Goal: Task Accomplishment & Management: Manage account settings

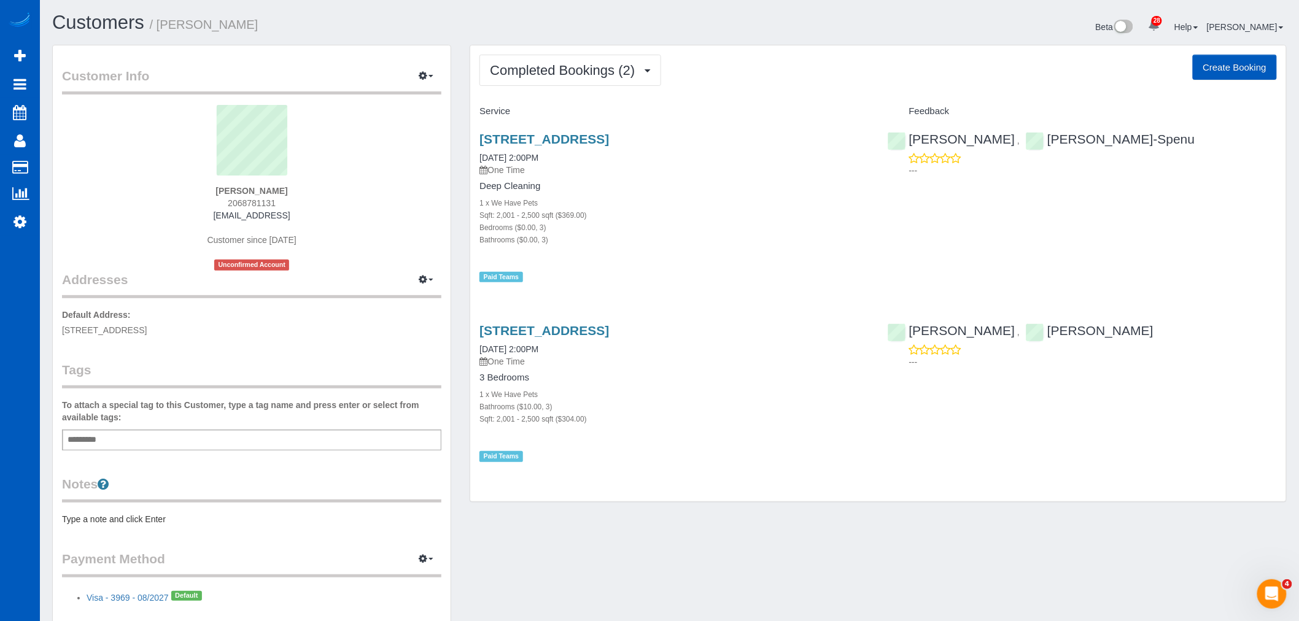
click at [552, 48] on div "Completed Bookings (2) Completed Bookings (2) Upcoming Bookings (0) Cancelled B…" at bounding box center [878, 273] width 816 height 457
click at [552, 84] on button "Completed Bookings (2)" at bounding box center [570, 70] width 182 height 31
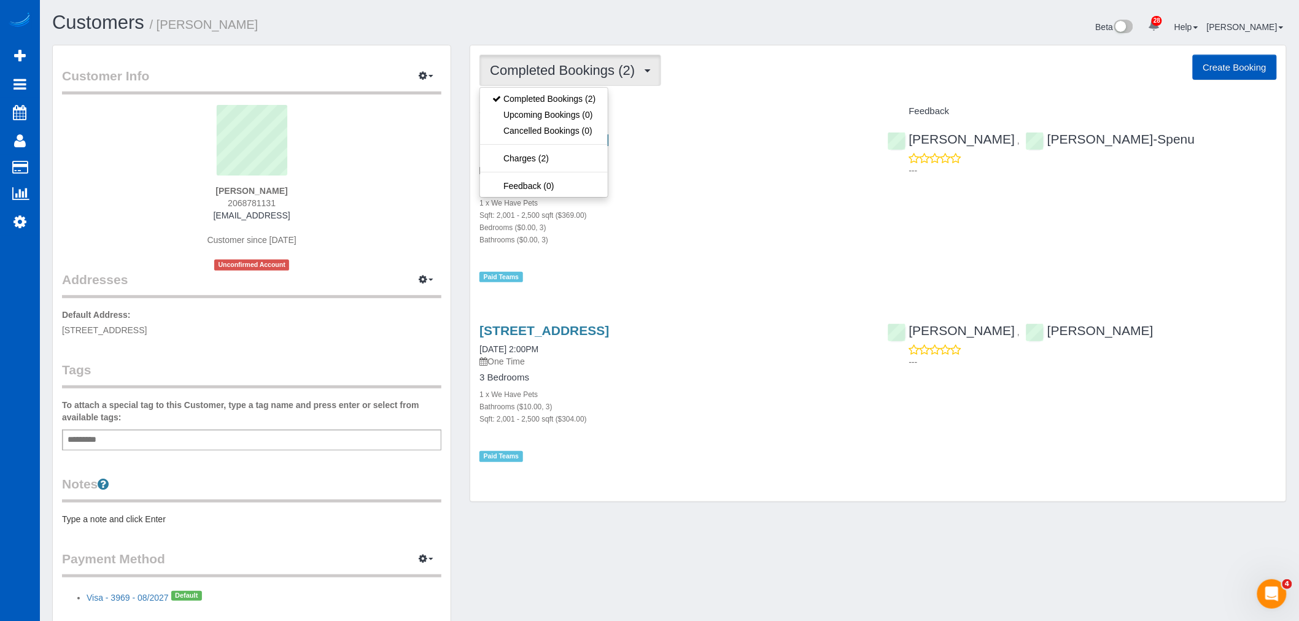
click at [810, 228] on div "Bedrooms ($0.00, 3)" at bounding box center [673, 227] width 389 height 12
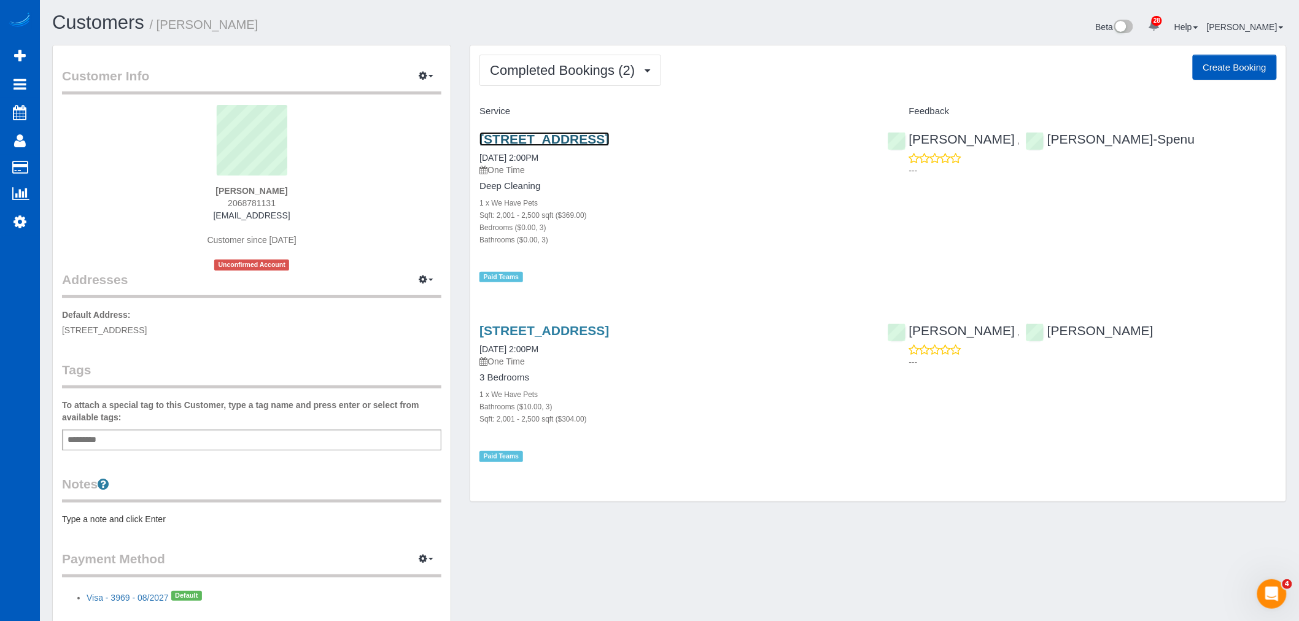
click at [518, 133] on link "[STREET_ADDRESS]" at bounding box center [543, 139] width 129 height 14
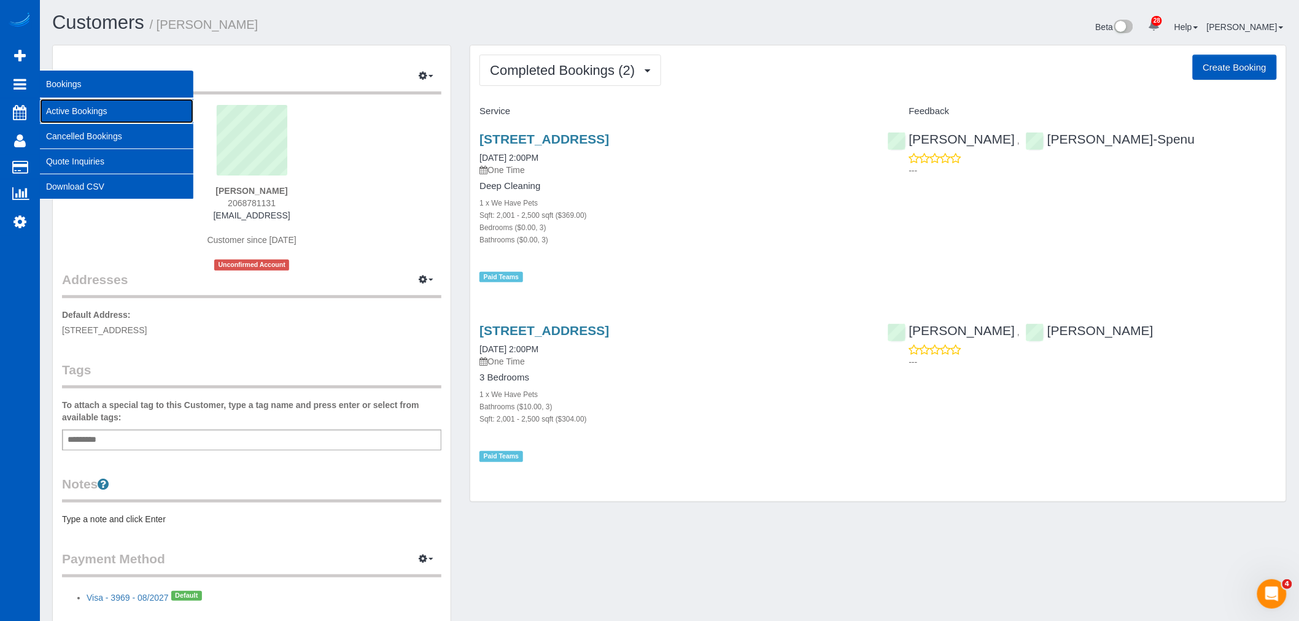
click at [92, 112] on link "Active Bookings" at bounding box center [116, 111] width 153 height 25
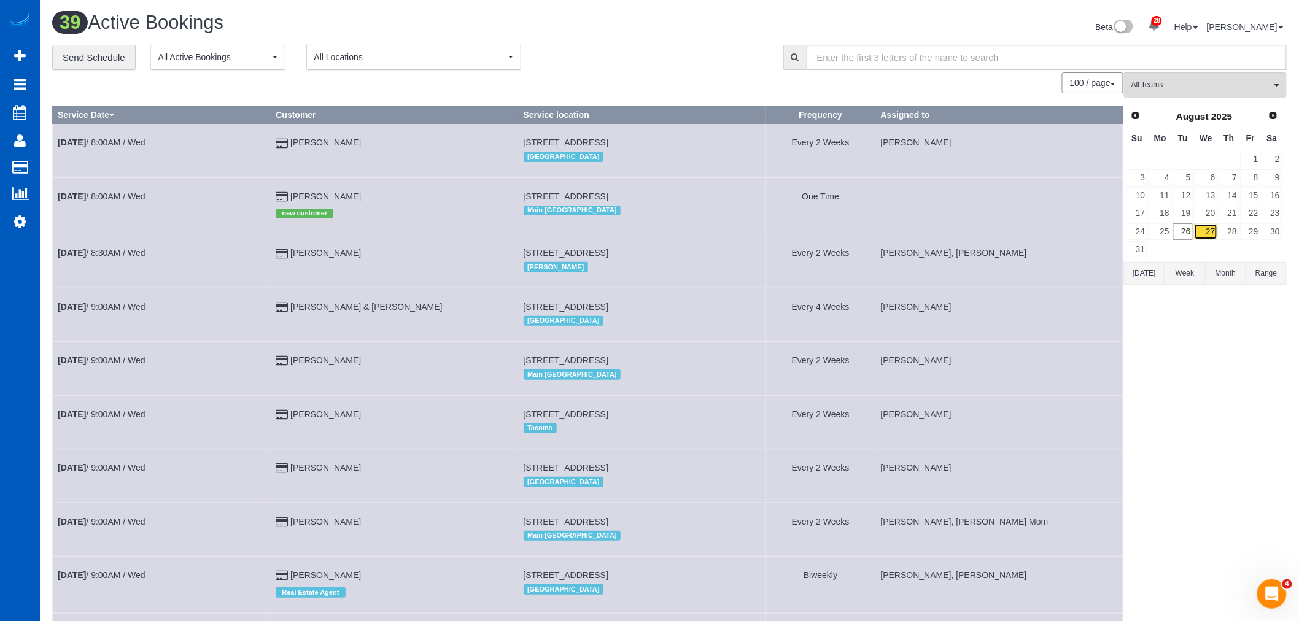
click at [1205, 235] on link "27" at bounding box center [1205, 231] width 23 height 17
click at [1195, 235] on link "27" at bounding box center [1205, 231] width 23 height 17
click at [1187, 235] on link "26" at bounding box center [1183, 231] width 20 height 17
click at [1211, 234] on link "27" at bounding box center [1205, 231] width 23 height 17
click at [1224, 238] on link "28" at bounding box center [1229, 231] width 20 height 17
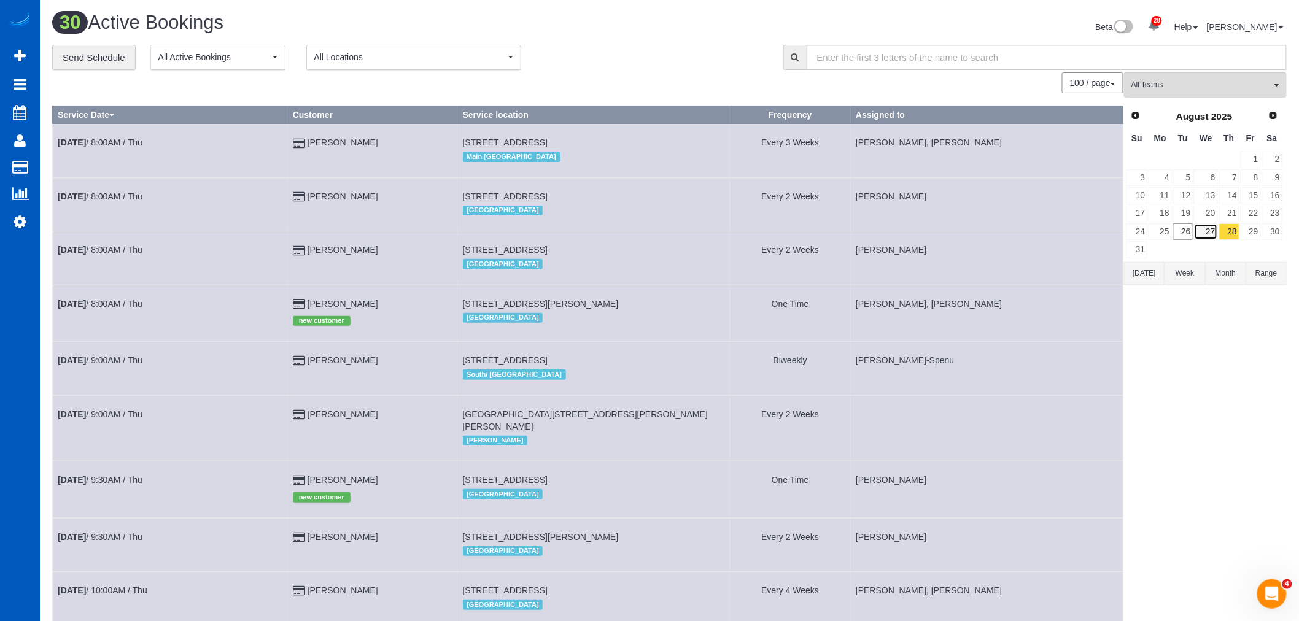
click at [1213, 231] on link "27" at bounding box center [1205, 231] width 23 height 17
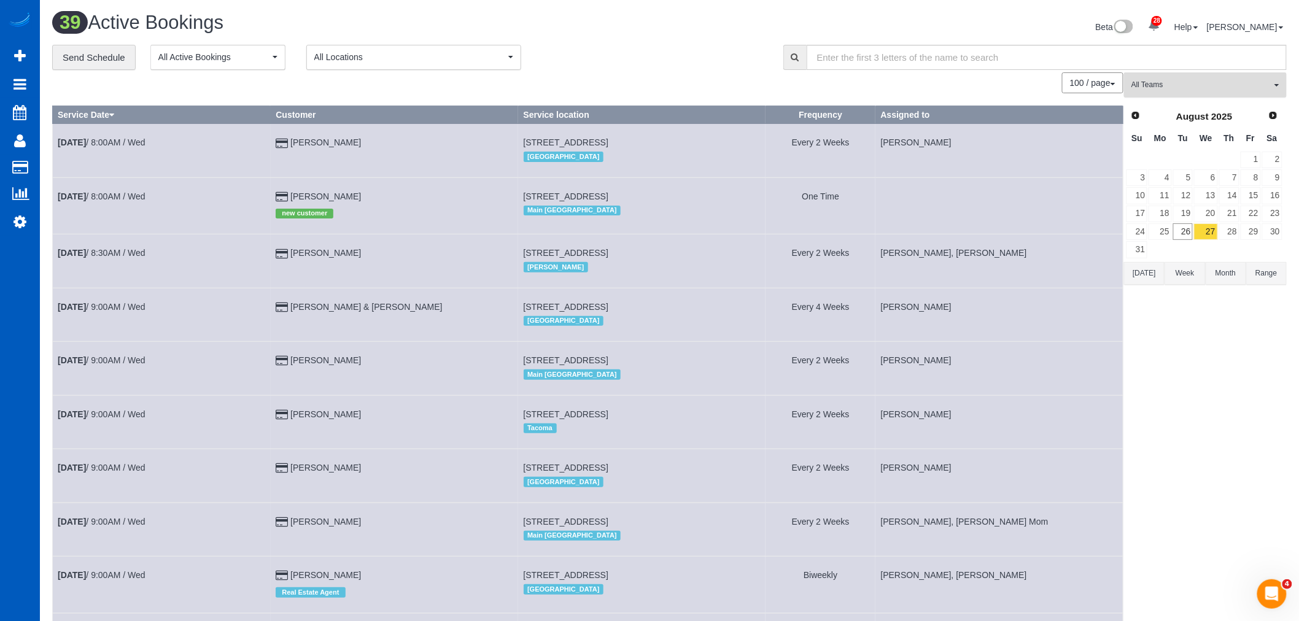
click at [1208, 87] on span "All Teams" at bounding box center [1201, 85] width 140 height 10
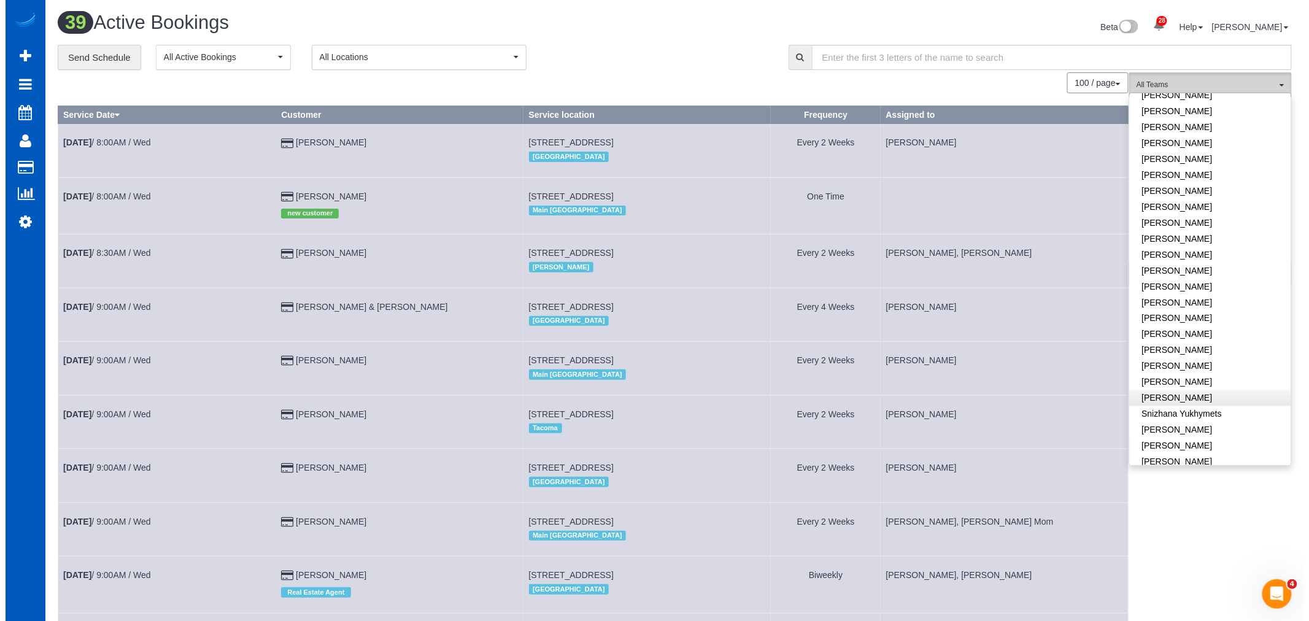
scroll to position [750, 0]
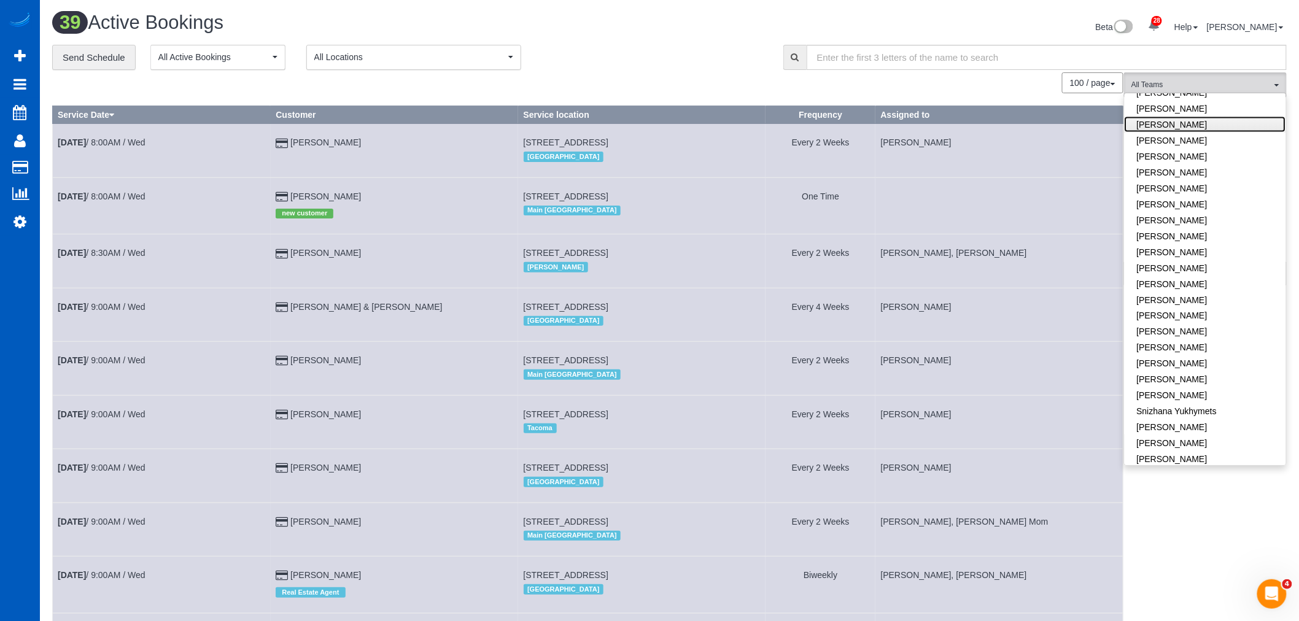
click at [1207, 117] on link "[PERSON_NAME]" at bounding box center [1204, 125] width 161 height 16
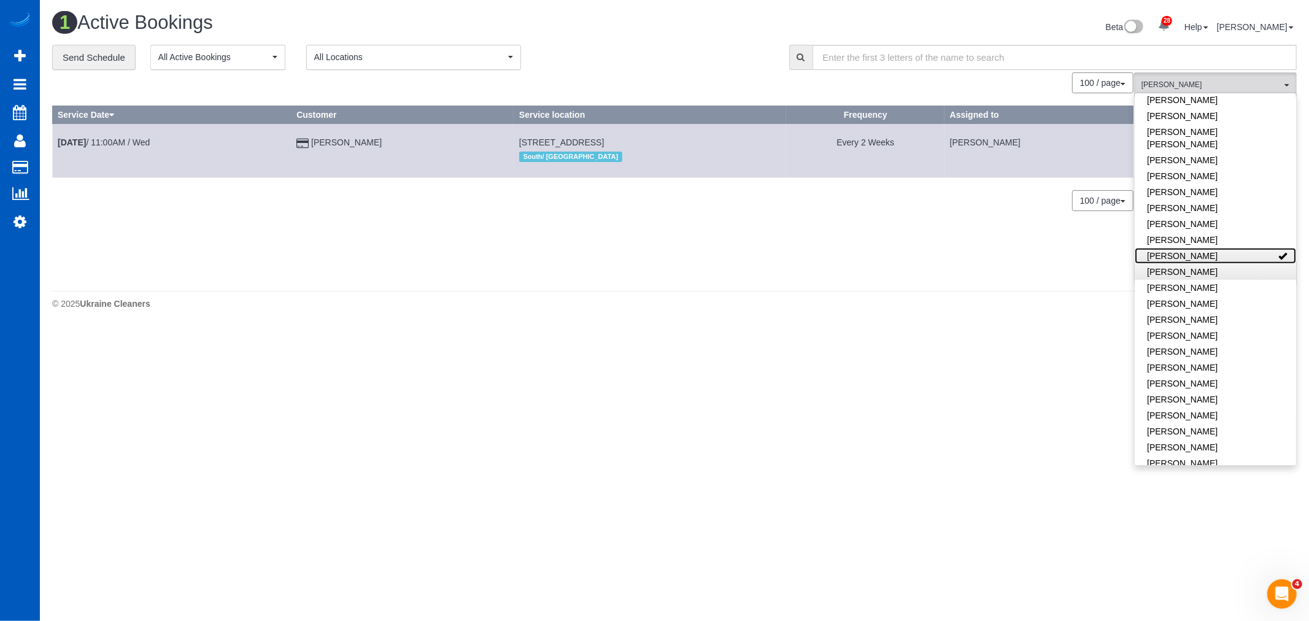
scroll to position [614, 0]
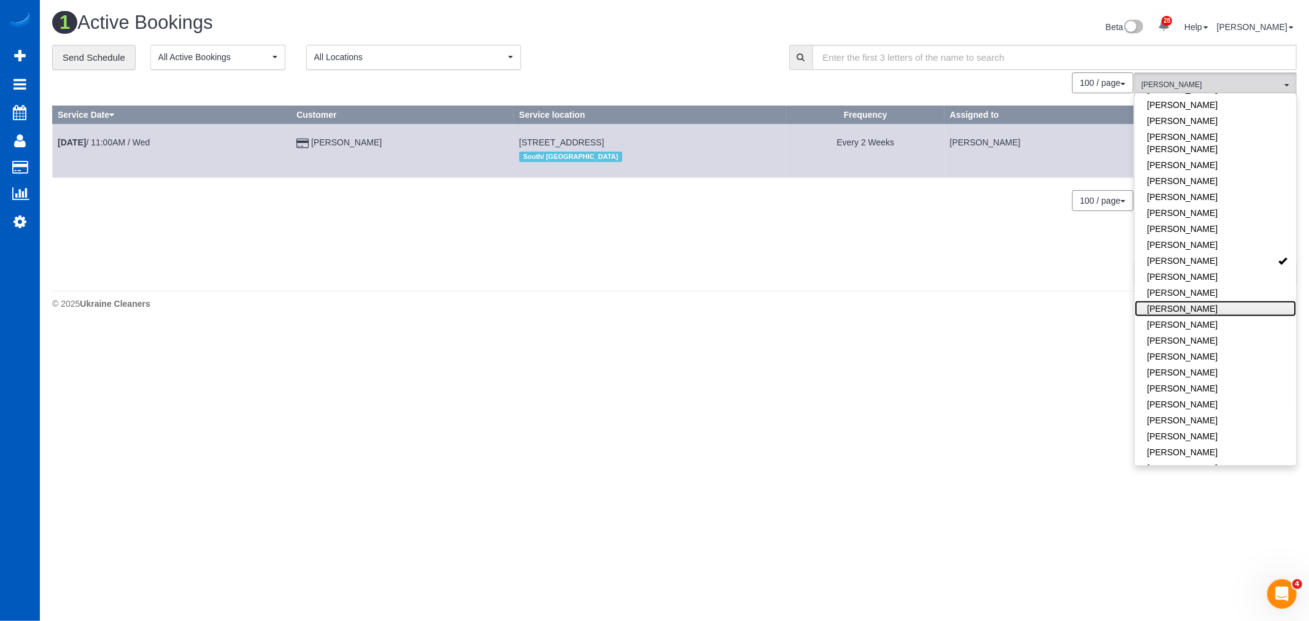
click at [1216, 301] on link "[PERSON_NAME]" at bounding box center [1215, 309] width 161 height 16
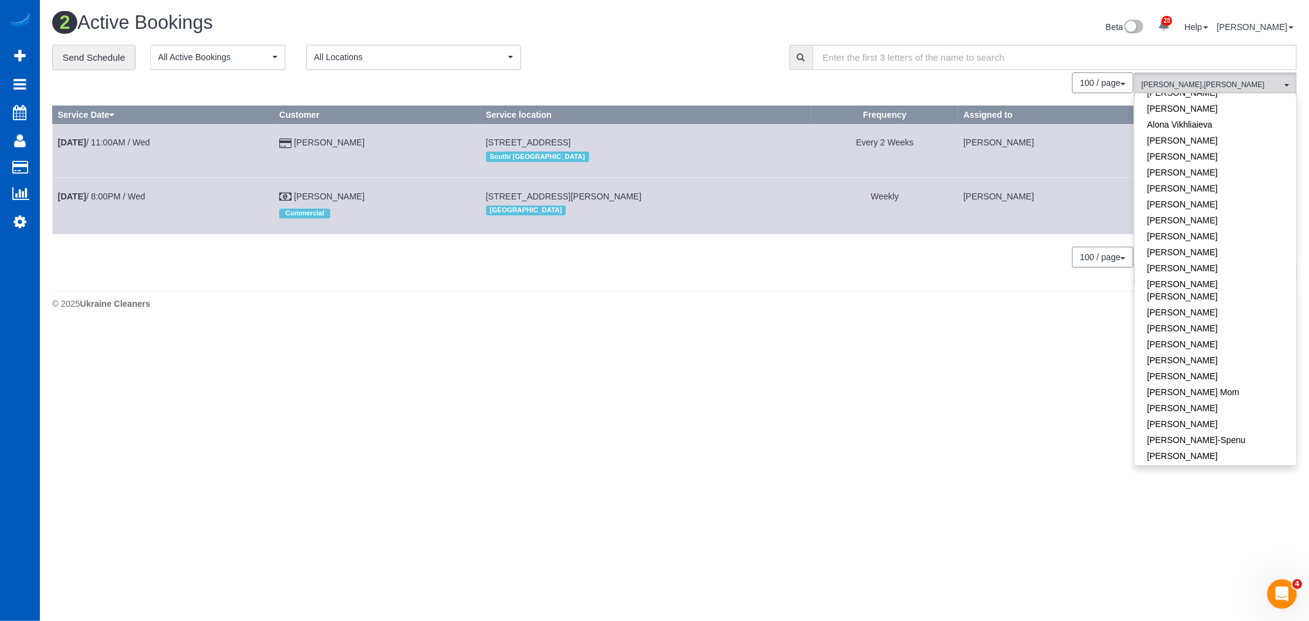
scroll to position [0, 0]
click at [1209, 131] on link "[PERSON_NAME]" at bounding box center [1215, 132] width 161 height 16
click at [1207, 269] on link "[PERSON_NAME]" at bounding box center [1215, 277] width 161 height 16
click at [1209, 253] on link "[PERSON_NAME]" at bounding box center [1215, 261] width 161 height 16
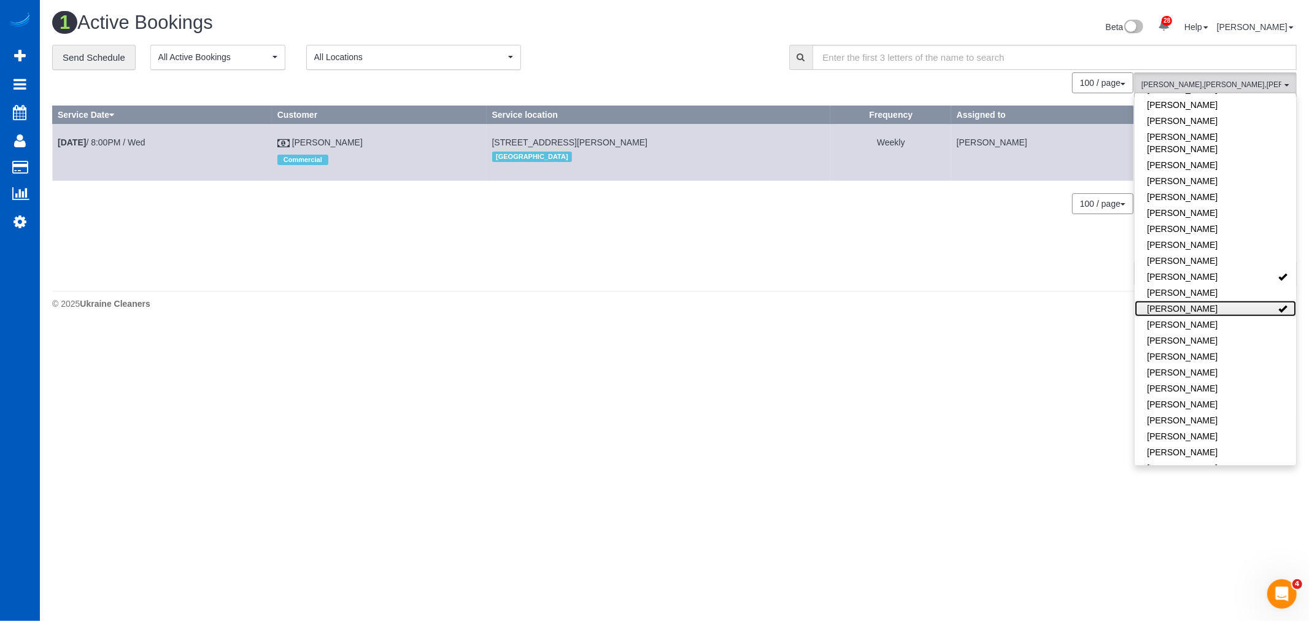
click at [1225, 301] on link "[PERSON_NAME]" at bounding box center [1215, 309] width 161 height 16
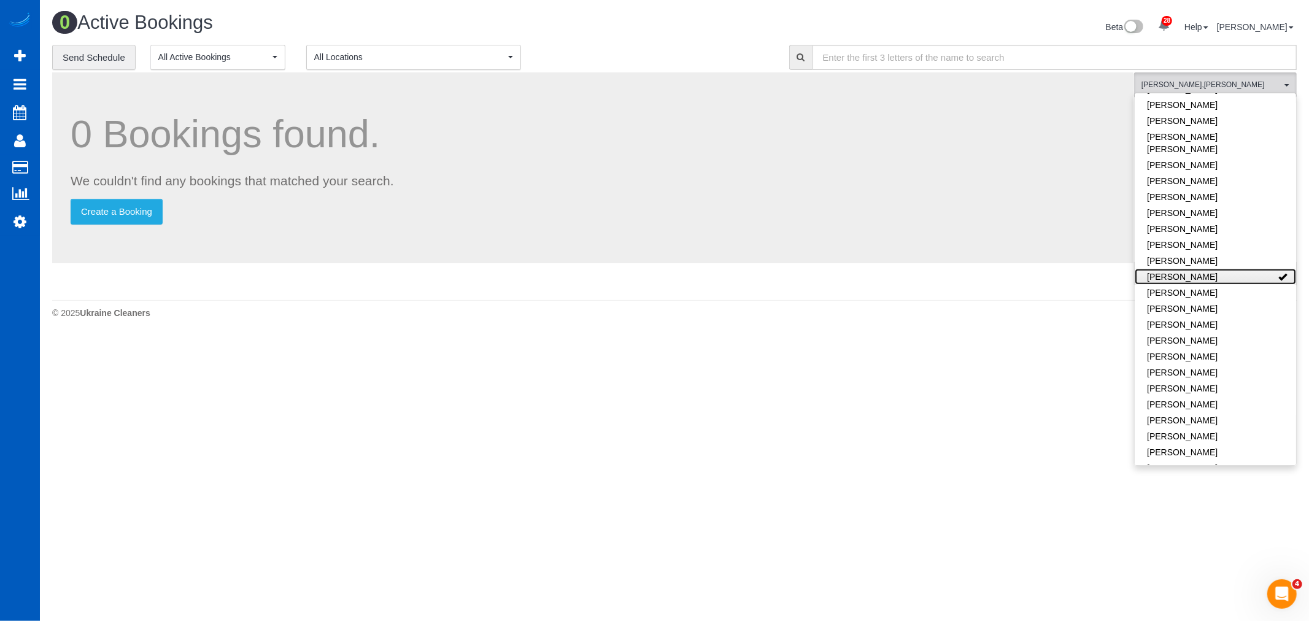
click at [1219, 269] on link "[PERSON_NAME]" at bounding box center [1215, 277] width 161 height 16
click at [1224, 83] on span "[PERSON_NAME]" at bounding box center [1212, 85] width 140 height 10
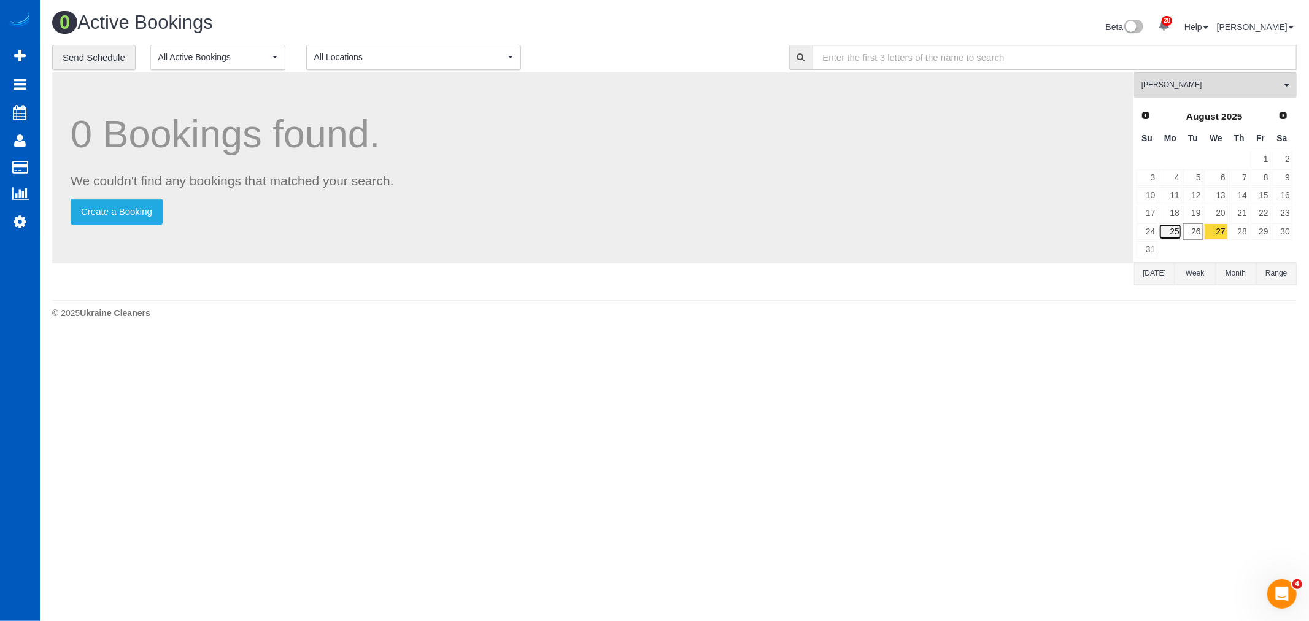
click at [1178, 238] on link "25" at bounding box center [1170, 231] width 23 height 17
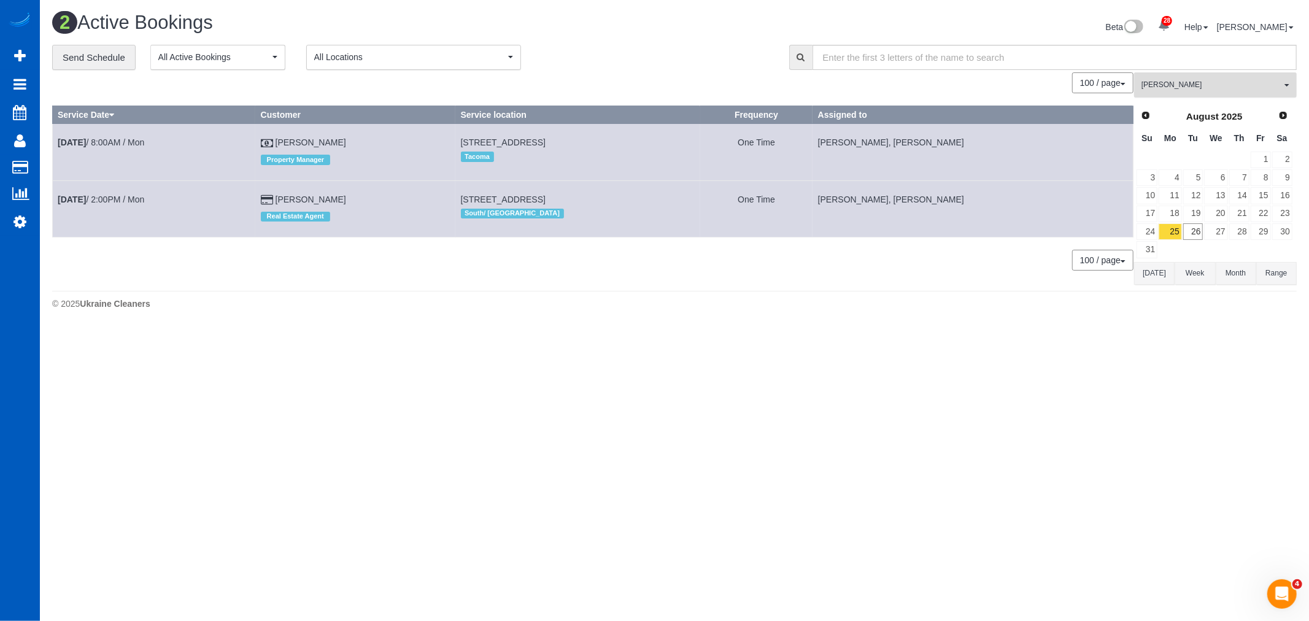
click at [1200, 78] on button "Alina Kruchok All Teams" at bounding box center [1215, 84] width 163 height 25
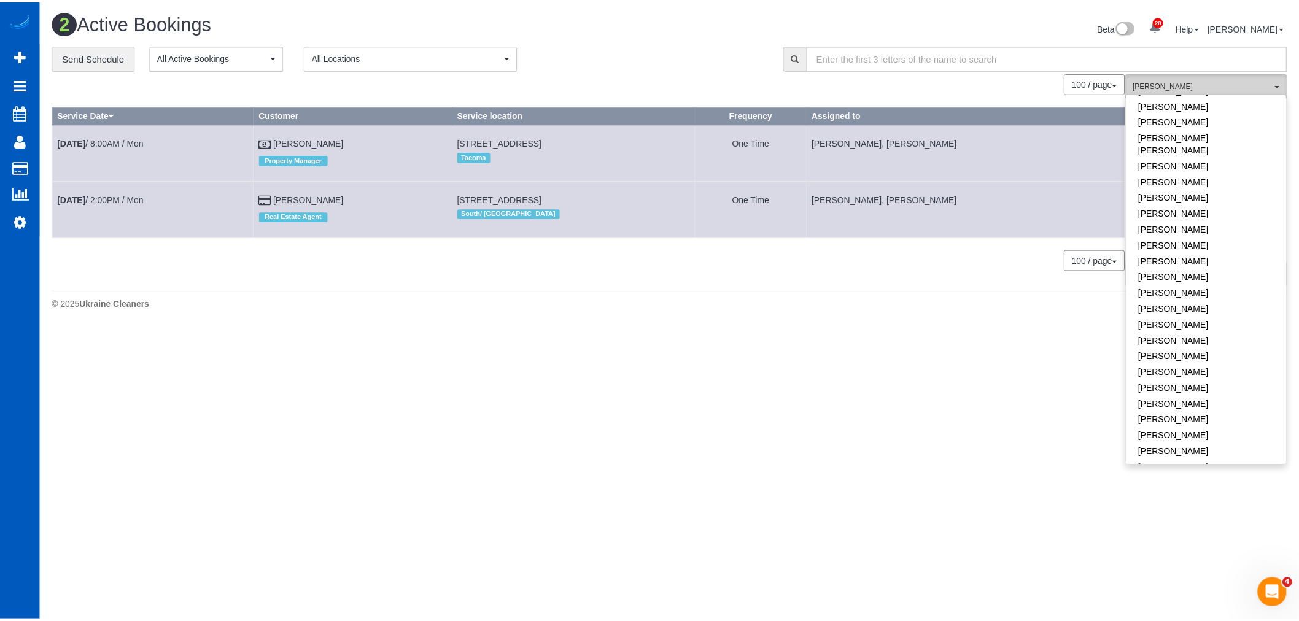
scroll to position [0, 0]
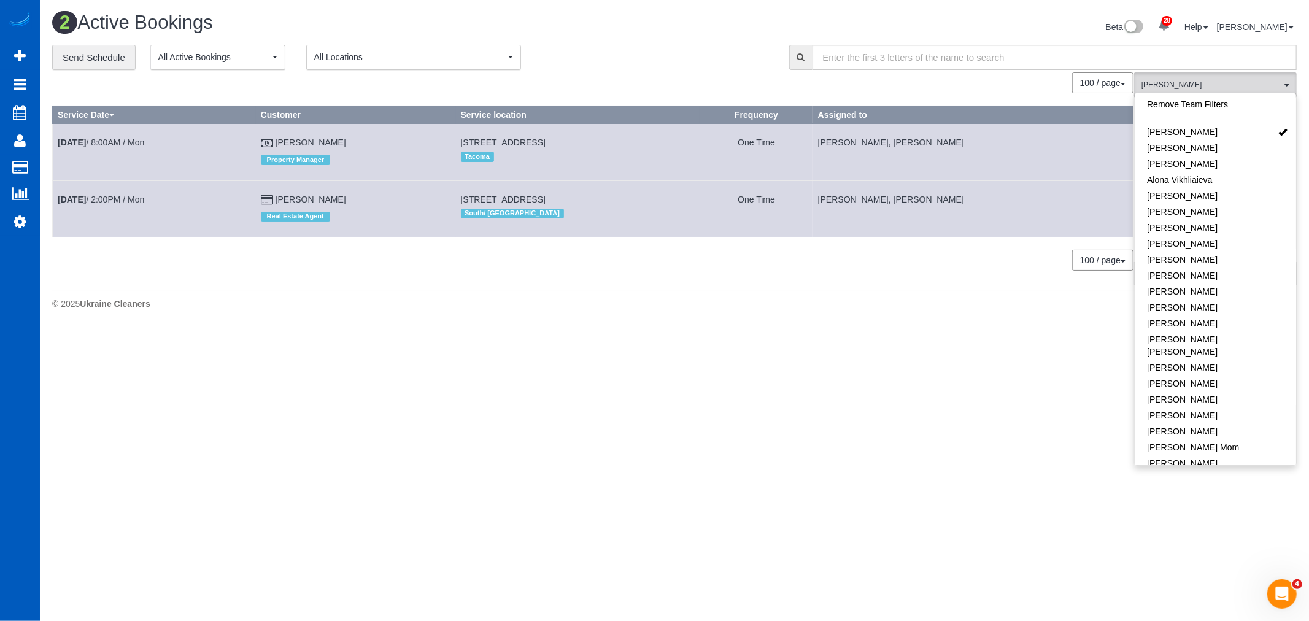
click at [973, 387] on body "28 Beta Your Notifications You have 0 alerts × You have 3 to charge for [DATE] …" at bounding box center [654, 310] width 1309 height 621
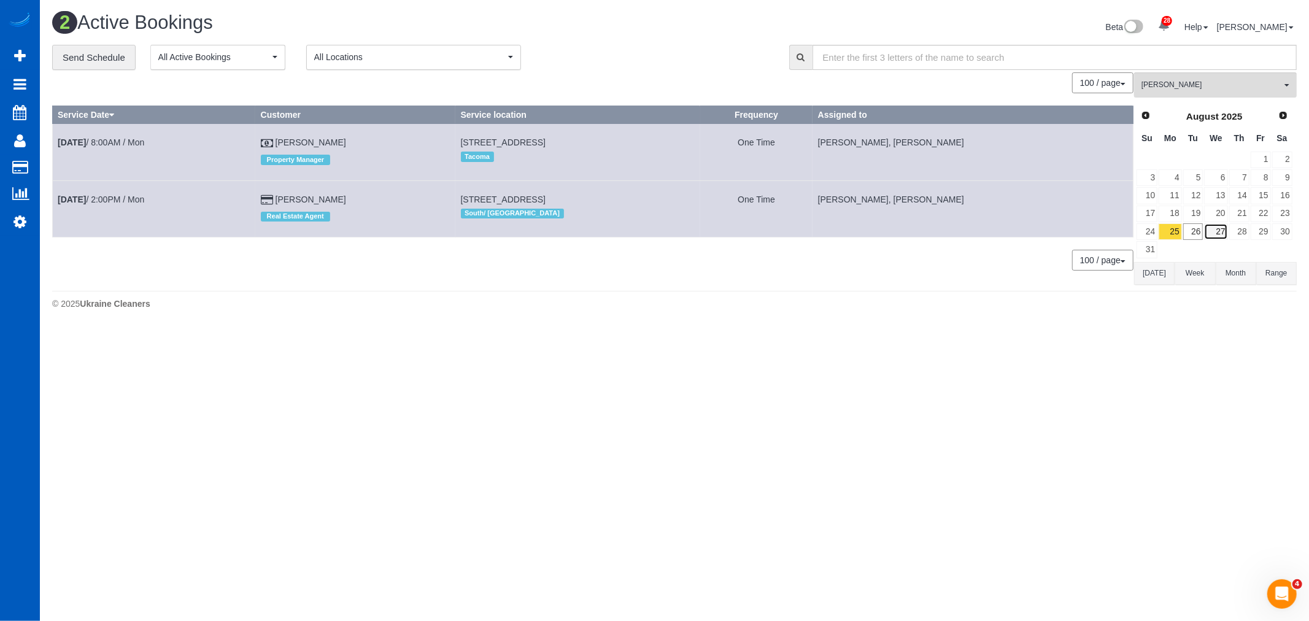
click at [1219, 233] on link "27" at bounding box center [1215, 231] width 23 height 17
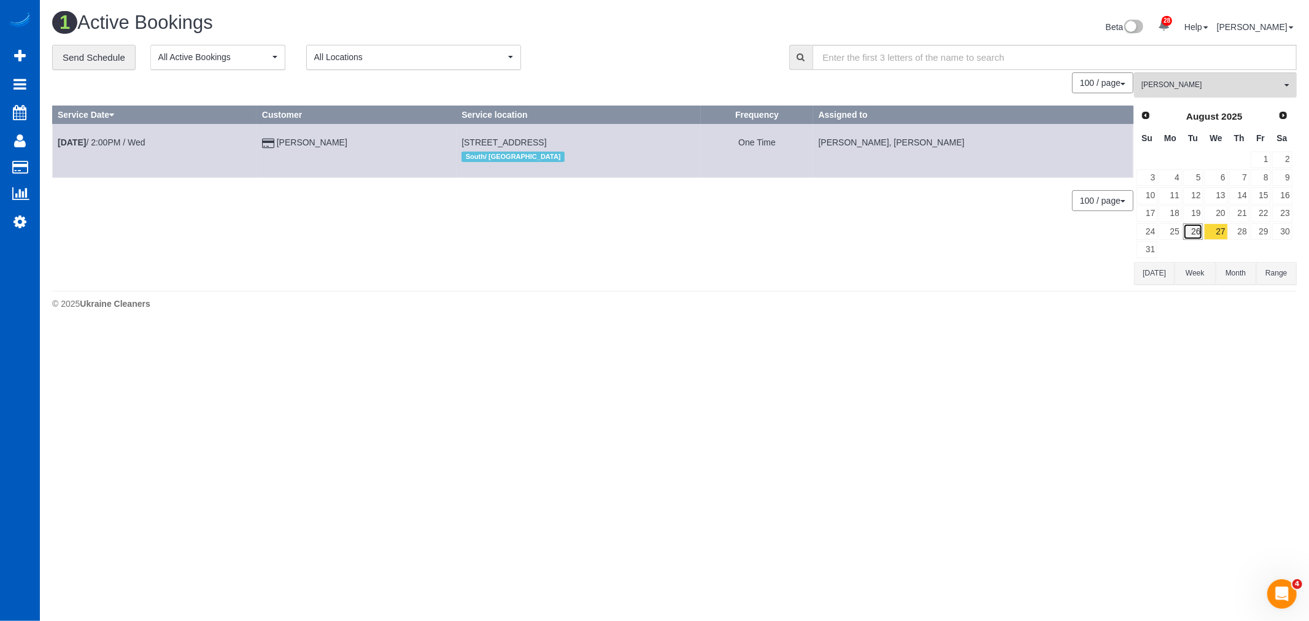
click at [1199, 233] on link "26" at bounding box center [1193, 231] width 20 height 17
click at [1227, 234] on link "27" at bounding box center [1215, 231] width 23 height 17
click at [1194, 88] on span "[PERSON_NAME]" at bounding box center [1212, 85] width 140 height 10
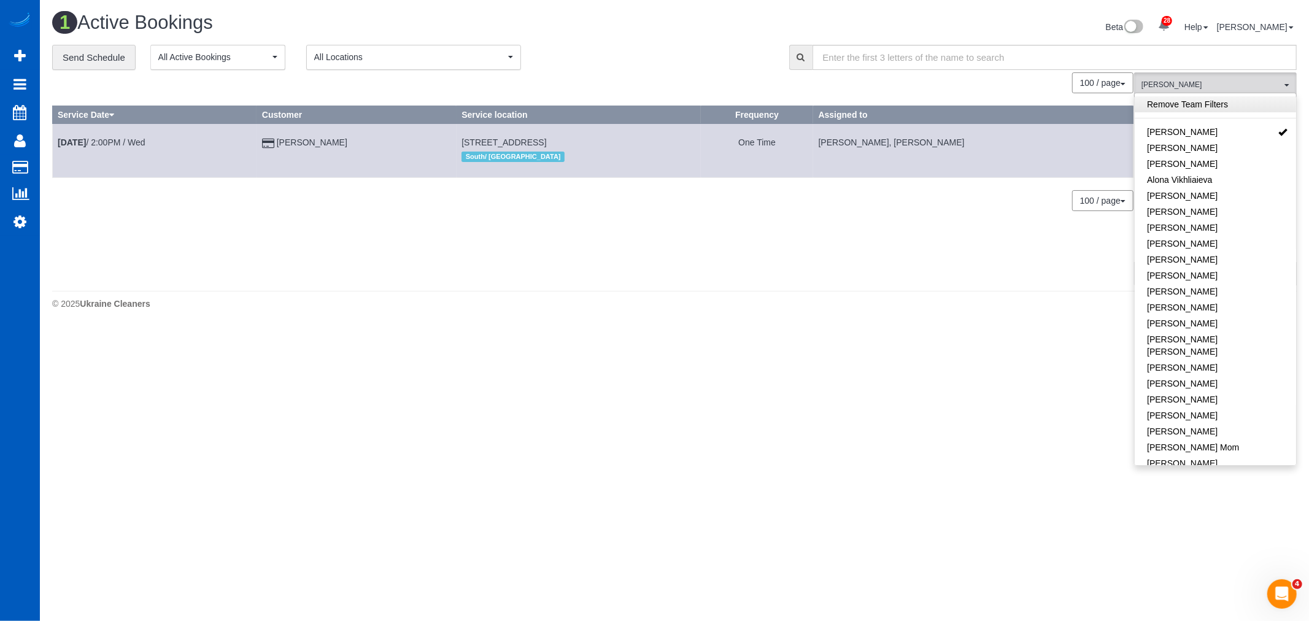
click at [1199, 103] on link "Remove Team Filters" at bounding box center [1215, 104] width 161 height 16
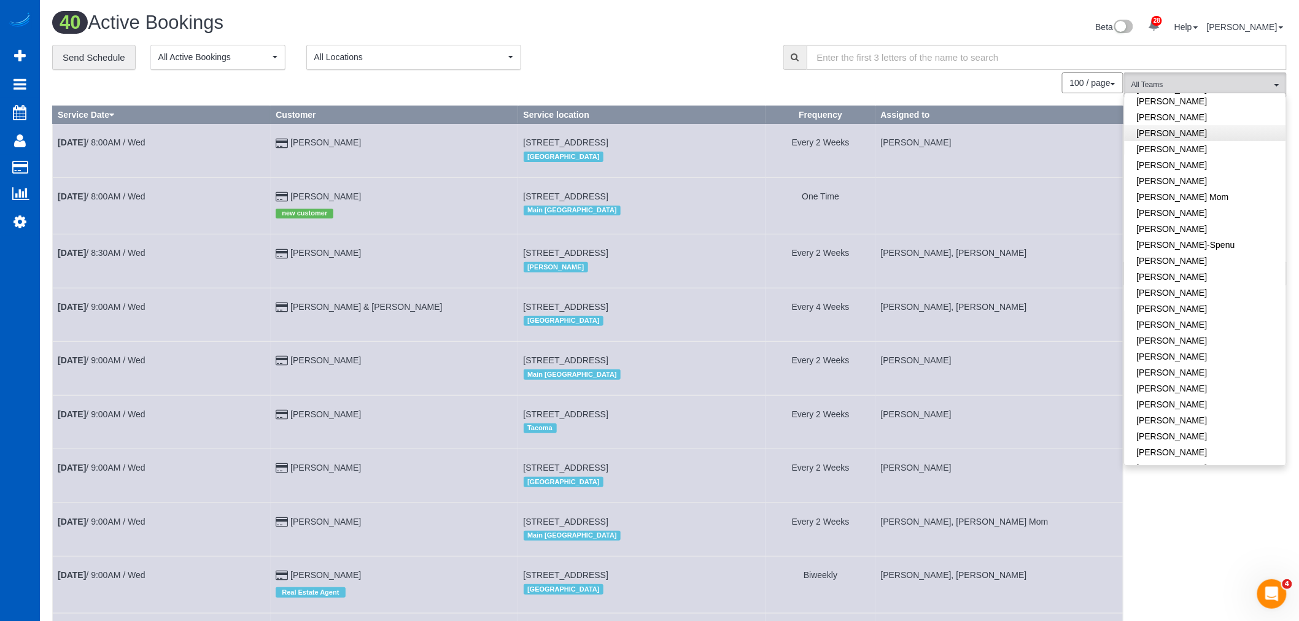
scroll to position [272, 0]
click at [1196, 311] on link "[PERSON_NAME]" at bounding box center [1204, 319] width 161 height 16
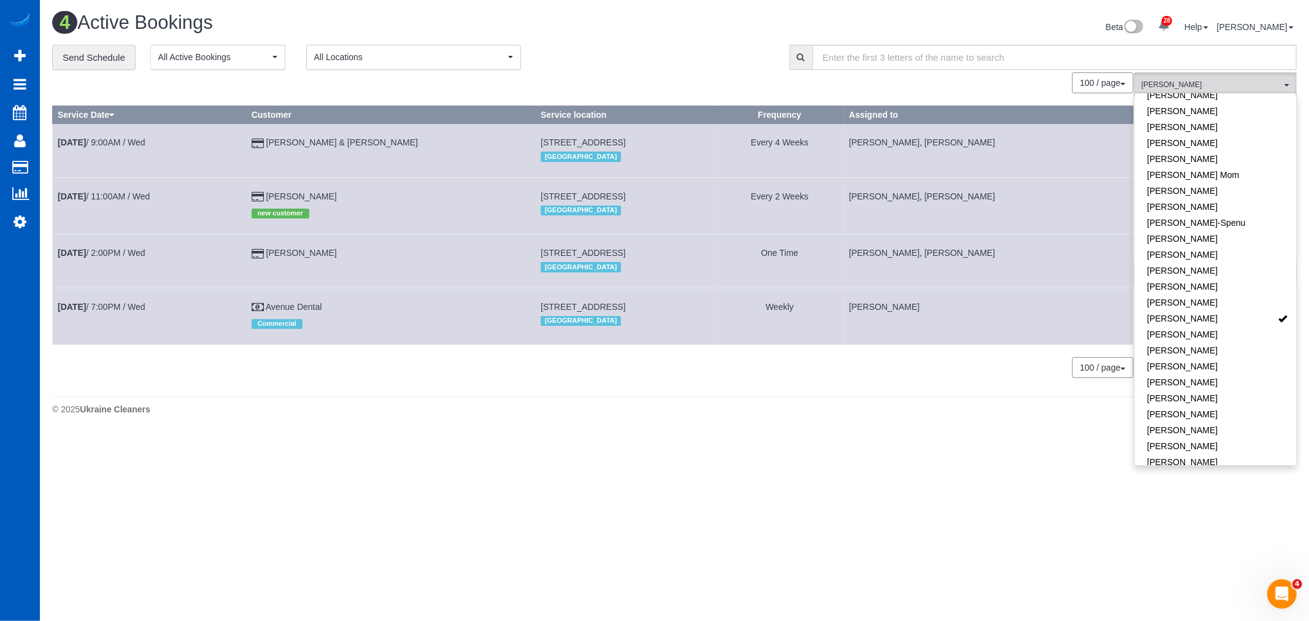
click at [806, 409] on div "© 2025 Ukraine Cleaners" at bounding box center [674, 409] width 1245 height 12
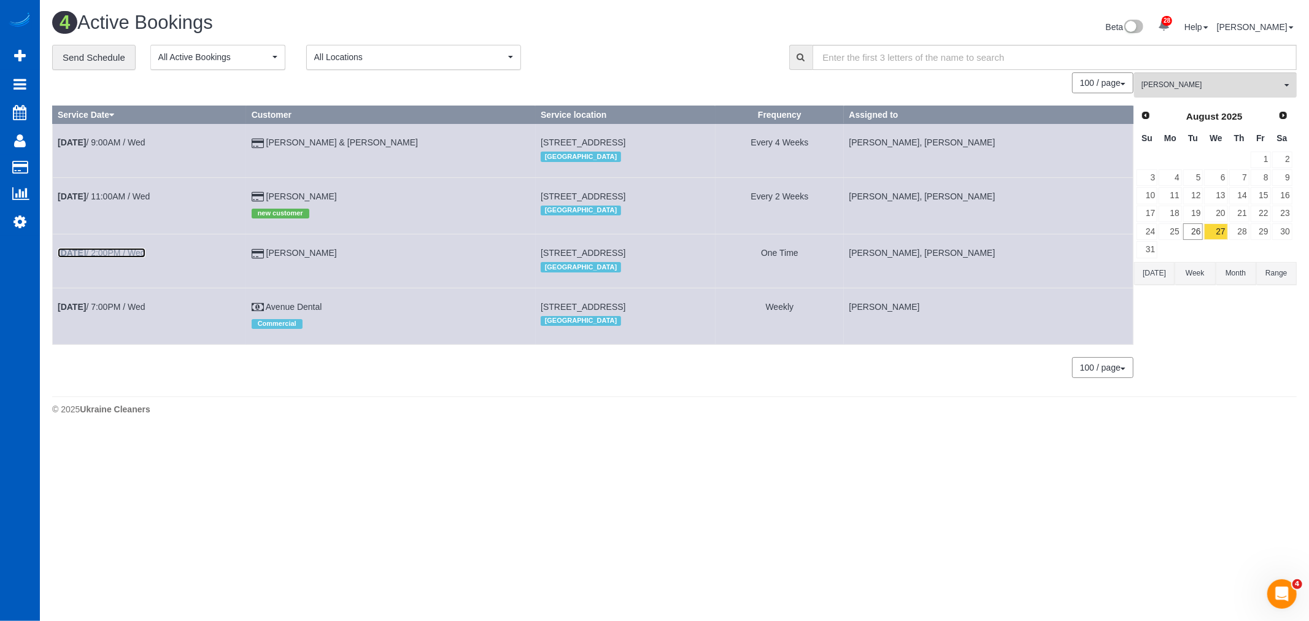
click at [72, 254] on b "[DATE]" at bounding box center [72, 253] width 28 height 10
select select "WA"
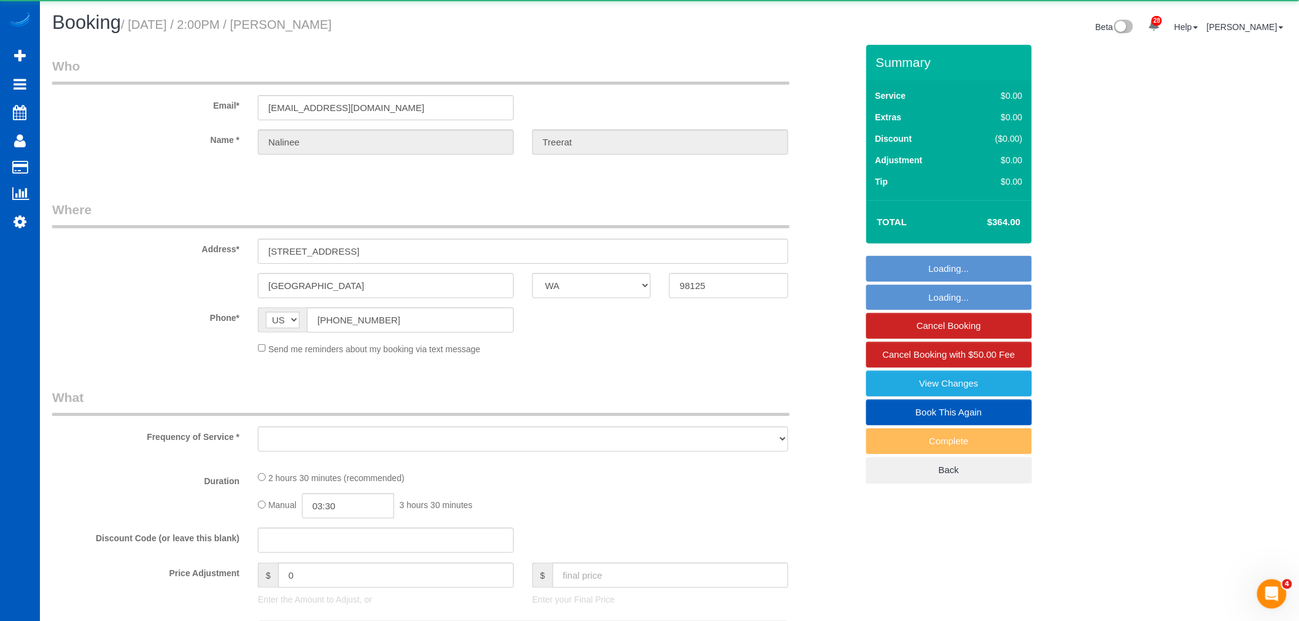
select select "object:93156"
select select "string:fspay-507ae0e4-763c-4e96-b34f-8608615c9e74"
select select "199"
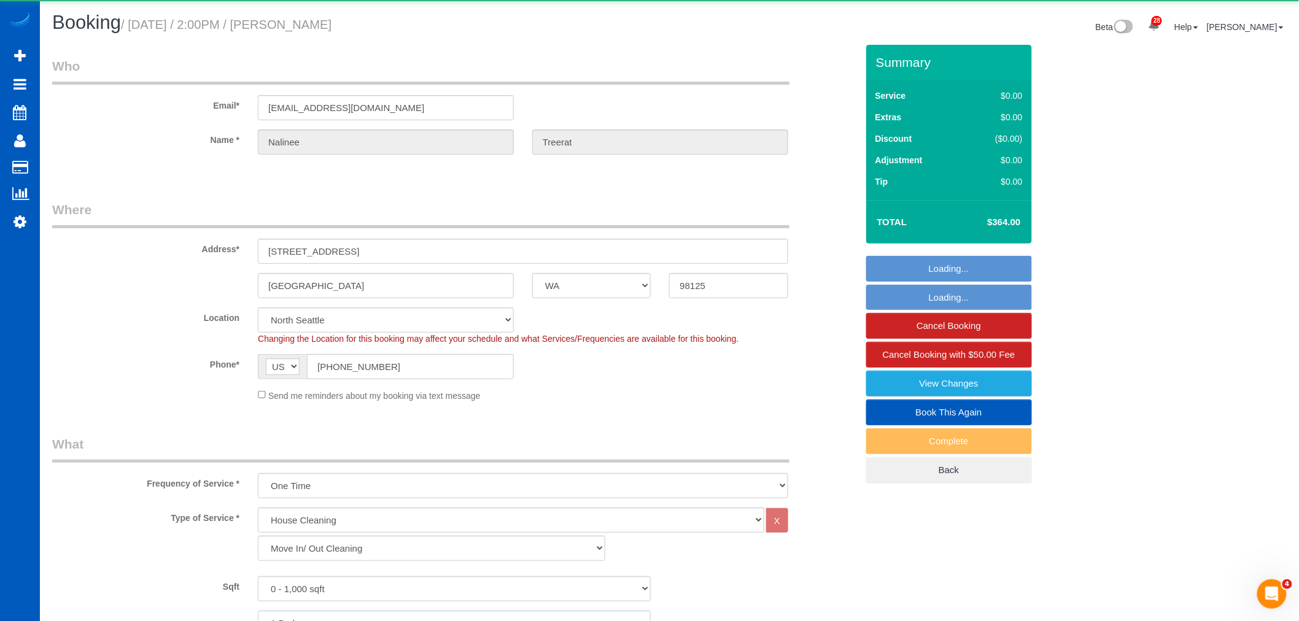
select select "spot360"
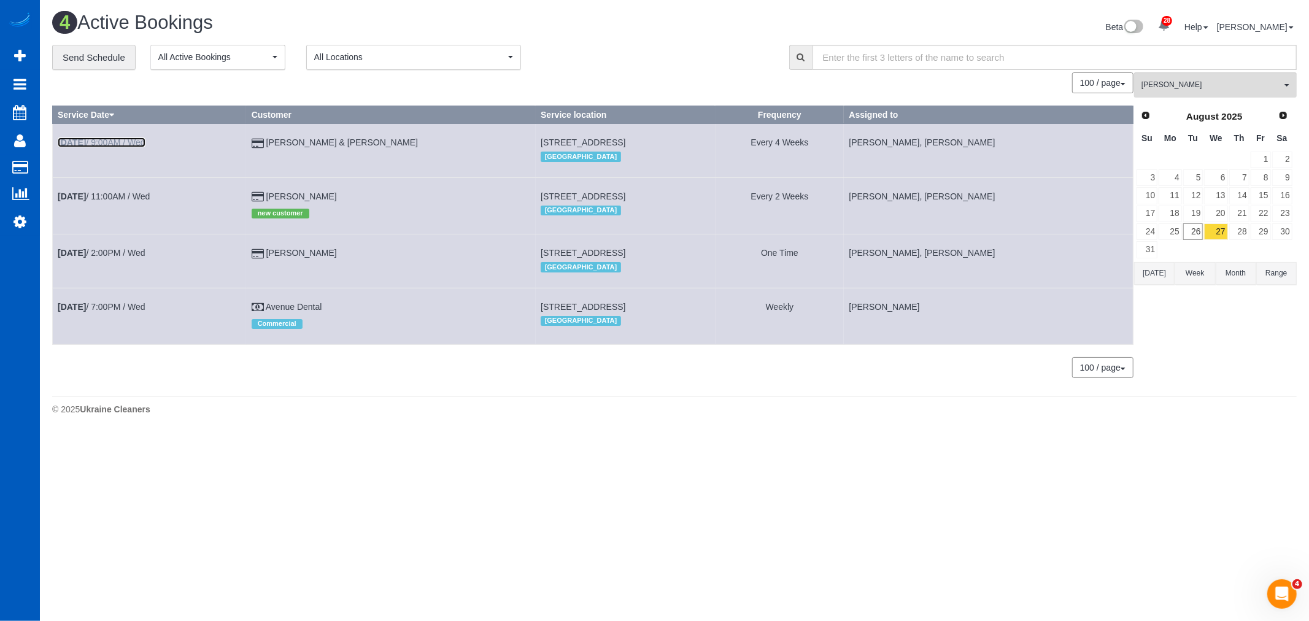
click at [111, 143] on link "Aug 27th / 9:00AM / Wed" at bounding box center [102, 142] width 88 height 10
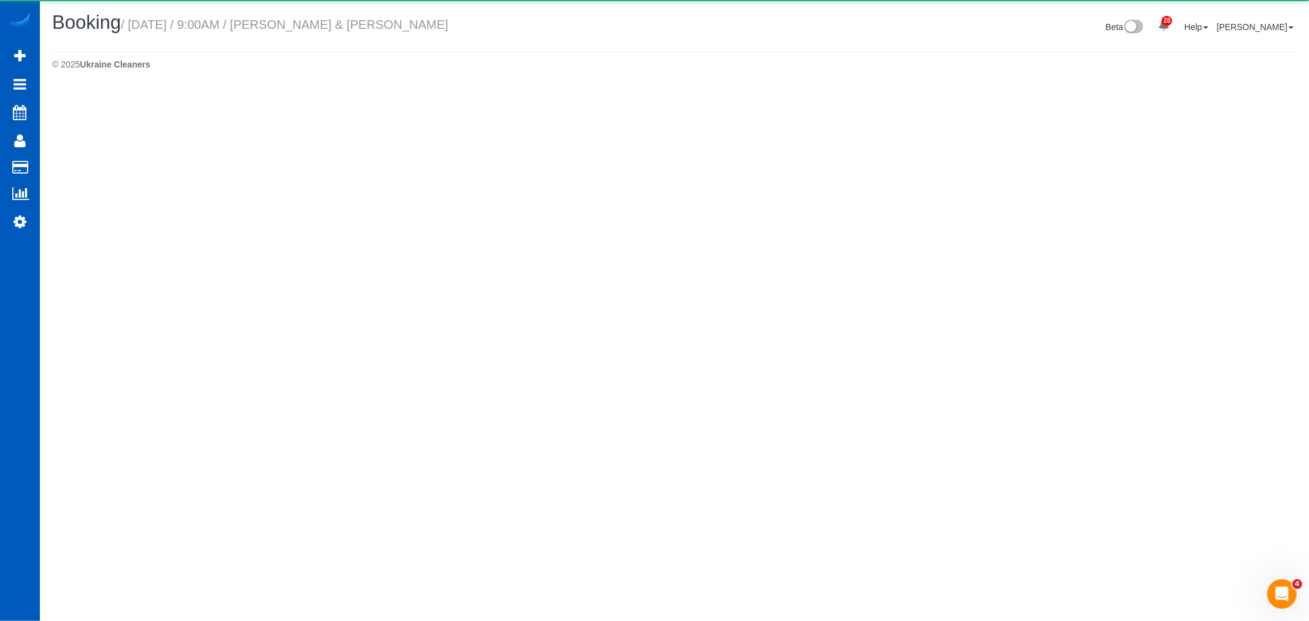
select select "WA"
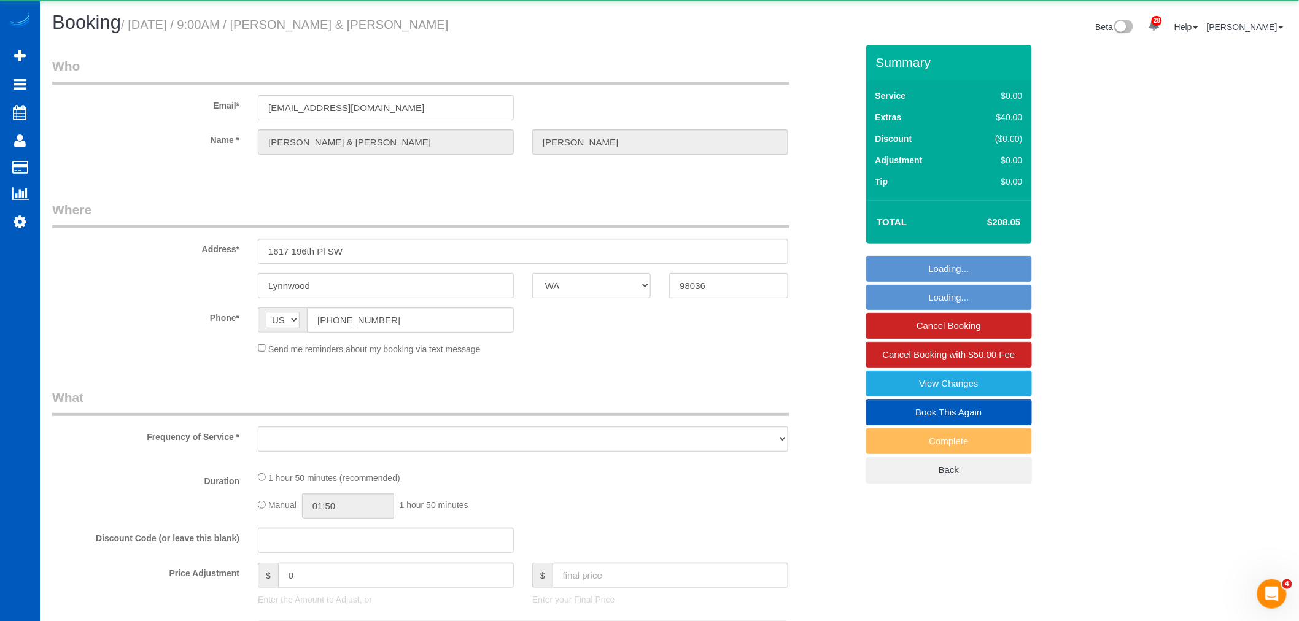
select select "object:94136"
select select "199"
select select "1001"
select select "3"
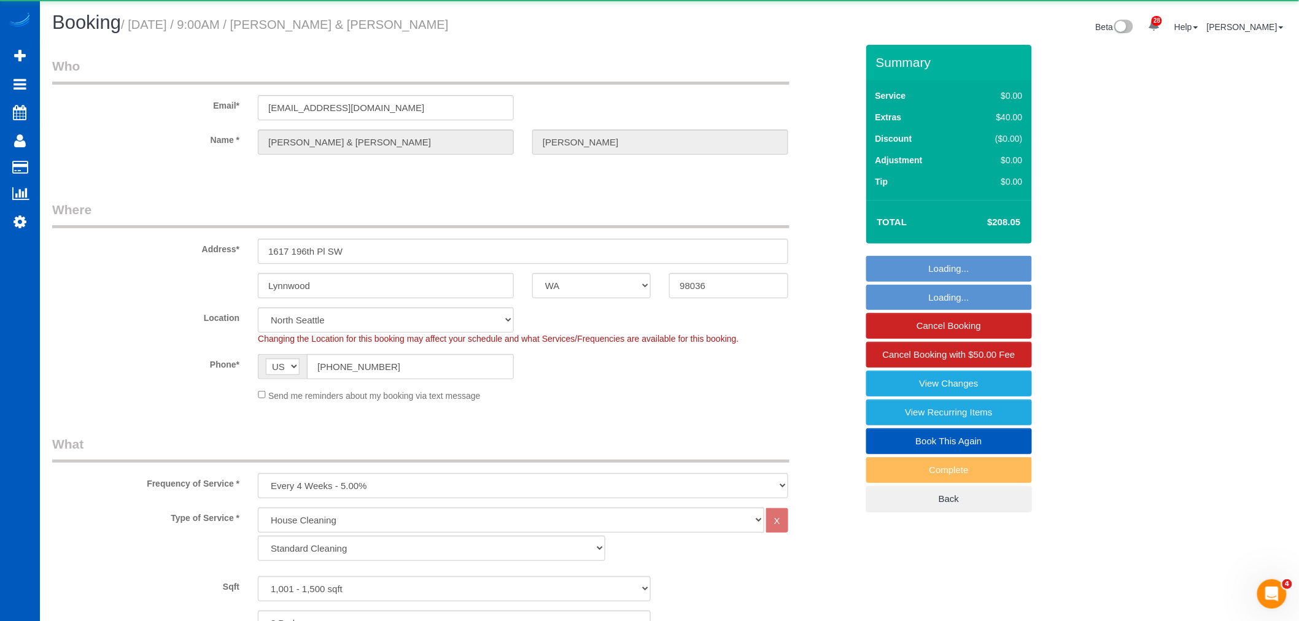
select select "object:94495"
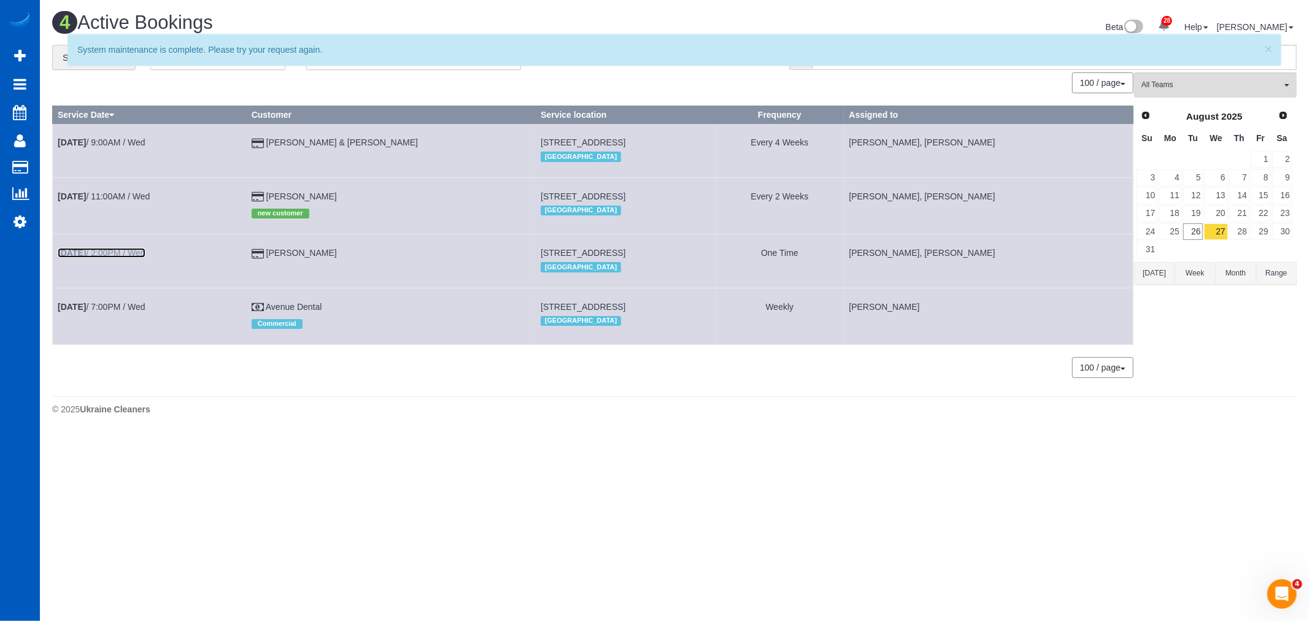
click at [127, 253] on link "Aug 27th / 2:00PM / Wed" at bounding box center [102, 253] width 88 height 10
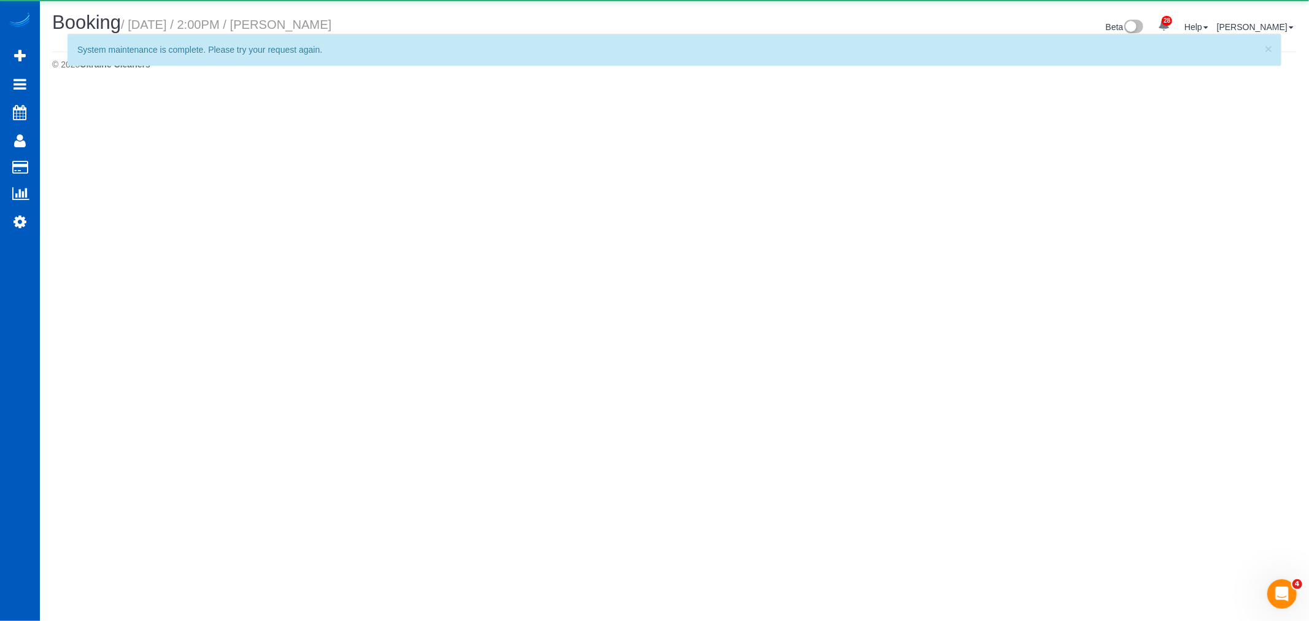
select select "WA"
select select "string:fspay-507ae0e4-763c-4e96-b34f-8608615c9e74"
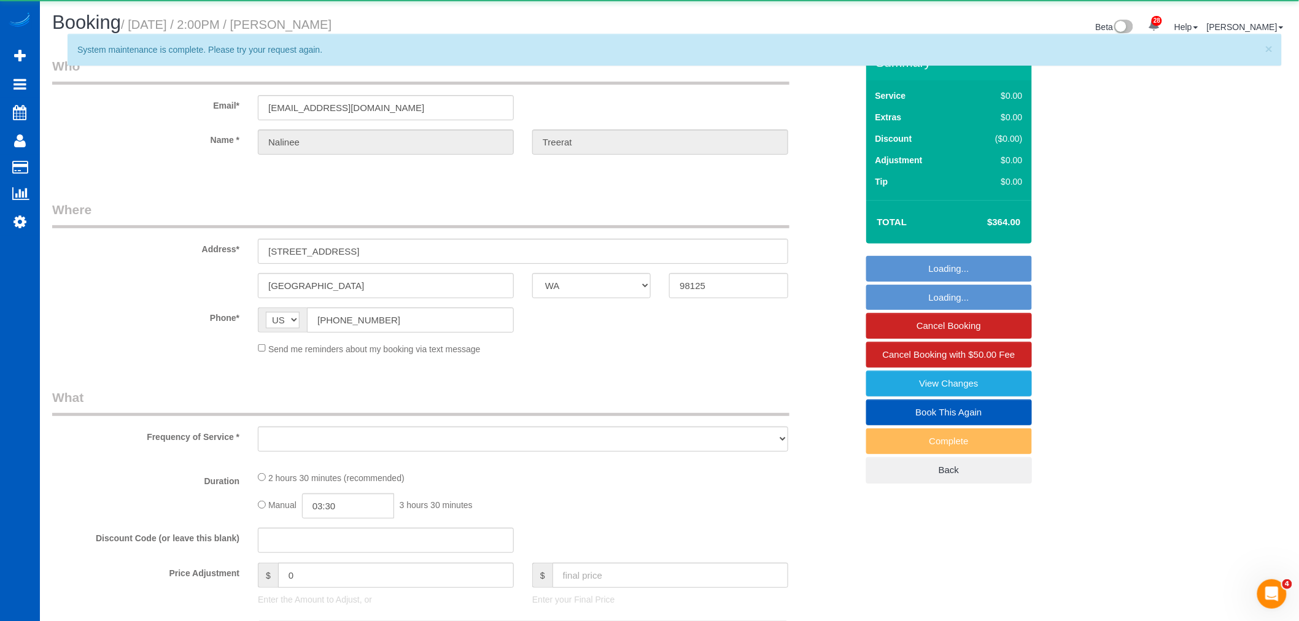
select select "object:95198"
select select "199"
select select "spot375"
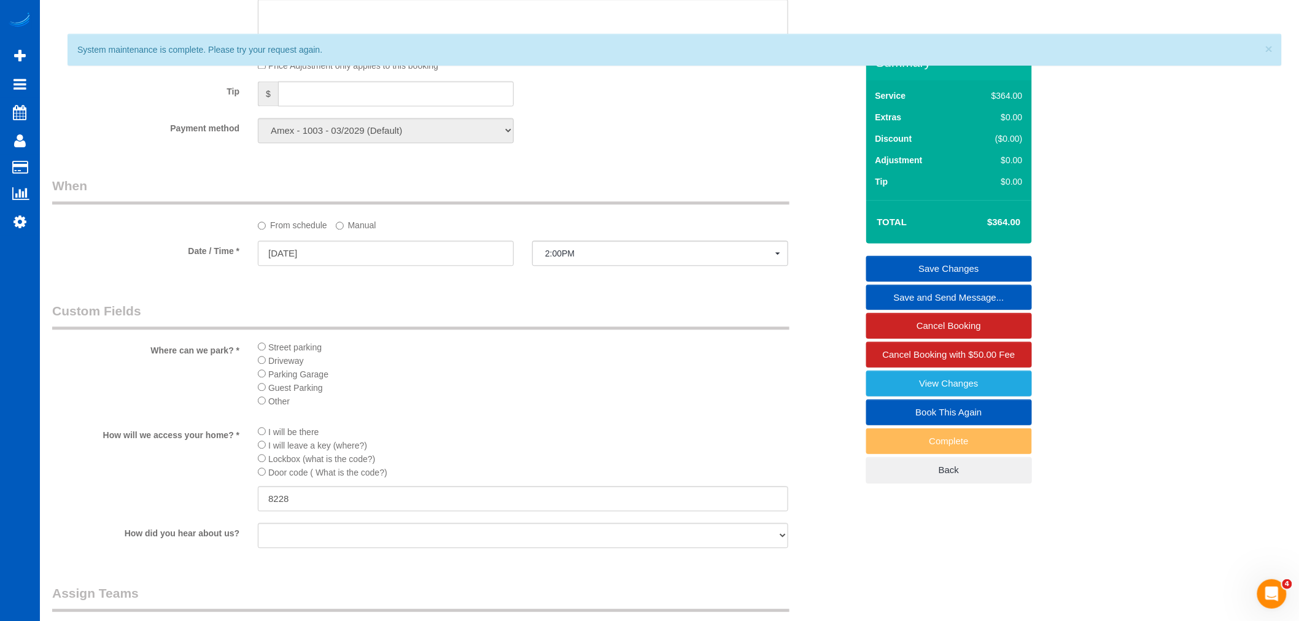
scroll to position [545, 0]
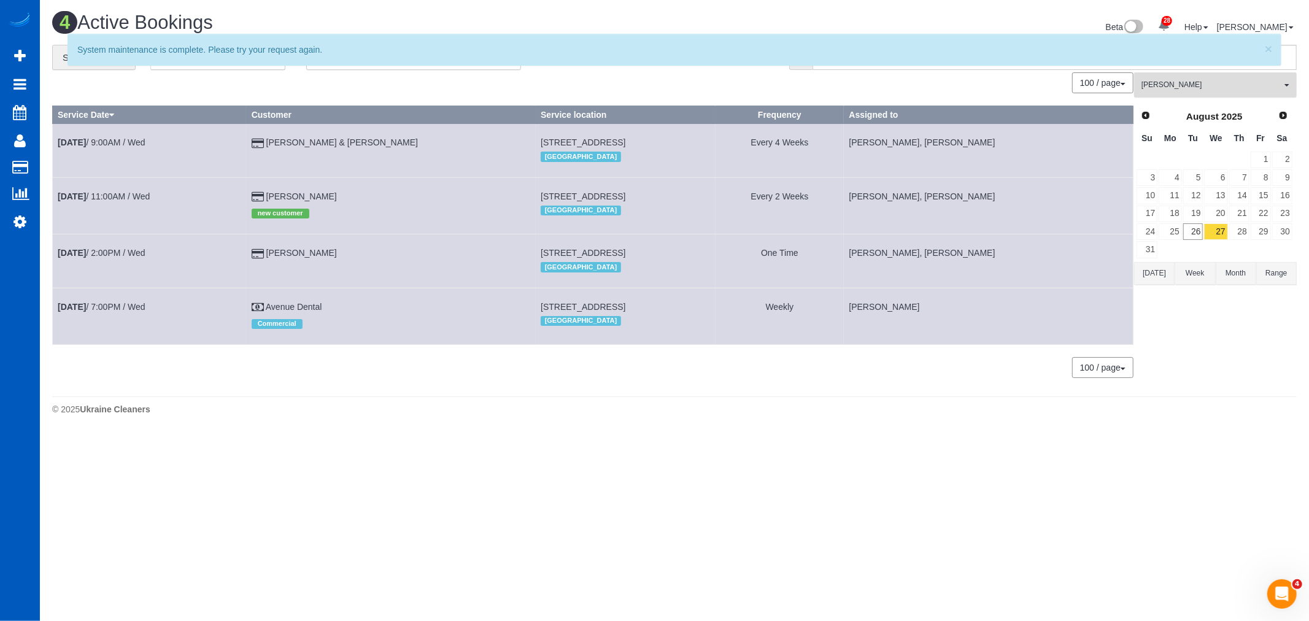
click at [1200, 82] on span "[PERSON_NAME]" at bounding box center [1212, 85] width 140 height 10
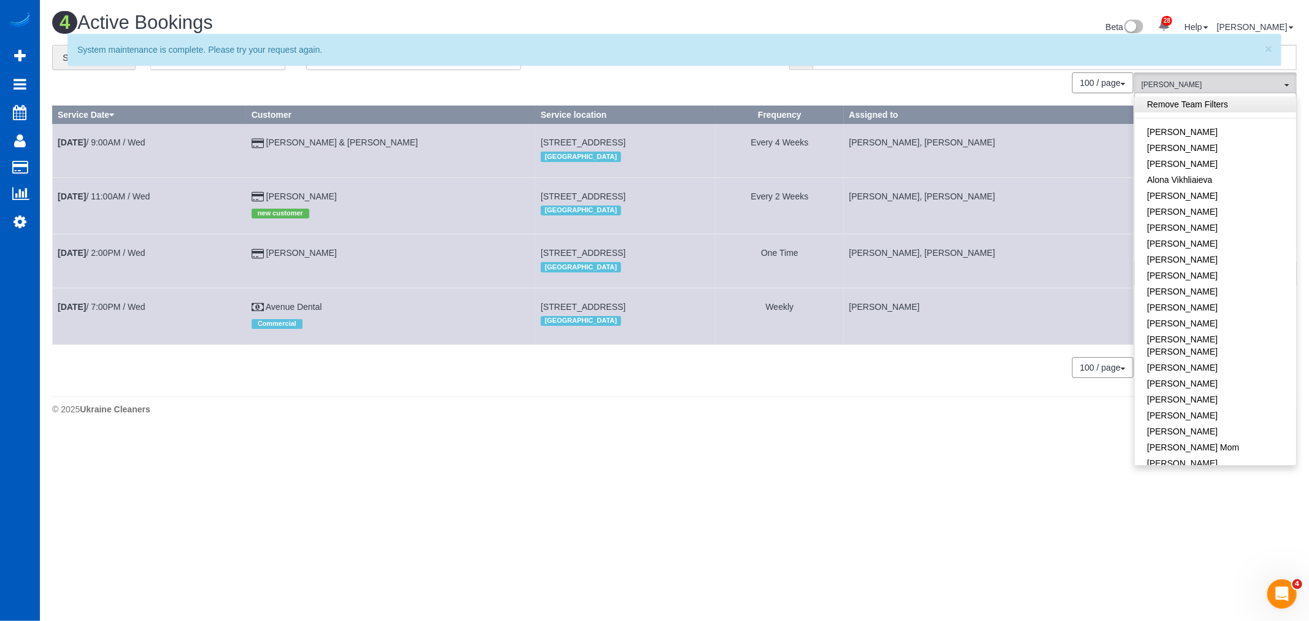
click at [1198, 107] on link "Remove Team Filters" at bounding box center [1215, 104] width 161 height 16
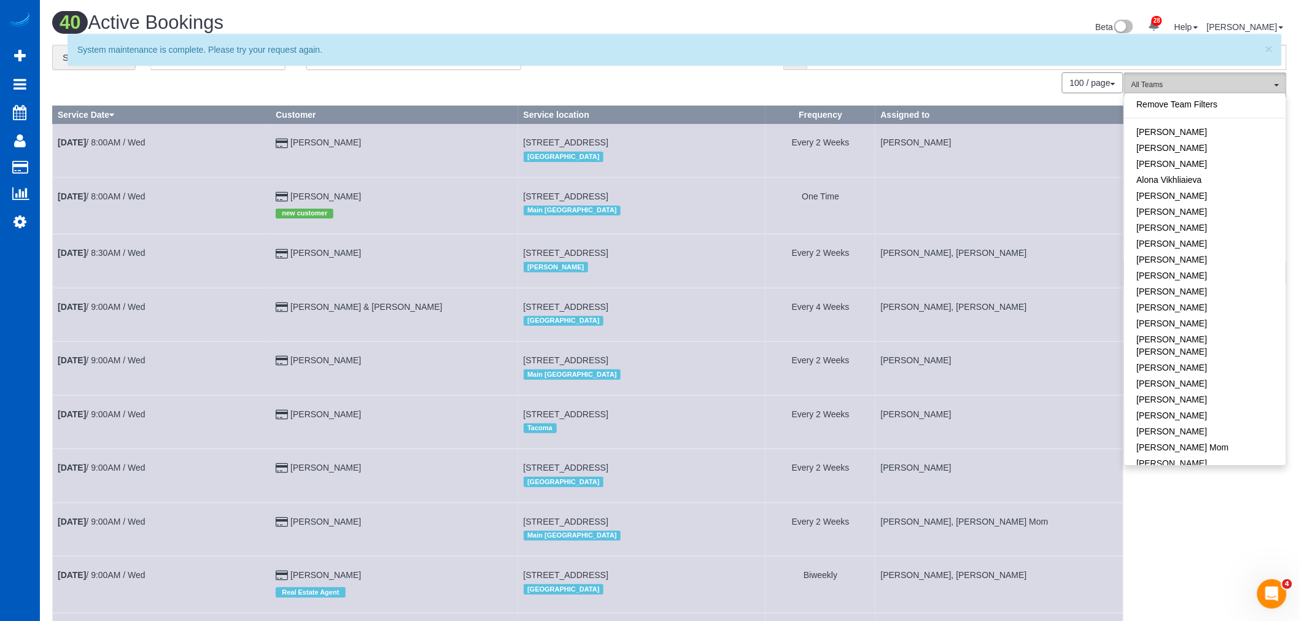
click at [1169, 81] on span "All Teams" at bounding box center [1201, 85] width 140 height 10
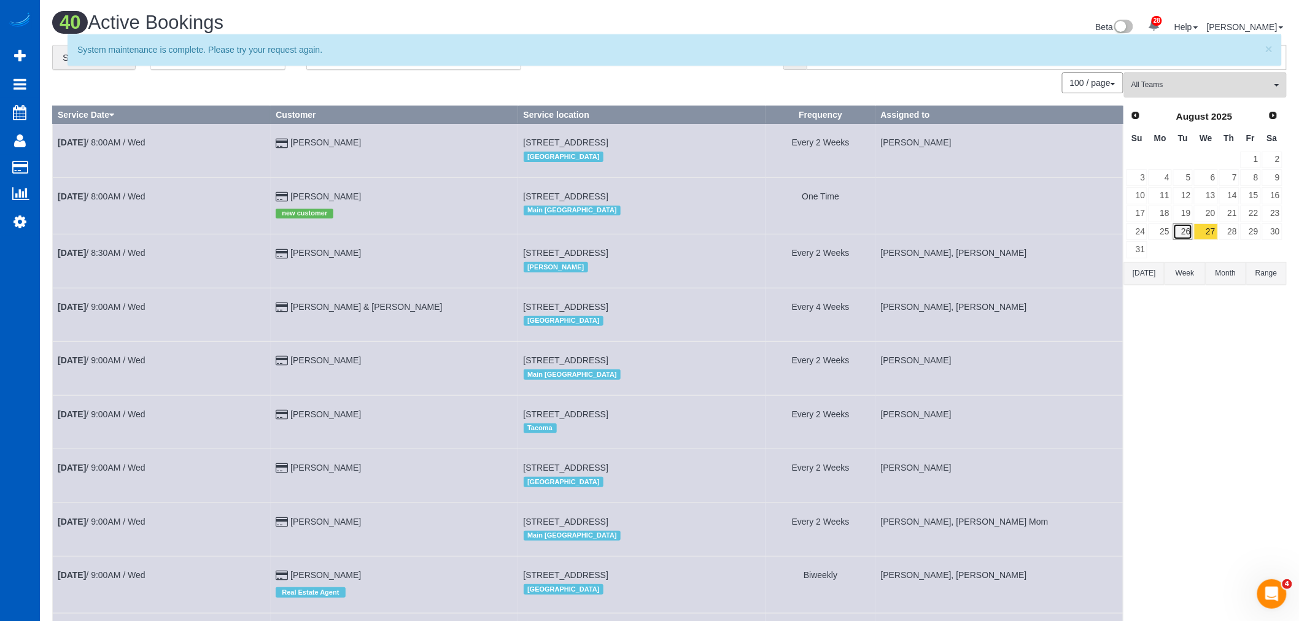
click at [1188, 235] on link "26" at bounding box center [1183, 231] width 20 height 17
click at [1224, 246] on td at bounding box center [1228, 250] width 21 height 18
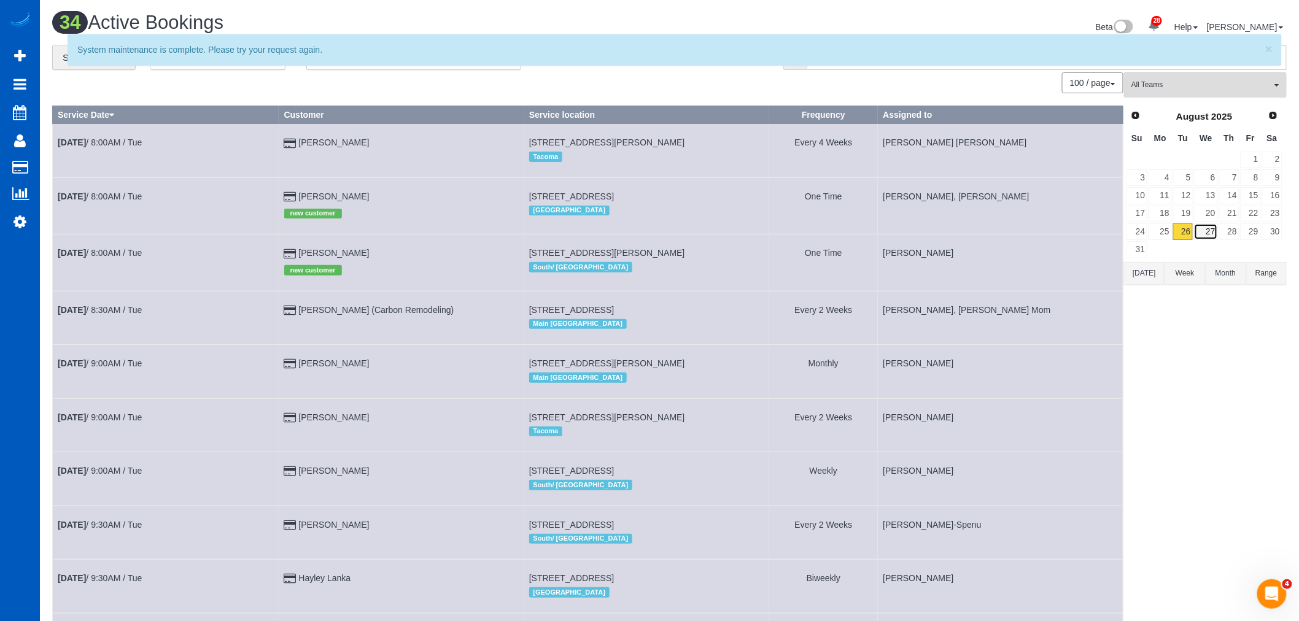
click at [1211, 238] on link "27" at bounding box center [1205, 231] width 23 height 17
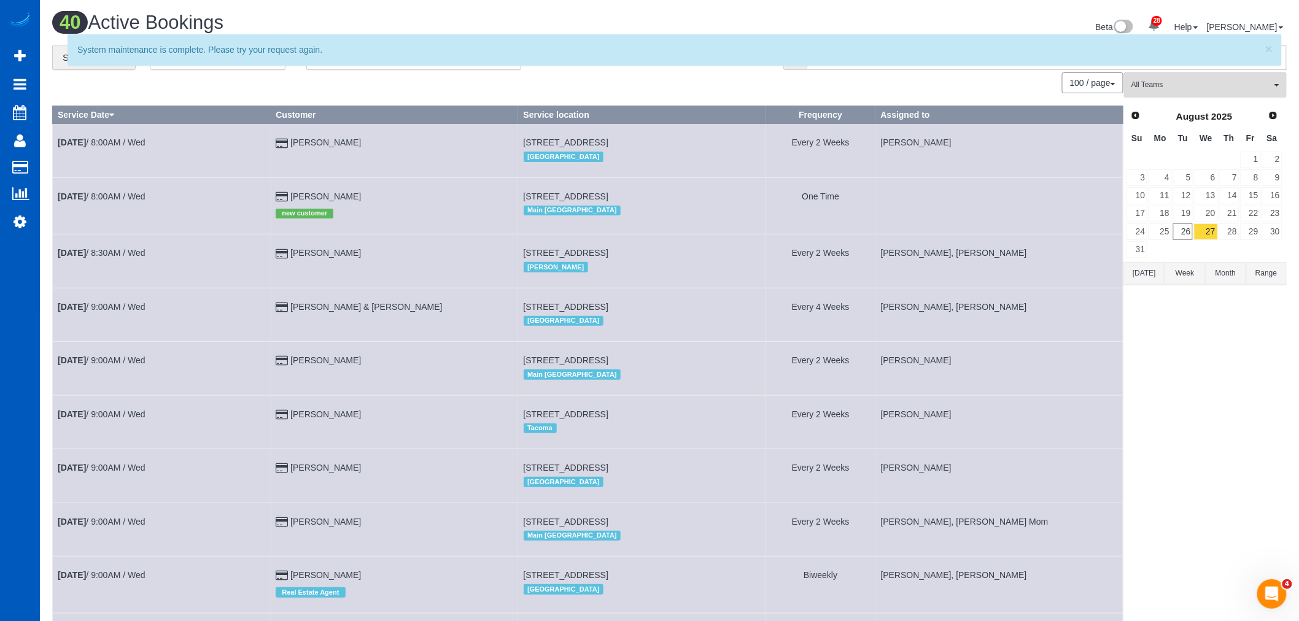
click at [1187, 69] on div "× System maintenance is complete. Please try your request again." at bounding box center [674, 56] width 1263 height 44
click at [1169, 94] on button "All Teams" at bounding box center [1205, 84] width 163 height 25
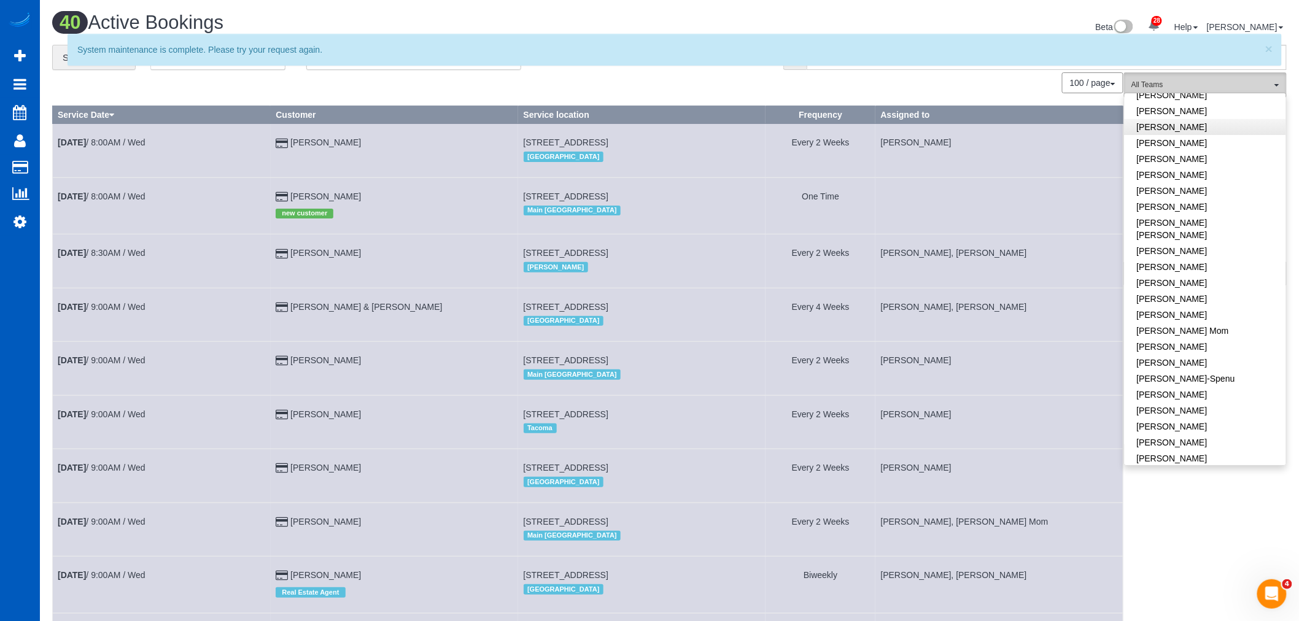
scroll to position [136, 0]
click at [1170, 447] on link "[PERSON_NAME]" at bounding box center [1204, 455] width 161 height 16
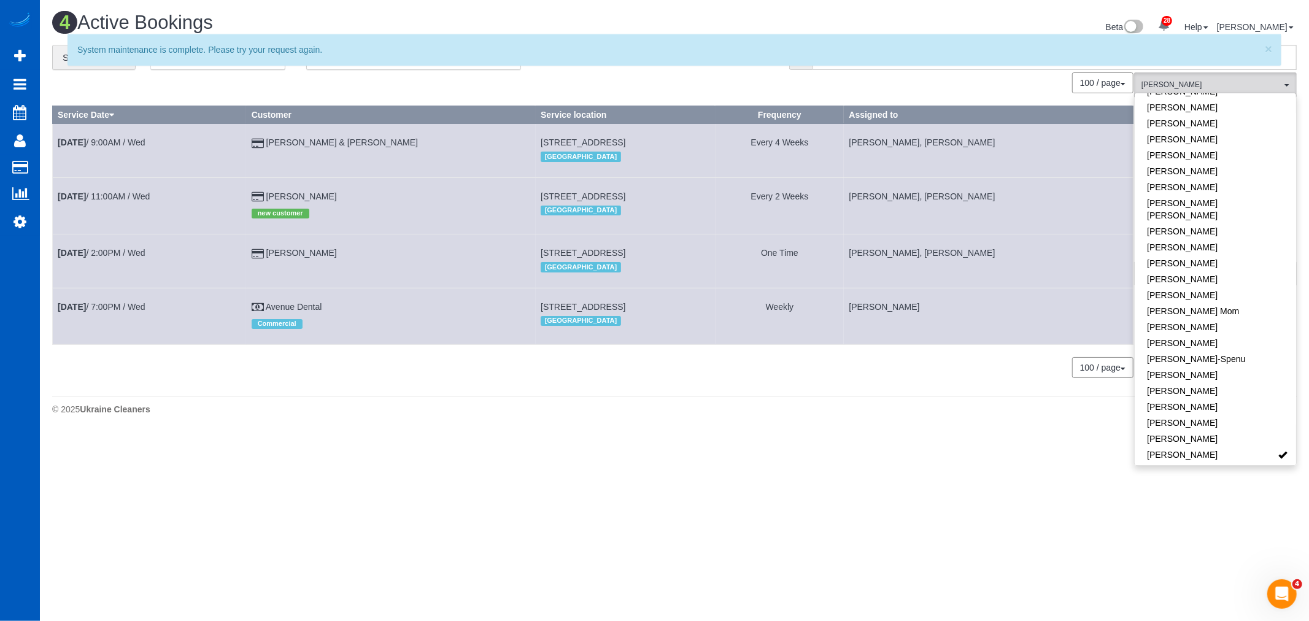
drag, startPoint x: 449, startPoint y: 143, endPoint x: 635, endPoint y: 140, distance: 186.0
click at [635, 140] on td "1617 196th Pl Sw, Lynnwood, WA 98036 North Seattle" at bounding box center [626, 150] width 180 height 53
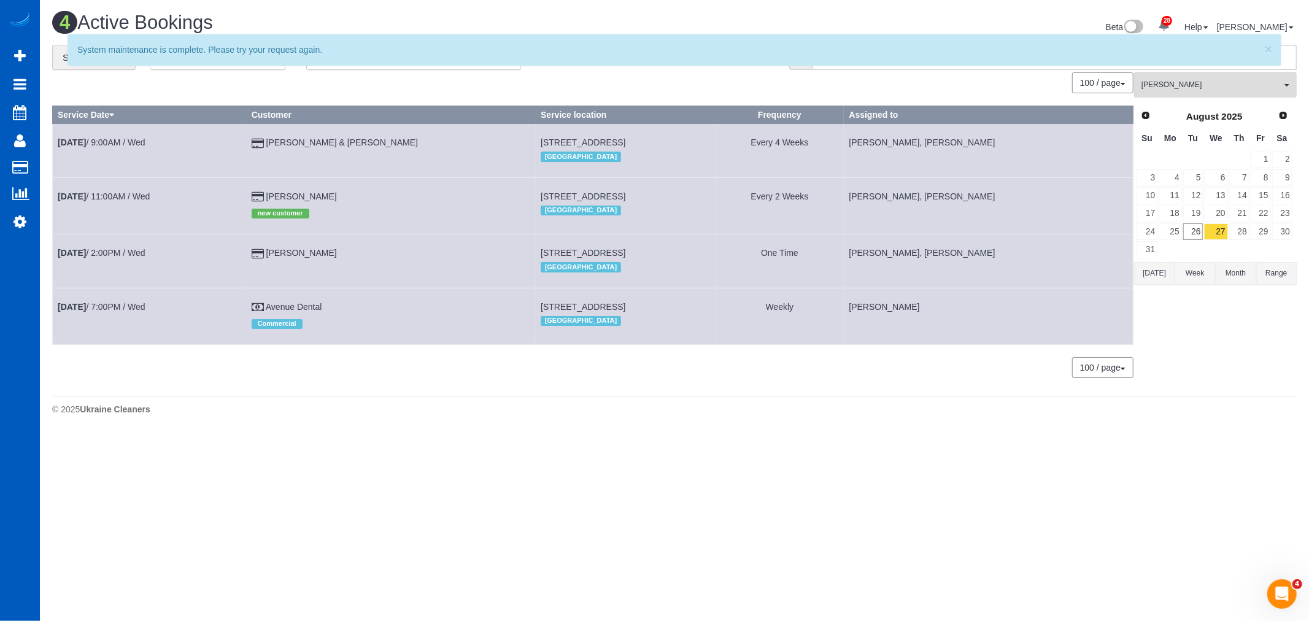
drag, startPoint x: 449, startPoint y: 197, endPoint x: 651, endPoint y: 193, distance: 201.9
click at [651, 193] on td "625 Summit Ave E #3, 3, Seattle, WA 98102 North Seattle" at bounding box center [626, 205] width 180 height 56
copy span "625 Summit Ave E #3, 3, Seattle, WA 98102"
click at [14, 215] on link "Settings" at bounding box center [20, 221] width 40 height 28
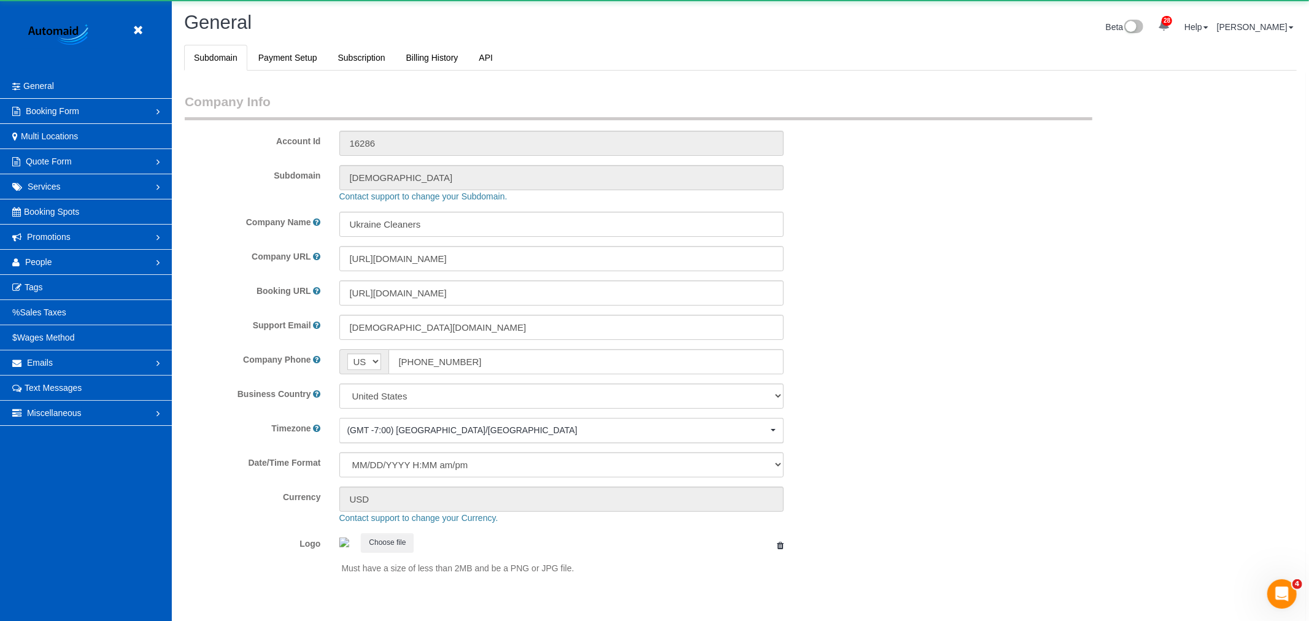
select select "1"
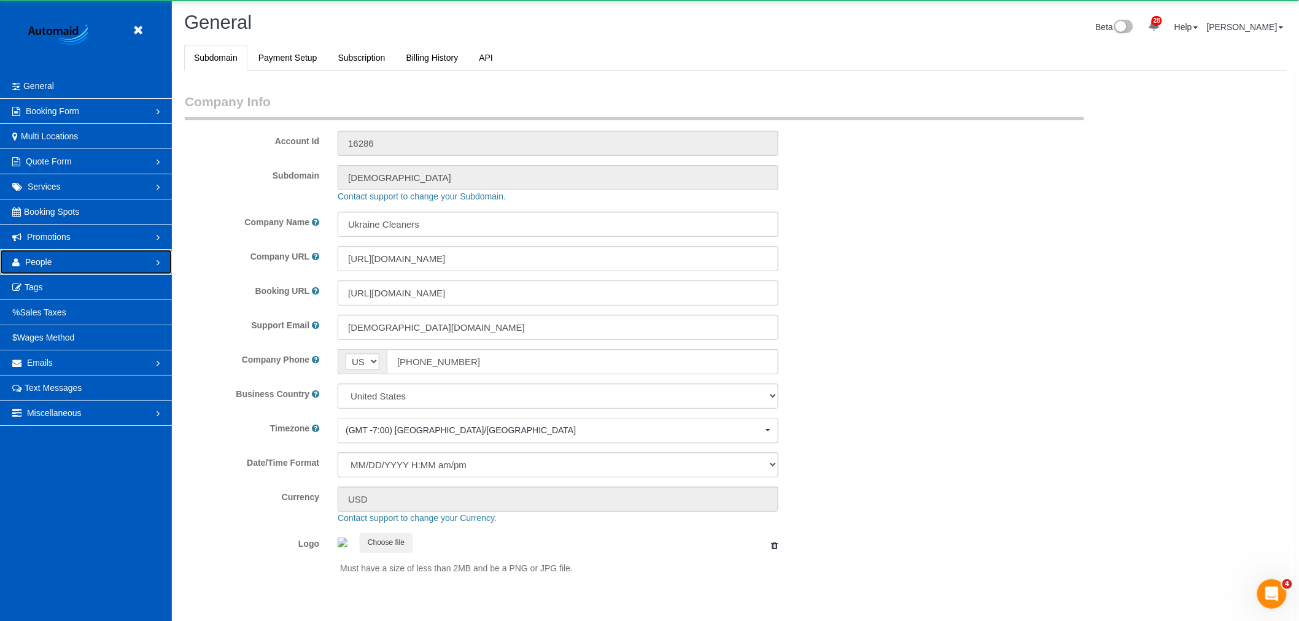
click at [61, 266] on link "People" at bounding box center [86, 262] width 172 height 25
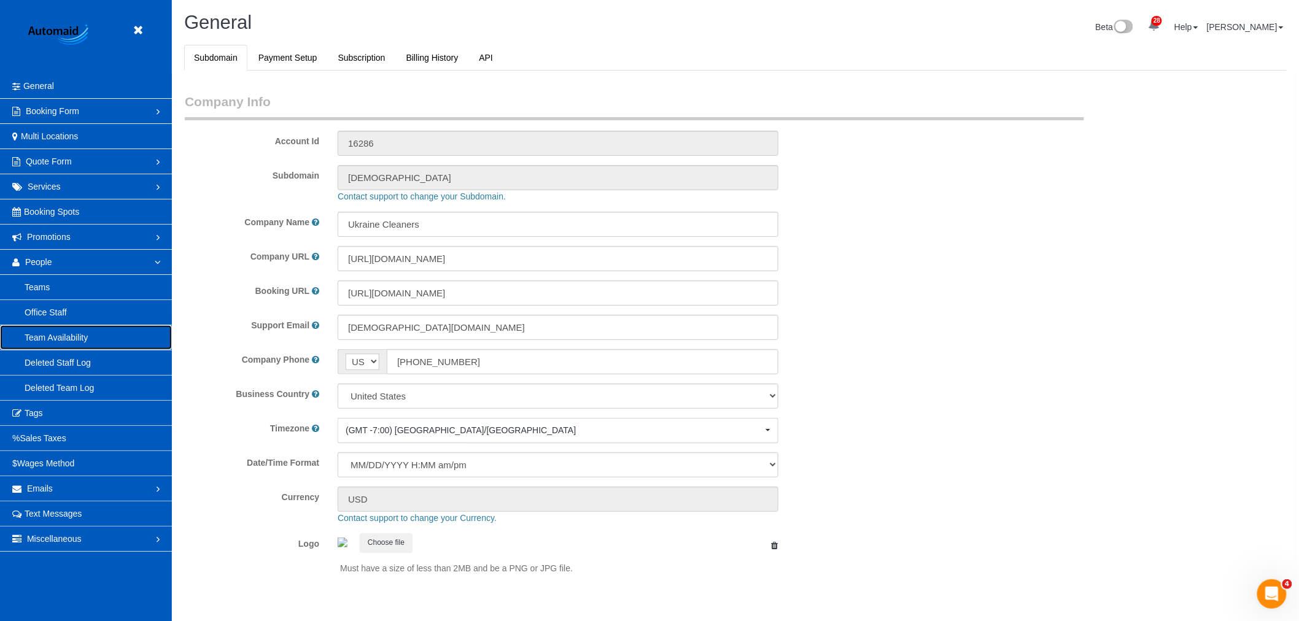
click at [61, 336] on link "Team Availability" at bounding box center [86, 337] width 172 height 25
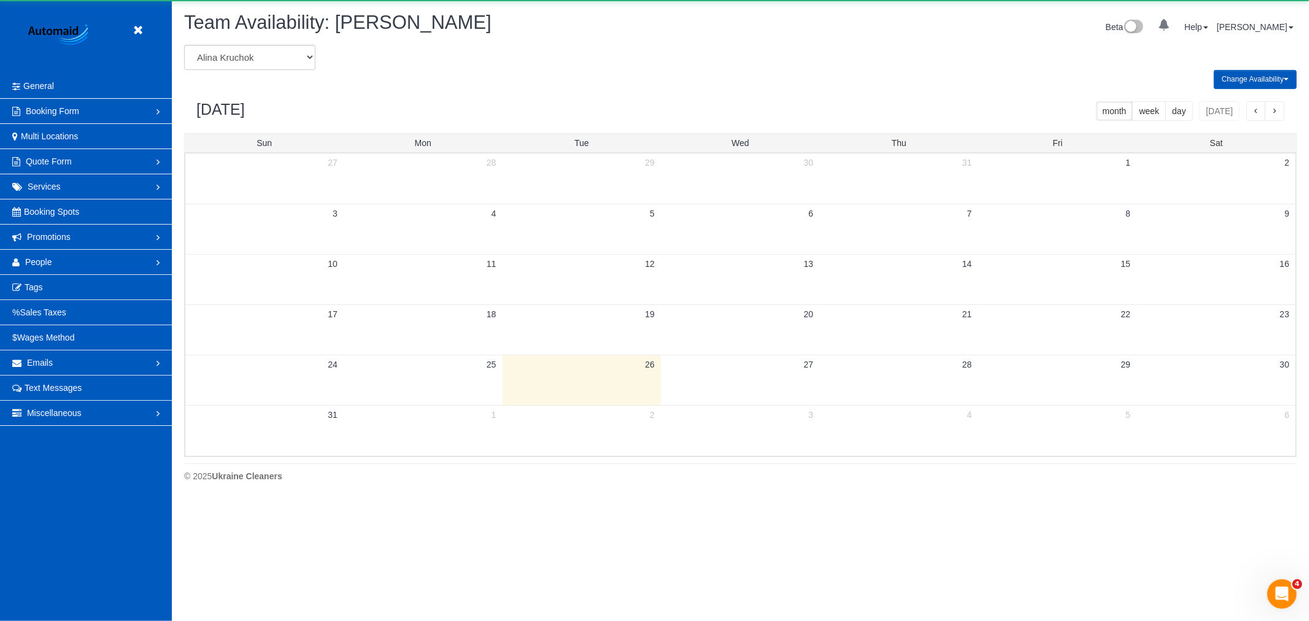
scroll to position [501, 1309]
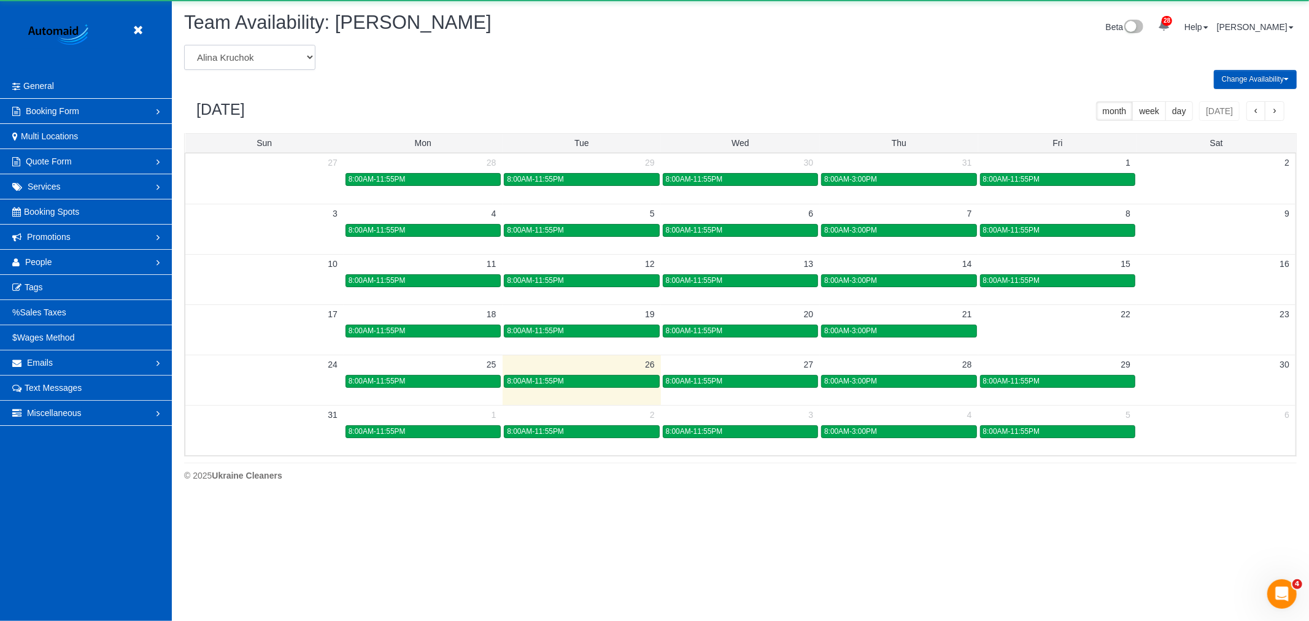
click at [237, 64] on select "Alina Kruchok Alona Kulish Alona Tarasiuk Alona Vikhliaieva Anastasiia Demchenk…" at bounding box center [249, 57] width 131 height 25
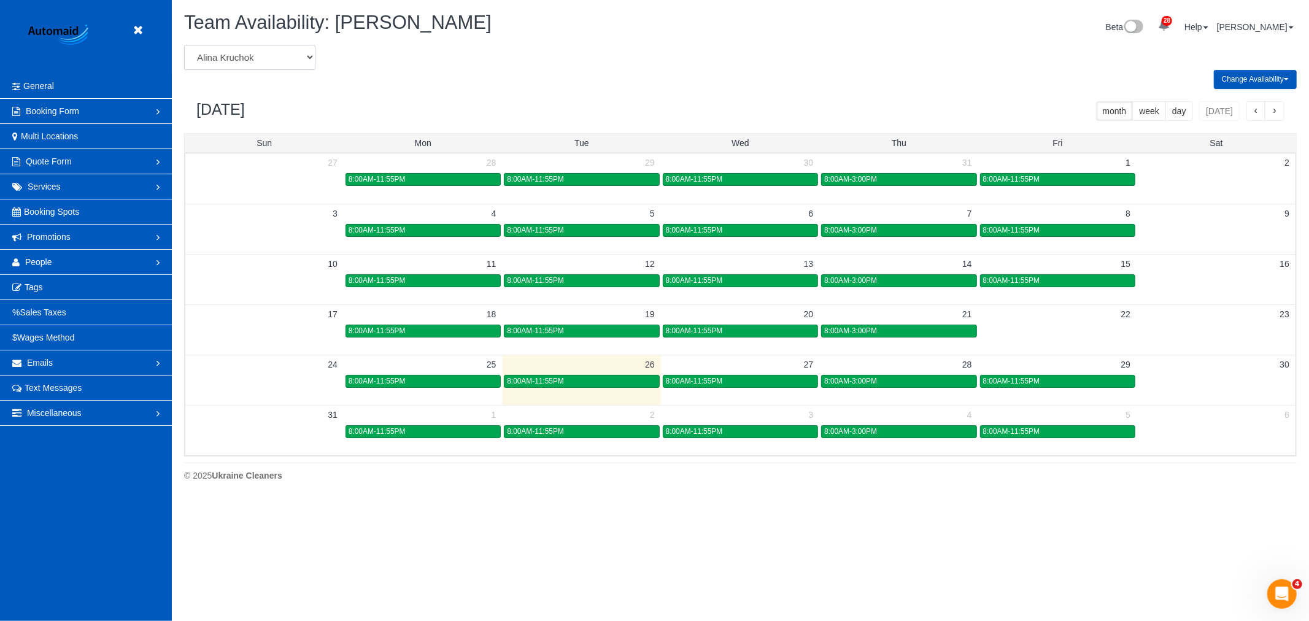
select select "number:19651"
click at [184, 45] on select "Alina Kruchok Alona Kulish Alona Tarasiuk Alona Vikhliaieva Anastasiia Demchenk…" at bounding box center [249, 57] width 131 height 25
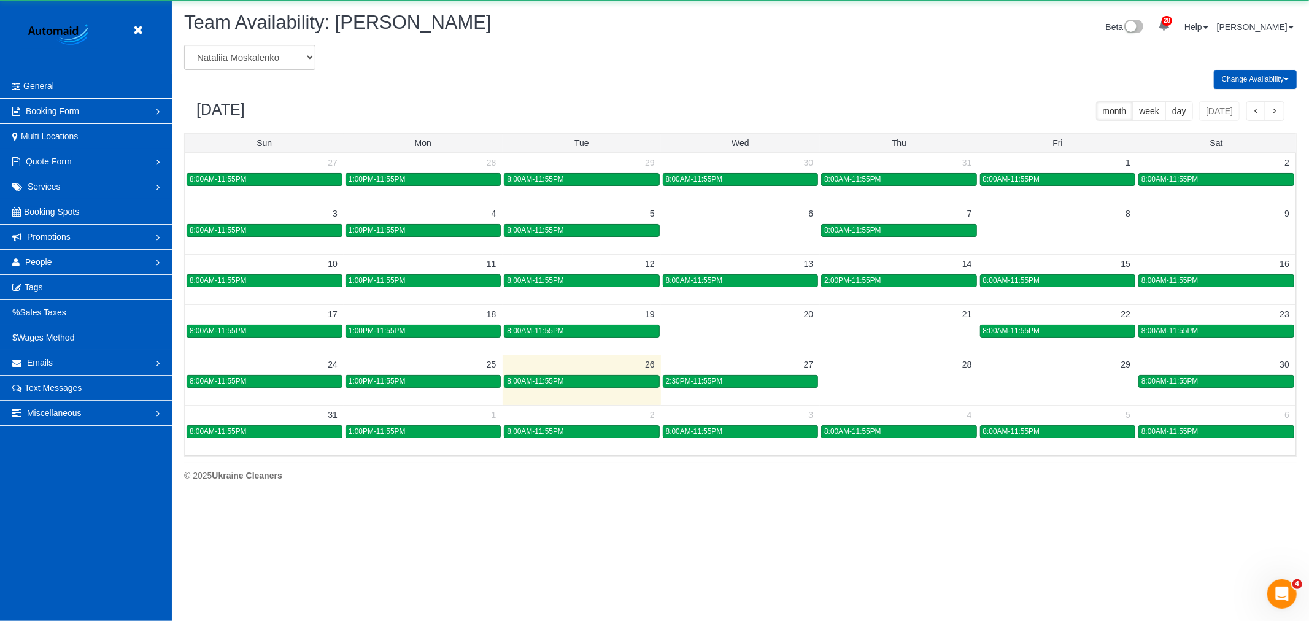
click at [879, 378] on td at bounding box center [899, 381] width 158 height 14
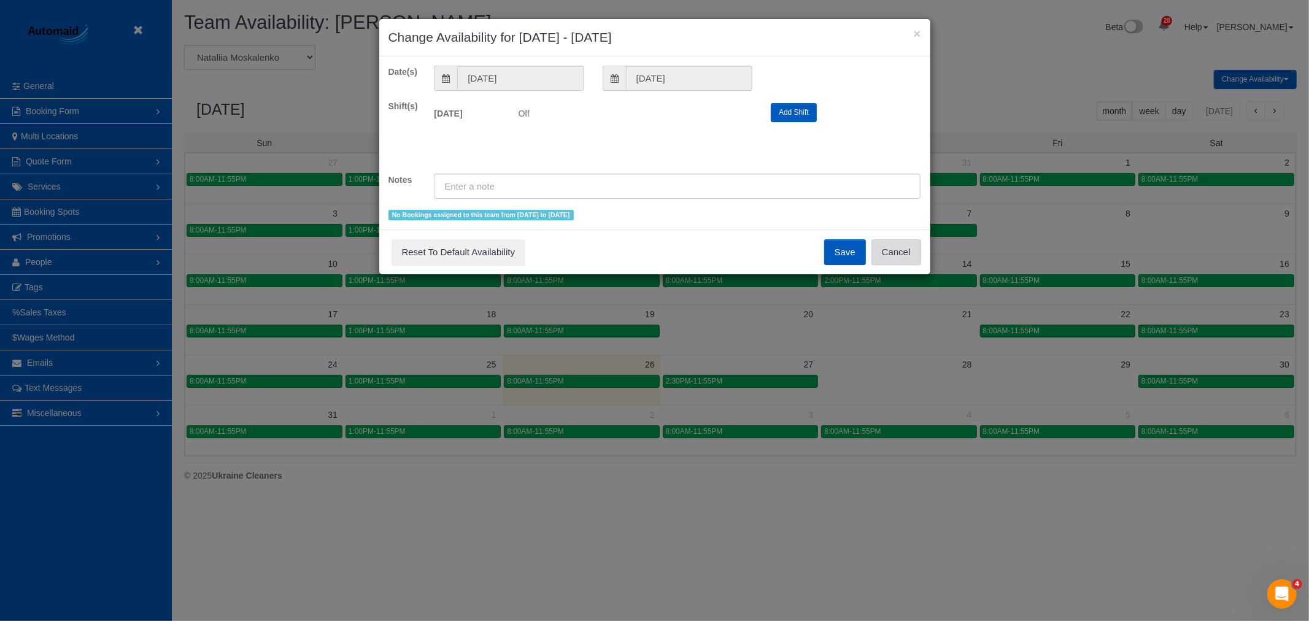
click at [889, 260] on button "Cancel" at bounding box center [896, 252] width 50 height 26
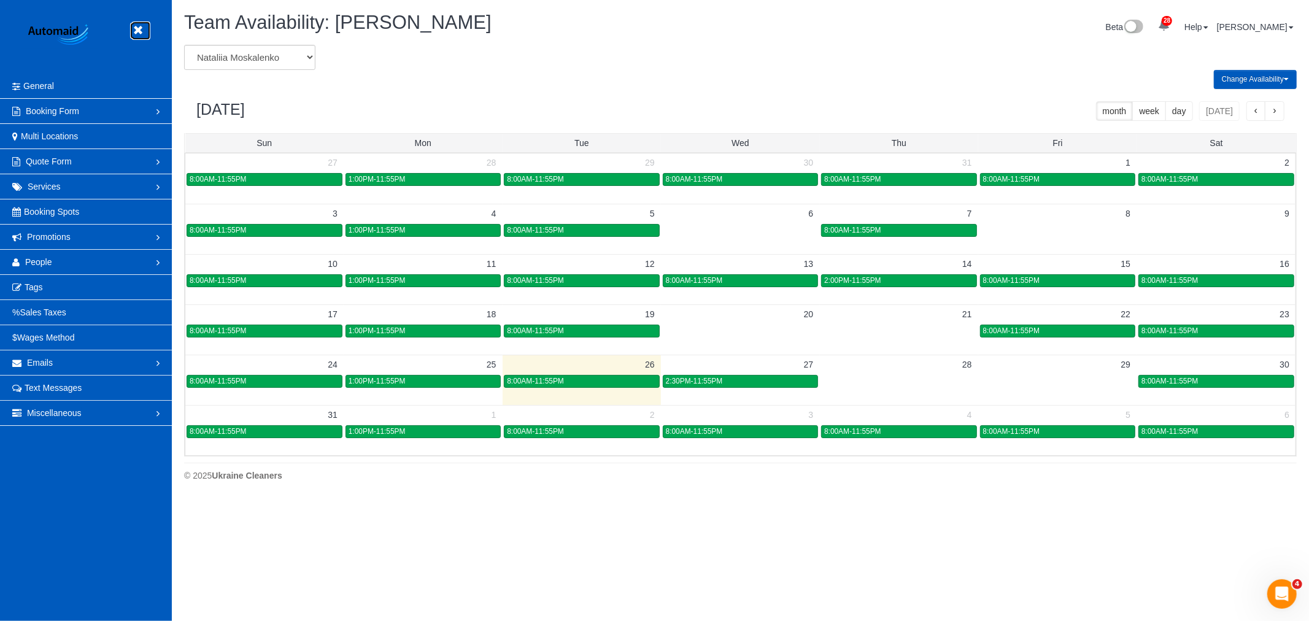
drag, startPoint x: 137, startPoint y: 34, endPoint x: 118, endPoint y: 46, distance: 22.1
click at [137, 34] on icon at bounding box center [137, 30] width 15 height 15
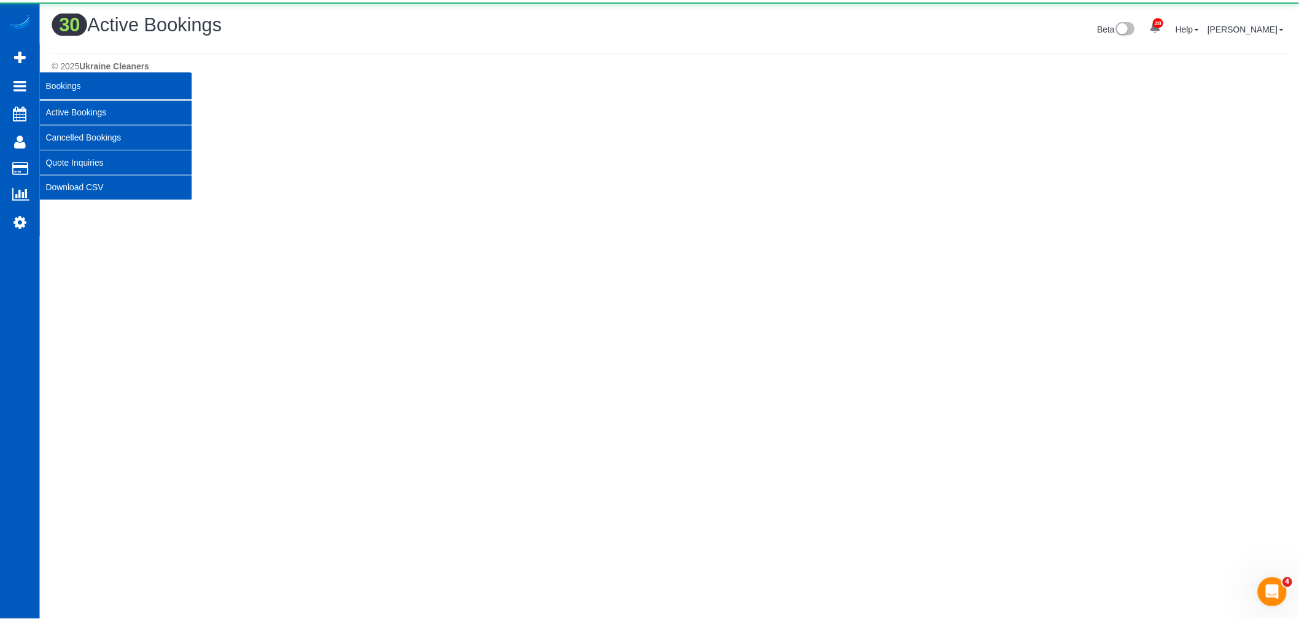
scroll to position [1885, 1299]
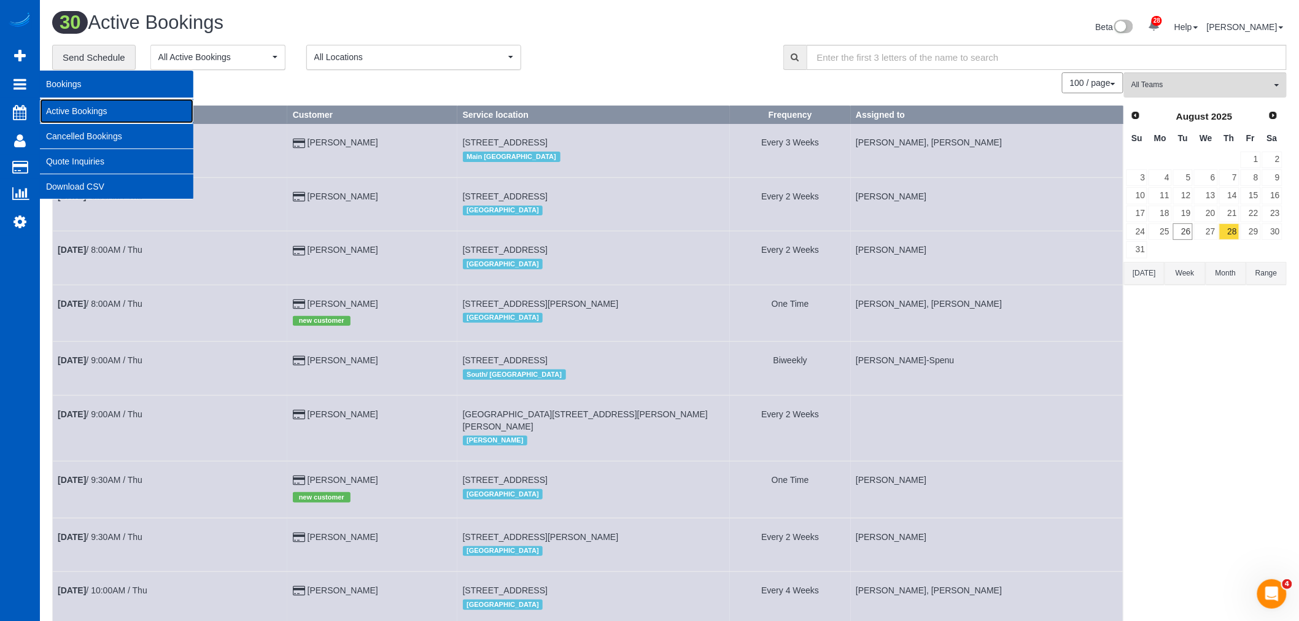
click at [89, 106] on link "Active Bookings" at bounding box center [116, 111] width 153 height 25
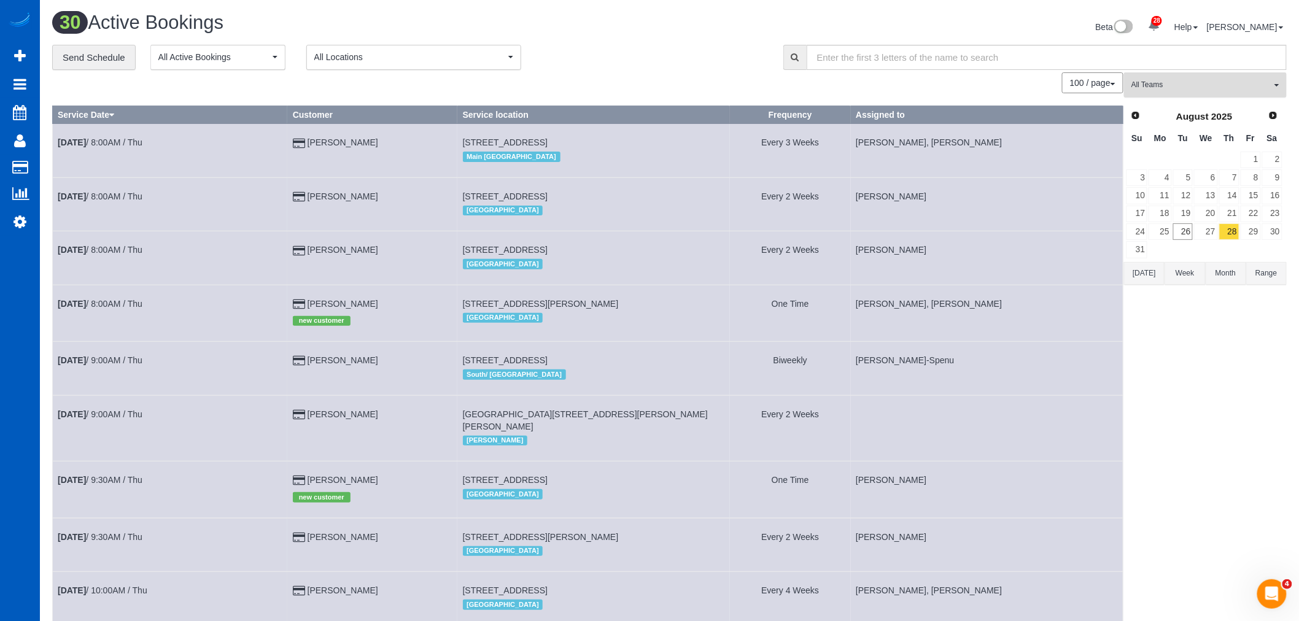
click at [1261, 83] on span "All Teams" at bounding box center [1201, 85] width 140 height 10
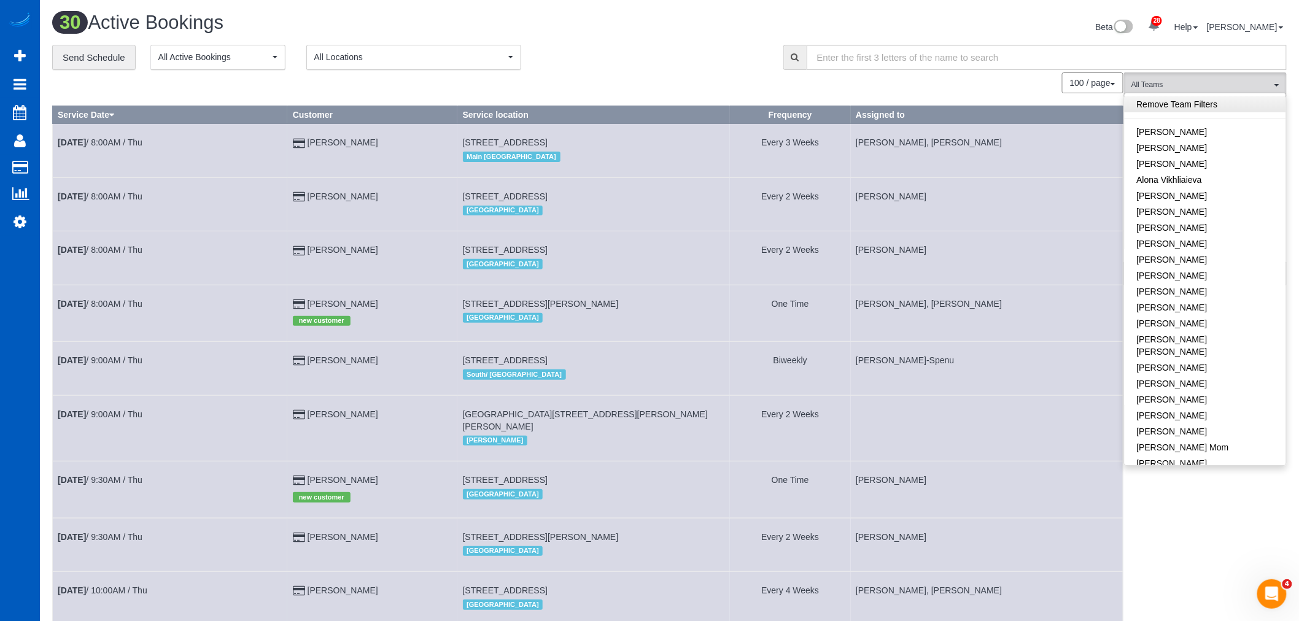
click at [1183, 106] on link "Remove Team Filters" at bounding box center [1204, 104] width 161 height 16
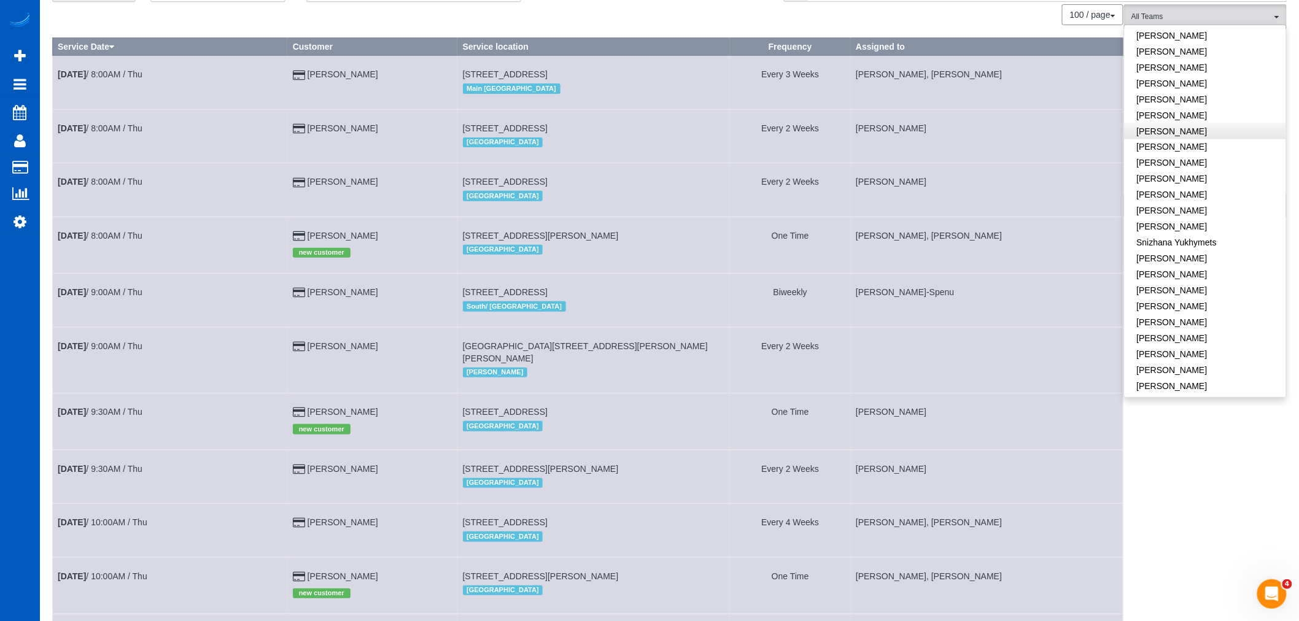
scroll to position [856, 0]
click at [1194, 357] on link "[PERSON_NAME]" at bounding box center [1204, 365] width 161 height 16
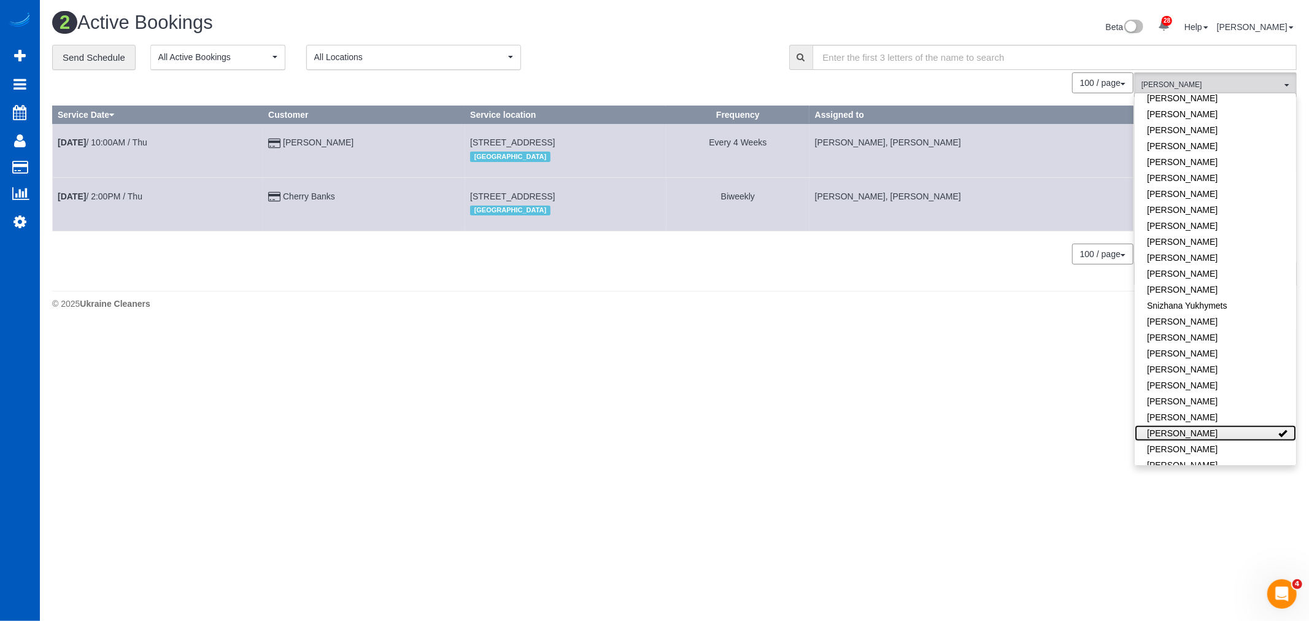
click at [1194, 425] on link "[PERSON_NAME]" at bounding box center [1215, 433] width 161 height 16
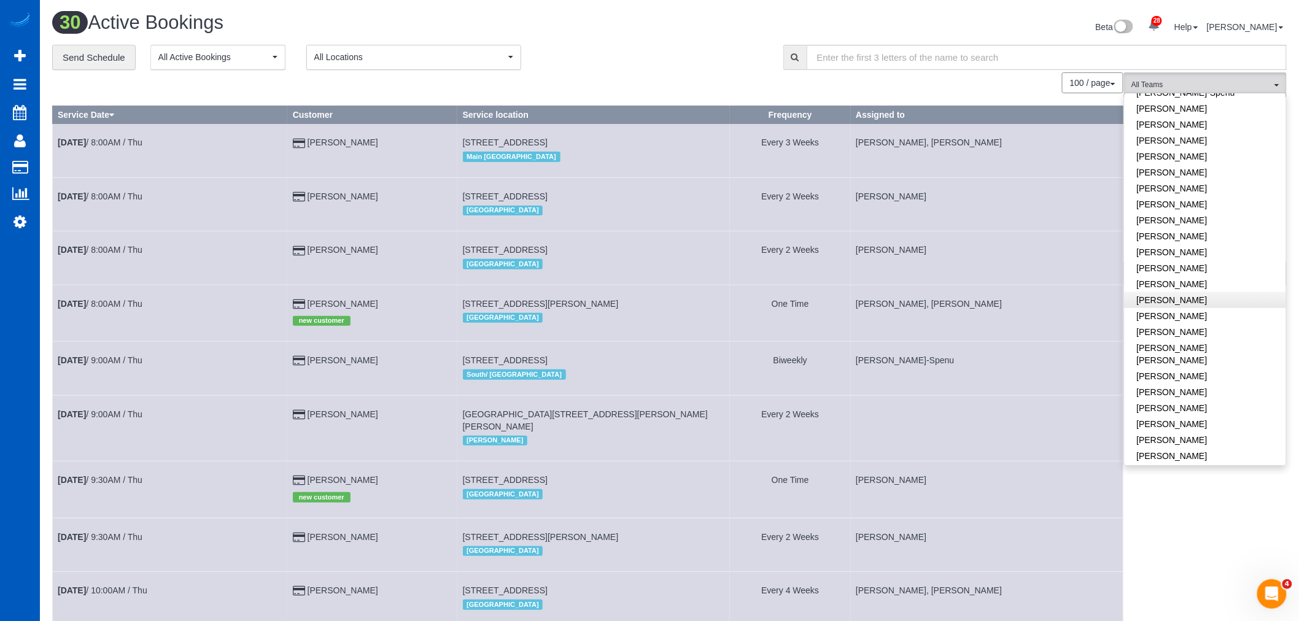
scroll to position [379, 0]
click at [1208, 284] on link "[PERSON_NAME]" at bounding box center [1204, 292] width 161 height 16
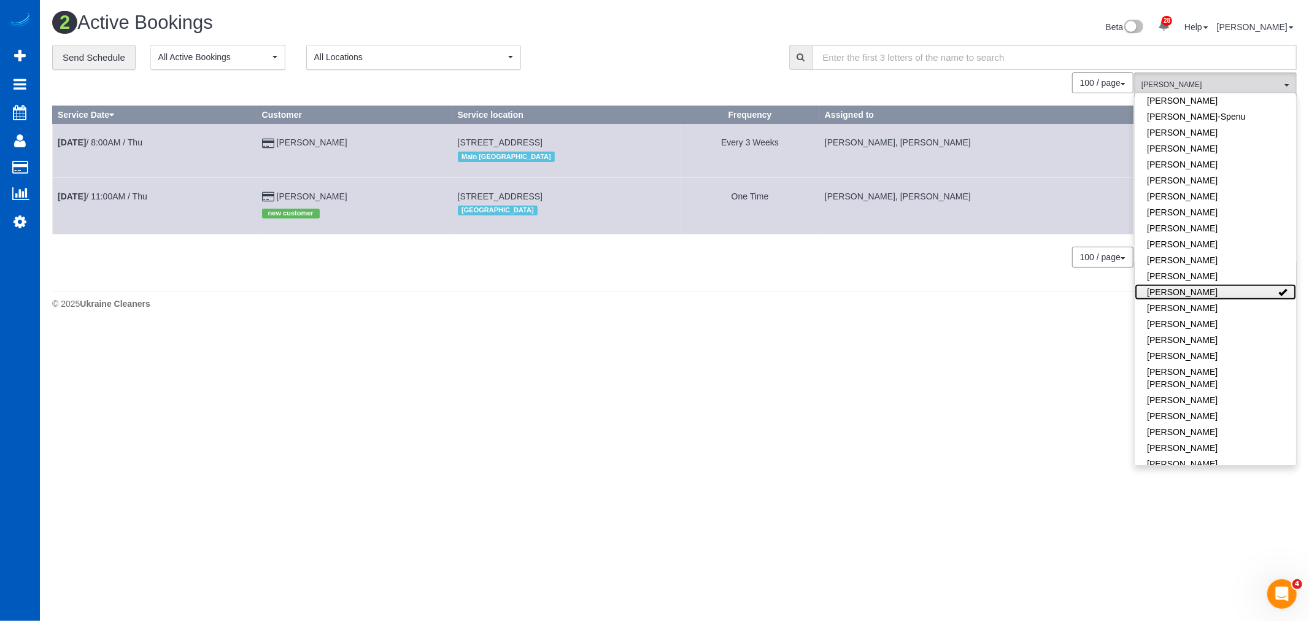
click at [1208, 284] on link "[PERSON_NAME]" at bounding box center [1215, 292] width 161 height 16
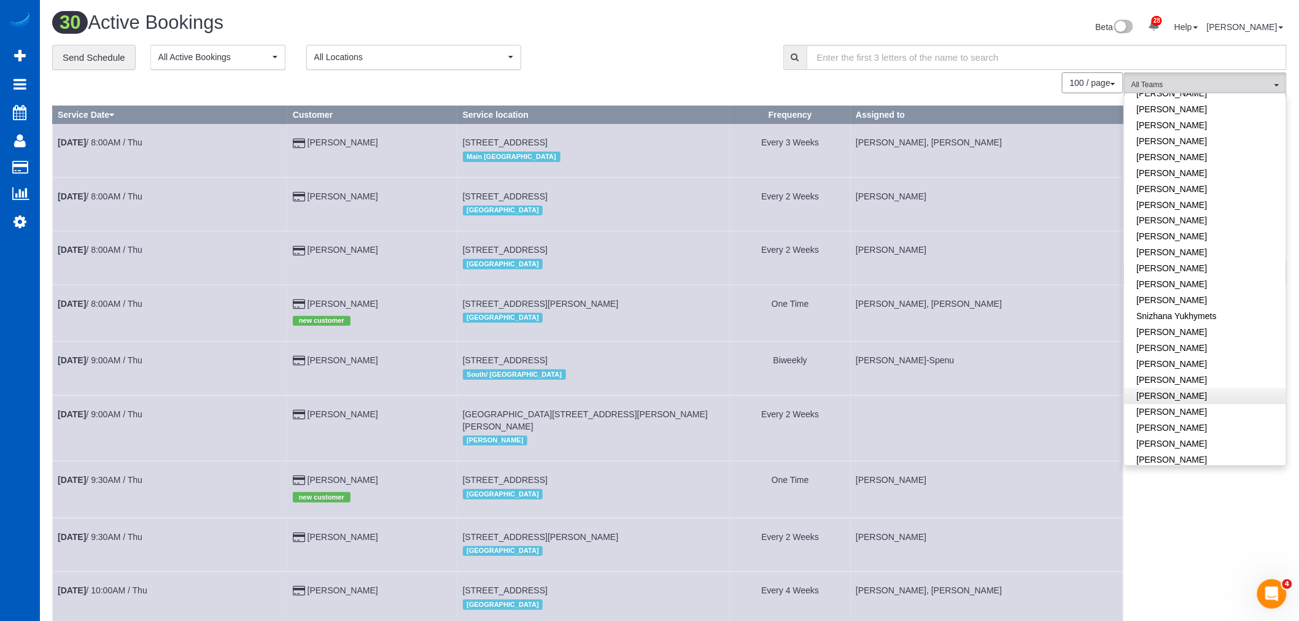
scroll to position [856, 0]
click at [1189, 78] on button "All Teams" at bounding box center [1205, 84] width 163 height 25
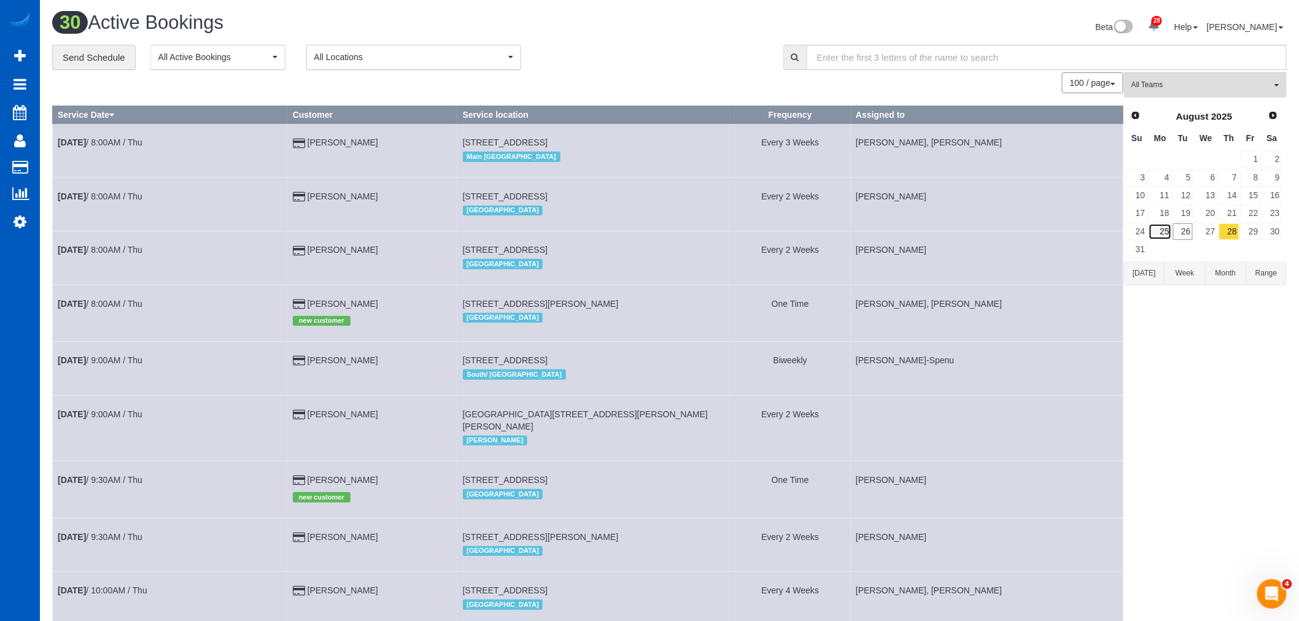
click at [1159, 227] on link "25" at bounding box center [1159, 231] width 23 height 17
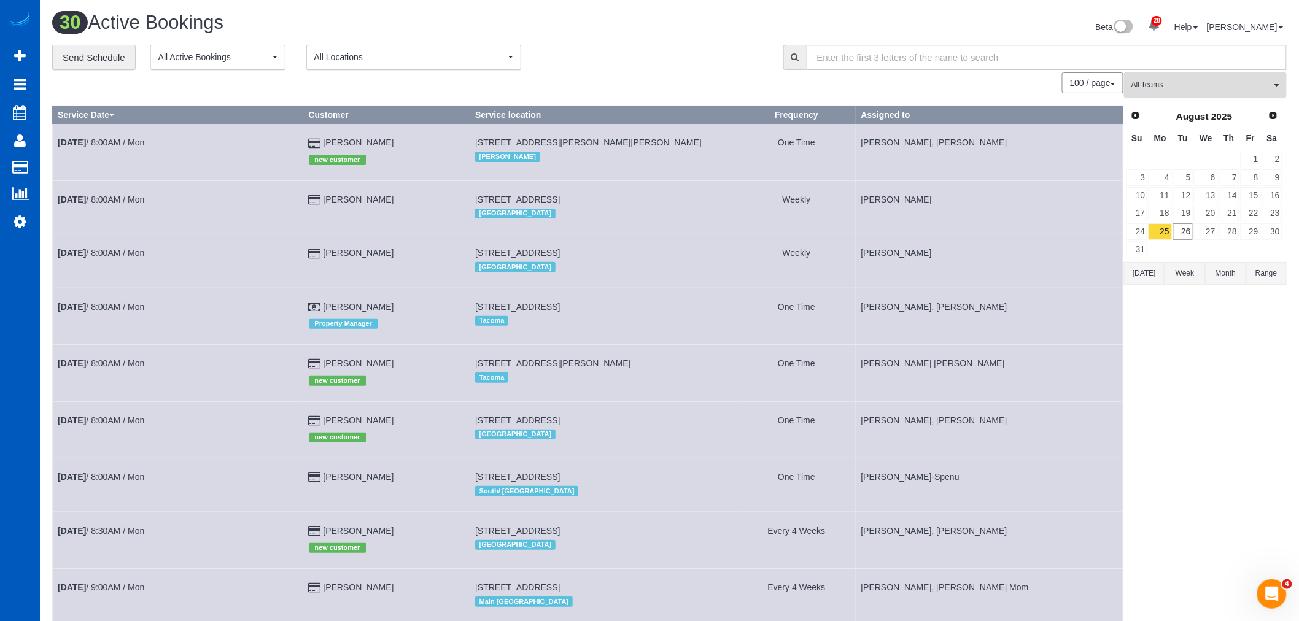
click at [1194, 80] on button "All Teams" at bounding box center [1205, 84] width 163 height 25
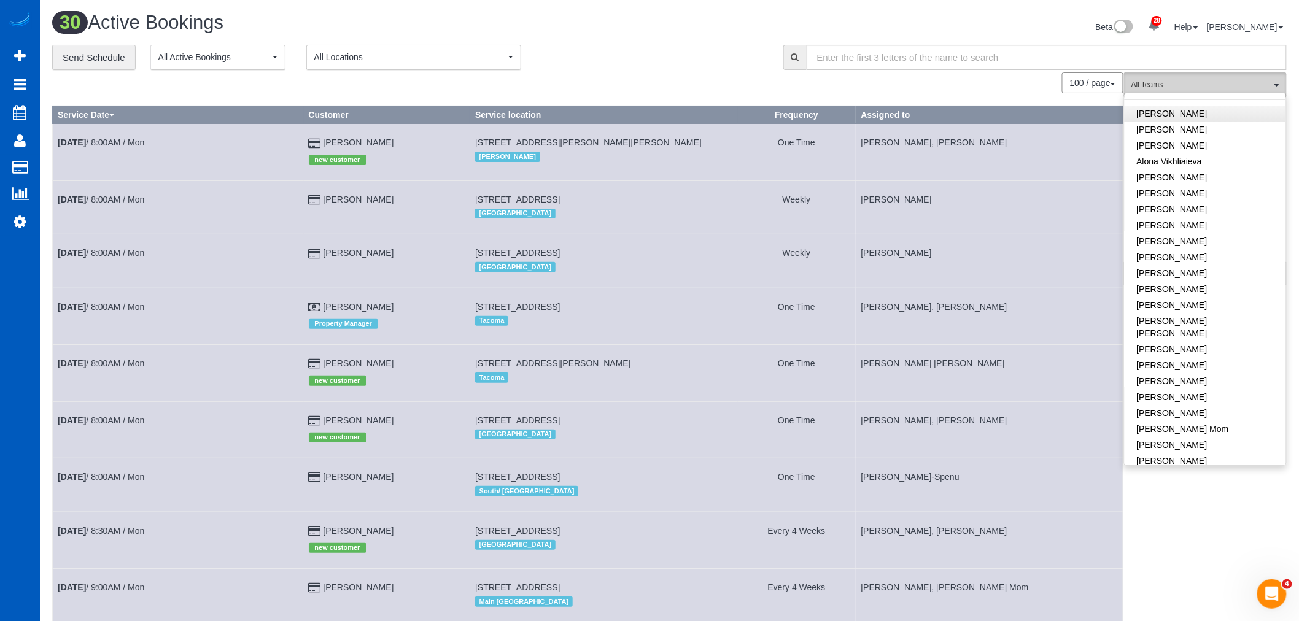
scroll to position [0, 0]
click at [1177, 109] on link "Remove Team Filters" at bounding box center [1204, 104] width 161 height 16
click at [1198, 311] on link "[PERSON_NAME]" at bounding box center [1204, 319] width 161 height 16
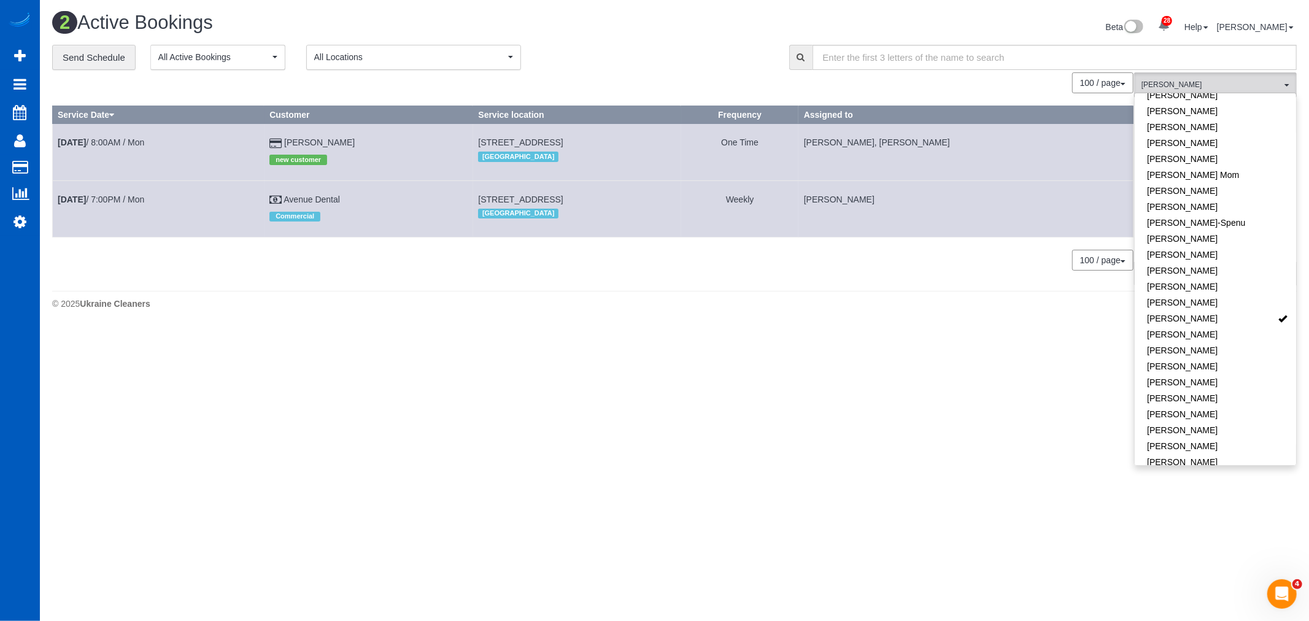
click at [330, 422] on body "28 Beta Your Notifications You have 0 alerts × You have 3 to charge for 08/23/2…" at bounding box center [654, 310] width 1309 height 621
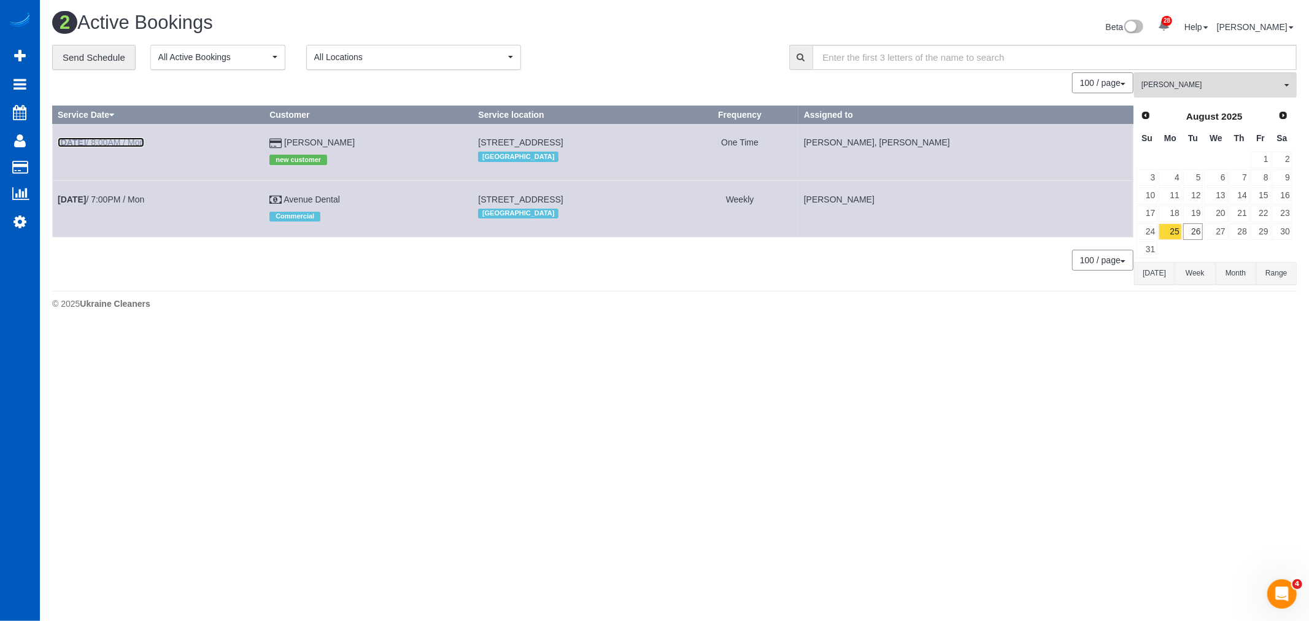
click at [117, 142] on link "Aug 25th / 8:00AM / Mon" at bounding box center [101, 142] width 87 height 10
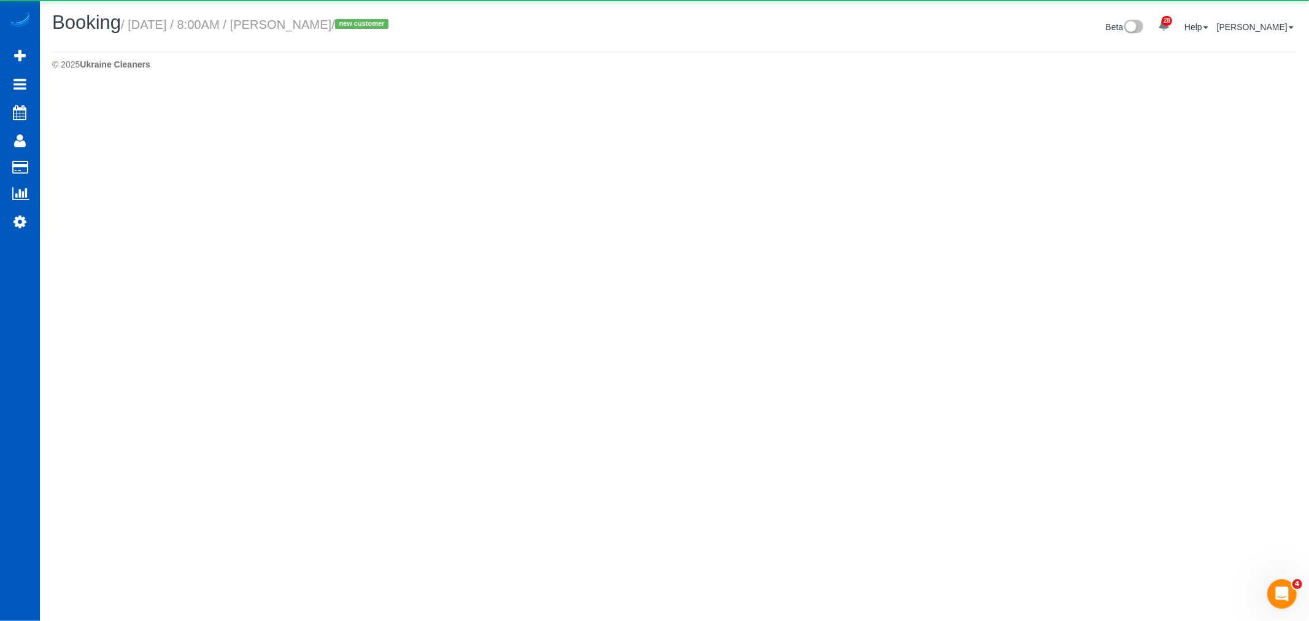
select select "WA"
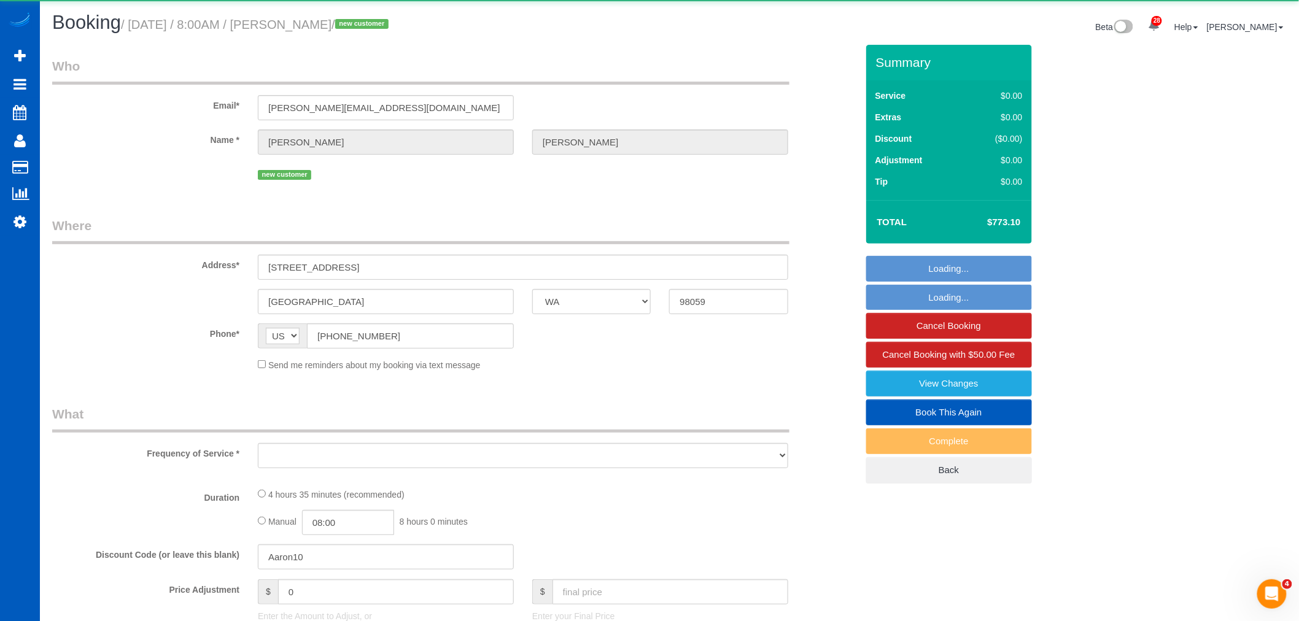
select select "object:103336"
select select "string:fspay-2a6b199e-6f8a-43e7-a575-d90cc4b7d470"
select select "199"
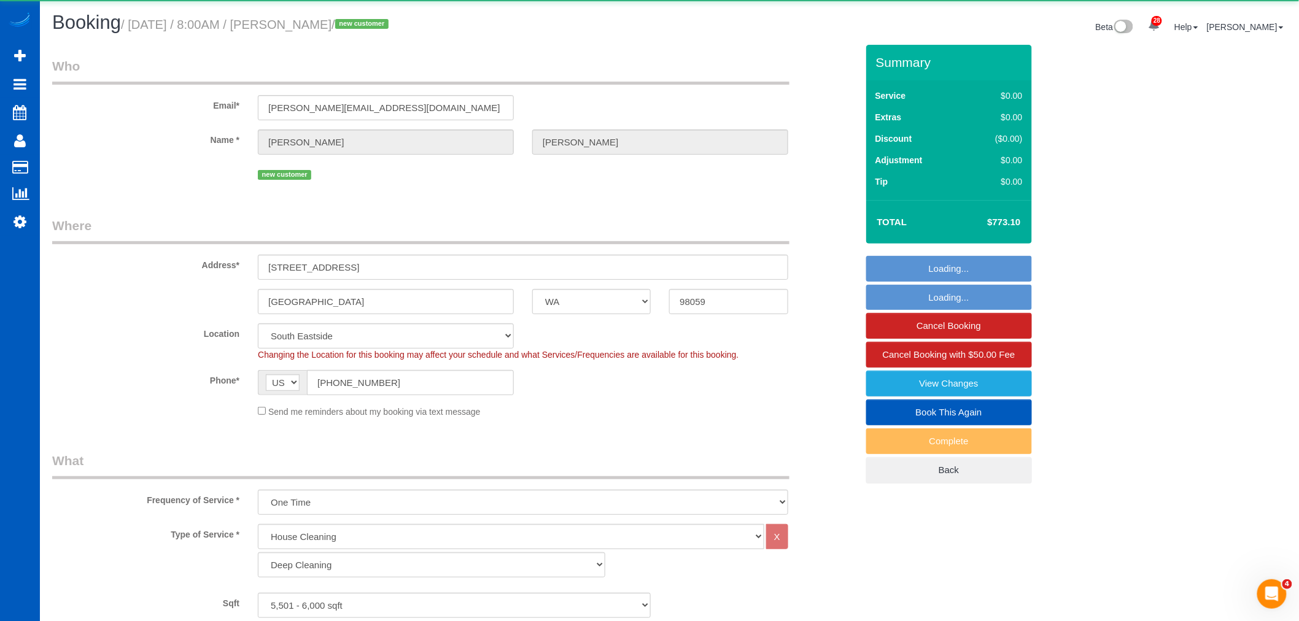
select select "spot383"
select select "5501"
select select "5"
select select "7"
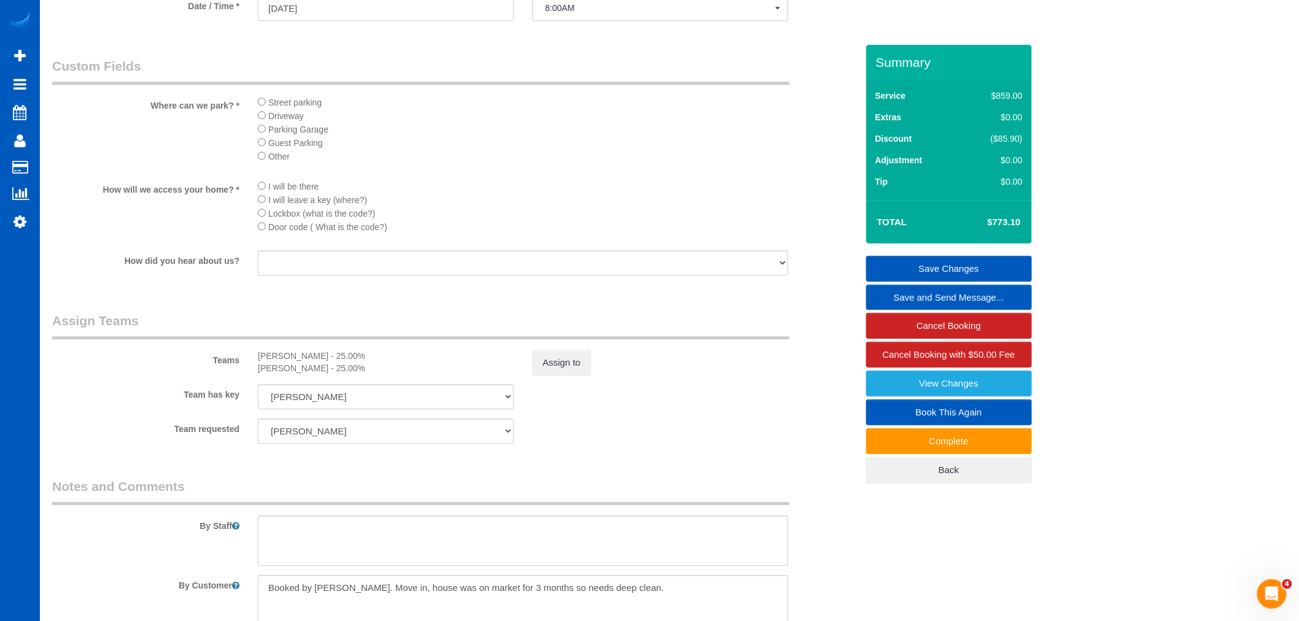
scroll to position [1500, 0]
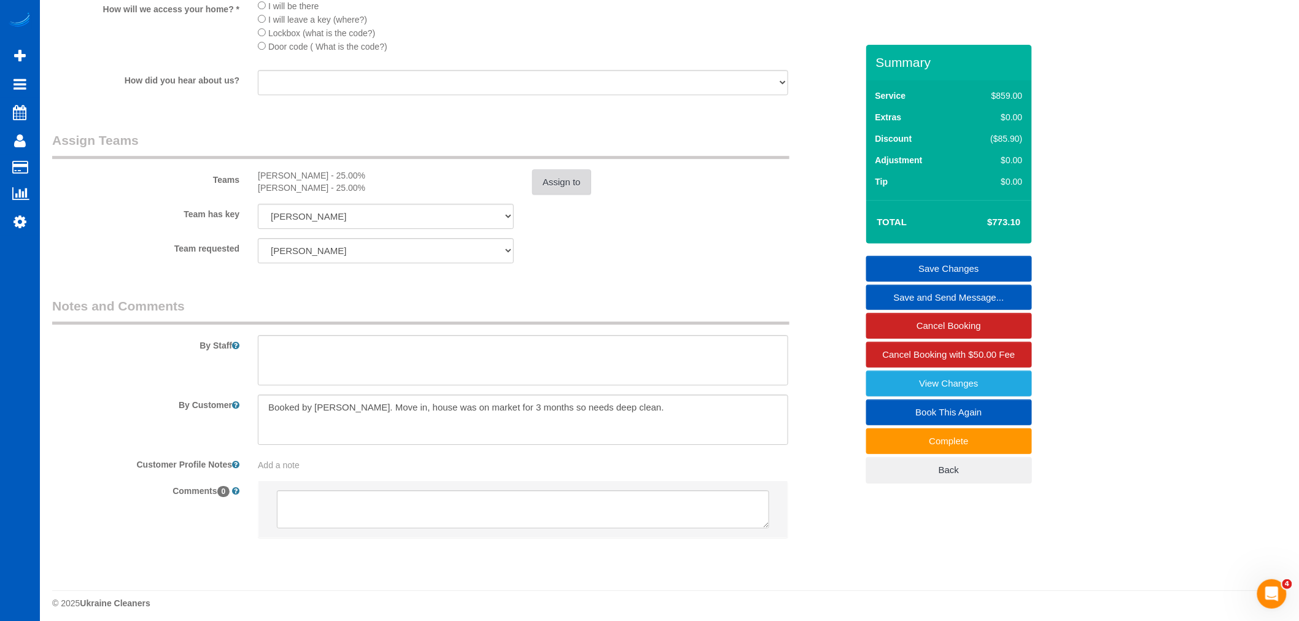
click at [549, 195] on button "Assign to" at bounding box center [561, 182] width 59 height 26
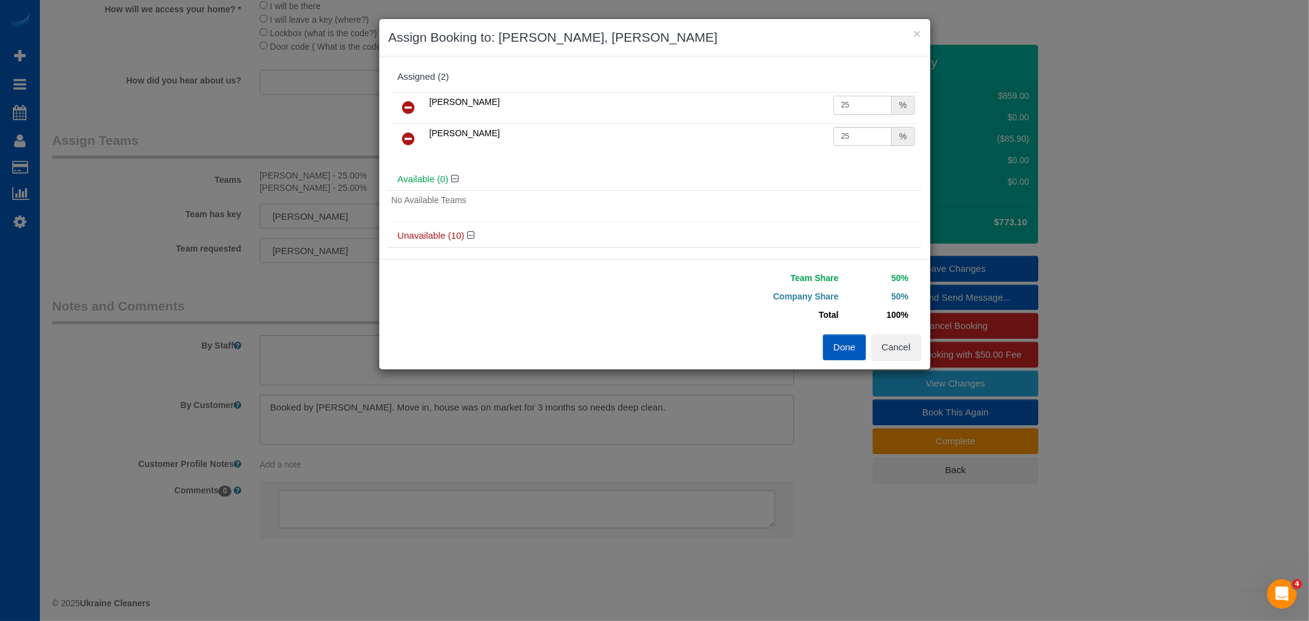
drag, startPoint x: 836, startPoint y: 102, endPoint x: 855, endPoint y: 105, distance: 18.7
click at [855, 105] on input "25" at bounding box center [862, 105] width 59 height 19
type input "27"
drag, startPoint x: 838, startPoint y: 135, endPoint x: 851, endPoint y: 139, distance: 13.0
click at [851, 139] on input "25" at bounding box center [862, 136] width 59 height 19
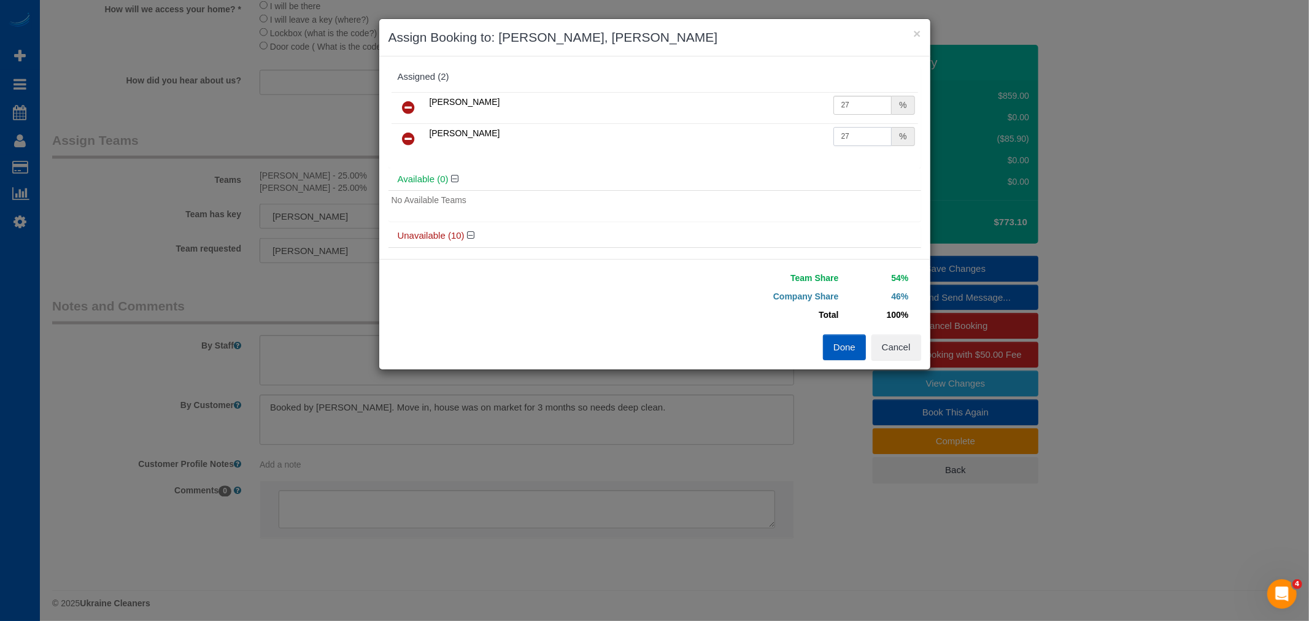
type input "27"
click at [844, 346] on button "Done" at bounding box center [844, 347] width 43 height 26
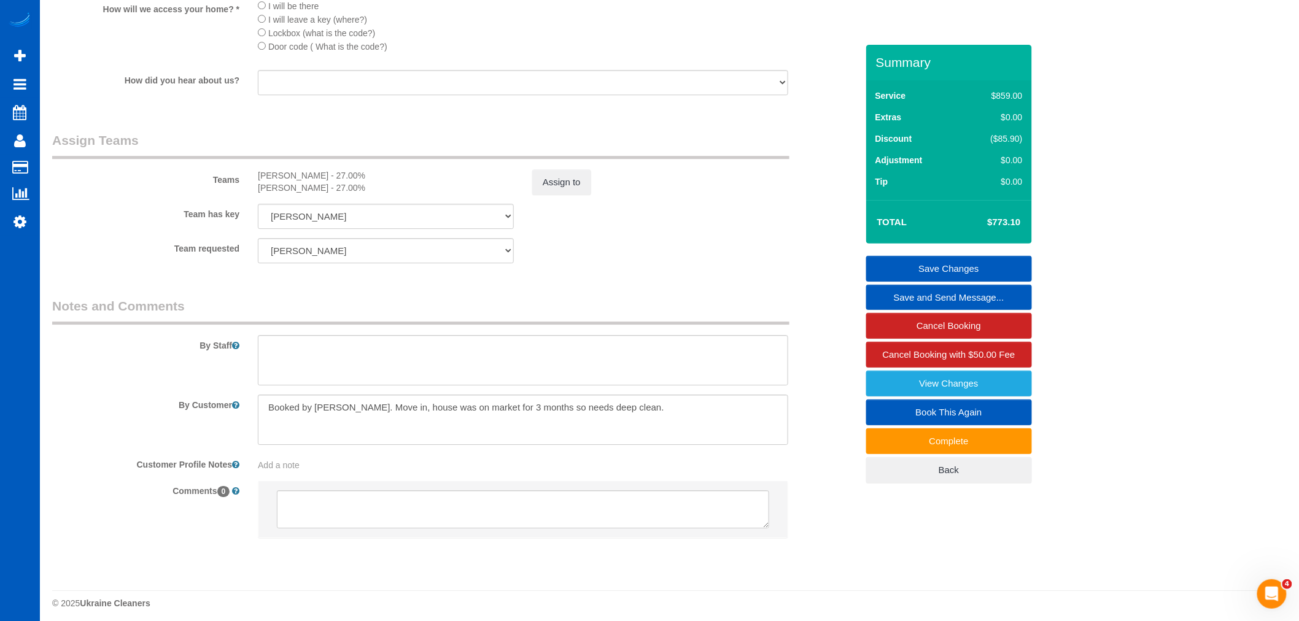
click at [942, 268] on link "Save Changes" at bounding box center [949, 269] width 166 height 26
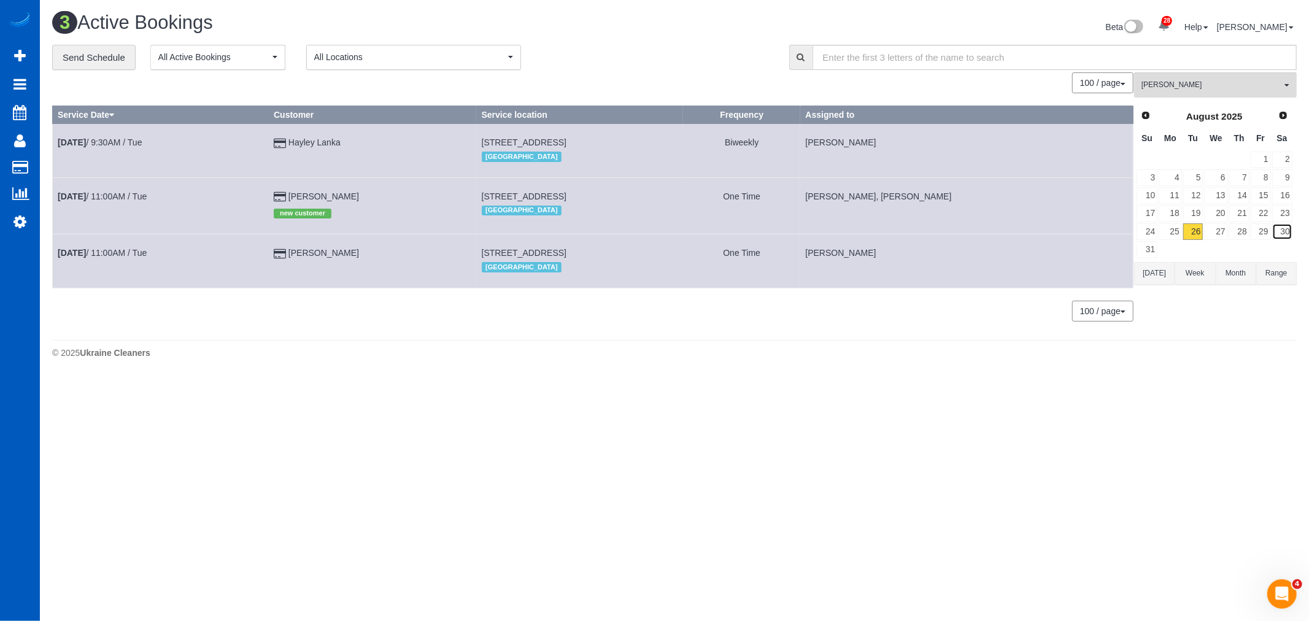
click at [1292, 232] on link "30" at bounding box center [1282, 231] width 20 height 17
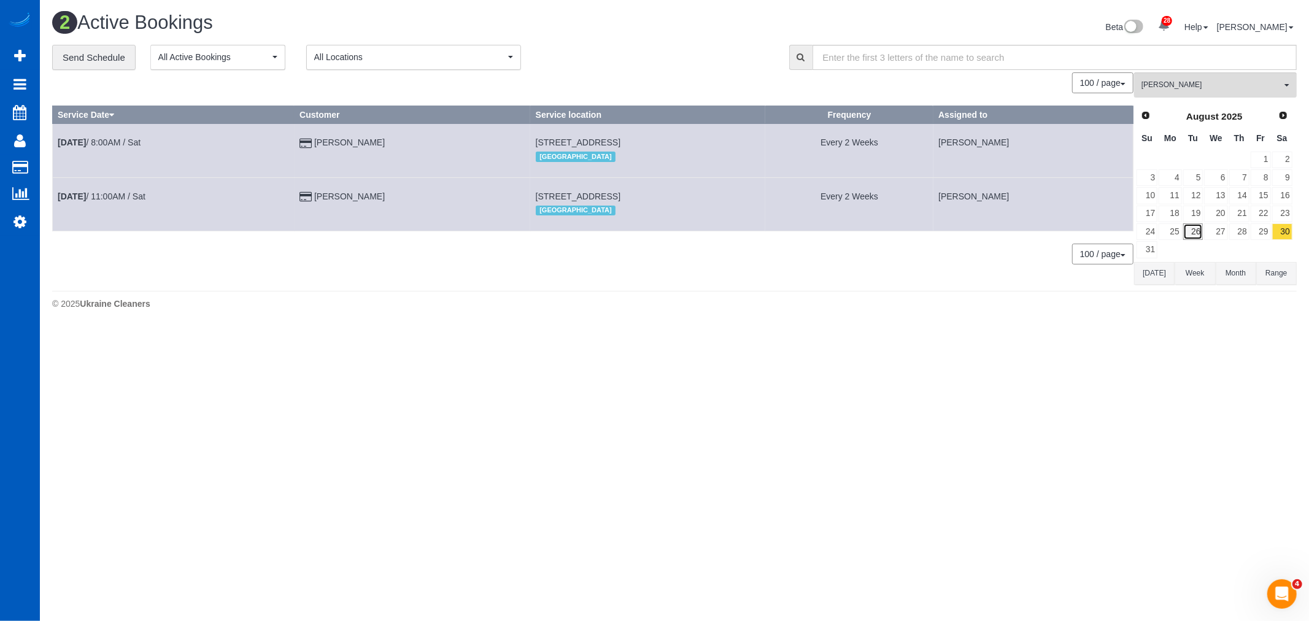
click at [1200, 240] on link "26" at bounding box center [1193, 231] width 20 height 17
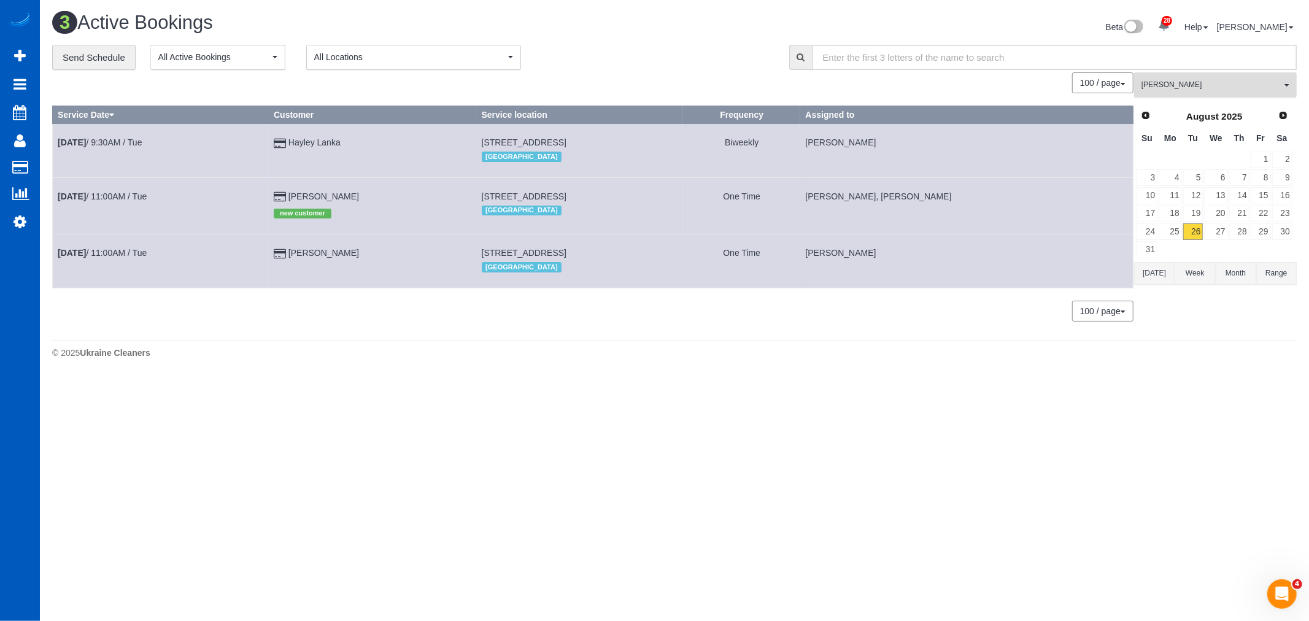
click at [1169, 92] on button "Kateryna Polishchuk All Teams" at bounding box center [1215, 84] width 163 height 25
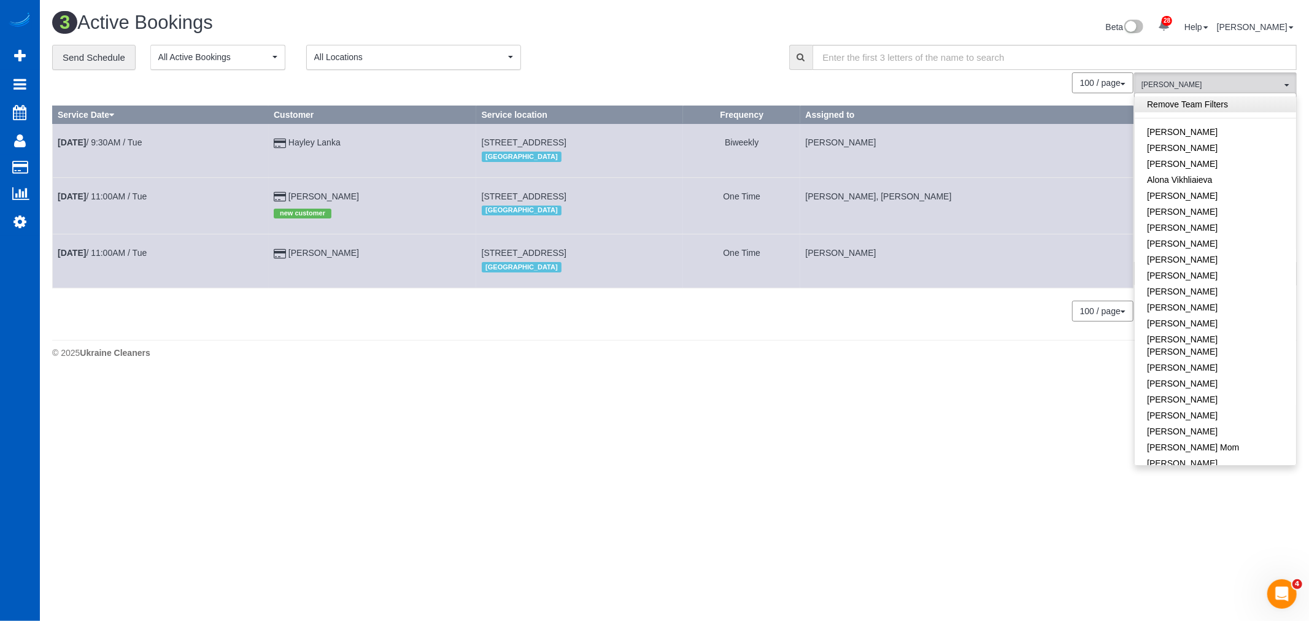
click at [1173, 109] on link "Remove Team Filters" at bounding box center [1215, 104] width 161 height 16
click at [1175, 127] on link "[PERSON_NAME]" at bounding box center [1215, 132] width 161 height 16
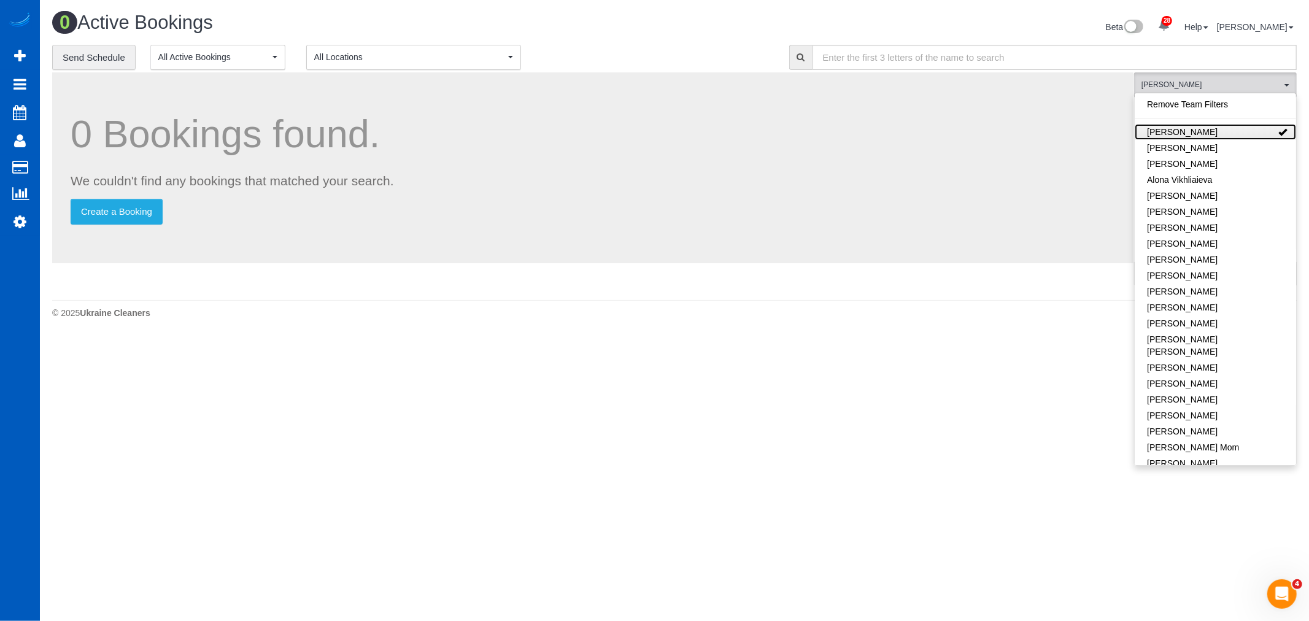
click at [1175, 132] on link "[PERSON_NAME]" at bounding box center [1215, 132] width 161 height 16
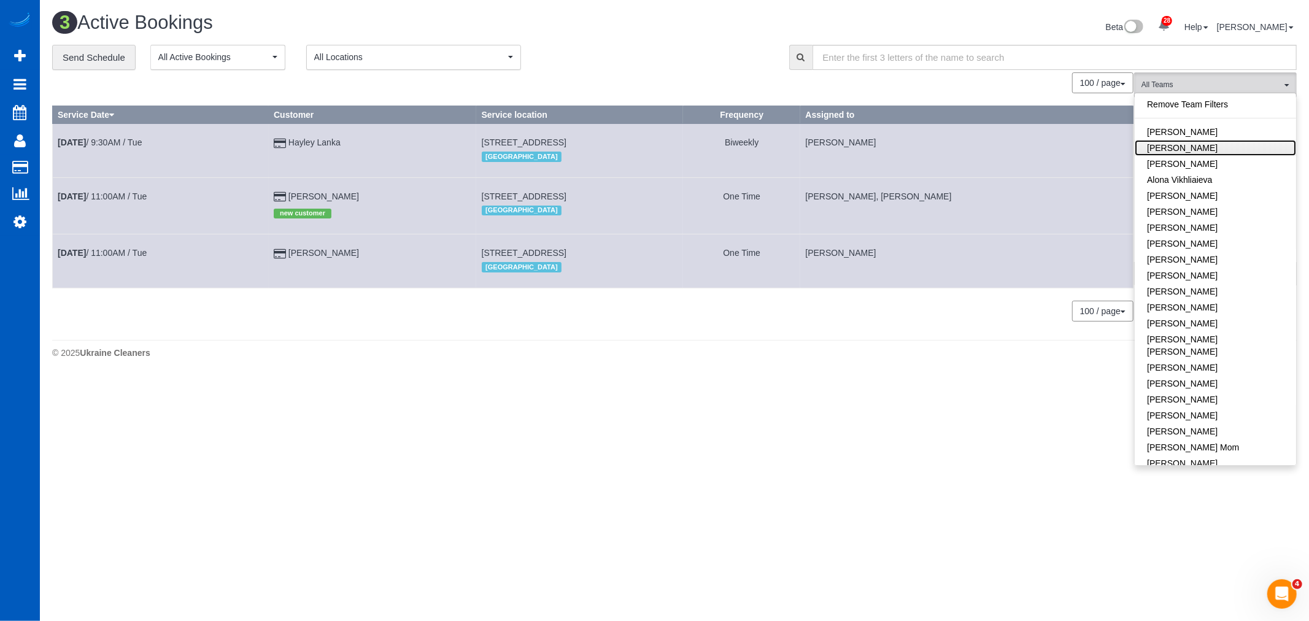
click at [1178, 145] on link "[PERSON_NAME]" at bounding box center [1215, 148] width 161 height 16
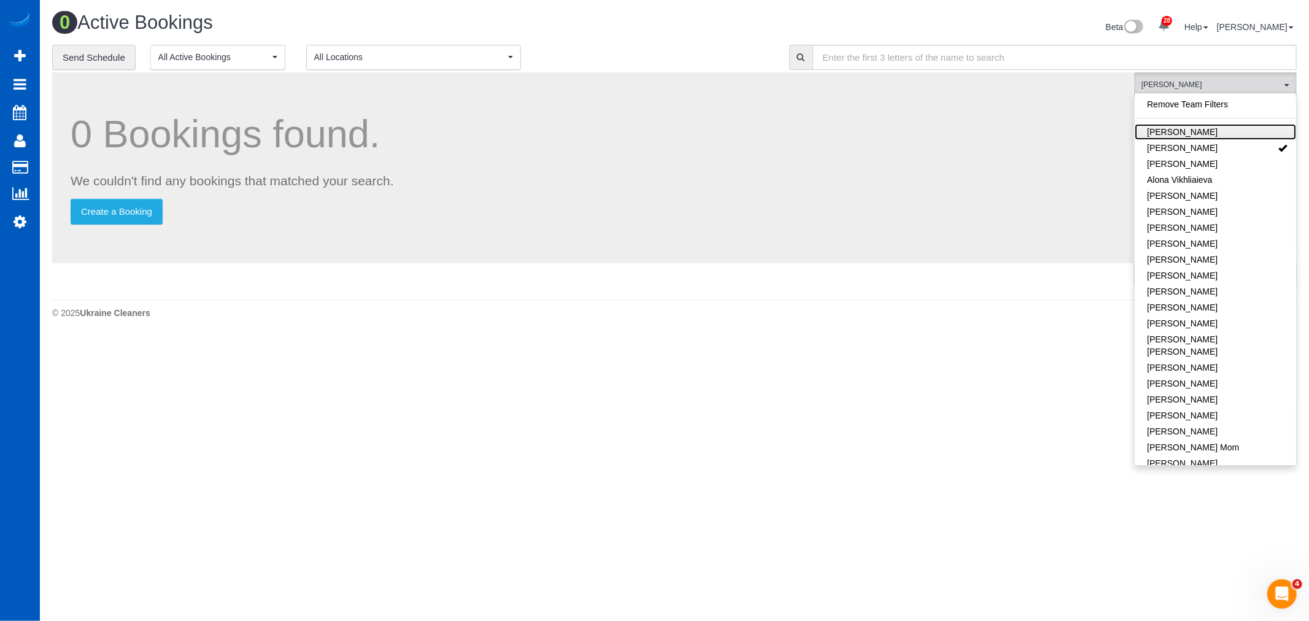
click at [1183, 132] on link "[PERSON_NAME]" at bounding box center [1215, 132] width 161 height 16
click at [758, 289] on div "0 Bookings found. We couldn't find any bookings that matched your search. Creat…" at bounding box center [593, 183] width 1082 height 222
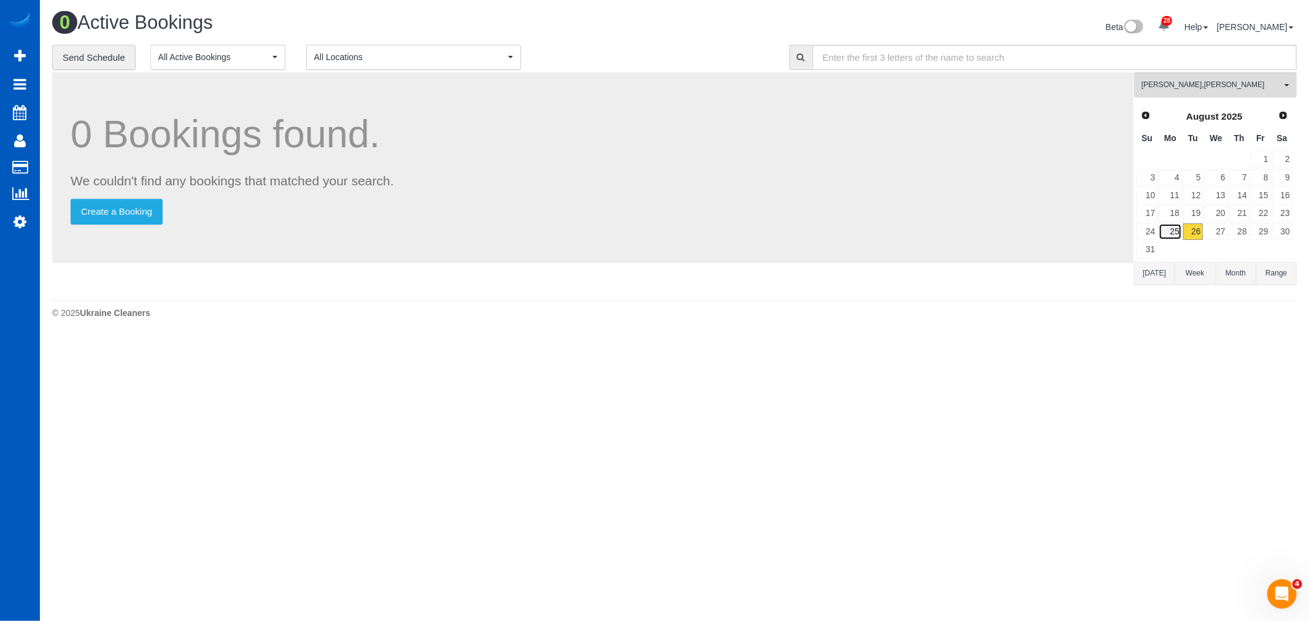
click at [1170, 228] on link "25" at bounding box center [1170, 231] width 23 height 17
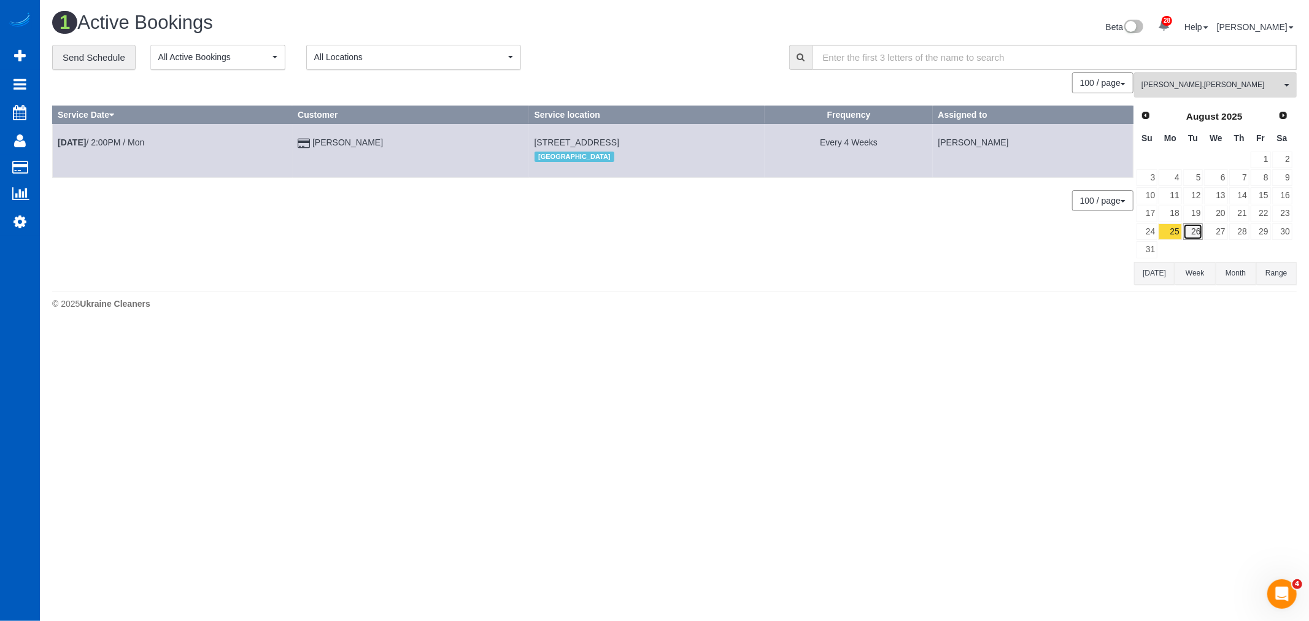
click at [1191, 230] on link "26" at bounding box center [1193, 231] width 20 height 17
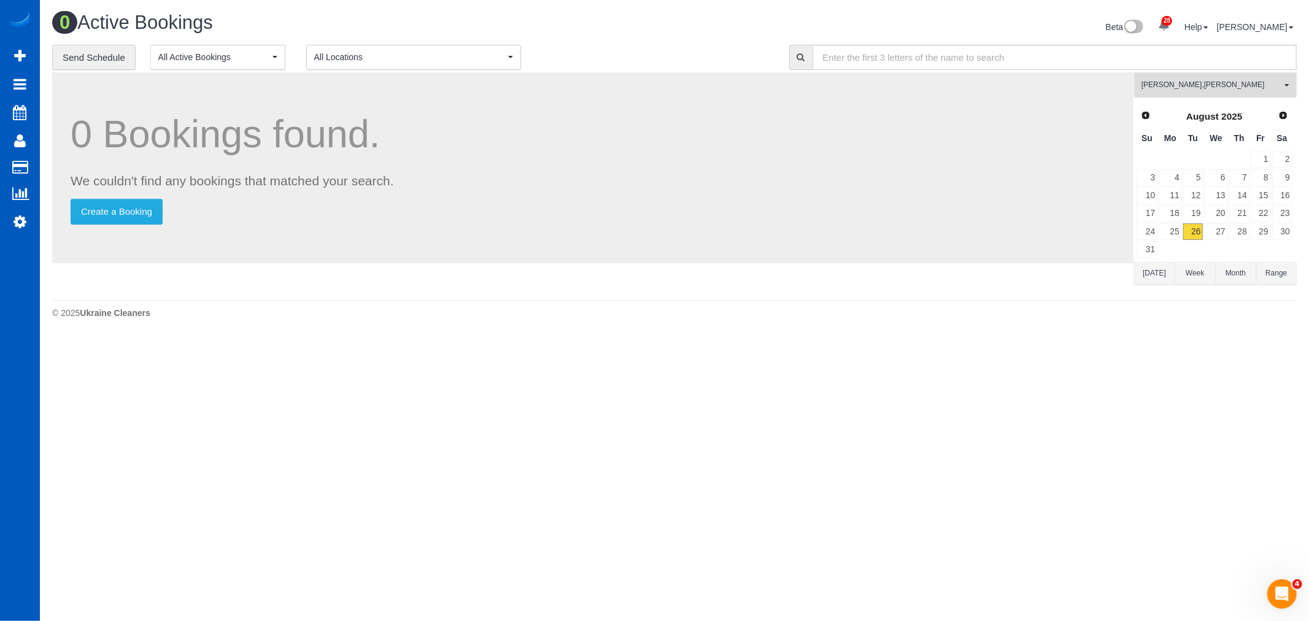
click at [1192, 88] on span "Alina Kruchok , Alona Kulish" at bounding box center [1212, 85] width 140 height 10
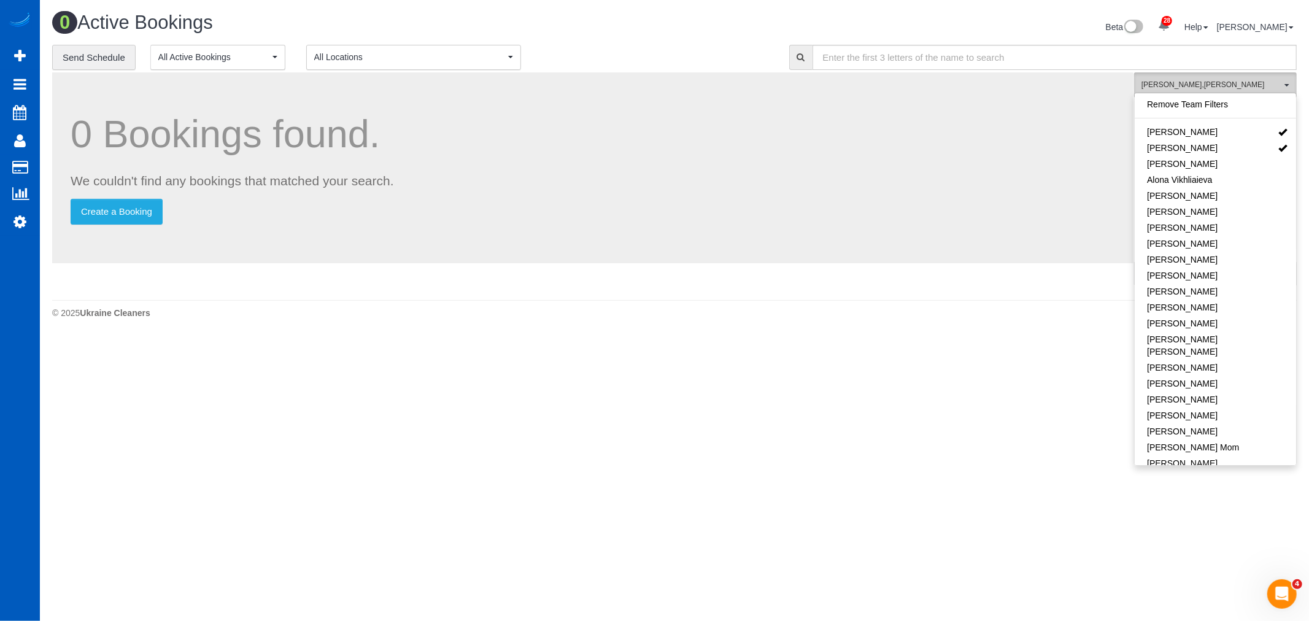
click at [1195, 87] on span "Alina Kruchok , Alona Kulish" at bounding box center [1212, 85] width 140 height 10
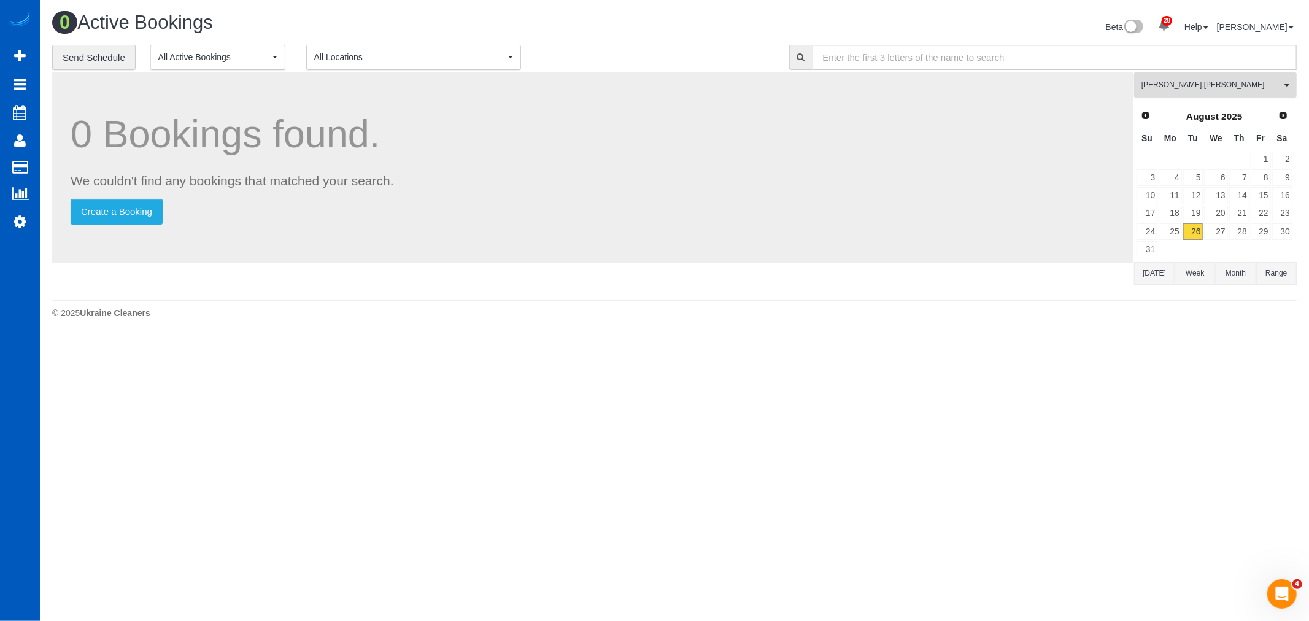
click at [1194, 78] on button "Alina Kruchok , Alona Kulish All Teams" at bounding box center [1215, 84] width 163 height 25
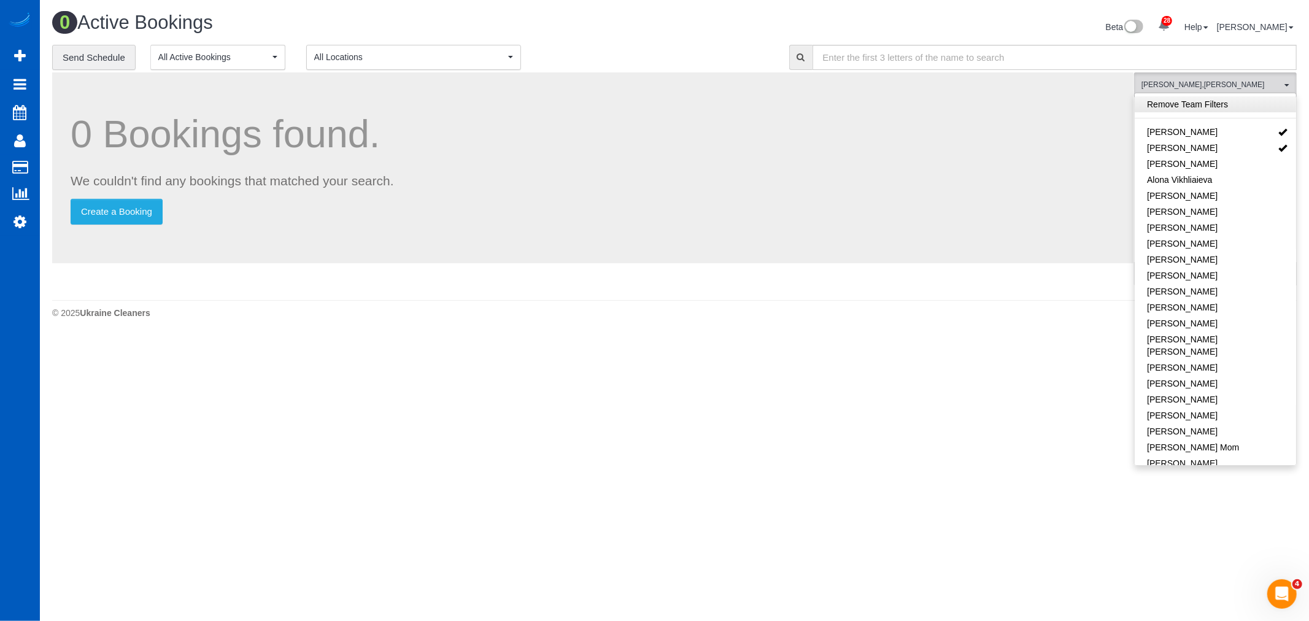
click at [1197, 106] on link "Remove Team Filters" at bounding box center [1215, 104] width 161 height 16
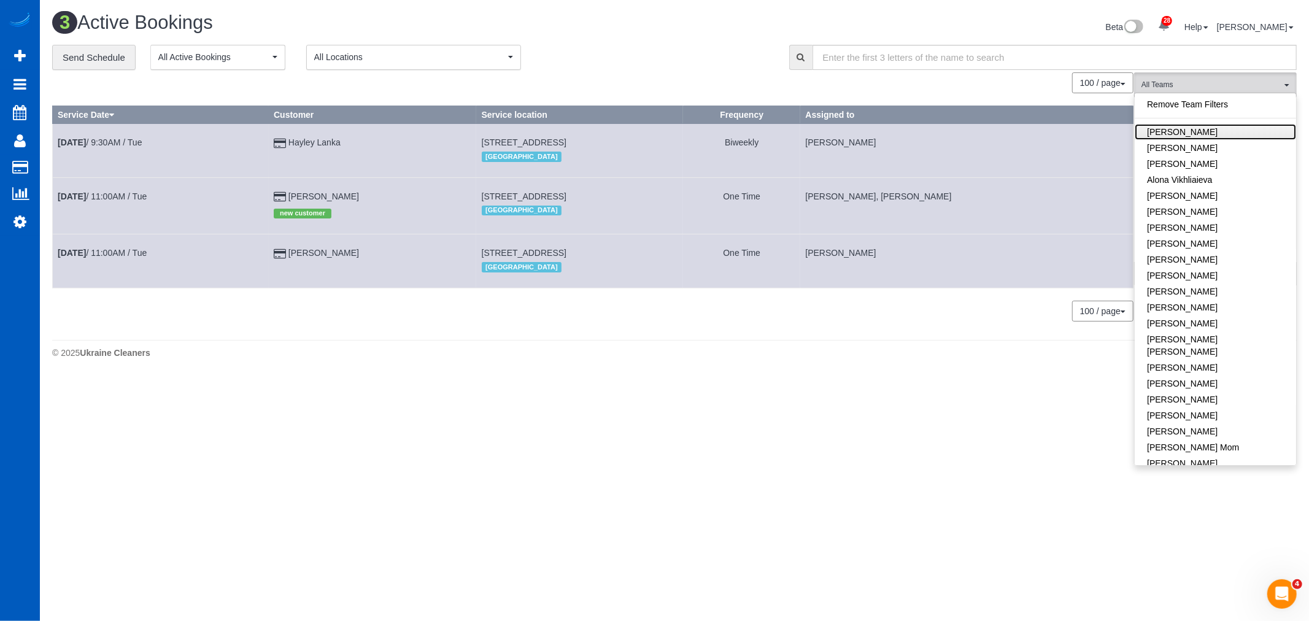
click at [1194, 133] on link "[PERSON_NAME]" at bounding box center [1215, 132] width 161 height 16
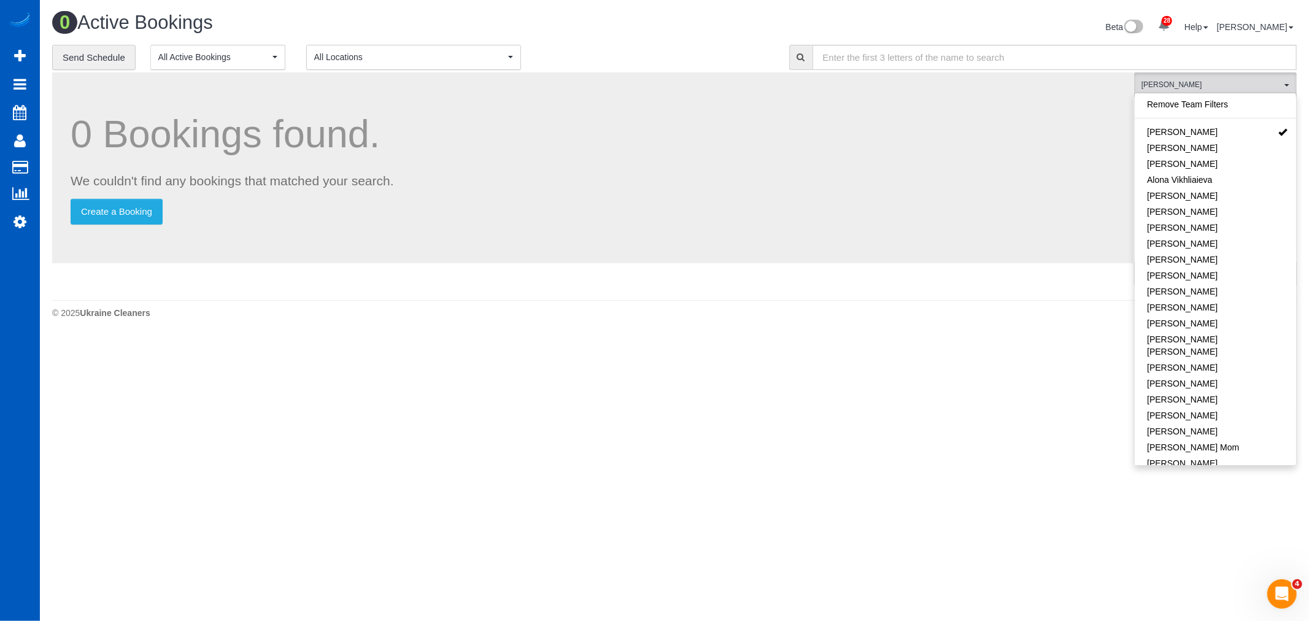
click at [865, 369] on body "28 Beta Your Notifications You have 0 alerts × You have 3 to charge for 08/23/2…" at bounding box center [654, 310] width 1309 height 621
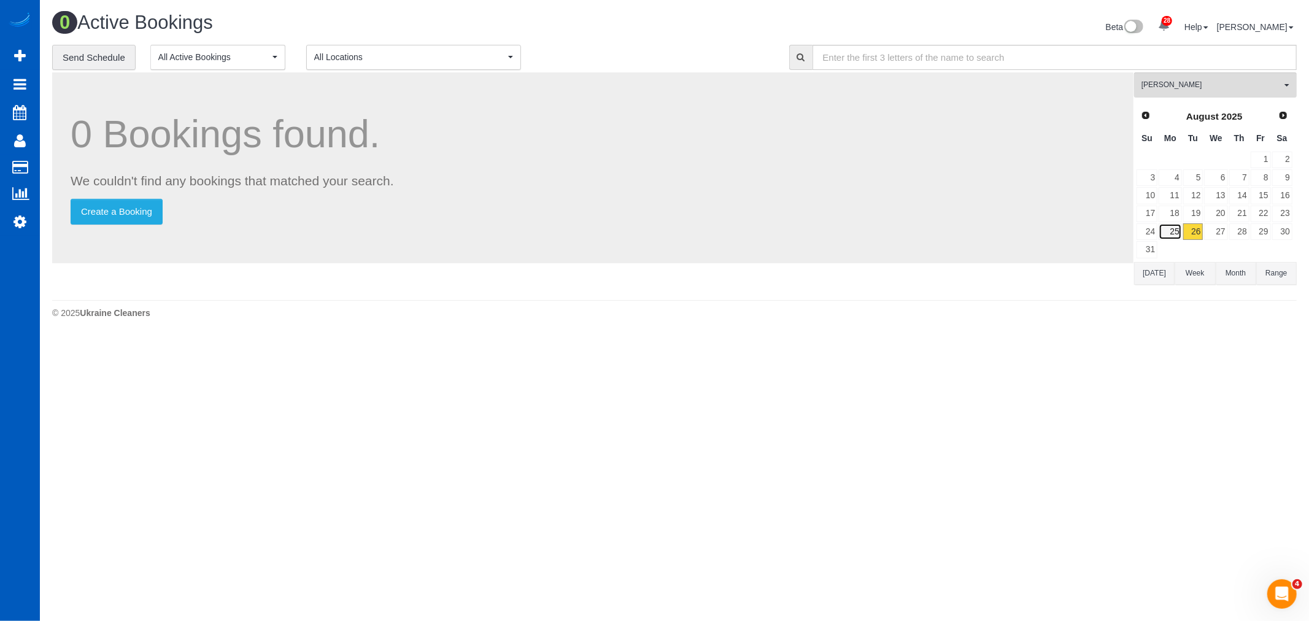
click at [1169, 226] on link "25" at bounding box center [1170, 231] width 23 height 17
click at [1191, 234] on link "26" at bounding box center [1193, 231] width 20 height 17
click at [1170, 90] on span "[PERSON_NAME]" at bounding box center [1212, 85] width 140 height 10
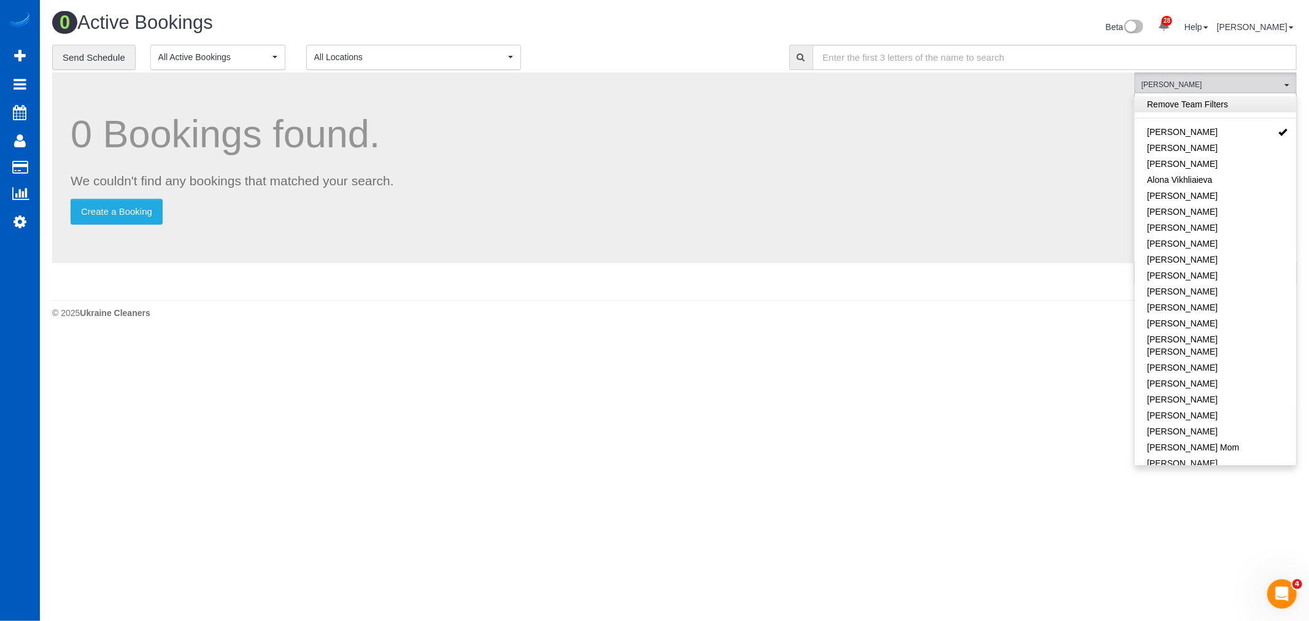
click at [1197, 106] on link "Remove Team Filters" at bounding box center [1215, 104] width 161 height 16
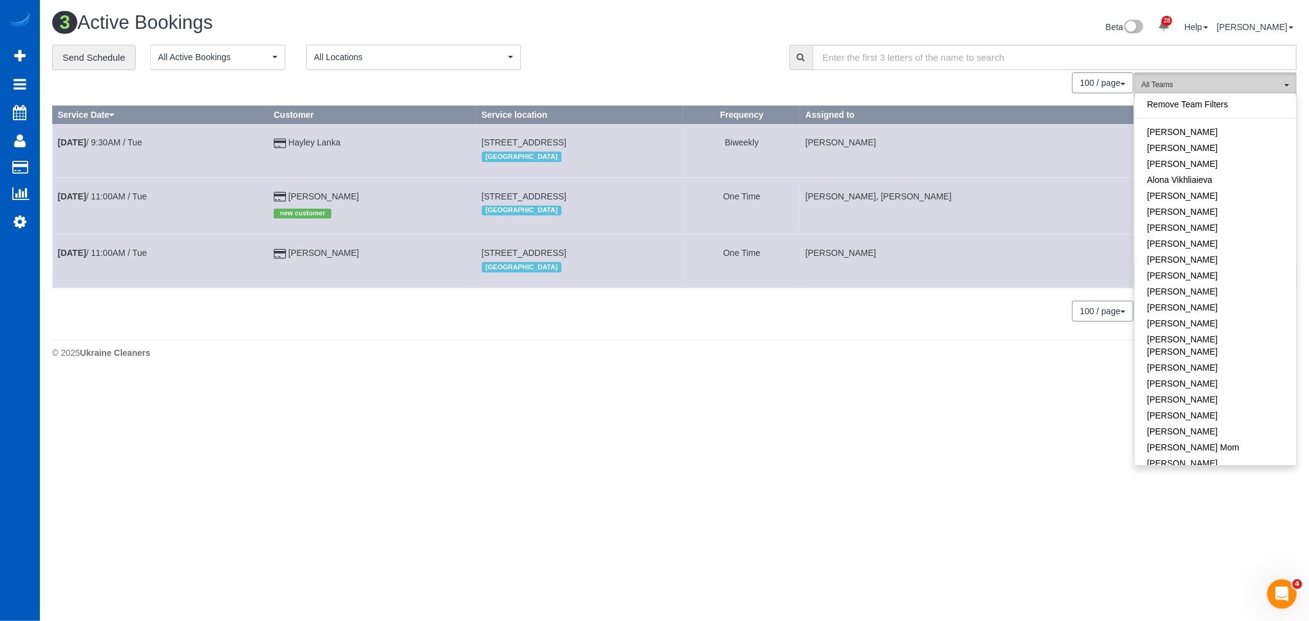
click at [1211, 88] on span "All Teams" at bounding box center [1212, 85] width 140 height 10
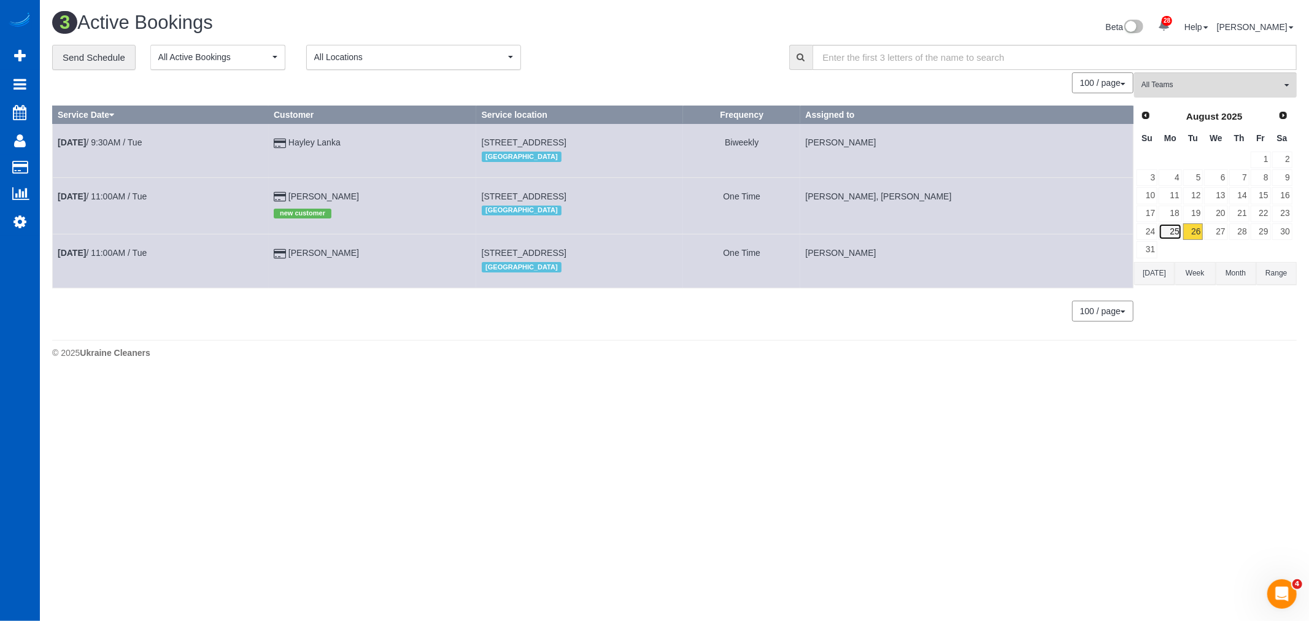
click at [1175, 230] on link "25" at bounding box center [1170, 231] width 23 height 17
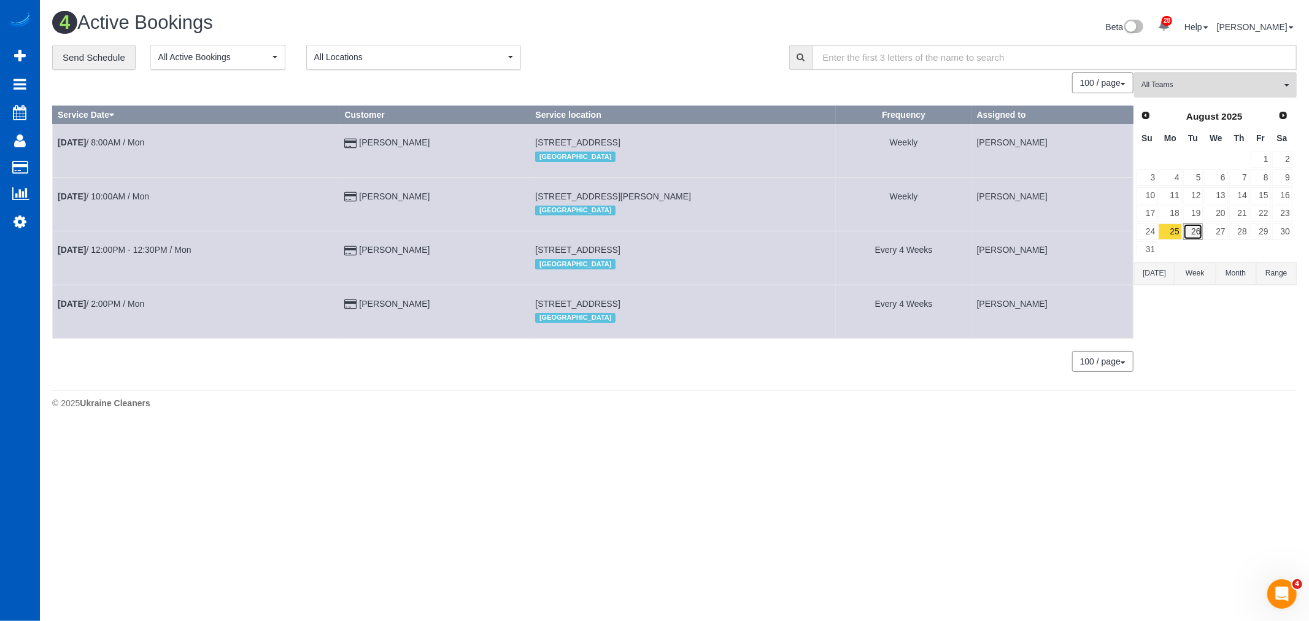
click at [1197, 234] on link "26" at bounding box center [1193, 231] width 20 height 17
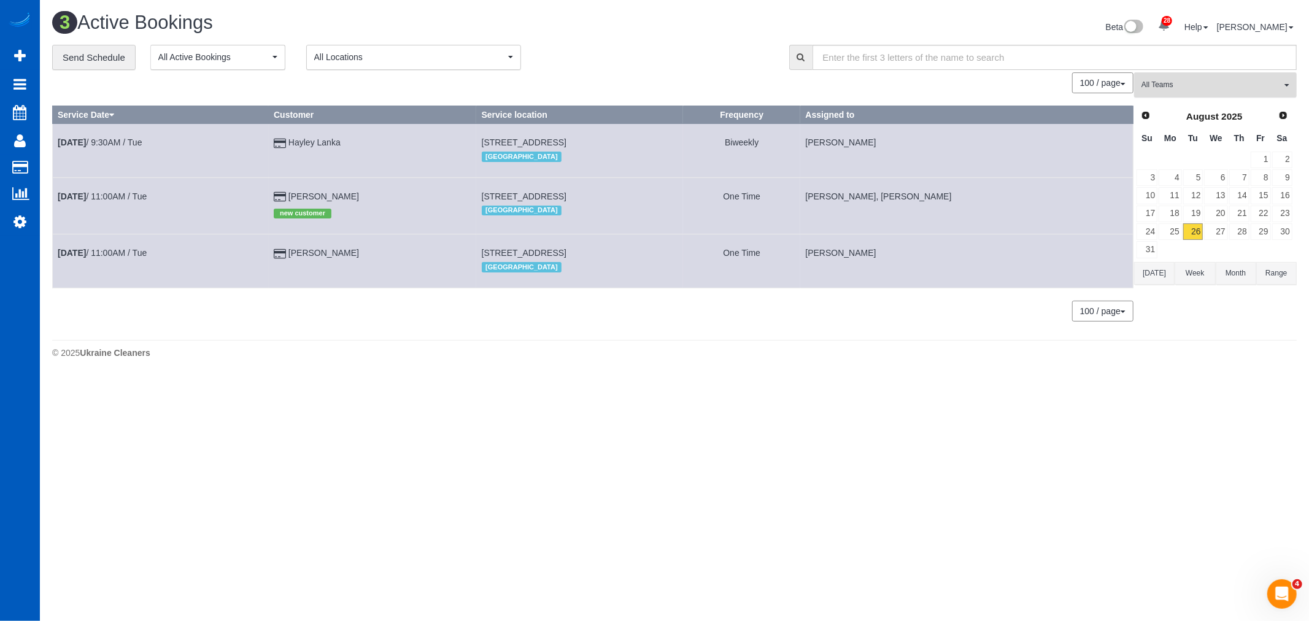
click at [1158, 88] on span "All Teams" at bounding box center [1212, 85] width 140 height 10
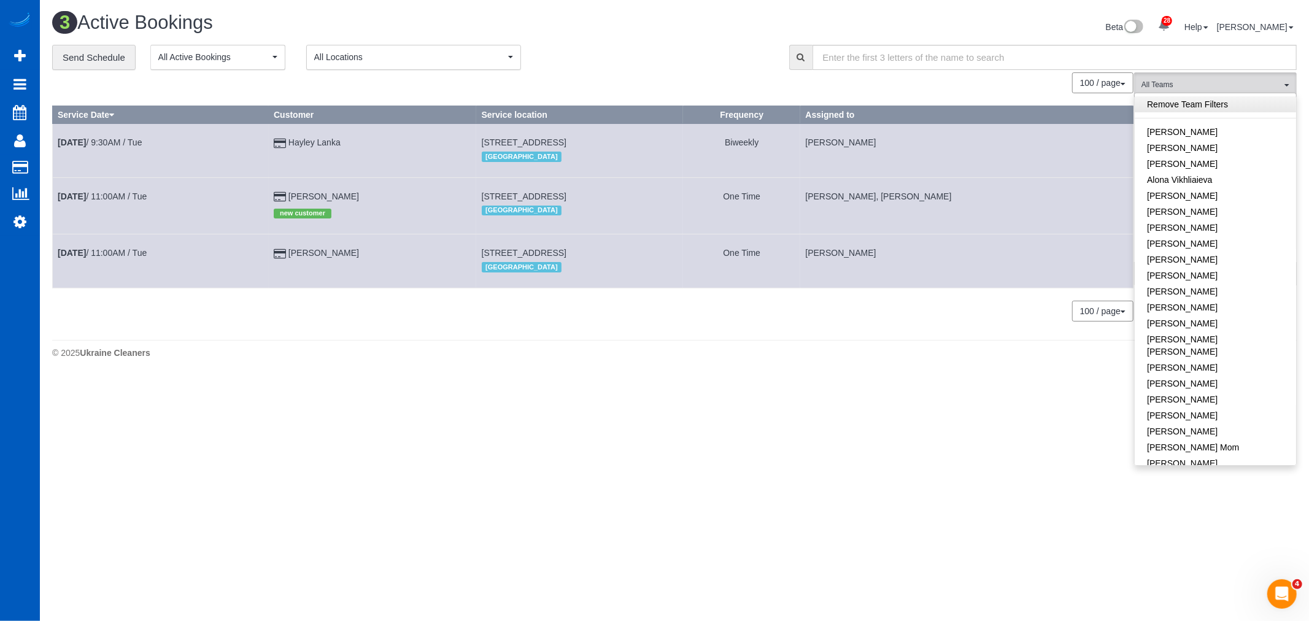
click at [1173, 102] on link "Remove Team Filters" at bounding box center [1215, 104] width 161 height 16
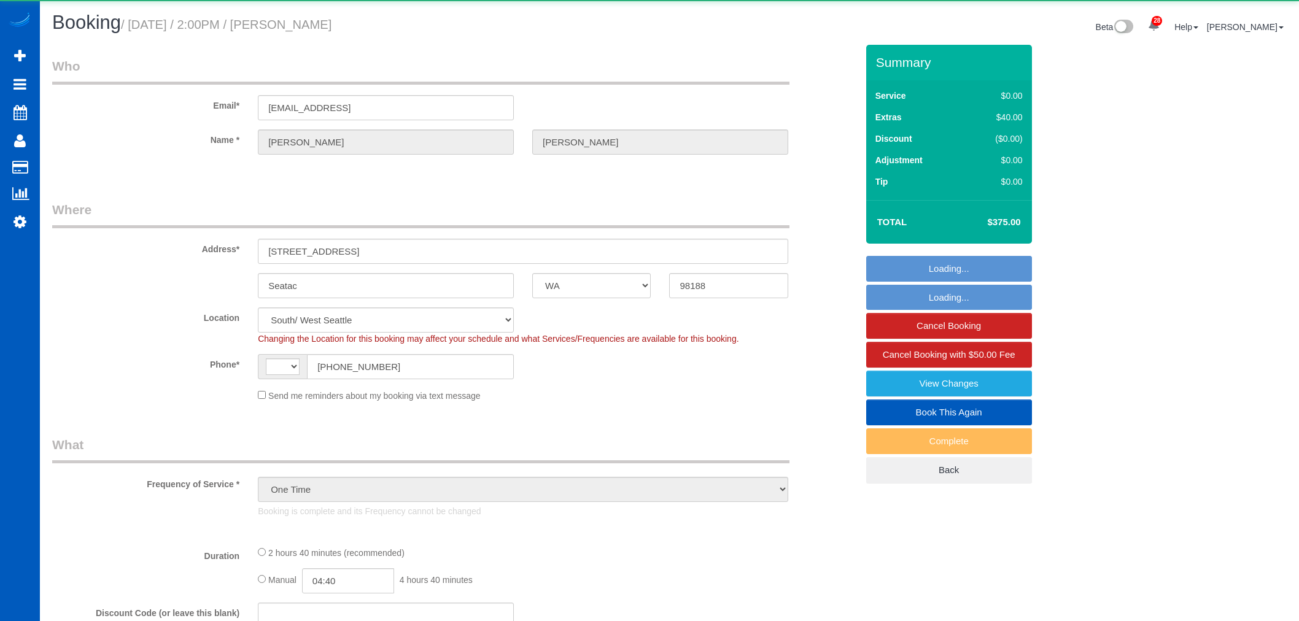
select select "WA"
select select "object:1075"
select select "string:[GEOGRAPHIC_DATA]"
select select "199"
select select "2001"
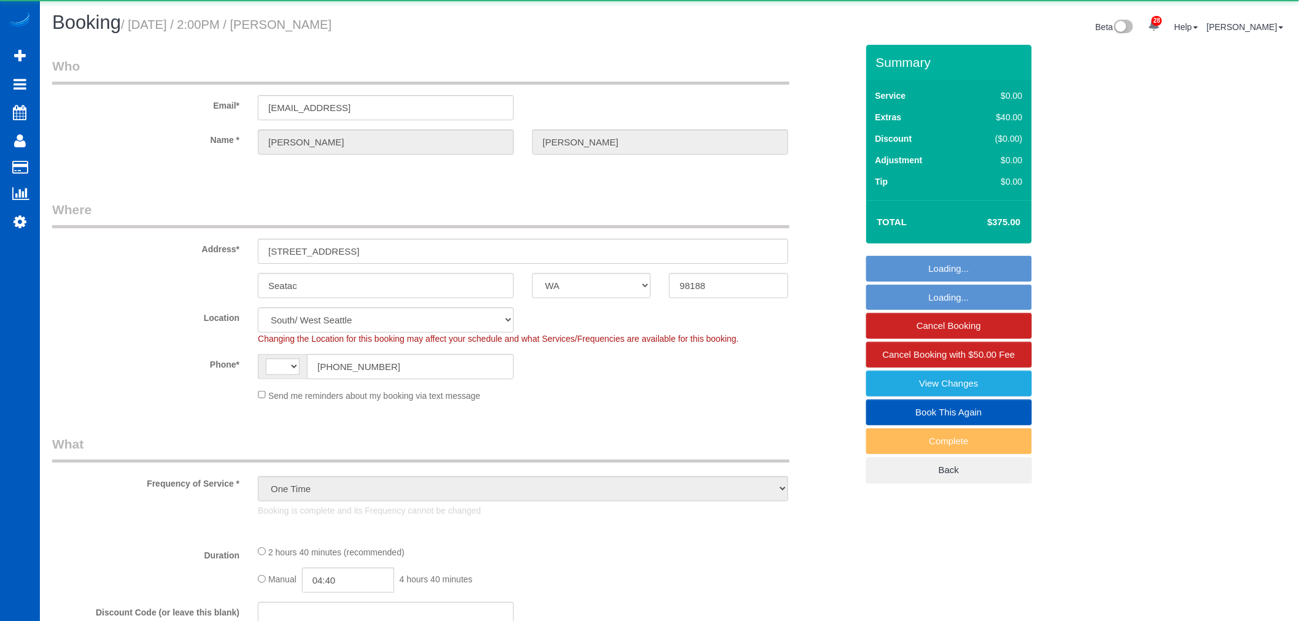
select select "3"
select select "spot1"
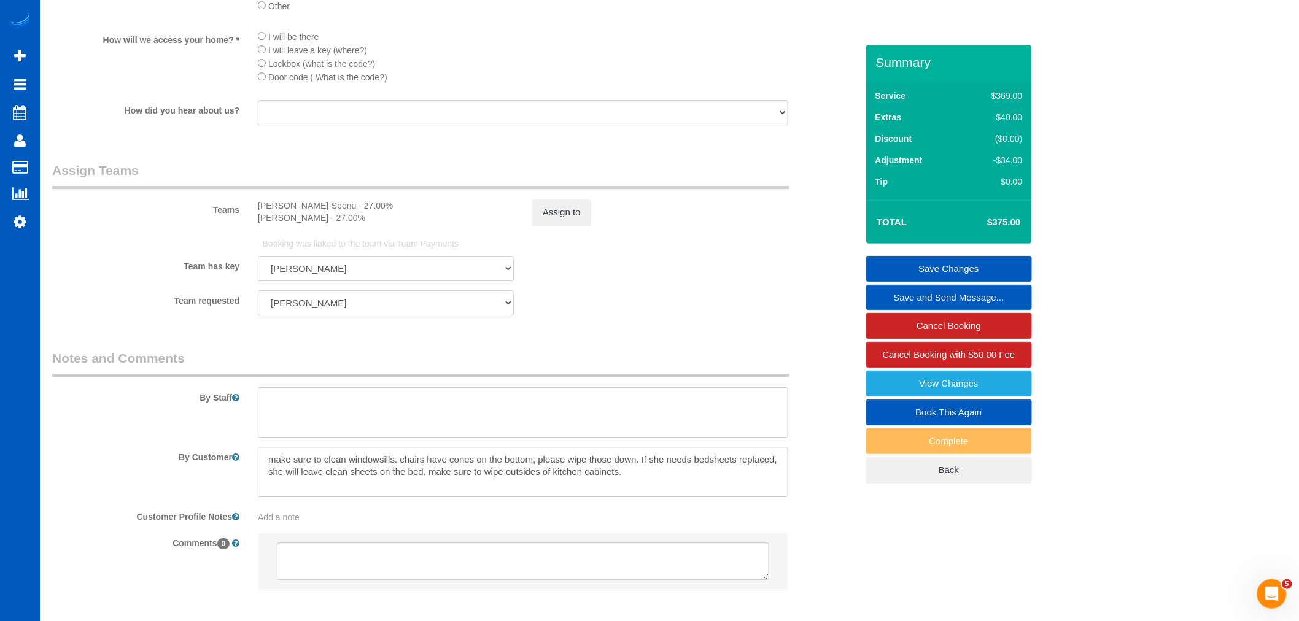
scroll to position [1576, 0]
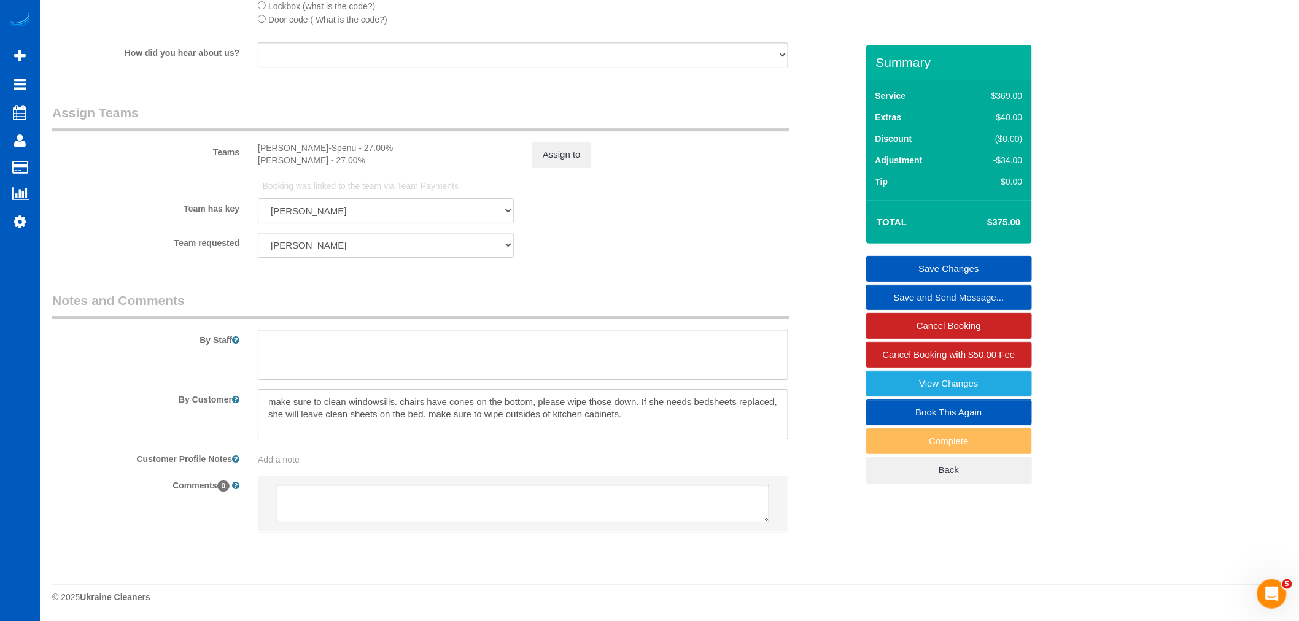
click at [956, 411] on link "Book This Again" at bounding box center [949, 413] width 166 height 26
select select "WA"
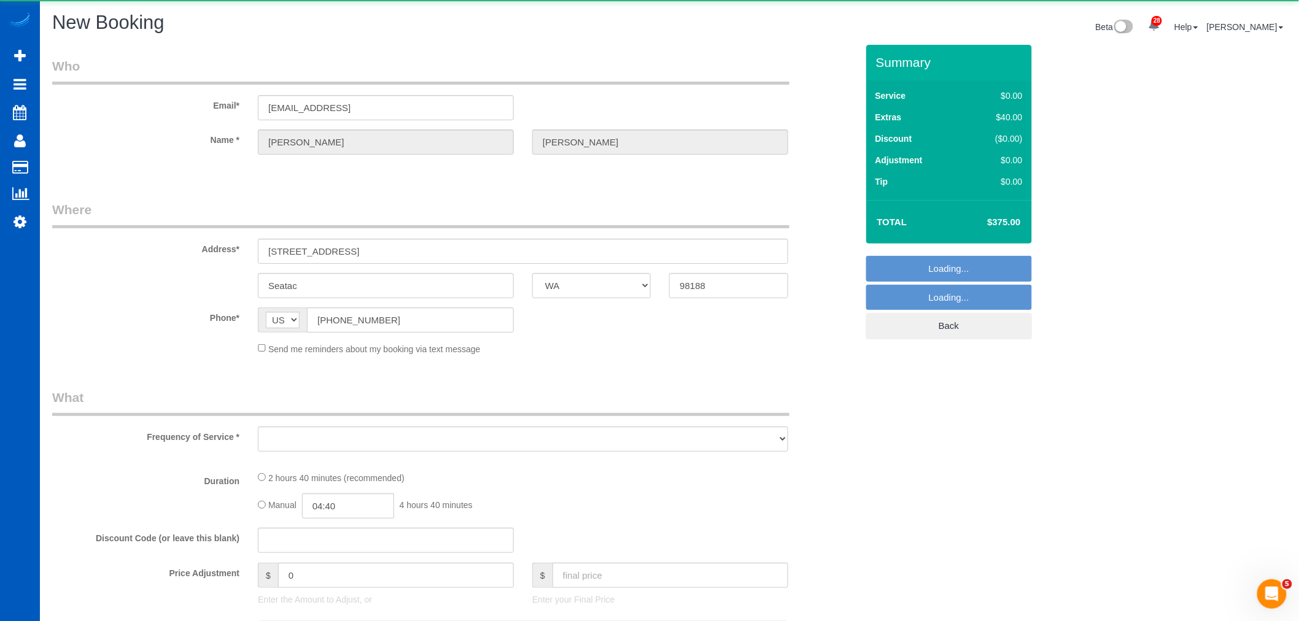
select select "object:1624"
select select "string:fspay-21502495-72bf-489c-9a06-f7a80147e7ed"
select select "199"
select select "2001"
select select "3"
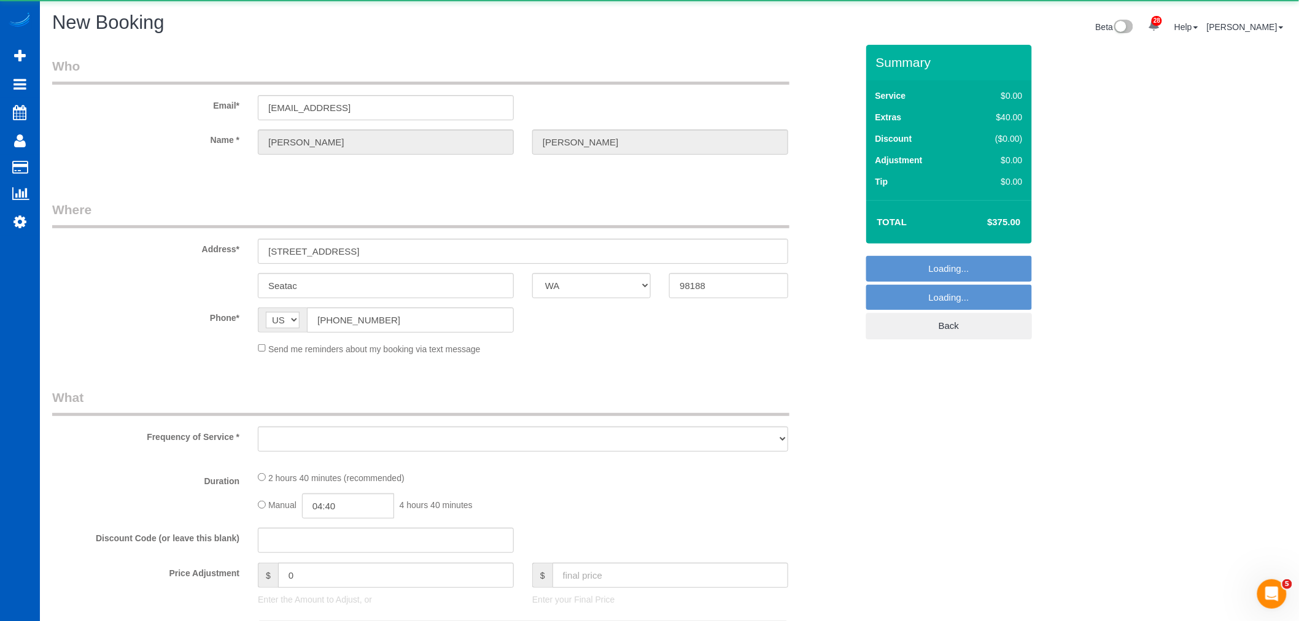
select select "3"
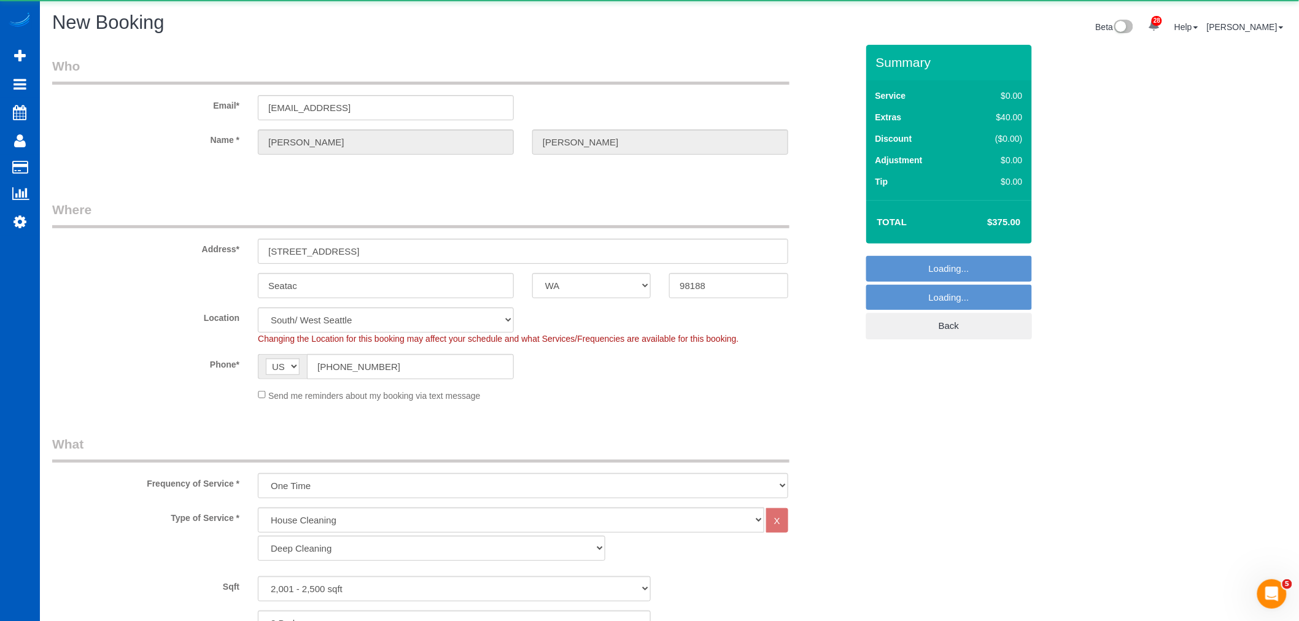
select select "object:1819"
select select "2001"
select select "3"
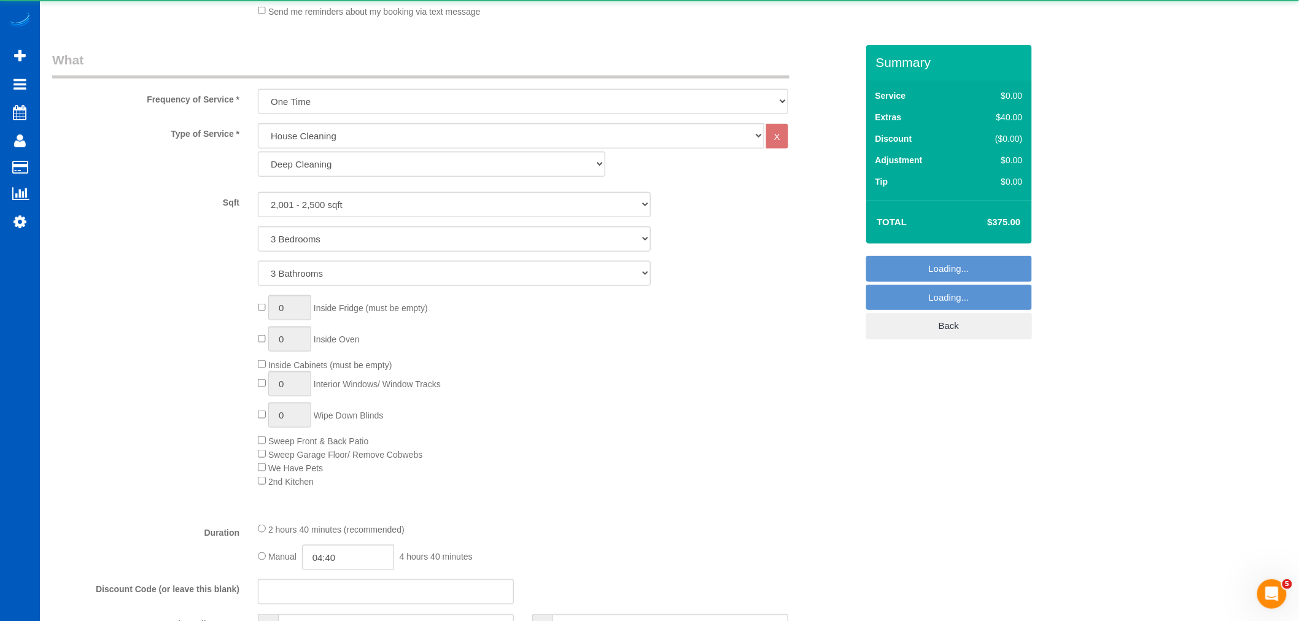
select select "object:1908"
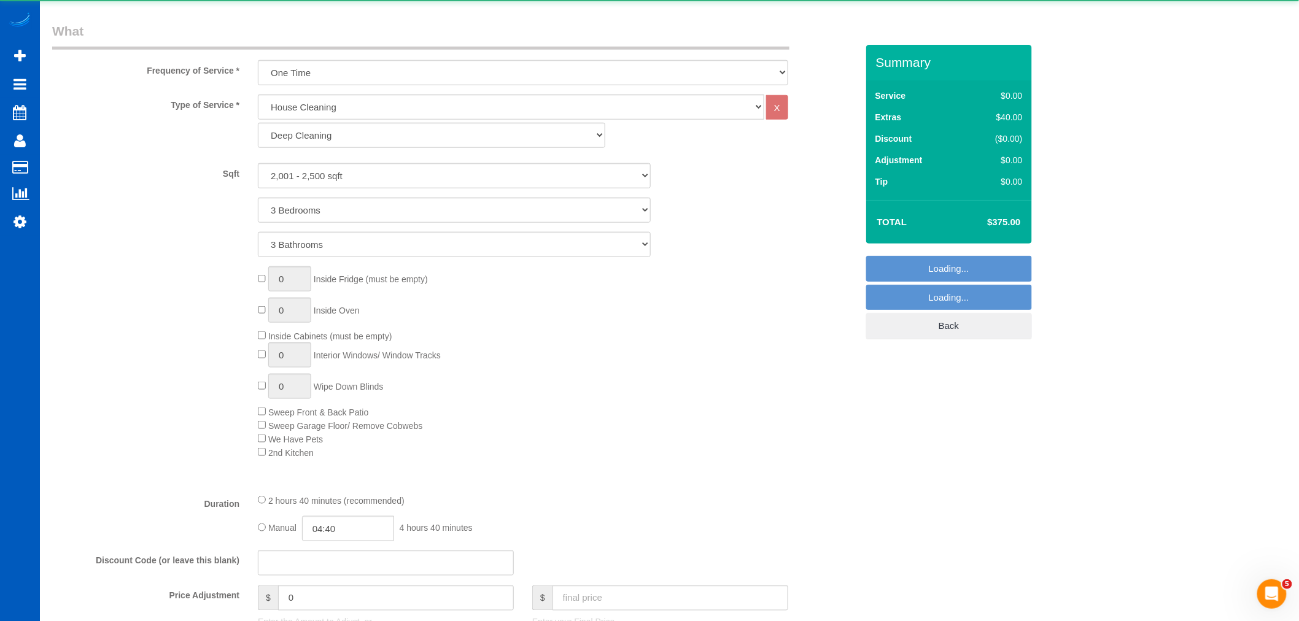
select select "2001"
select select "3"
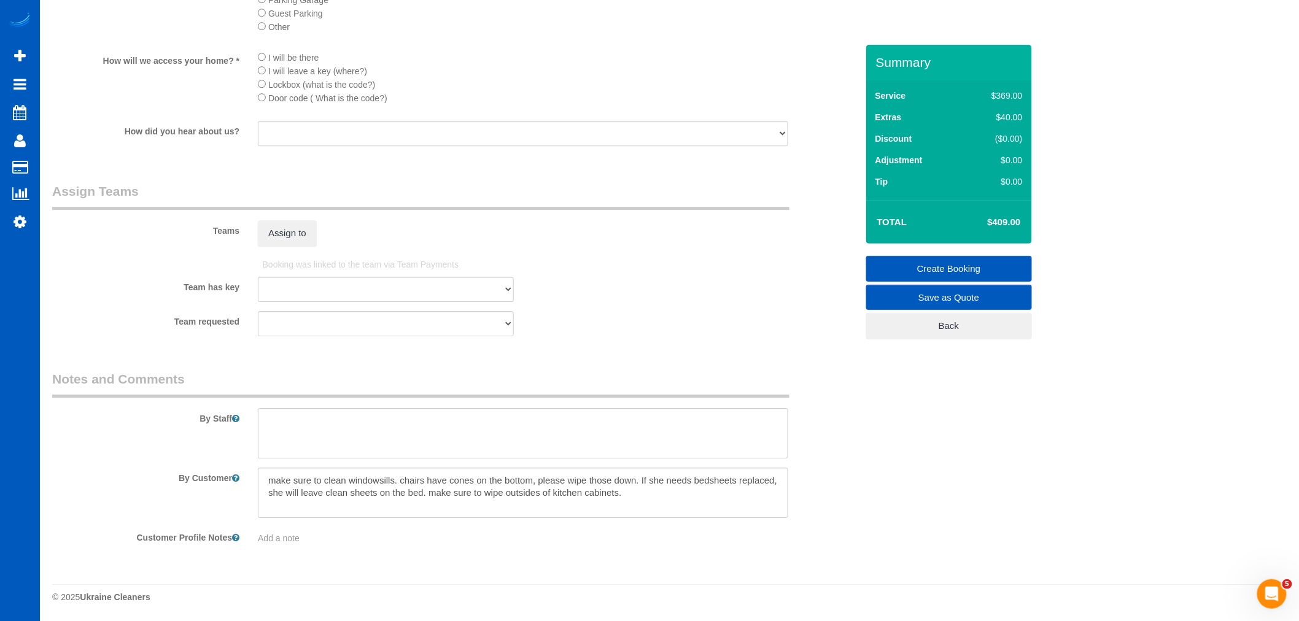
scroll to position [1471, 0]
click at [288, 223] on button "Assign to" at bounding box center [287, 233] width 59 height 26
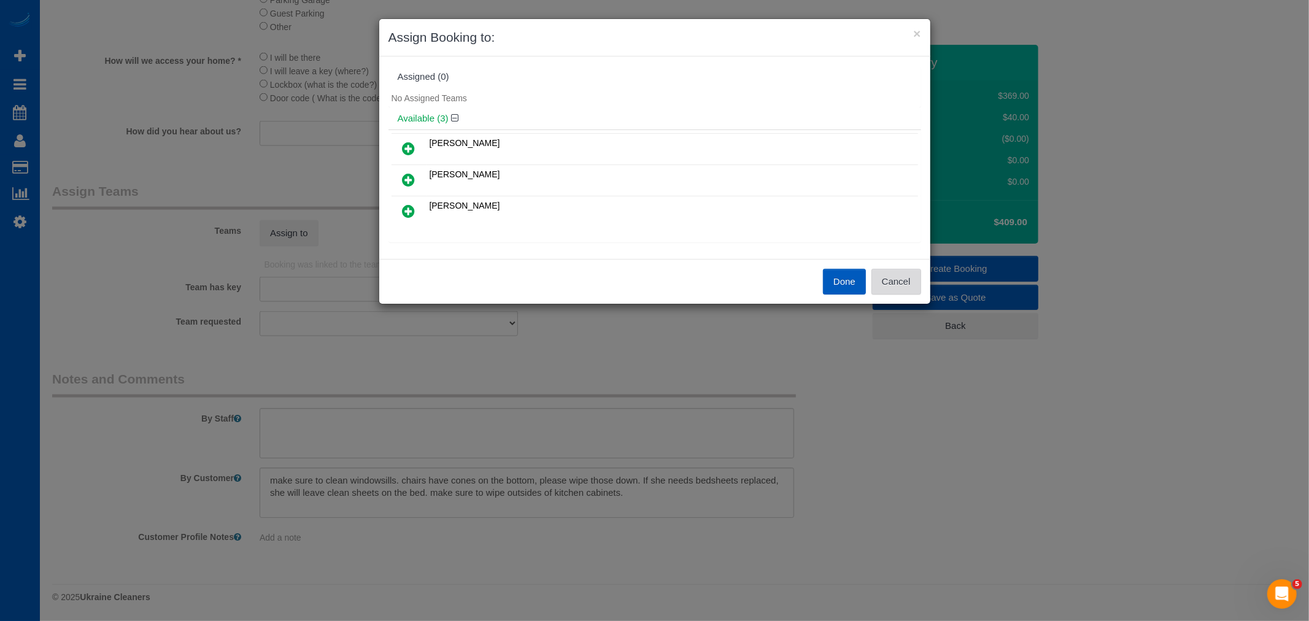
click at [909, 282] on button "Cancel" at bounding box center [896, 282] width 50 height 26
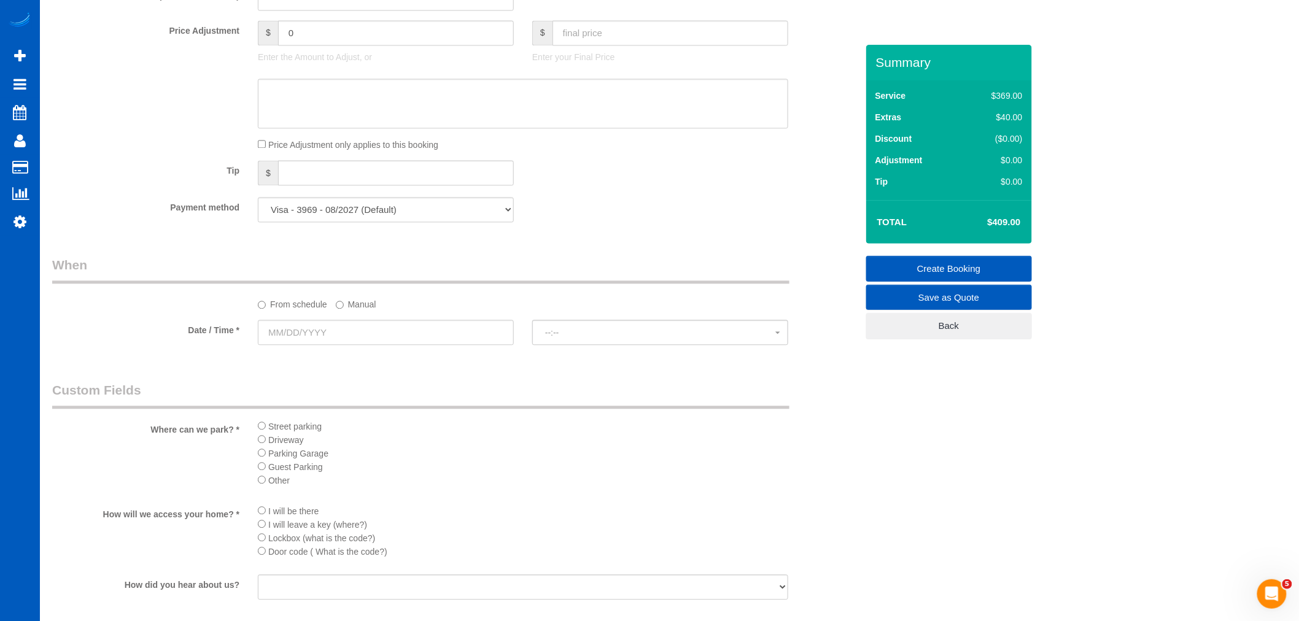
scroll to position [994, 0]
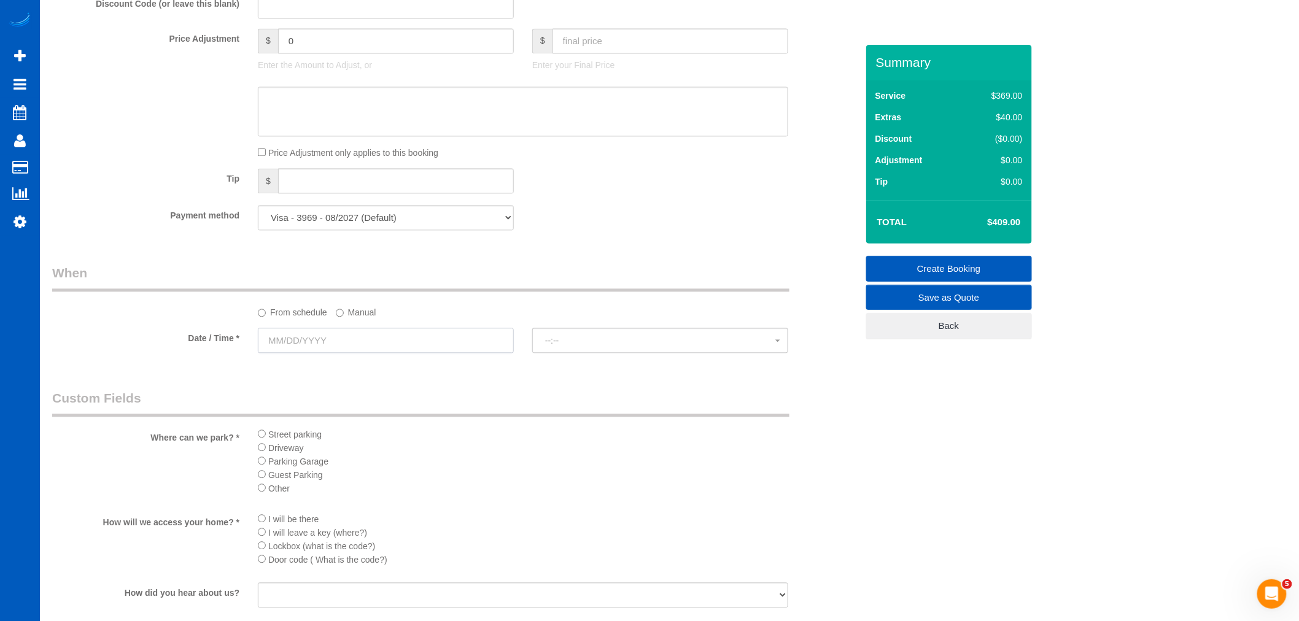
click at [338, 353] on input "text" at bounding box center [386, 340] width 256 height 25
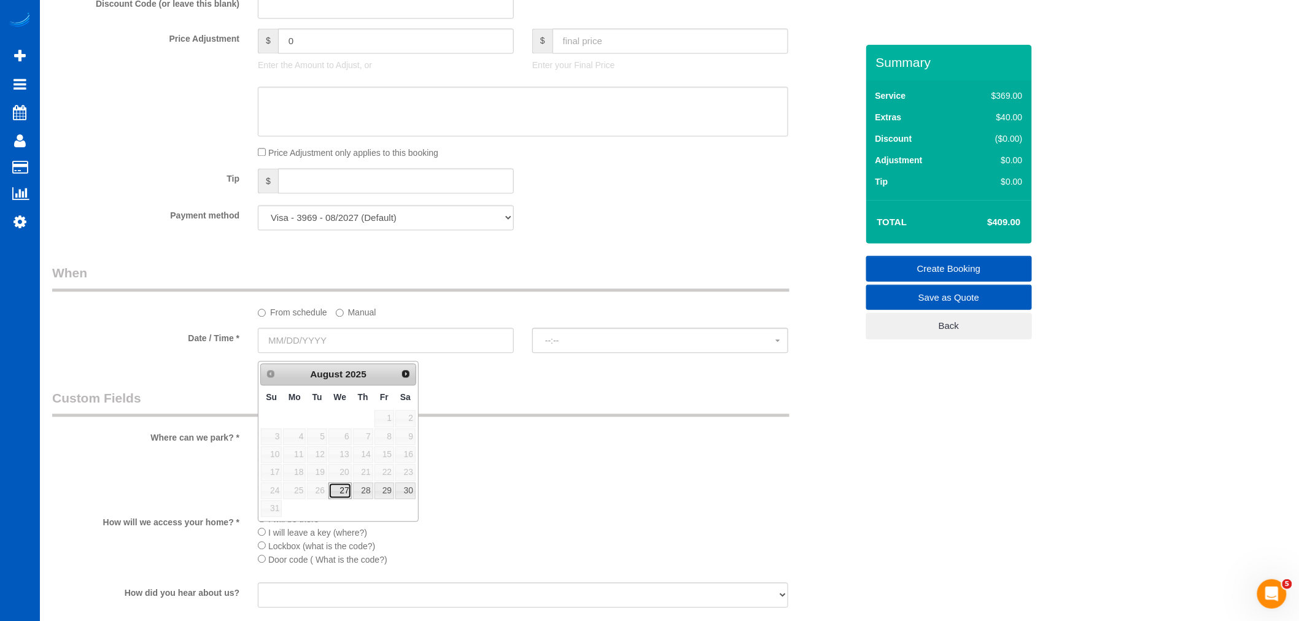
click at [335, 488] on link "27" at bounding box center [339, 490] width 23 height 17
type input "08/27/2025"
select select "spot11"
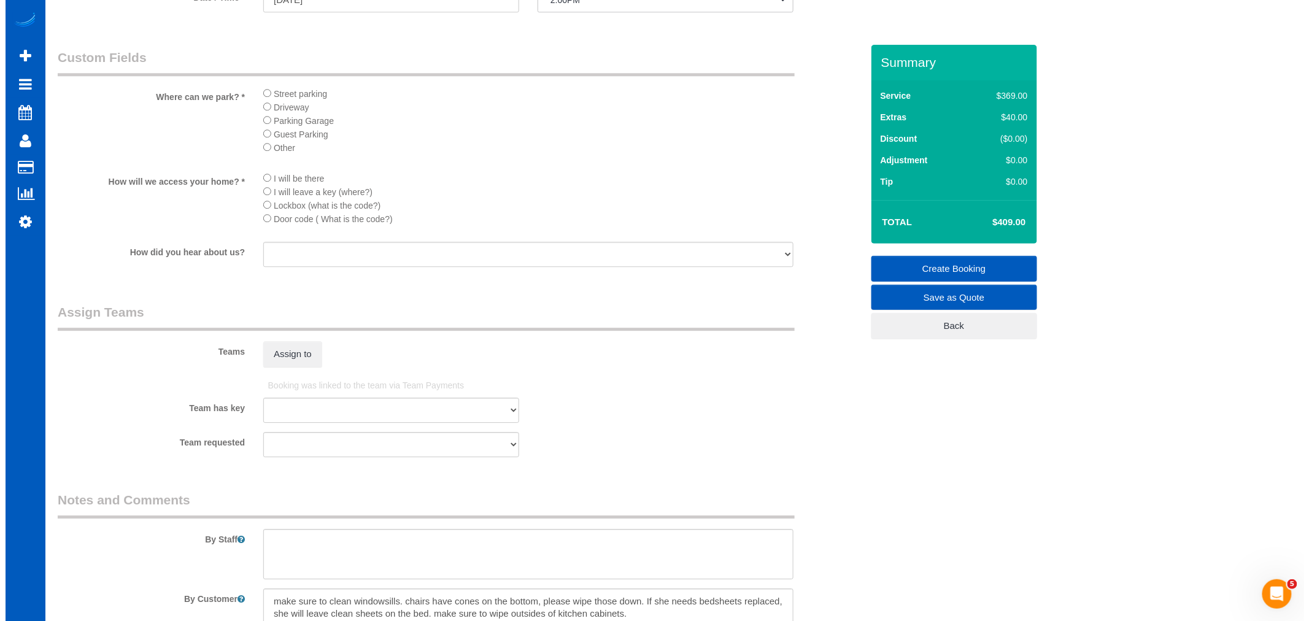
scroll to position [1471, 0]
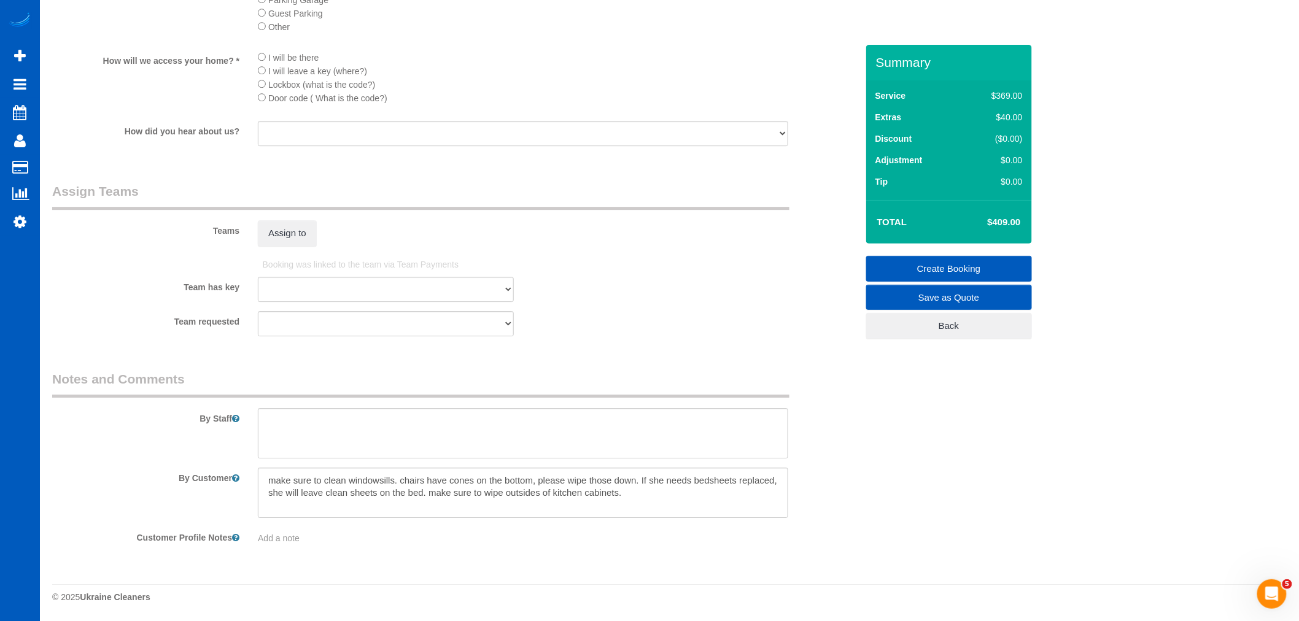
click at [285, 215] on div "Teams Assign to" at bounding box center [454, 214] width 823 height 64
click at [277, 231] on button "Assign to" at bounding box center [287, 233] width 59 height 26
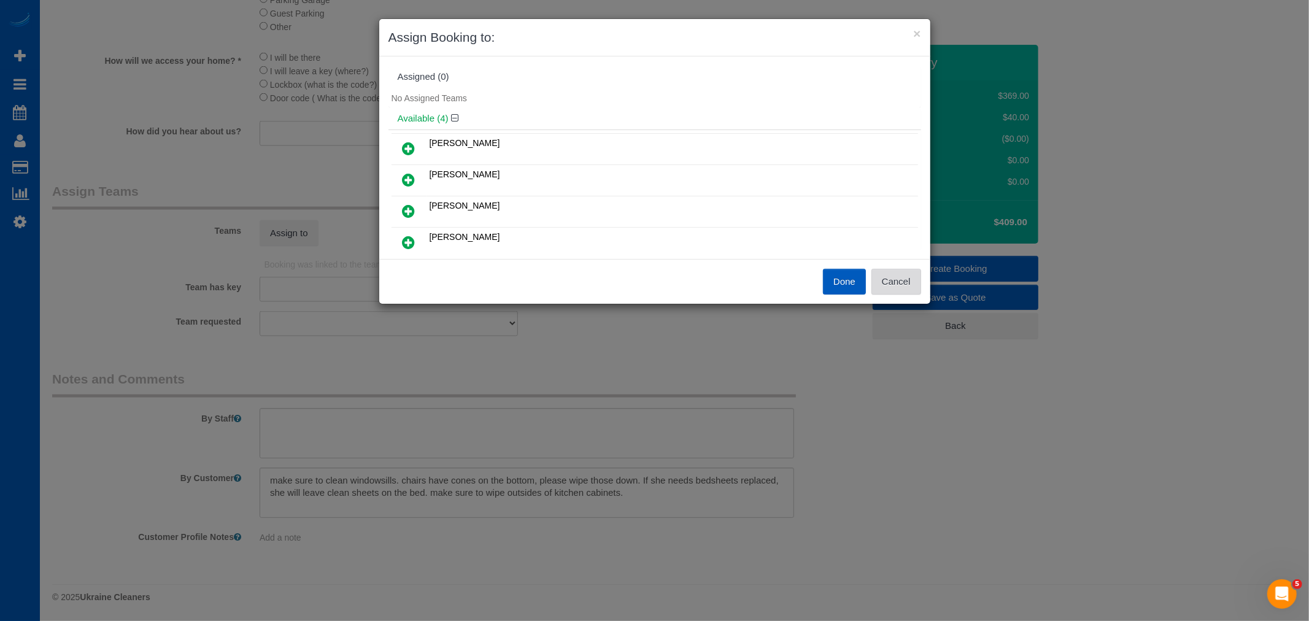
click at [898, 290] on button "Cancel" at bounding box center [896, 282] width 50 height 26
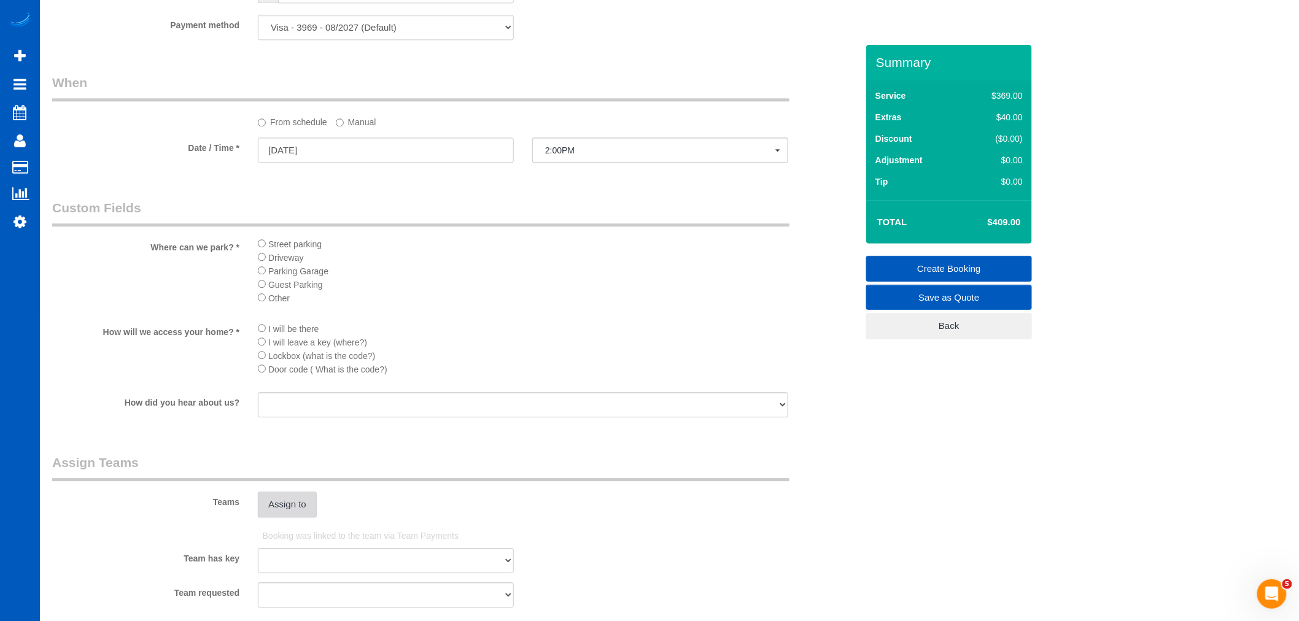
scroll to position [1062, 0]
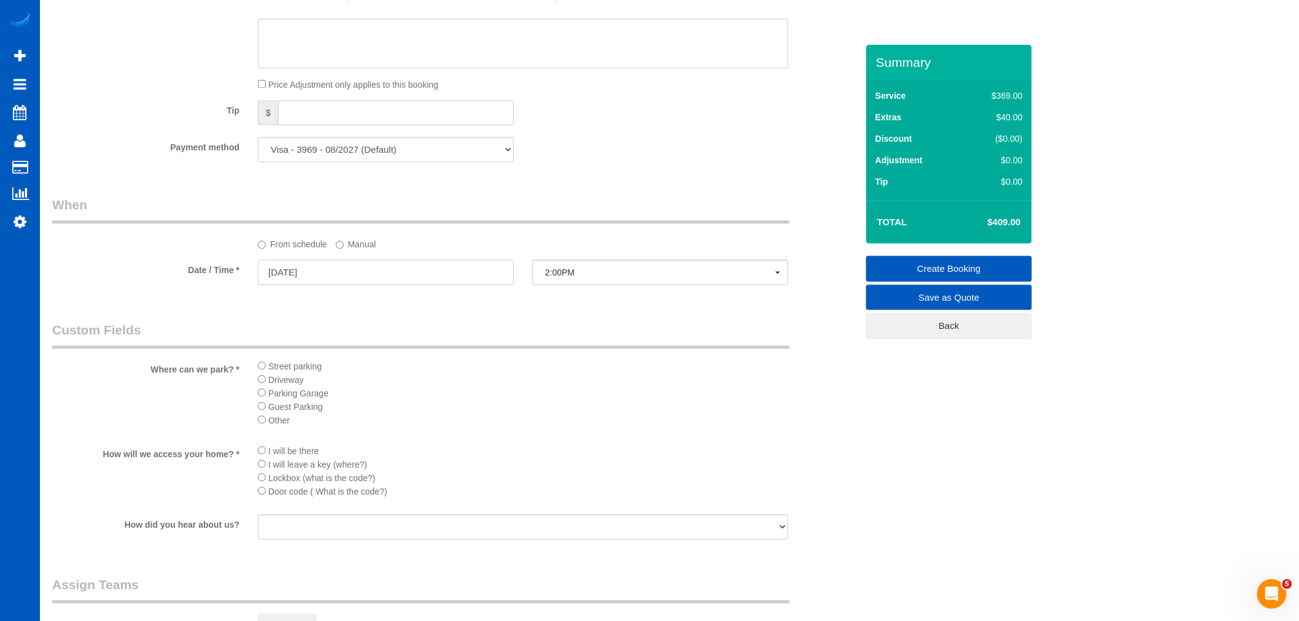
click at [297, 270] on input "[DATE]" at bounding box center [386, 272] width 256 height 25
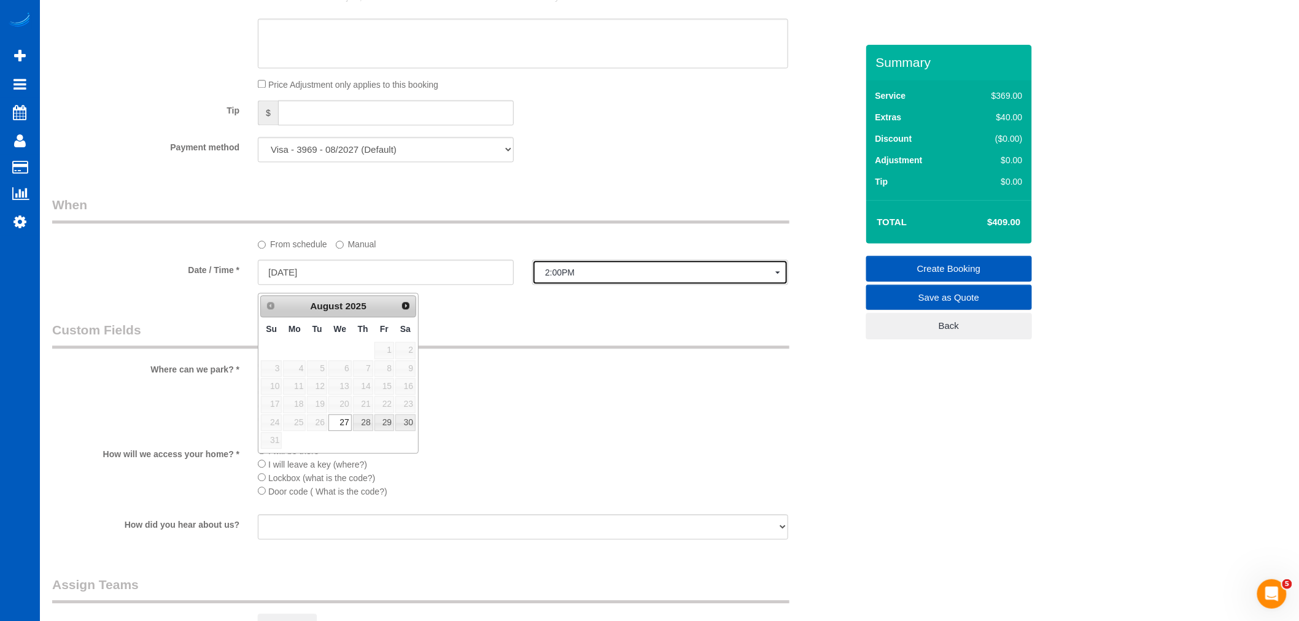
click at [573, 277] on span "2:00PM" at bounding box center [660, 273] width 230 height 10
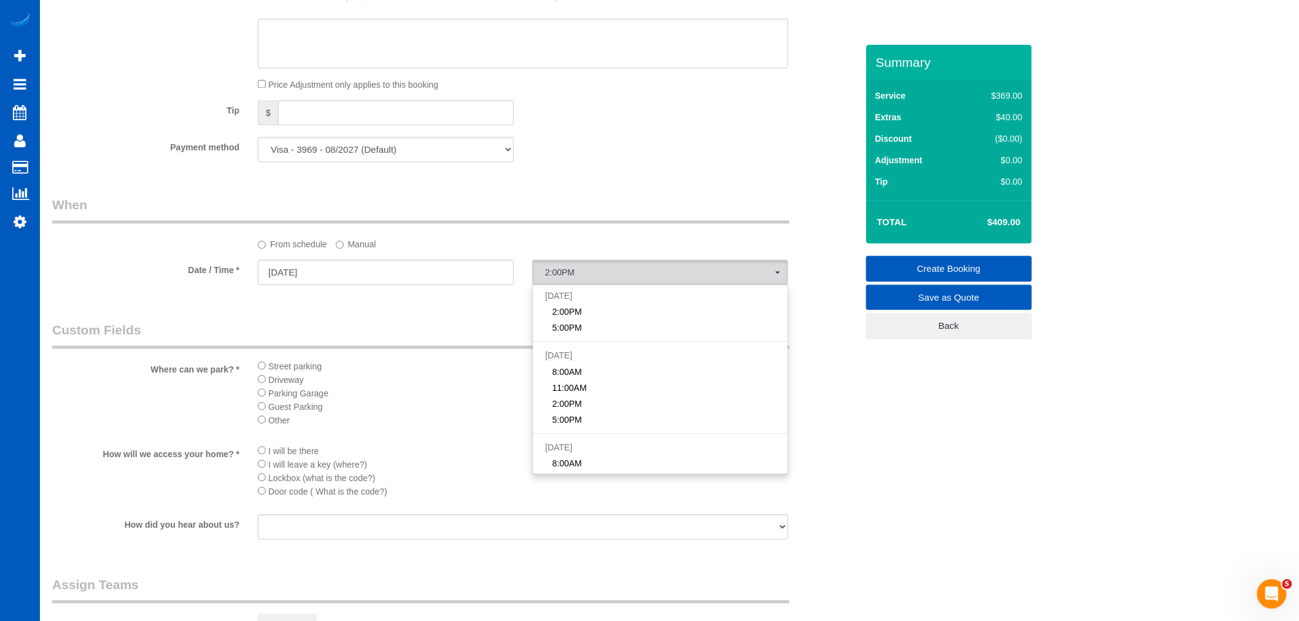
click at [357, 250] on label "Manual" at bounding box center [356, 242] width 41 height 17
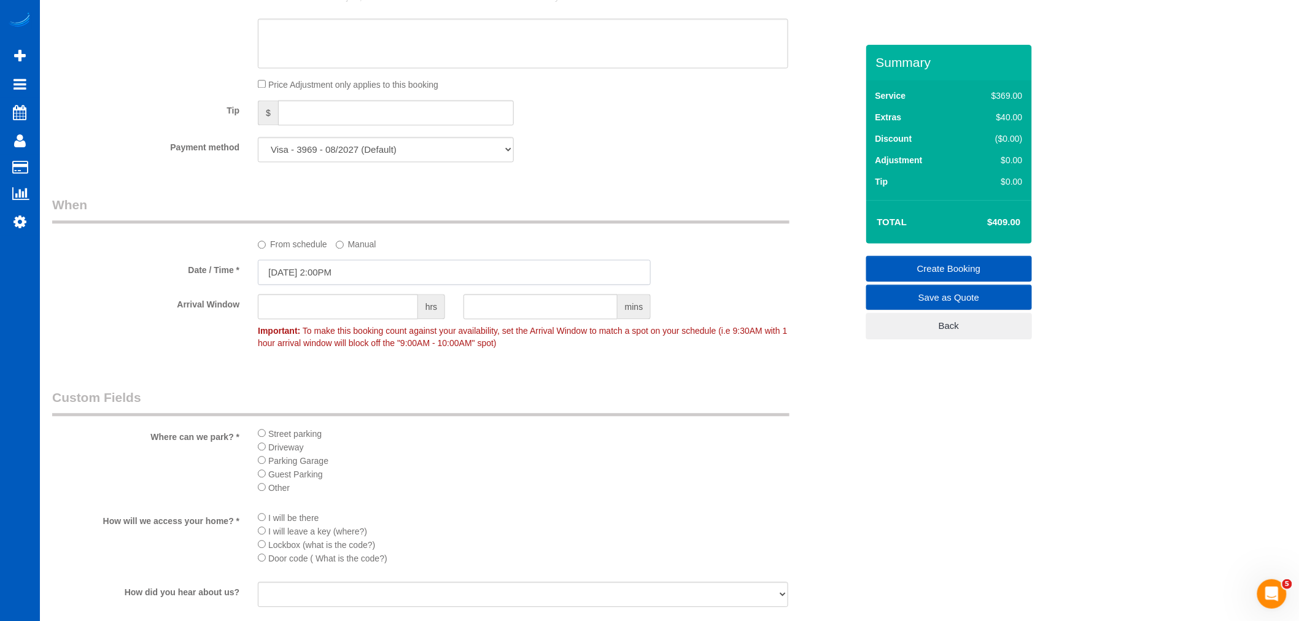
click at [351, 277] on input "[DATE] 2:00PM" at bounding box center [454, 272] width 393 height 25
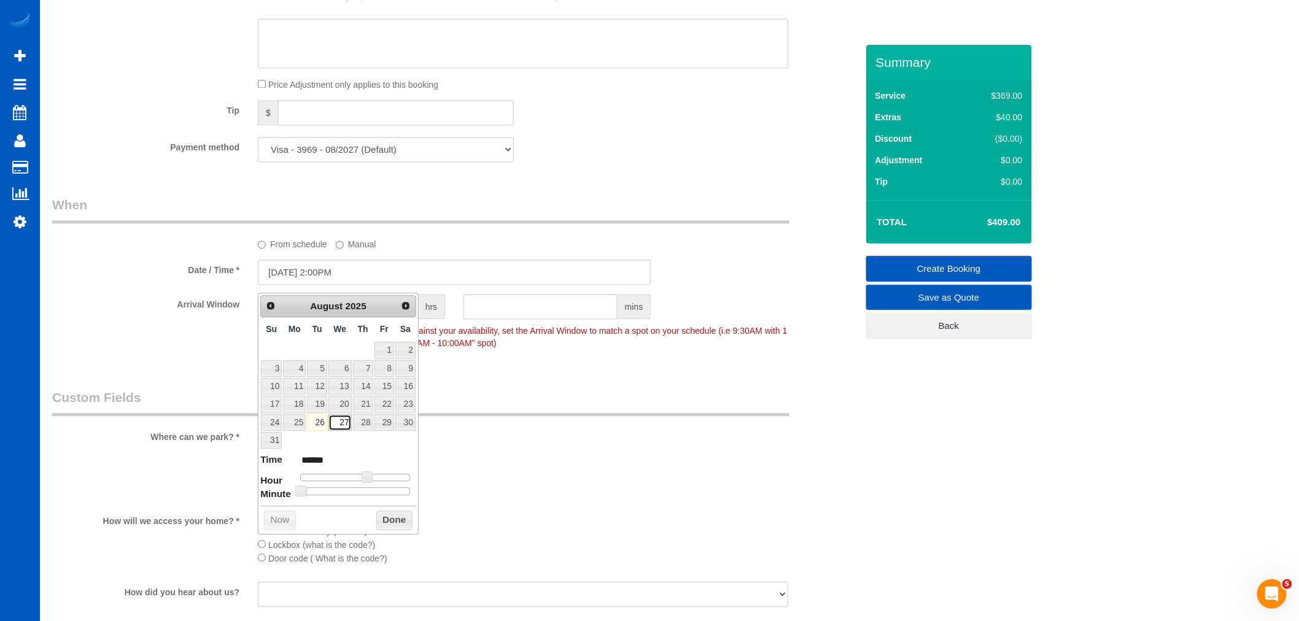
click at [339, 419] on link "27" at bounding box center [339, 422] width 23 height 17
click at [382, 512] on button "Done" at bounding box center [394, 521] width 36 height 20
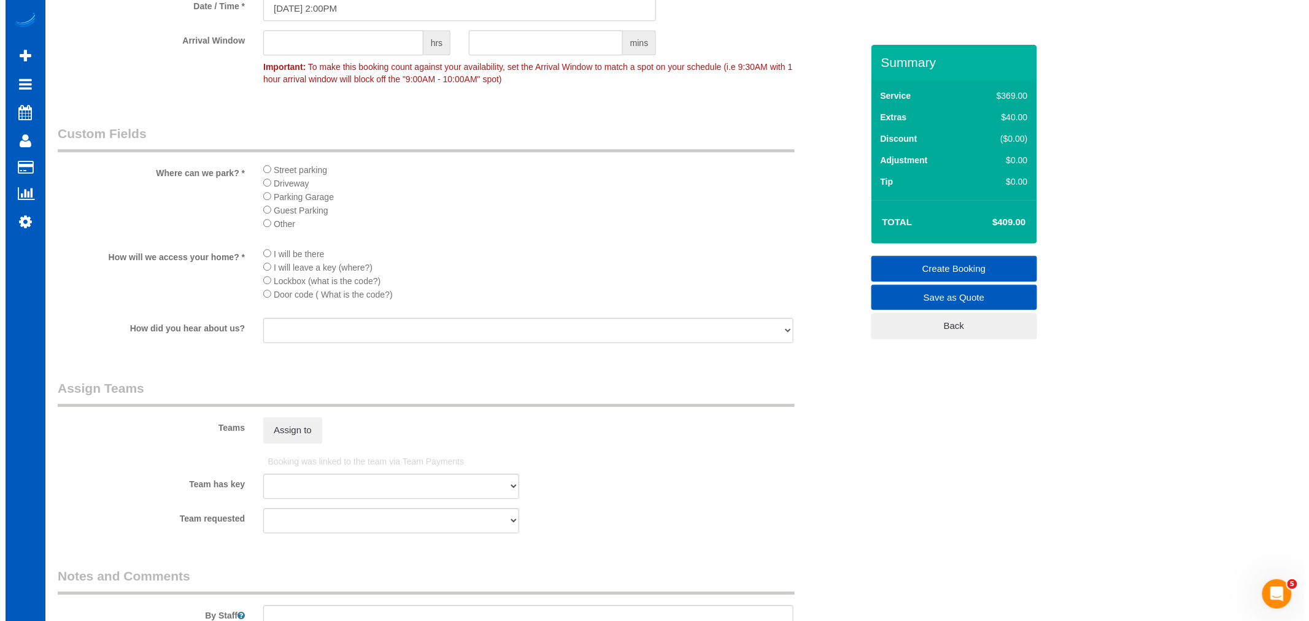
scroll to position [1403, 0]
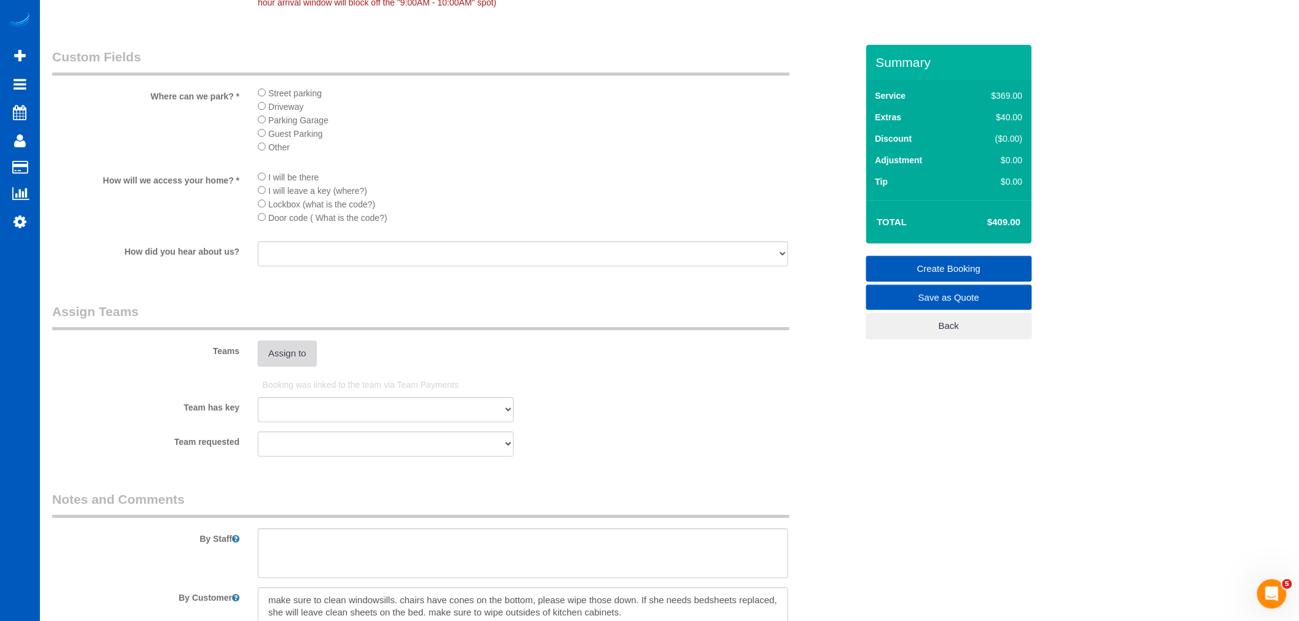
click at [291, 366] on button "Assign to" at bounding box center [287, 354] width 59 height 26
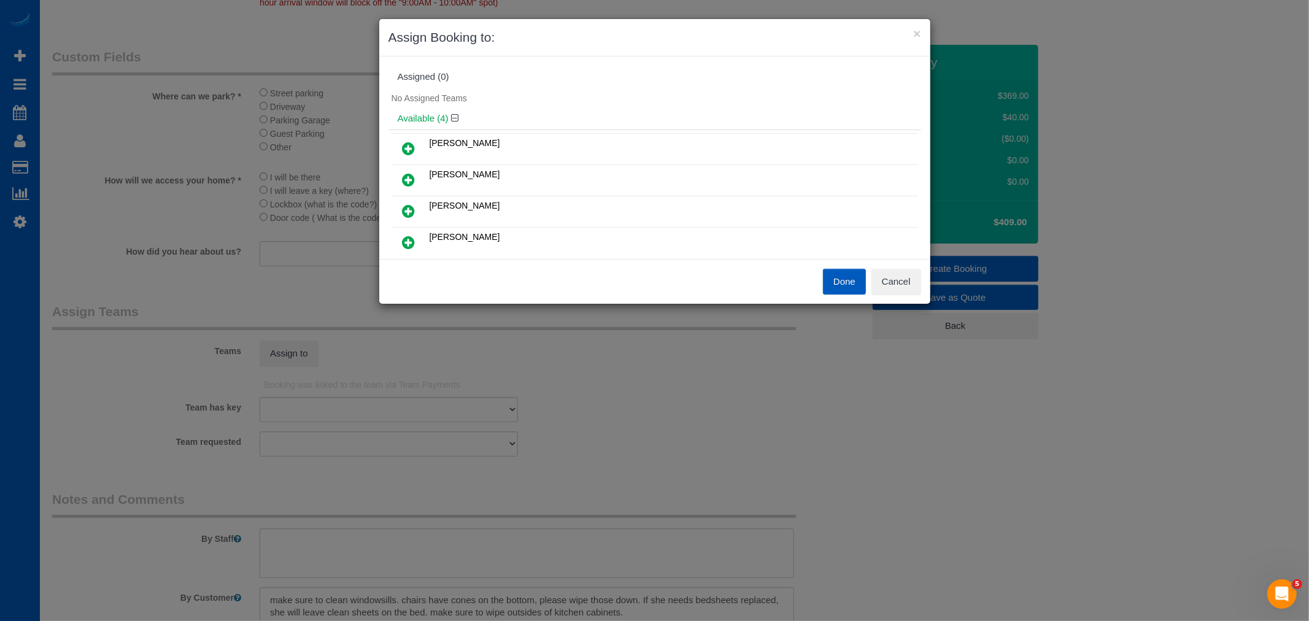
click at [422, 139] on link at bounding box center [409, 149] width 29 height 25
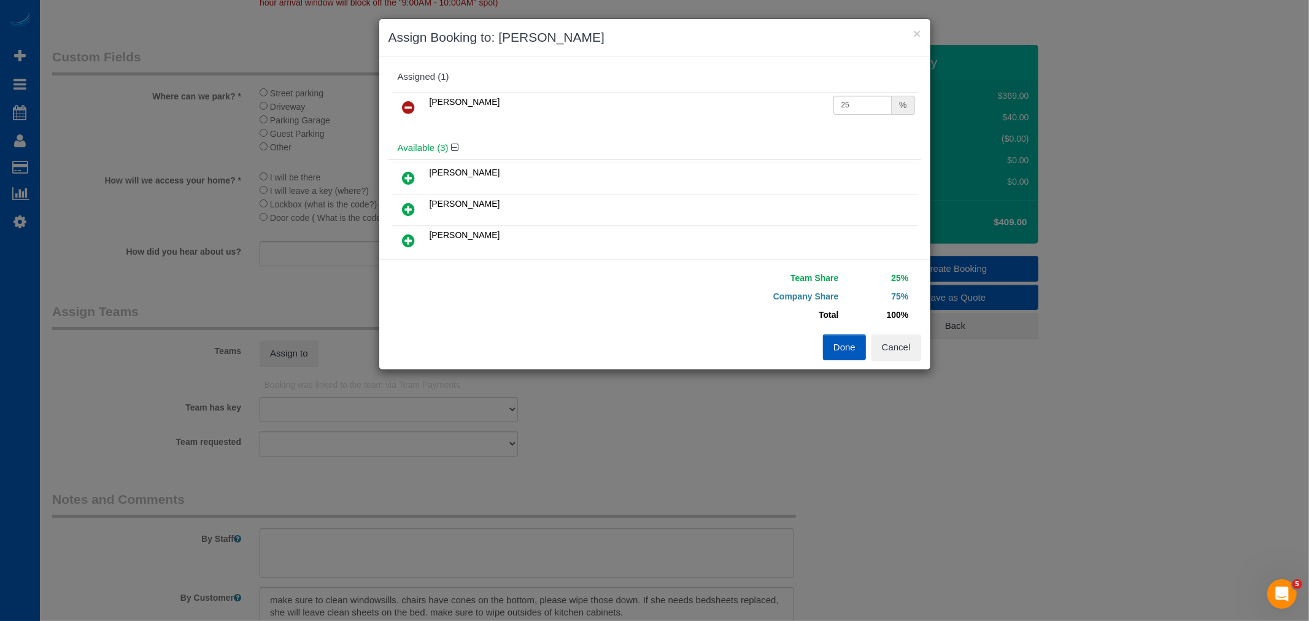
click at [416, 231] on link at bounding box center [409, 241] width 29 height 25
drag, startPoint x: 836, startPoint y: 103, endPoint x: 864, endPoint y: 112, distance: 29.7
click at [864, 112] on input "25" at bounding box center [862, 105] width 59 height 19
type input "27"
click at [837, 137] on input "25" at bounding box center [862, 136] width 59 height 19
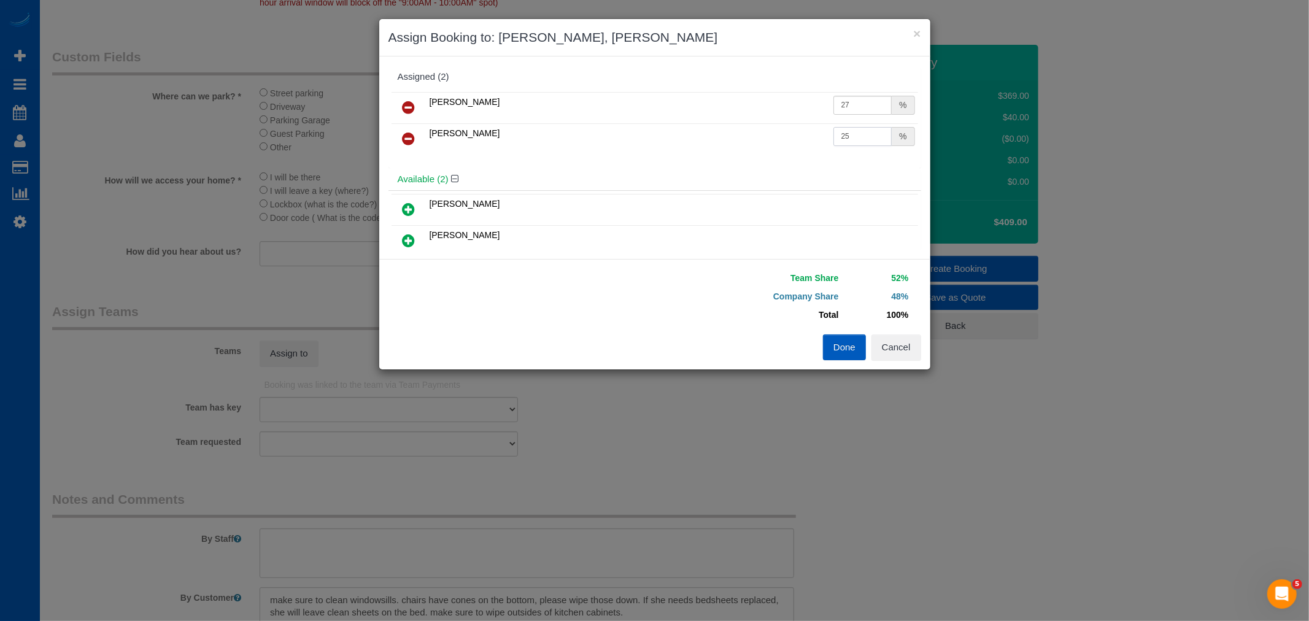
type input "27"
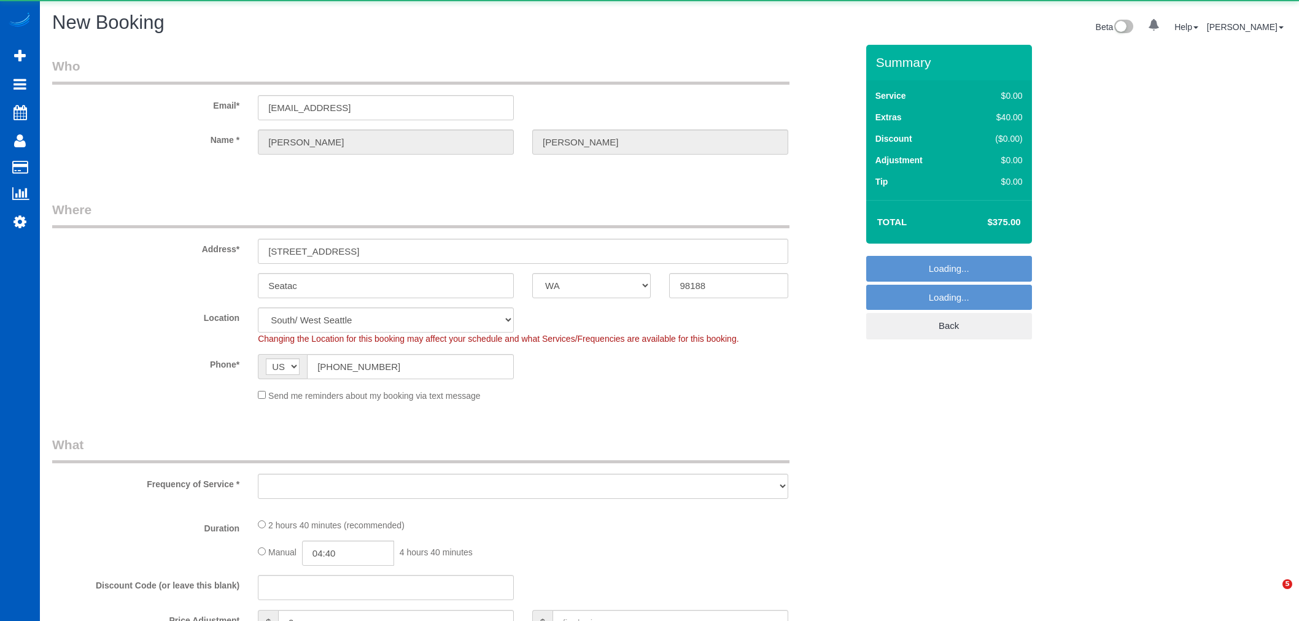
select select "WA"
select select "object:1012"
select select "199"
select select "2001"
select select "3"
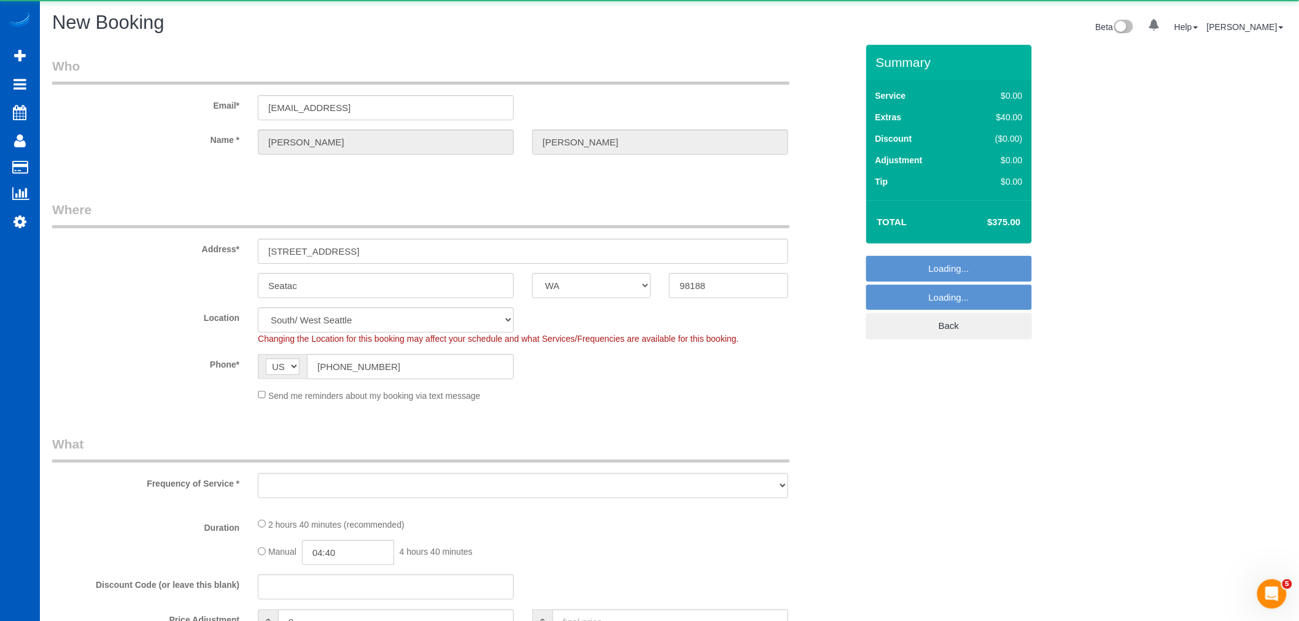
select select "3"
select select "object:1181"
select select "2001"
select select "3"
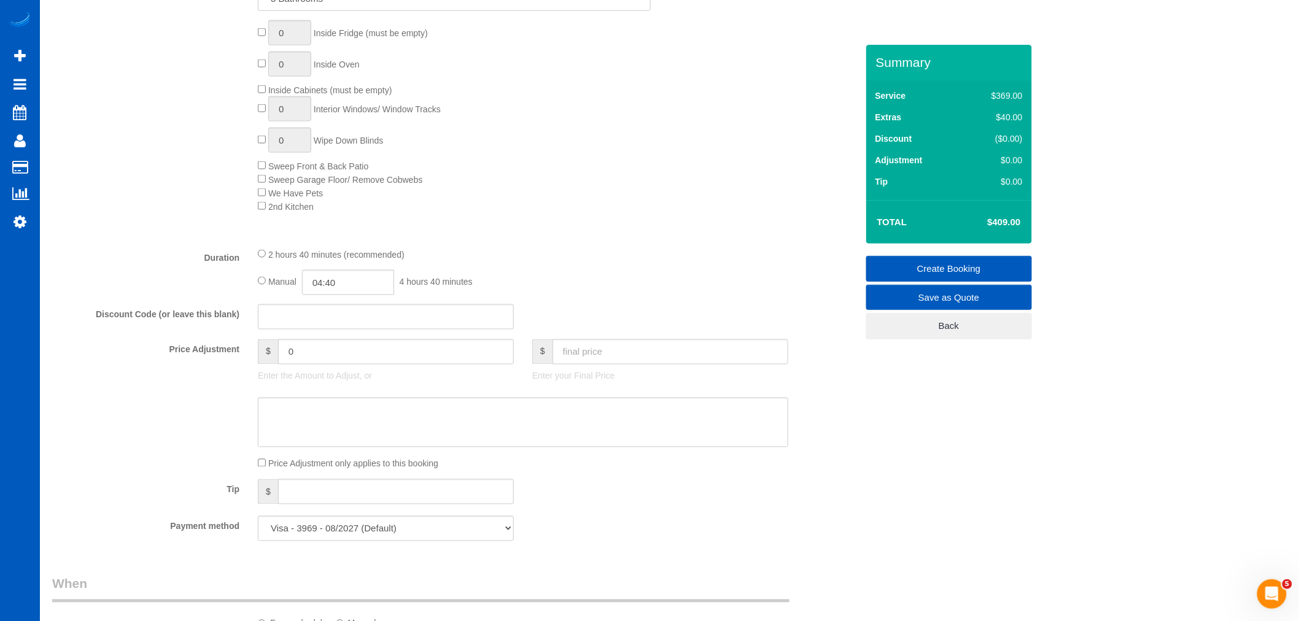
scroll to position [682, 0]
click at [582, 366] on input "text" at bounding box center [670, 353] width 236 height 25
type input "375"
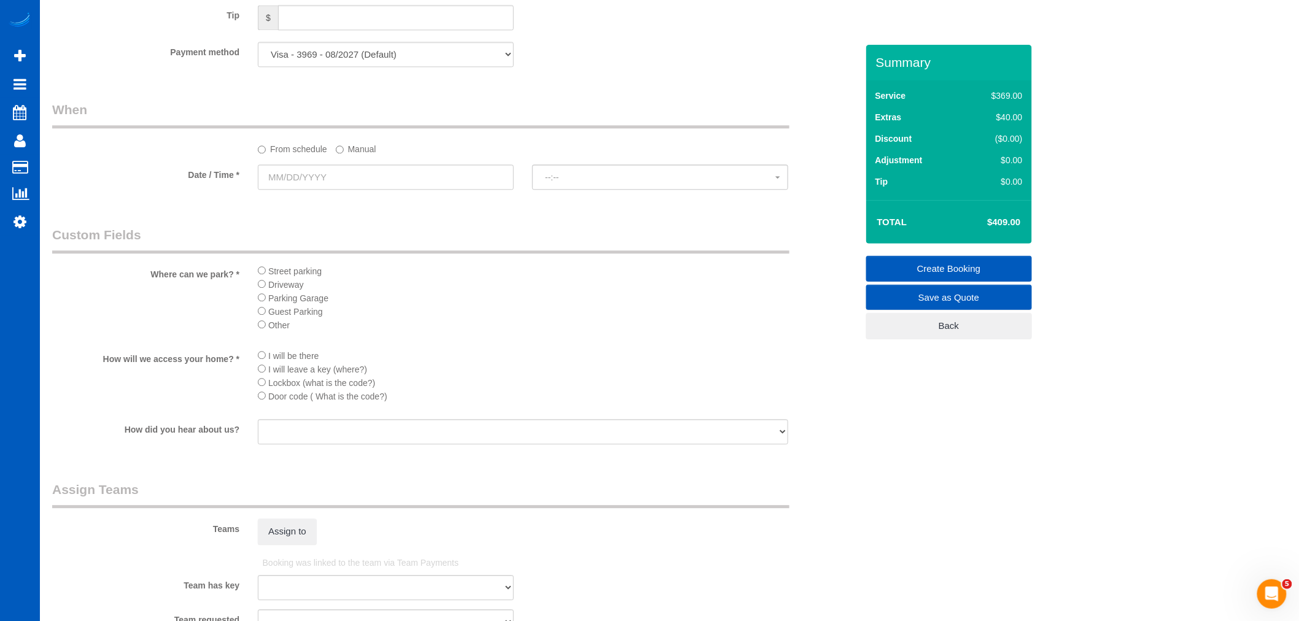
type input "-34"
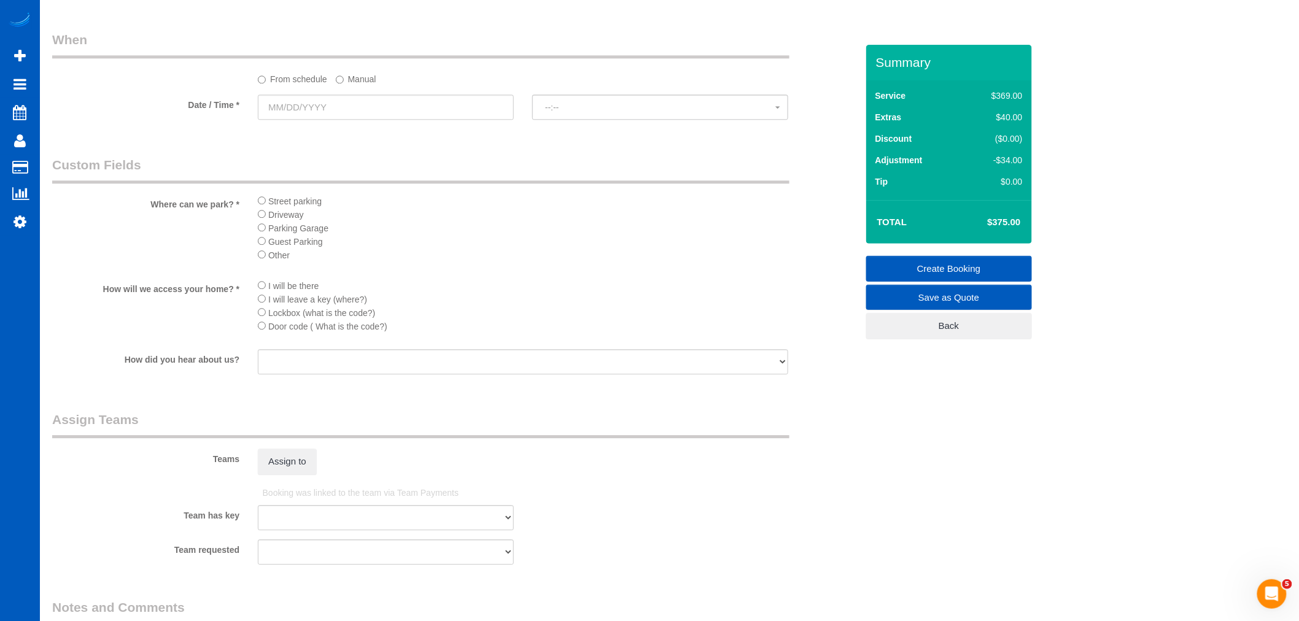
click at [347, 131] on fieldset "When From schedule Manual Date / Time * --:-- --:--" at bounding box center [454, 81] width 805 height 101
click at [339, 115] on input "text" at bounding box center [386, 107] width 256 height 25
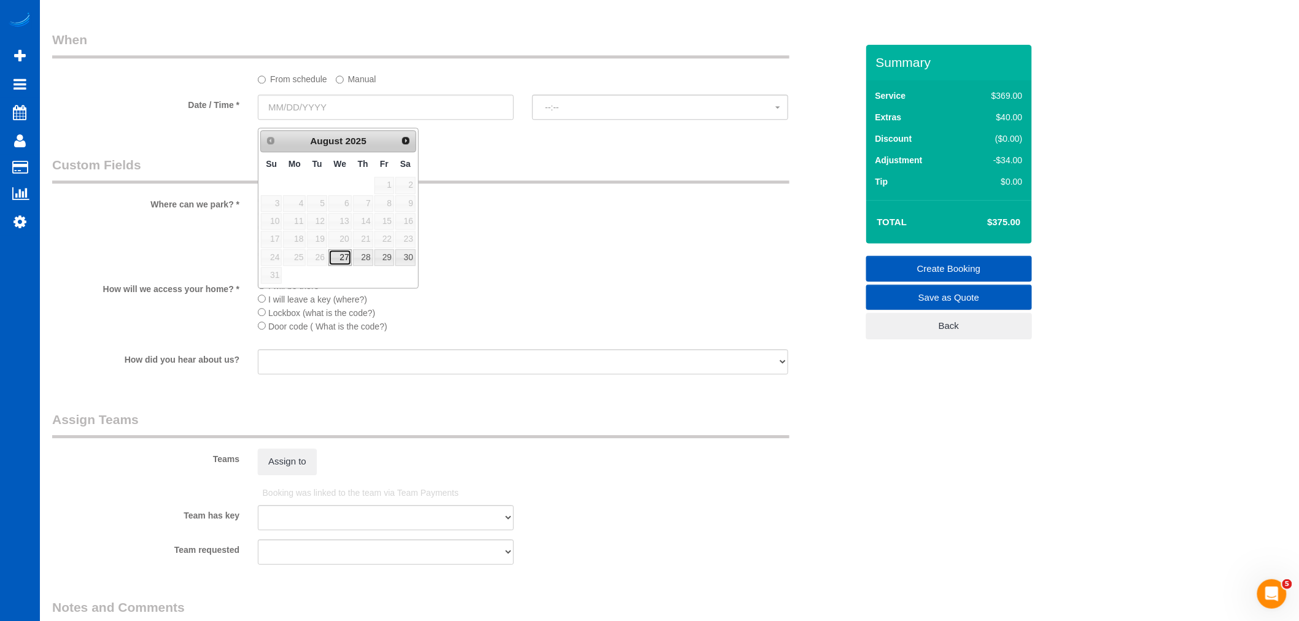
click at [346, 261] on link "27" at bounding box center [339, 257] width 23 height 17
type input "08/27/2025"
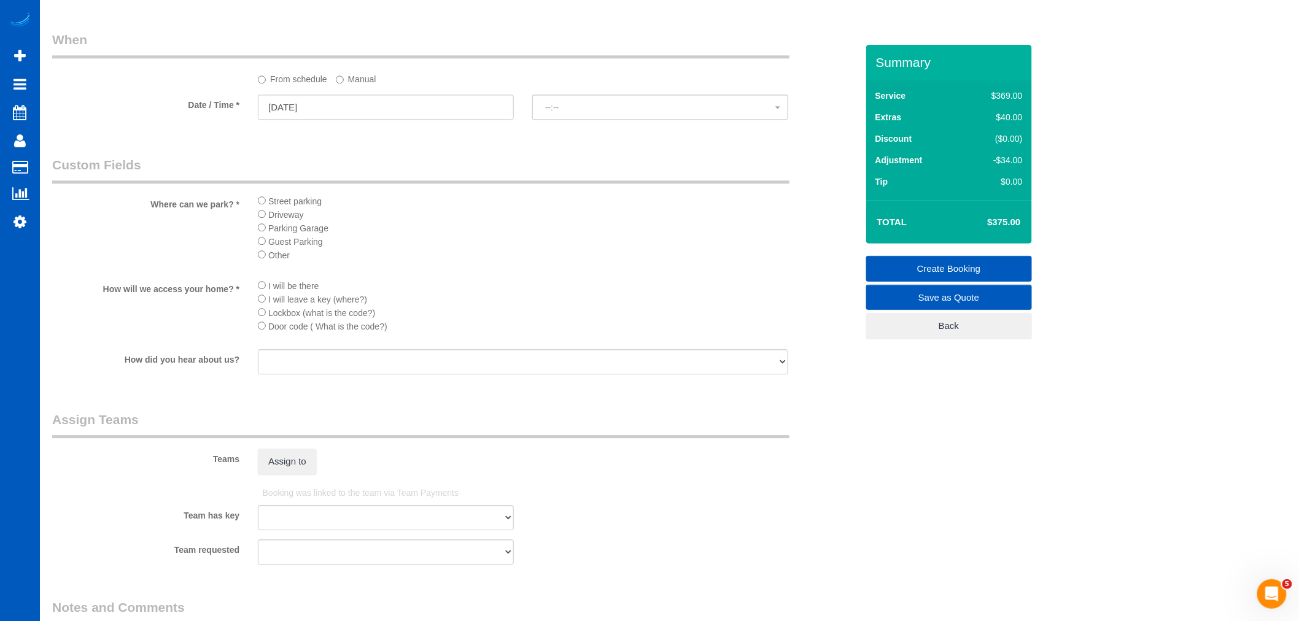
select select "spot1"
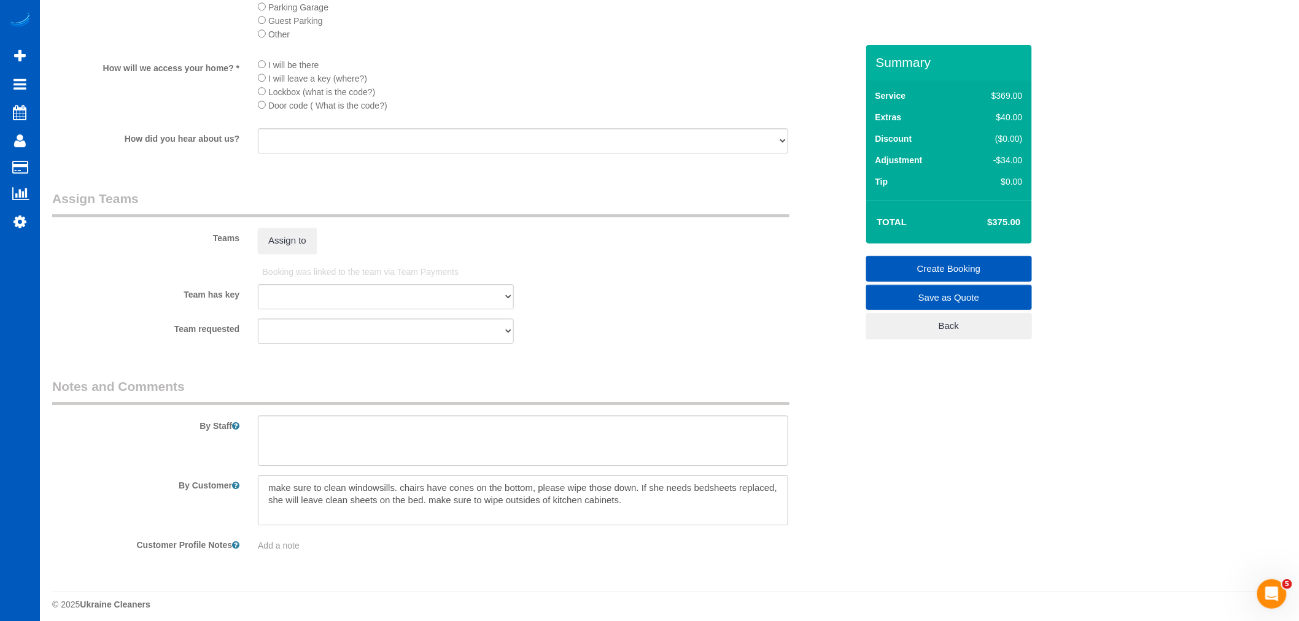
scroll to position [1471, 0]
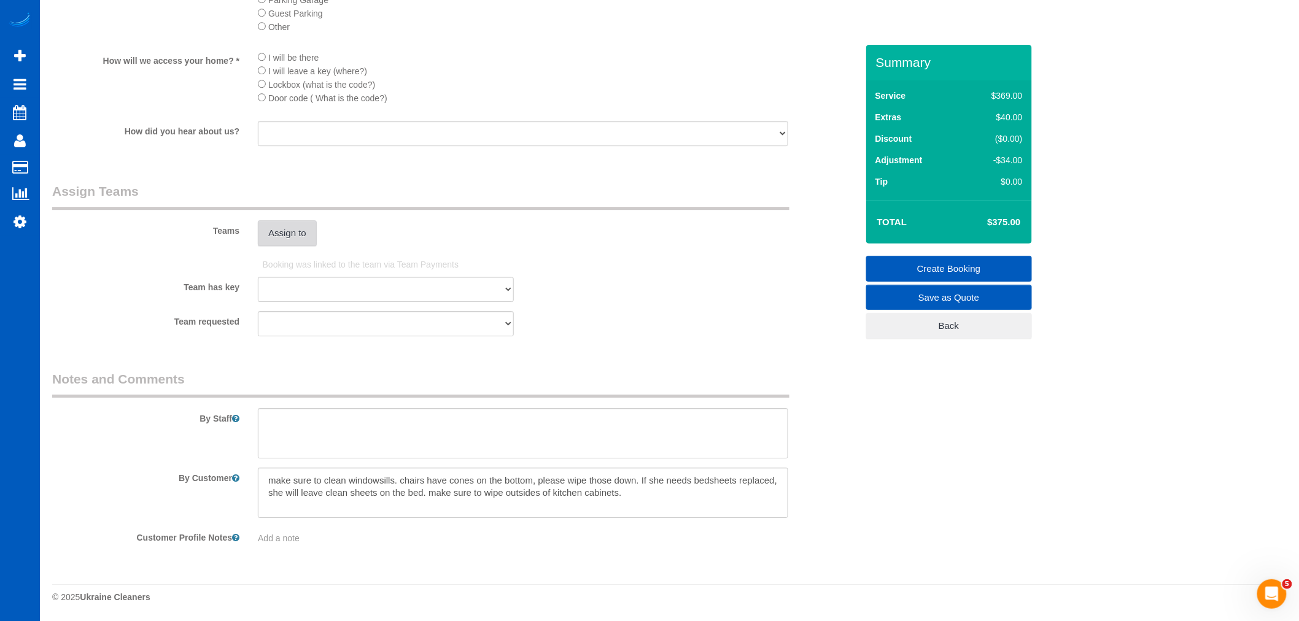
click at [285, 232] on button "Assign to" at bounding box center [287, 233] width 59 height 26
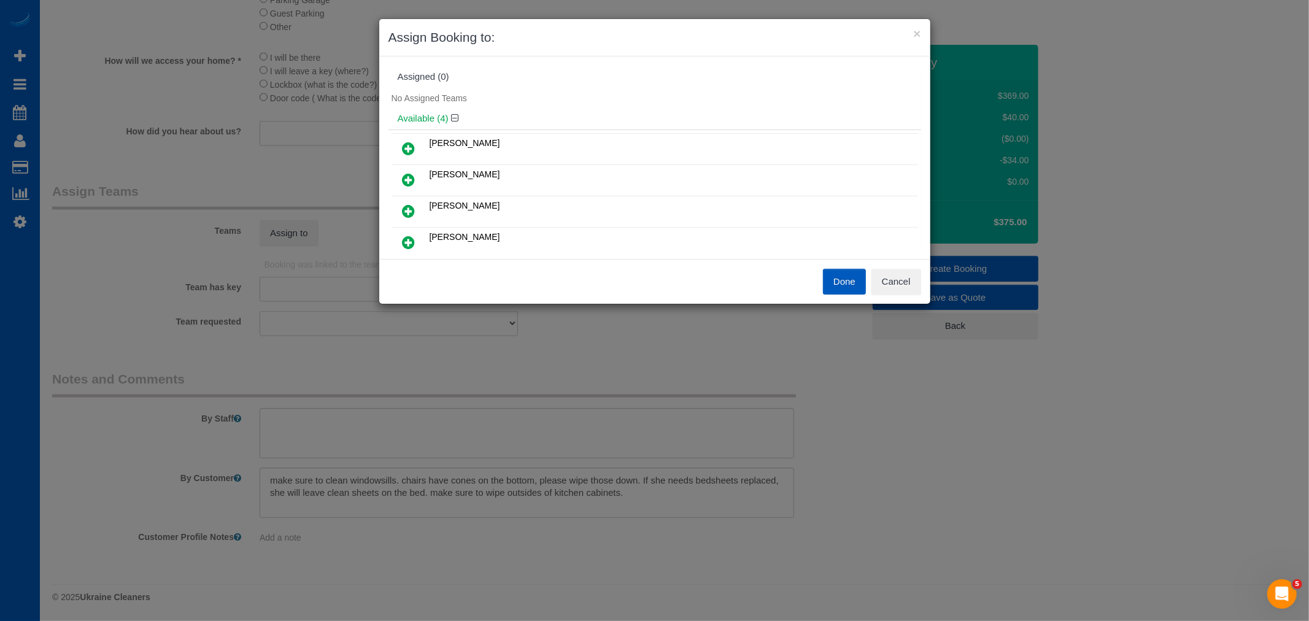
click at [411, 236] on icon at bounding box center [409, 242] width 13 height 15
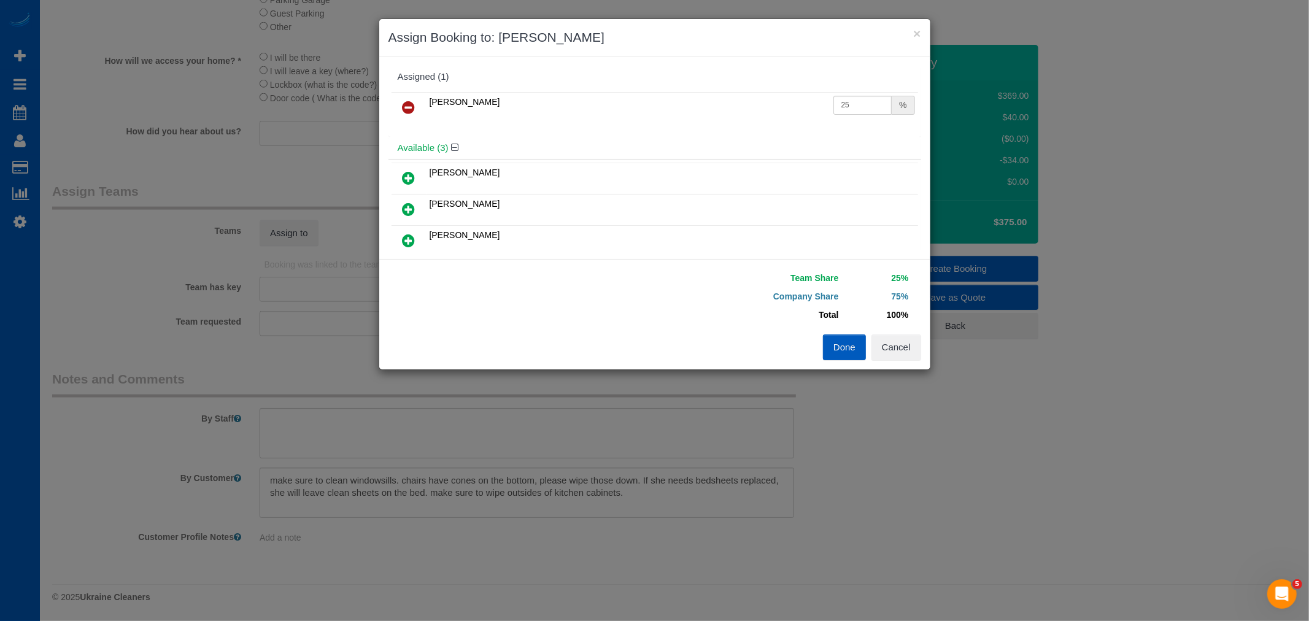
click at [413, 175] on icon at bounding box center [409, 178] width 13 height 15
drag, startPoint x: 838, startPoint y: 107, endPoint x: 860, endPoint y: 115, distance: 22.7
click at [860, 115] on td "25 %" at bounding box center [874, 107] width 88 height 31
type input "27"
drag, startPoint x: 838, startPoint y: 136, endPoint x: 856, endPoint y: 285, distance: 150.8
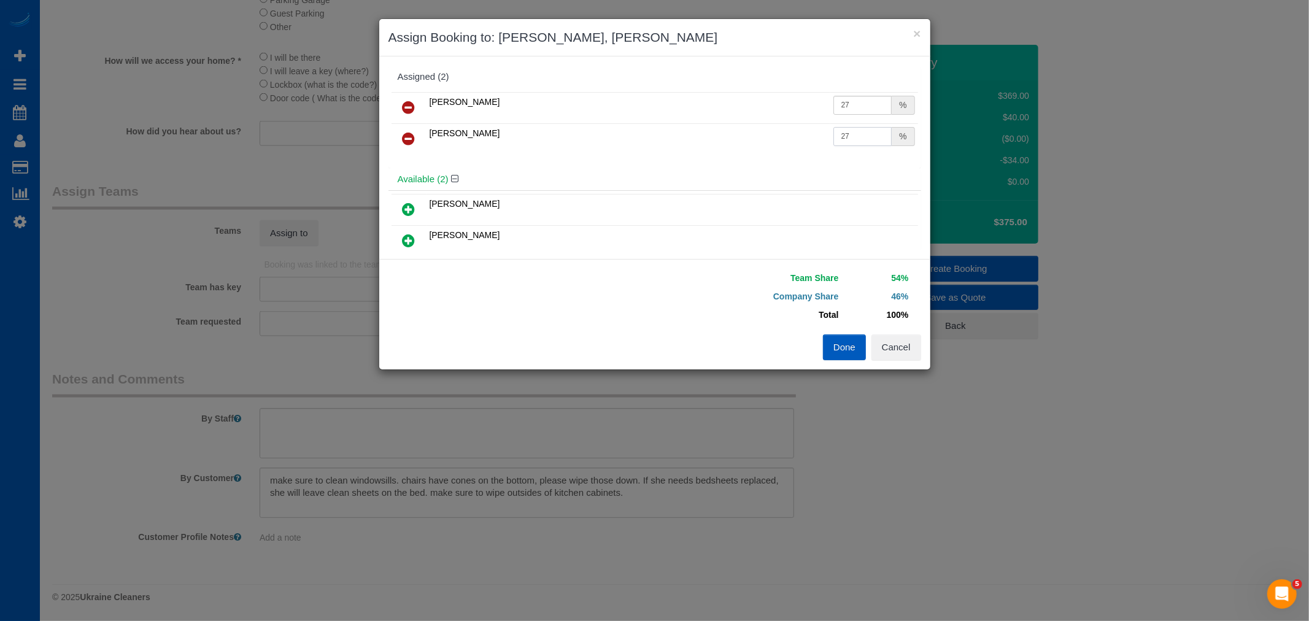
click at [876, 153] on td "27 %" at bounding box center [874, 138] width 88 height 31
type input "27"
click at [843, 348] on button "Done" at bounding box center [844, 347] width 43 height 26
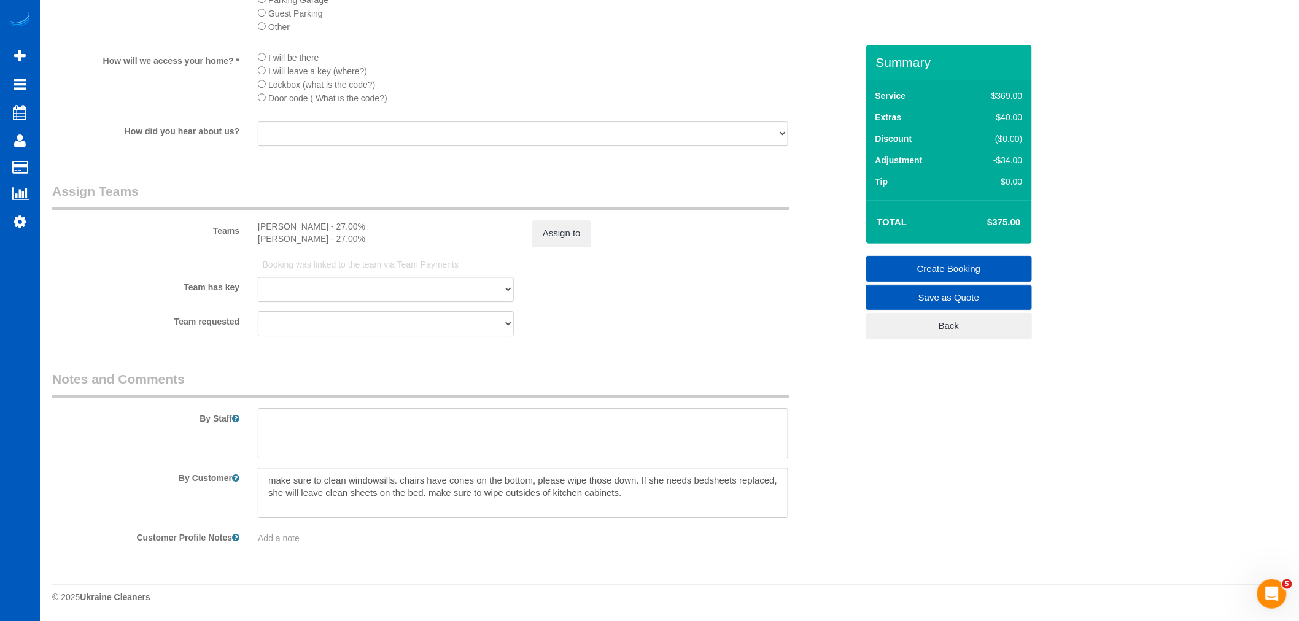
click at [971, 262] on link "Create Booking" at bounding box center [949, 269] width 166 height 26
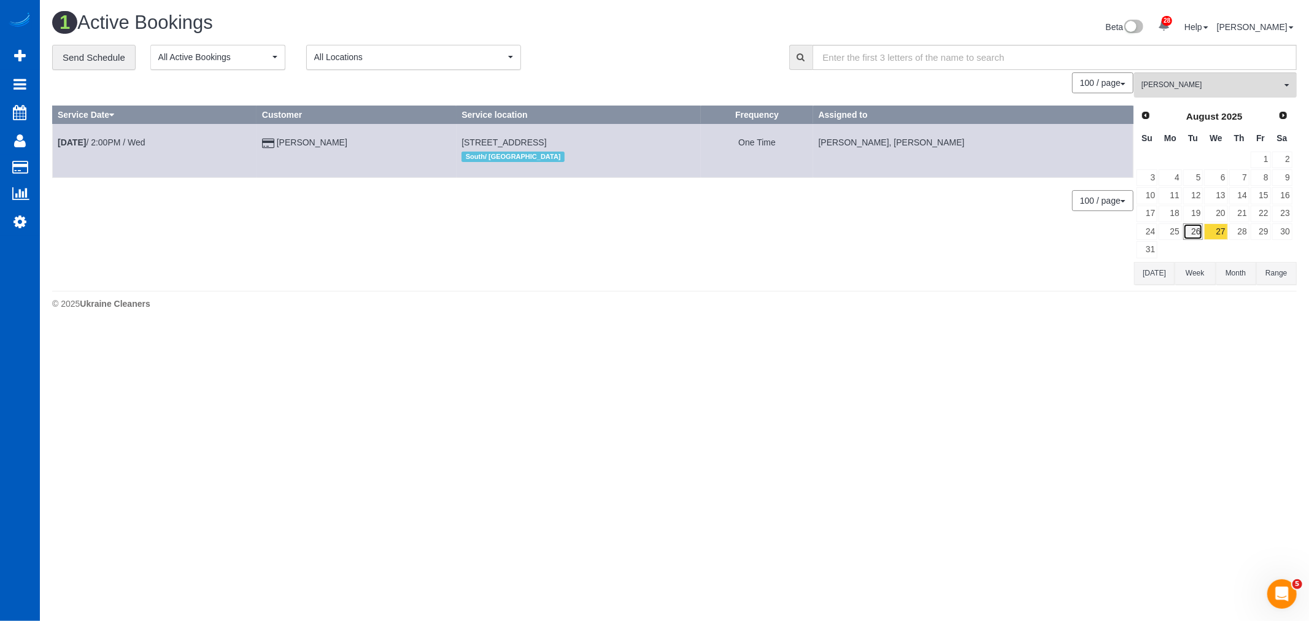
click at [1195, 232] on link "26" at bounding box center [1193, 231] width 20 height 17
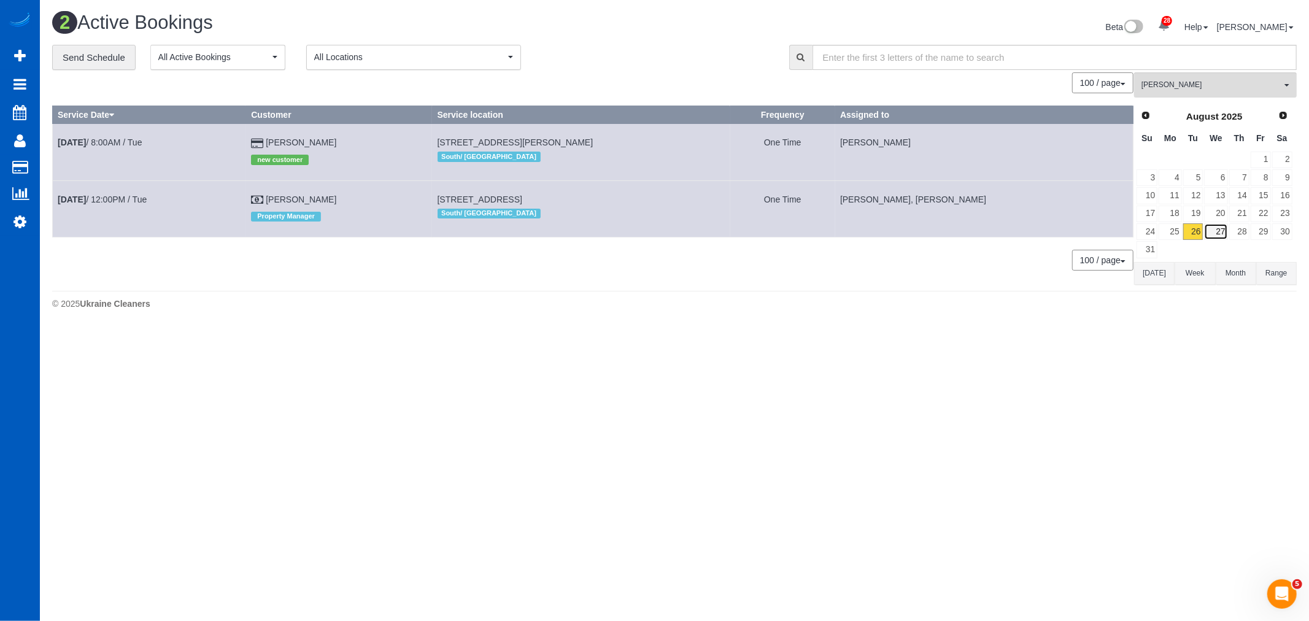
click at [1216, 236] on link "27" at bounding box center [1215, 231] width 23 height 17
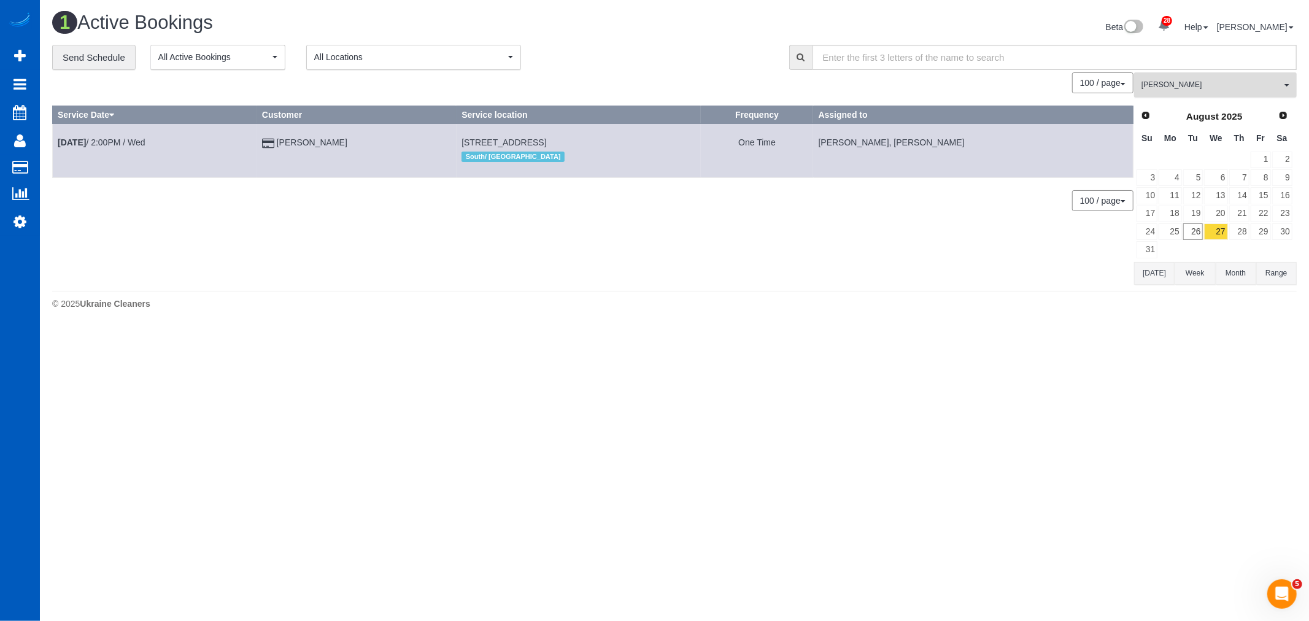
click at [1155, 79] on button "Alina Kruchok All Teams" at bounding box center [1215, 84] width 163 height 25
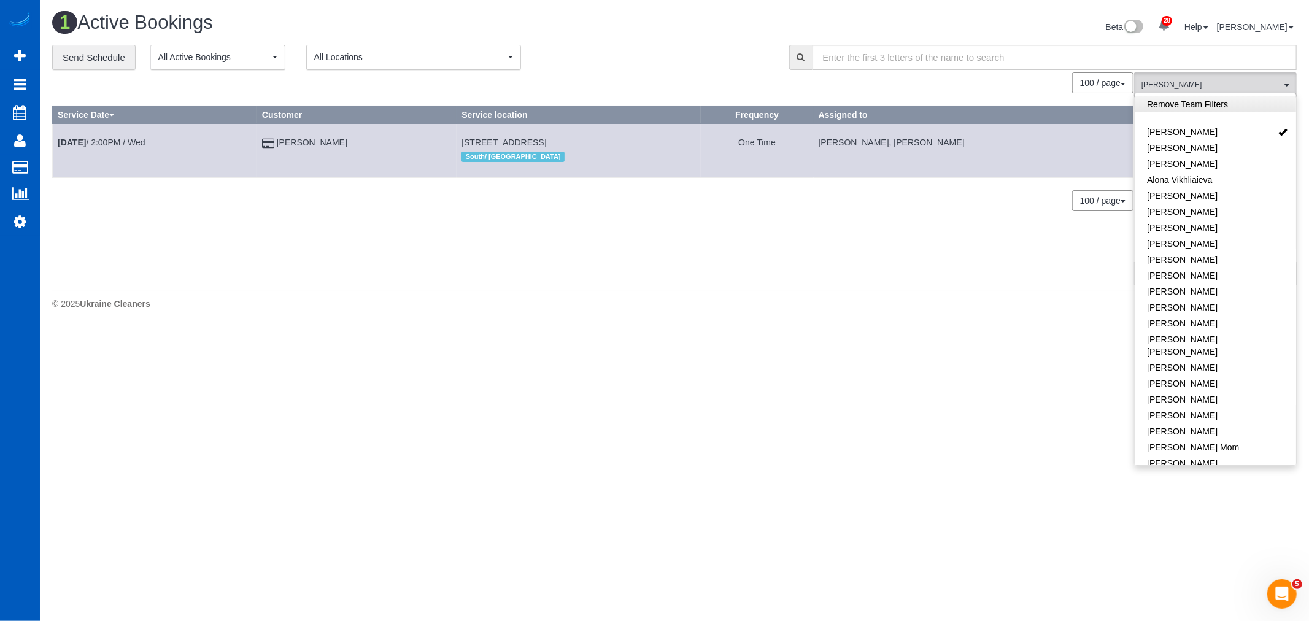
click at [1165, 103] on link "Remove Team Filters" at bounding box center [1215, 104] width 161 height 16
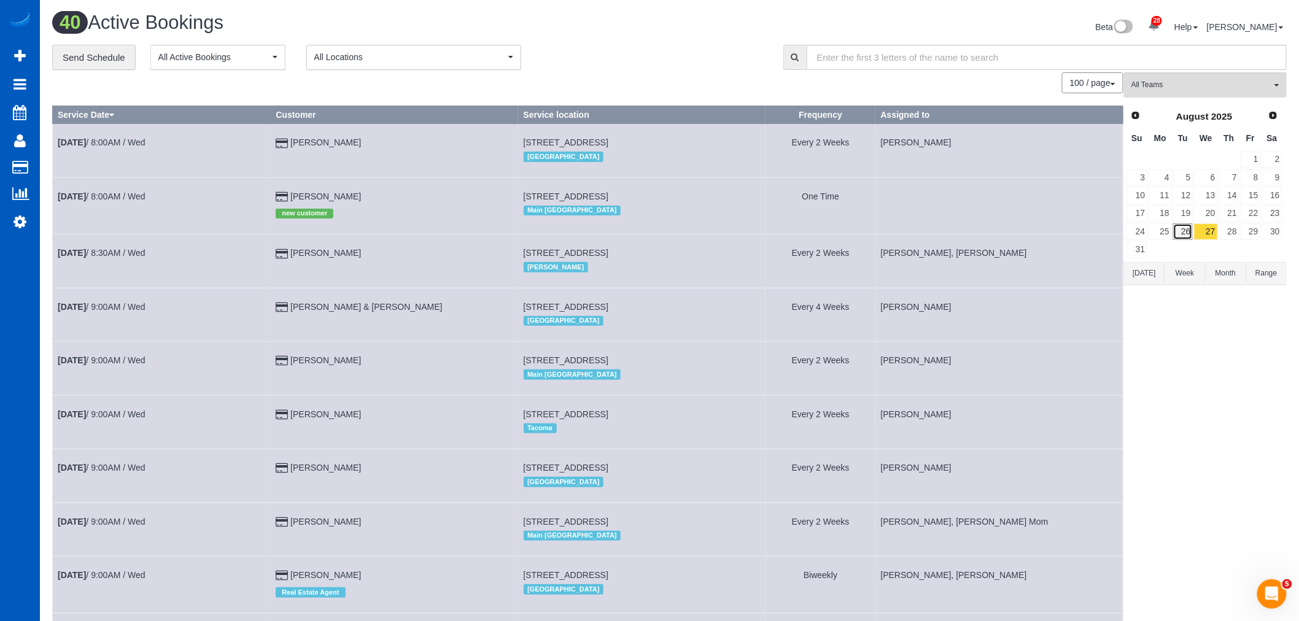
click at [1186, 238] on link "26" at bounding box center [1183, 231] width 20 height 17
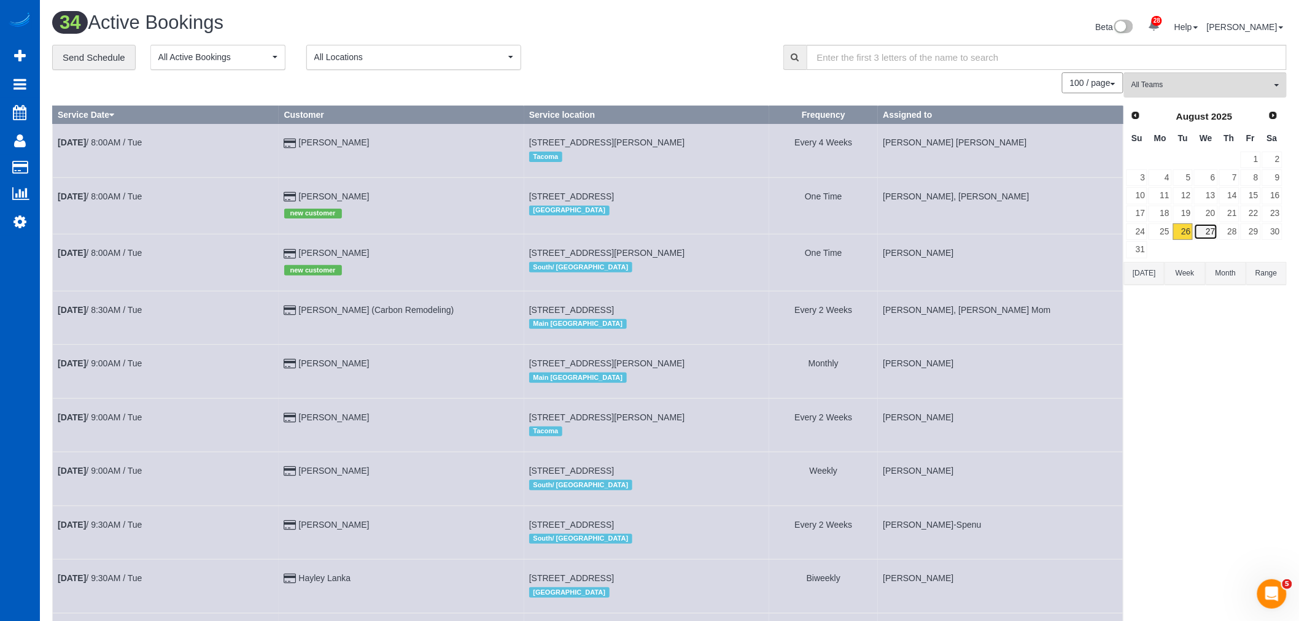
click at [1212, 230] on link "27" at bounding box center [1205, 231] width 23 height 17
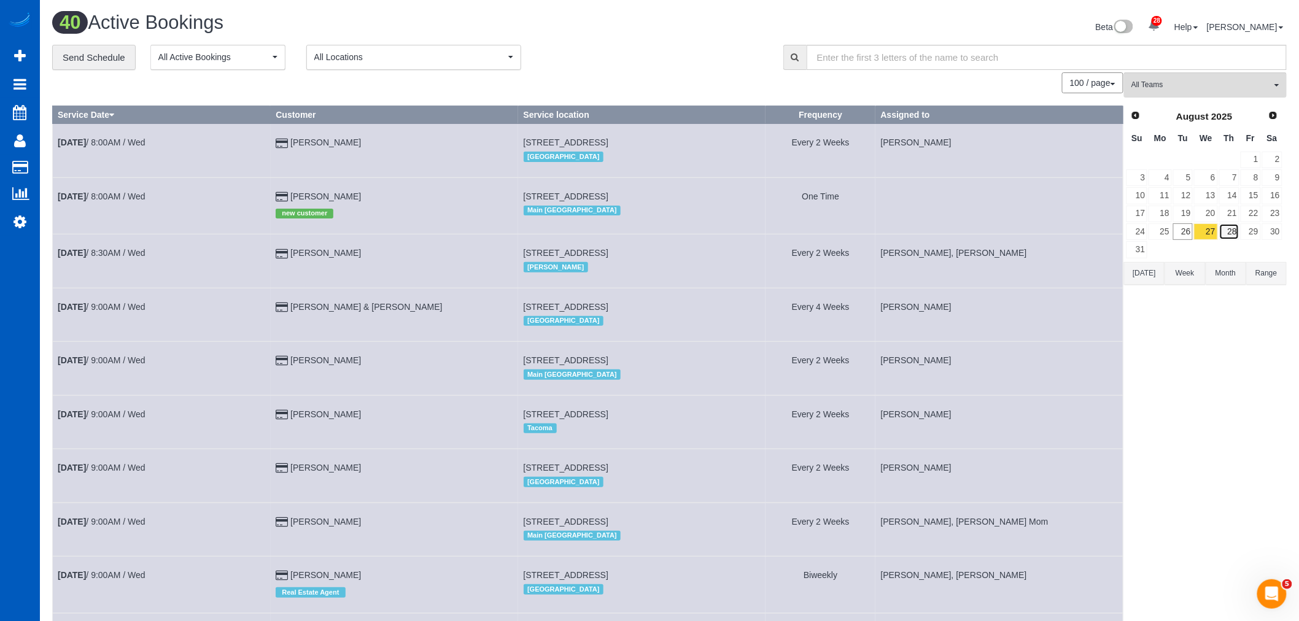
click at [1226, 234] on link "28" at bounding box center [1229, 231] width 20 height 17
click at [1210, 235] on link "27" at bounding box center [1205, 231] width 23 height 17
click at [1232, 233] on link "28" at bounding box center [1229, 231] width 20 height 17
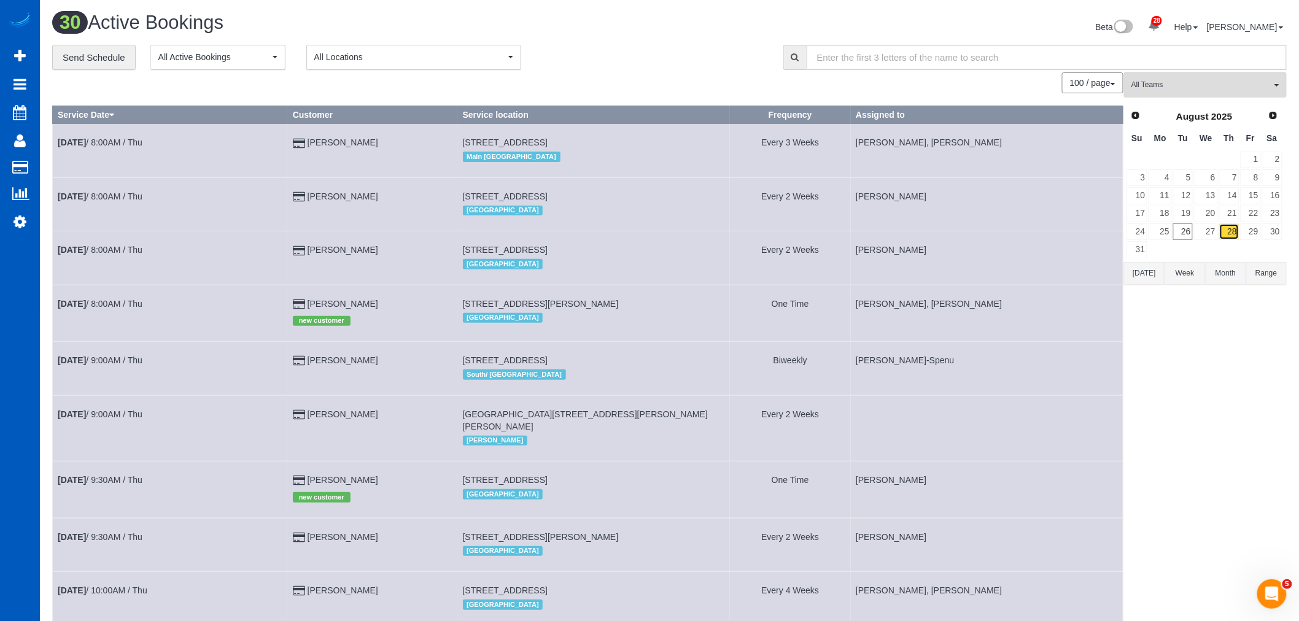
click at [1219, 238] on link "28" at bounding box center [1229, 231] width 20 height 17
click at [1207, 235] on link "27" at bounding box center [1205, 231] width 23 height 17
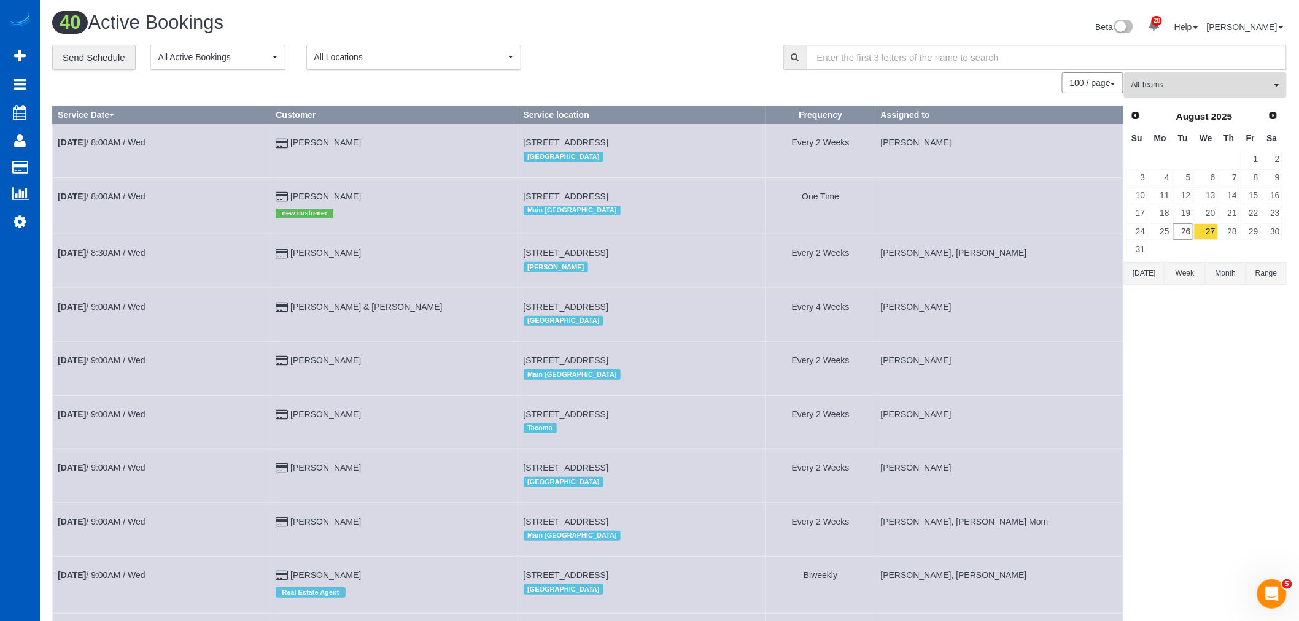
click at [1177, 93] on button "All Teams" at bounding box center [1205, 84] width 163 height 25
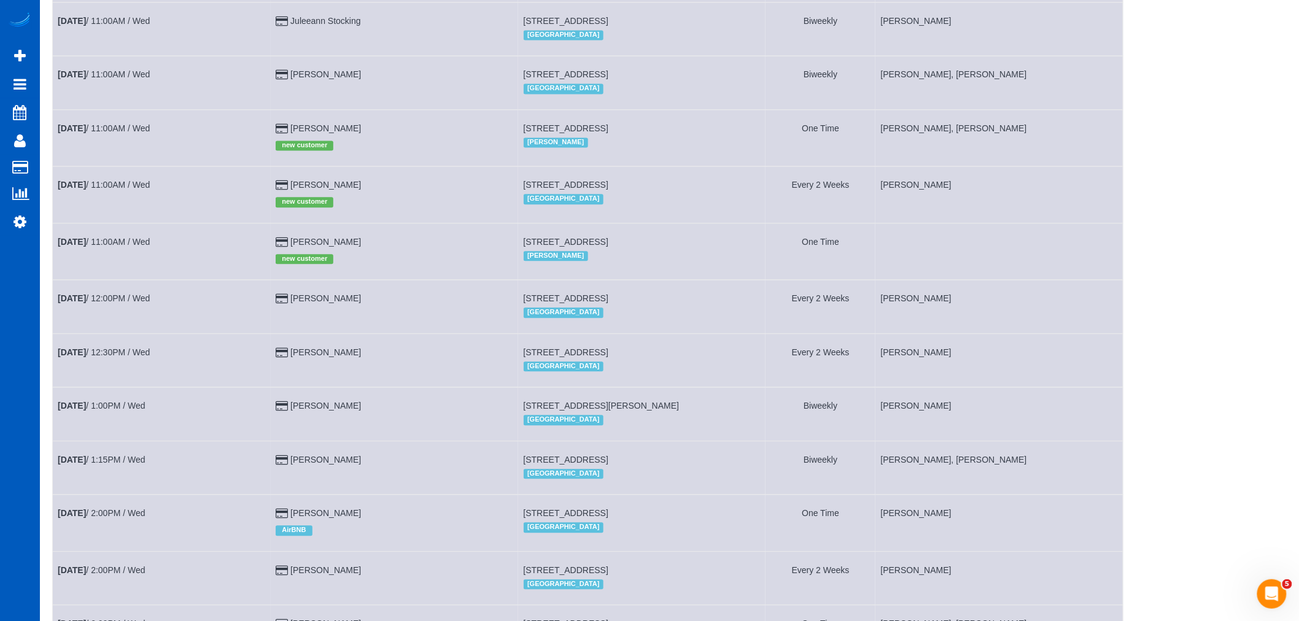
scroll to position [954, 0]
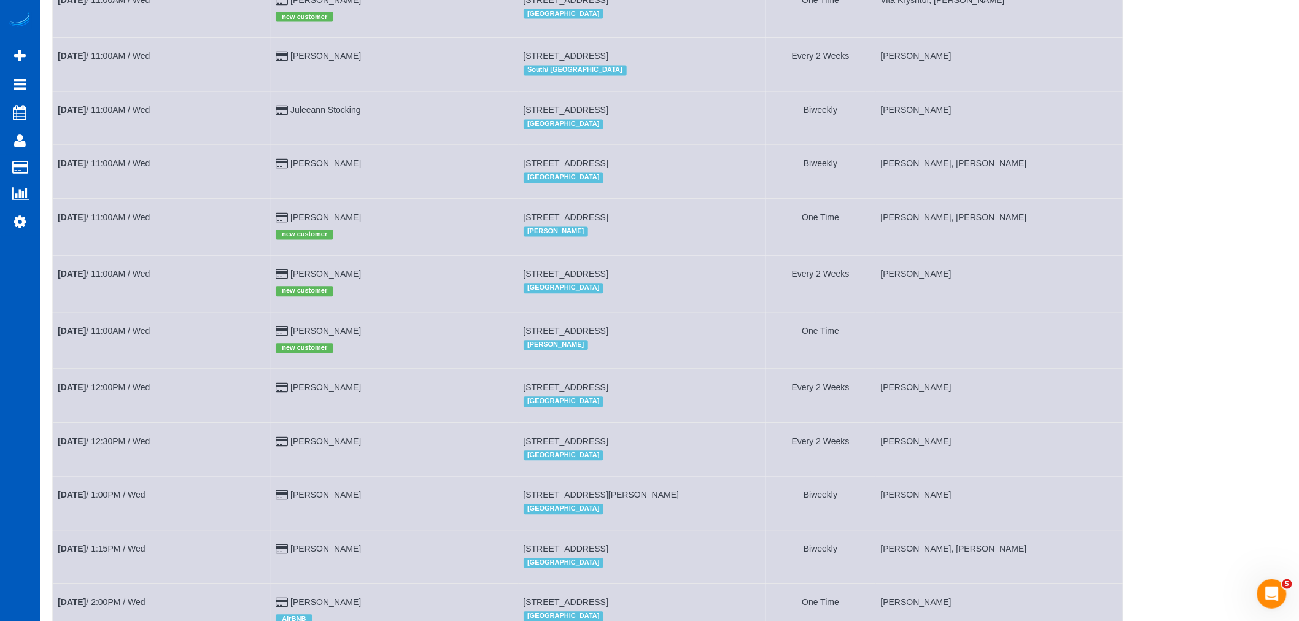
click at [129, 289] on td "Aug 27th / 11:00AM / Wed" at bounding box center [162, 284] width 218 height 56
click at [126, 279] on link "Aug 27th / 11:00AM / Wed" at bounding box center [104, 274] width 92 height 10
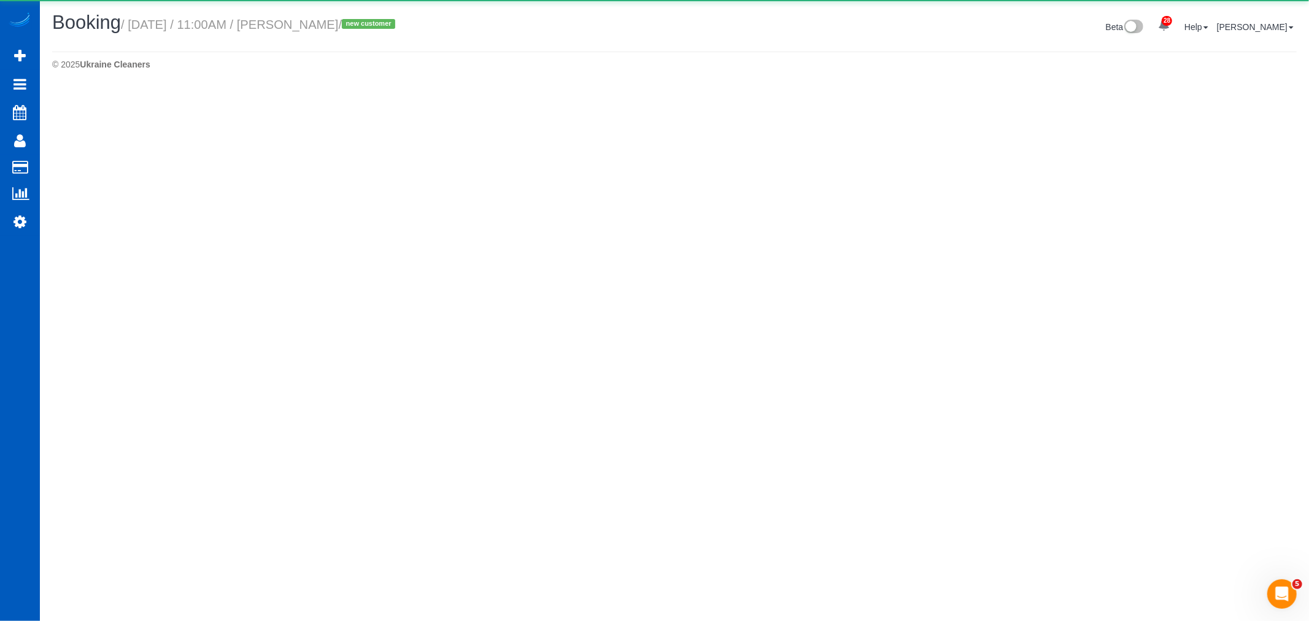
select select "WA"
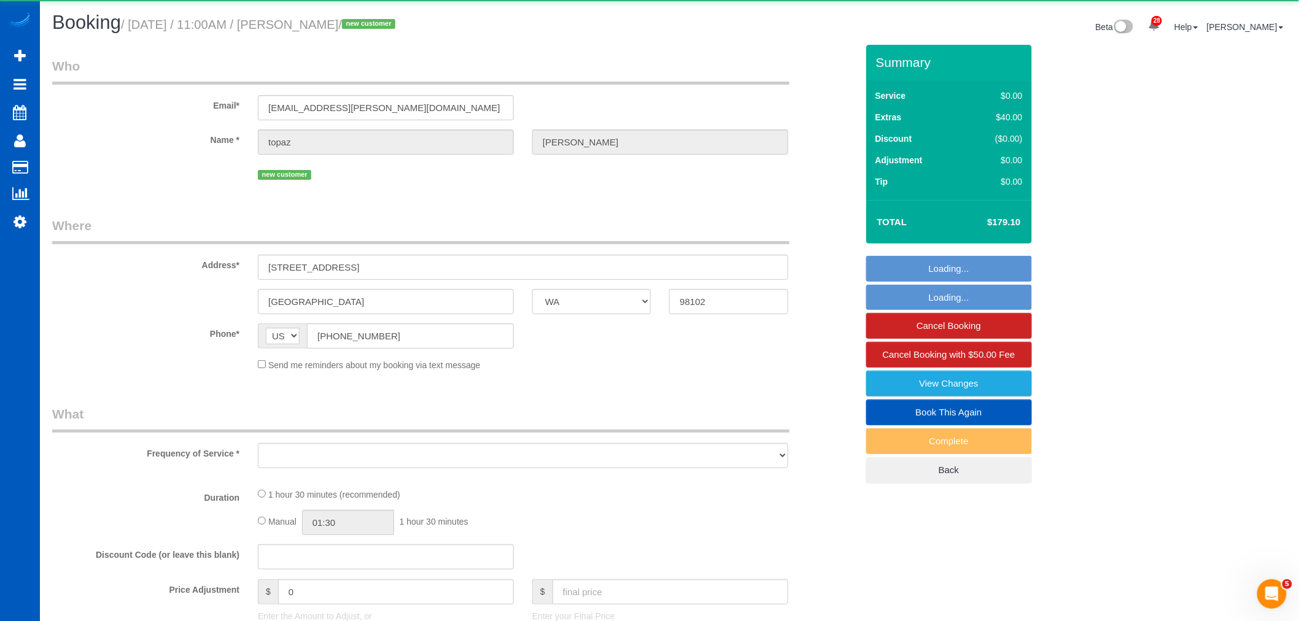
select select "object:6296"
select select "string:fspay-c9cd2bab-f958-4b9e-8d14-7e1d94cdc6cc"
select select "199"
select select "2"
select select "spot13"
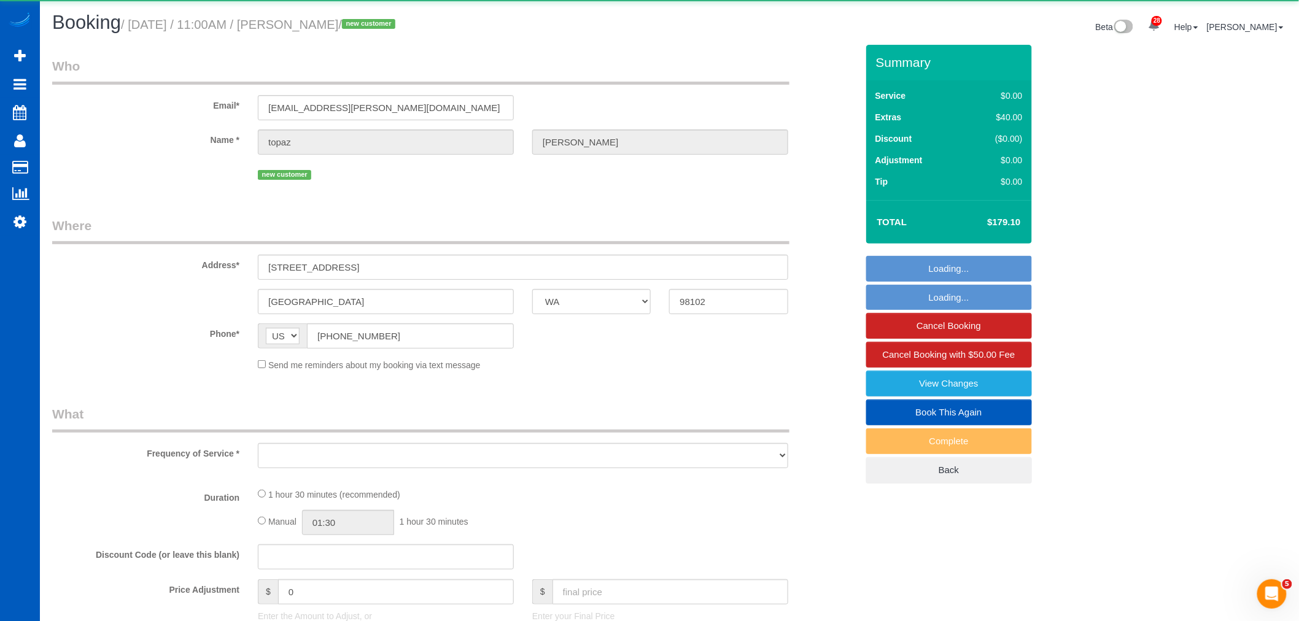
select select "number:8"
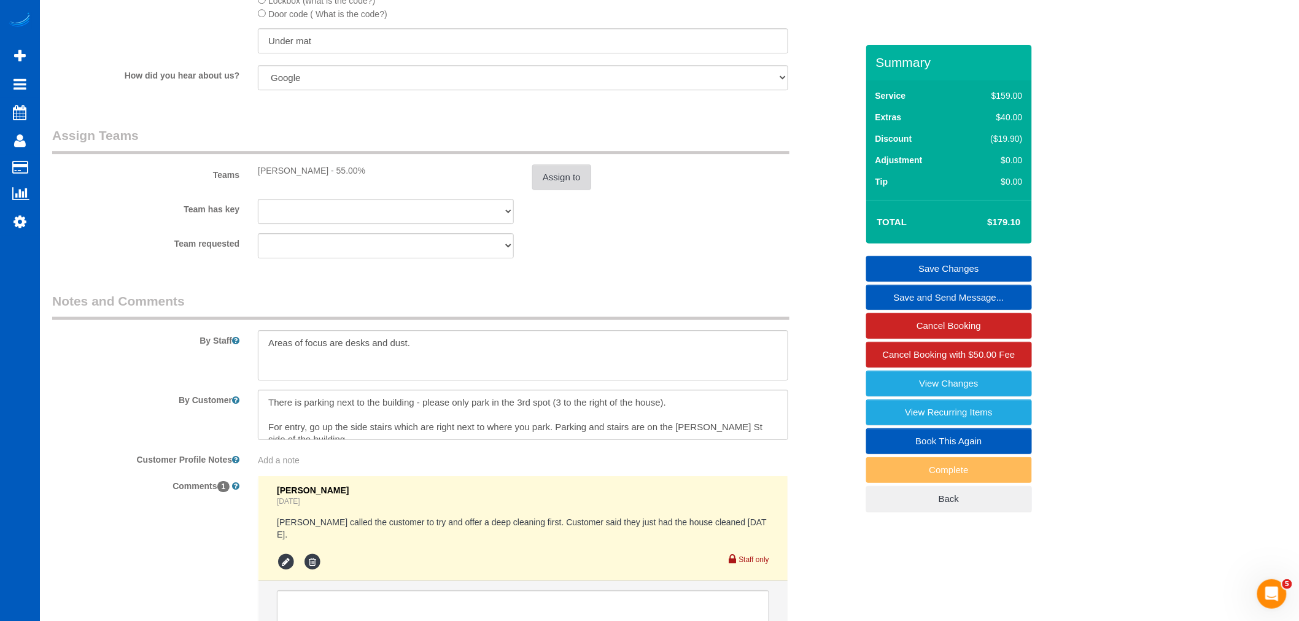
scroll to position [1636, 0]
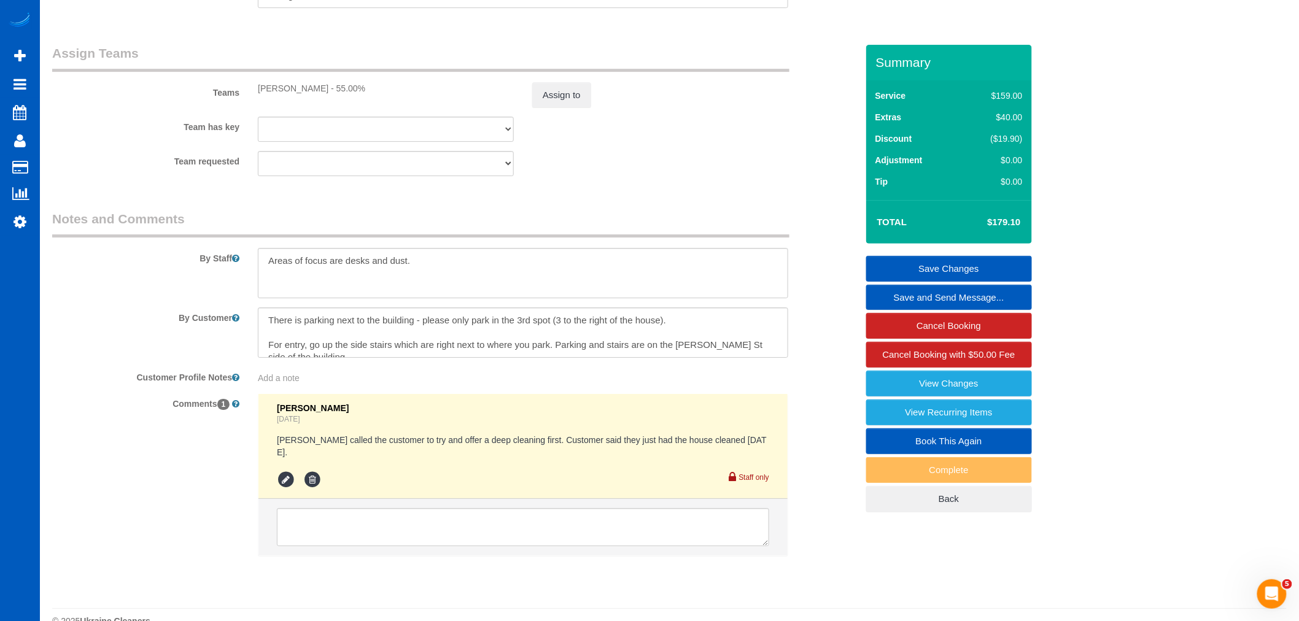
click at [565, 129] on sui-booking-teams "Teams Nataliia Moskalenko - 55.00% Assign to Team has key Nataliia Moskalenko A…" at bounding box center [454, 110] width 805 height 133
click at [562, 108] on button "Assign to" at bounding box center [561, 95] width 59 height 26
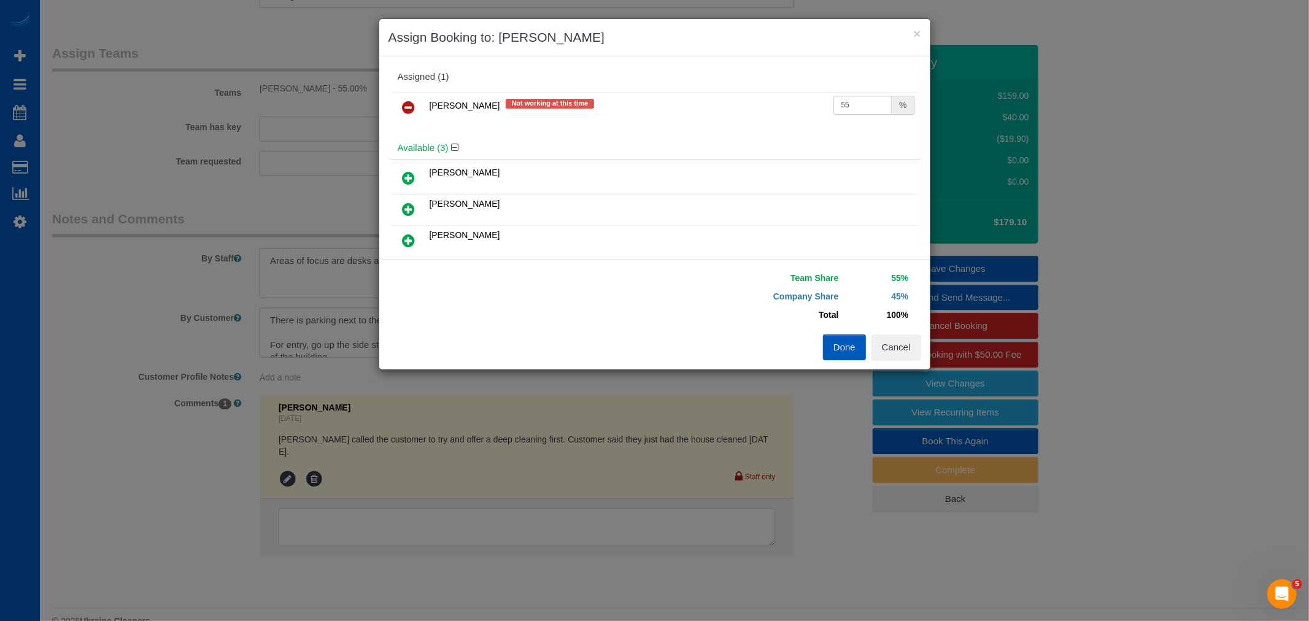
click at [409, 99] on link at bounding box center [409, 108] width 29 height 25
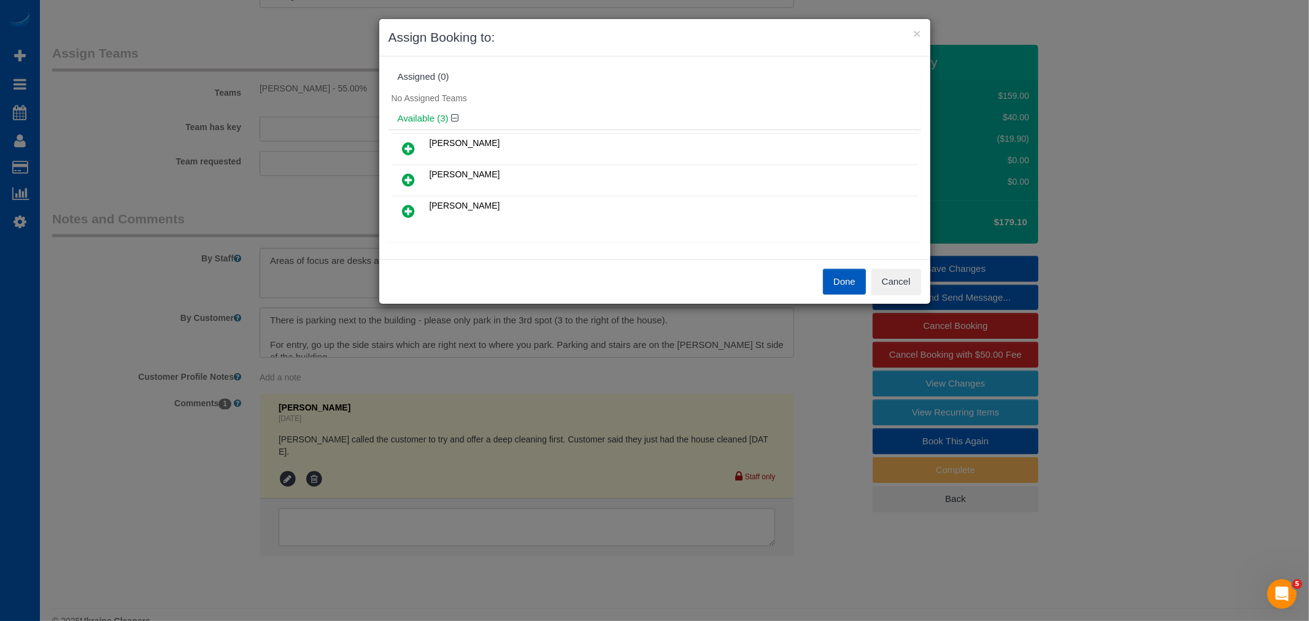
click at [856, 287] on button "Done" at bounding box center [844, 282] width 43 height 26
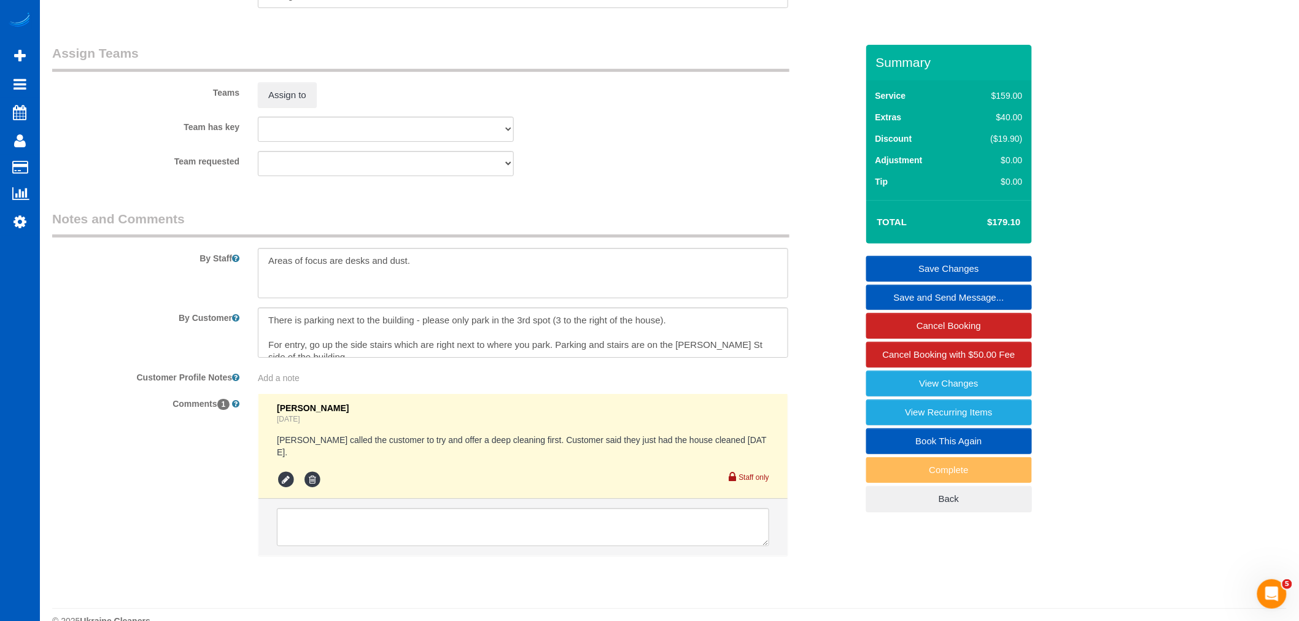
click at [913, 269] on link "Save Changes" at bounding box center [949, 269] width 166 height 26
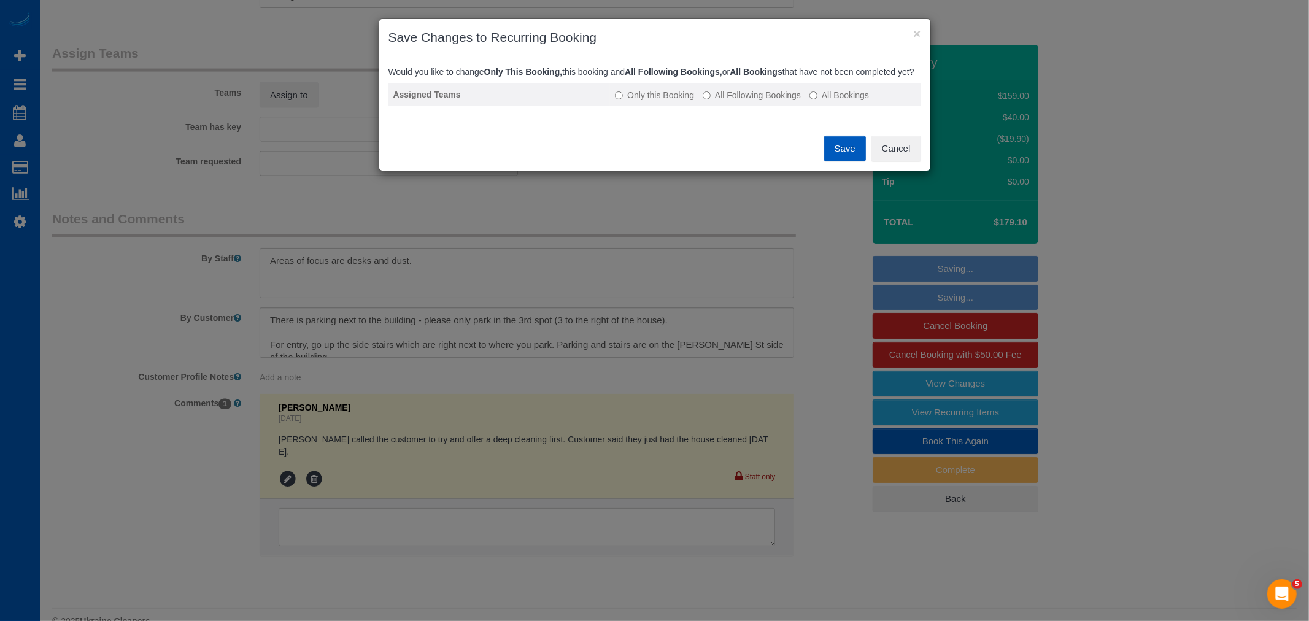
click at [786, 101] on label "All Following Bookings" at bounding box center [752, 95] width 98 height 12
click at [836, 157] on button "Save" at bounding box center [845, 149] width 42 height 26
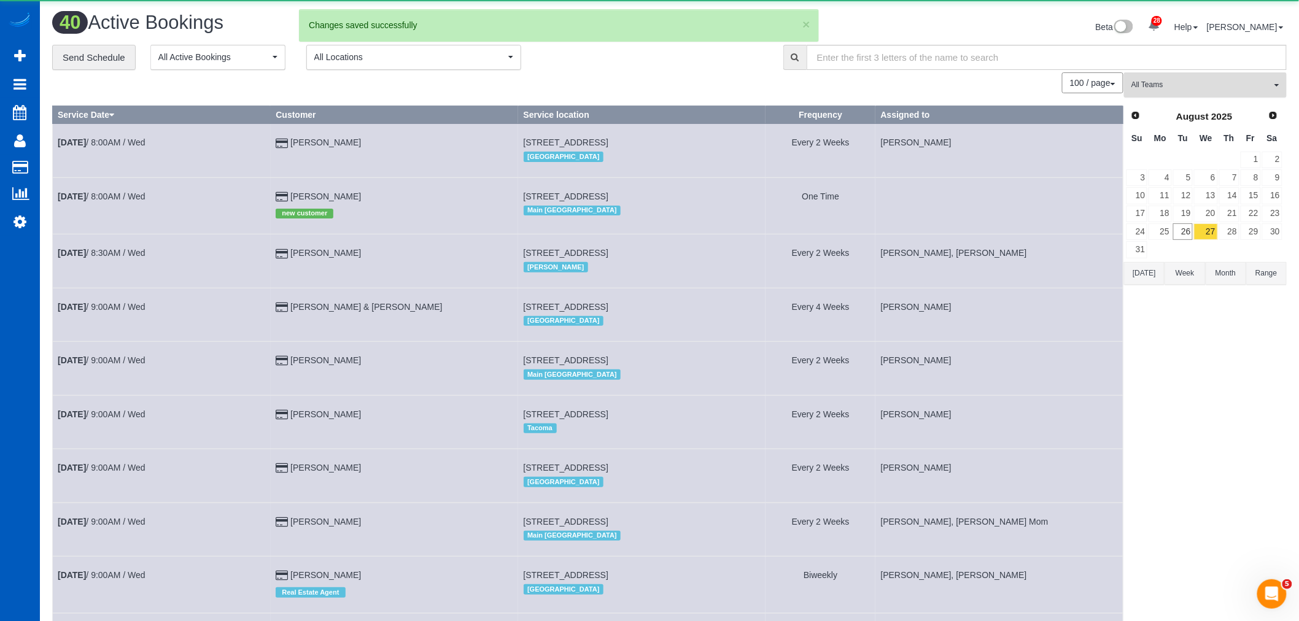
click at [1154, 77] on button "All Teams" at bounding box center [1205, 84] width 163 height 25
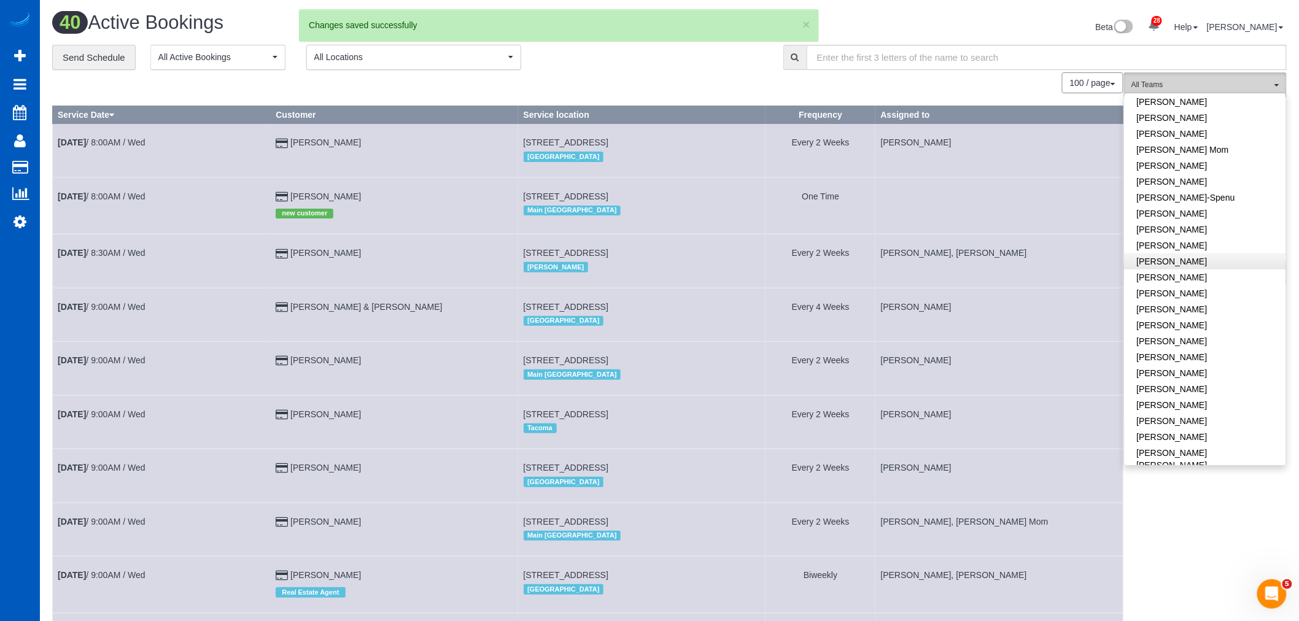
scroll to position [341, 0]
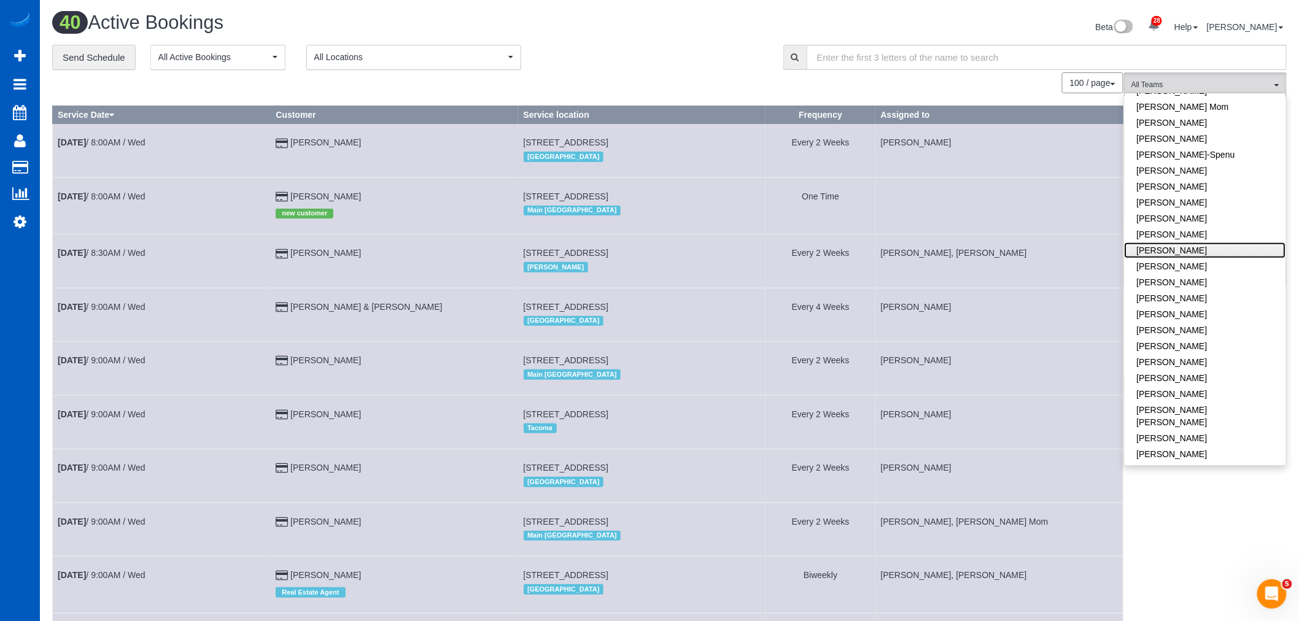
click at [1199, 242] on link "[PERSON_NAME]" at bounding box center [1204, 250] width 161 height 16
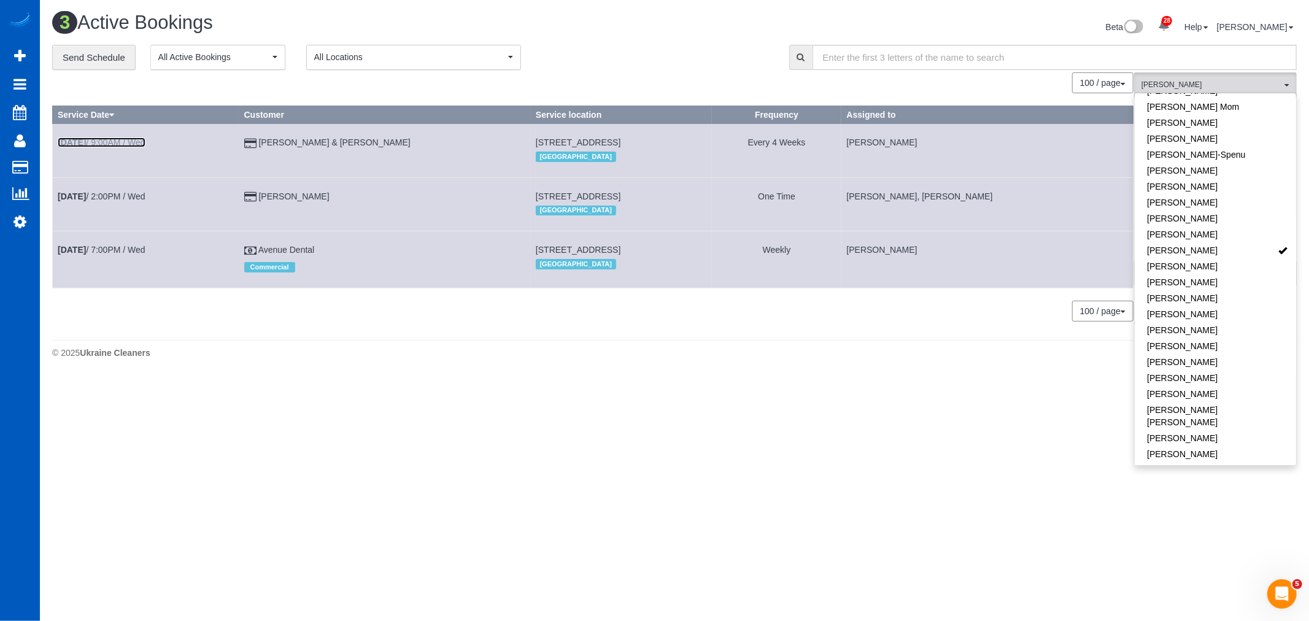
click at [86, 140] on b "[DATE]" at bounding box center [72, 142] width 28 height 10
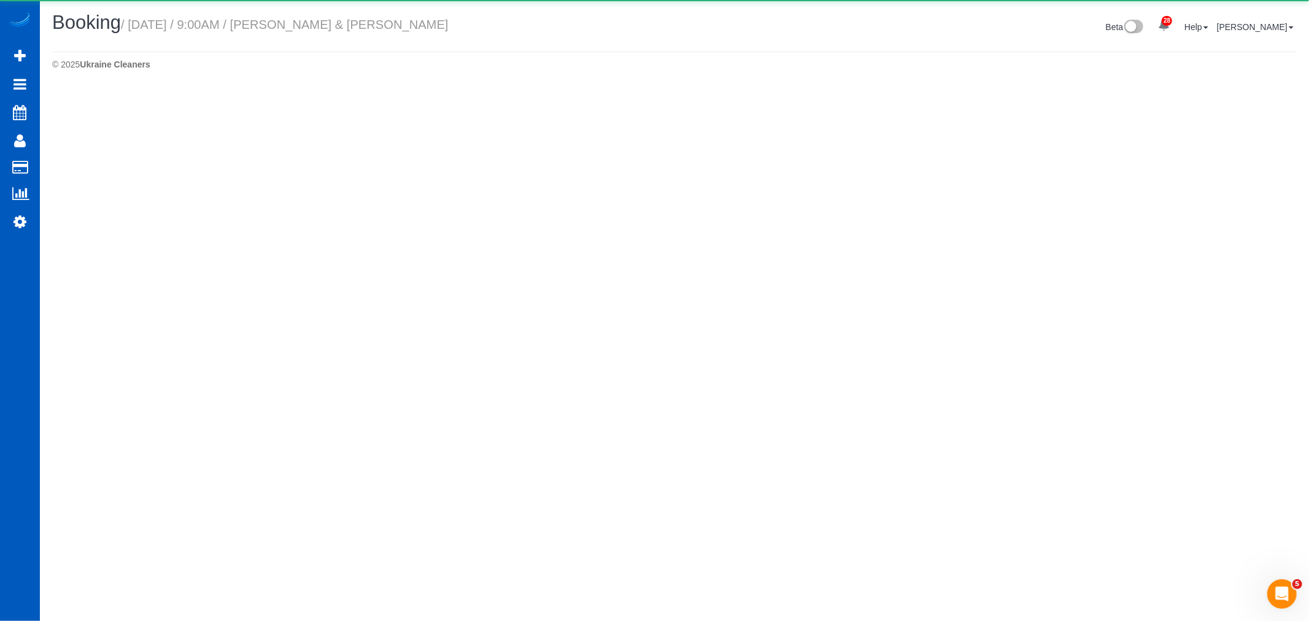
select select "WA"
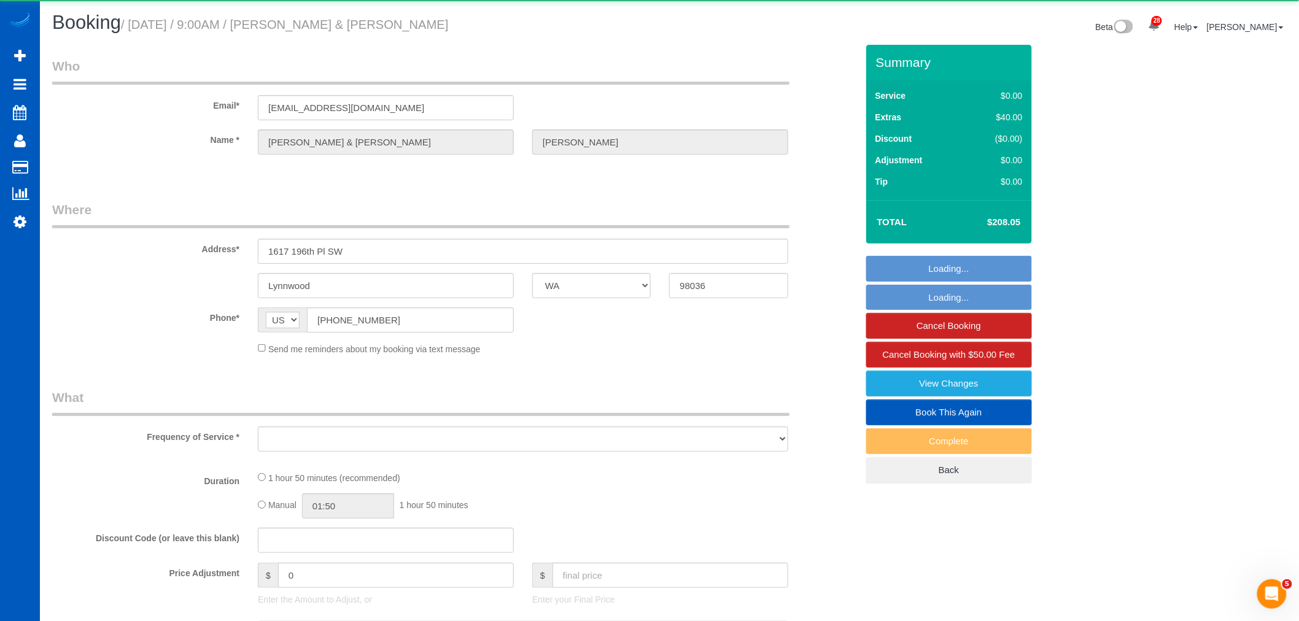
select select "object:8418"
select select "string:fspay-92f10a33-1ef0-4786-820d-a04a5ef54f36"
select select "199"
select select "1001"
select select "3"
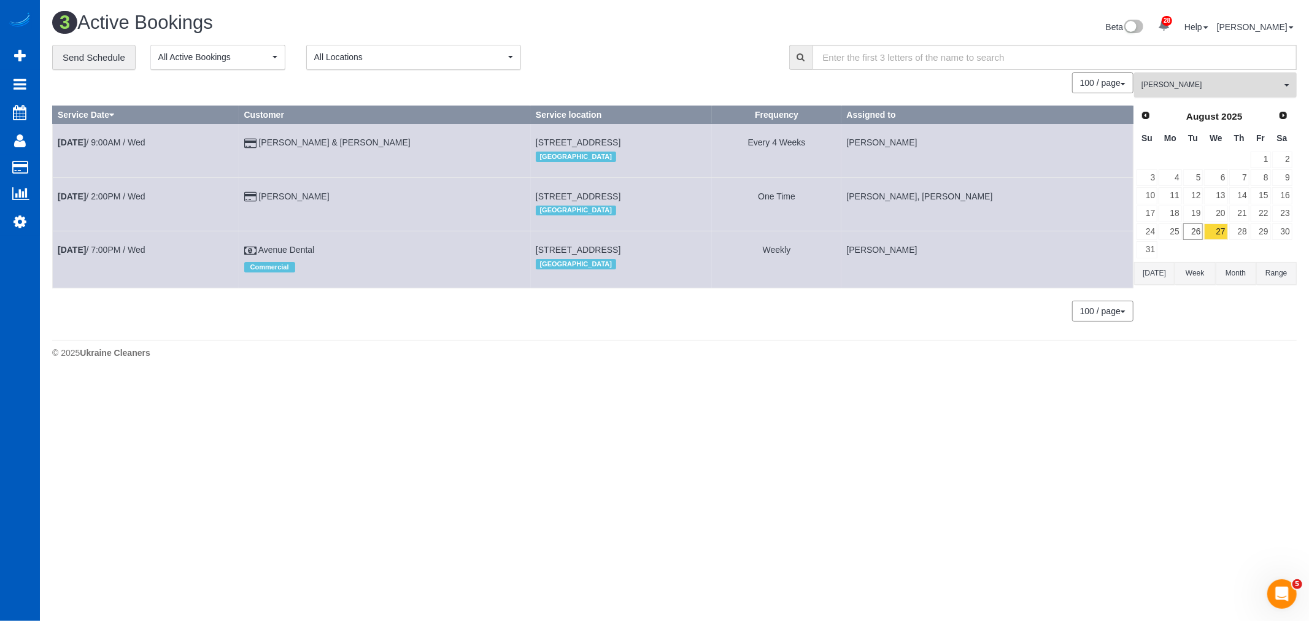
click at [1170, 75] on button "Kateryna Polishchuk All Teams" at bounding box center [1215, 84] width 163 height 25
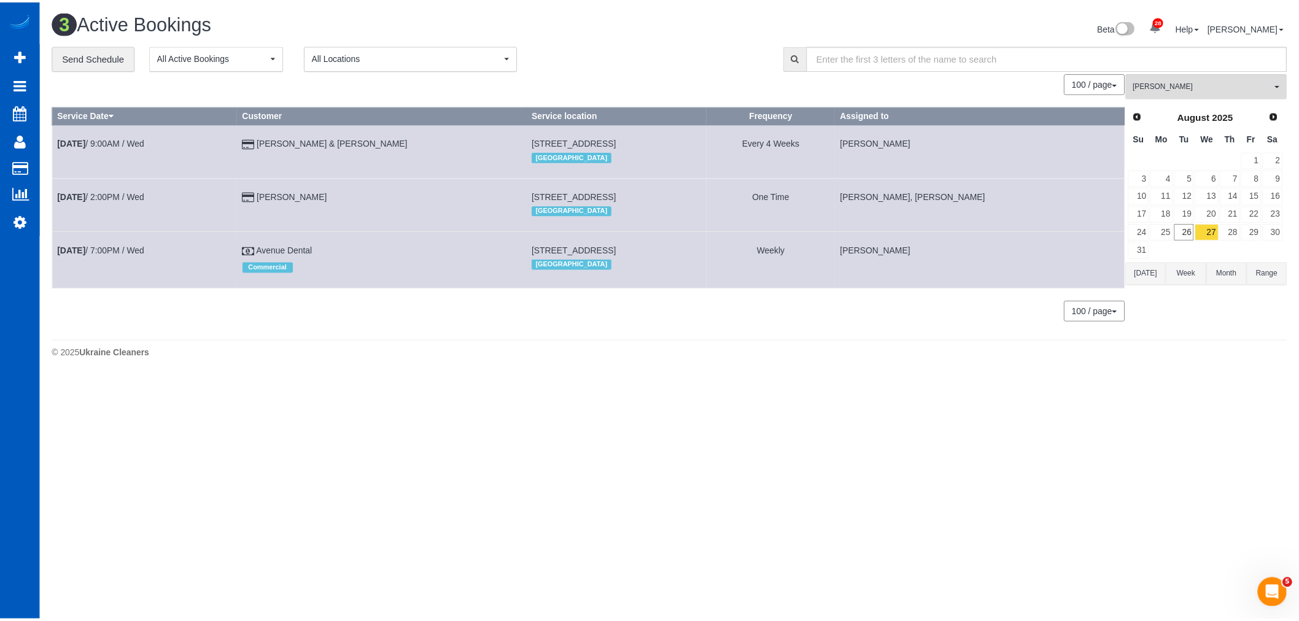
scroll to position [298, 0]
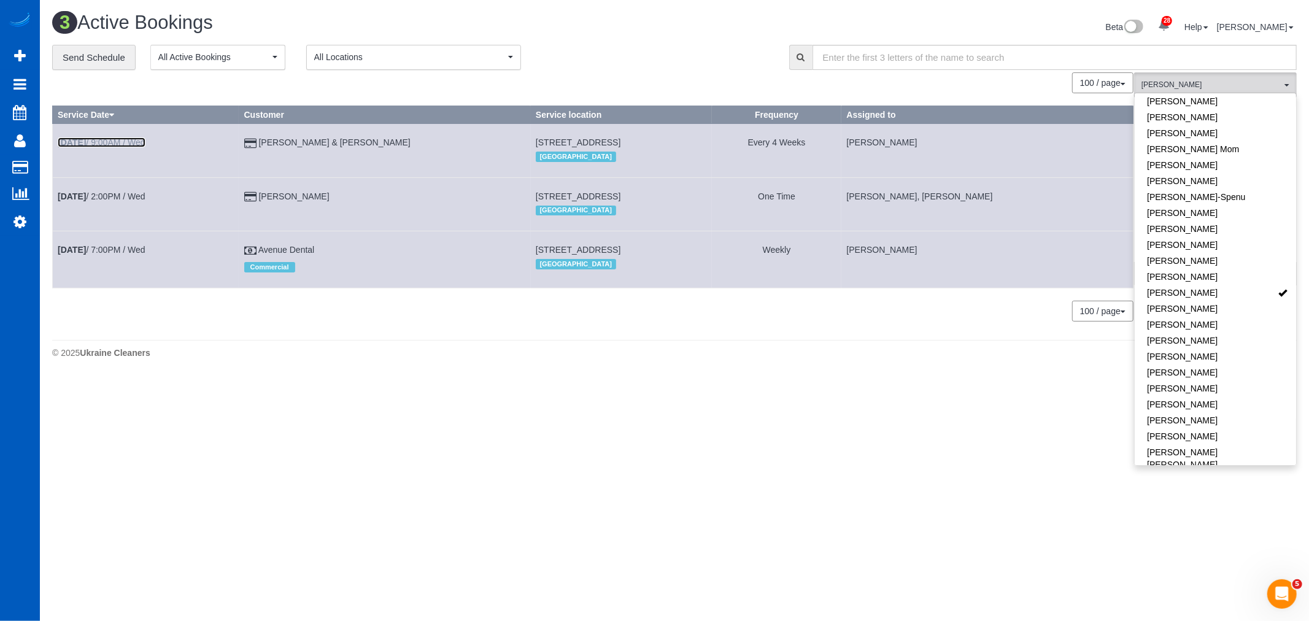
click at [86, 142] on b "[DATE]" at bounding box center [72, 142] width 28 height 10
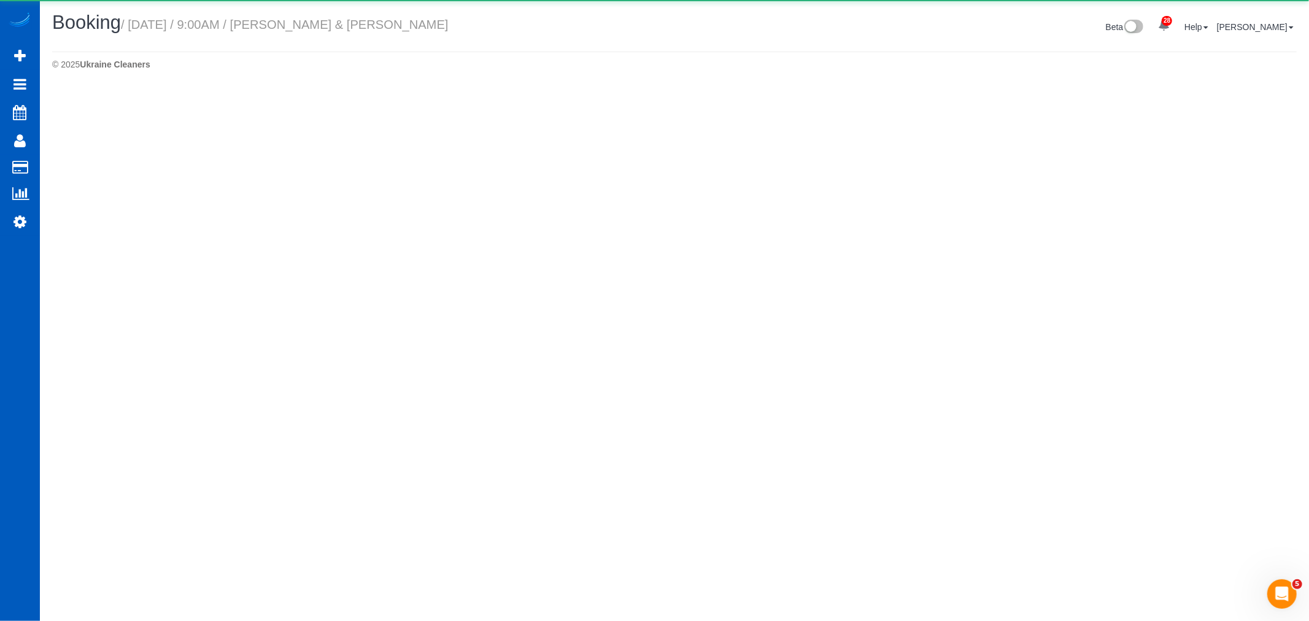
select select "WA"
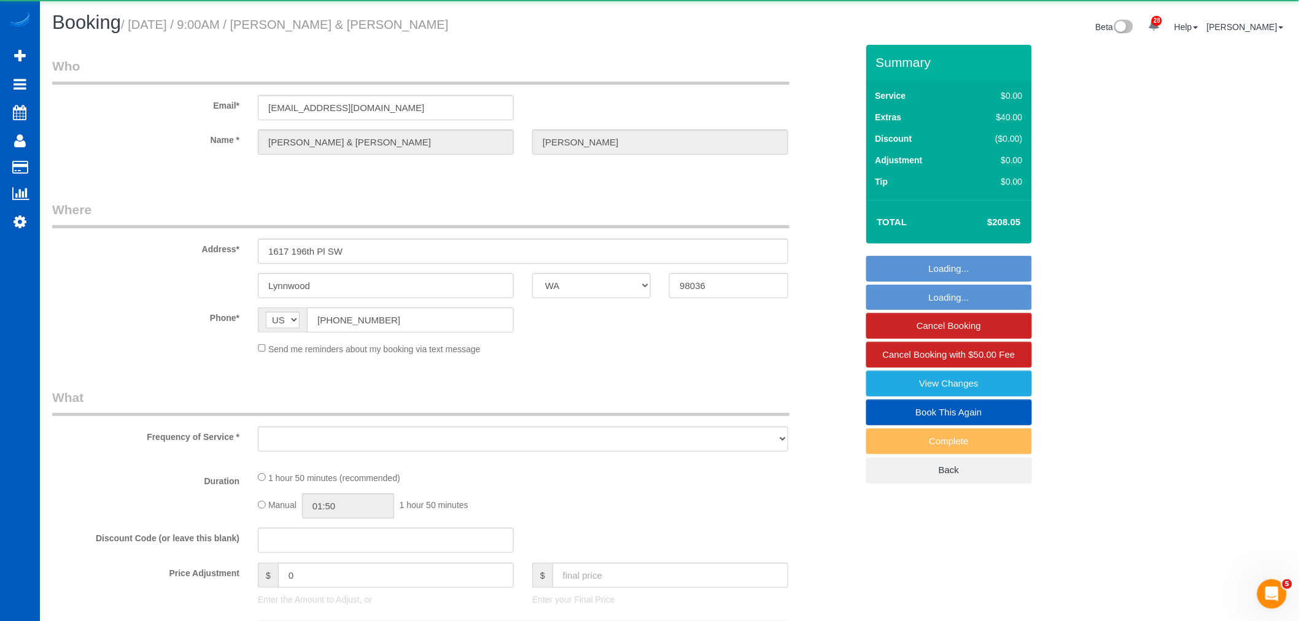
select select "object:9634"
select select "string:fspay-92f10a33-1ef0-4786-820d-a04a5ef54f36"
select select "199"
select select "1001"
select select "3"
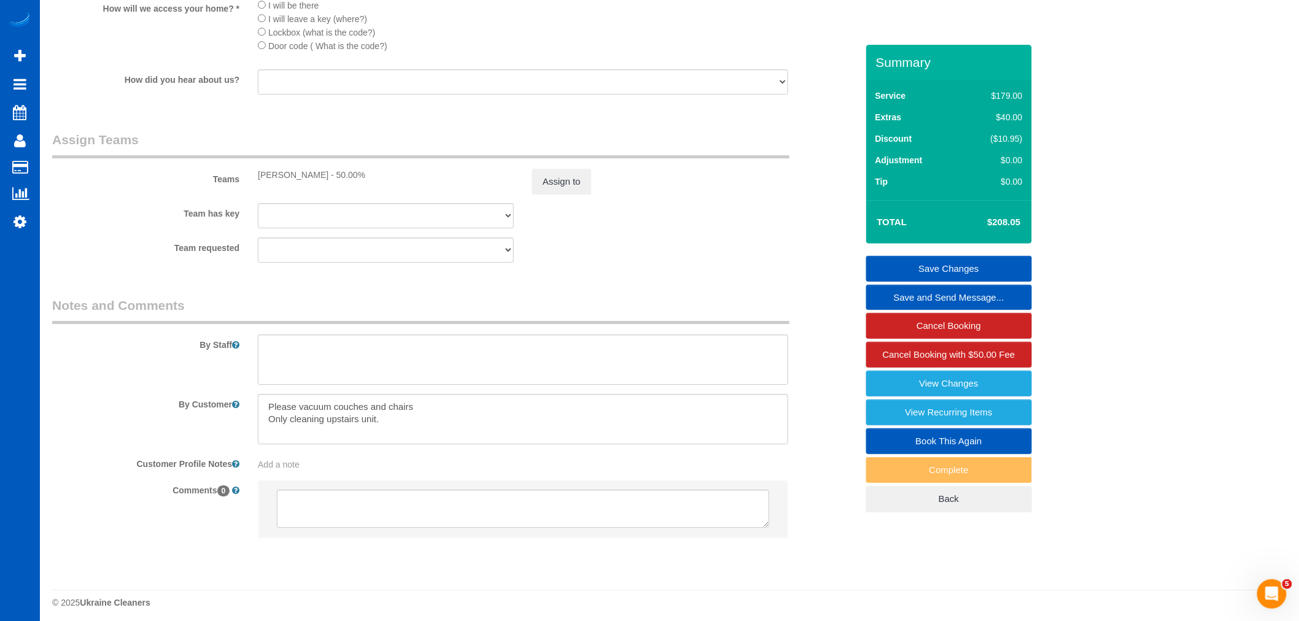
scroll to position [1568, 0]
click at [555, 187] on button "Assign to" at bounding box center [561, 176] width 59 height 26
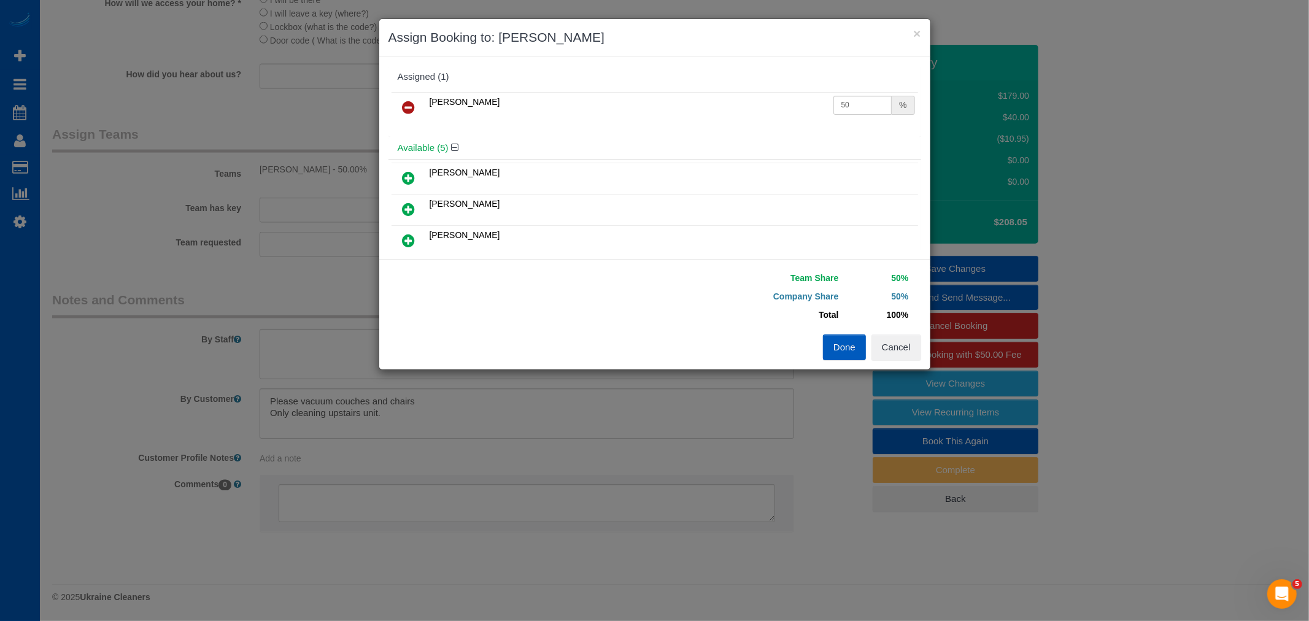
click at [406, 181] on icon at bounding box center [409, 178] width 13 height 15
drag, startPoint x: 787, startPoint y: 108, endPoint x: 778, endPoint y: 108, distance: 9.2
click at [778, 108] on tr "Kateryna Polishchuk 50 %" at bounding box center [655, 107] width 527 height 31
type input "27"
drag, startPoint x: 870, startPoint y: 129, endPoint x: 779, endPoint y: 154, distance: 94.3
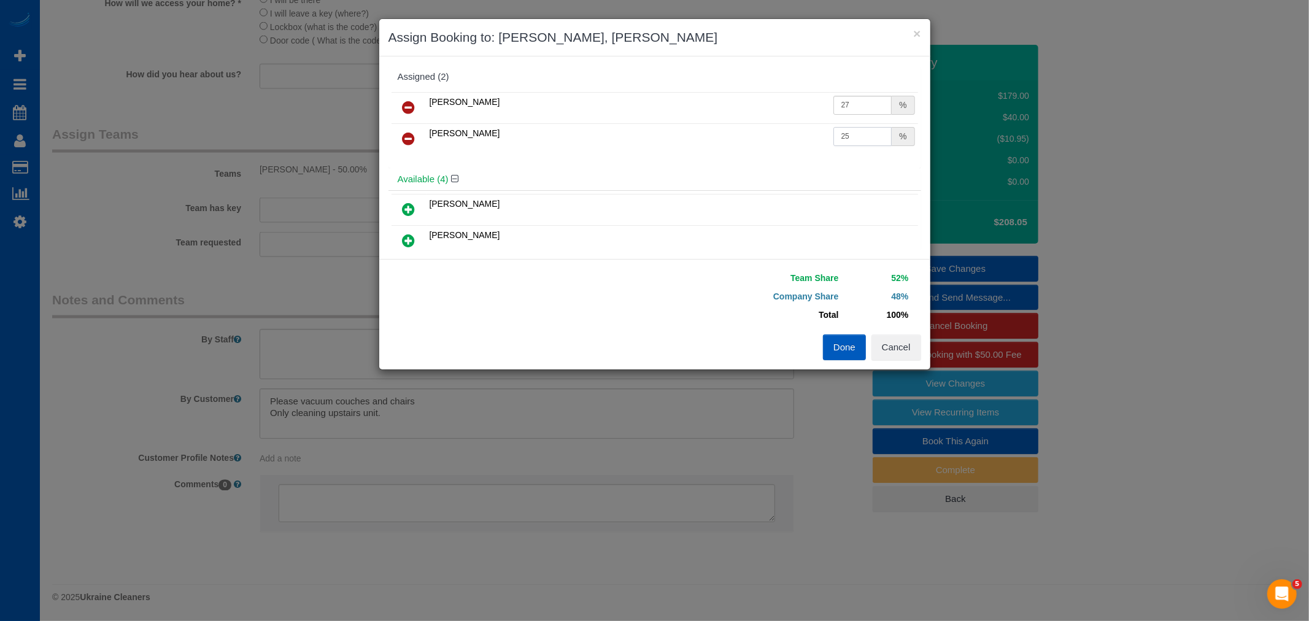
click at [779, 154] on div "Kateryna Polishchuk 27 % Miliena Shchokina 25 %" at bounding box center [654, 128] width 533 height 79
type input "27"
click at [821, 352] on div "Done Cancel" at bounding box center [793, 347] width 276 height 26
click at [843, 347] on button "Done" at bounding box center [844, 347] width 43 height 26
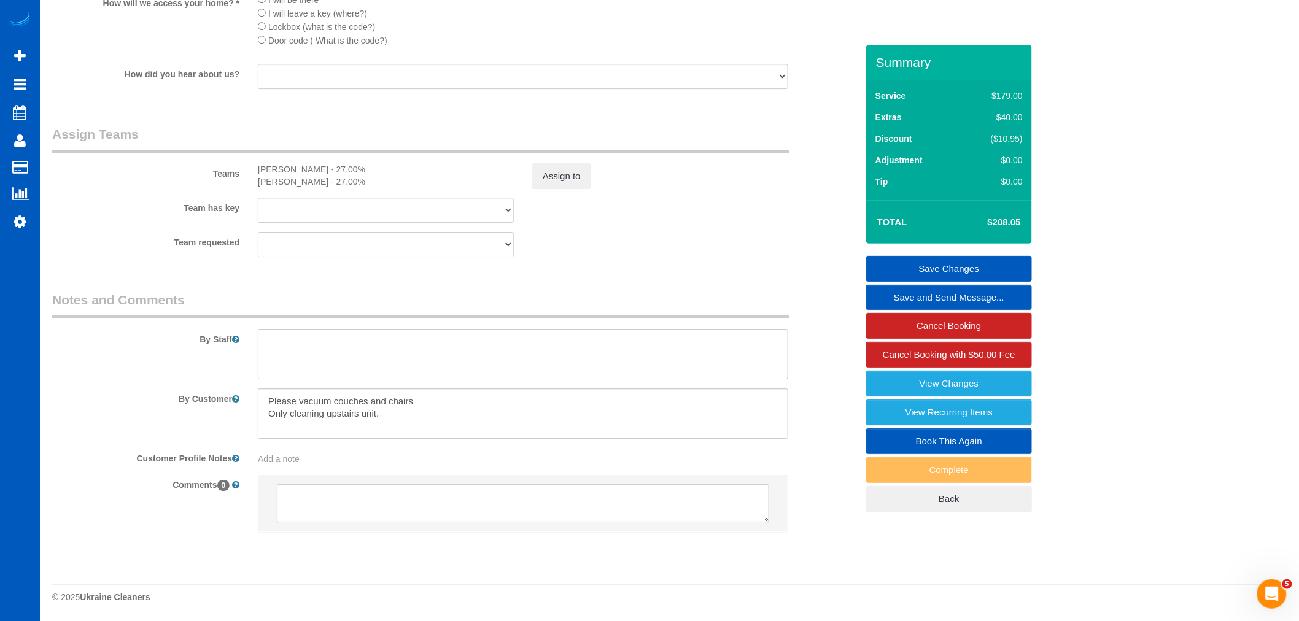
click at [973, 260] on link "Save Changes" at bounding box center [949, 269] width 166 height 26
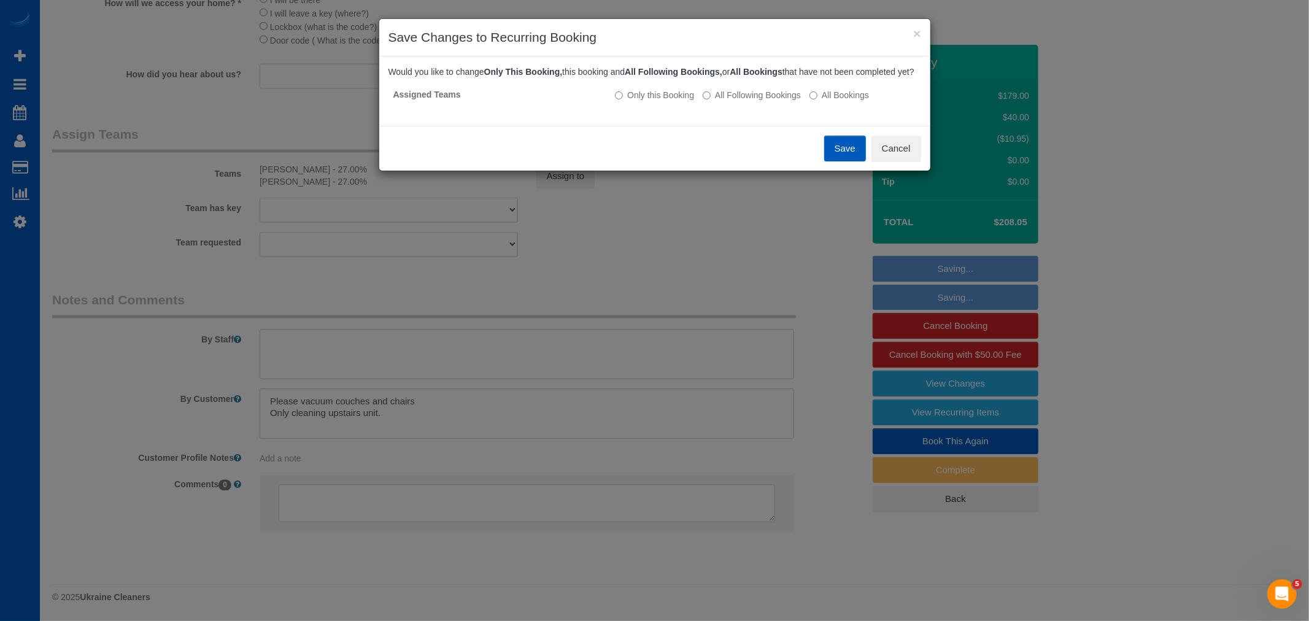
click at [836, 158] on button "Save" at bounding box center [845, 149] width 42 height 26
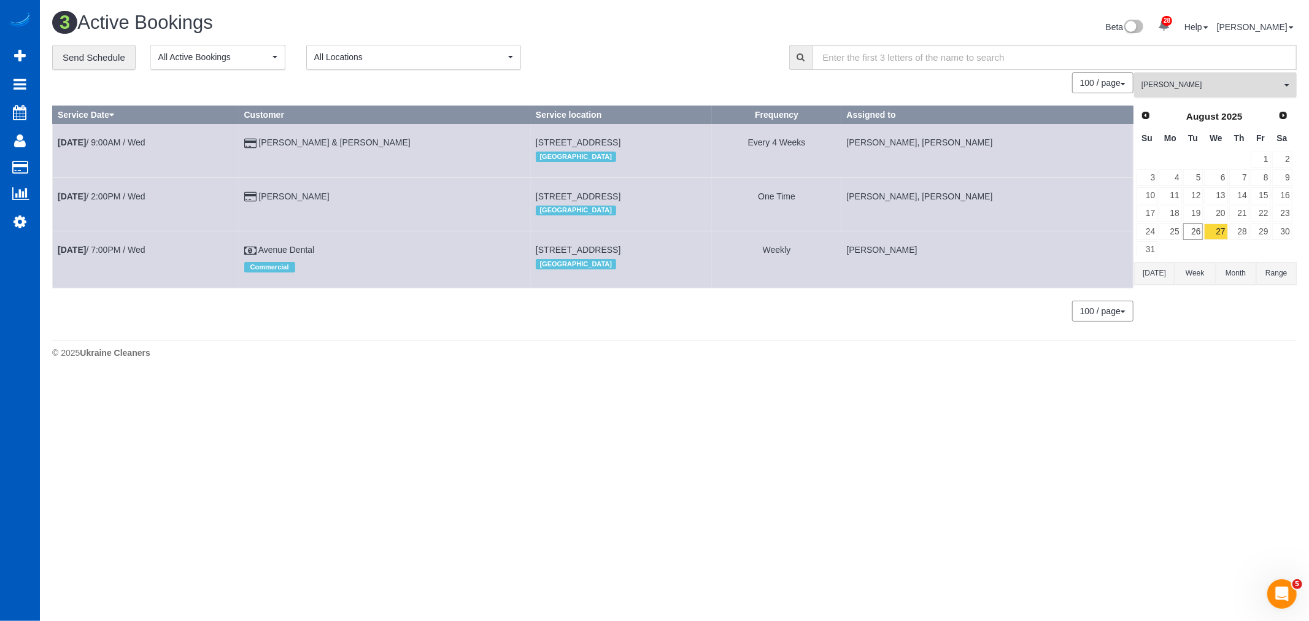
click at [1218, 93] on button "Kateryna Polishchuk All Teams" at bounding box center [1215, 84] width 163 height 25
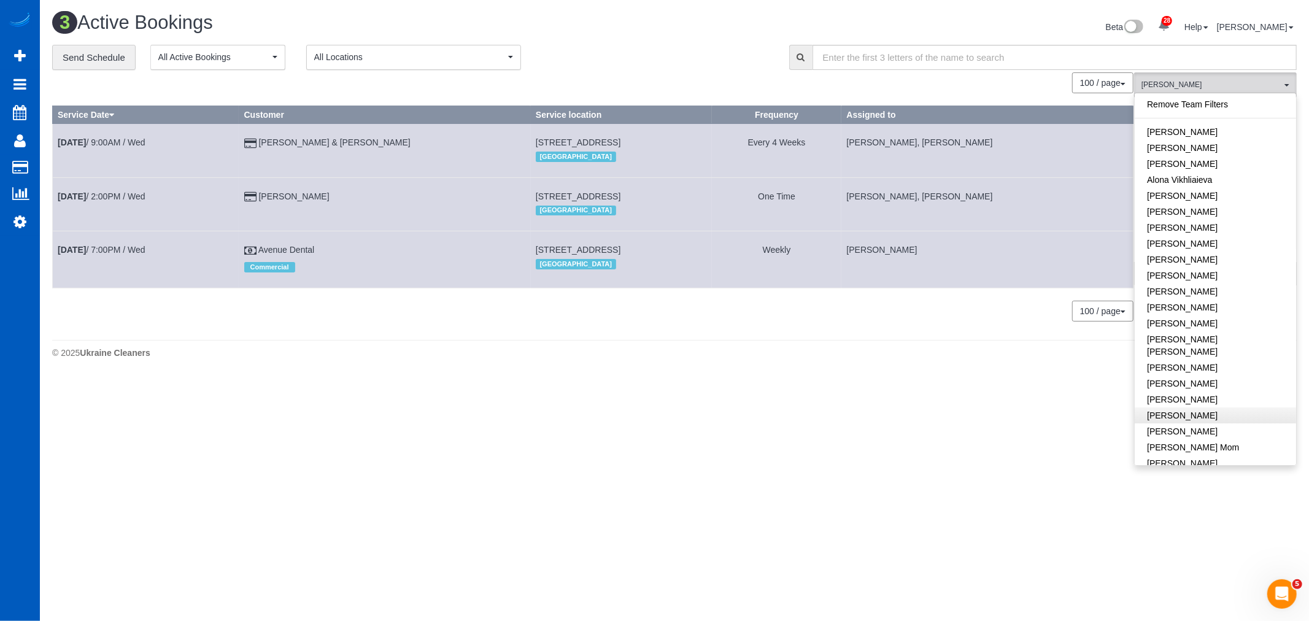
click at [1197, 105] on link "Remove Team Filters" at bounding box center [1215, 104] width 161 height 16
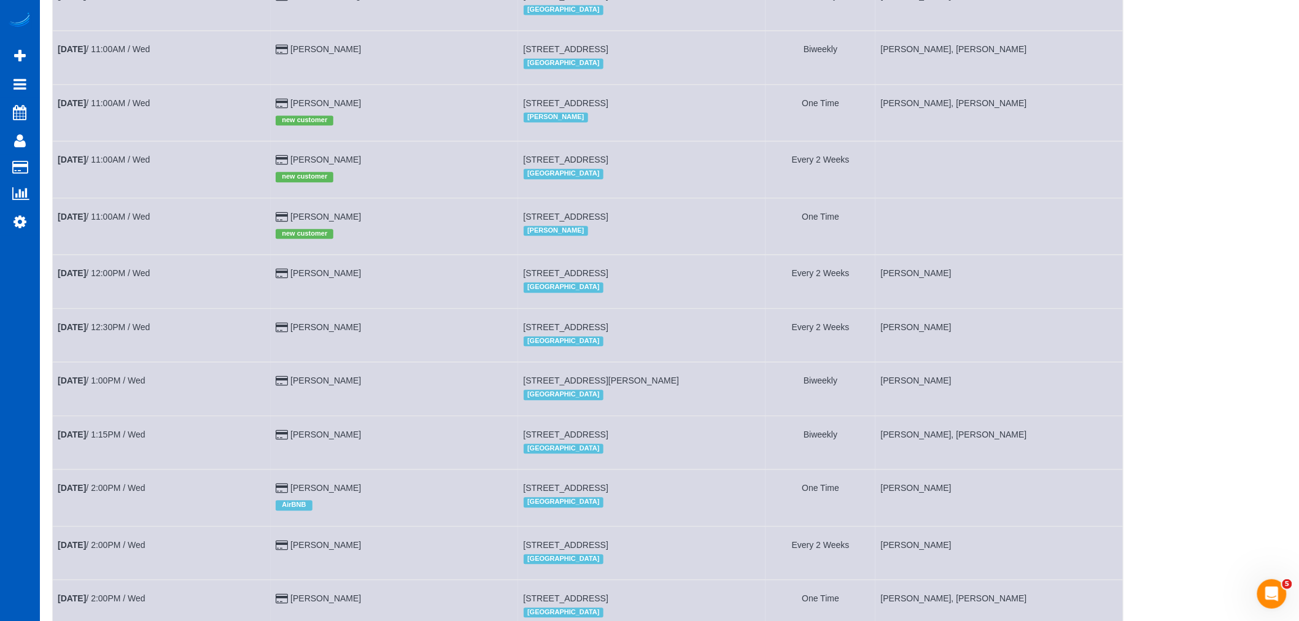
scroll to position [1091, 0]
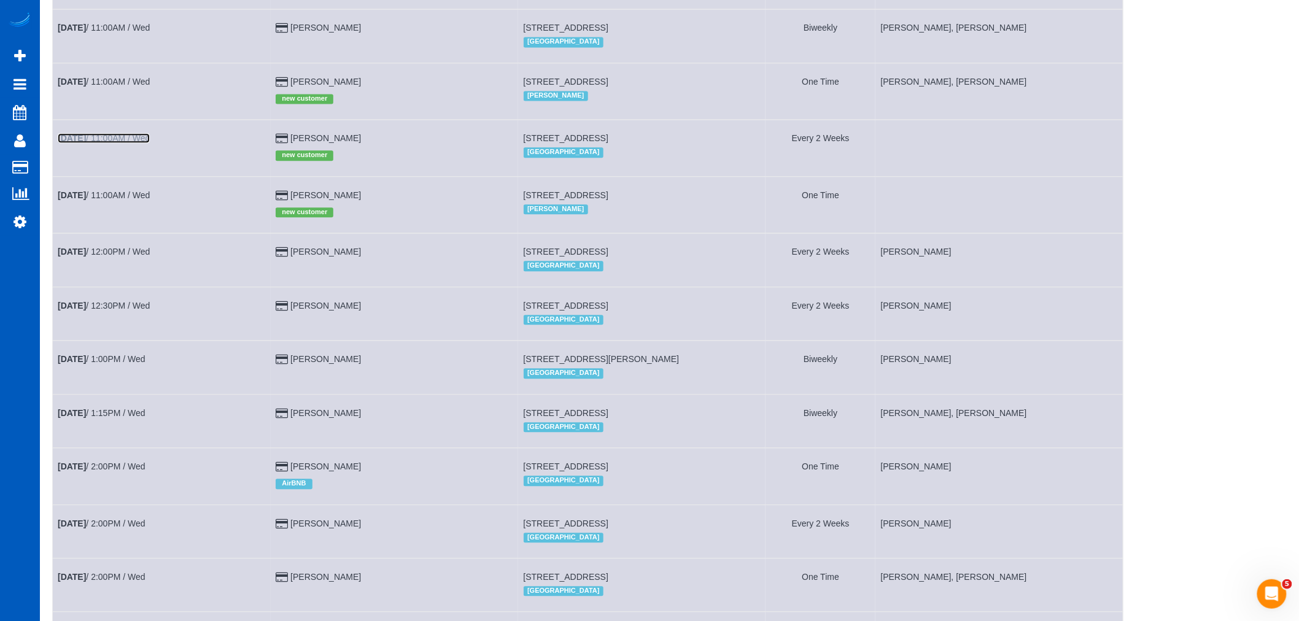
click at [120, 143] on link "Aug 27th / 11:00AM / Wed" at bounding box center [104, 138] width 92 height 10
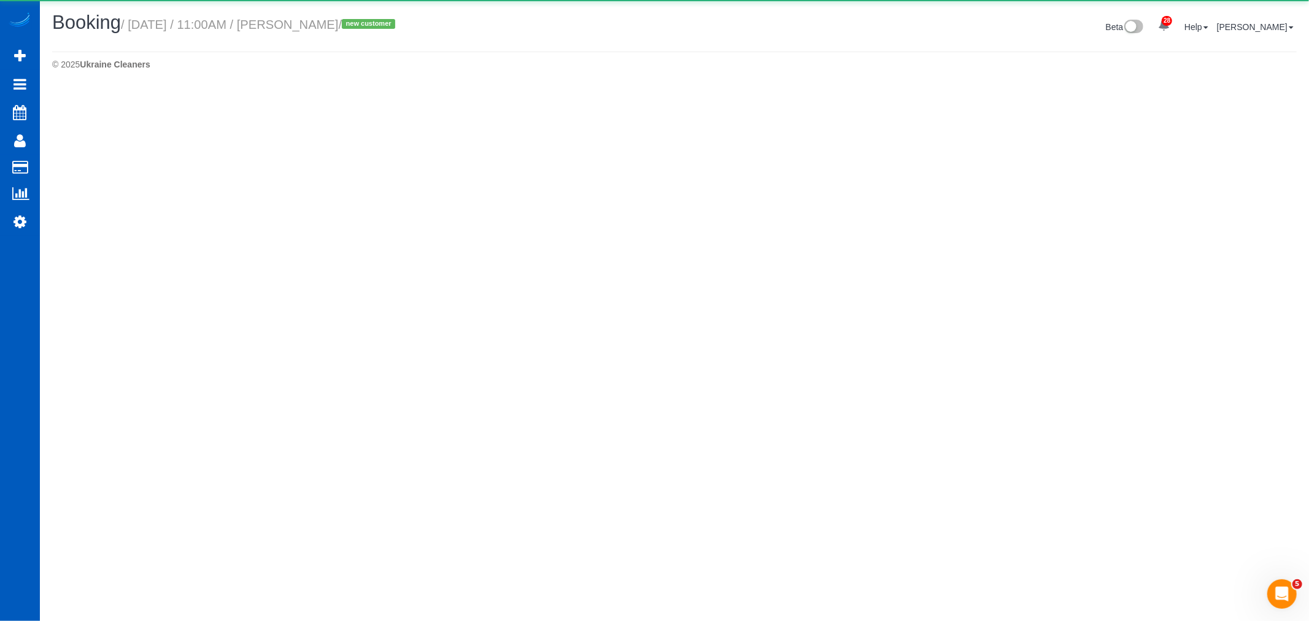
select select "WA"
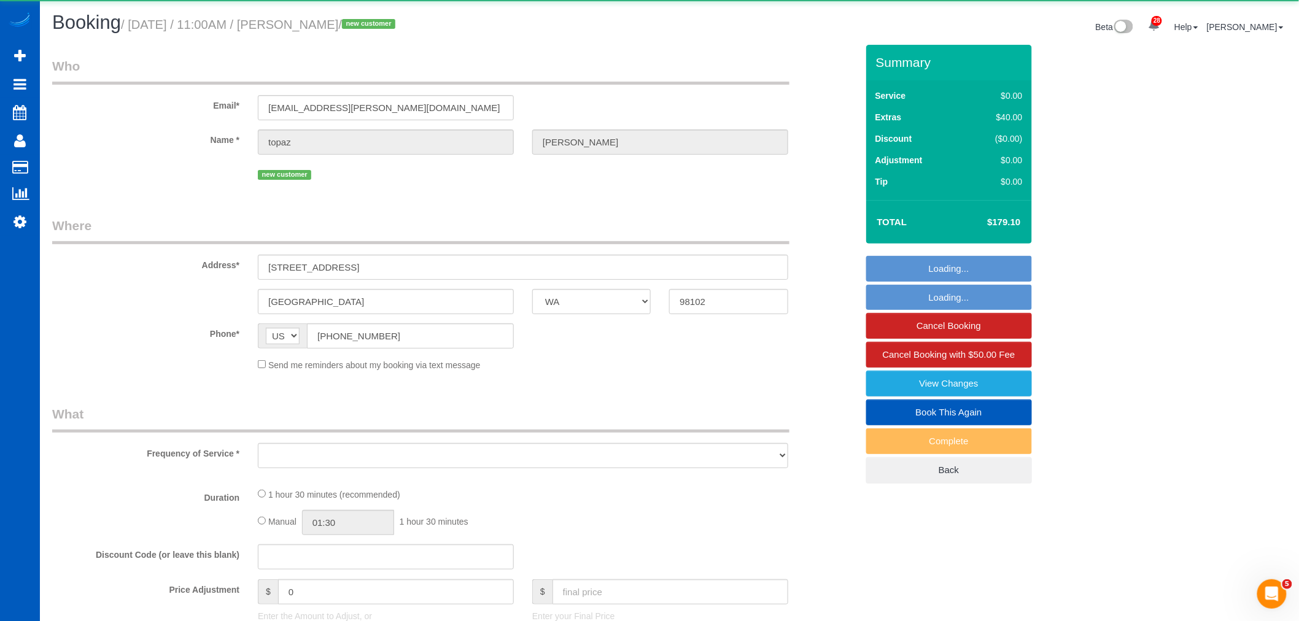
select select "object:11316"
select select "string:fspay-c9cd2bab-f958-4b9e-8d14-7e1d94cdc6cc"
select select "199"
select select "2"
select select "number:8"
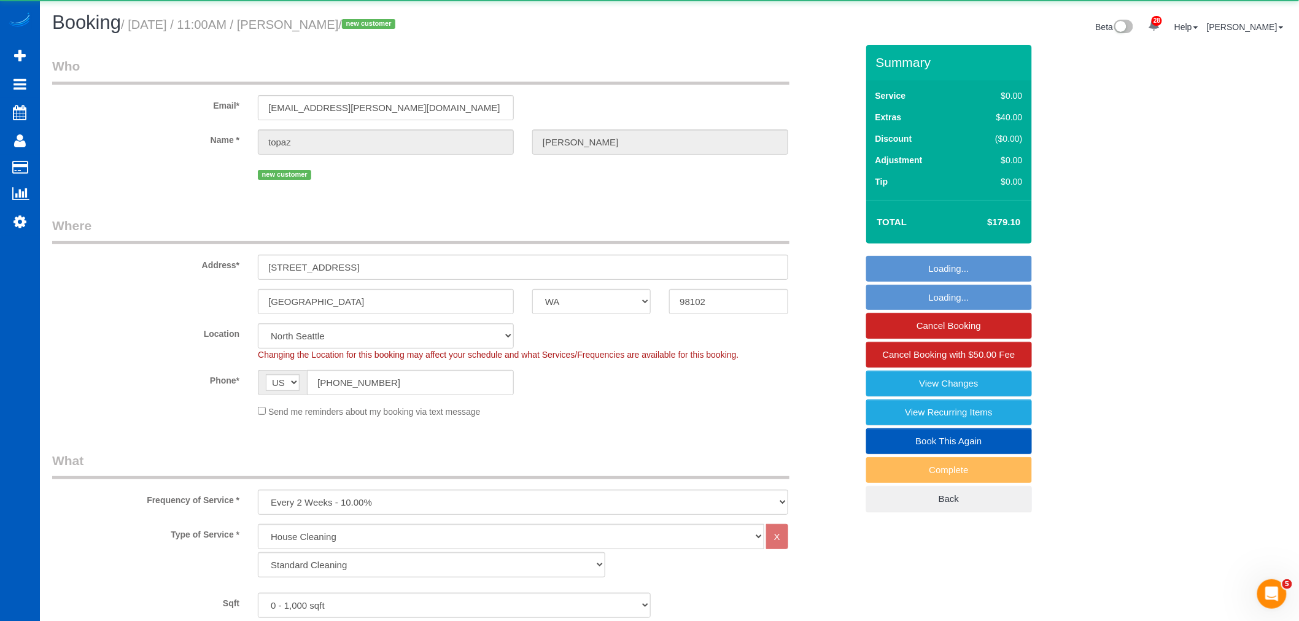
select select "object:11686"
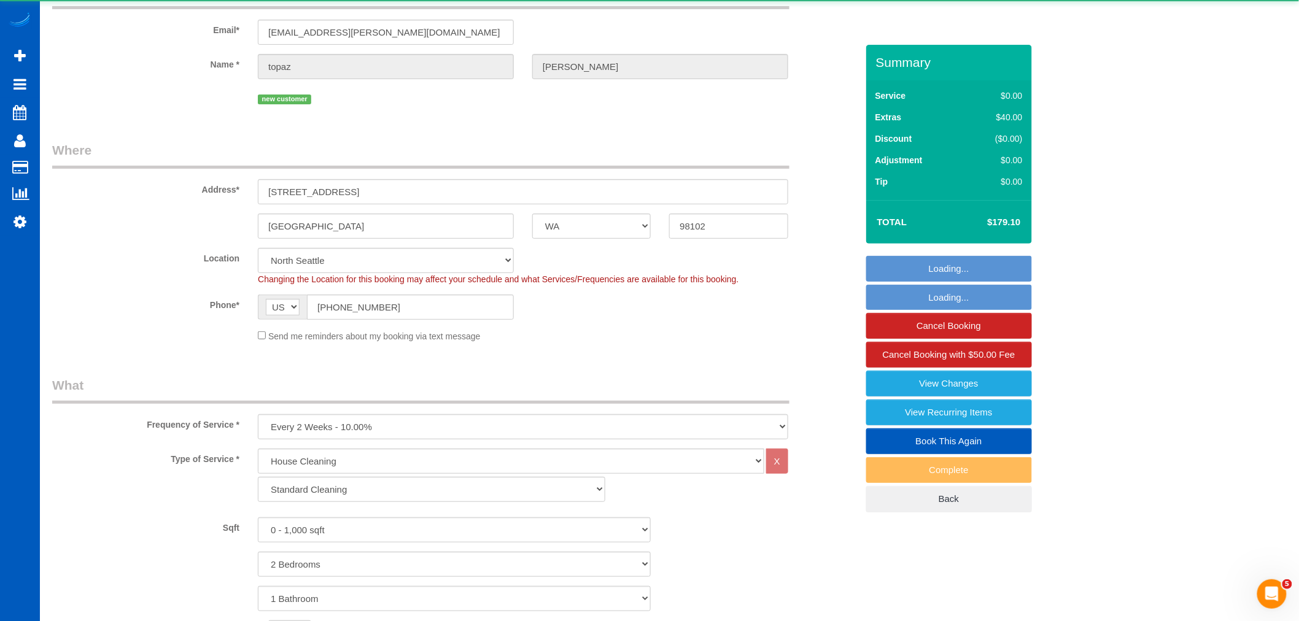
select select "spot35"
select select "2"
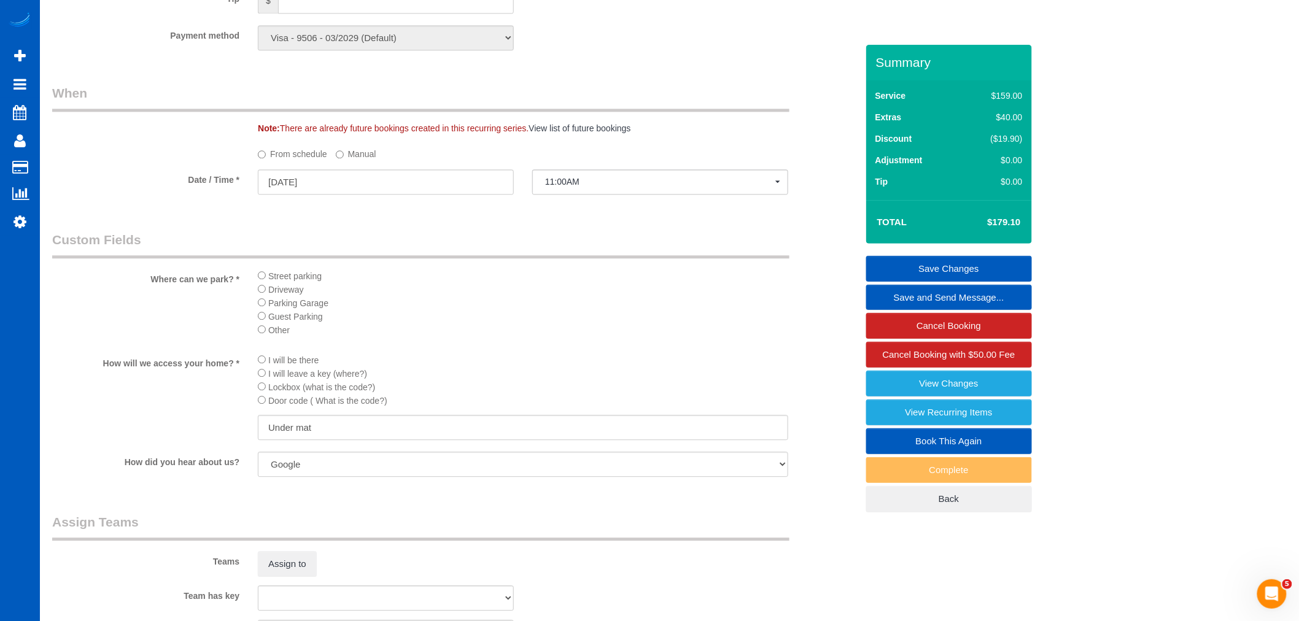
scroll to position [1364, 0]
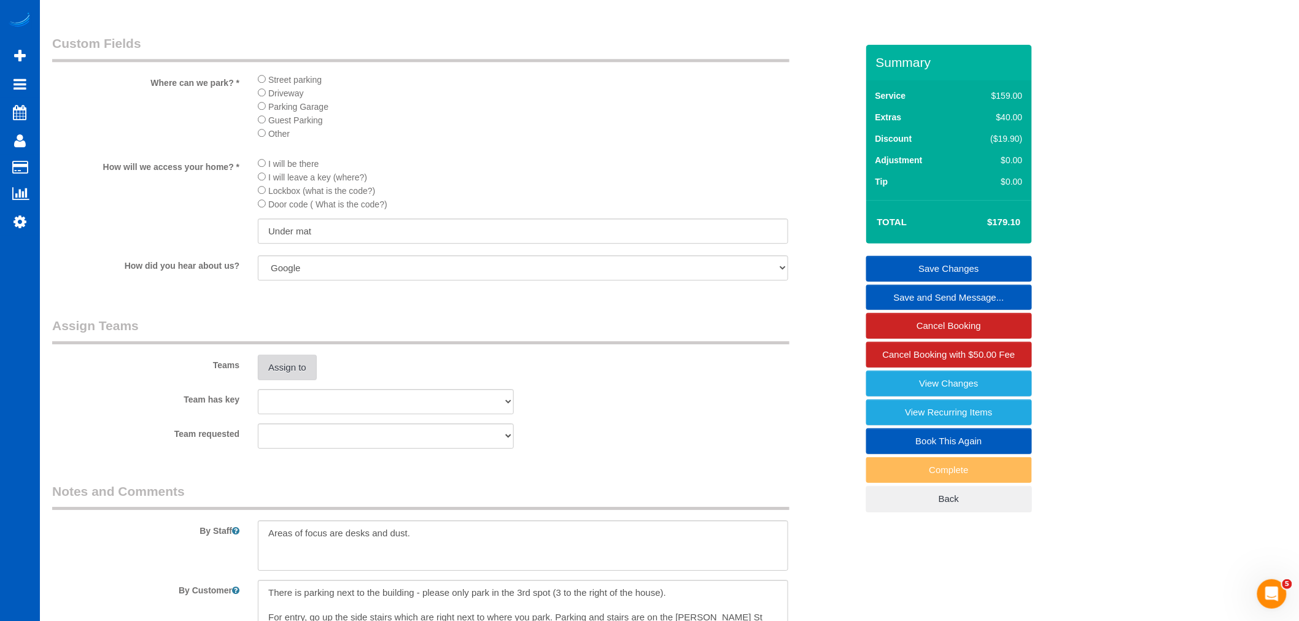
click at [286, 381] on button "Assign to" at bounding box center [287, 368] width 59 height 26
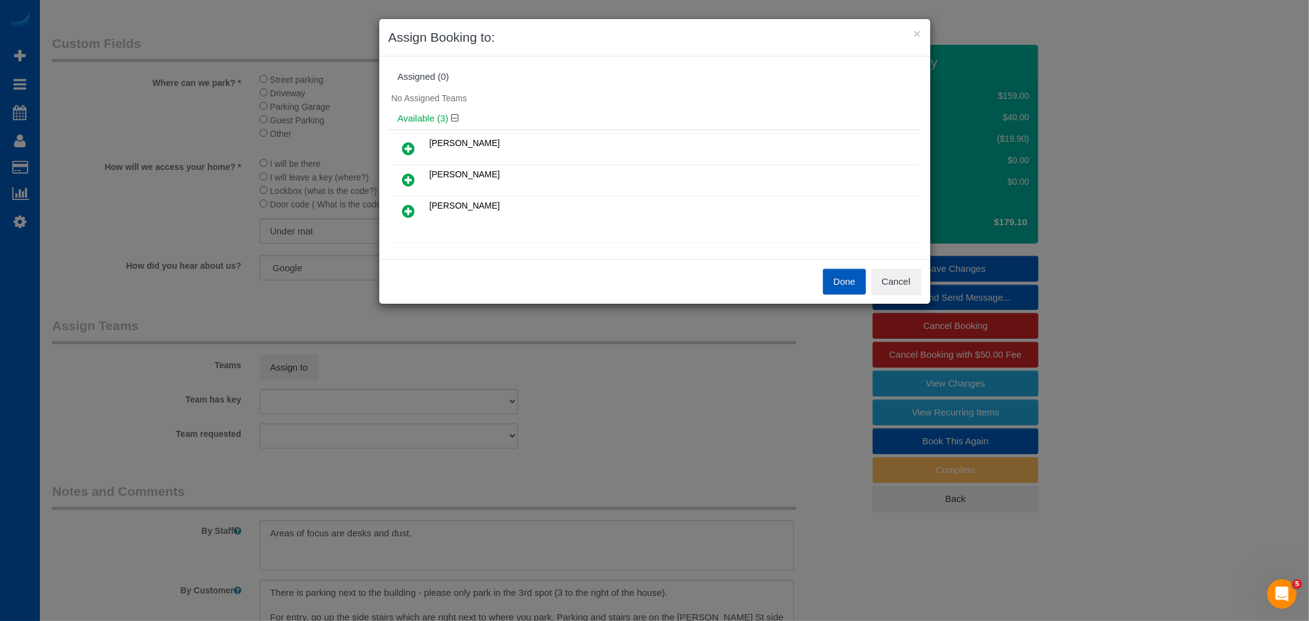
click at [407, 145] on icon at bounding box center [409, 148] width 13 height 15
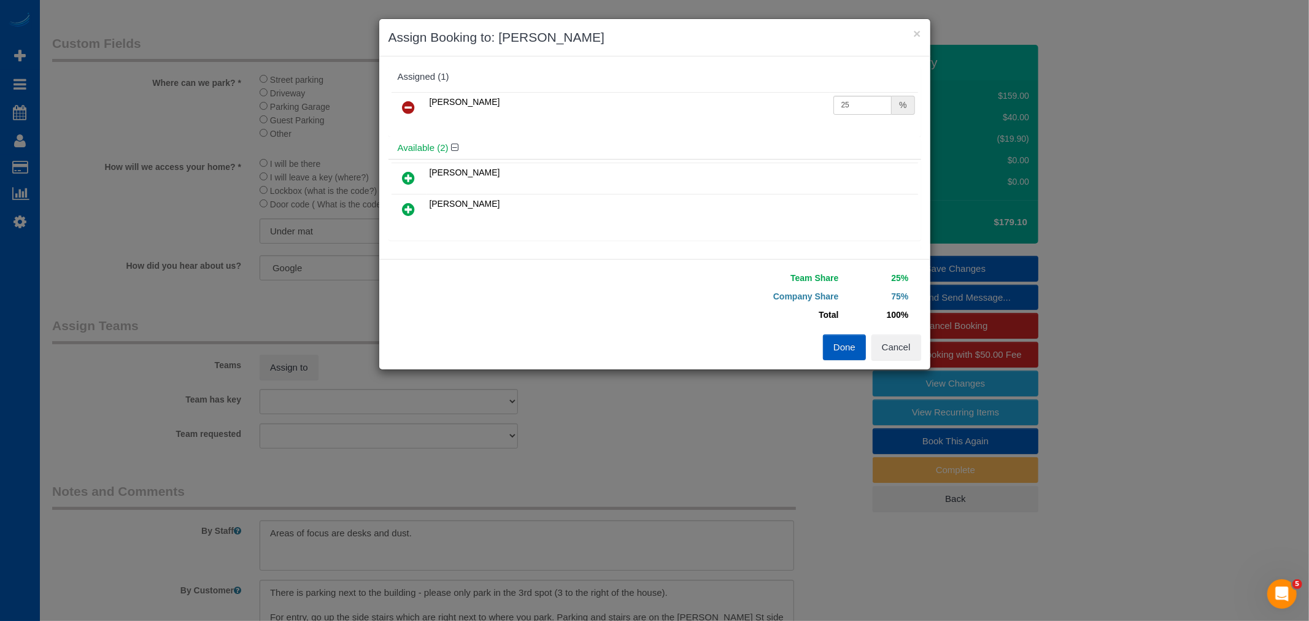
click at [407, 174] on icon at bounding box center [409, 178] width 13 height 15
drag, startPoint x: 835, startPoint y: 107, endPoint x: 854, endPoint y: 108, distance: 18.5
click at [854, 108] on input "25" at bounding box center [862, 105] width 59 height 19
drag, startPoint x: 862, startPoint y: 108, endPoint x: 733, endPoint y: 105, distance: 128.3
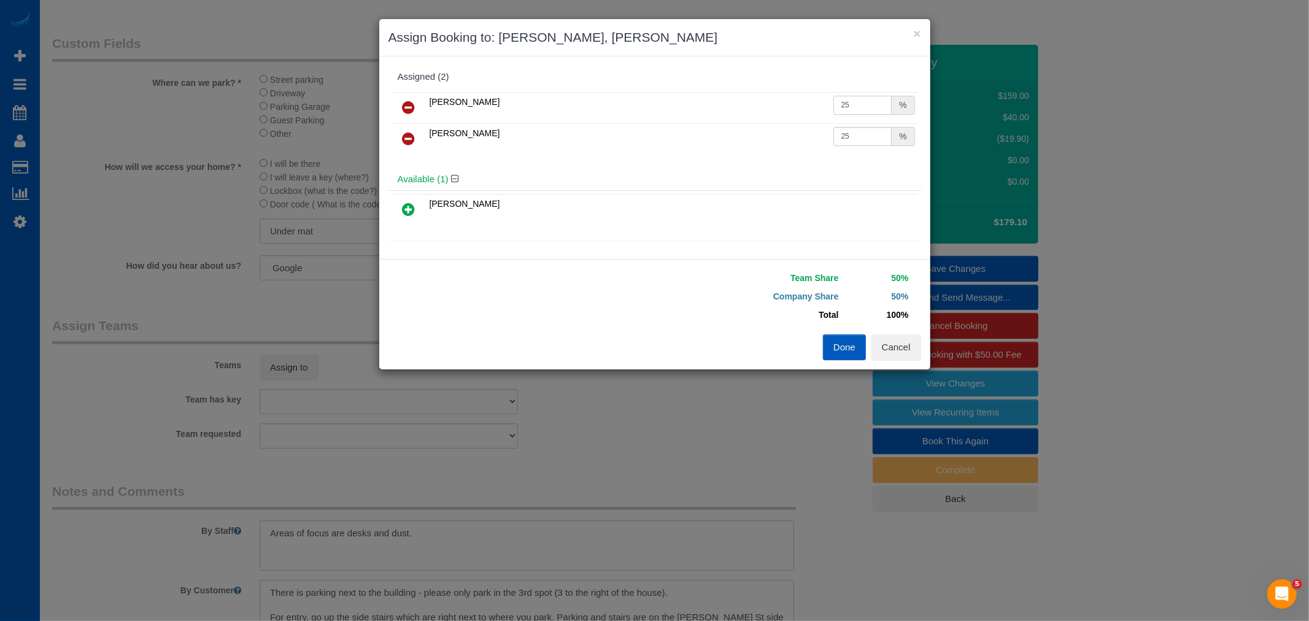
click at [733, 105] on tr "Kateryna Polishchuk 25 %" at bounding box center [655, 107] width 527 height 31
type input "30"
drag, startPoint x: 846, startPoint y: 139, endPoint x: 736, endPoint y: 133, distance: 109.4
click at [736, 133] on tr "Miliena Shchokina 25 %" at bounding box center [655, 138] width 527 height 31
type input "30"
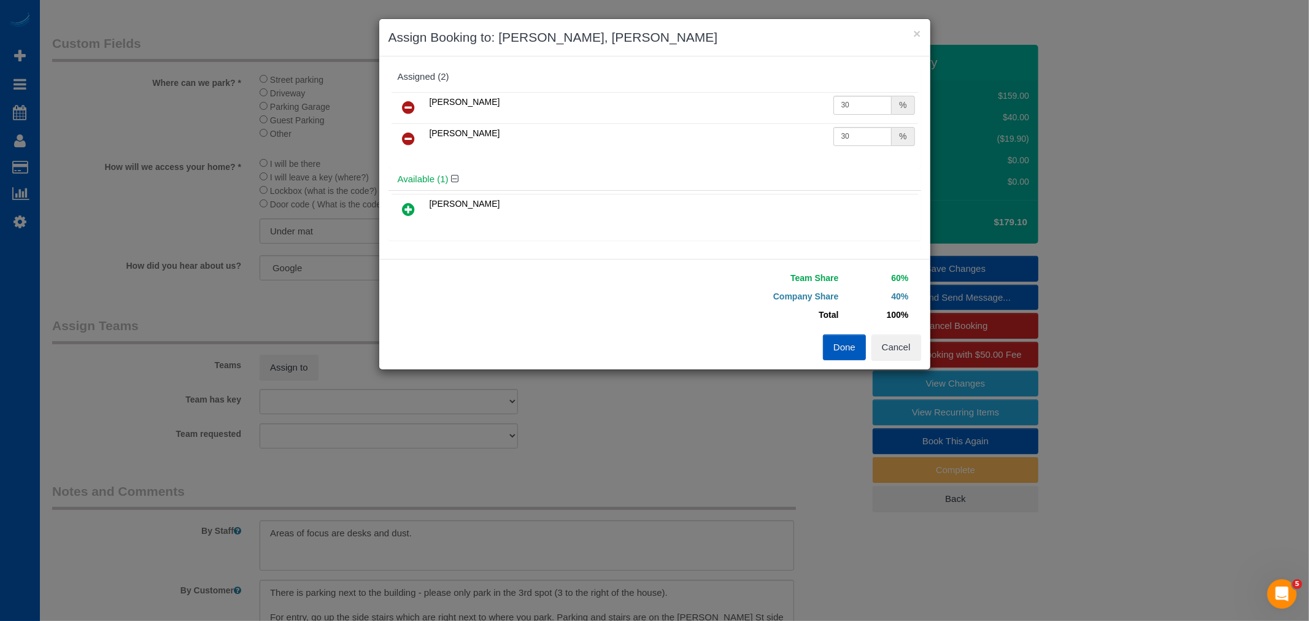
click at [832, 336] on button "Done" at bounding box center [844, 347] width 43 height 26
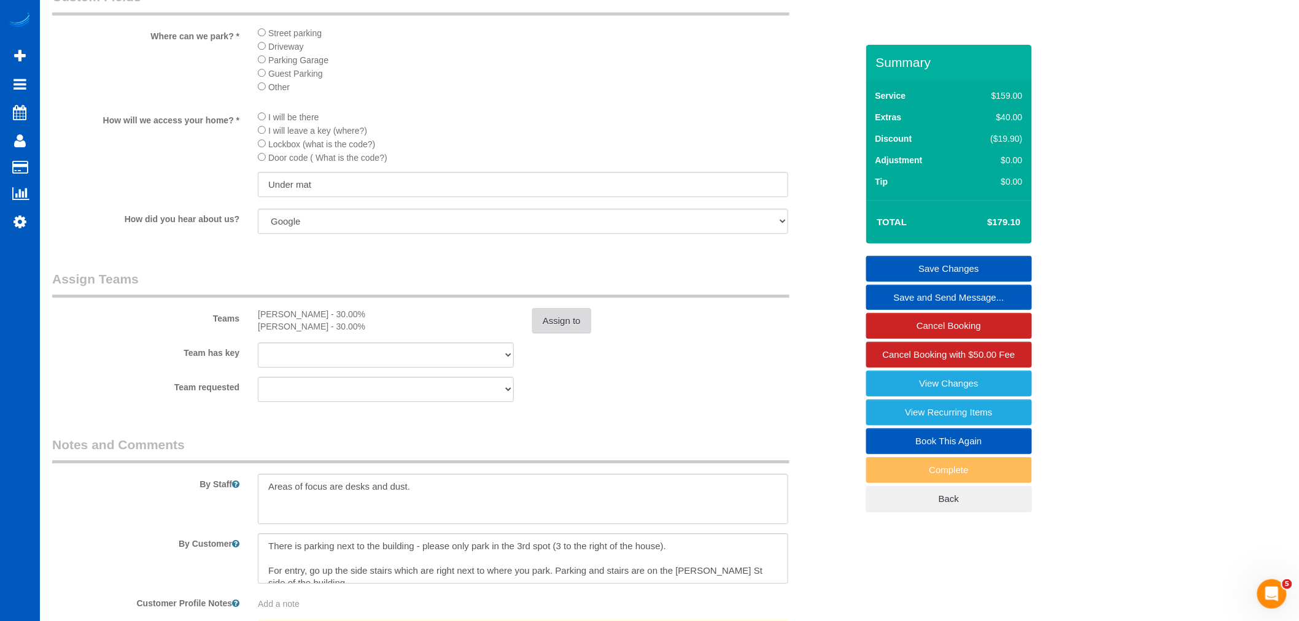
scroll to position [1432, 0]
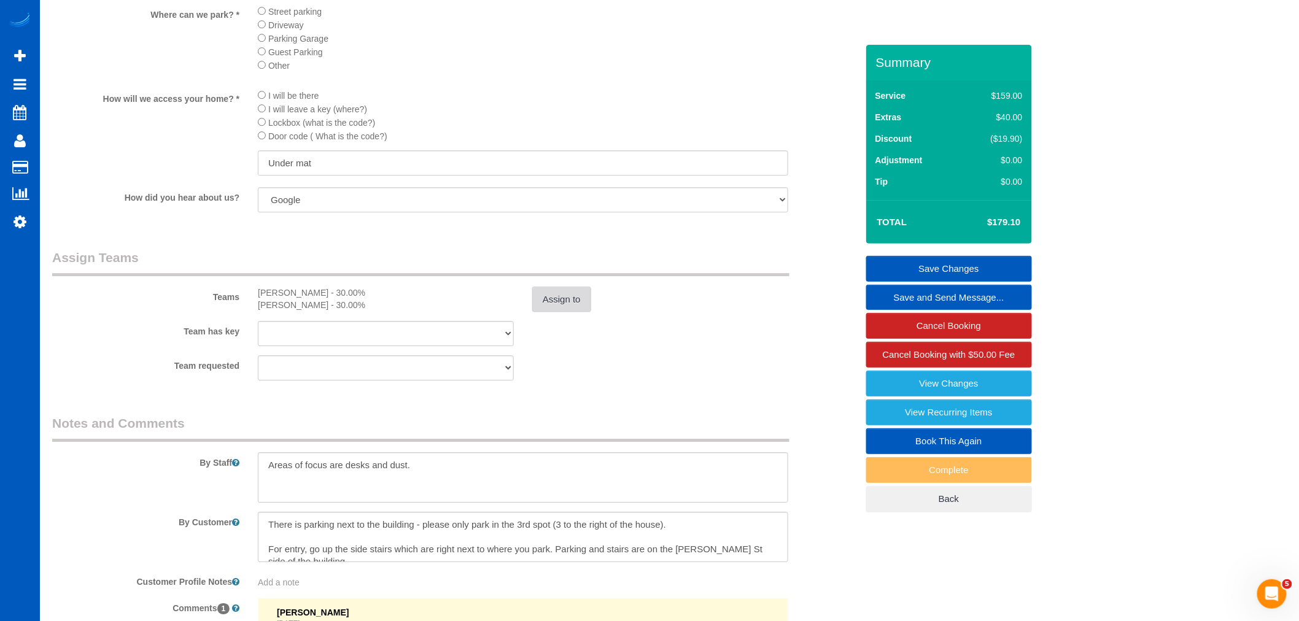
click at [560, 312] on button "Assign to" at bounding box center [561, 300] width 59 height 26
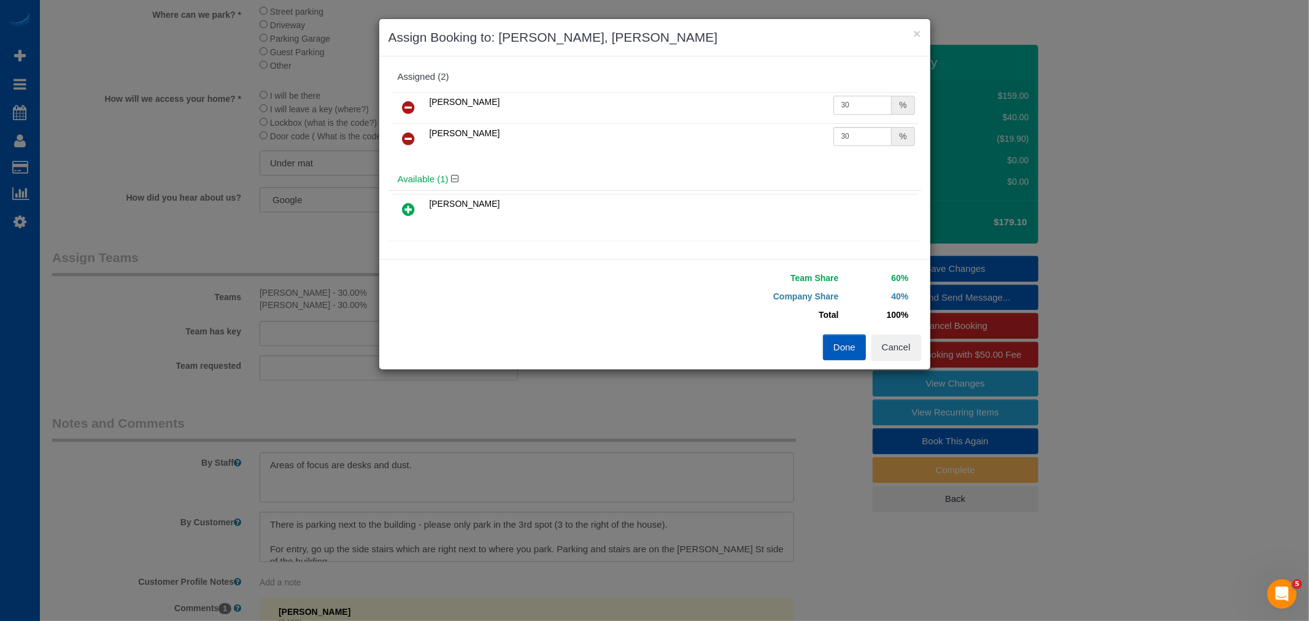
click at [851, 103] on input "30" at bounding box center [862, 105] width 59 height 19
type input "30.2"
click at [858, 128] on input "30" at bounding box center [862, 136] width 59 height 19
type input "30.2"
click at [843, 347] on button "Done" at bounding box center [844, 347] width 43 height 26
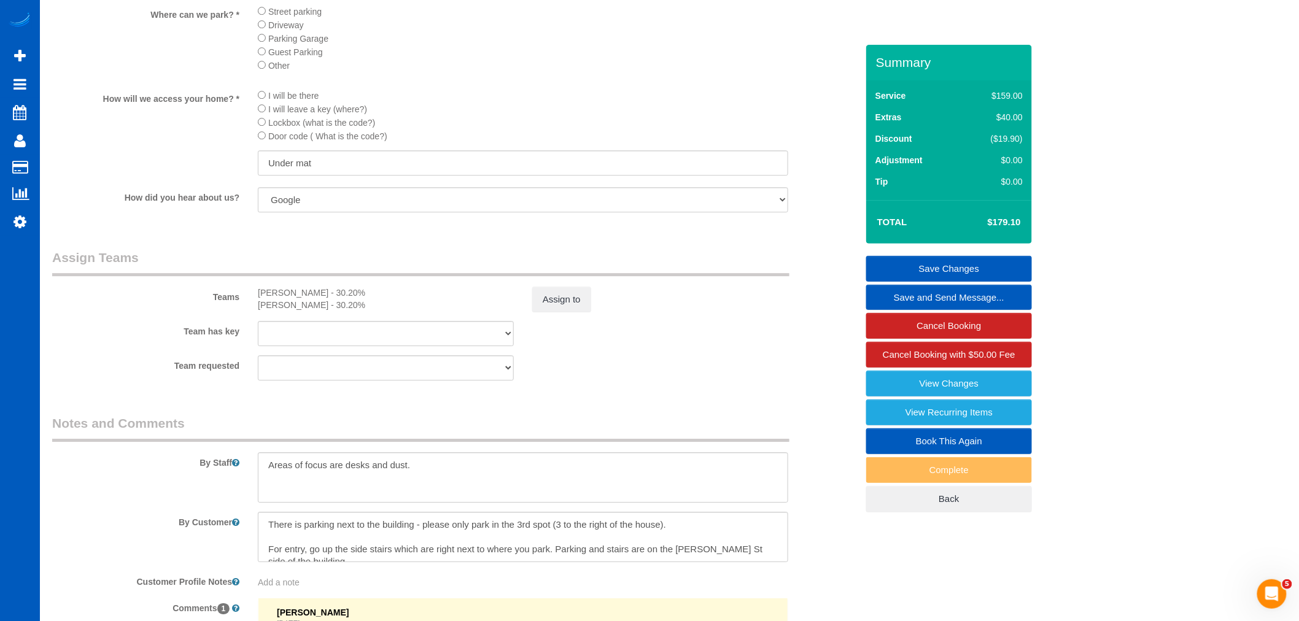
click at [933, 268] on link "Save Changes" at bounding box center [949, 269] width 166 height 26
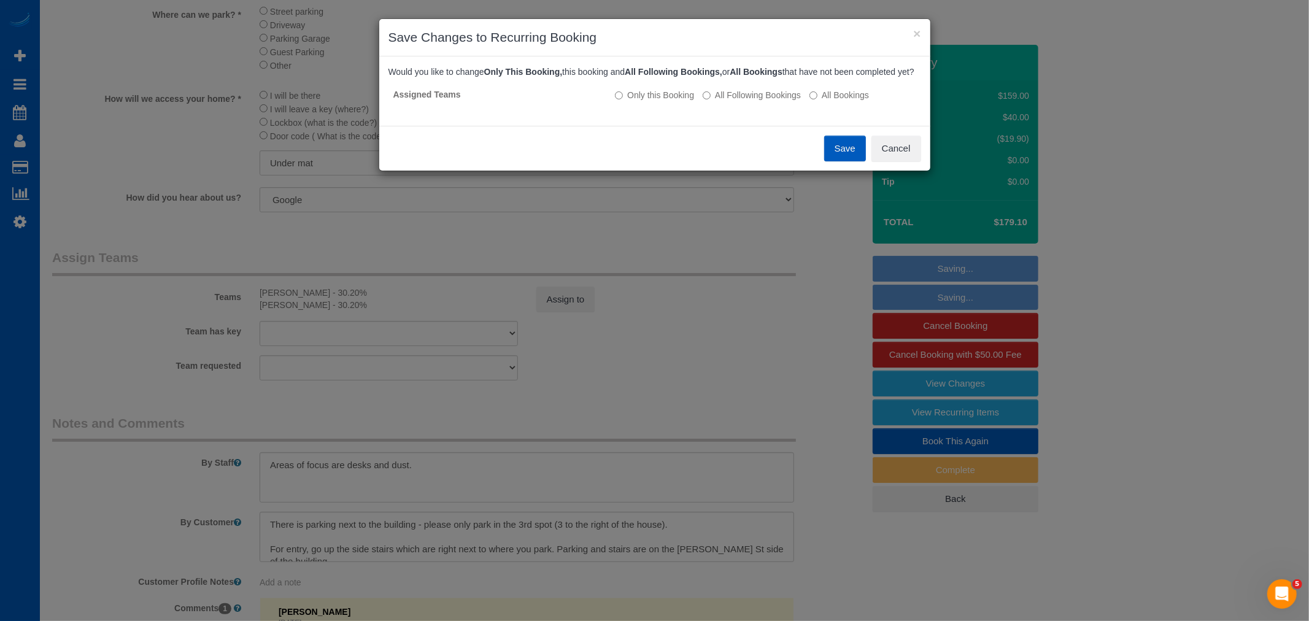
click at [842, 161] on button "Save" at bounding box center [845, 149] width 42 height 26
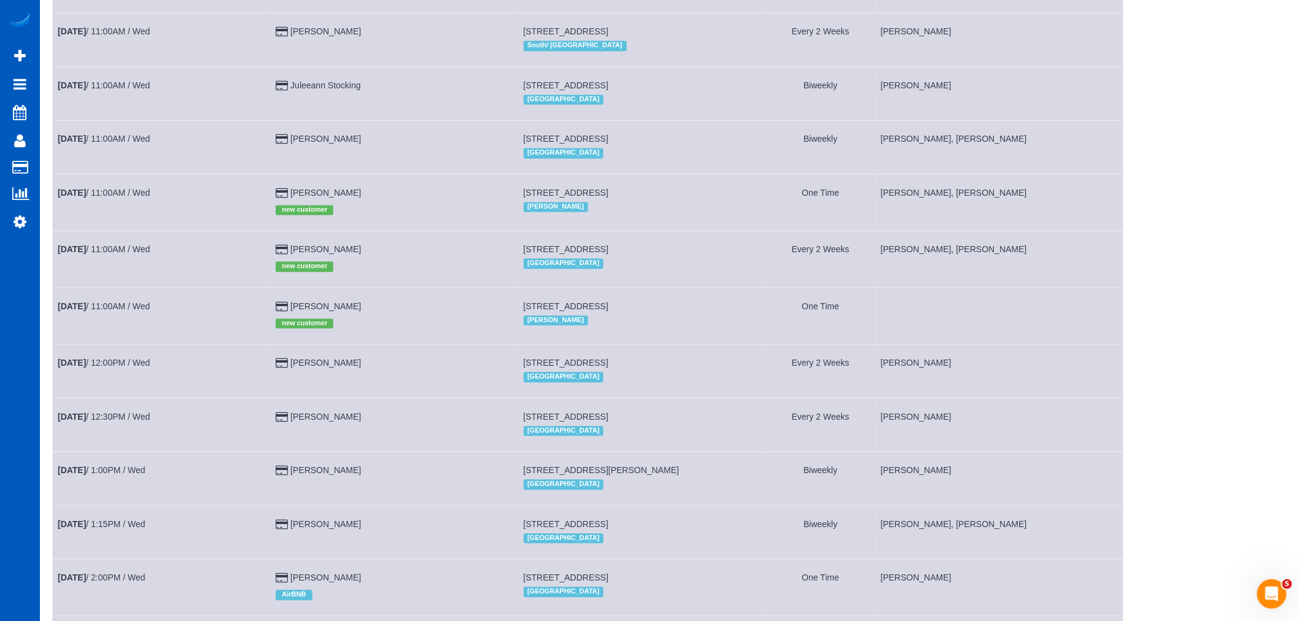
scroll to position [1002, 0]
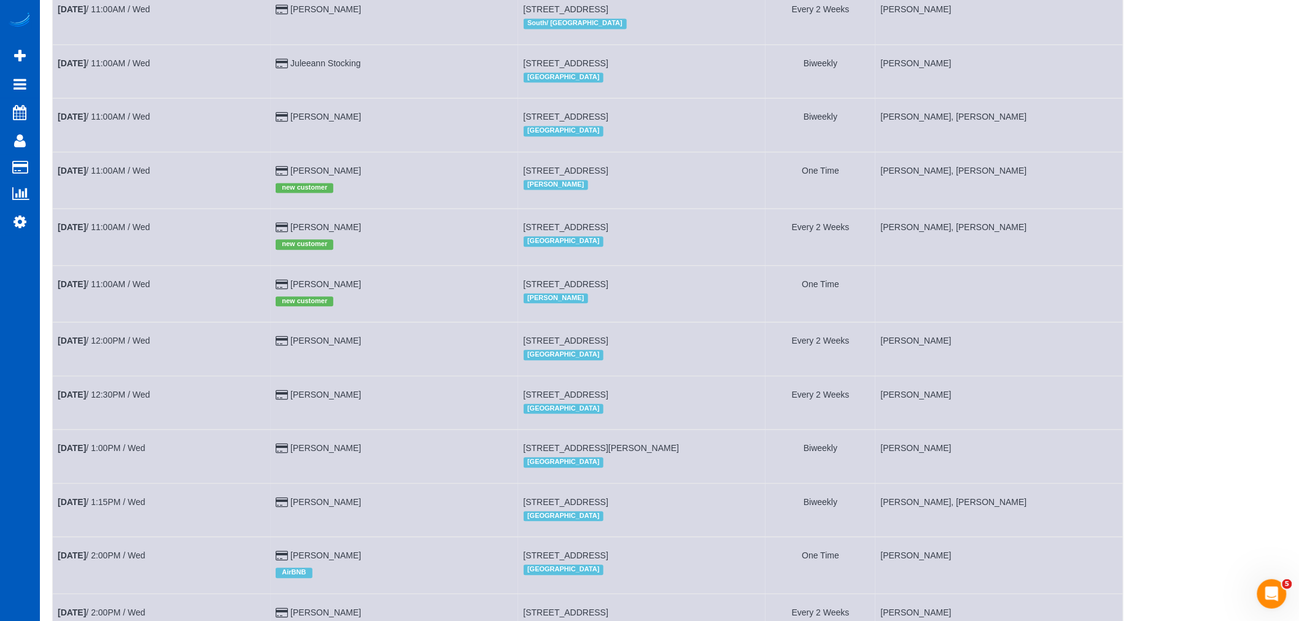
click at [348, 254] on td "topaz Werner new customer" at bounding box center [394, 237] width 247 height 56
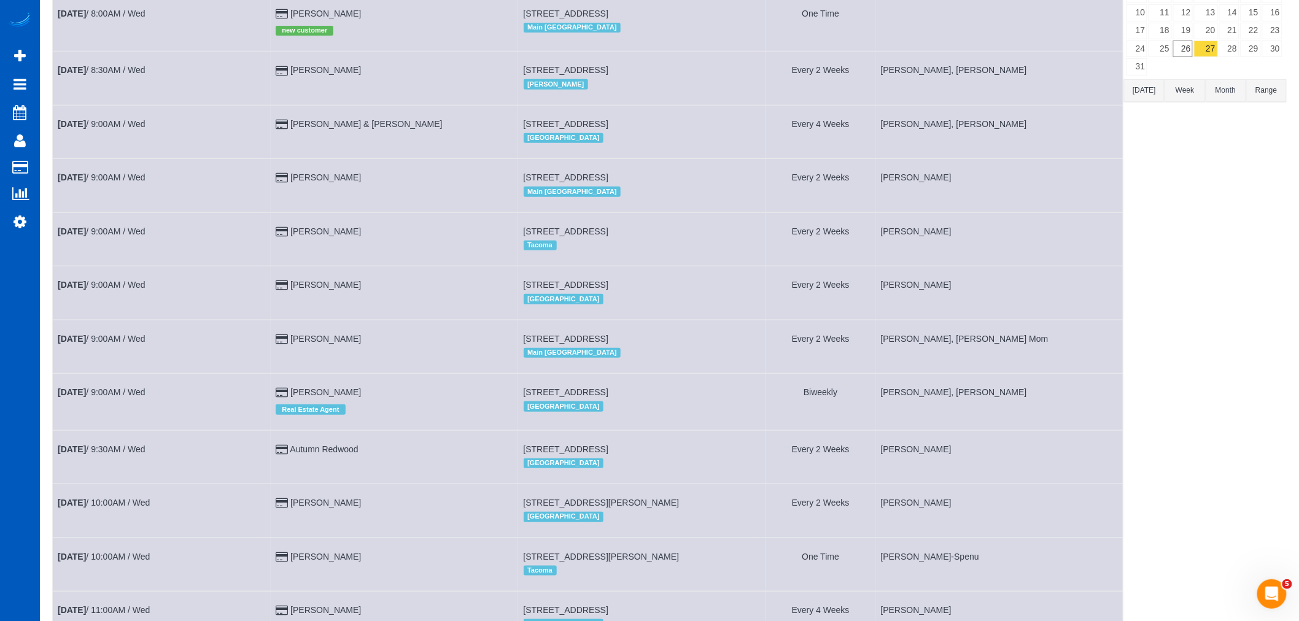
scroll to position [0, 0]
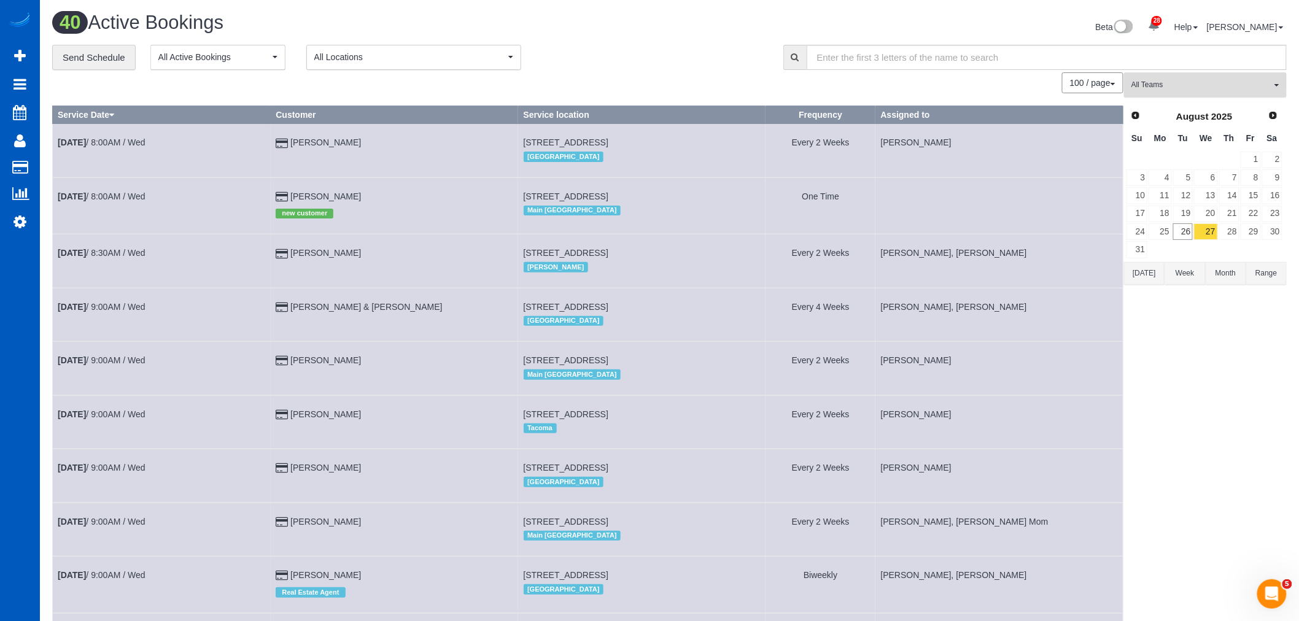
click at [1231, 92] on button "All Teams" at bounding box center [1205, 84] width 163 height 25
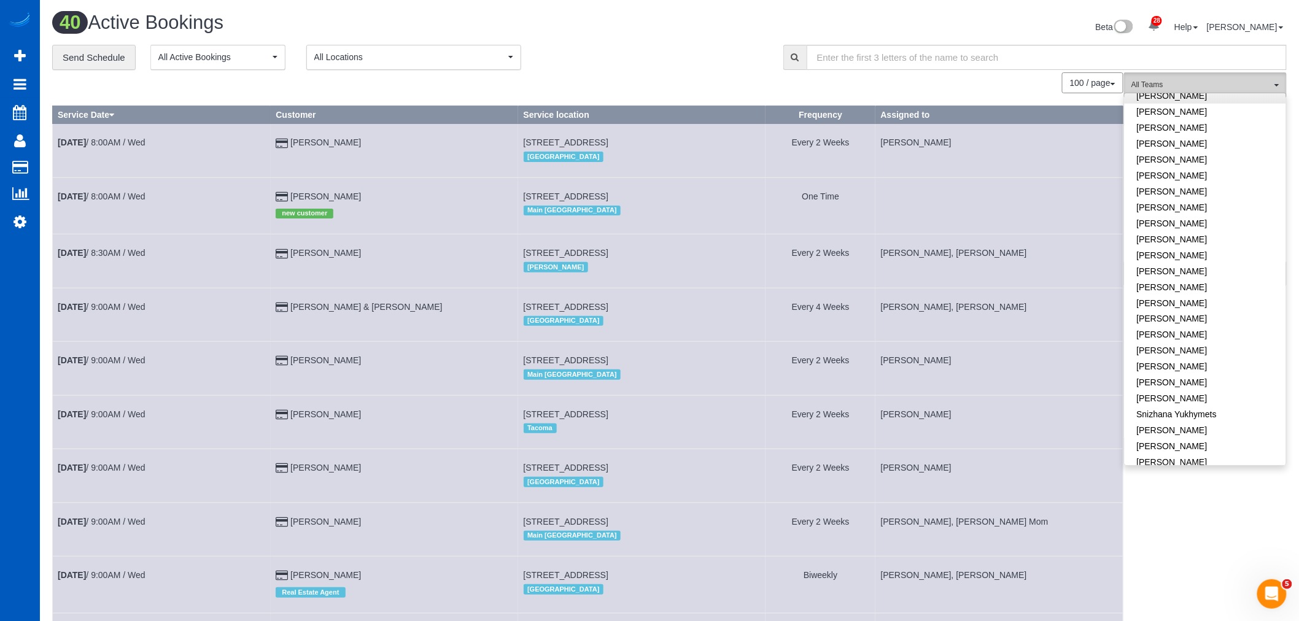
scroll to position [856, 0]
click at [1176, 457] on link "[PERSON_NAME]" at bounding box center [1204, 465] width 161 height 16
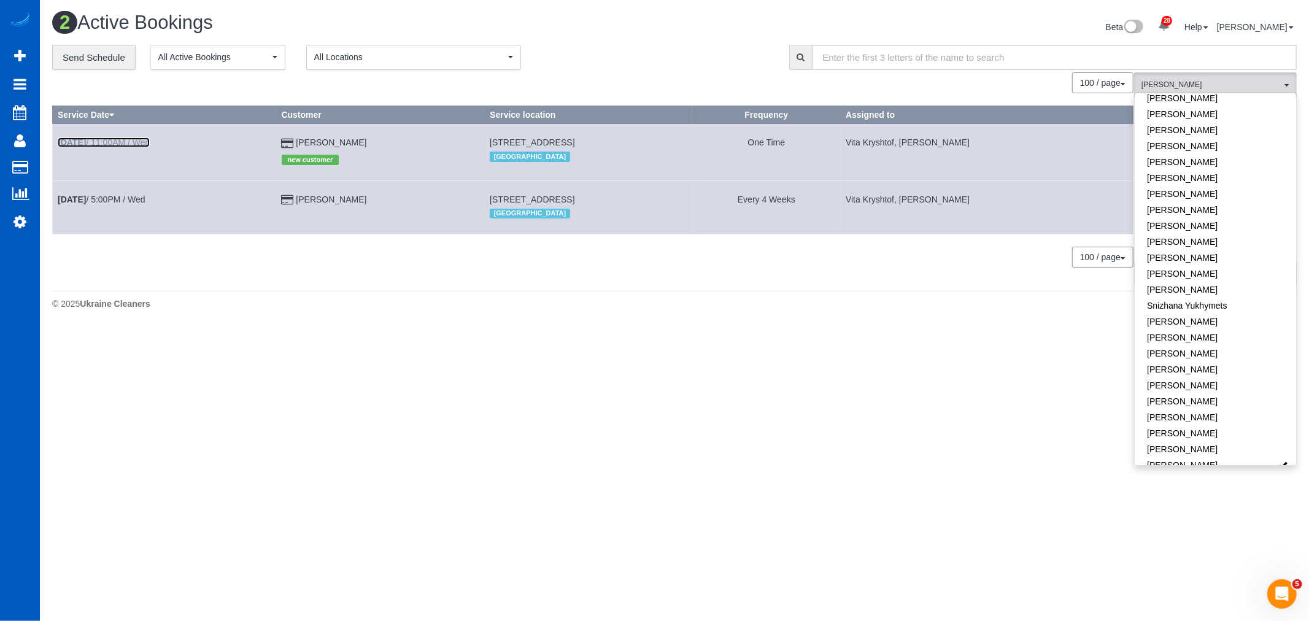
click at [150, 144] on link "Aug 27th / 11:00AM / Wed" at bounding box center [104, 142] width 92 height 10
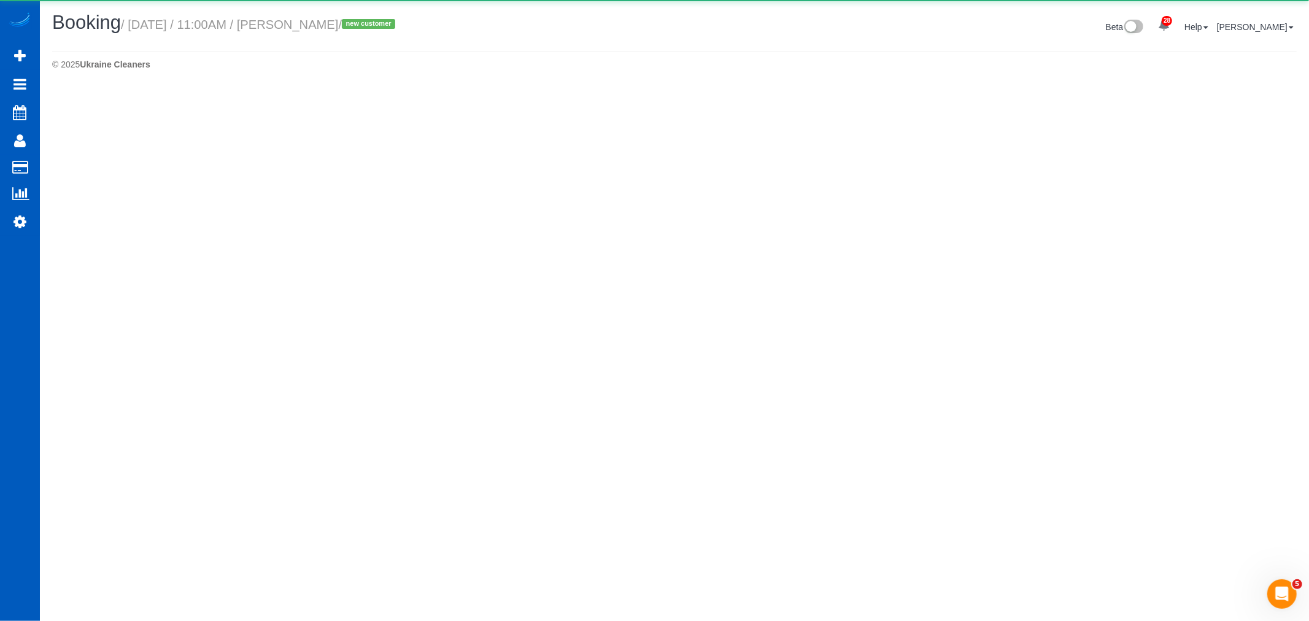
select select "WA"
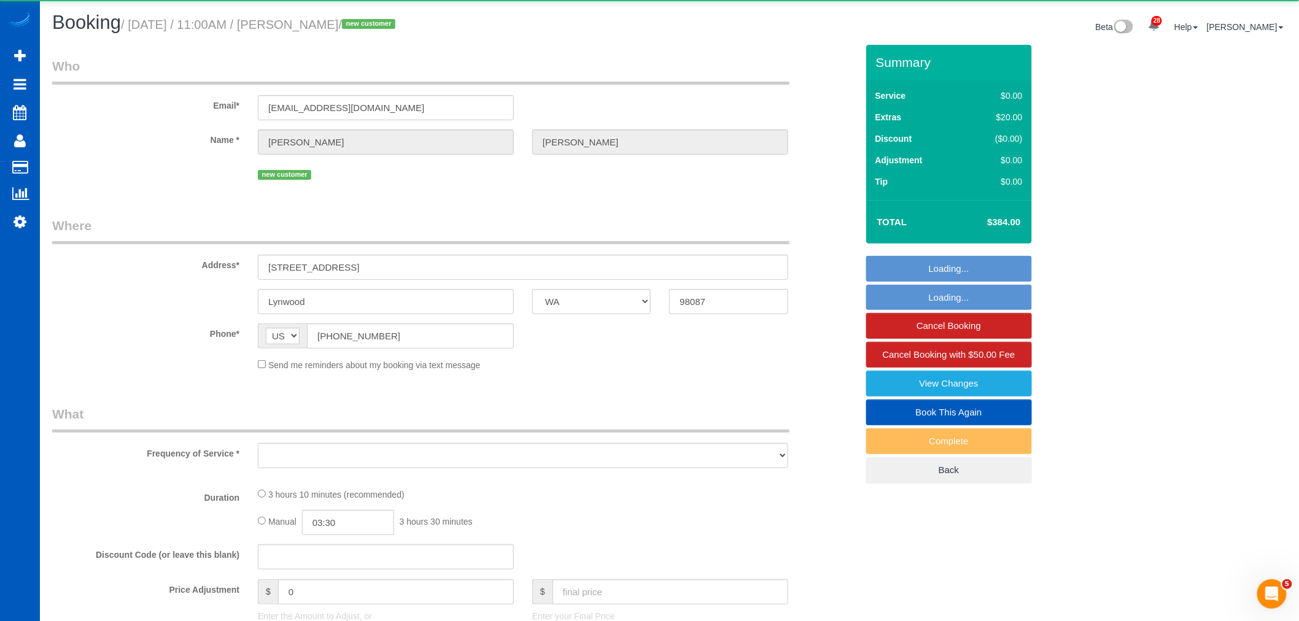
select select "object:14290"
select select "string:fspay-ce8d8389-2c42-4954-b925-0c4cfeb98dae"
select select "199"
select select "spot43"
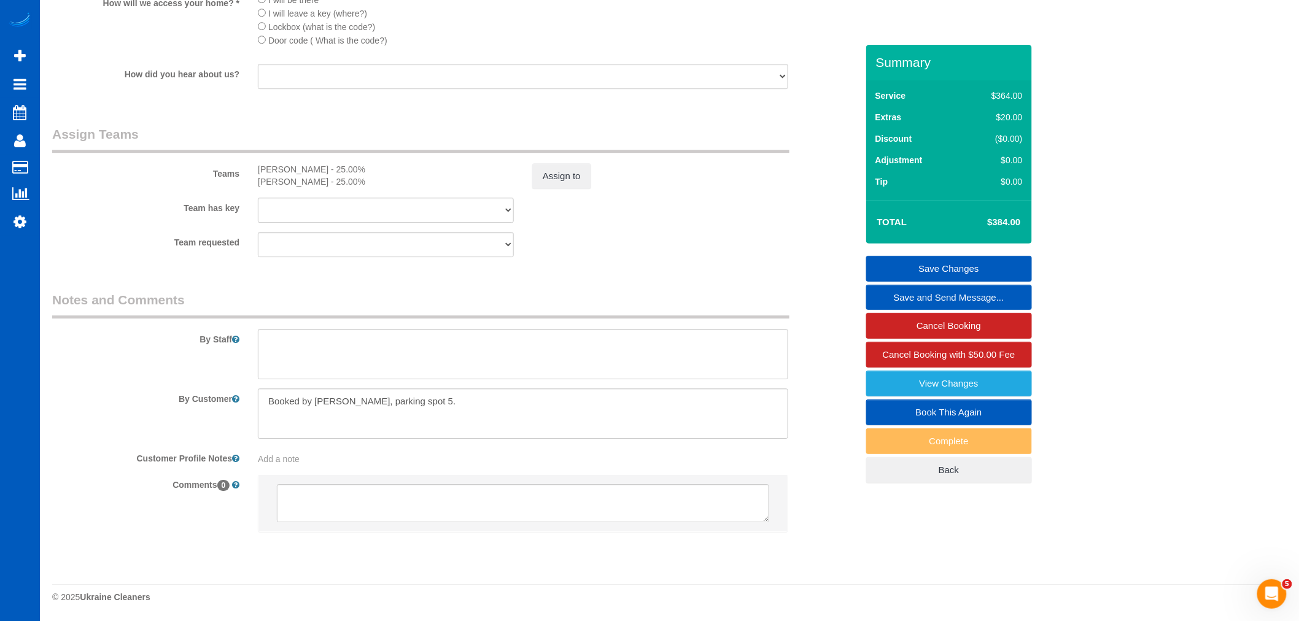
scroll to position [1489, 0]
click at [579, 175] on button "Assign to" at bounding box center [561, 176] width 59 height 26
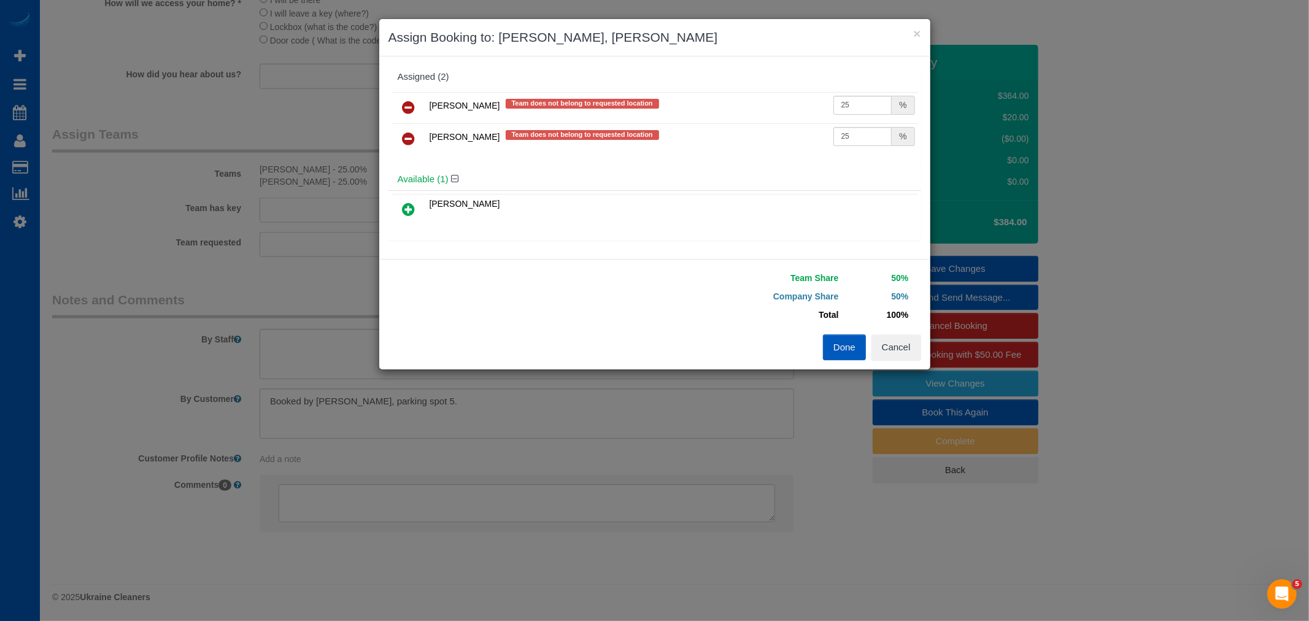
click at [413, 141] on icon at bounding box center [409, 138] width 13 height 15
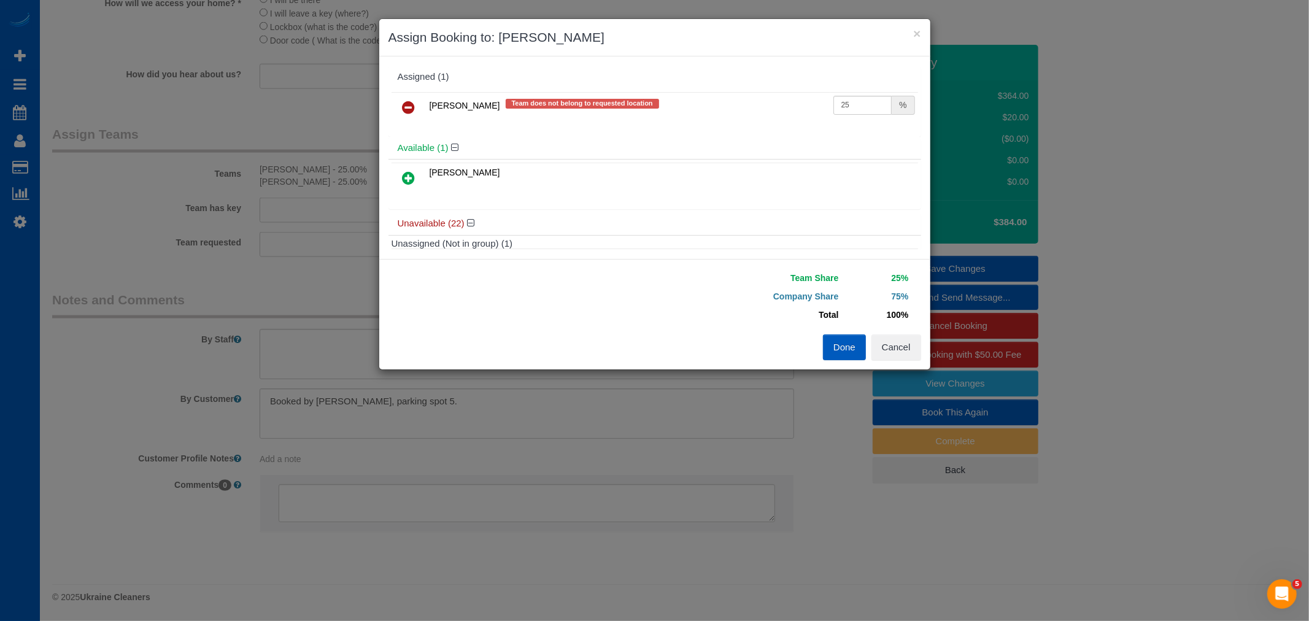
click at [405, 109] on icon at bounding box center [409, 107] width 13 height 15
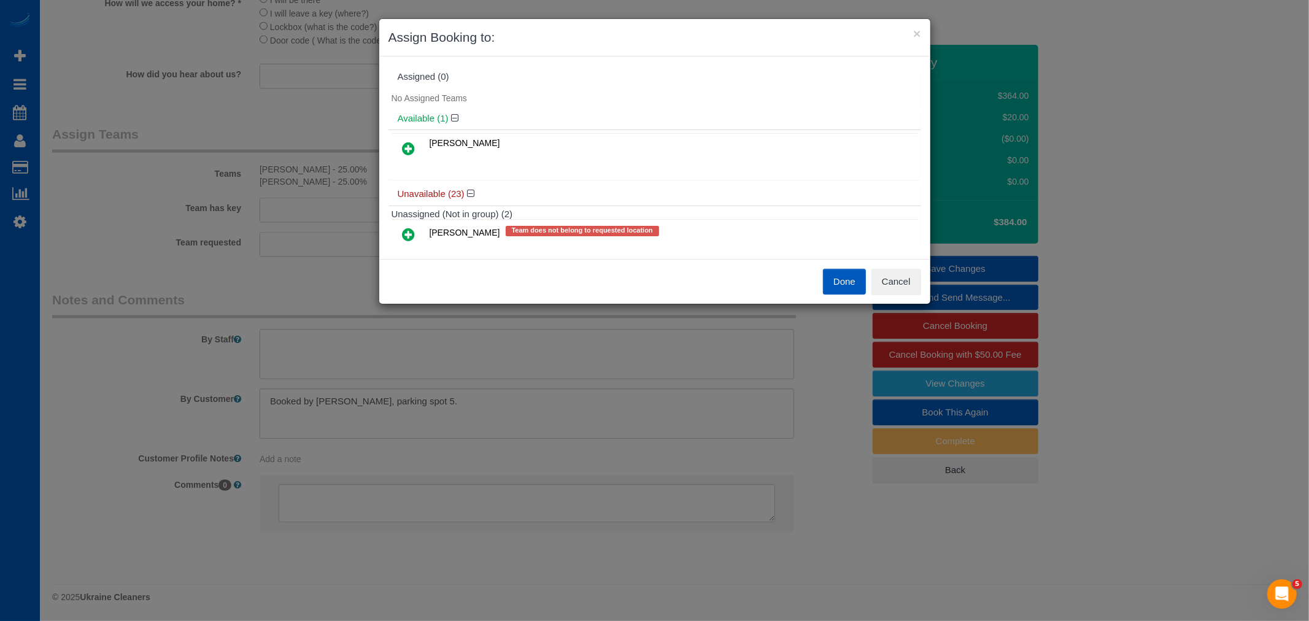
click at [829, 277] on button "Done" at bounding box center [844, 282] width 43 height 26
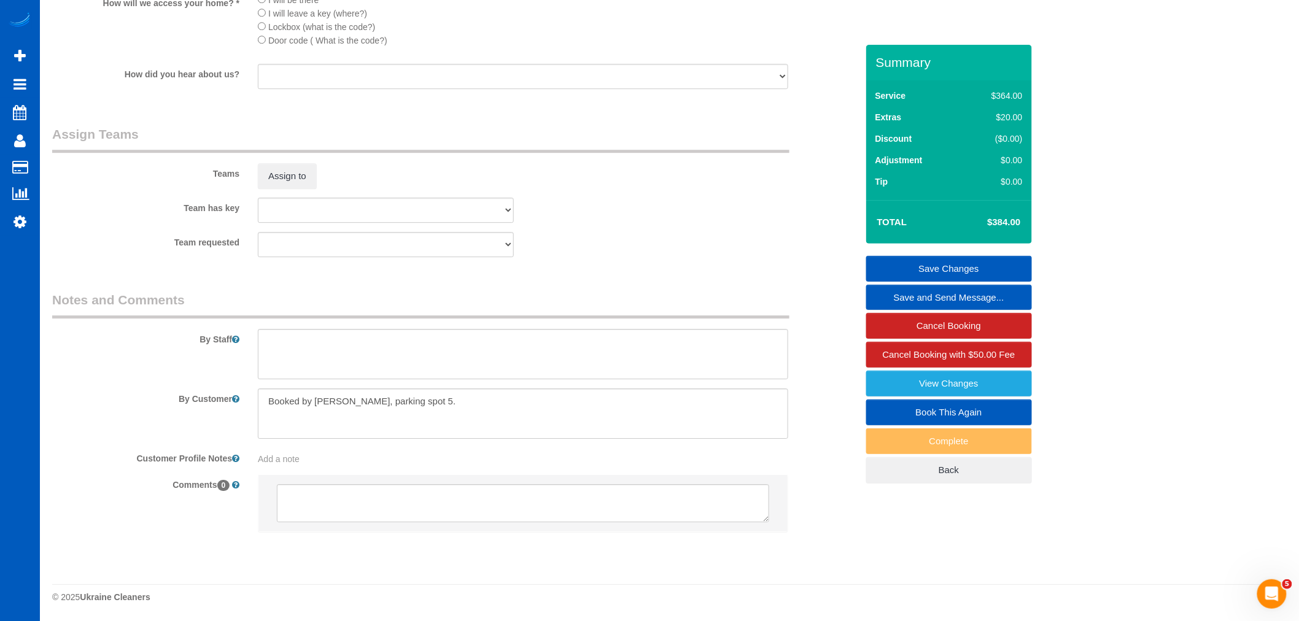
click at [964, 275] on link "Save Changes" at bounding box center [949, 269] width 166 height 26
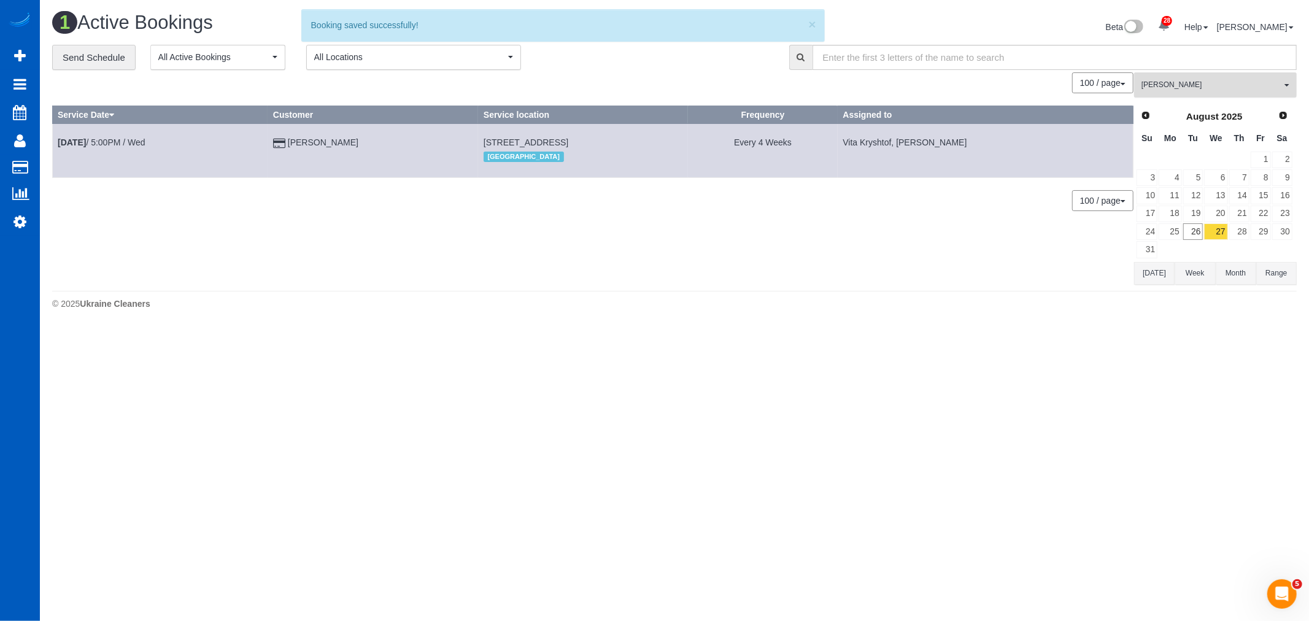
click at [1180, 92] on button "Vita Kryshtof All Teams" at bounding box center [1215, 84] width 163 height 25
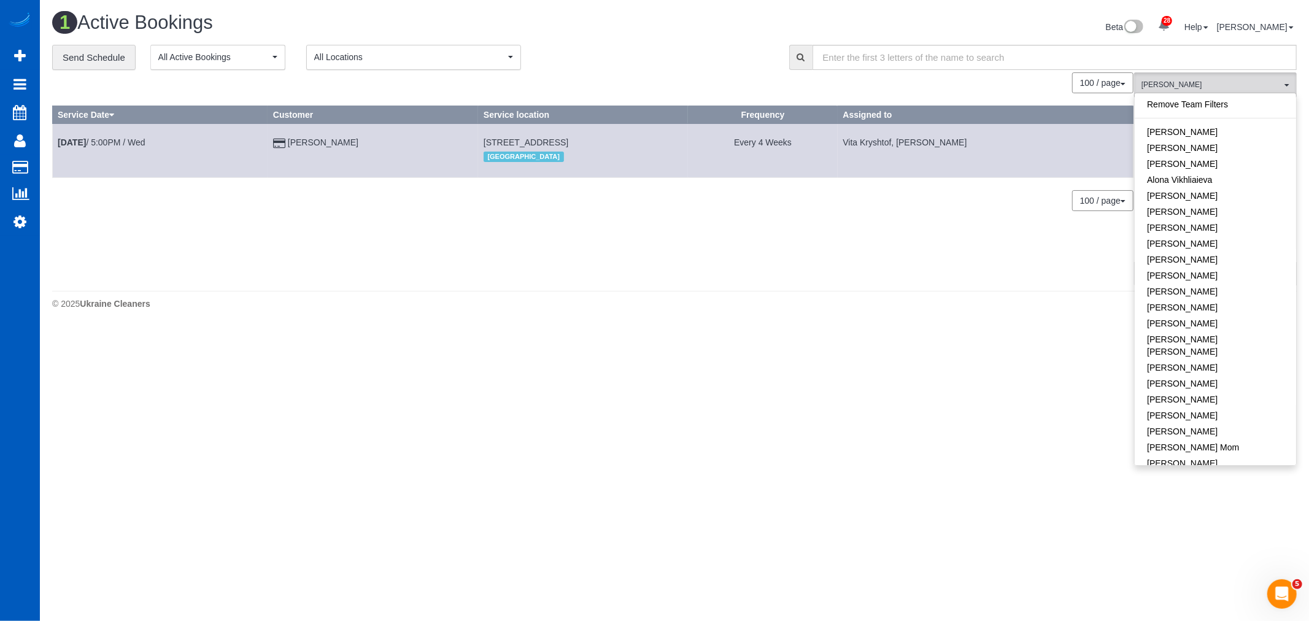
click at [1186, 109] on link "Remove Team Filters" at bounding box center [1215, 104] width 161 height 16
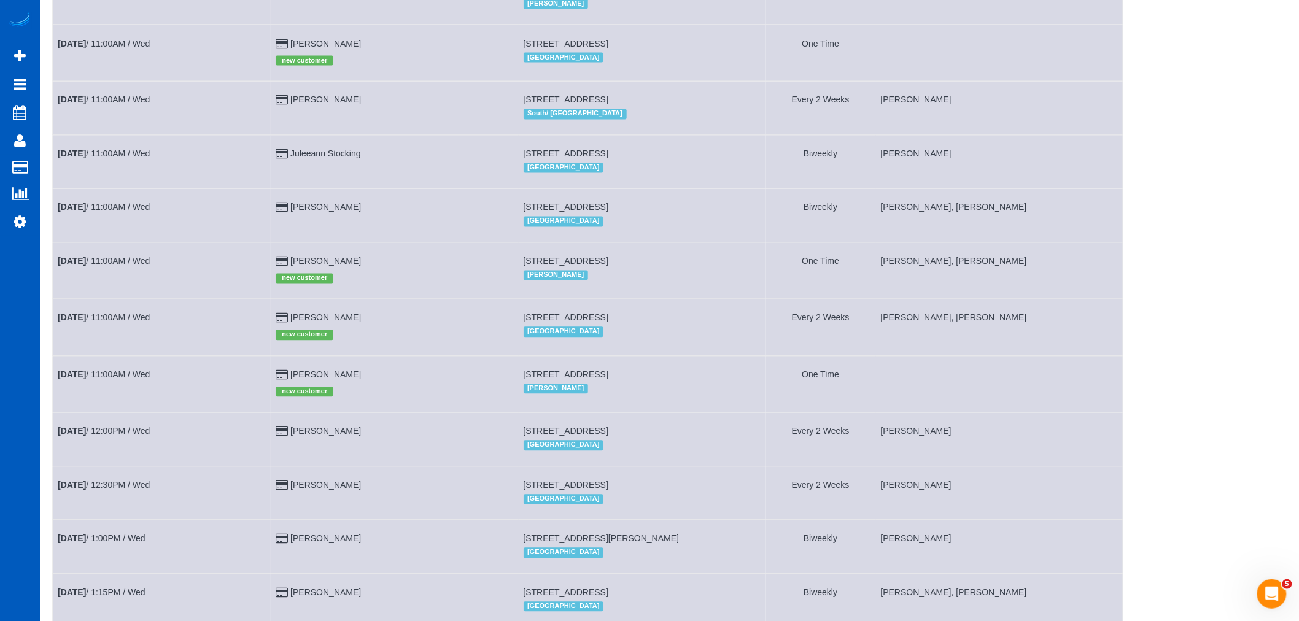
scroll to position [954, 0]
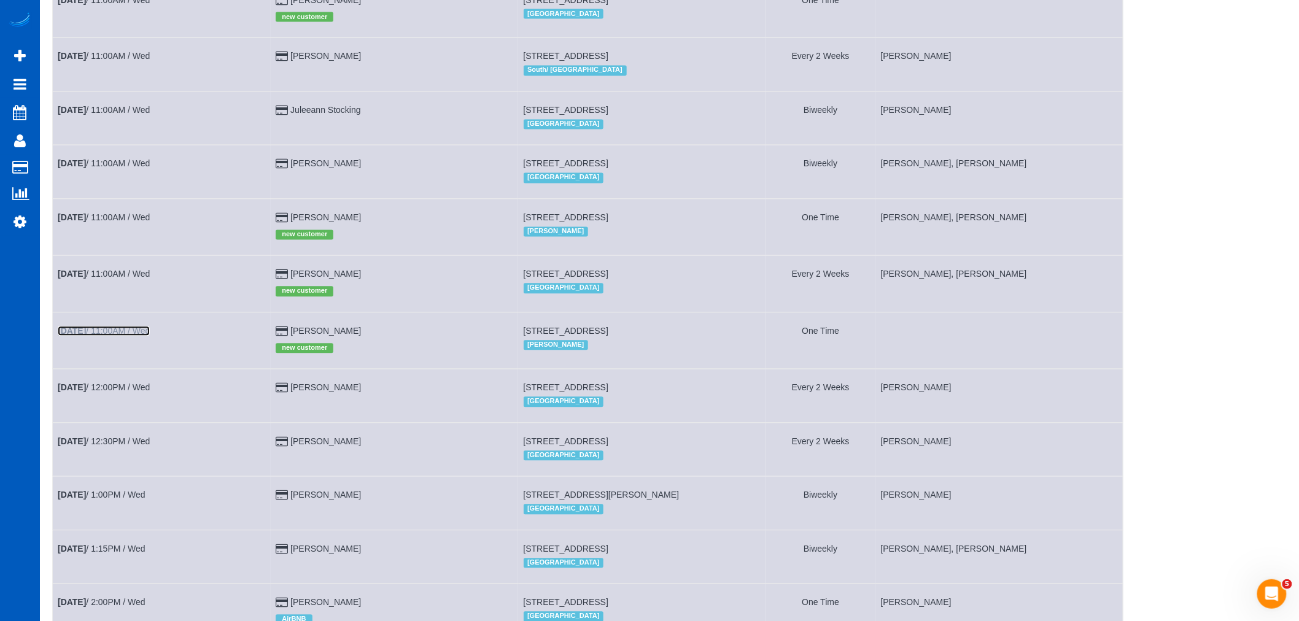
click at [108, 336] on link "Aug 27th / 11:00AM / Wed" at bounding box center [104, 331] width 92 height 10
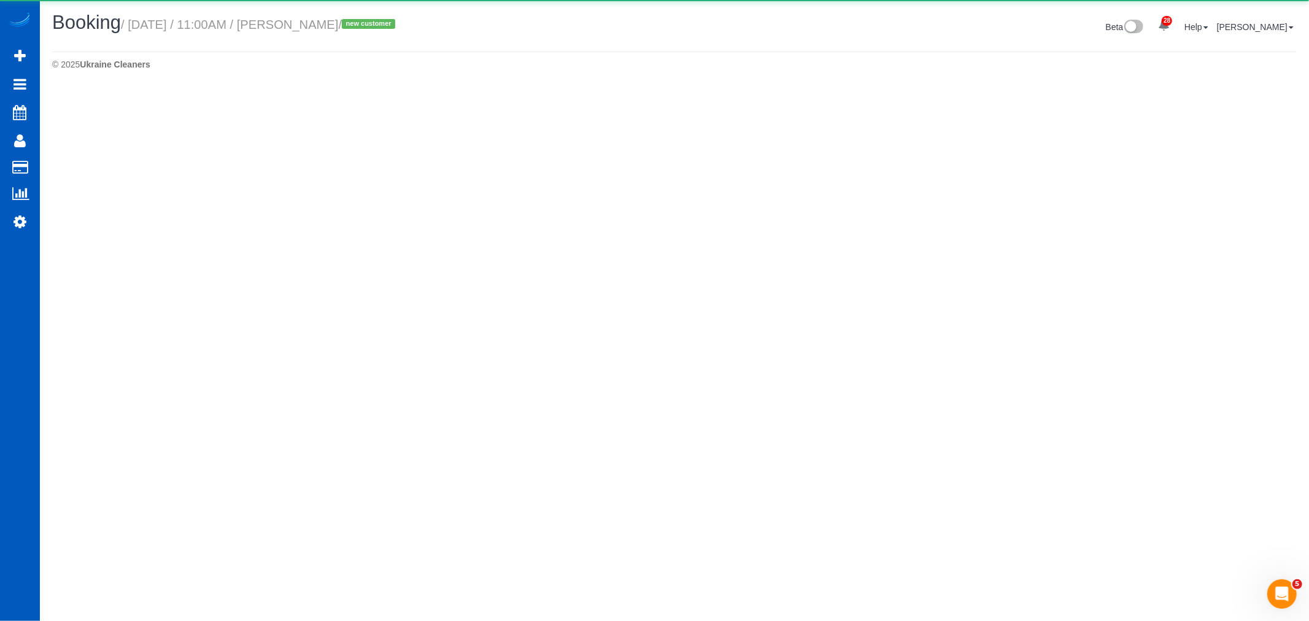
select select "WA"
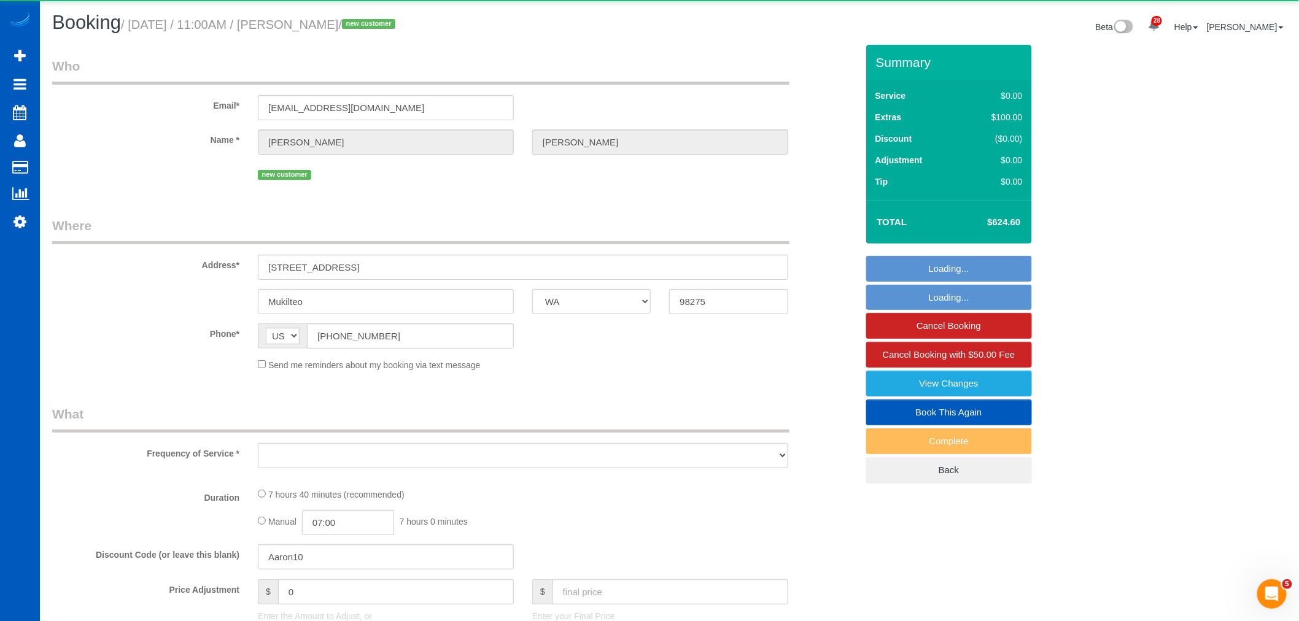
select select "object:16316"
select select "string:fspay-5cd50af1-2701-494e-a47e-db147110651f"
select select "199"
select select "spot51"
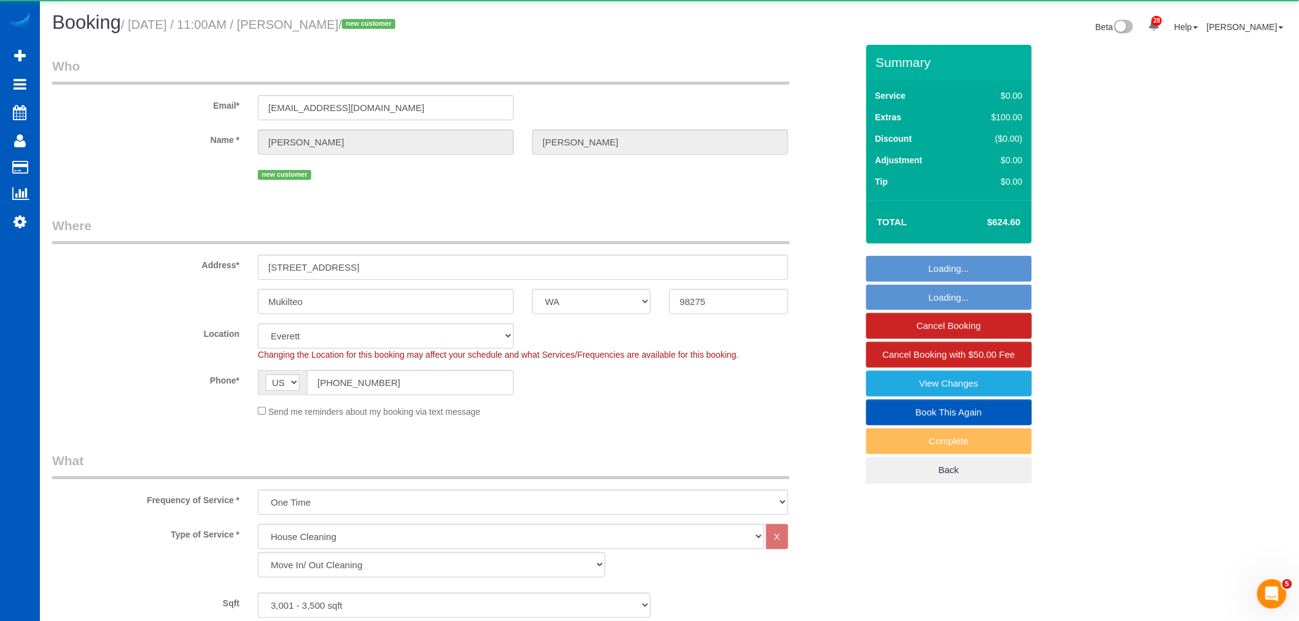
select select "object:16432"
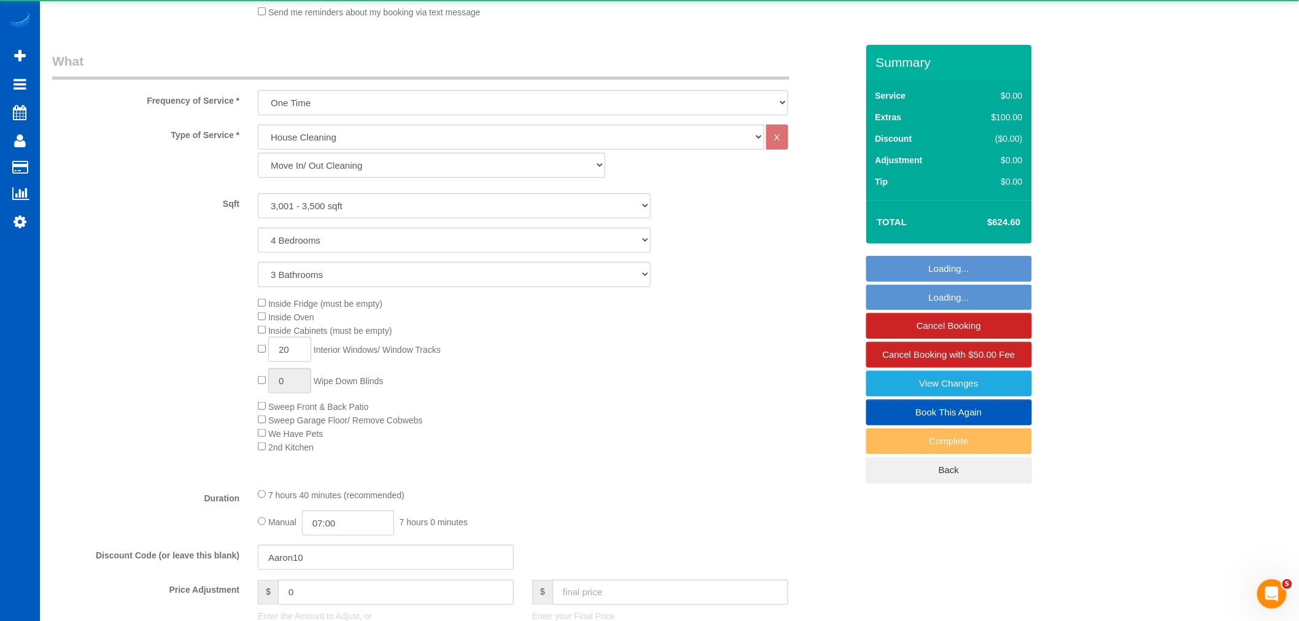
select select "3001"
select select "4"
select select "3"
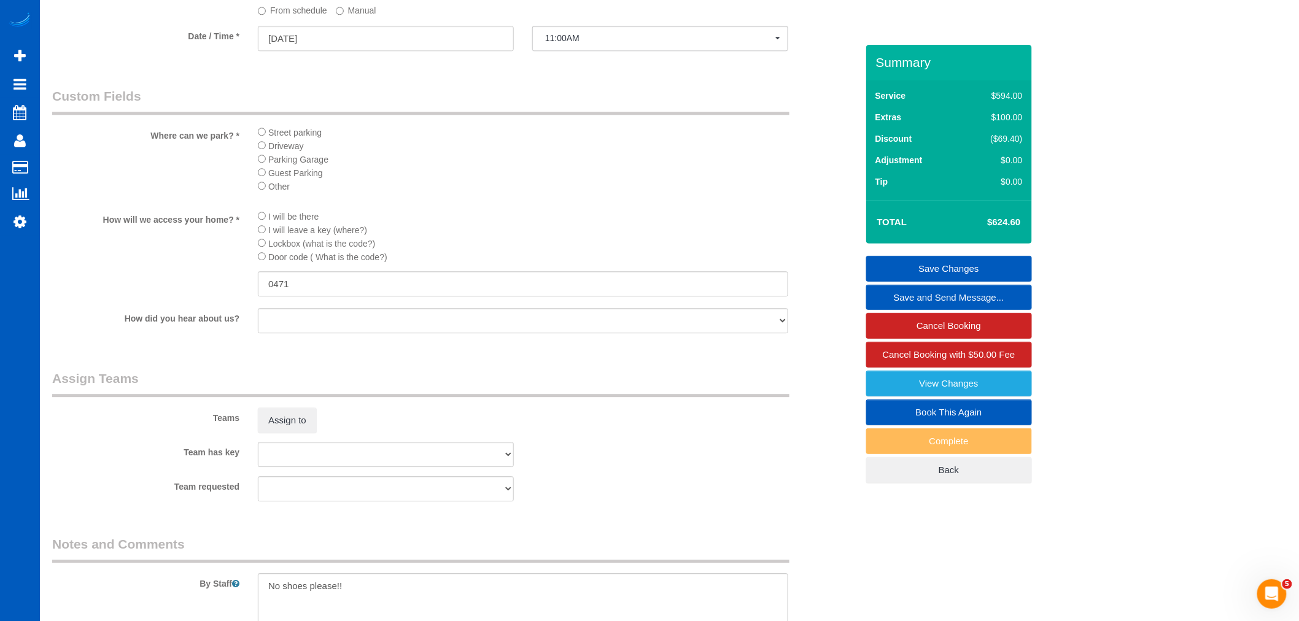
scroll to position [1432, 0]
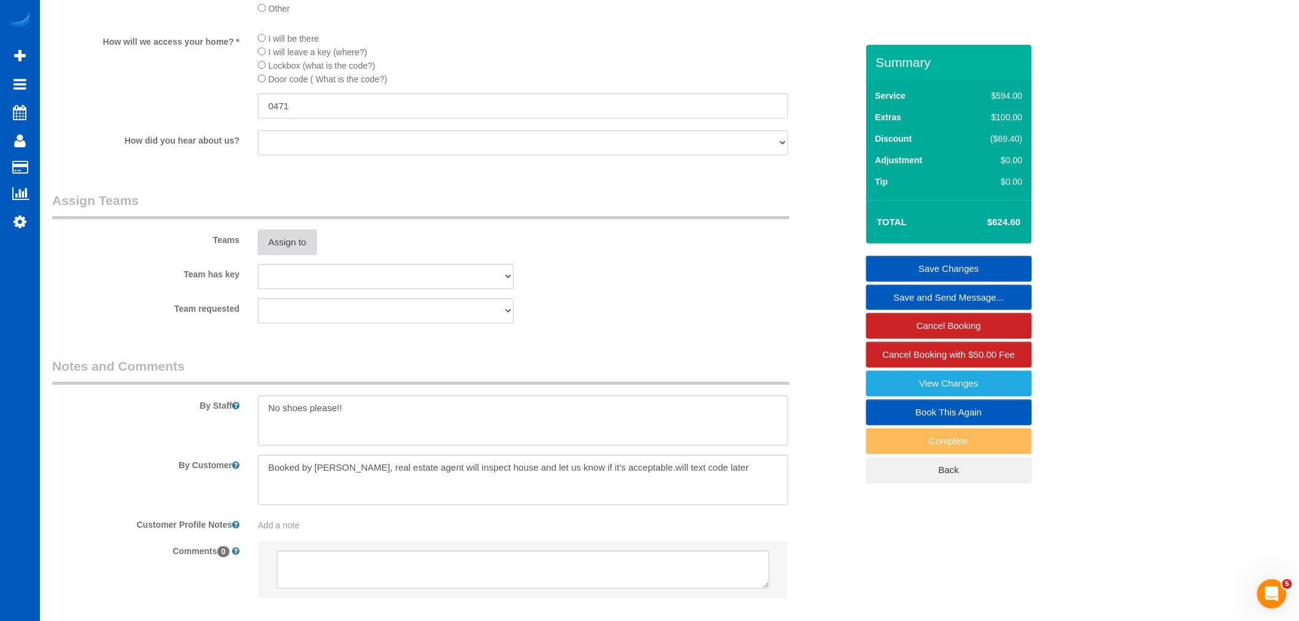
click at [267, 255] on button "Assign to" at bounding box center [287, 243] width 59 height 26
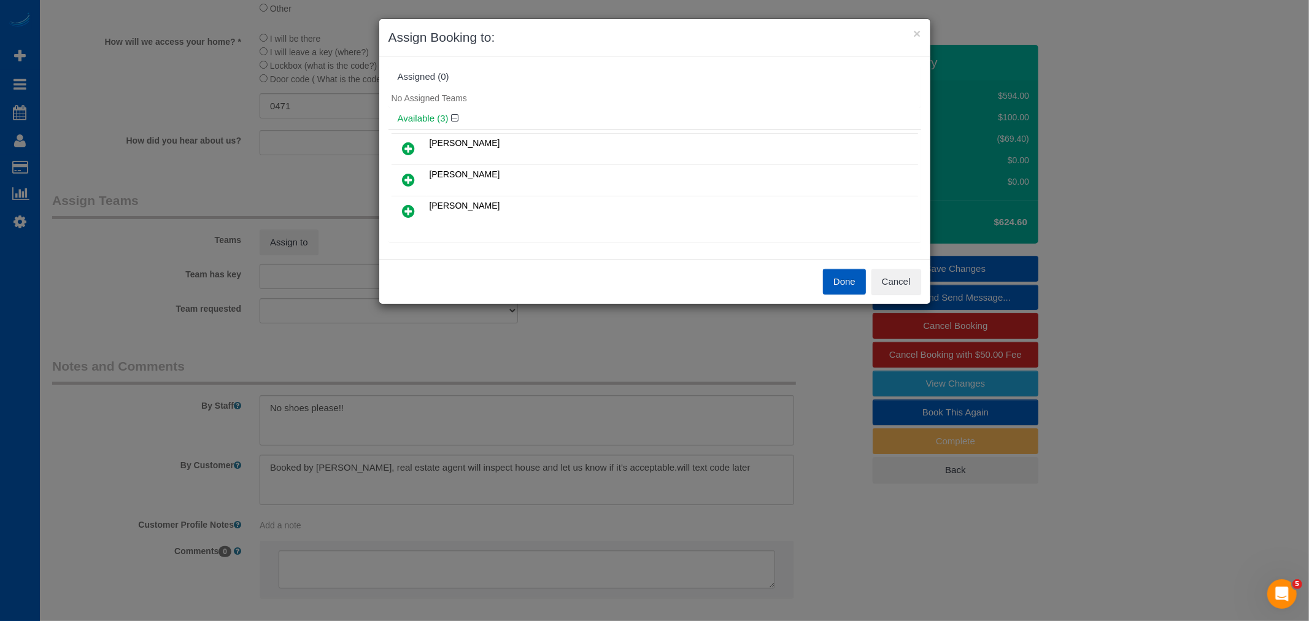
click at [414, 209] on icon at bounding box center [409, 211] width 13 height 15
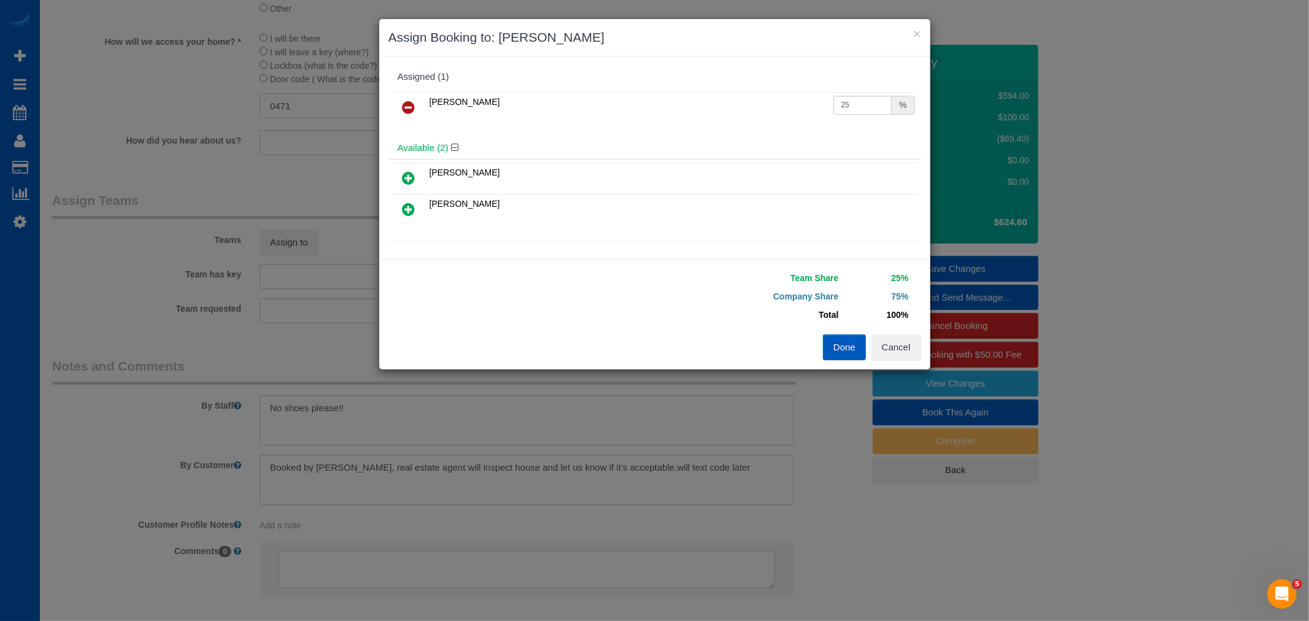
click at [409, 177] on icon at bounding box center [409, 178] width 13 height 15
click at [854, 350] on button "Done" at bounding box center [844, 347] width 43 height 26
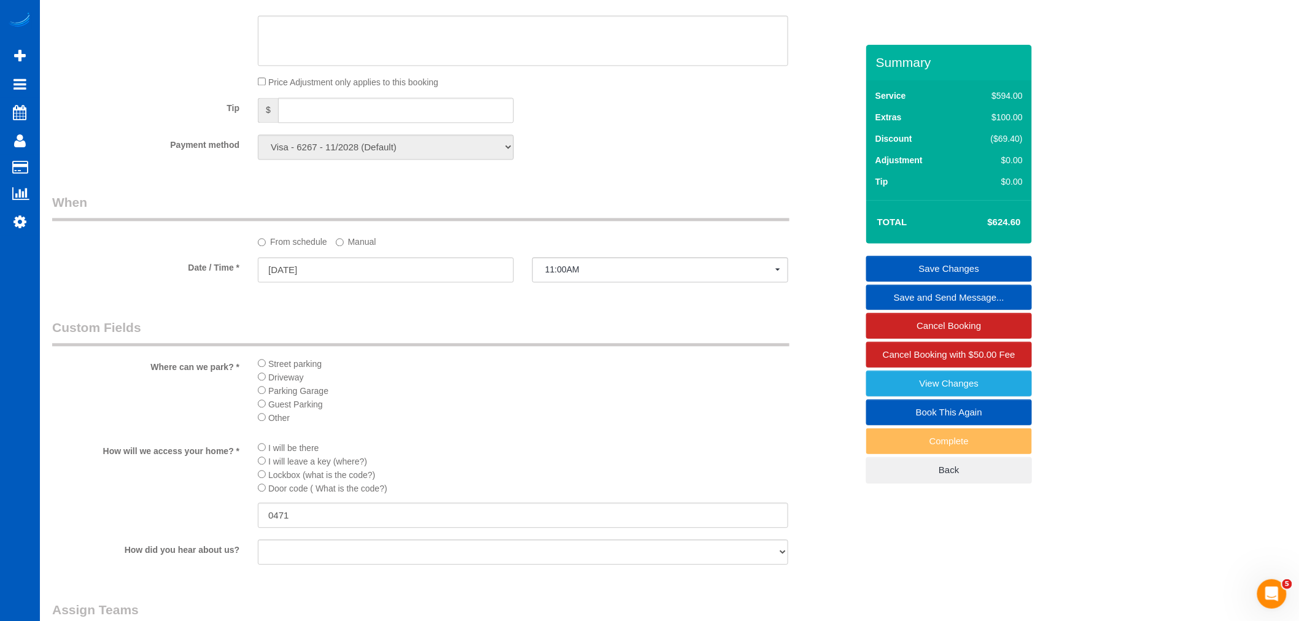
scroll to position [614, 0]
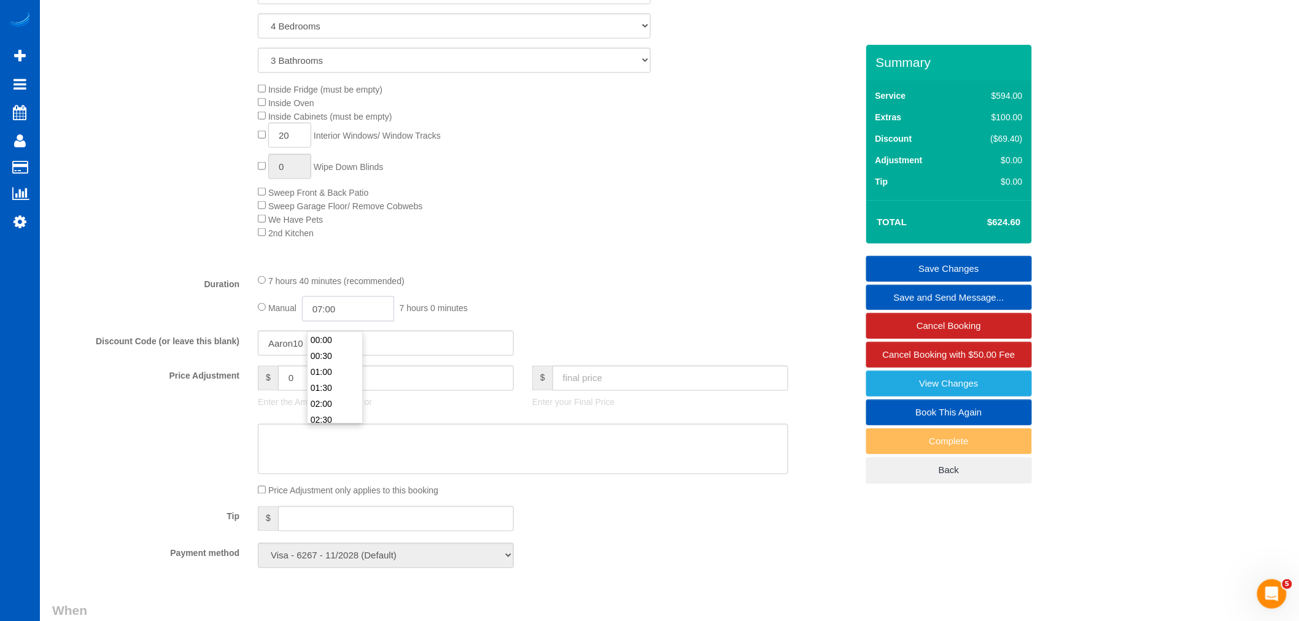
click at [373, 322] on input "07:00" at bounding box center [348, 308] width 92 height 25
type input "06:00"
click at [336, 387] on li "06:00" at bounding box center [334, 393] width 55 height 16
select select "spot60"
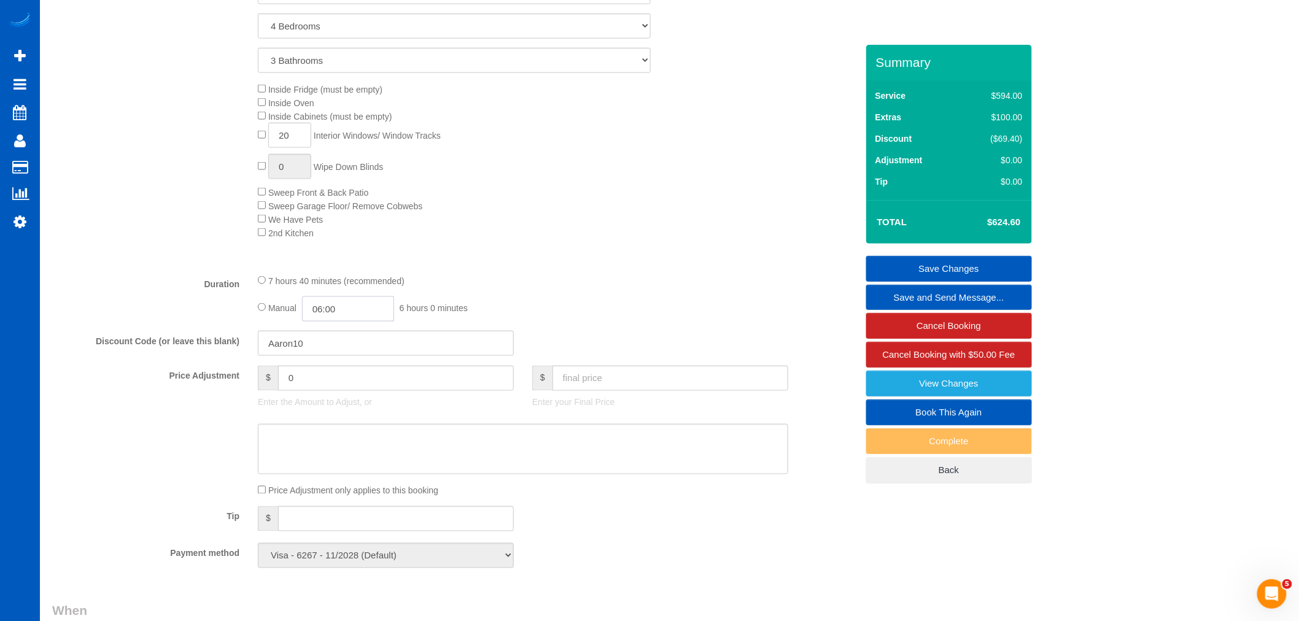
click at [377, 322] on input "06:00" at bounding box center [348, 308] width 92 height 25
type input "06:30"
click at [334, 365] on li "06:30" at bounding box center [334, 373] width 55 height 16
select select "spot69"
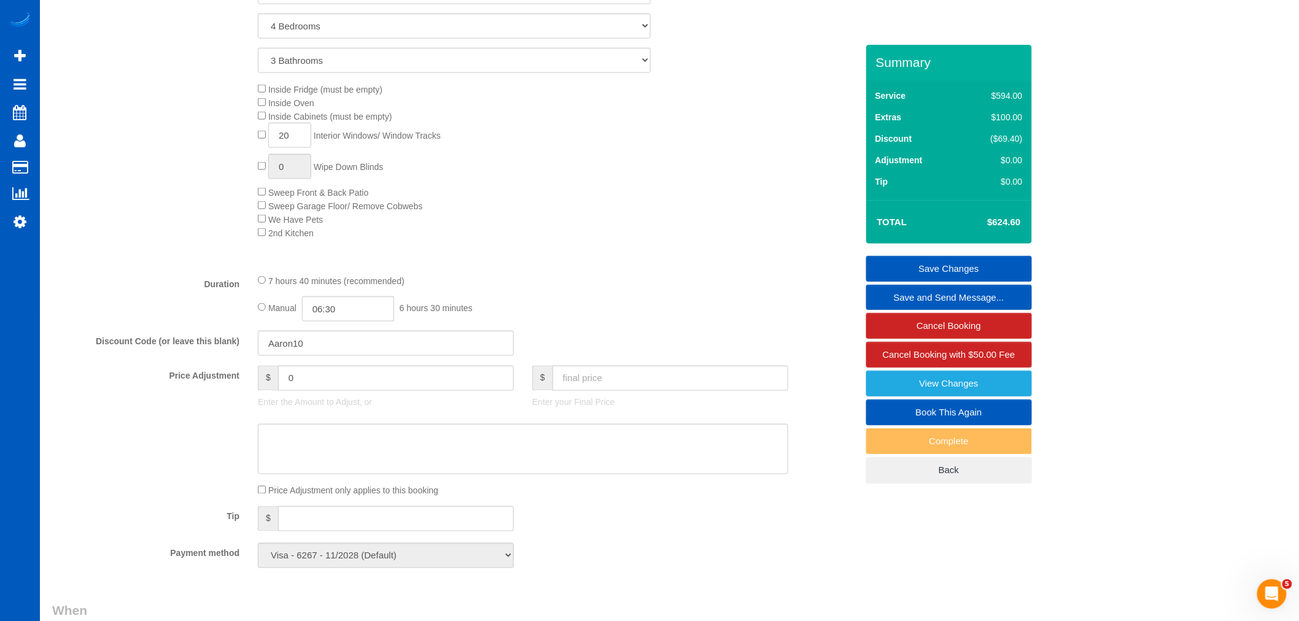
drag, startPoint x: 628, startPoint y: 239, endPoint x: 802, endPoint y: 304, distance: 185.8
click at [628, 238] on div "Inside Fridge (must be empty) Inside Oven Inside Cabinets (must be empty) 20 In…" at bounding box center [557, 160] width 617 height 157
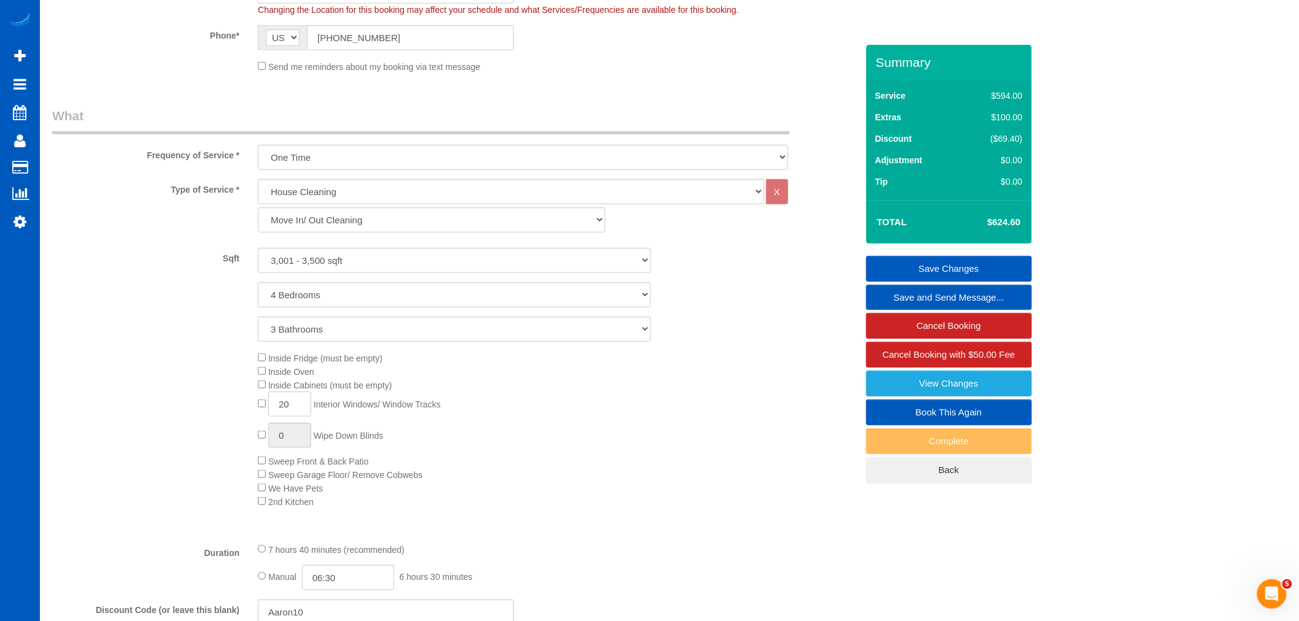
scroll to position [341, 0]
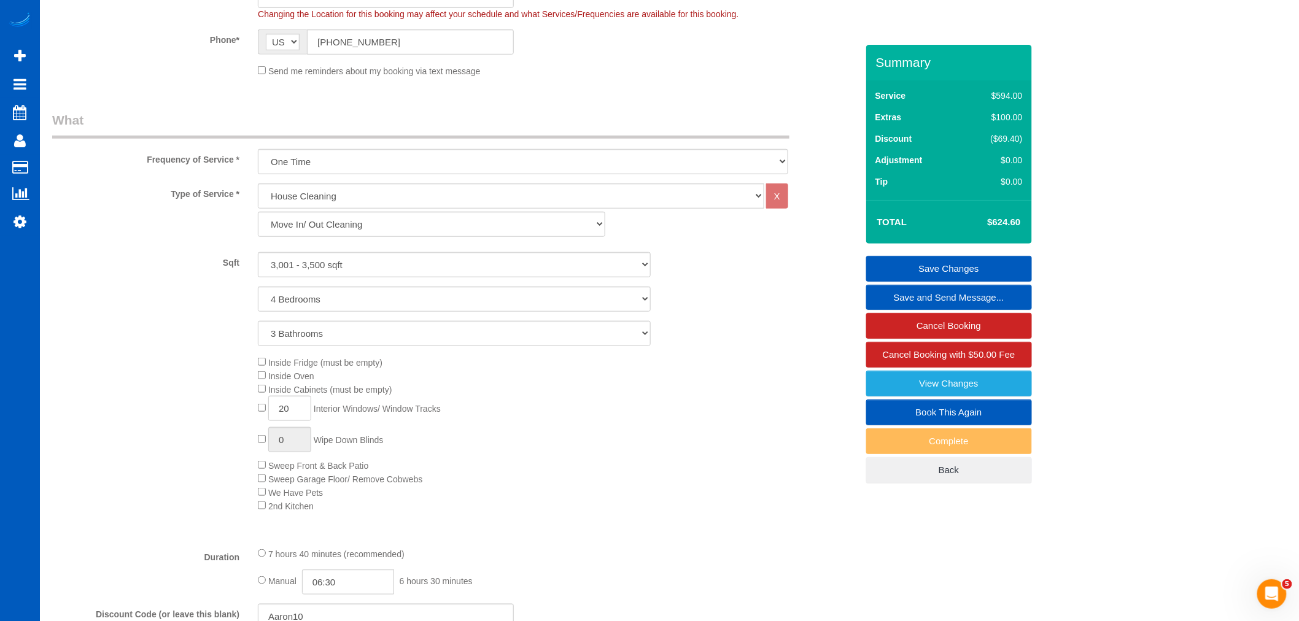
click at [1010, 266] on link "Save Changes" at bounding box center [949, 269] width 166 height 26
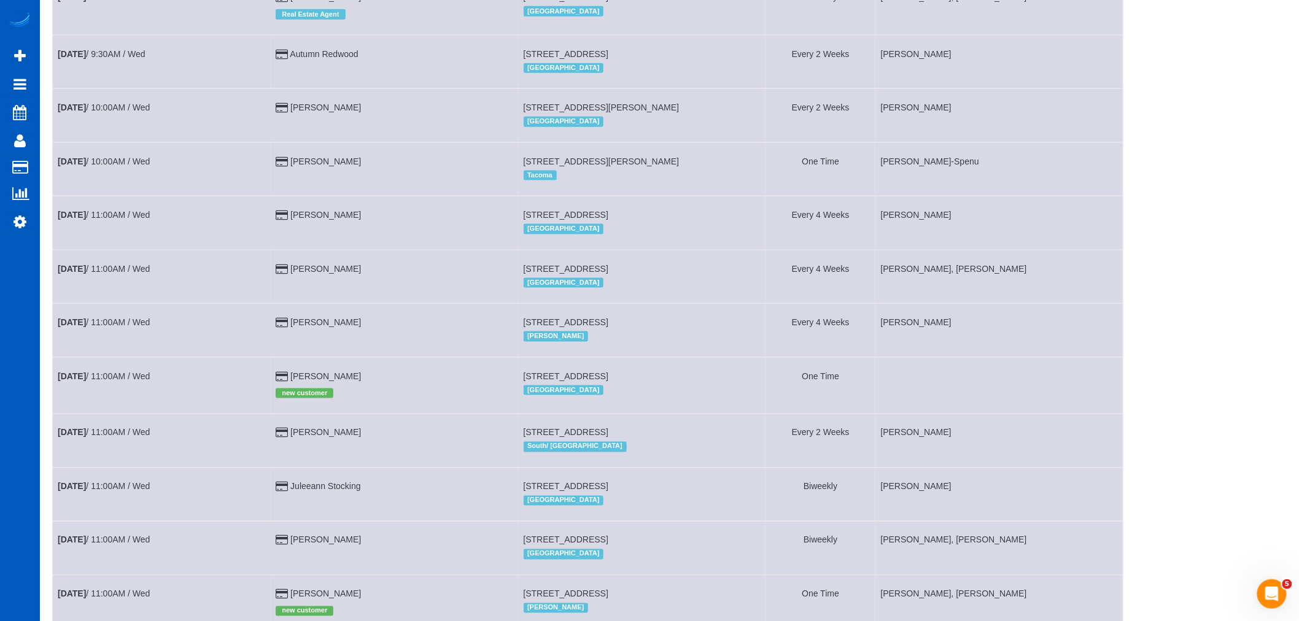
scroll to position [750, 0]
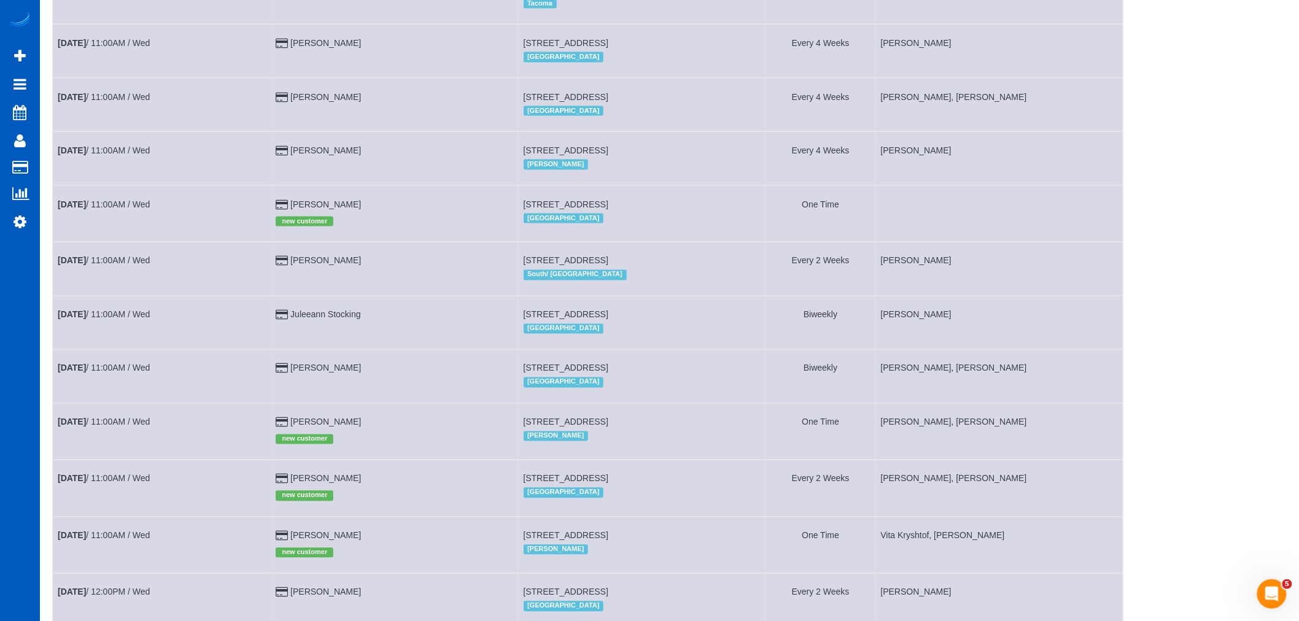
click at [102, 231] on td "Aug 27th / 11:00AM / Wed" at bounding box center [162, 213] width 218 height 56
click at [109, 209] on link "Aug 27th / 11:00AM / Wed" at bounding box center [104, 204] width 92 height 10
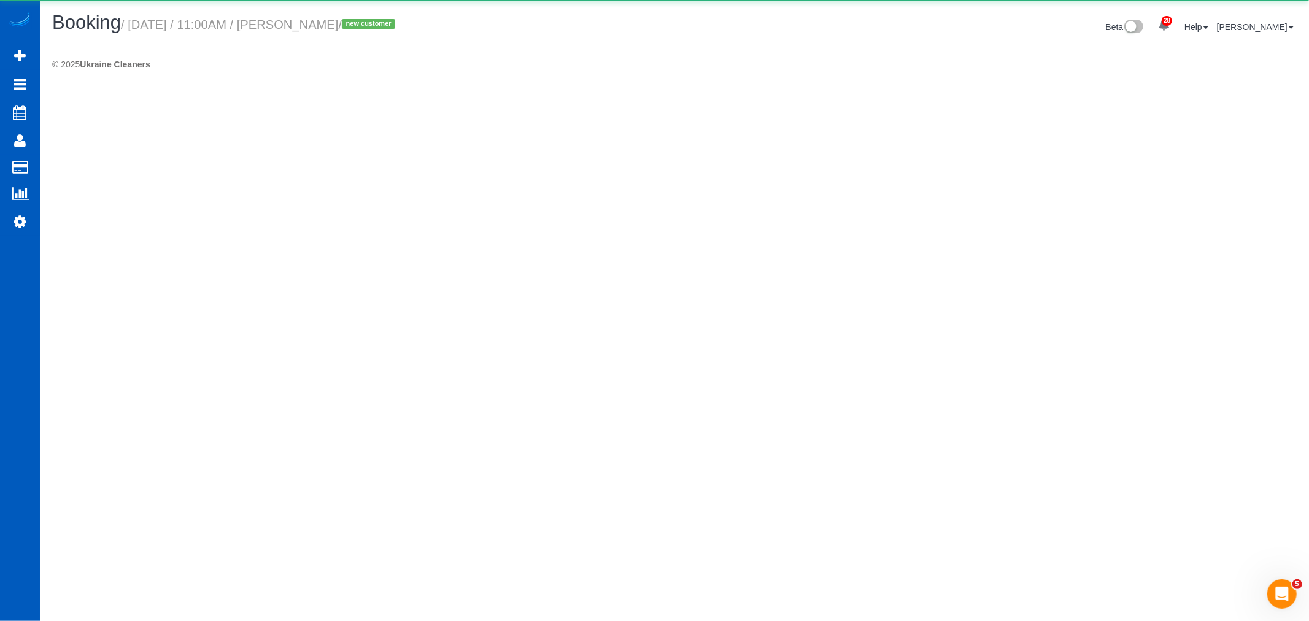
select select "WA"
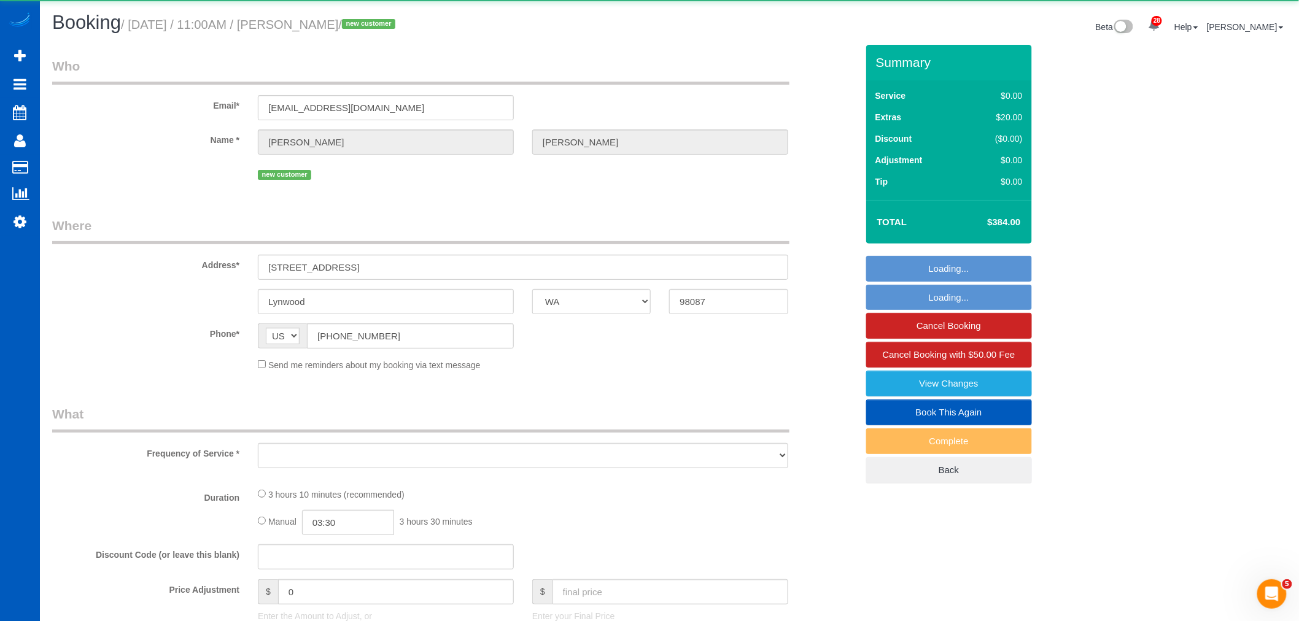
select select "object:18746"
select select "199"
select select "spot78"
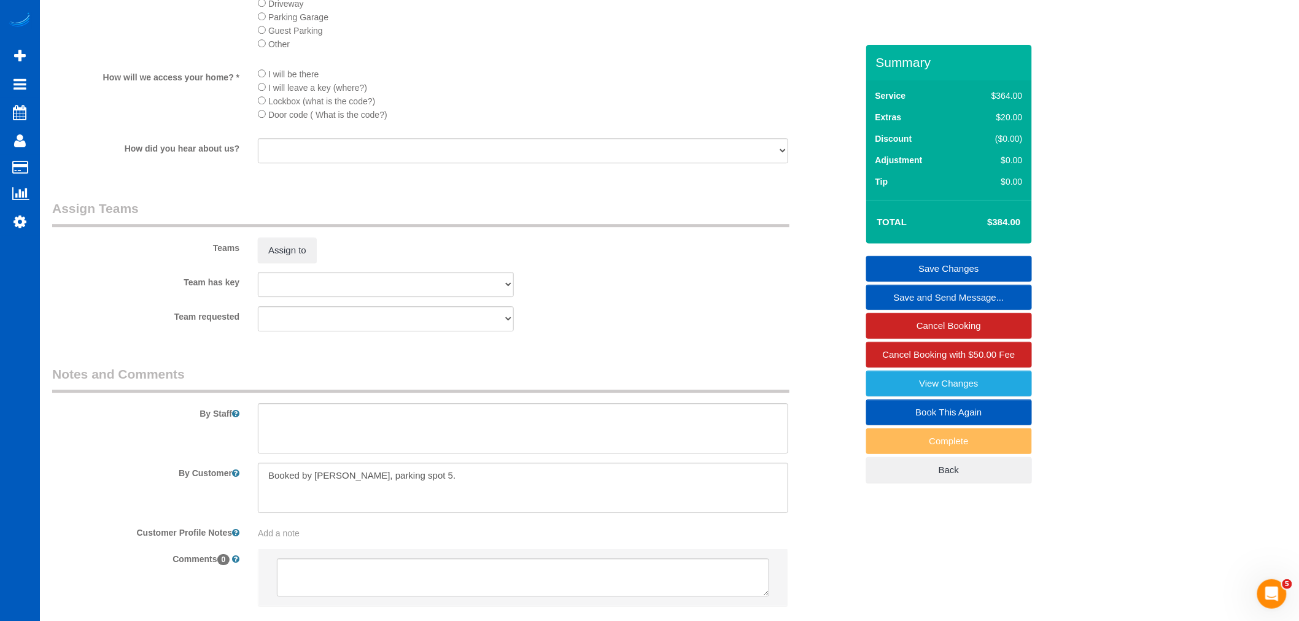
scroll to position [1217, 0]
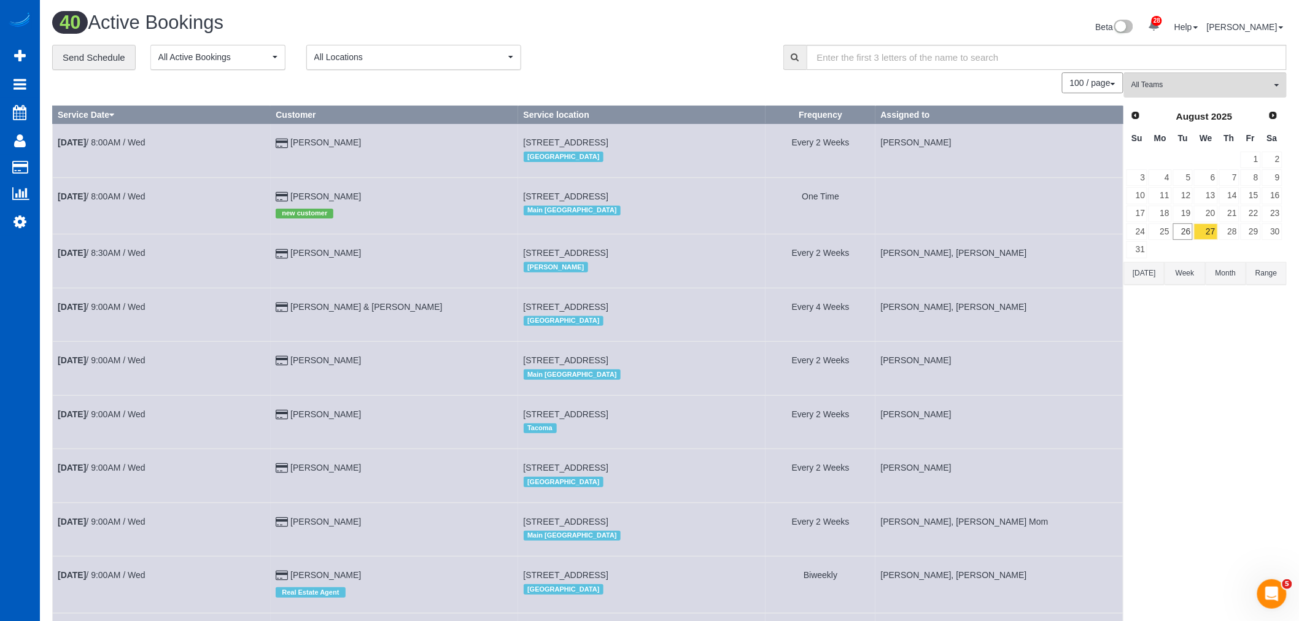
click at [1192, 93] on button "All Teams" at bounding box center [1205, 84] width 163 height 25
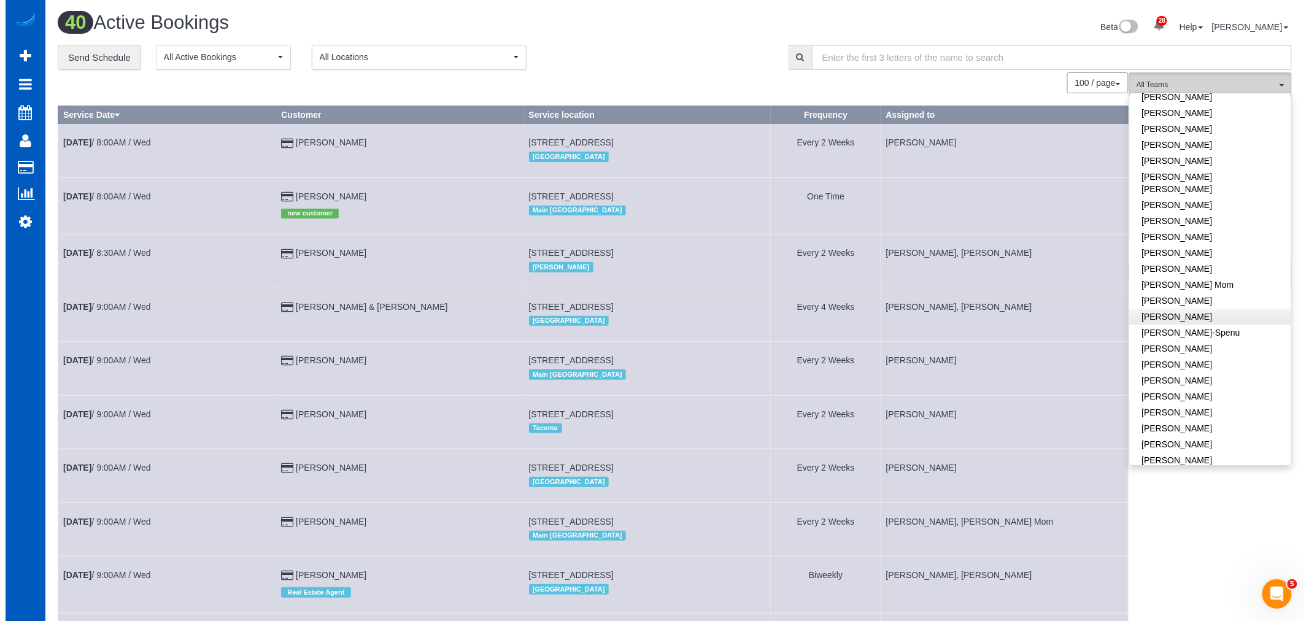
scroll to position [204, 0]
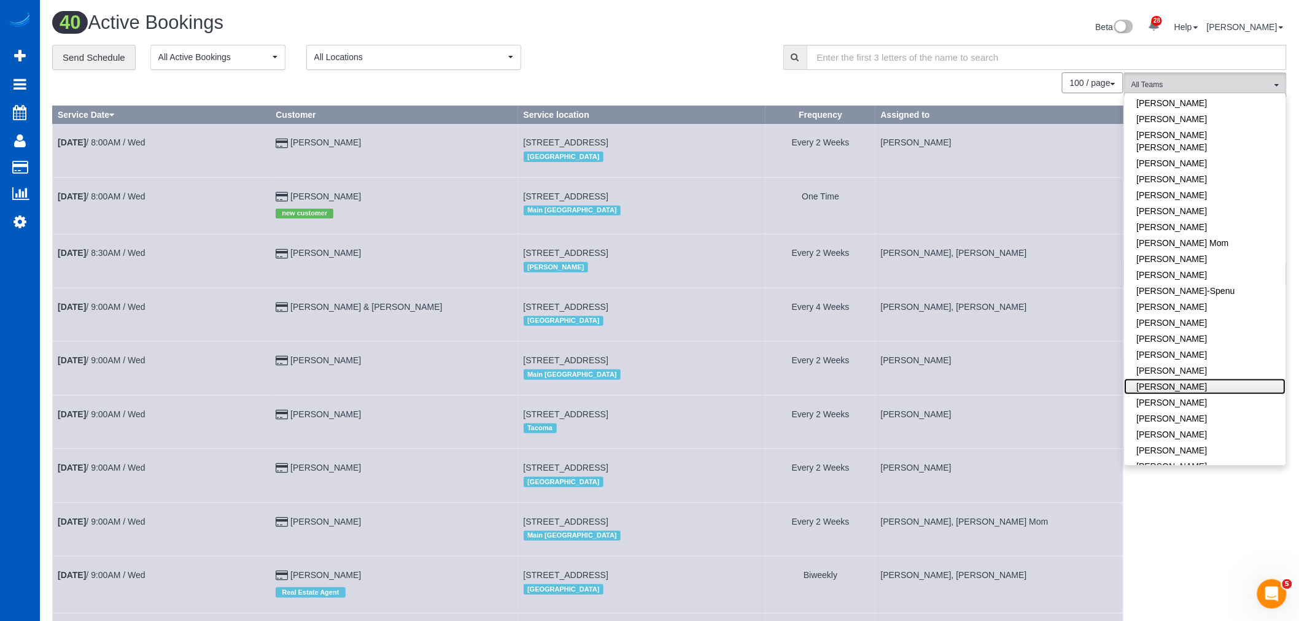
click at [1187, 381] on link "[PERSON_NAME]" at bounding box center [1204, 387] width 161 height 16
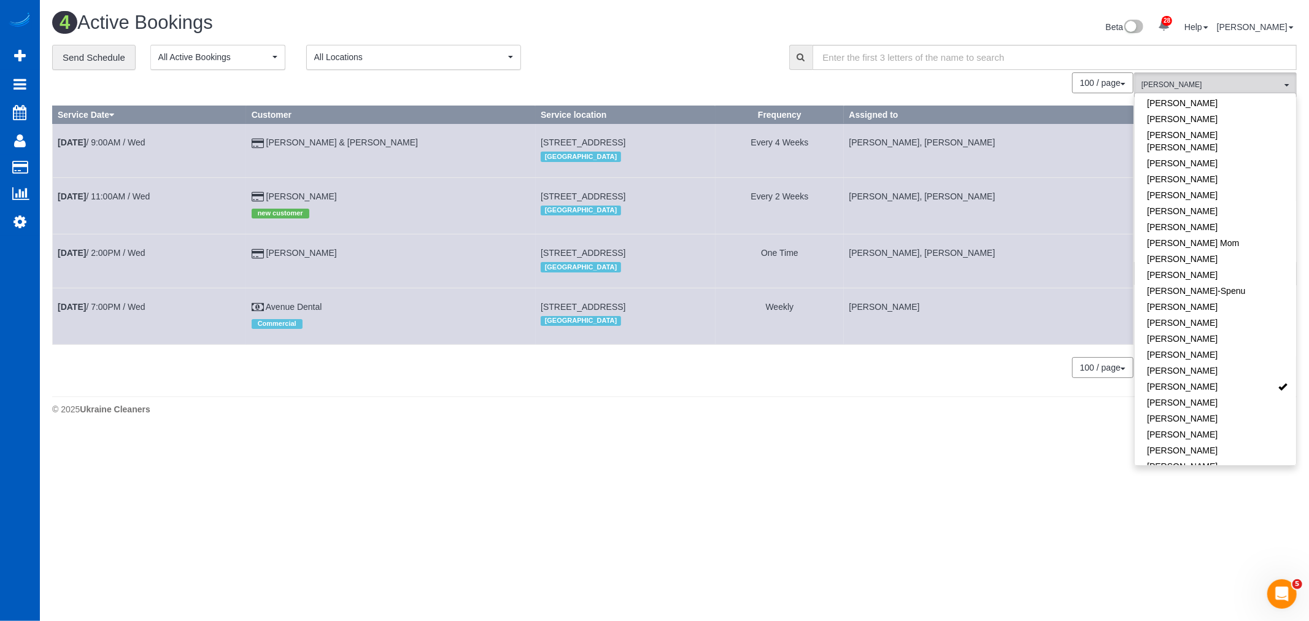
drag, startPoint x: 447, startPoint y: 255, endPoint x: 654, endPoint y: 254, distance: 207.4
click at [654, 254] on td "10711 8th Ave Ne, 305, Seattle, WA 98125 North Seattle" at bounding box center [626, 260] width 180 height 53
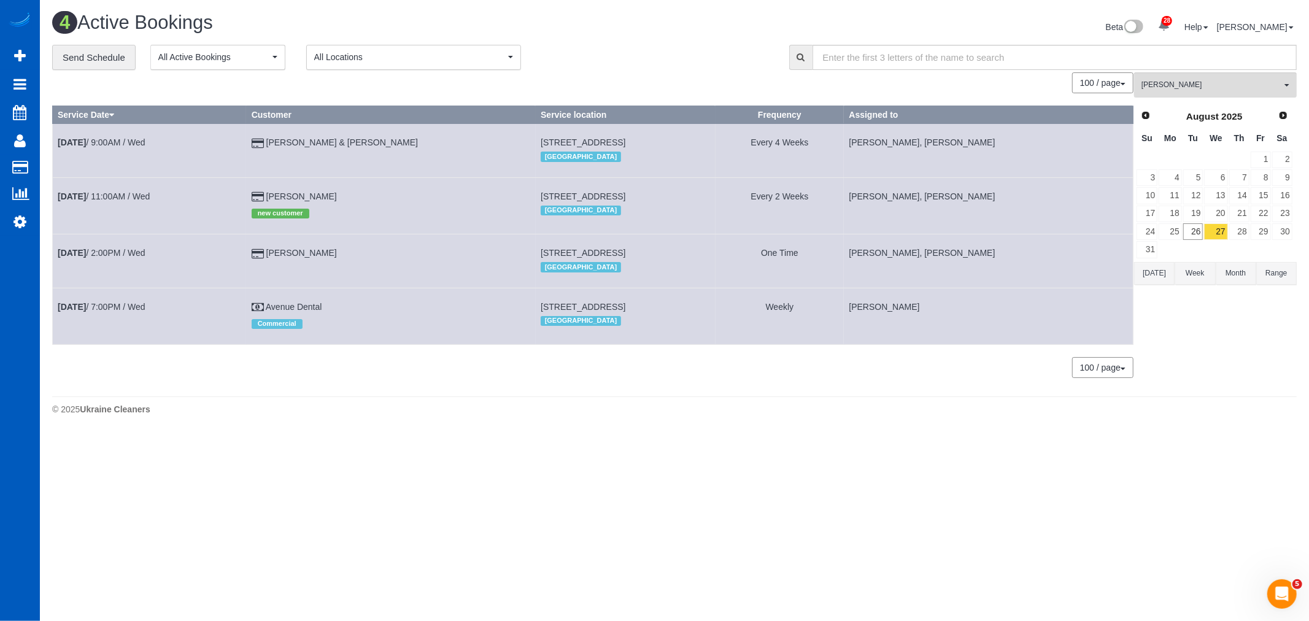
copy span "10711 8th Ave Ne, 305, Seattle, WA 98125"
click at [1220, 80] on span "[PERSON_NAME]" at bounding box center [1212, 85] width 140 height 10
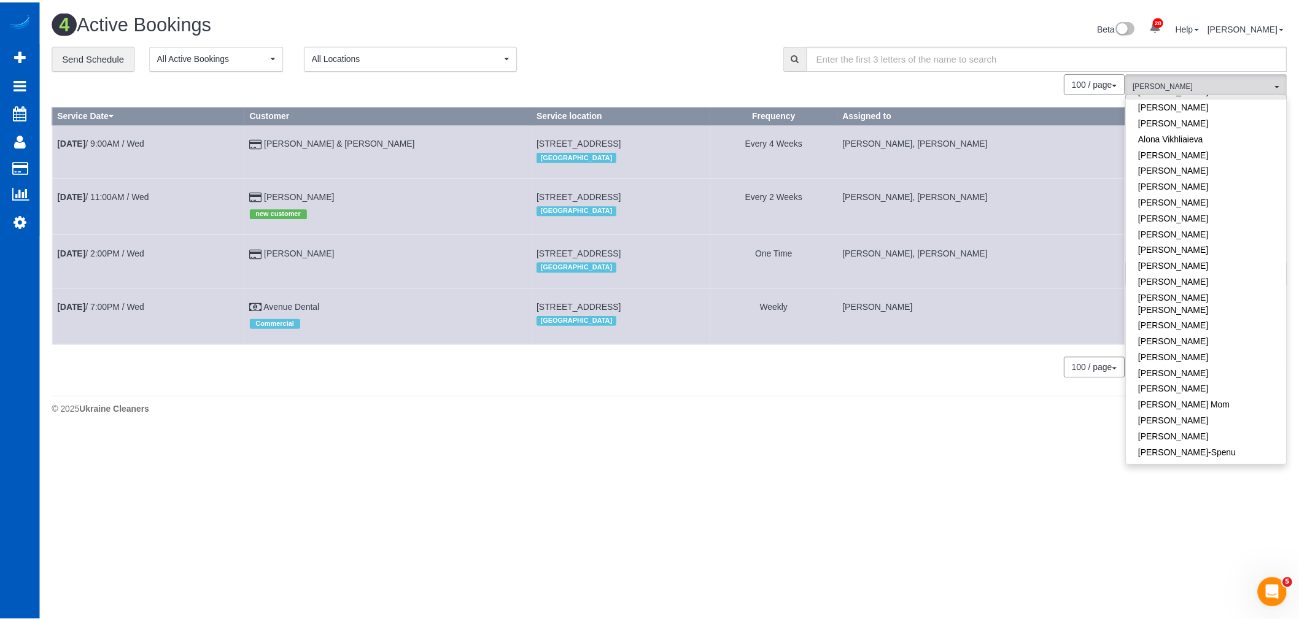
scroll to position [0, 0]
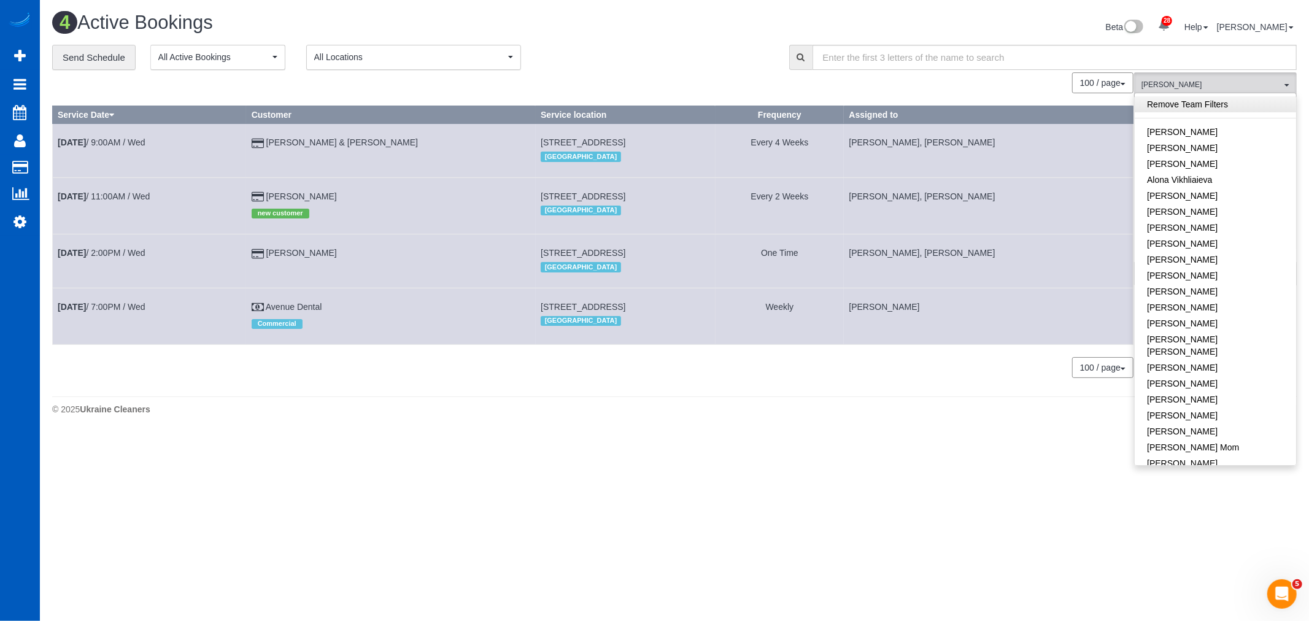
click at [1192, 102] on link "Remove Team Filters" at bounding box center [1215, 104] width 161 height 16
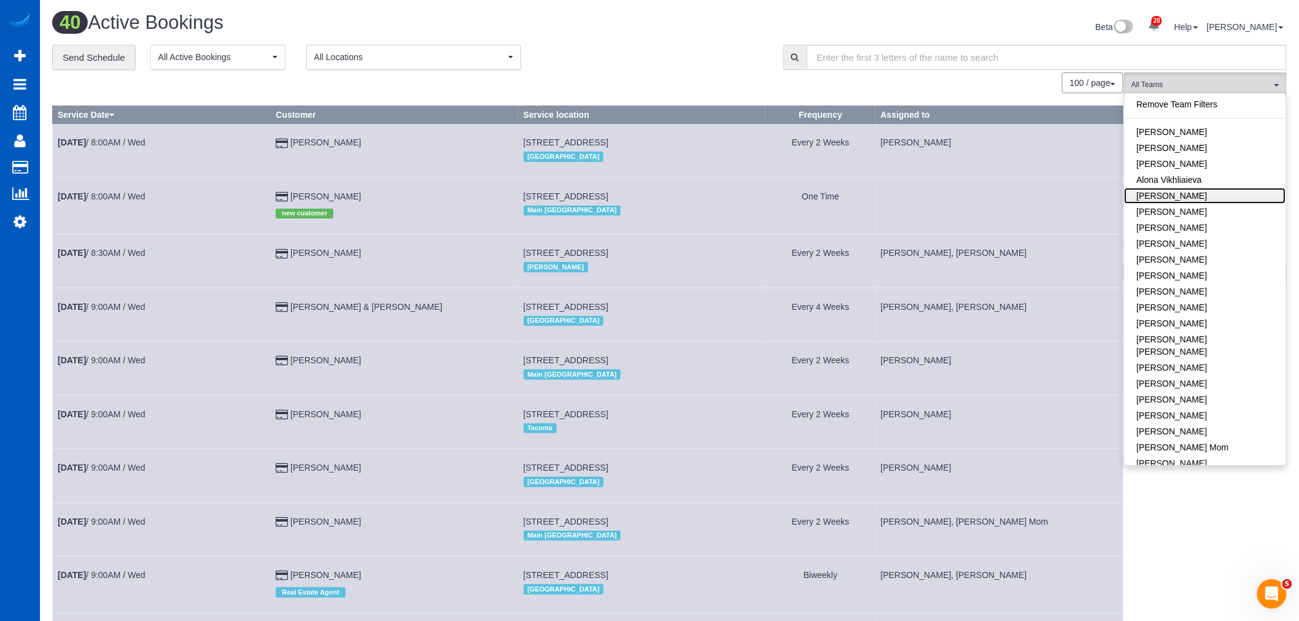
click at [1223, 196] on link "[PERSON_NAME]" at bounding box center [1204, 196] width 161 height 16
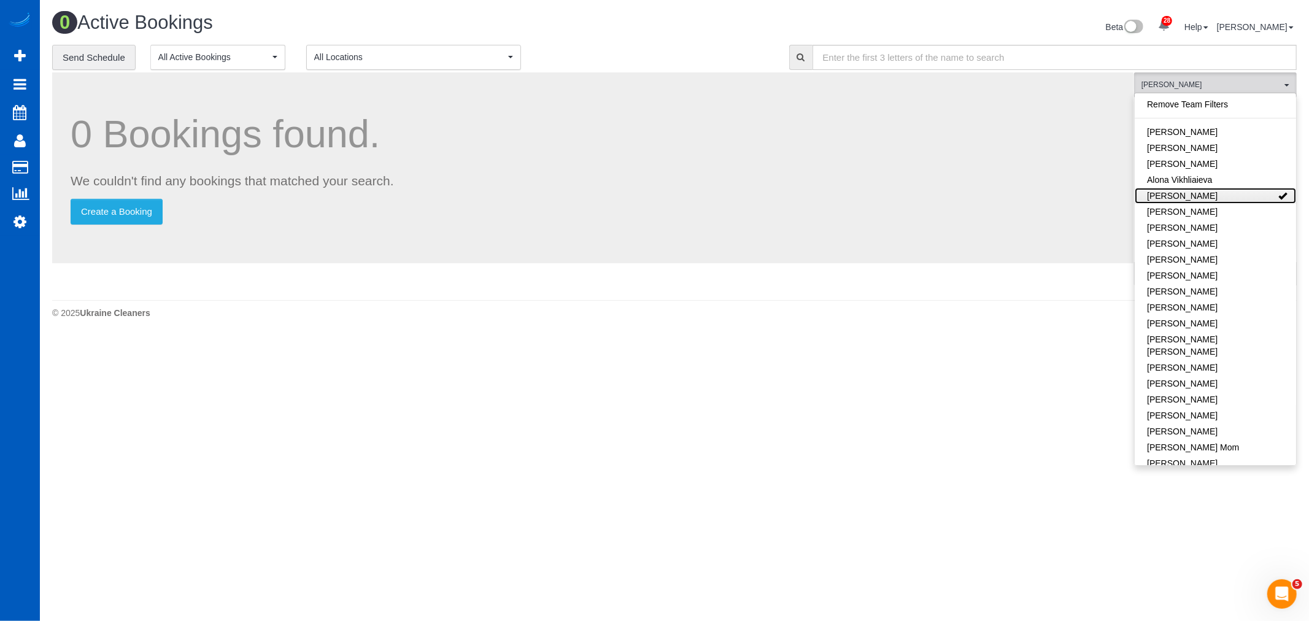
click at [1223, 196] on link "[PERSON_NAME]" at bounding box center [1215, 196] width 161 height 16
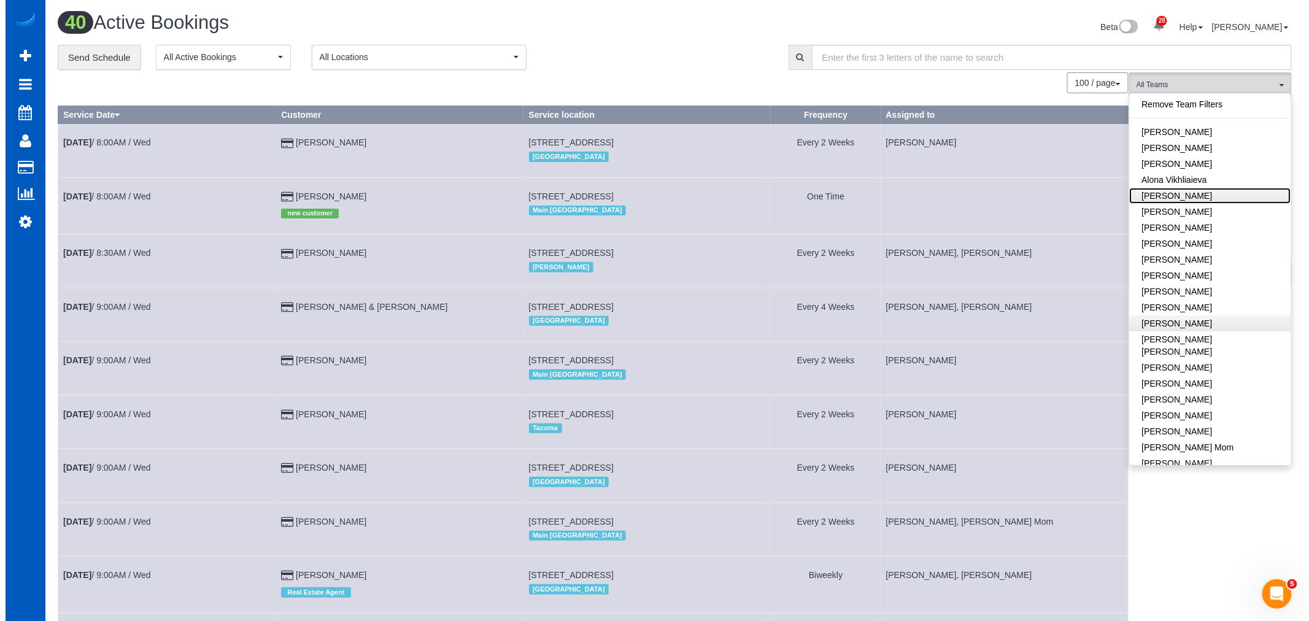
scroll to position [68, 0]
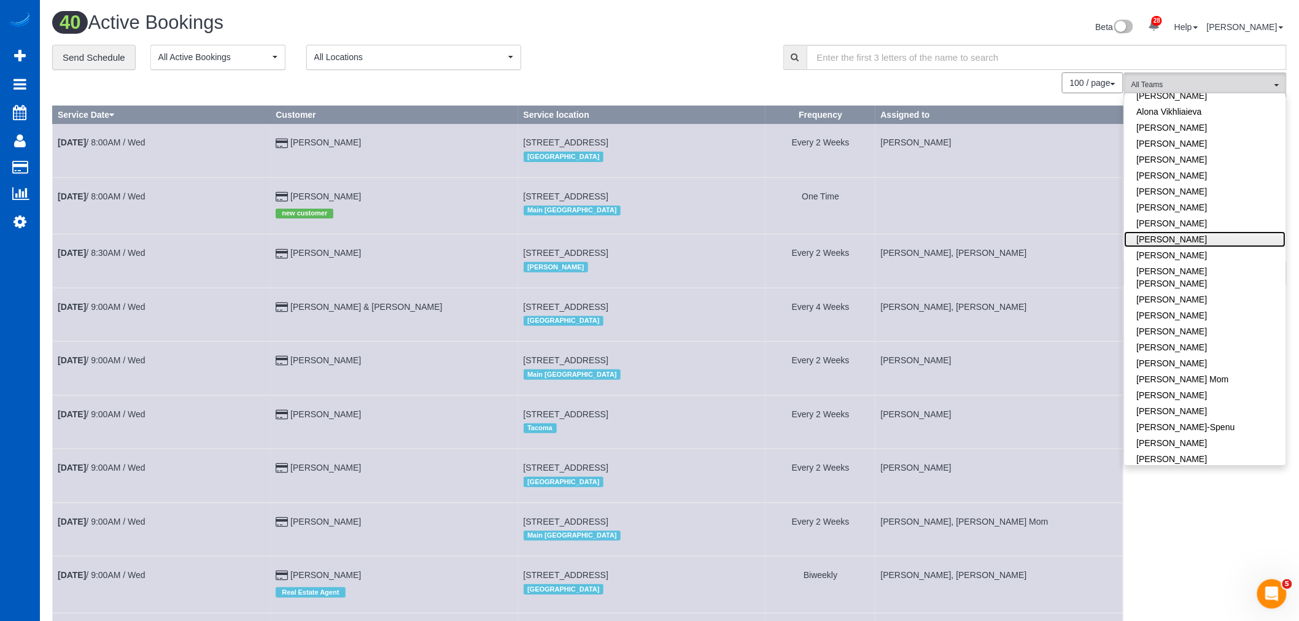
click at [1195, 244] on link "[PERSON_NAME]" at bounding box center [1204, 239] width 161 height 16
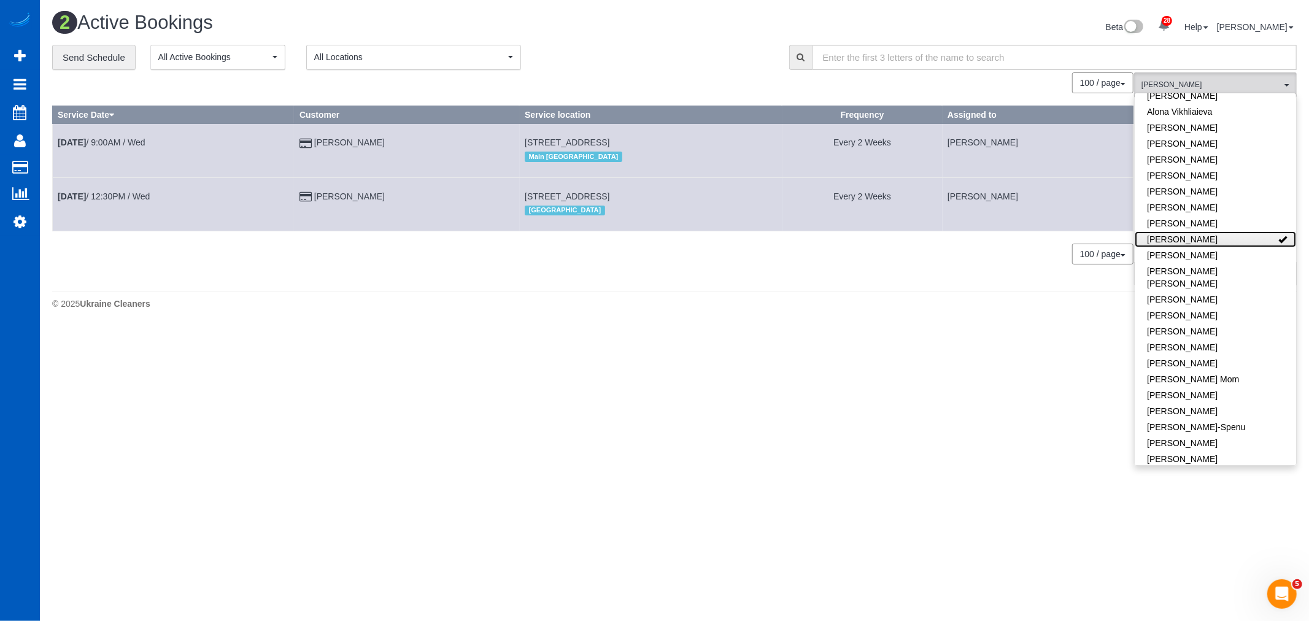
click at [1195, 244] on link "[PERSON_NAME]" at bounding box center [1215, 239] width 161 height 16
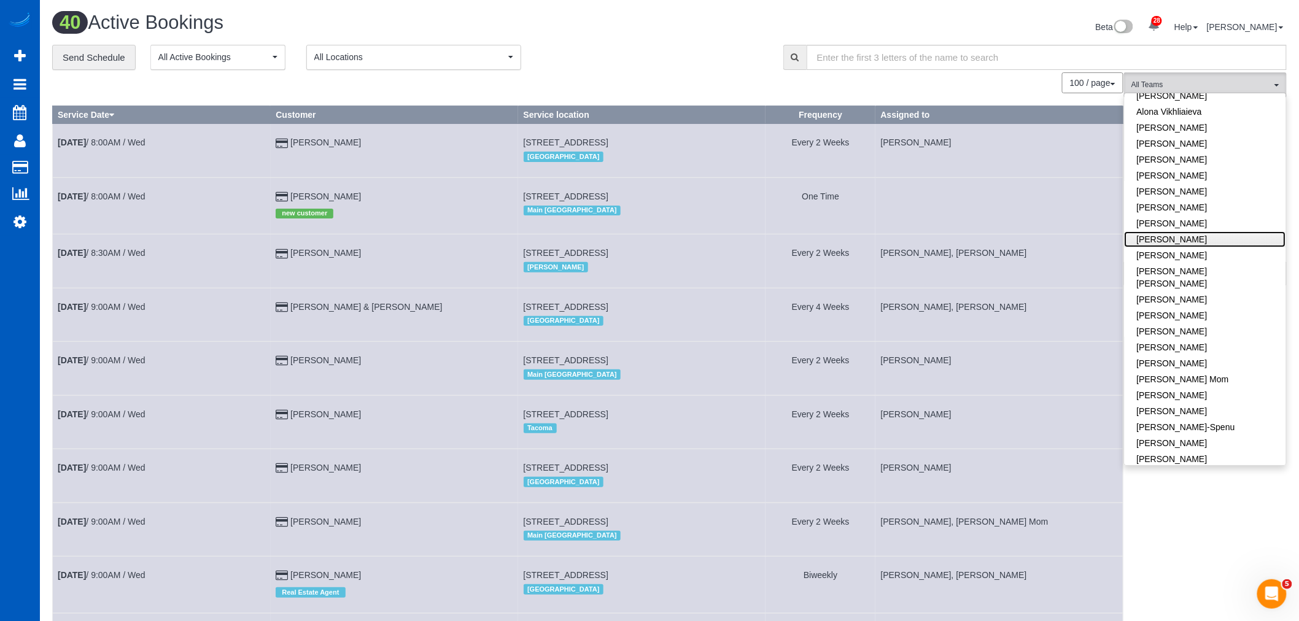
click at [1195, 244] on link "[PERSON_NAME]" at bounding box center [1204, 239] width 161 height 16
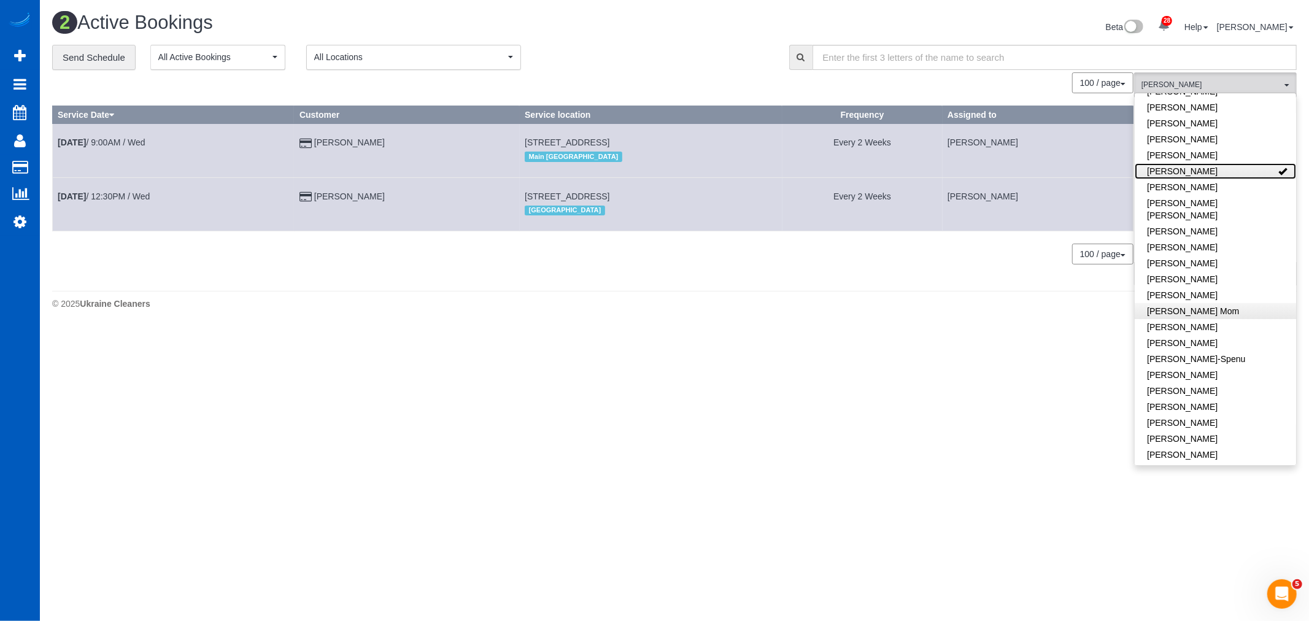
scroll to position [272, 0]
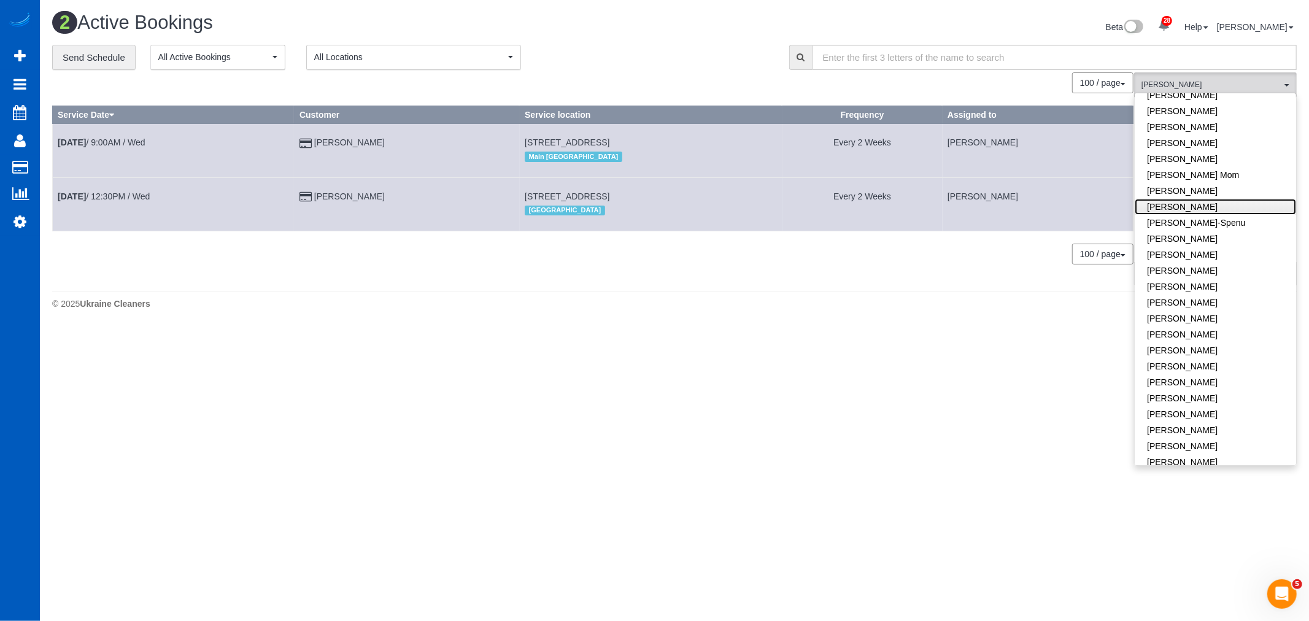
click at [1192, 199] on link "[PERSON_NAME]" at bounding box center [1215, 207] width 161 height 16
click at [1191, 199] on link "[PERSON_NAME]" at bounding box center [1215, 207] width 161 height 16
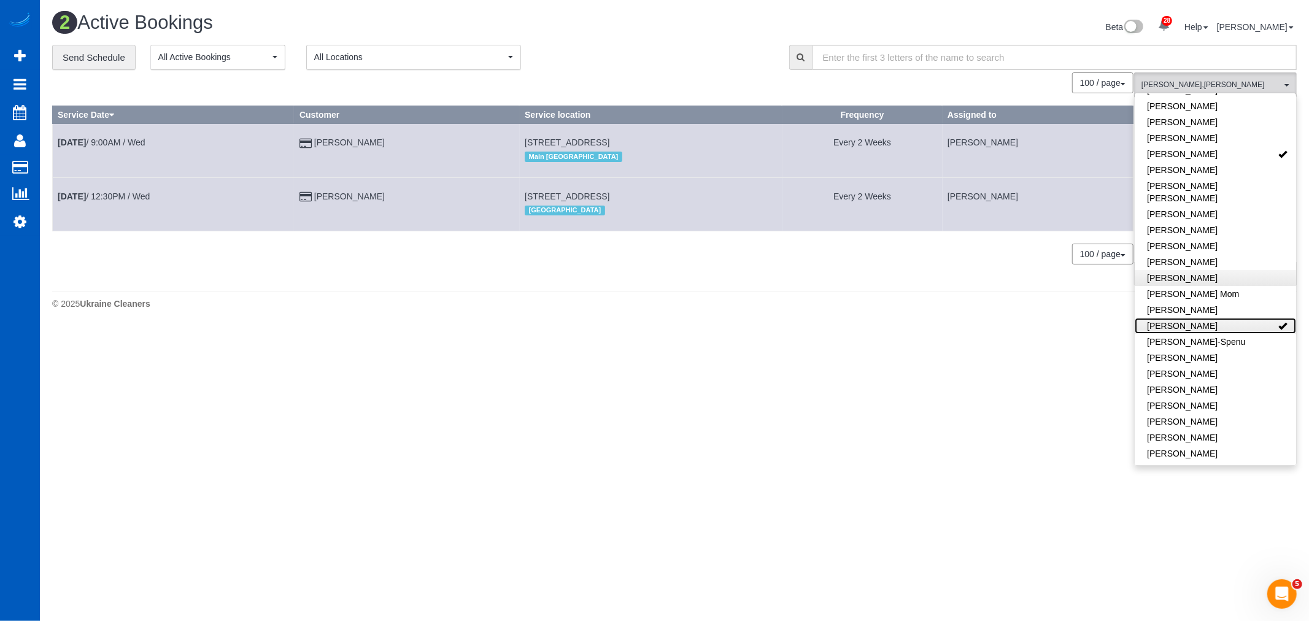
scroll to position [0, 0]
click at [1229, 311] on link "[PERSON_NAME]" at bounding box center [1215, 307] width 161 height 16
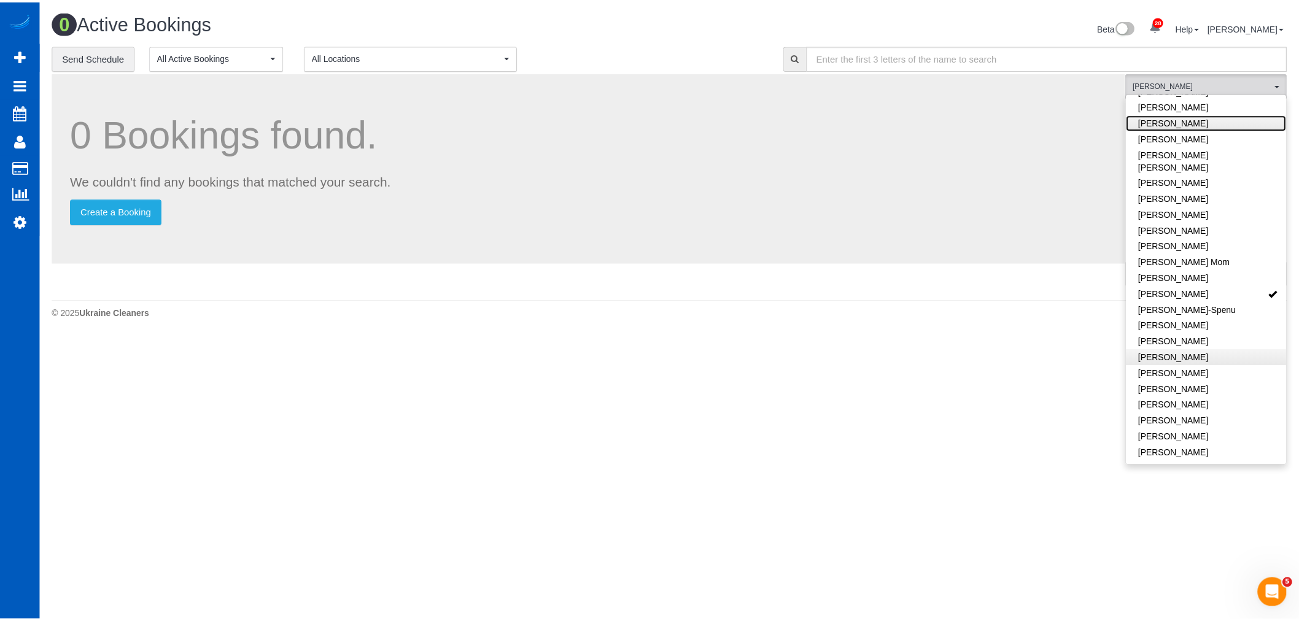
scroll to position [204, 0]
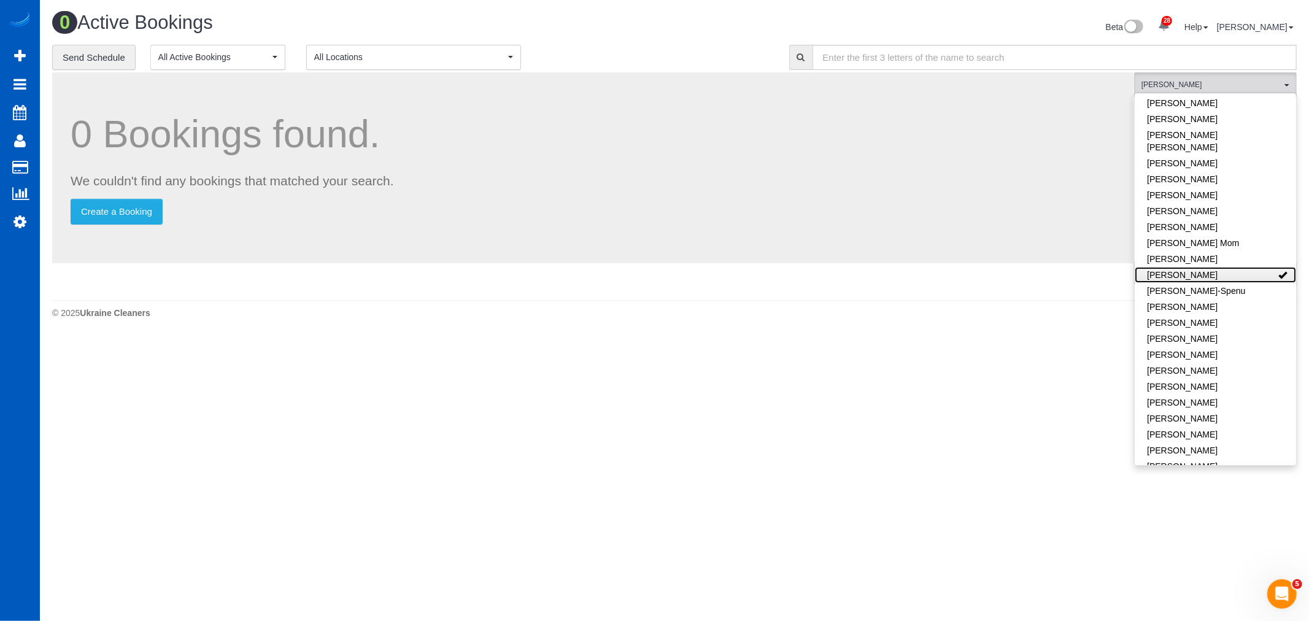
click at [1222, 267] on link "[PERSON_NAME]" at bounding box center [1215, 275] width 161 height 16
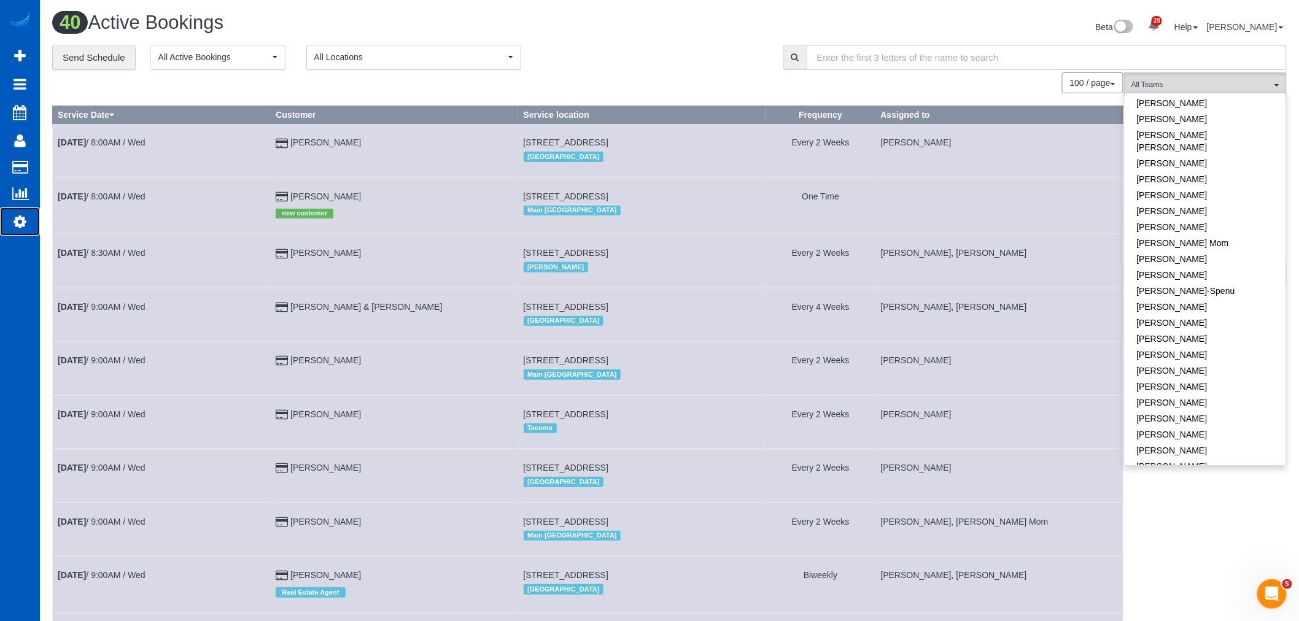
click at [10, 214] on link "Settings" at bounding box center [20, 221] width 40 height 28
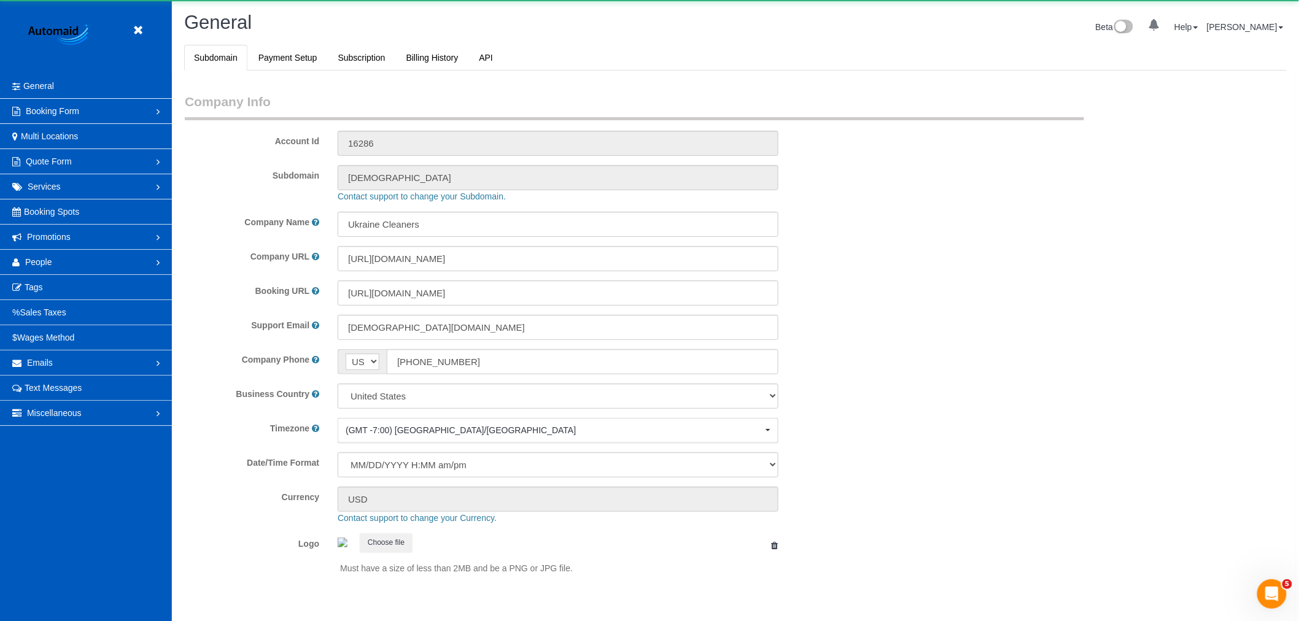
scroll to position [2683, 1299]
select select "1"
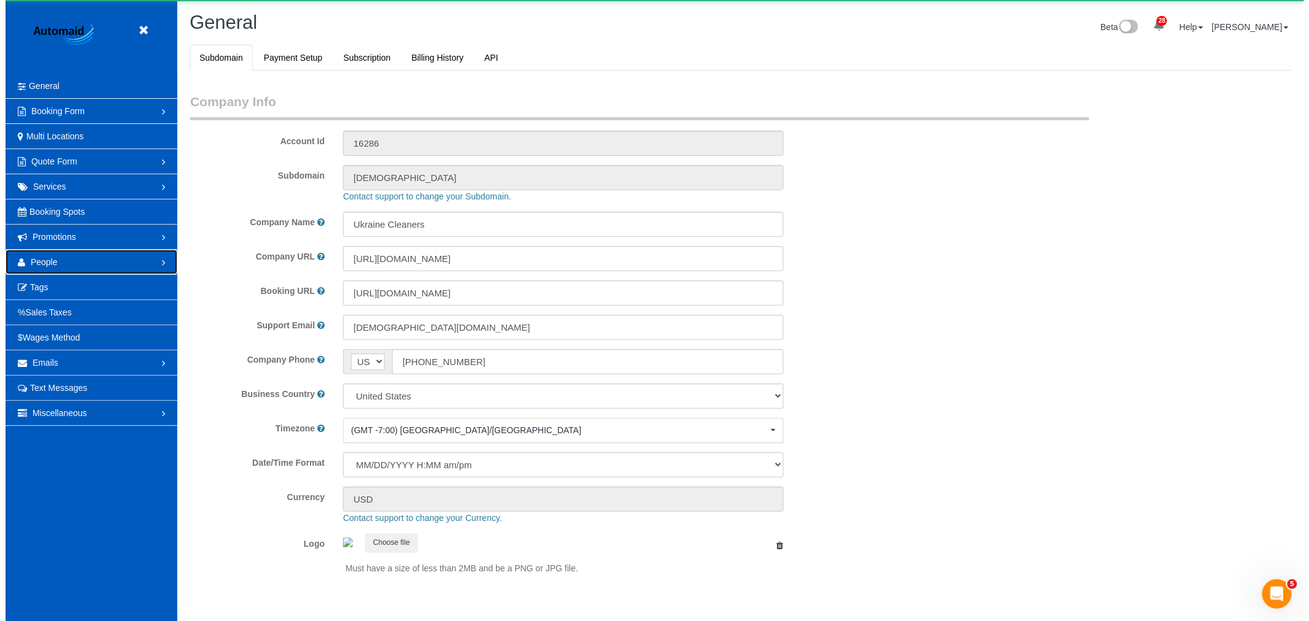
scroll to position [0, 0]
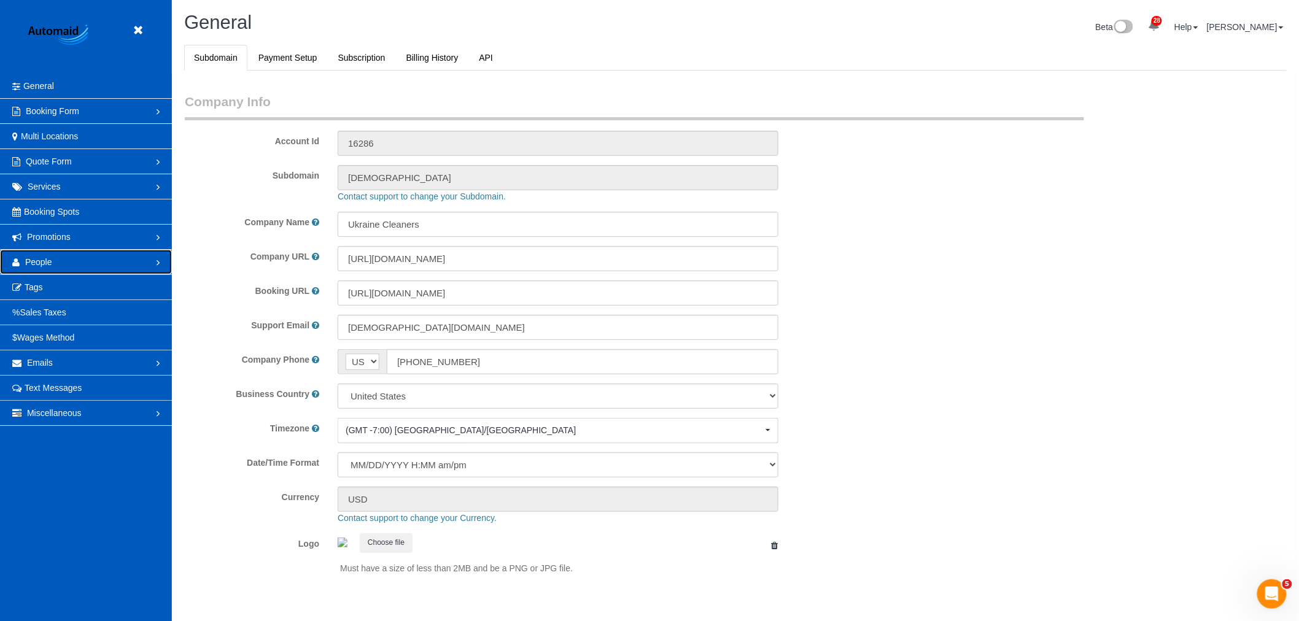
click at [62, 266] on link "People" at bounding box center [86, 262] width 172 height 25
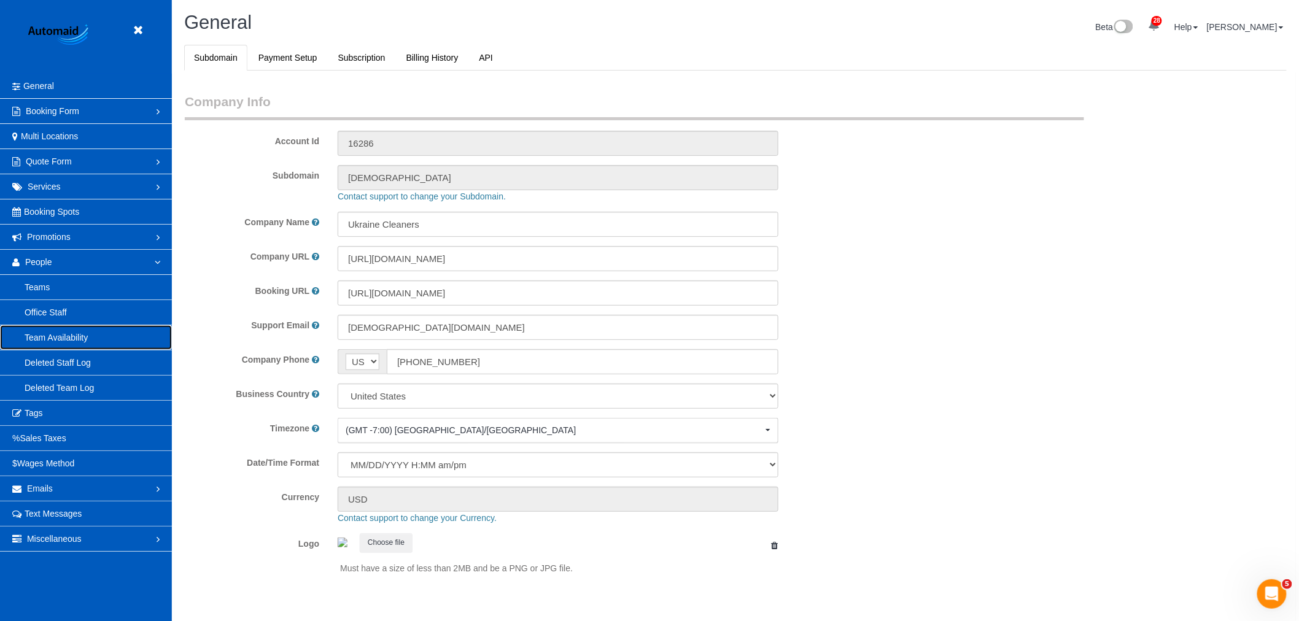
click at [76, 347] on link "Team Availability" at bounding box center [86, 337] width 172 height 25
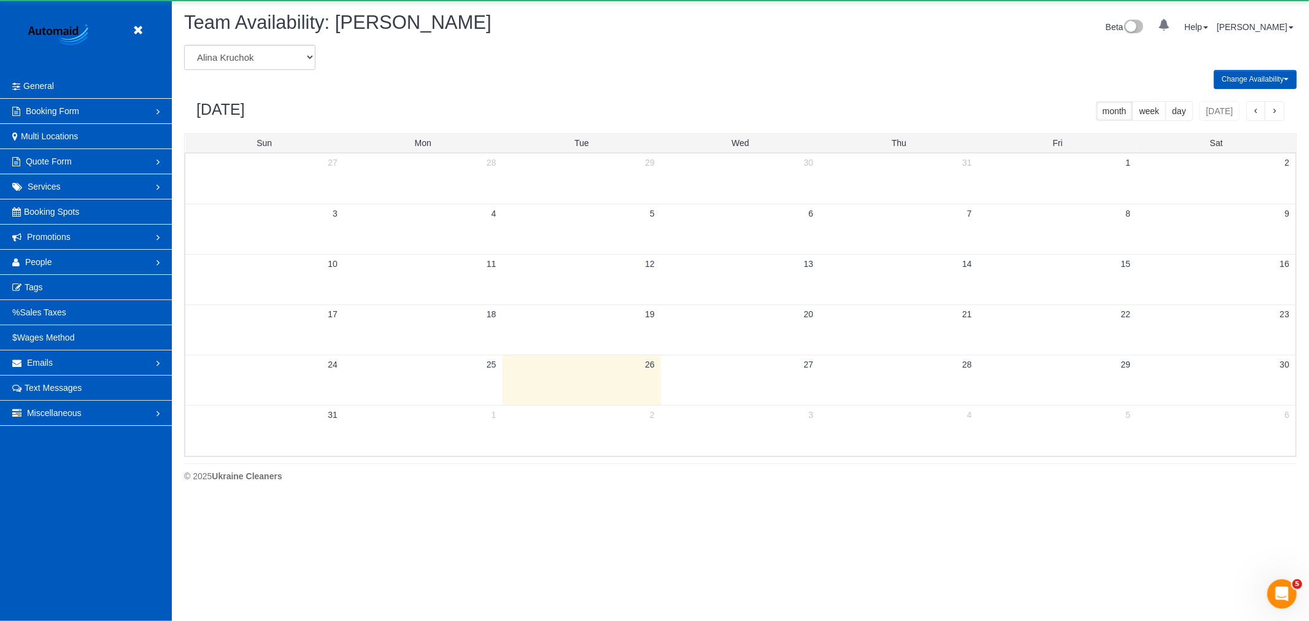
scroll to position [501, 1309]
click at [234, 54] on select "Alina Kruchok Alona Kulish Alona Tarasiuk Alona Vikhliaieva Anastasiia Demchenk…" at bounding box center [249, 57] width 131 height 25
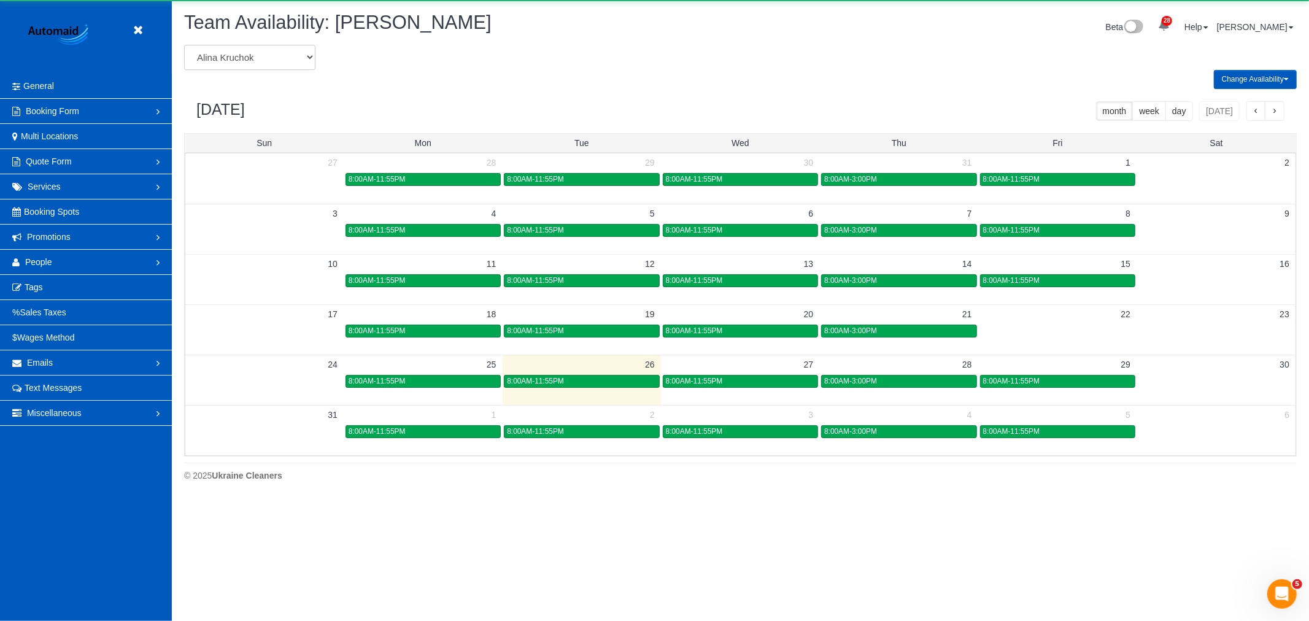
scroll to position [0, 0]
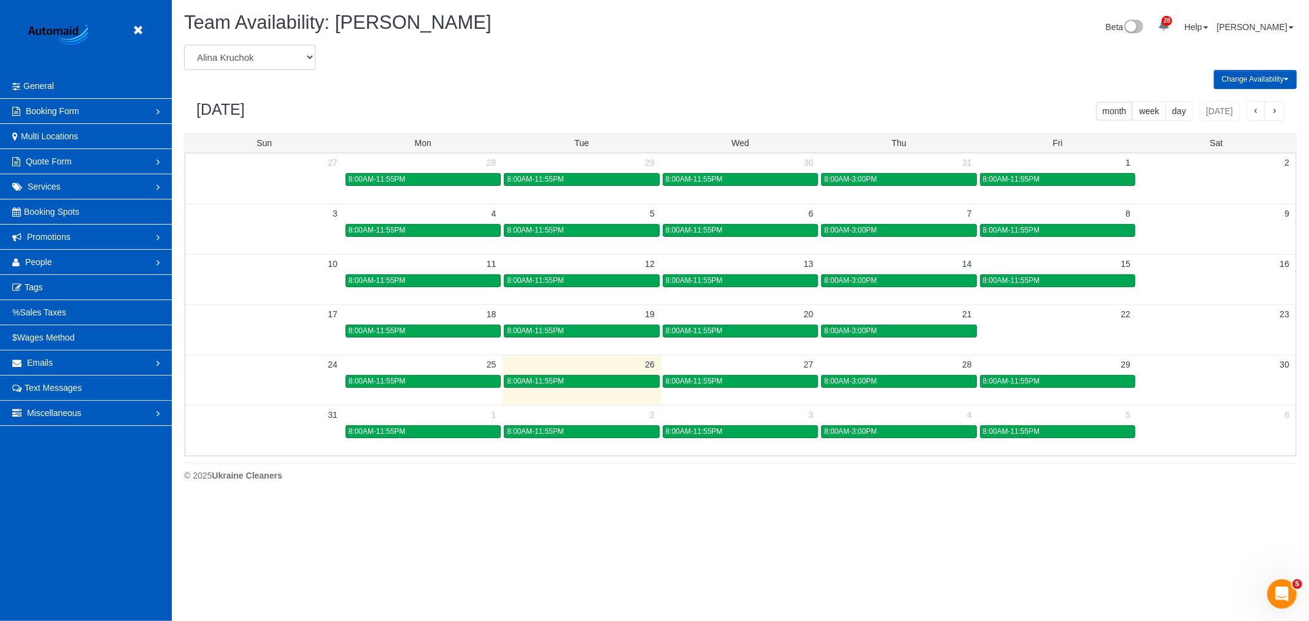
select select "number:19638"
click at [184, 45] on select "Alina Kruchok Alona Kulish Alona Tarasiuk Alona Vikhliaieva Anastasiia Demchenk…" at bounding box center [249, 57] width 131 height 25
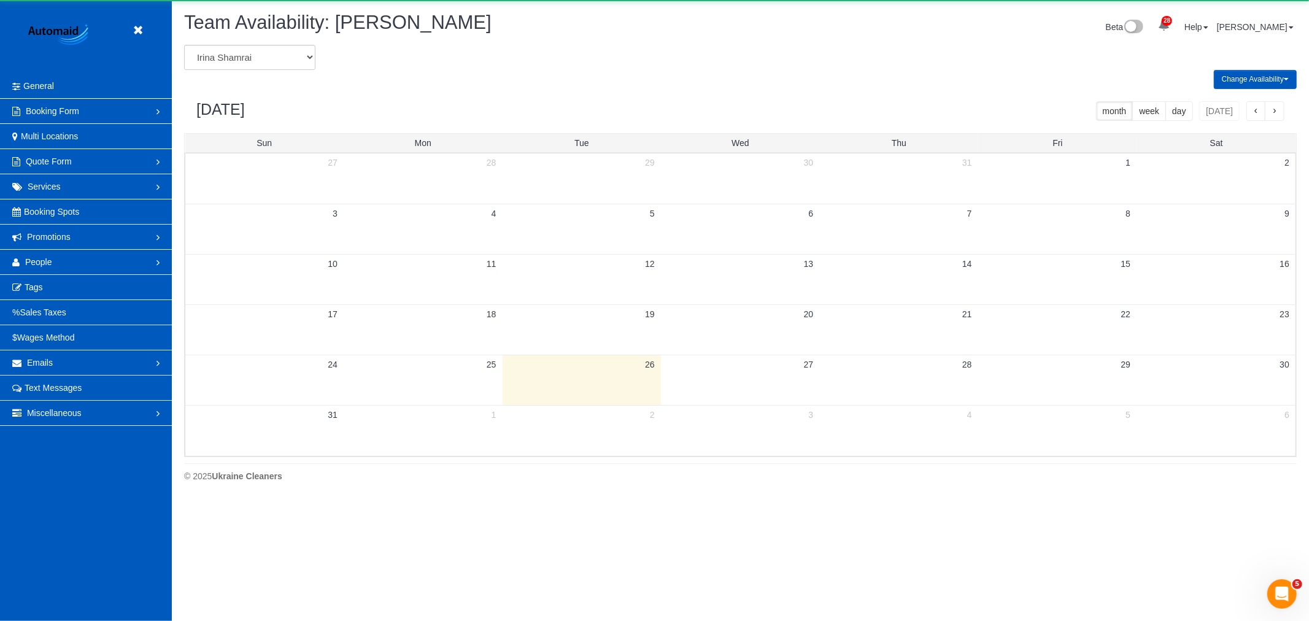
scroll to position [60871, 60062]
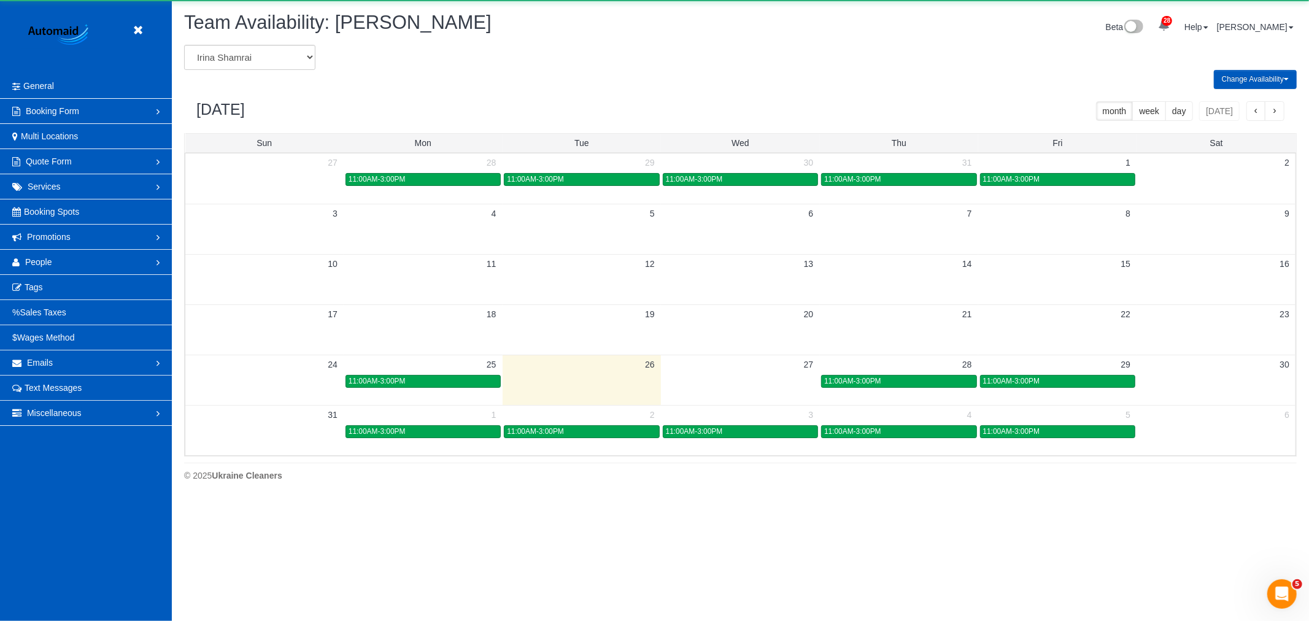
click at [732, 382] on td at bounding box center [740, 381] width 158 height 14
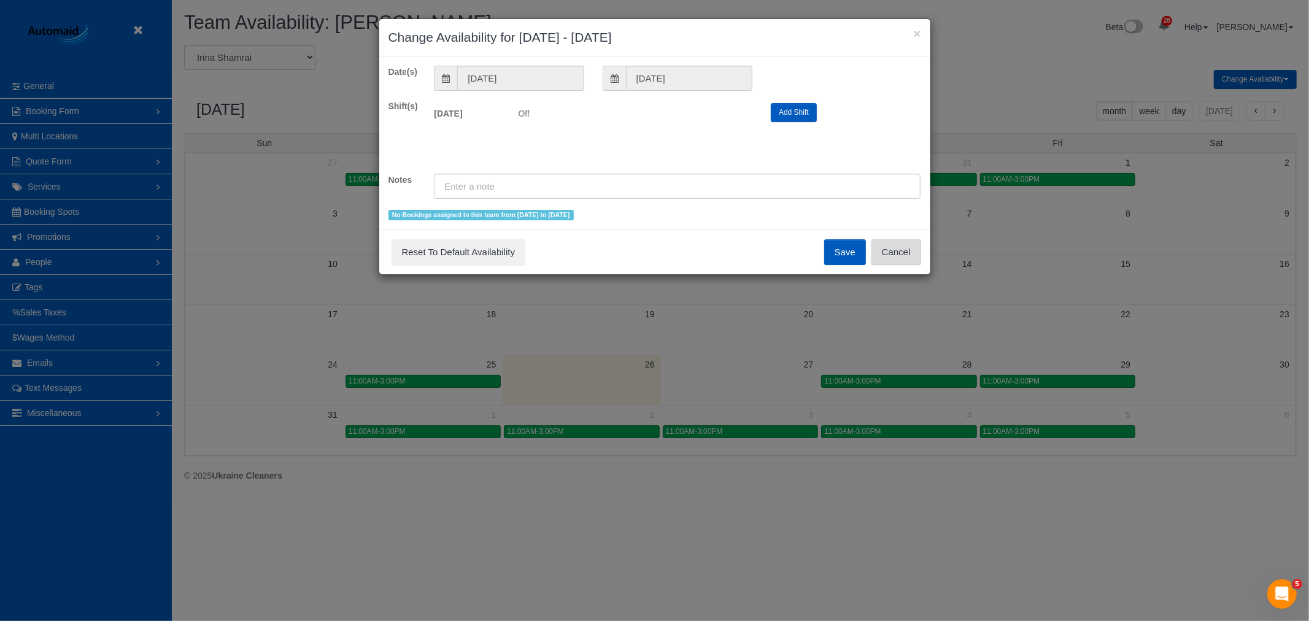
click at [888, 250] on button "Cancel" at bounding box center [896, 252] width 50 height 26
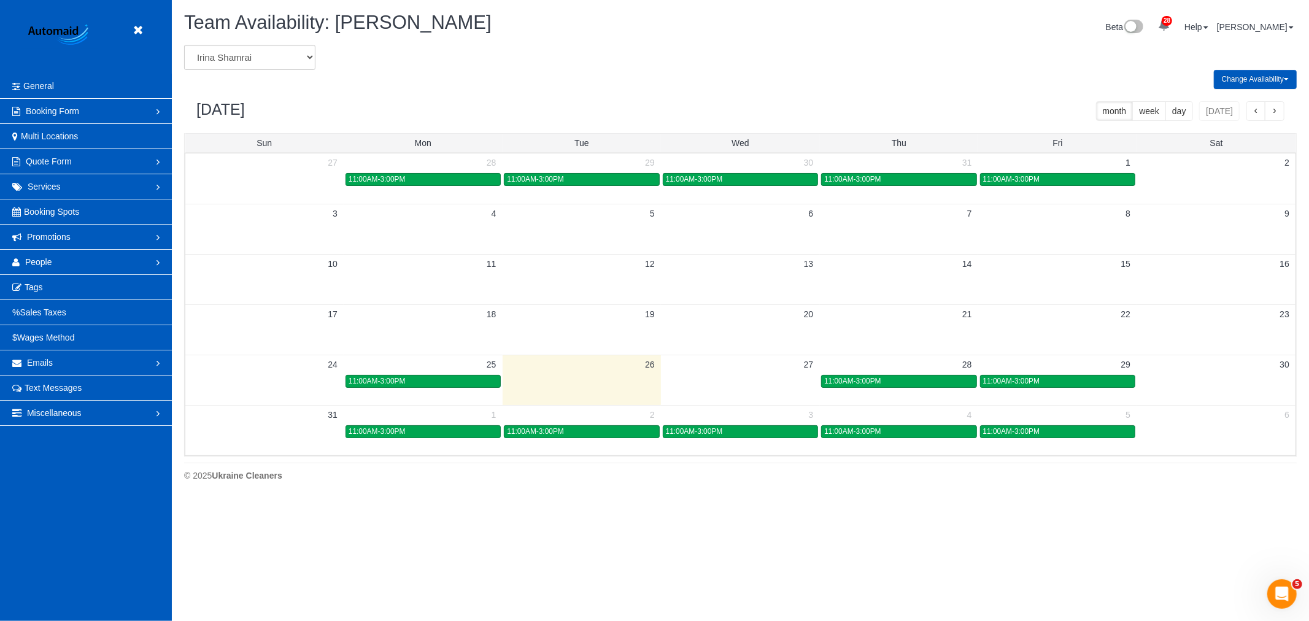
click at [131, 20] on header "Beta" at bounding box center [86, 37] width 172 height 74
click at [136, 23] on link at bounding box center [141, 30] width 18 height 18
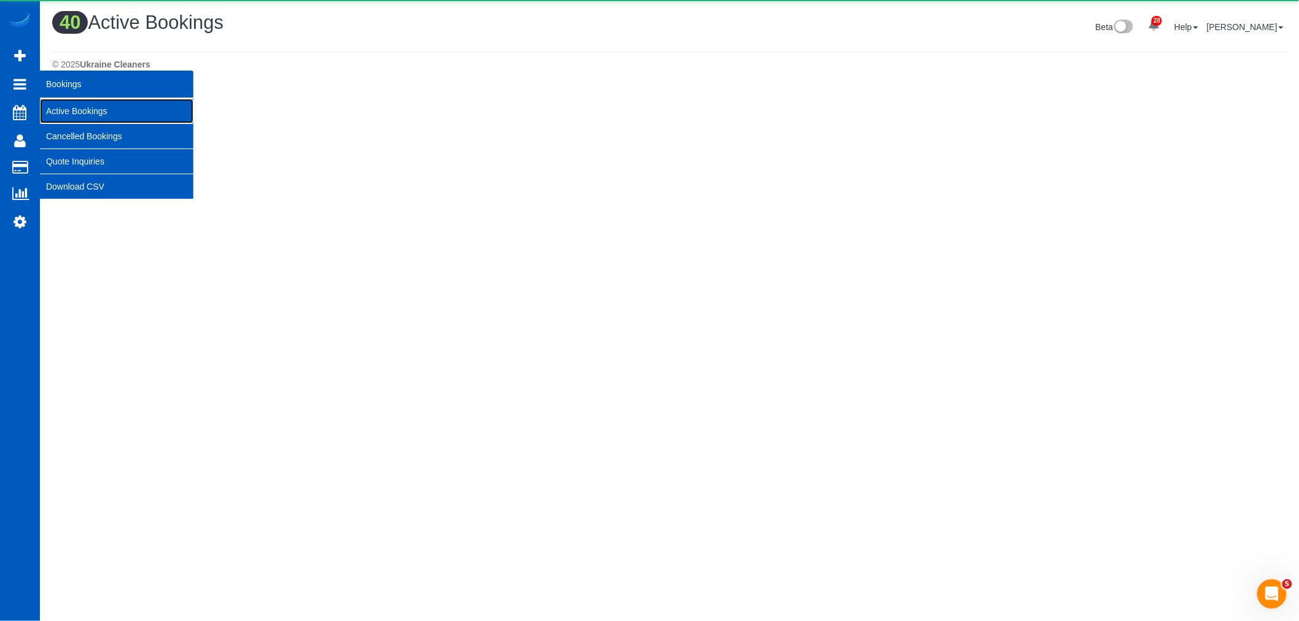
scroll to position [2441, 1299]
click at [91, 104] on link "Active Bookings" at bounding box center [116, 111] width 153 height 25
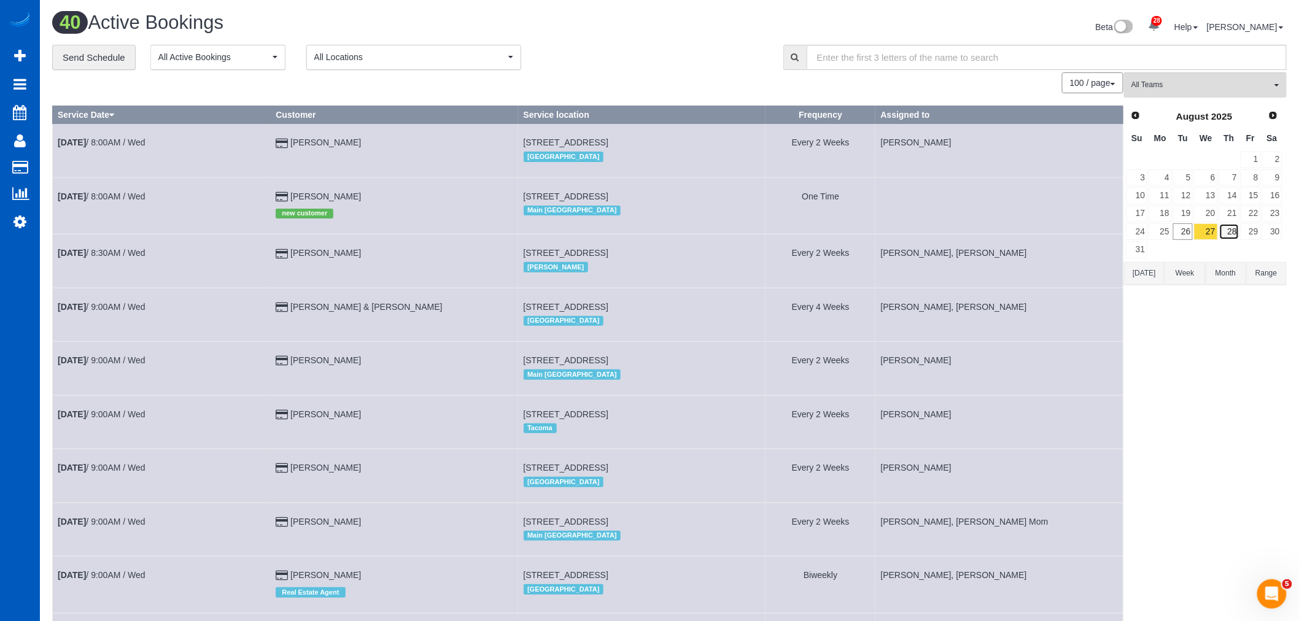
click at [1227, 236] on link "28" at bounding box center [1229, 231] width 20 height 17
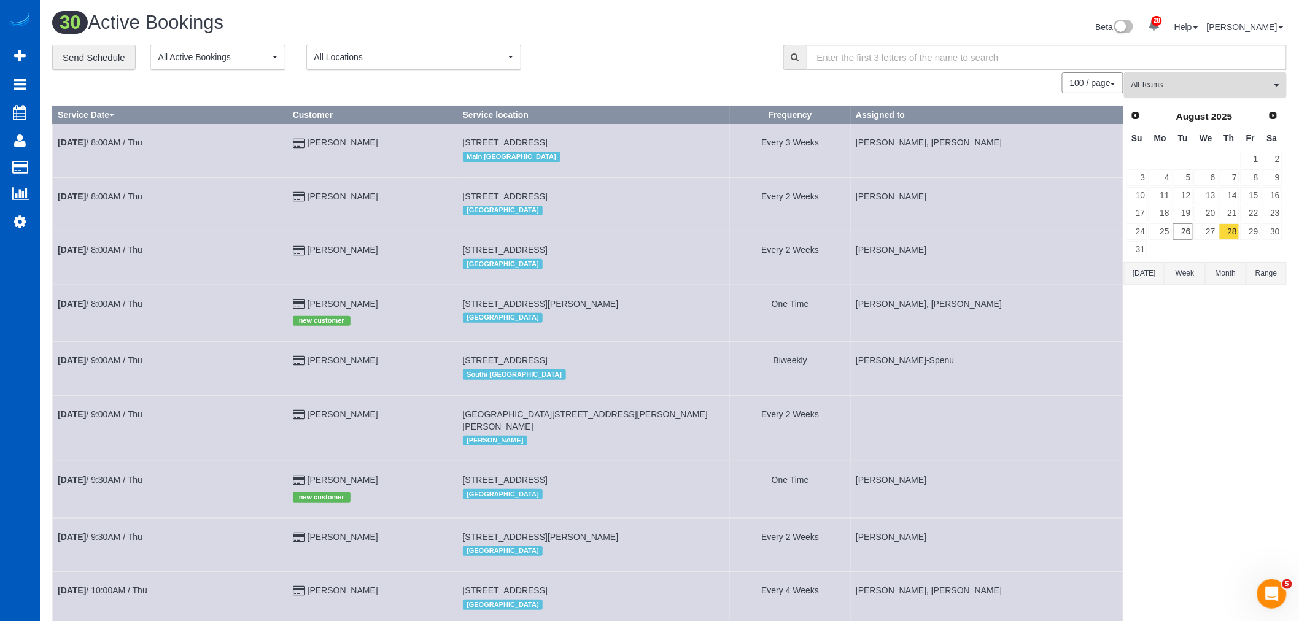
click at [1175, 88] on span "All Teams" at bounding box center [1201, 85] width 140 height 10
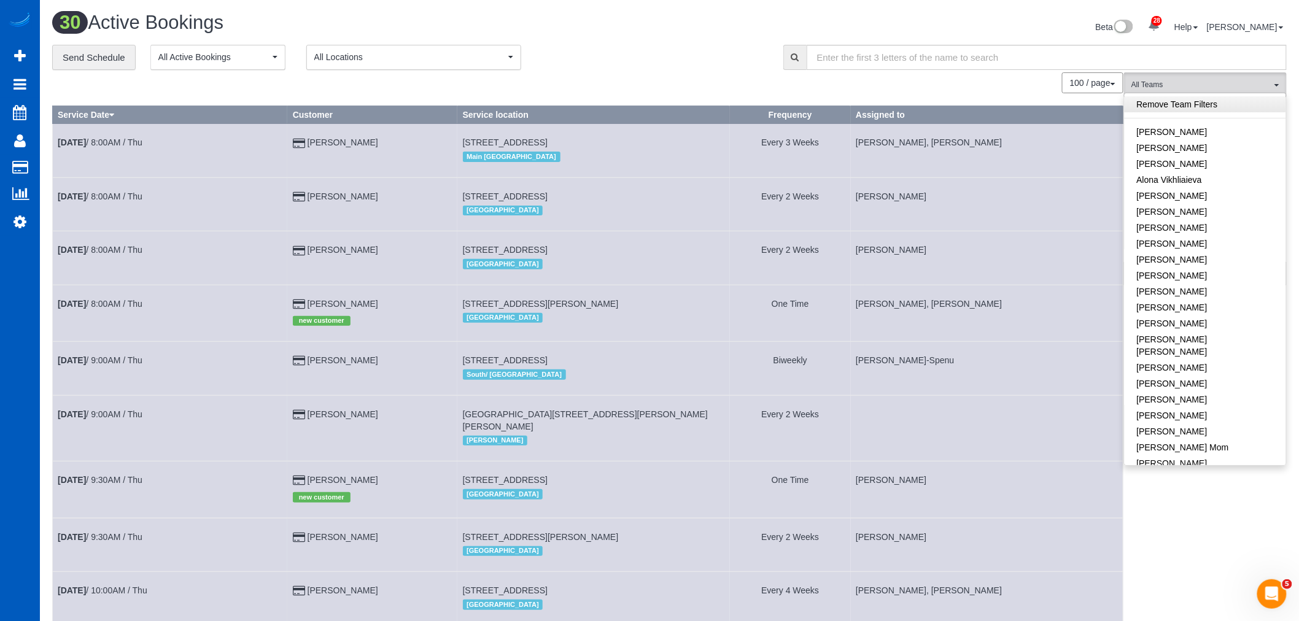
click at [1191, 106] on link "Remove Team Filters" at bounding box center [1204, 104] width 161 height 16
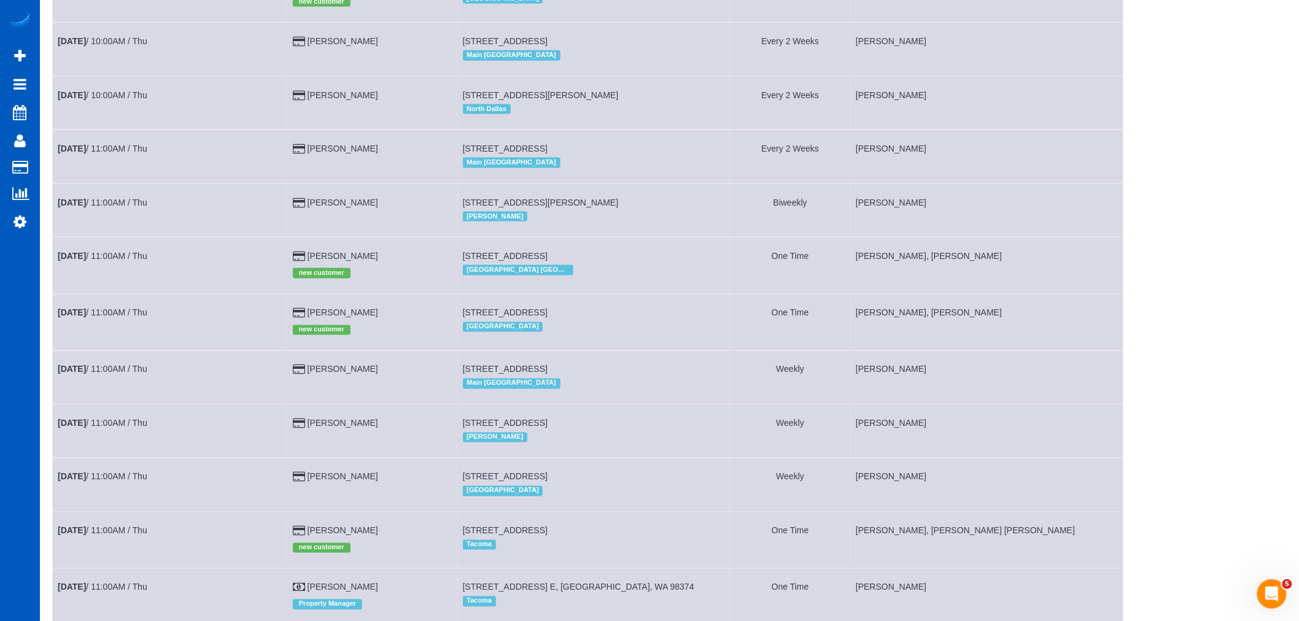
scroll to position [444, 0]
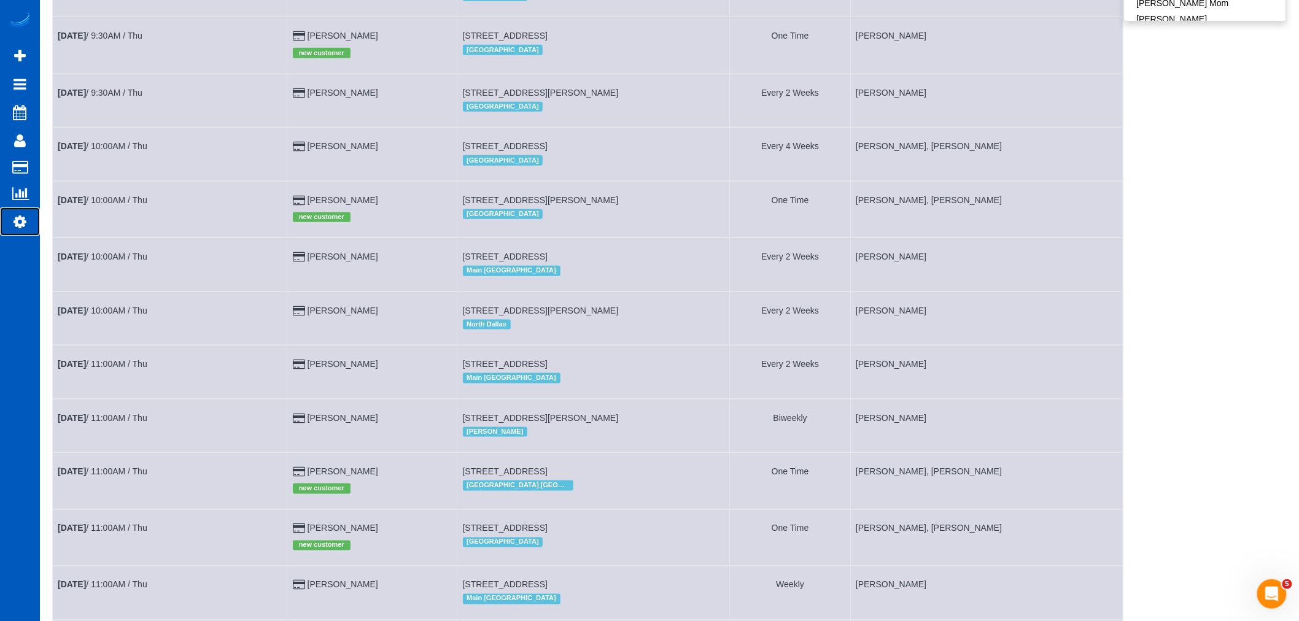
click at [25, 224] on icon at bounding box center [20, 221] width 13 height 15
select select "1"
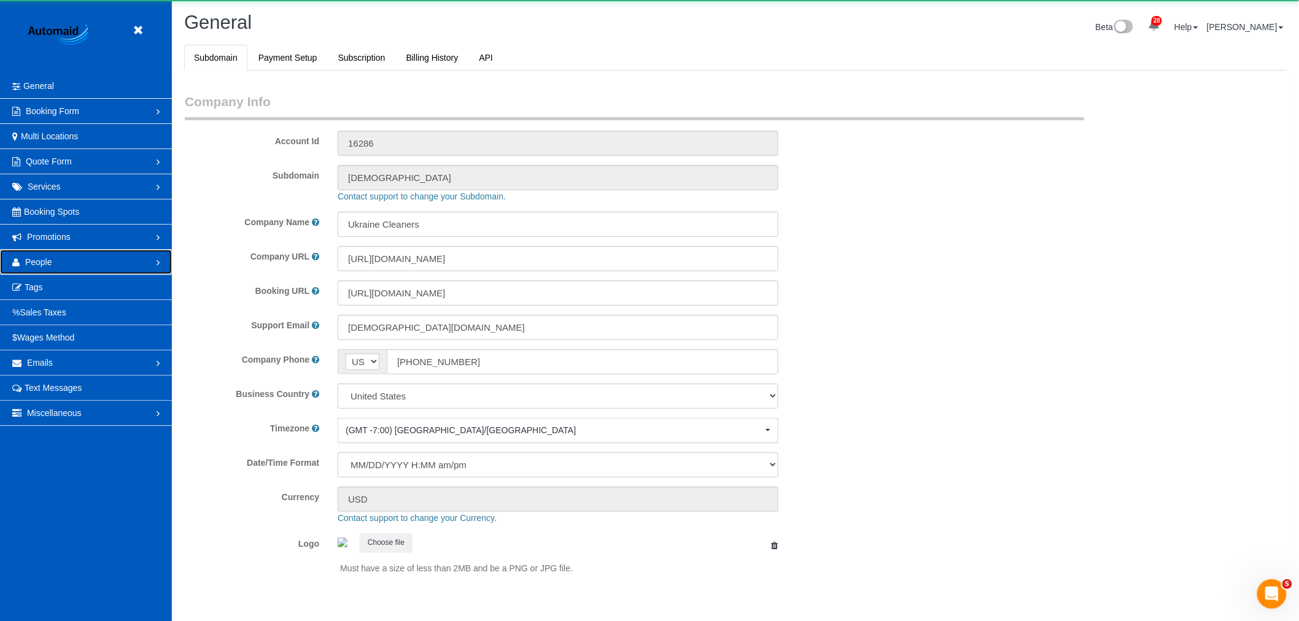
click at [69, 261] on link "People" at bounding box center [86, 262] width 172 height 25
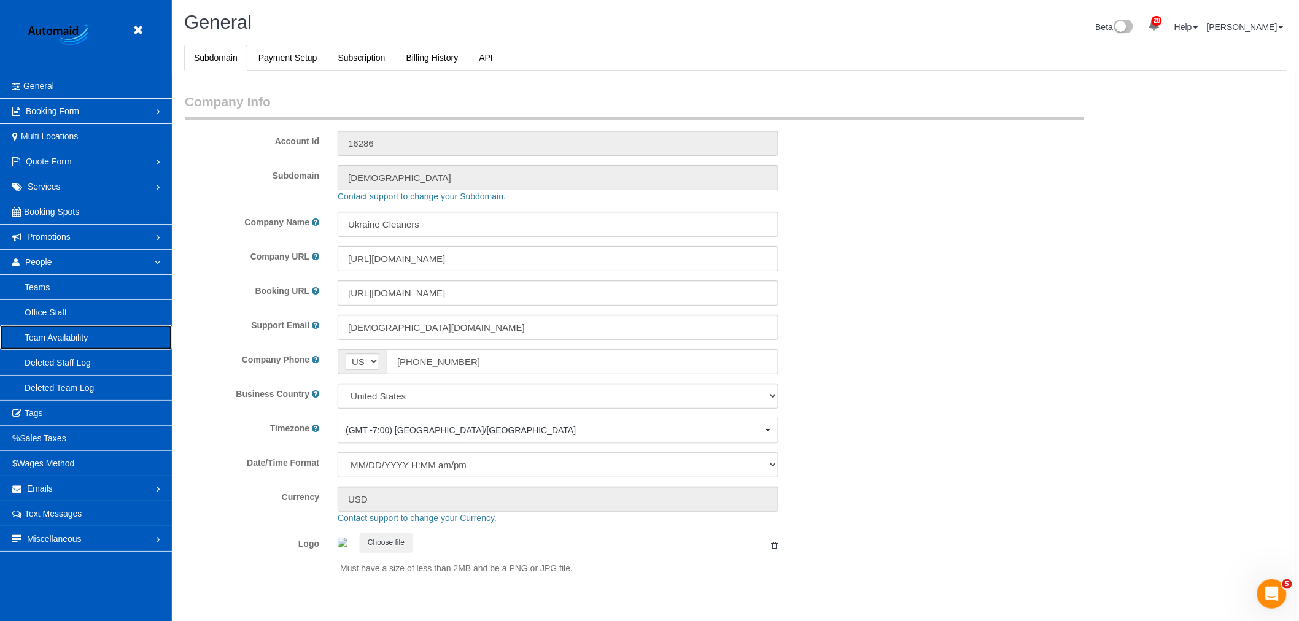
click at [46, 335] on link "Team Availability" at bounding box center [86, 337] width 172 height 25
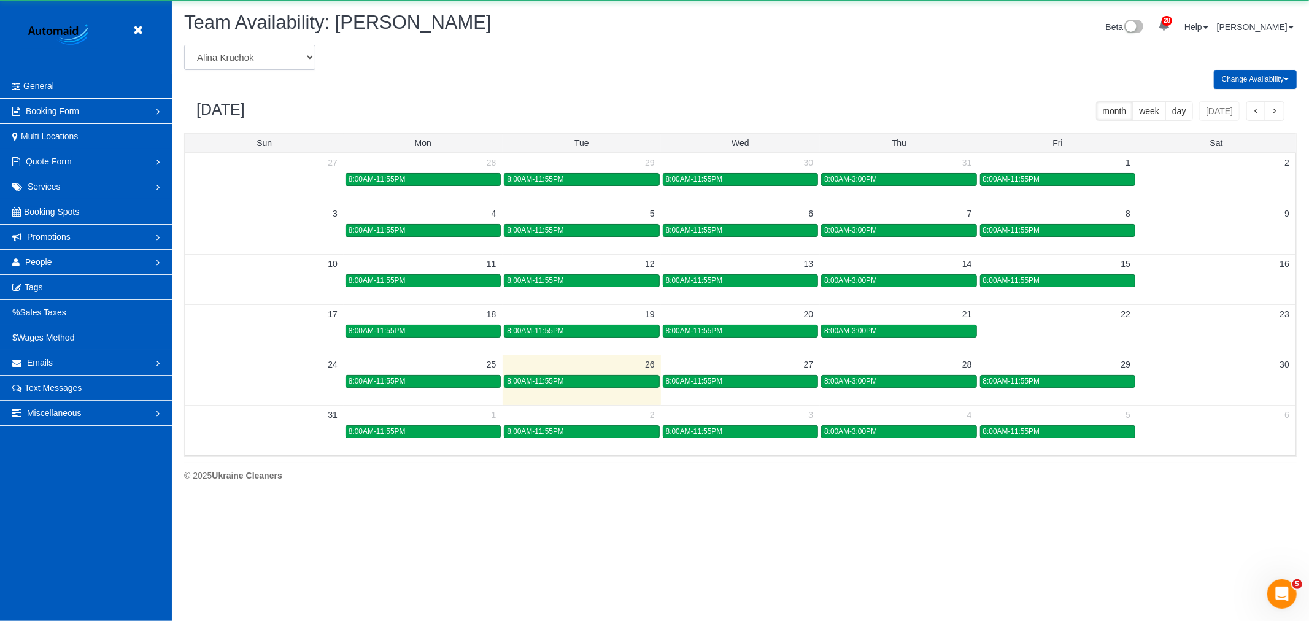
click at [245, 50] on select "Alina Kruchok Alona Kulish Alona Tarasiuk Alona Vikhliaieva Anastasiia Demchenk…" at bounding box center [249, 57] width 131 height 25
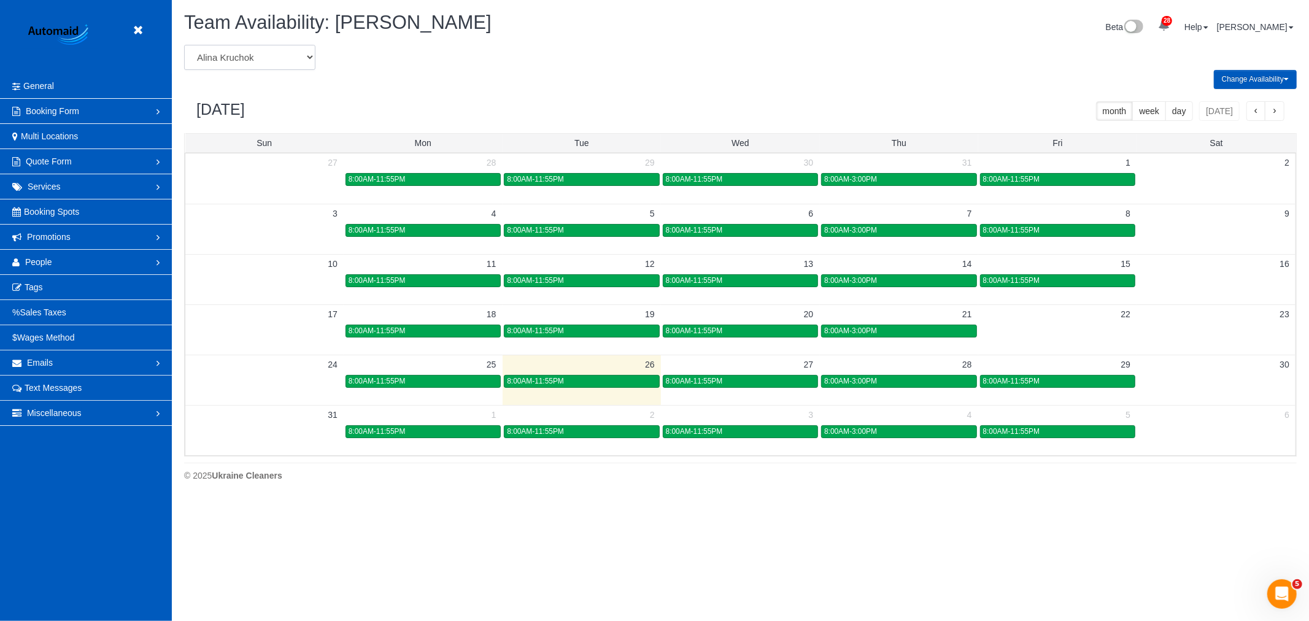
select select "number:18251"
click at [184, 45] on select "Alina Kruchok Alona Kulish Alona Tarasiuk Alona Vikhliaieva Anastasiia Demchenk…" at bounding box center [249, 57] width 131 height 25
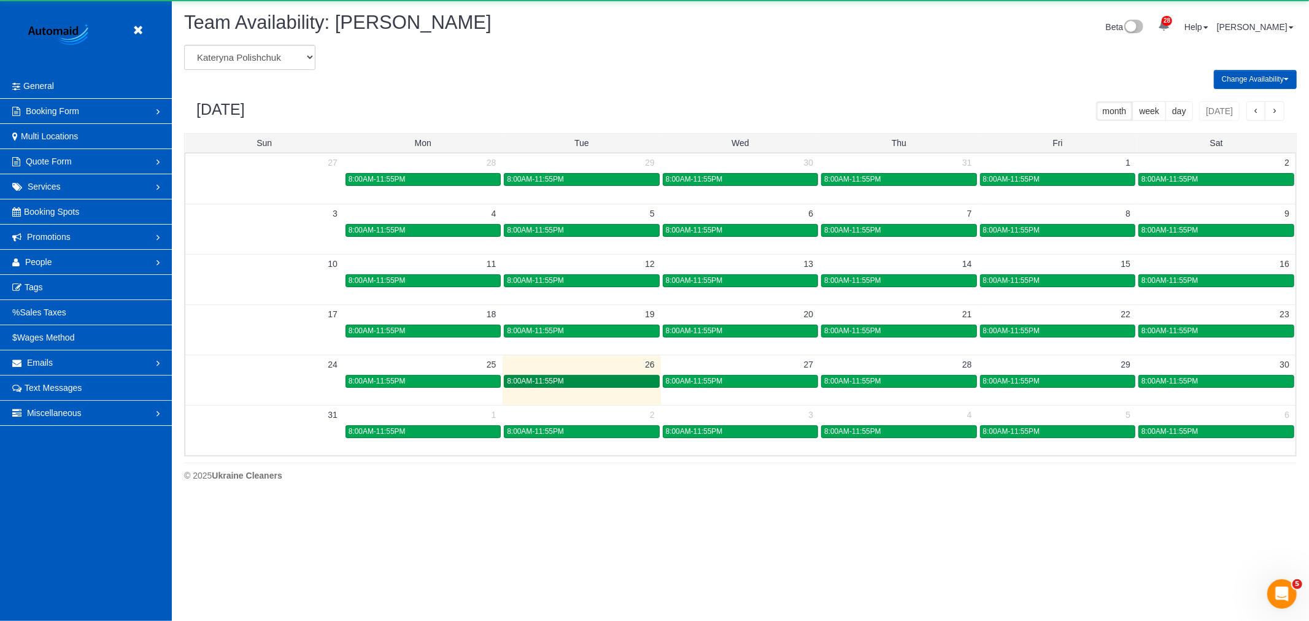
click at [596, 382] on div "8:00AM-11:55PM" at bounding box center [581, 381] width 149 height 9
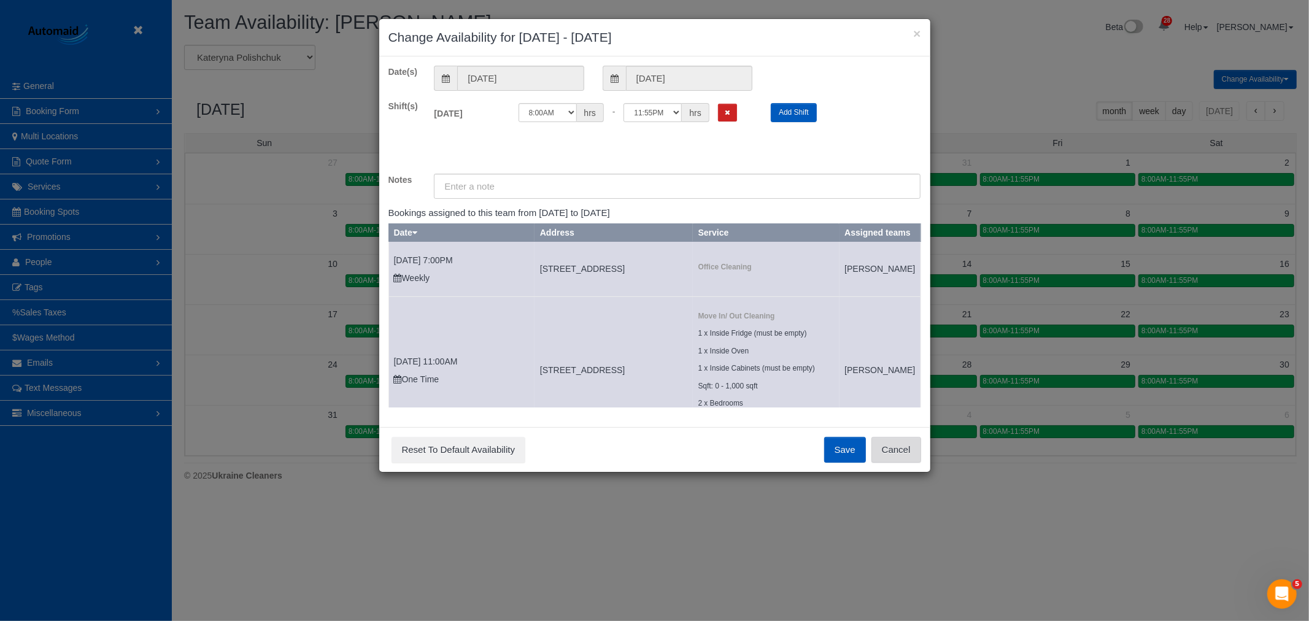
click at [891, 457] on button "Cancel" at bounding box center [896, 450] width 50 height 26
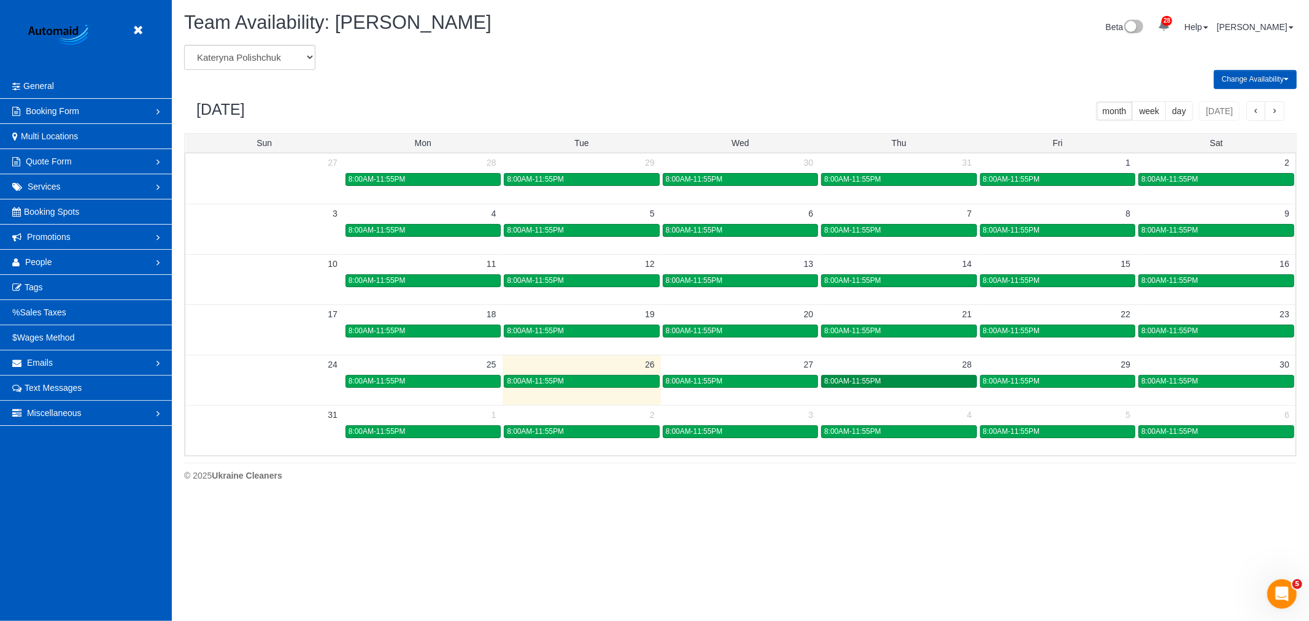
click at [901, 384] on div "8:00AM-11:55PM" at bounding box center [898, 381] width 149 height 9
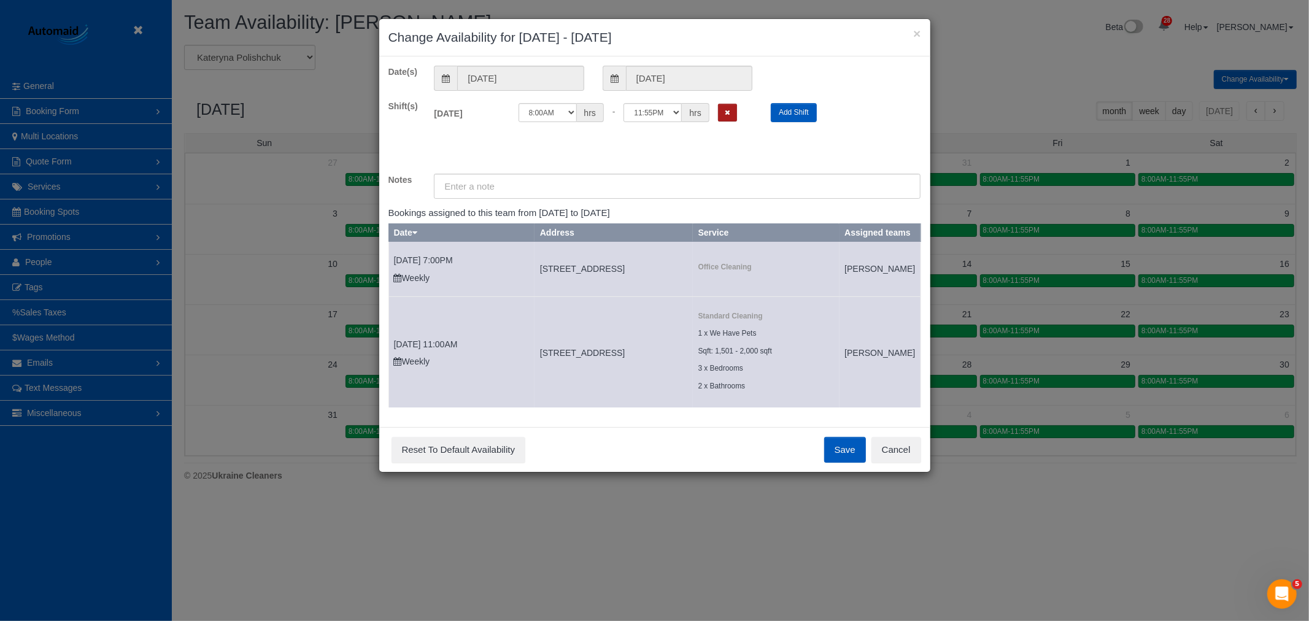
click at [728, 112] on icon "Remove Shift" at bounding box center [728, 112] width 6 height 7
click at [836, 450] on button "Save" at bounding box center [845, 450] width 42 height 26
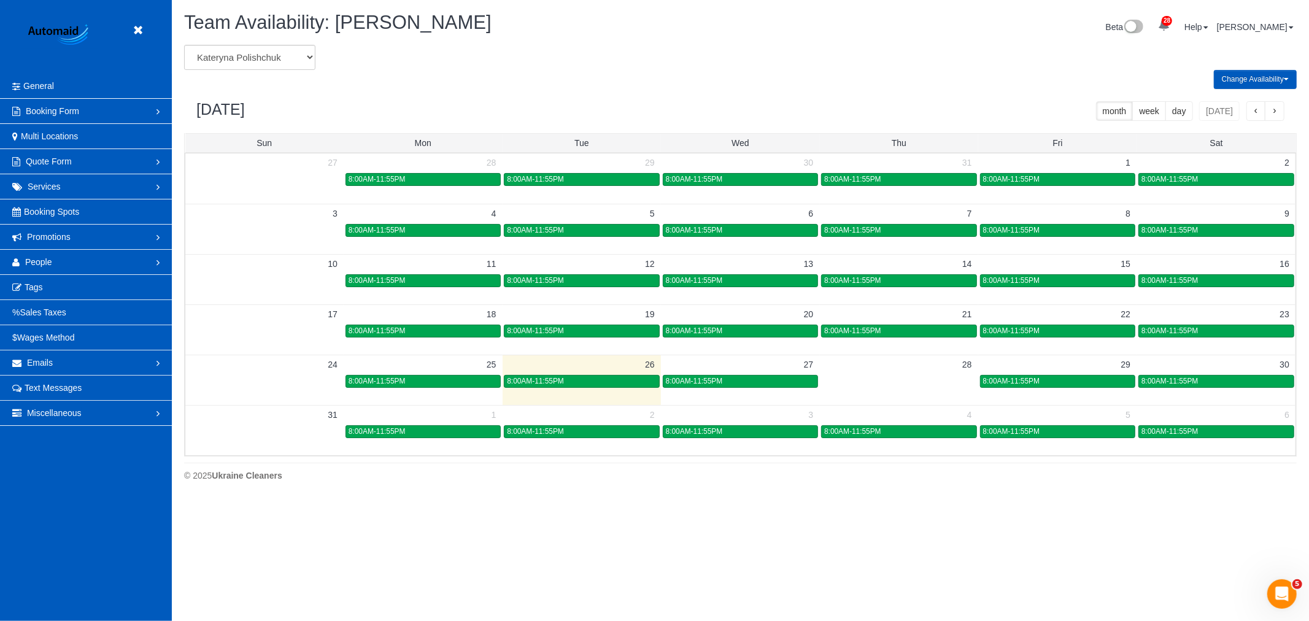
click at [158, 31] on header "Beta" at bounding box center [86, 37] width 172 height 74
click at [136, 27] on icon at bounding box center [137, 30] width 15 height 15
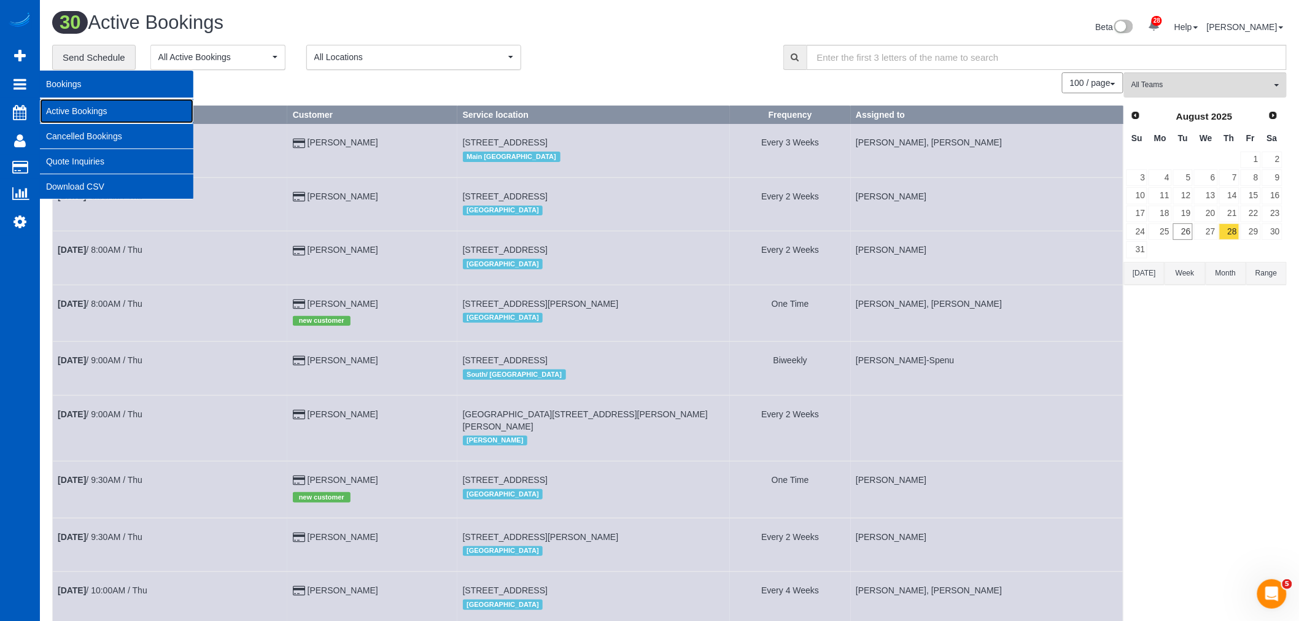
click at [76, 106] on link "Active Bookings" at bounding box center [116, 111] width 153 height 25
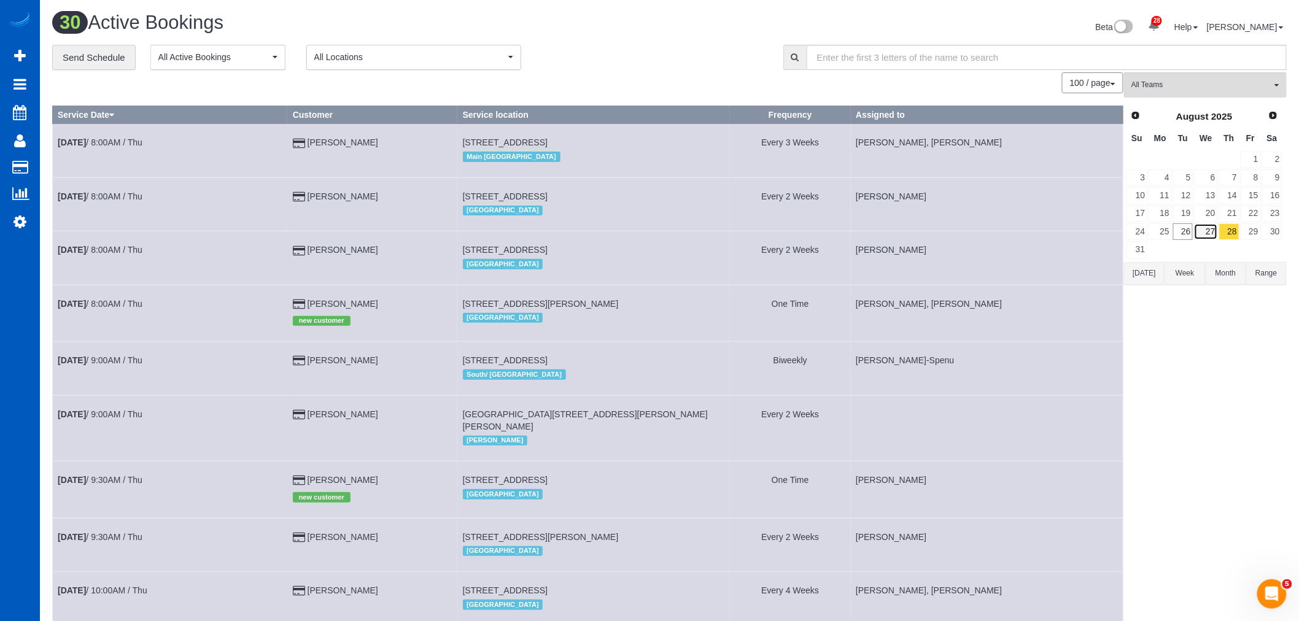
click at [1207, 226] on link "27" at bounding box center [1205, 231] width 23 height 17
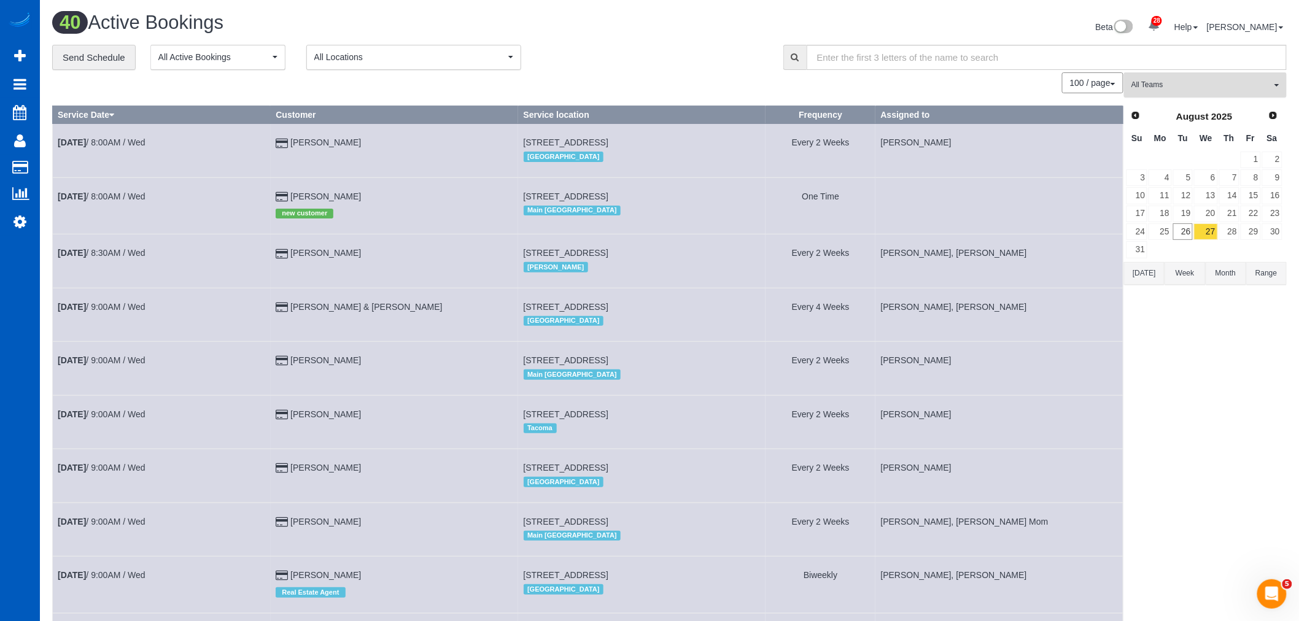
click at [1173, 82] on span "All Teams" at bounding box center [1201, 85] width 140 height 10
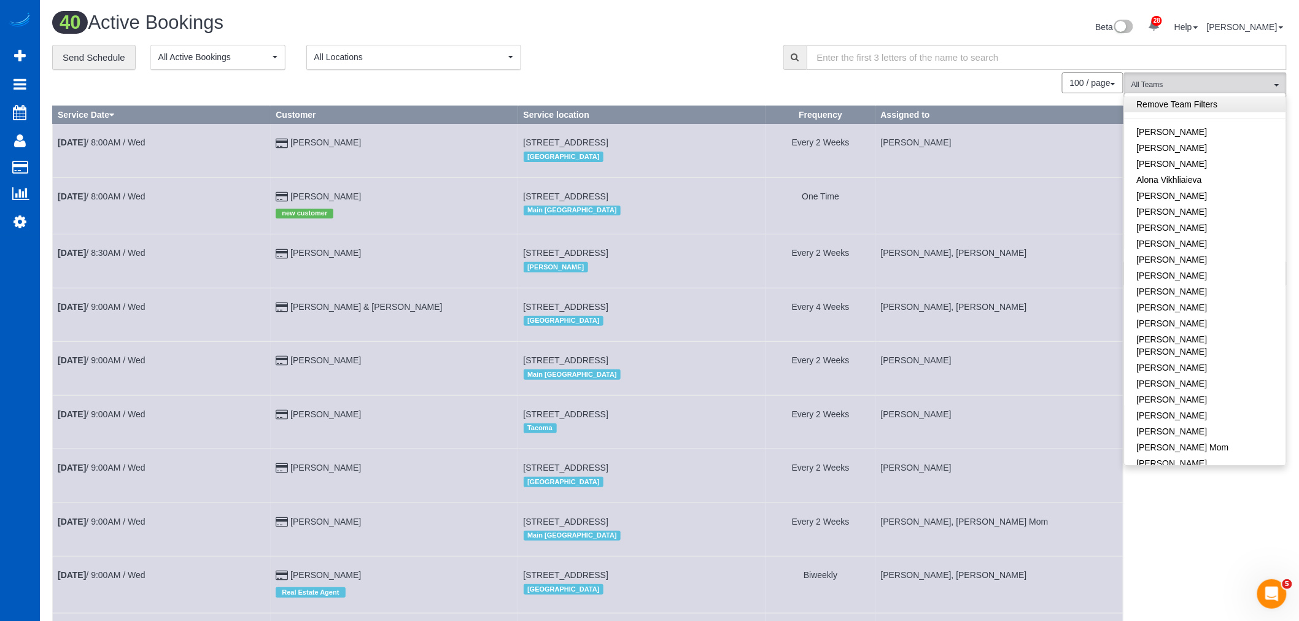
click at [1192, 108] on link "Remove Team Filters" at bounding box center [1204, 104] width 161 height 16
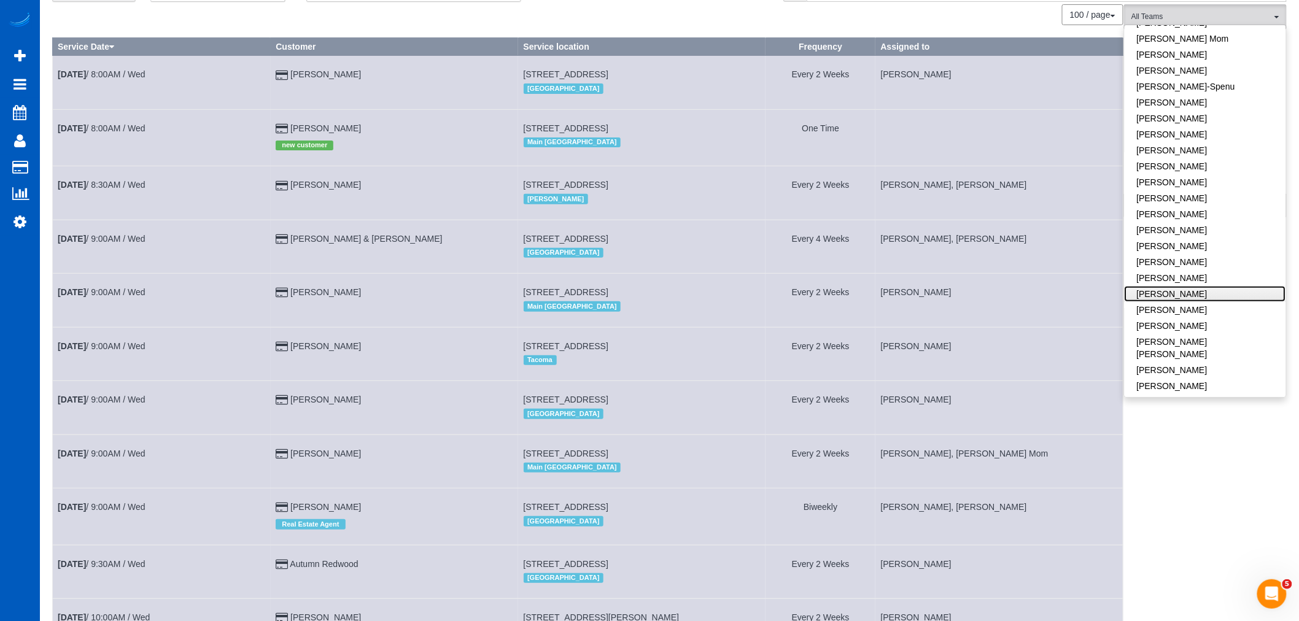
click at [1198, 286] on link "[PERSON_NAME]" at bounding box center [1204, 294] width 161 height 16
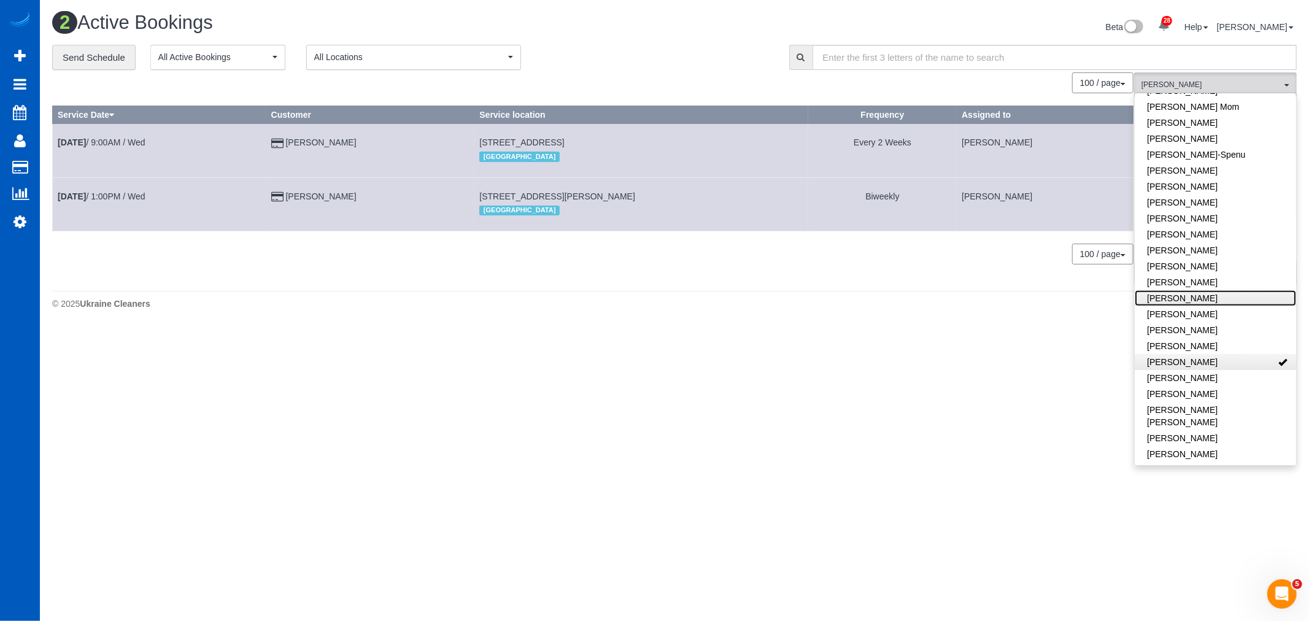
click at [1198, 290] on link "[PERSON_NAME]" at bounding box center [1215, 298] width 161 height 16
click at [1229, 354] on link "[PERSON_NAME]" at bounding box center [1215, 362] width 161 height 16
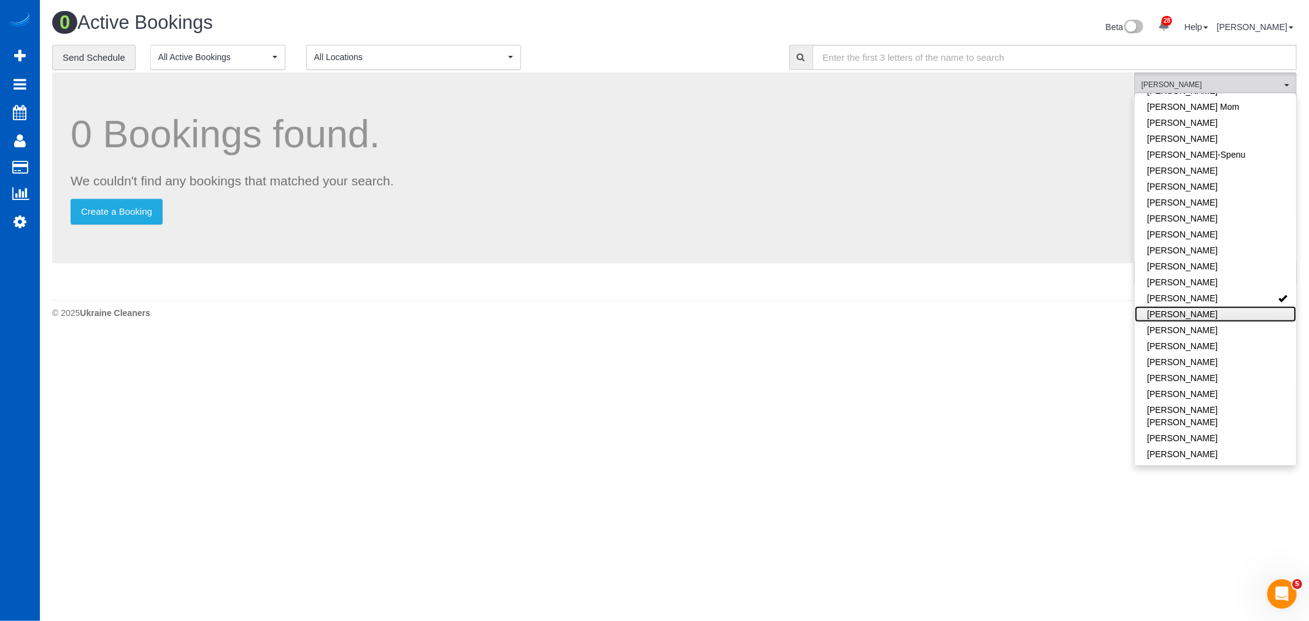
click at [1226, 306] on link "[PERSON_NAME]" at bounding box center [1215, 314] width 161 height 16
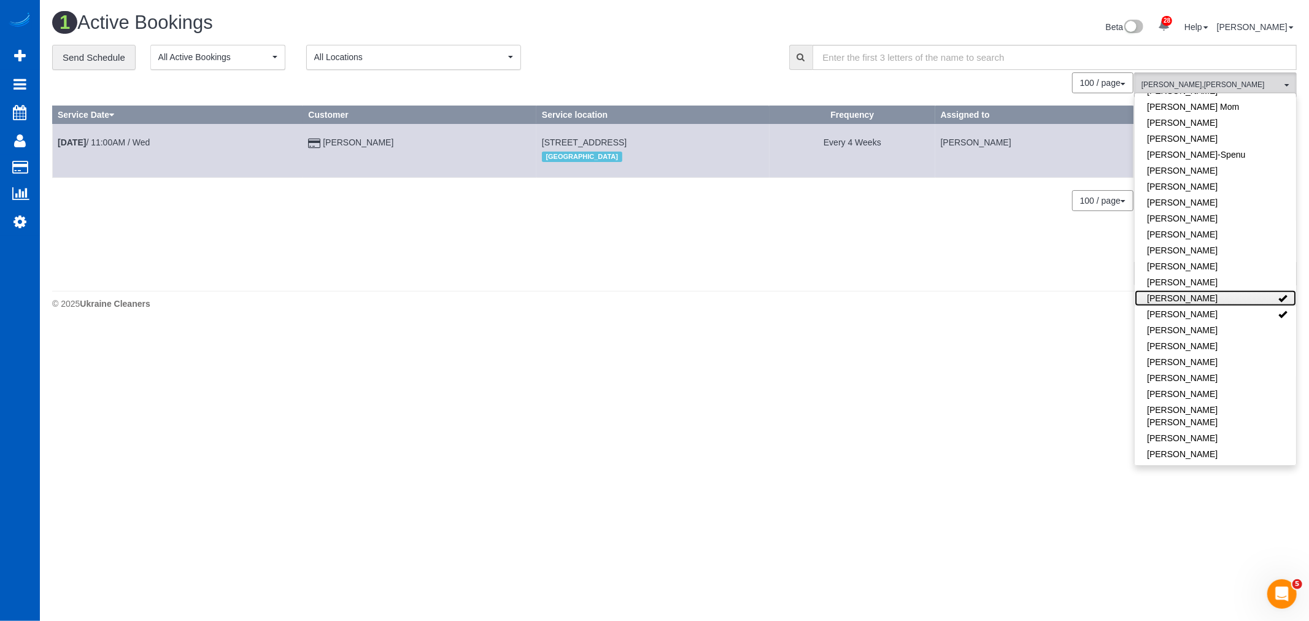
click at [1224, 291] on link "[PERSON_NAME]" at bounding box center [1215, 298] width 161 height 16
click at [1207, 242] on link "[PERSON_NAME]" at bounding box center [1215, 250] width 161 height 16
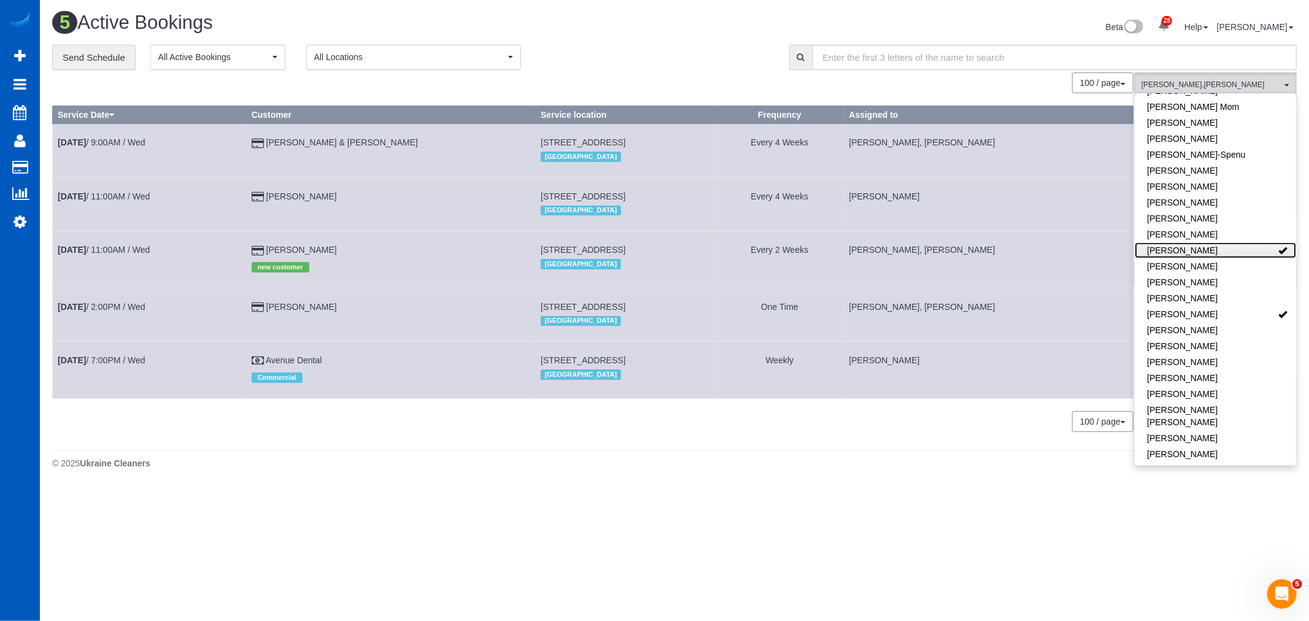
click at [1207, 242] on link "[PERSON_NAME]" at bounding box center [1215, 250] width 161 height 16
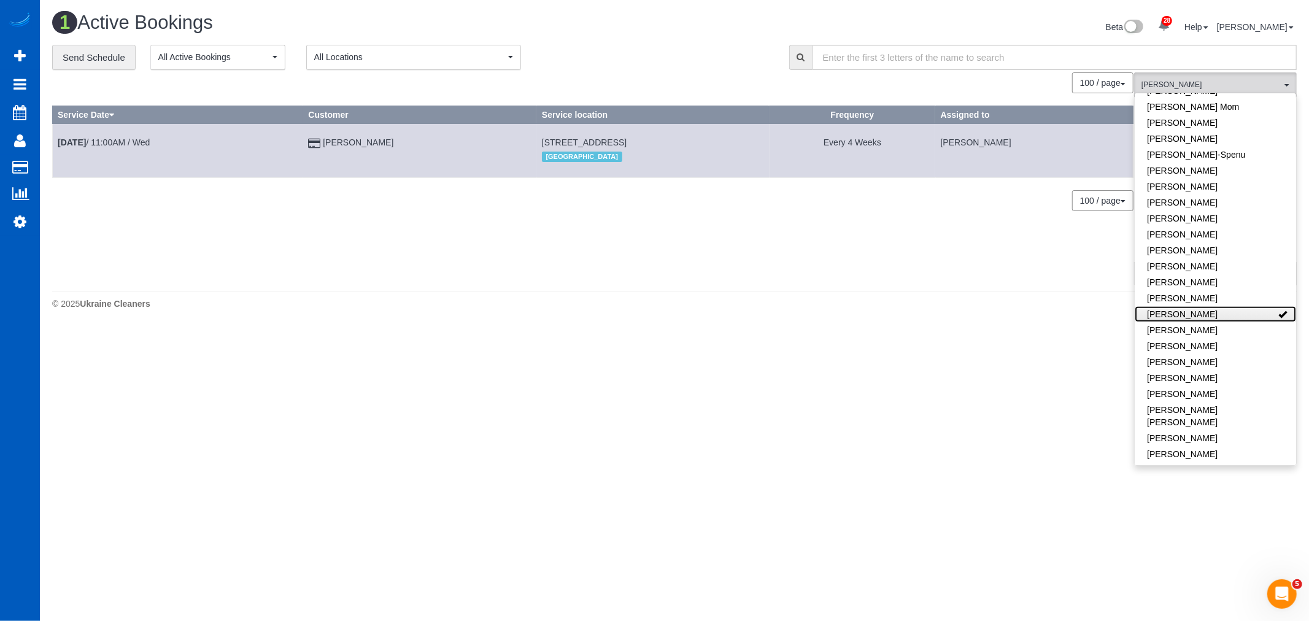
click at [1232, 306] on link "[PERSON_NAME]" at bounding box center [1215, 314] width 161 height 16
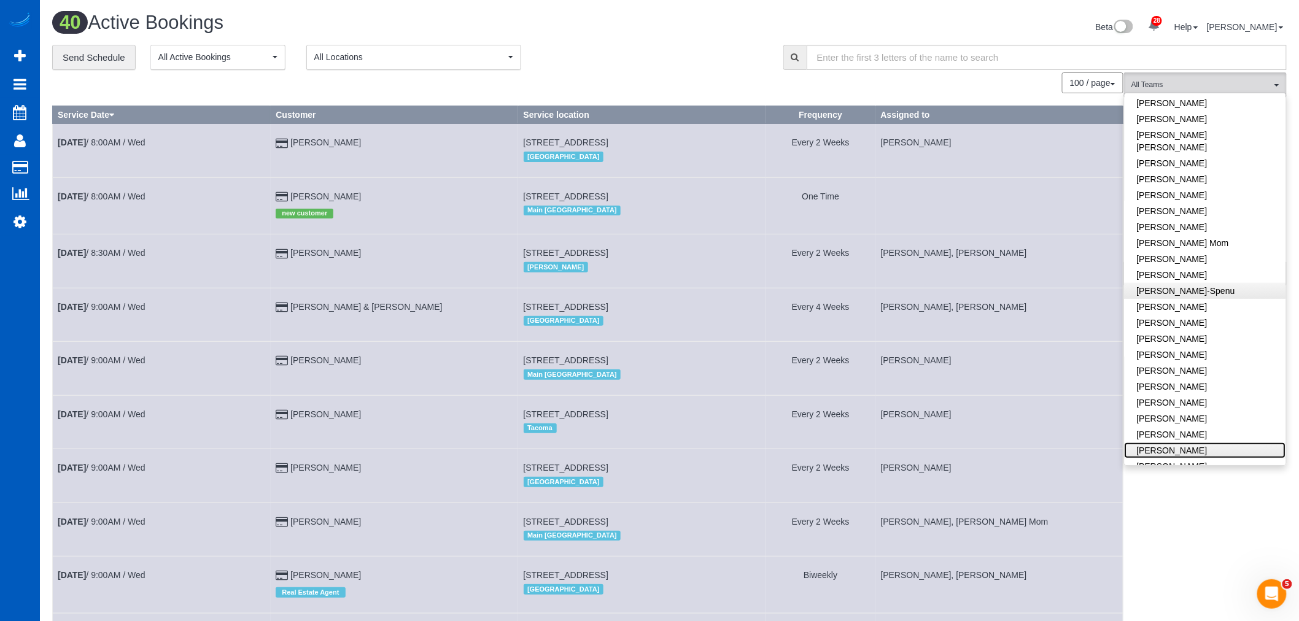
scroll to position [107, 0]
click at [1201, 88] on span "All Teams" at bounding box center [1201, 85] width 140 height 10
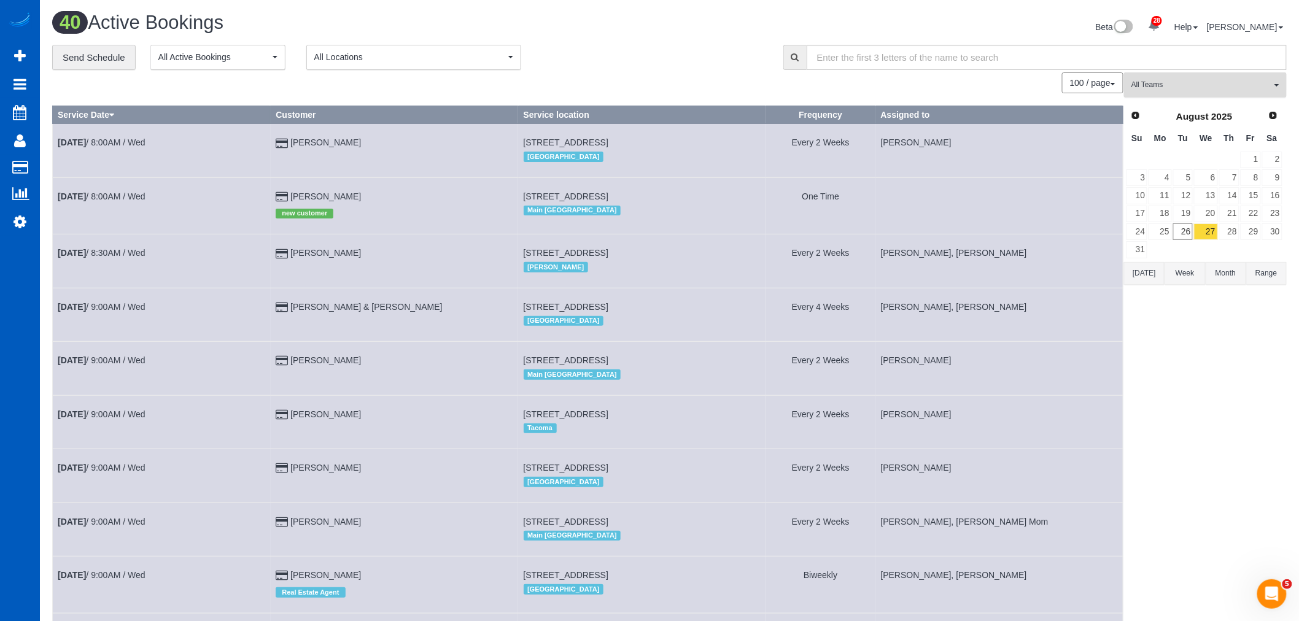
click at [1180, 82] on span "All Teams" at bounding box center [1201, 85] width 140 height 10
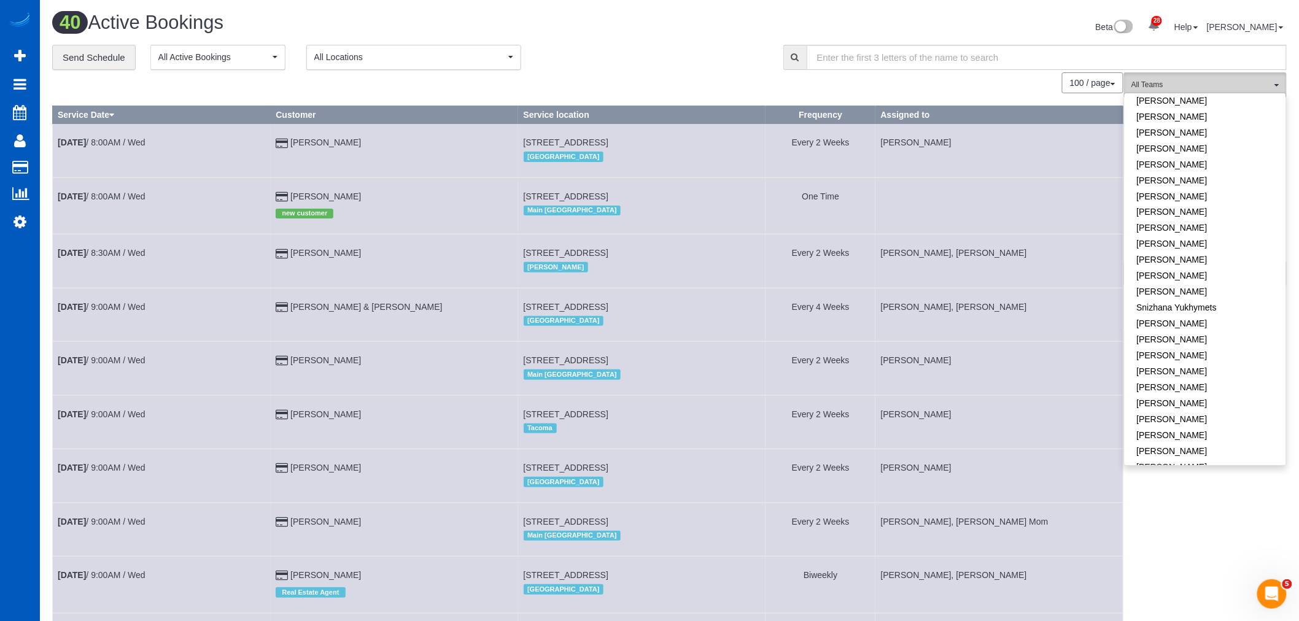
scroll to position [856, 0]
click at [1161, 234] on link "[PERSON_NAME]" at bounding box center [1204, 242] width 161 height 16
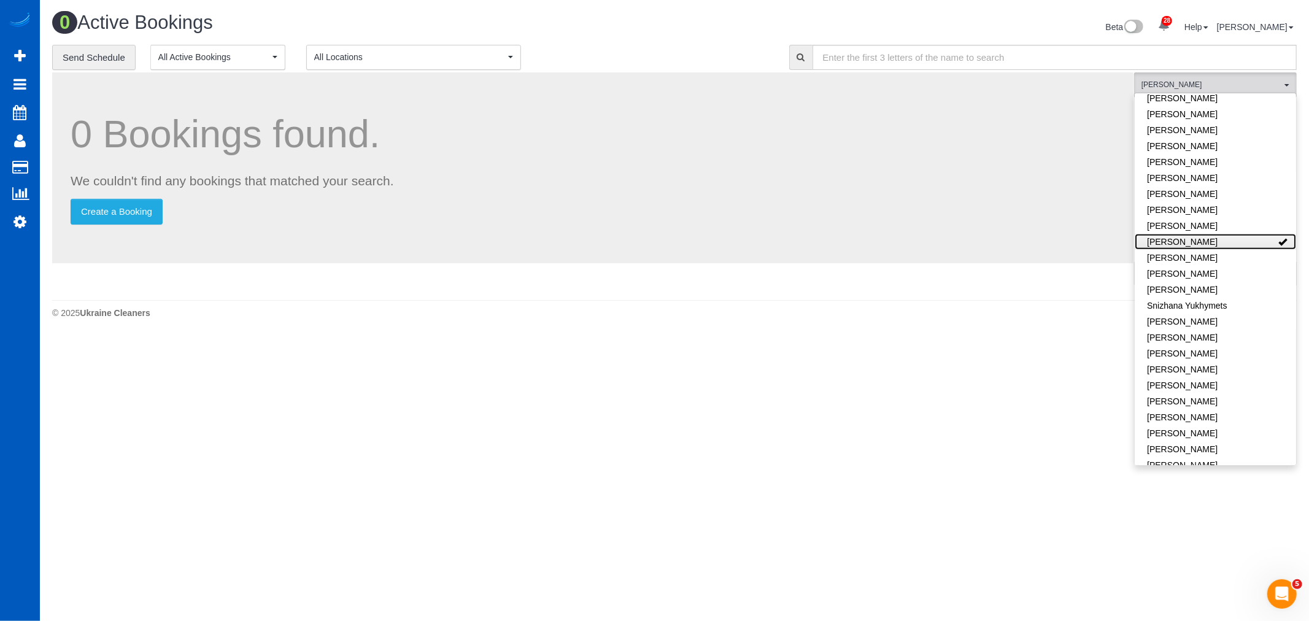
click at [1161, 234] on link "[PERSON_NAME]" at bounding box center [1215, 242] width 161 height 16
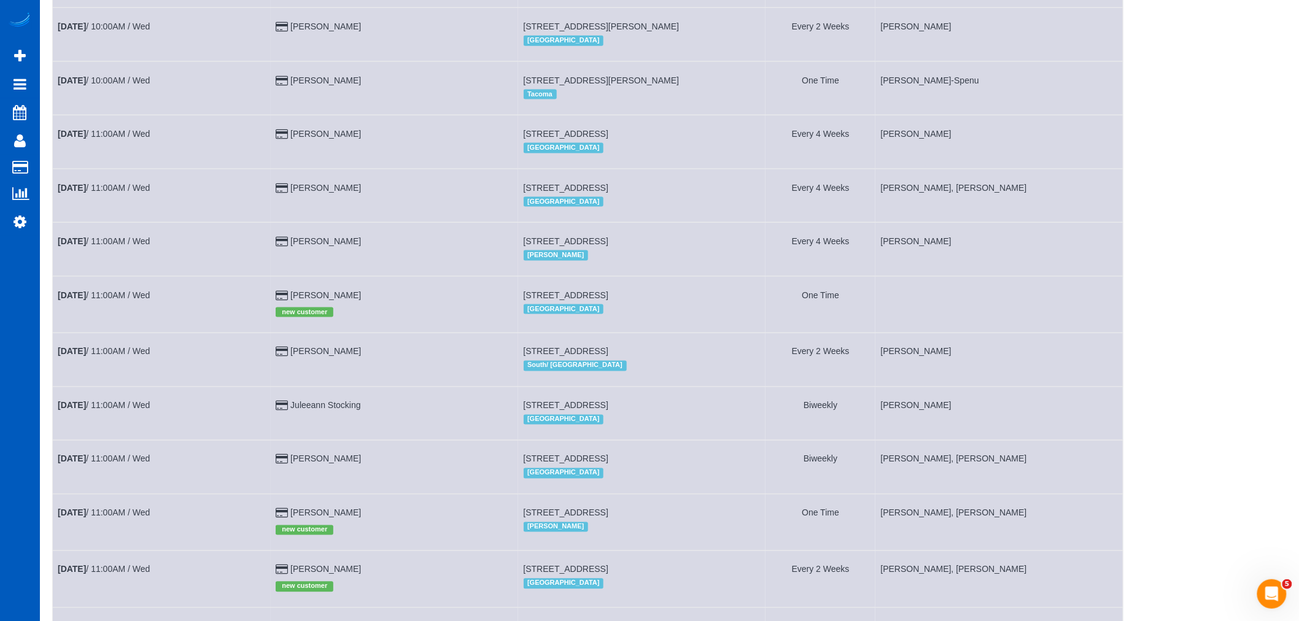
scroll to position [682, 0]
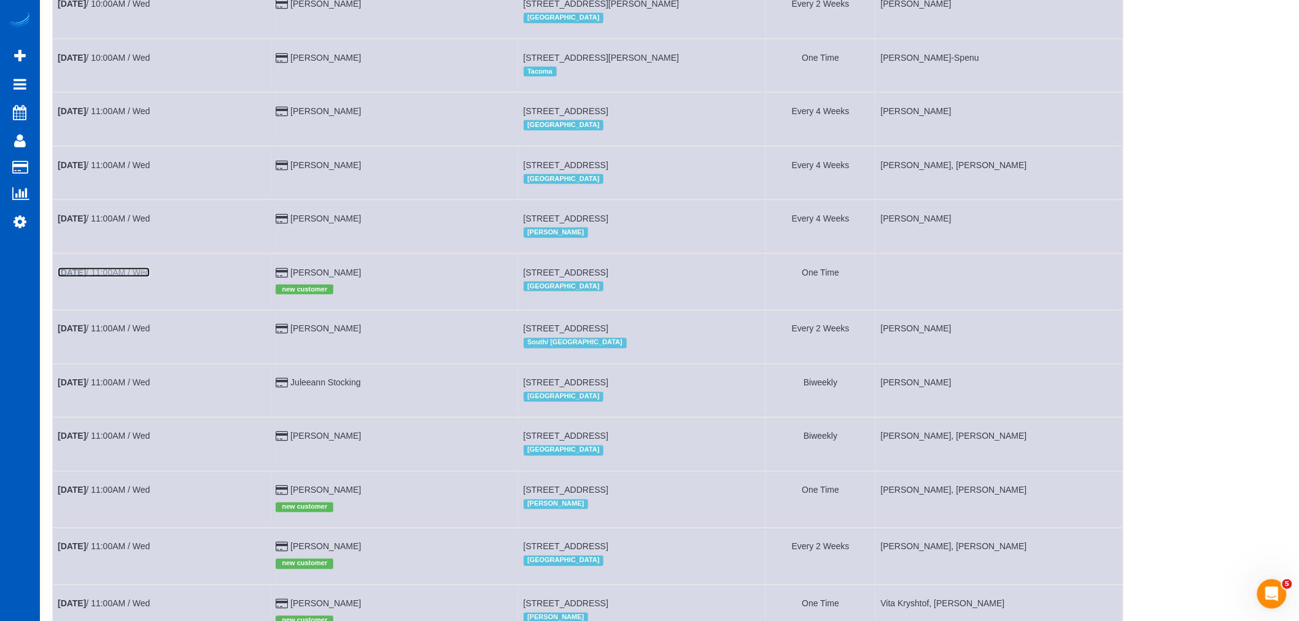
click at [127, 277] on link "Aug 27th / 11:00AM / Wed" at bounding box center [104, 273] width 92 height 10
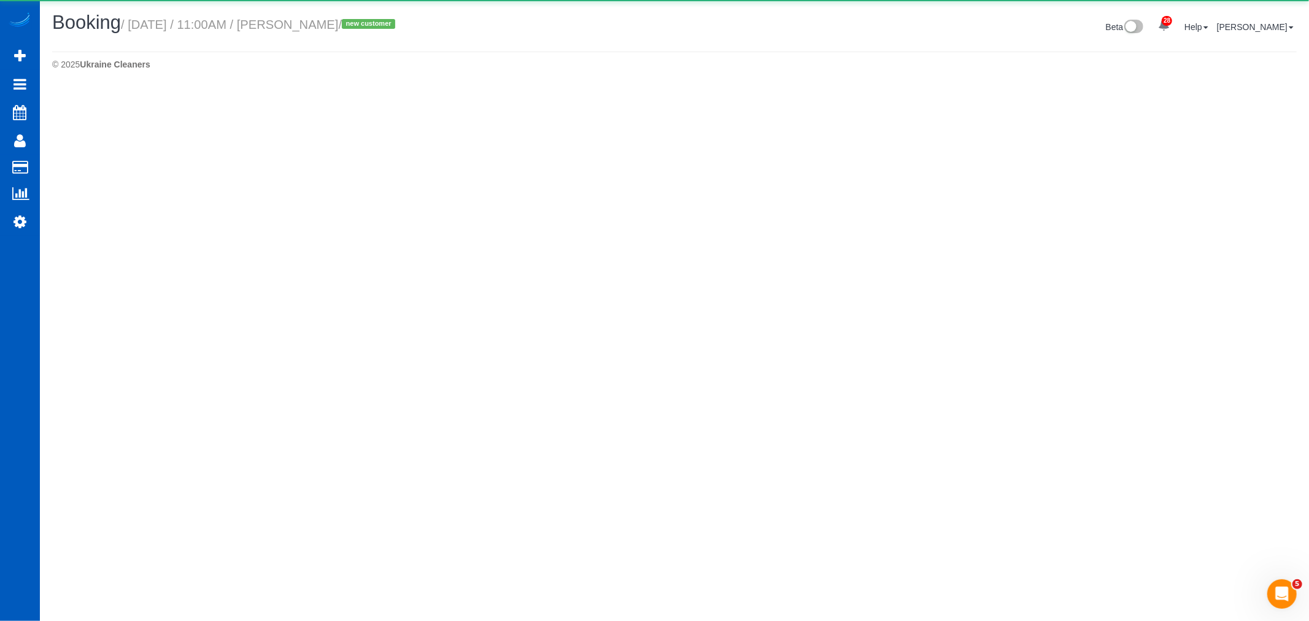
select select "WA"
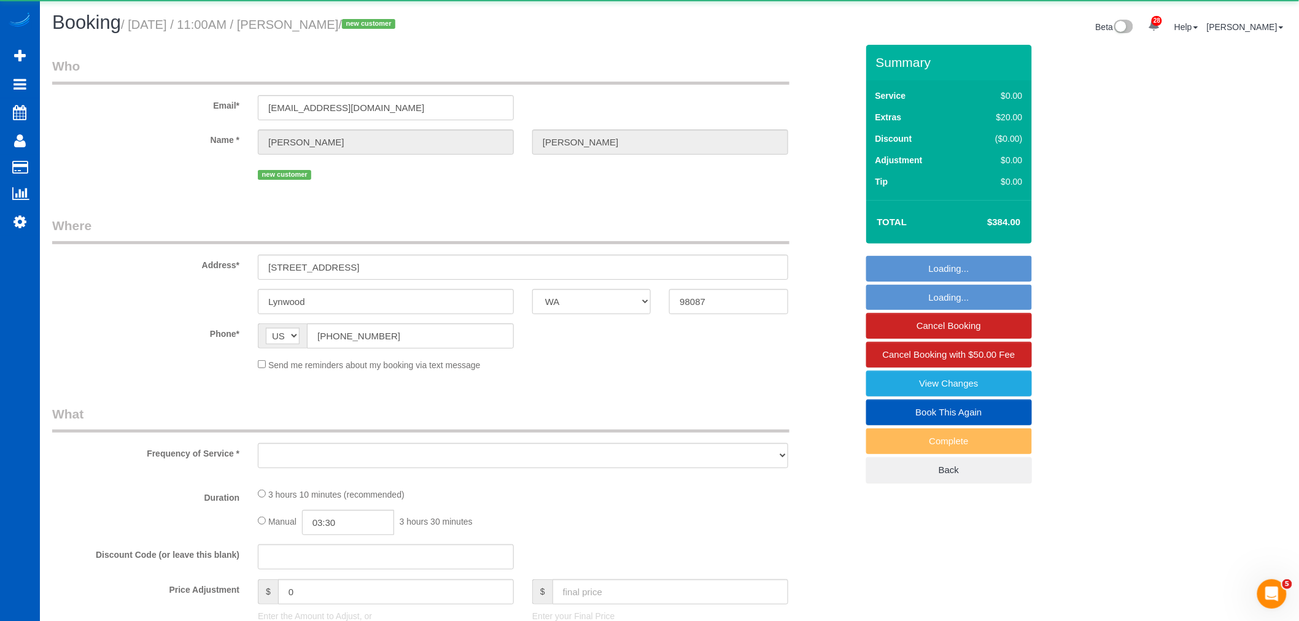
select select "object:32231"
select select "string:fspay-ce8d8389-2c42-4954-b925-0c4cfeb98dae"
select select "199"
select select "spot86"
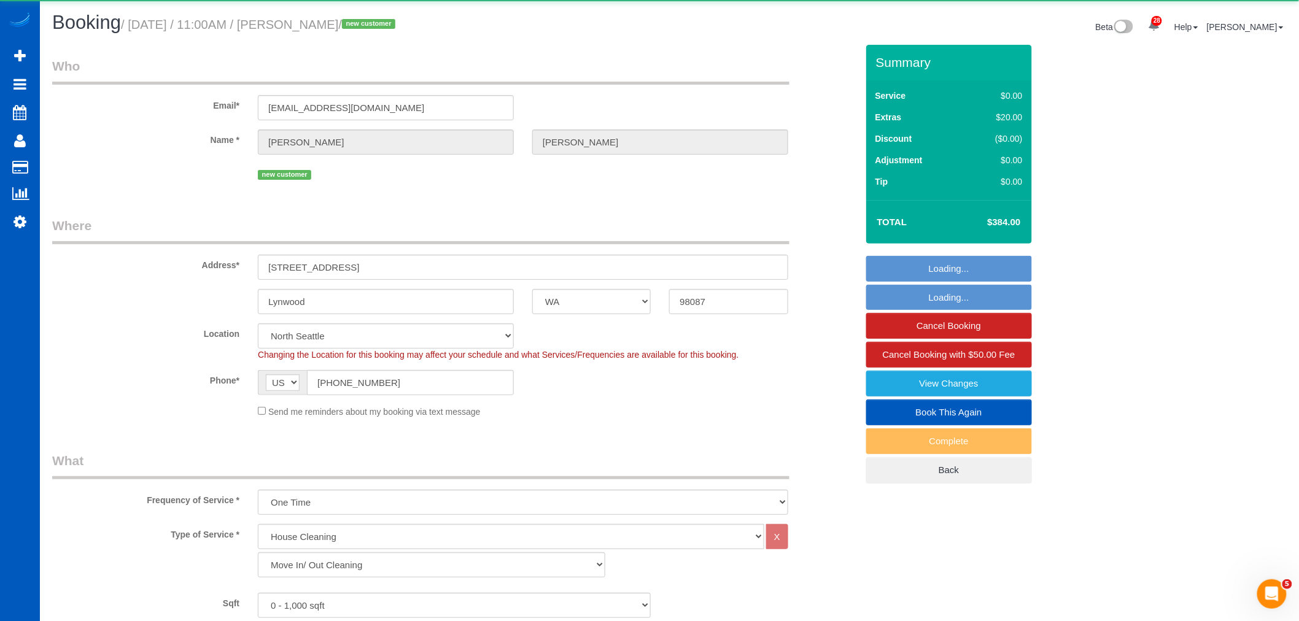
select select "object:32441"
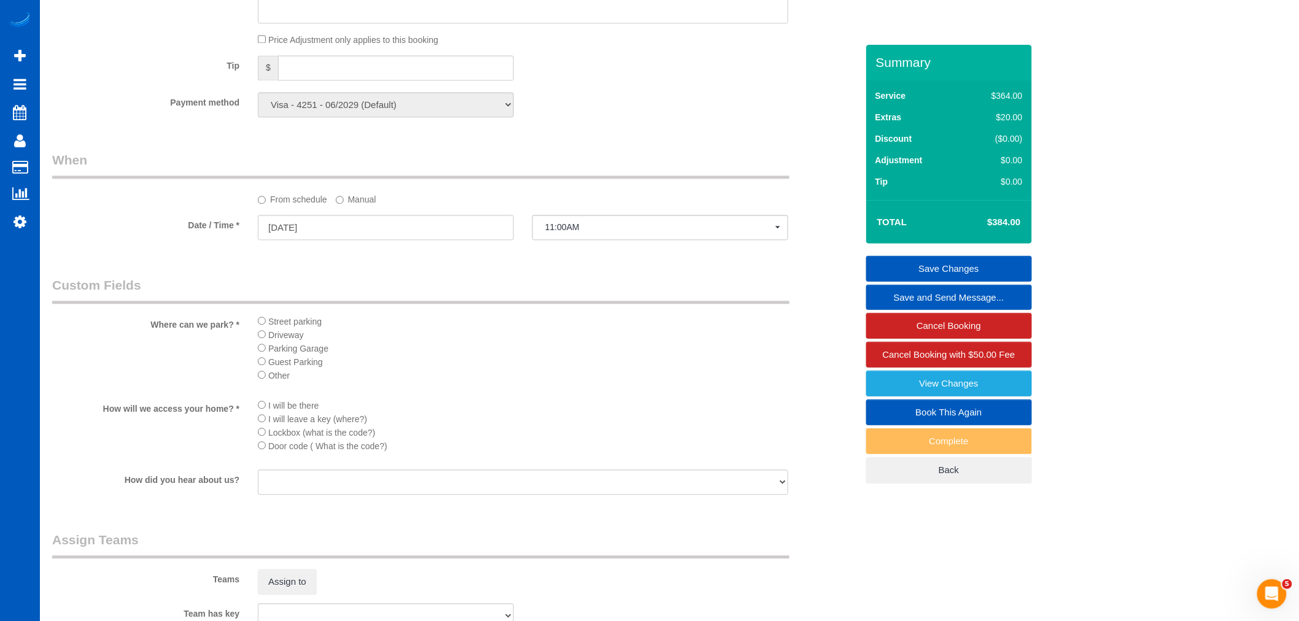
scroll to position [808, 0]
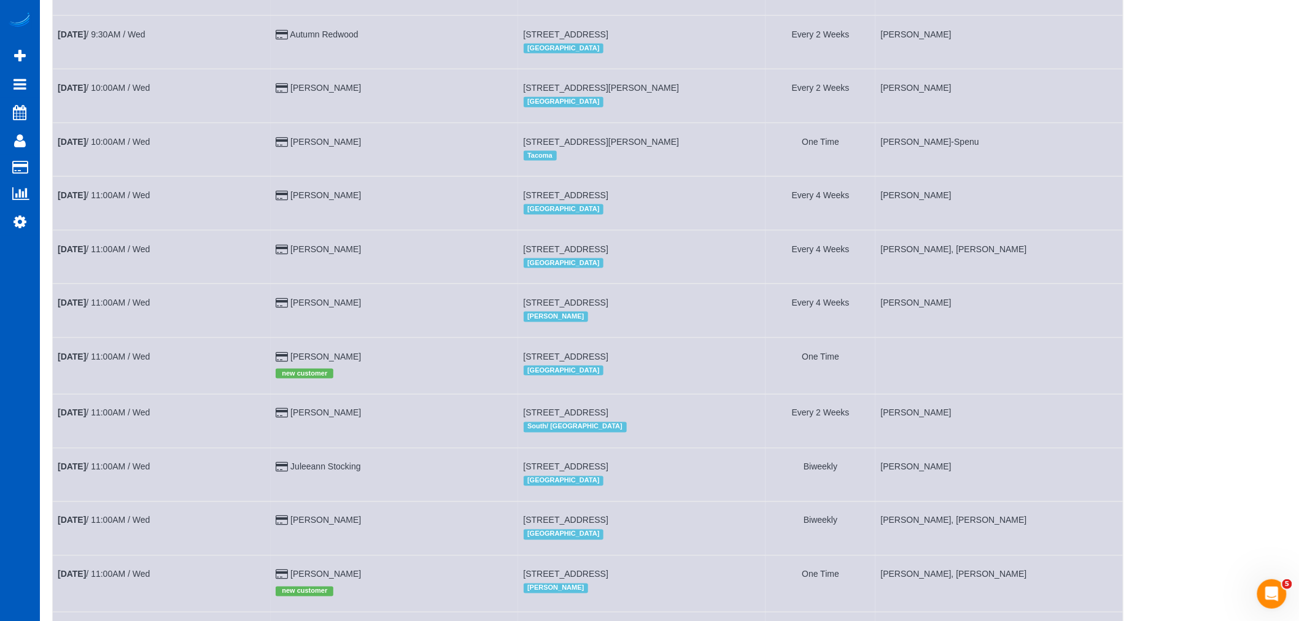
scroll to position [592, 0]
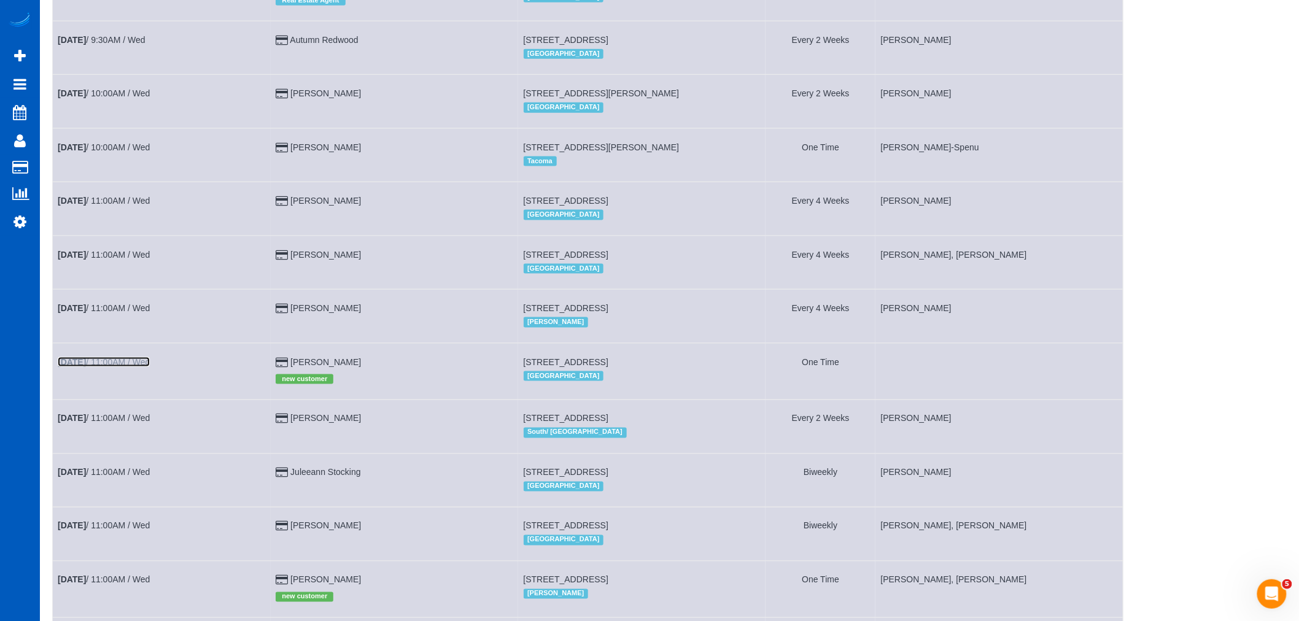
click at [137, 367] on link "Aug 27th / 11:00AM / Wed" at bounding box center [104, 362] width 92 height 10
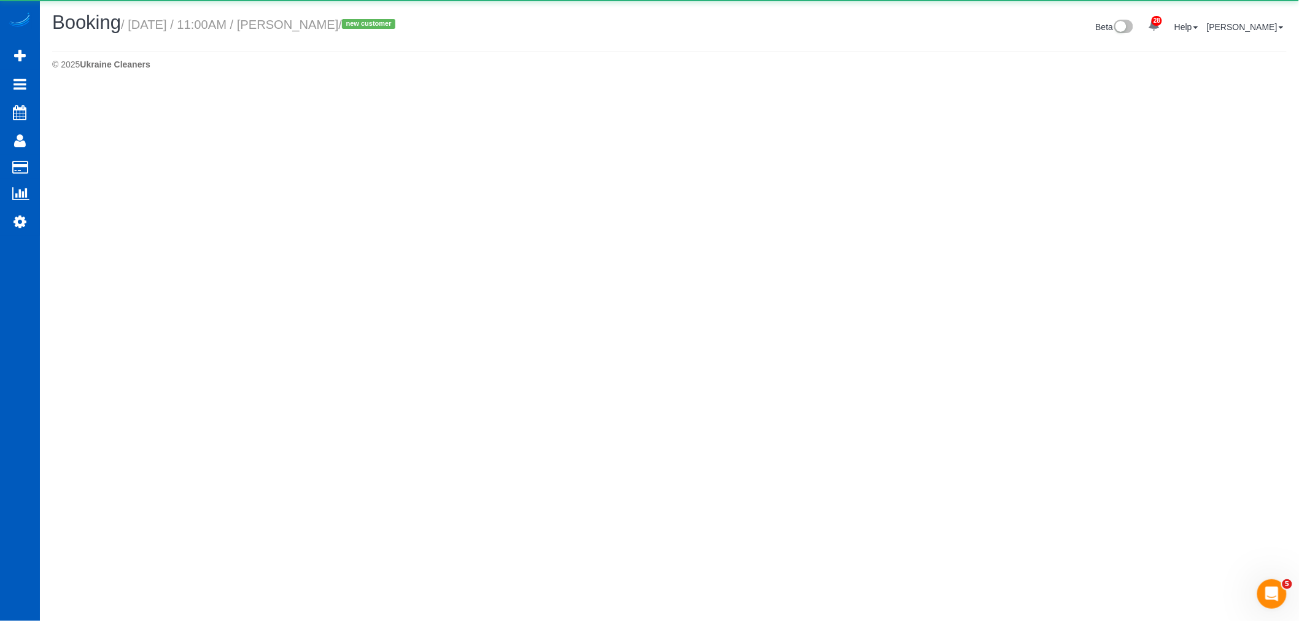
select select "WA"
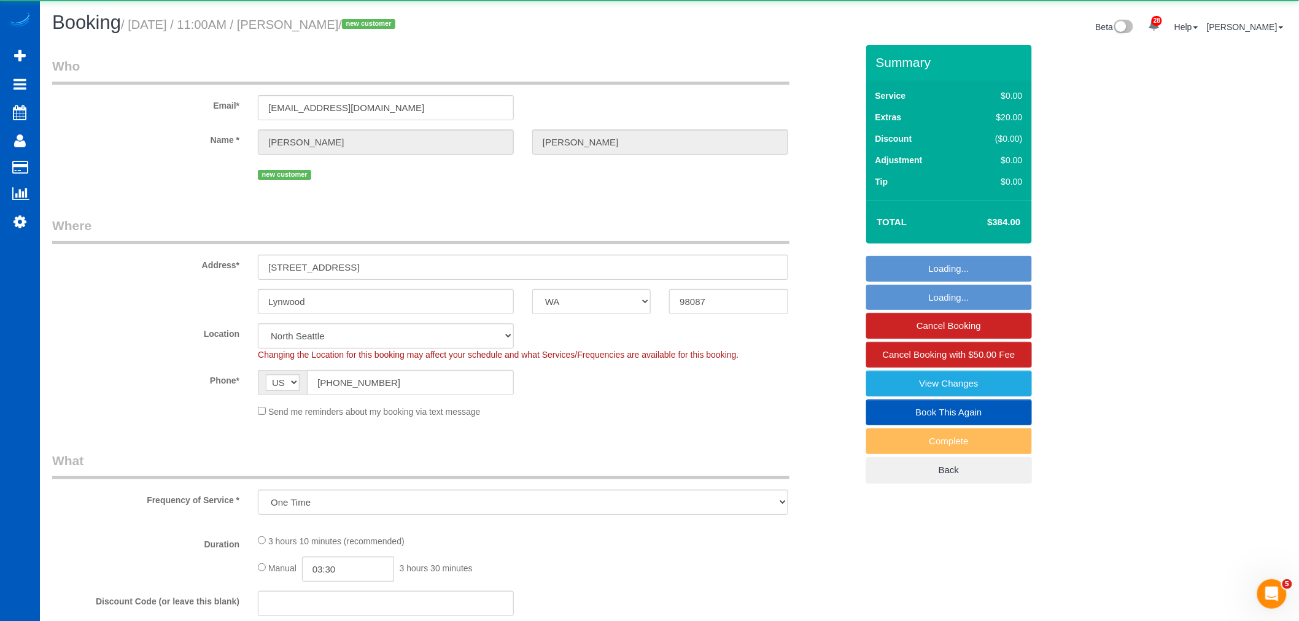
select select "object:33954"
select select "199"
select select "spot94"
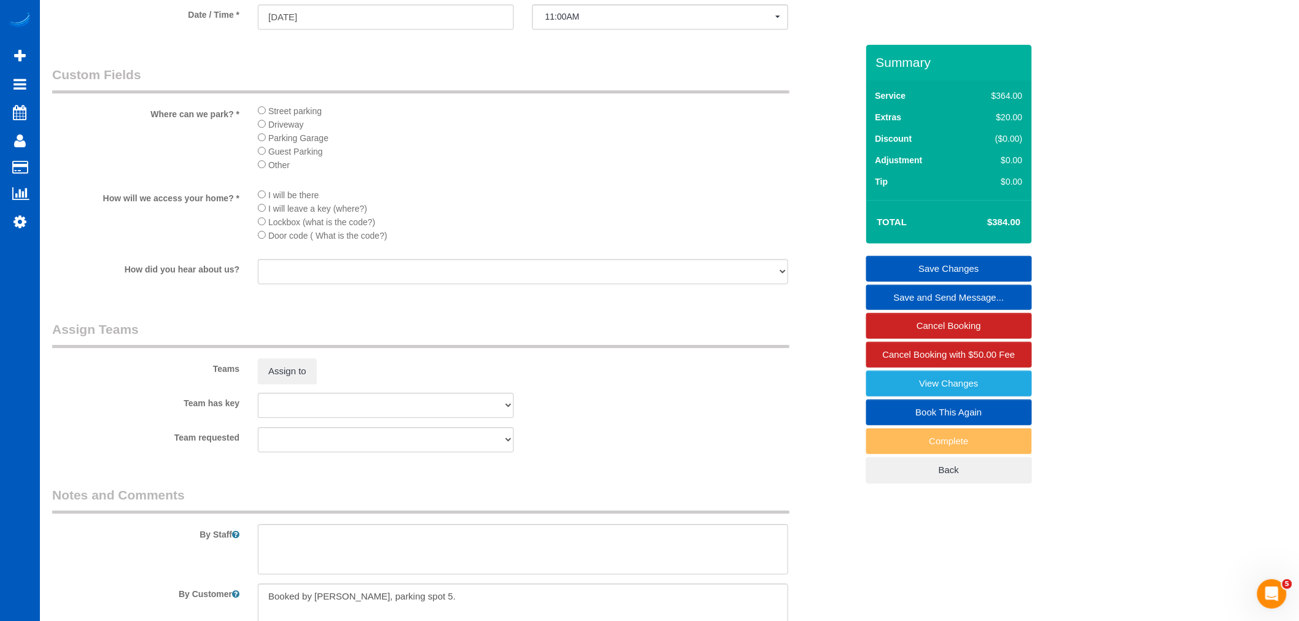
scroll to position [1432, 0]
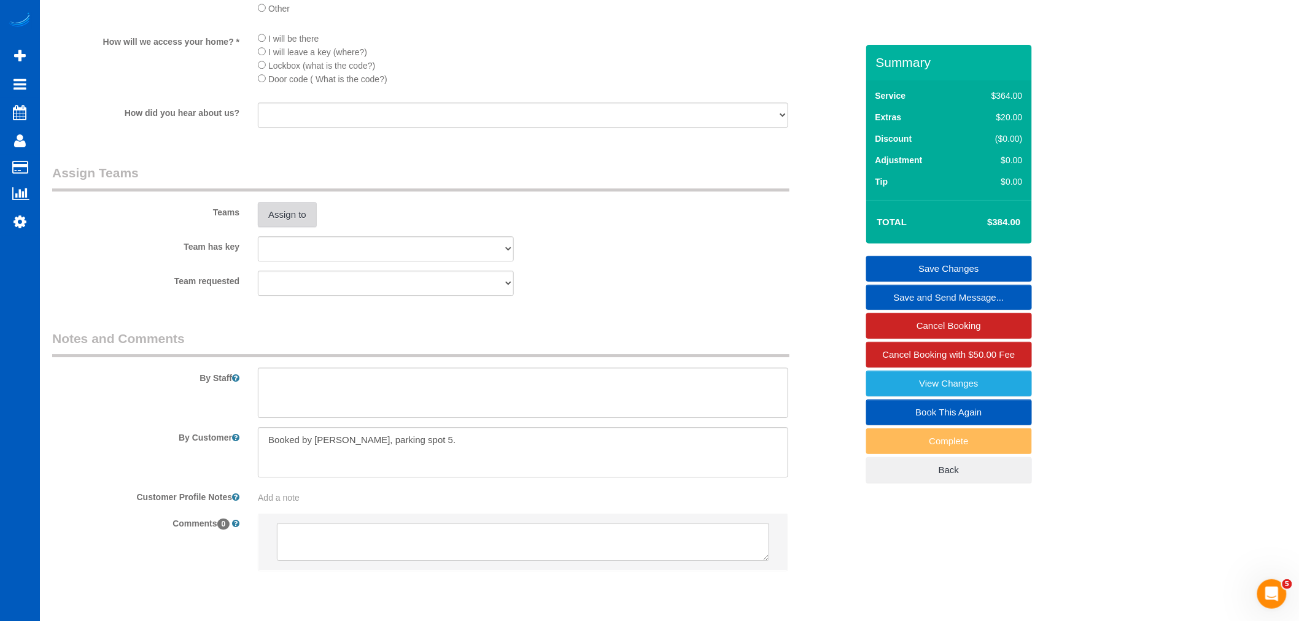
click at [281, 223] on button "Assign to" at bounding box center [287, 215] width 59 height 26
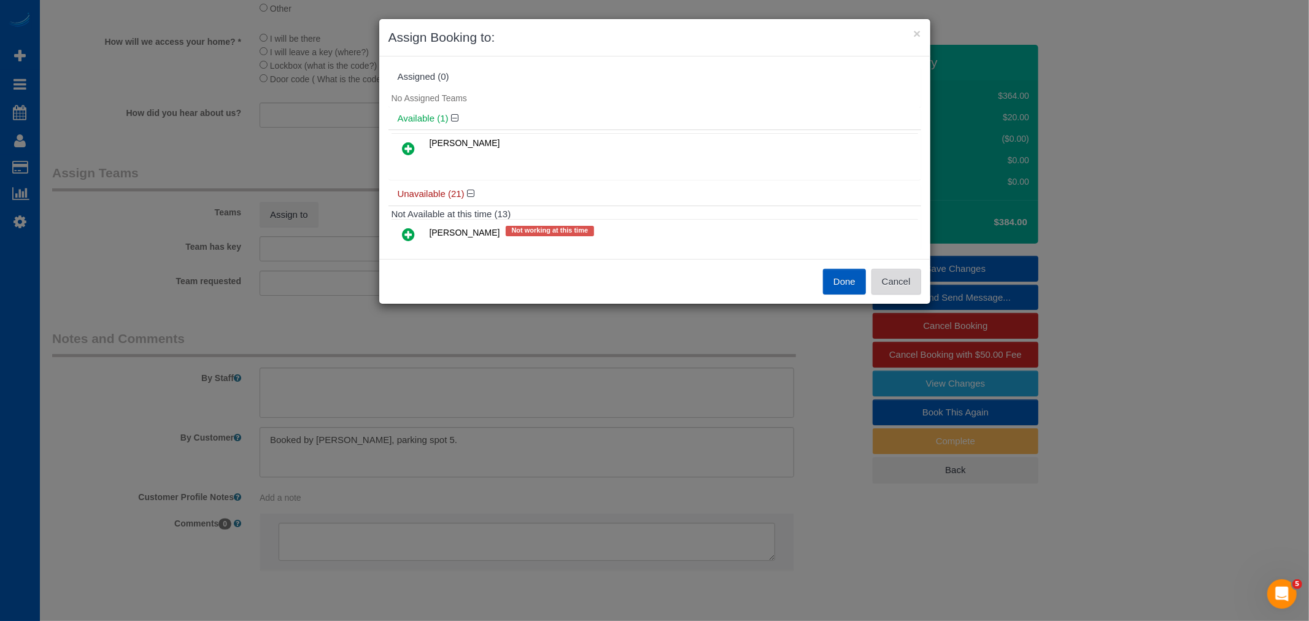
drag, startPoint x: 902, startPoint y: 282, endPoint x: 891, endPoint y: 278, distance: 12.4
click at [900, 282] on button "Cancel" at bounding box center [896, 282] width 50 height 26
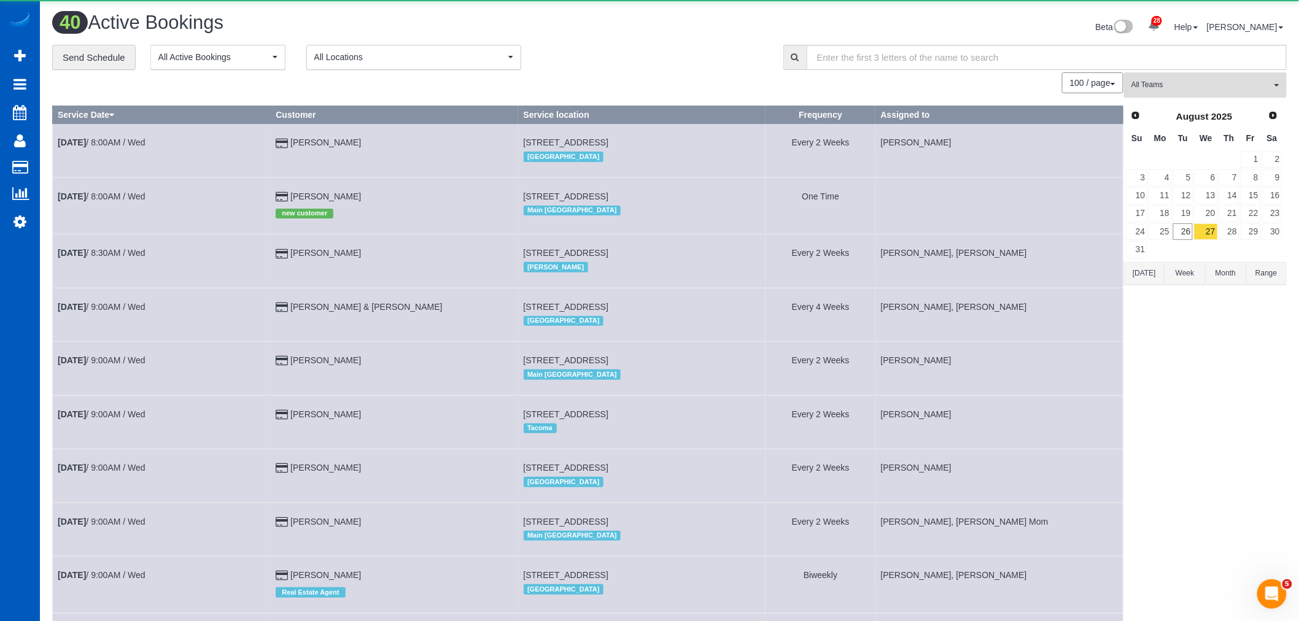
click at [1179, 90] on span "All Teams" at bounding box center [1201, 85] width 140 height 10
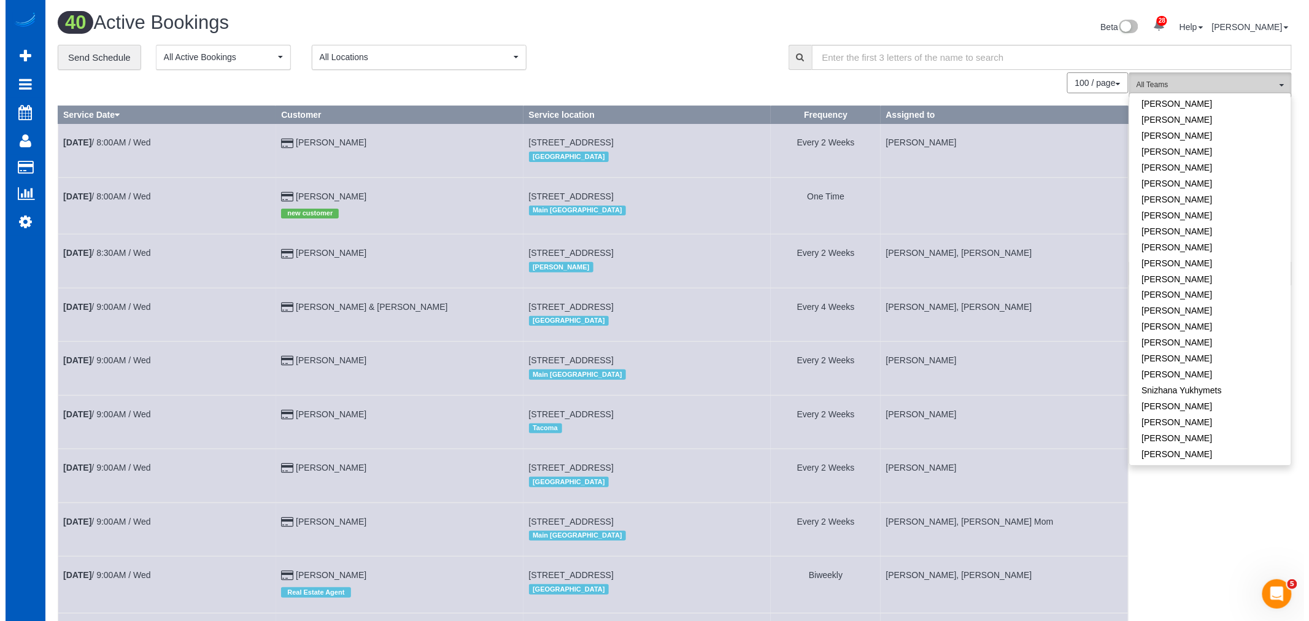
scroll to position [856, 0]
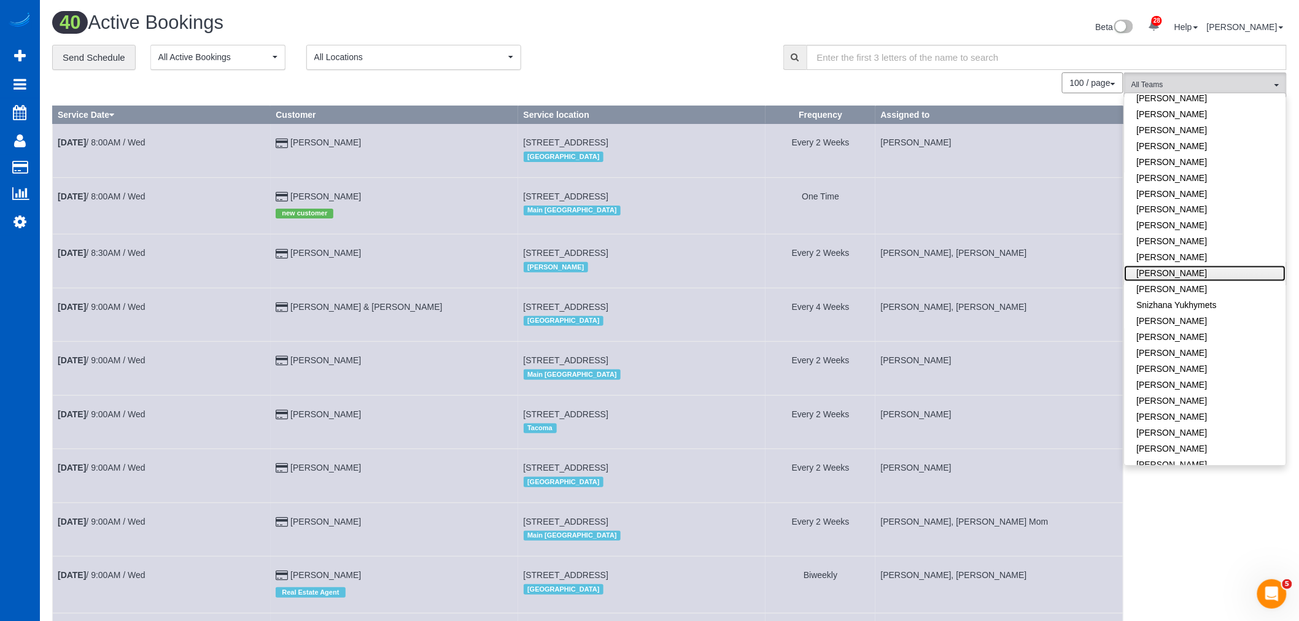
click at [1161, 266] on link "[PERSON_NAME]" at bounding box center [1204, 274] width 161 height 16
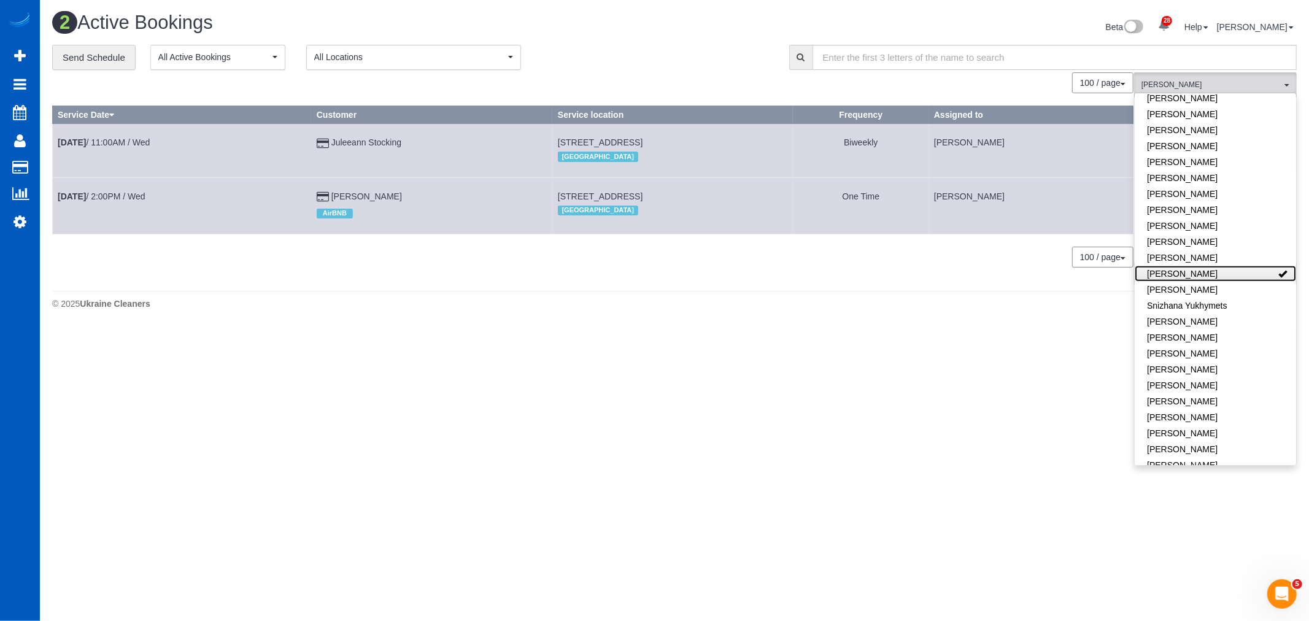
click at [1162, 266] on link "[PERSON_NAME]" at bounding box center [1215, 274] width 161 height 16
click at [1169, 282] on link "[PERSON_NAME]" at bounding box center [1204, 290] width 161 height 16
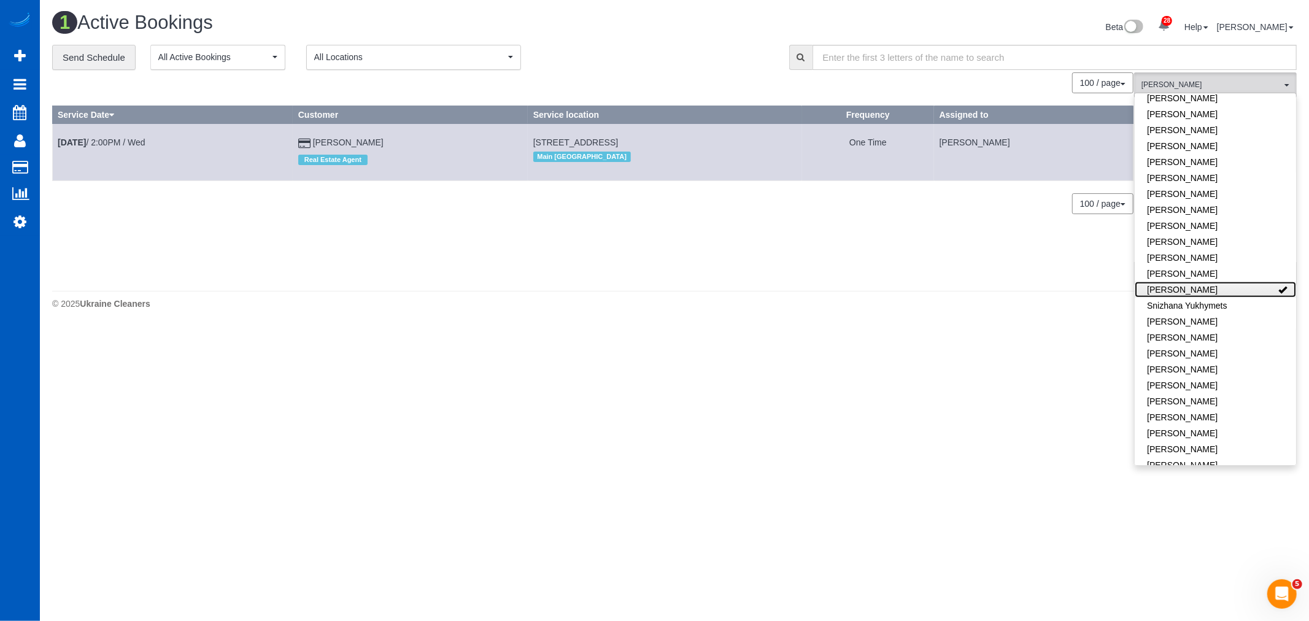
click at [1211, 282] on link "[PERSON_NAME]" at bounding box center [1215, 290] width 161 height 16
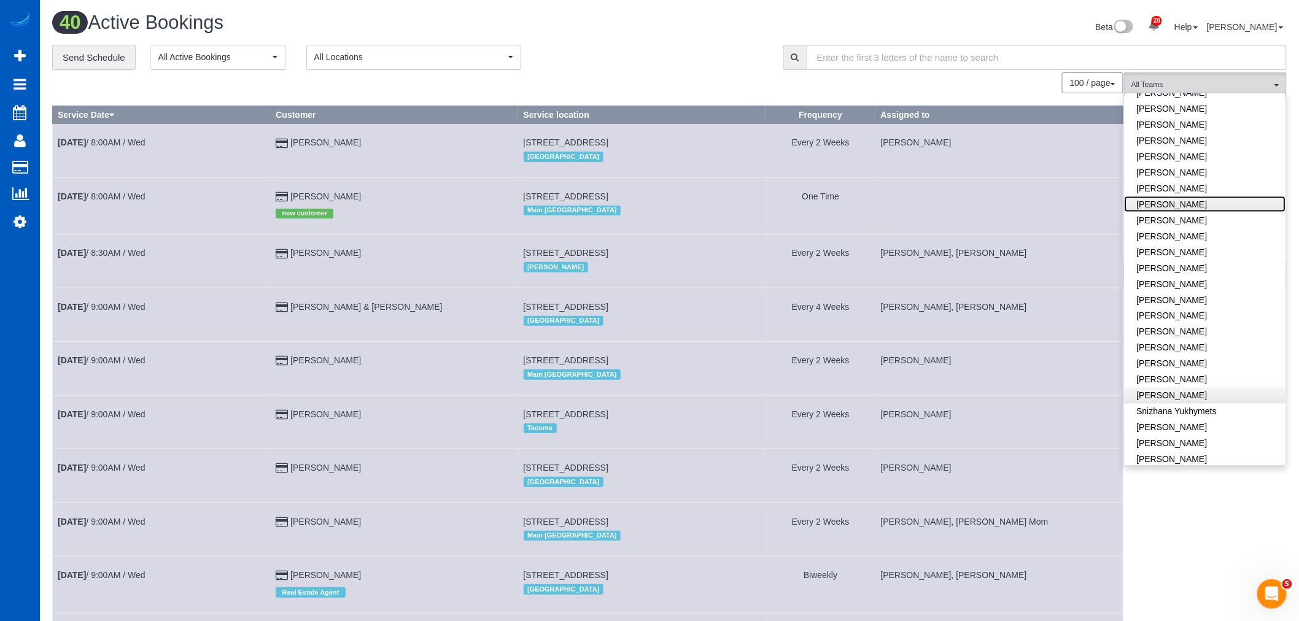
scroll to position [818, 0]
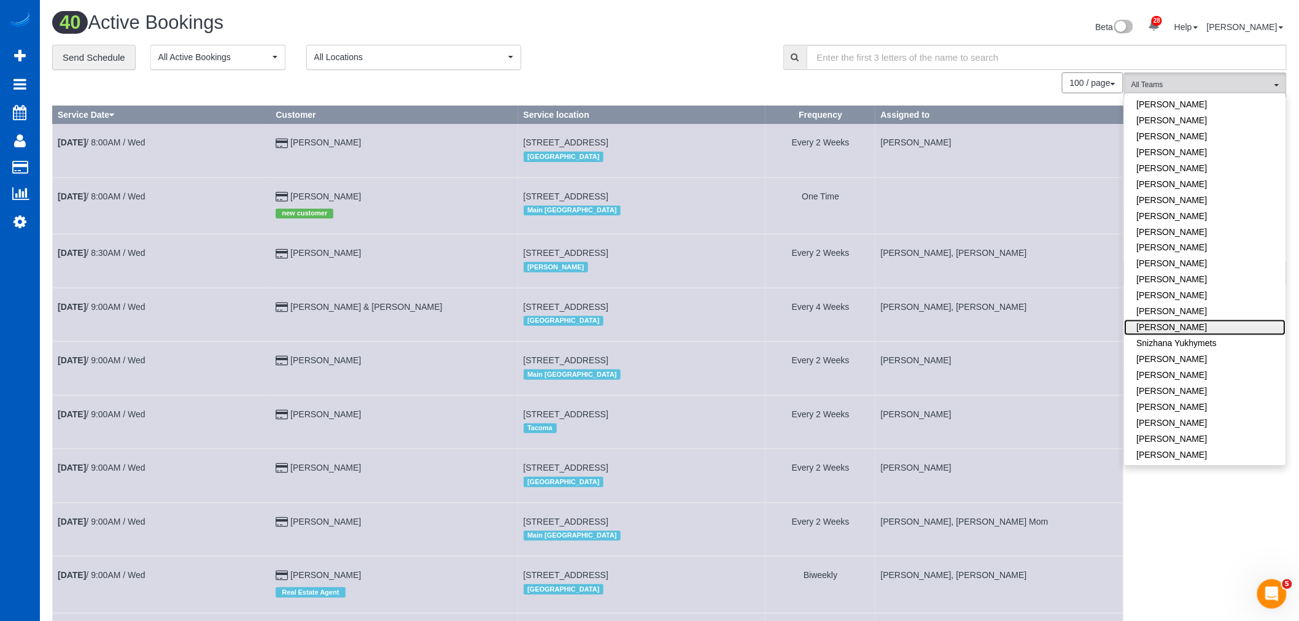
click at [1169, 320] on link "[PERSON_NAME]" at bounding box center [1204, 328] width 161 height 16
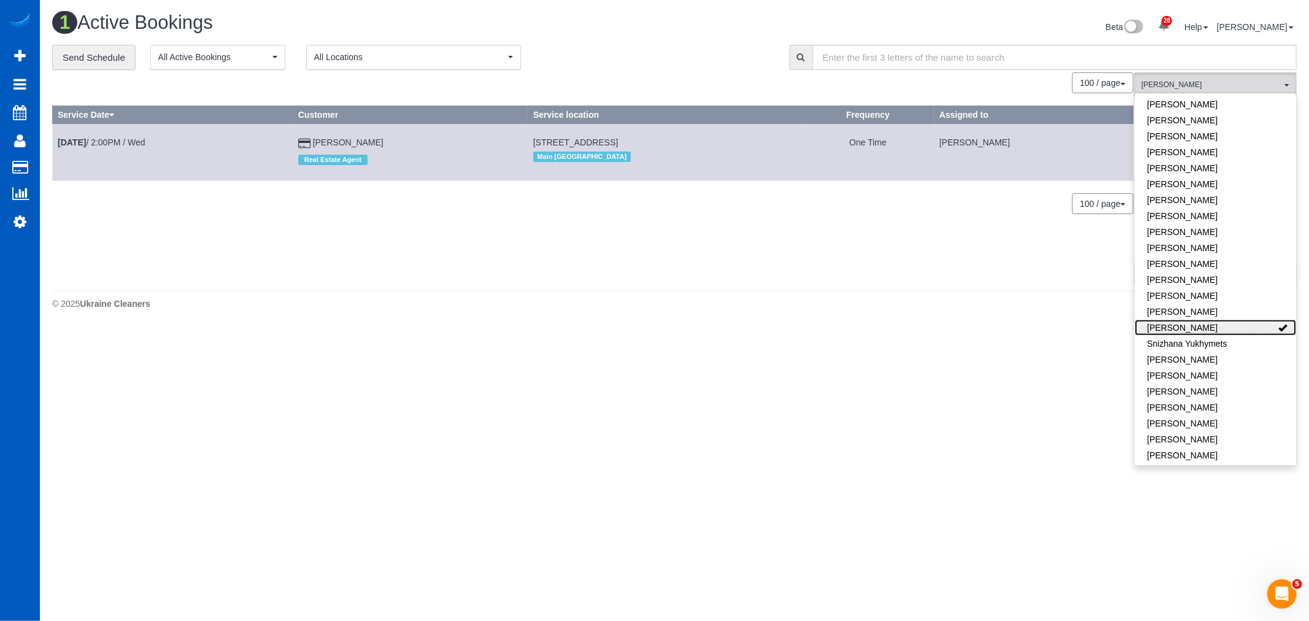
click at [1169, 320] on link "[PERSON_NAME]" at bounding box center [1215, 328] width 161 height 16
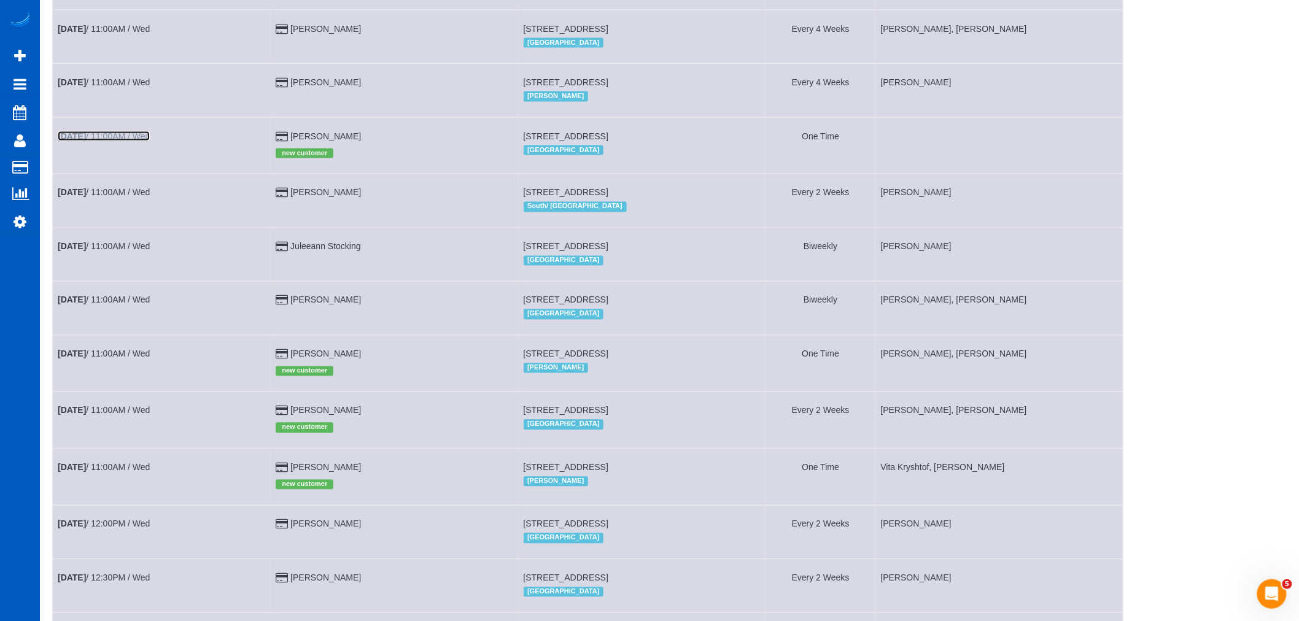
click at [117, 141] on link "Aug 27th / 11:00AM / Wed" at bounding box center [104, 136] width 92 height 10
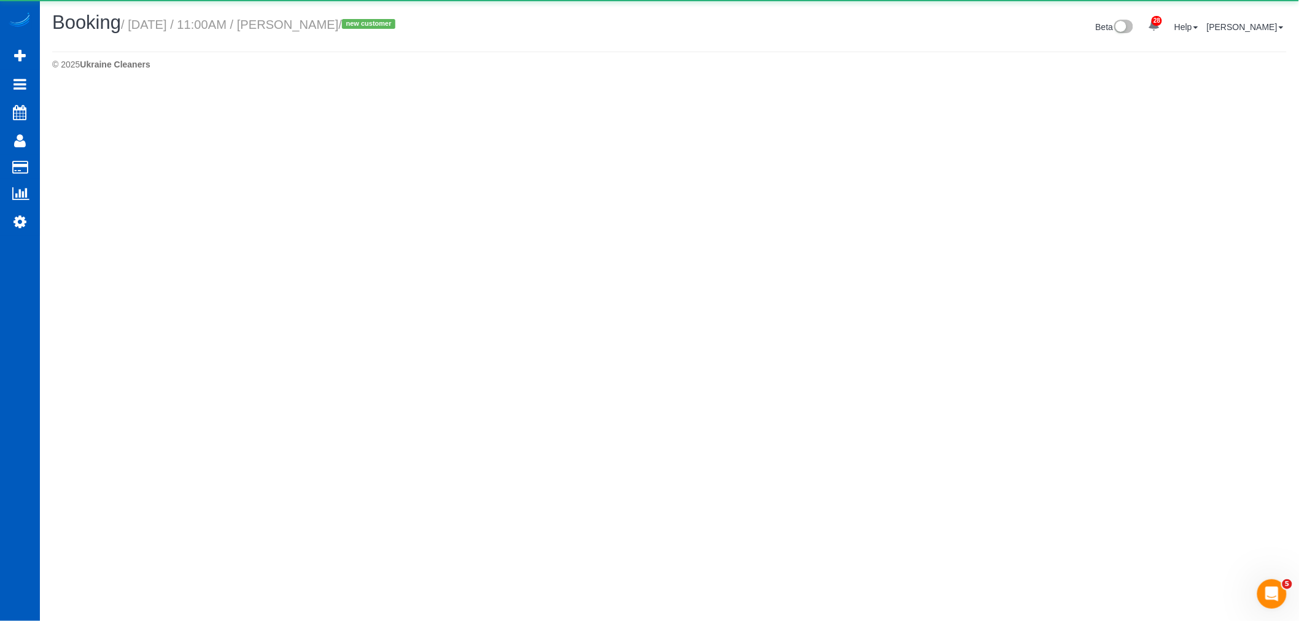
select select "WA"
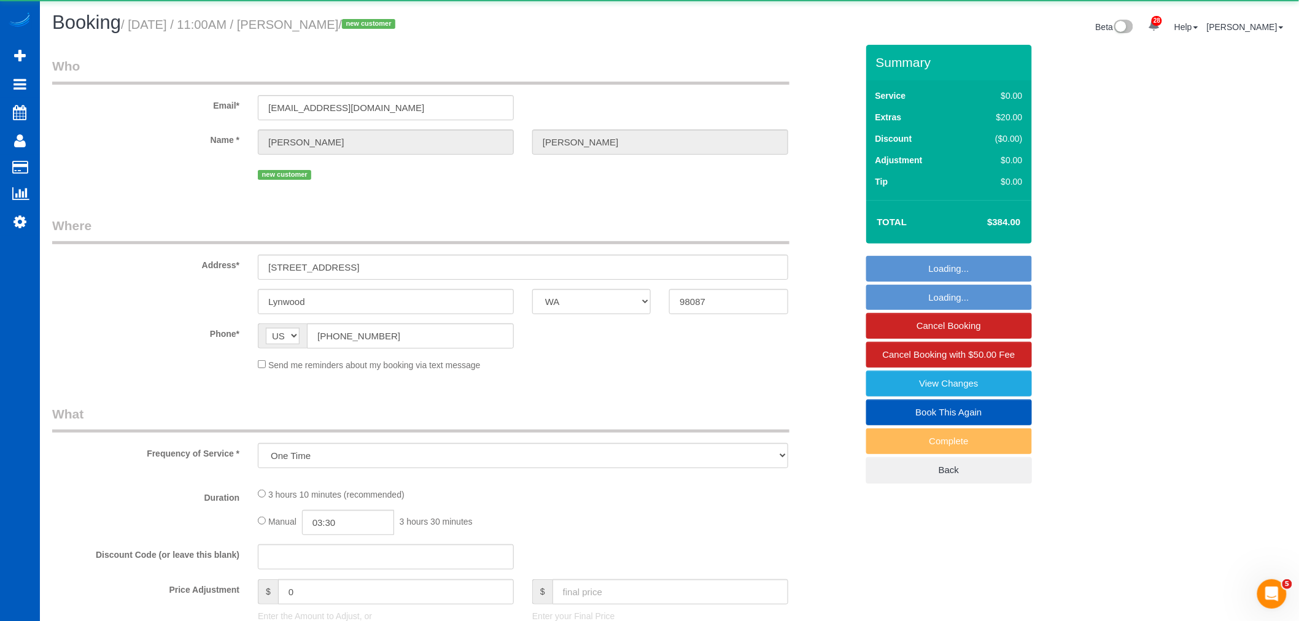
select select "object:37494"
select select "199"
select select "spot102"
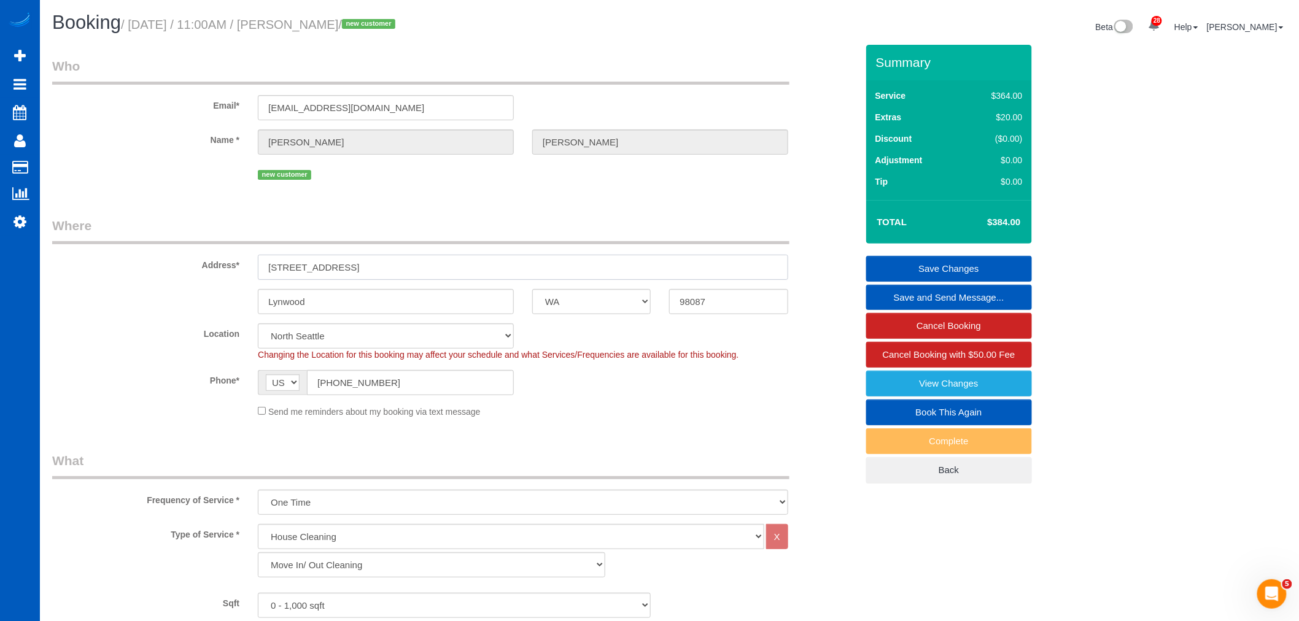
drag, startPoint x: 383, startPoint y: 272, endPoint x: 230, endPoint y: 270, distance: 153.4
click at [210, 271] on div "Address* 16202 Meadow Rd, E301" at bounding box center [454, 248] width 823 height 63
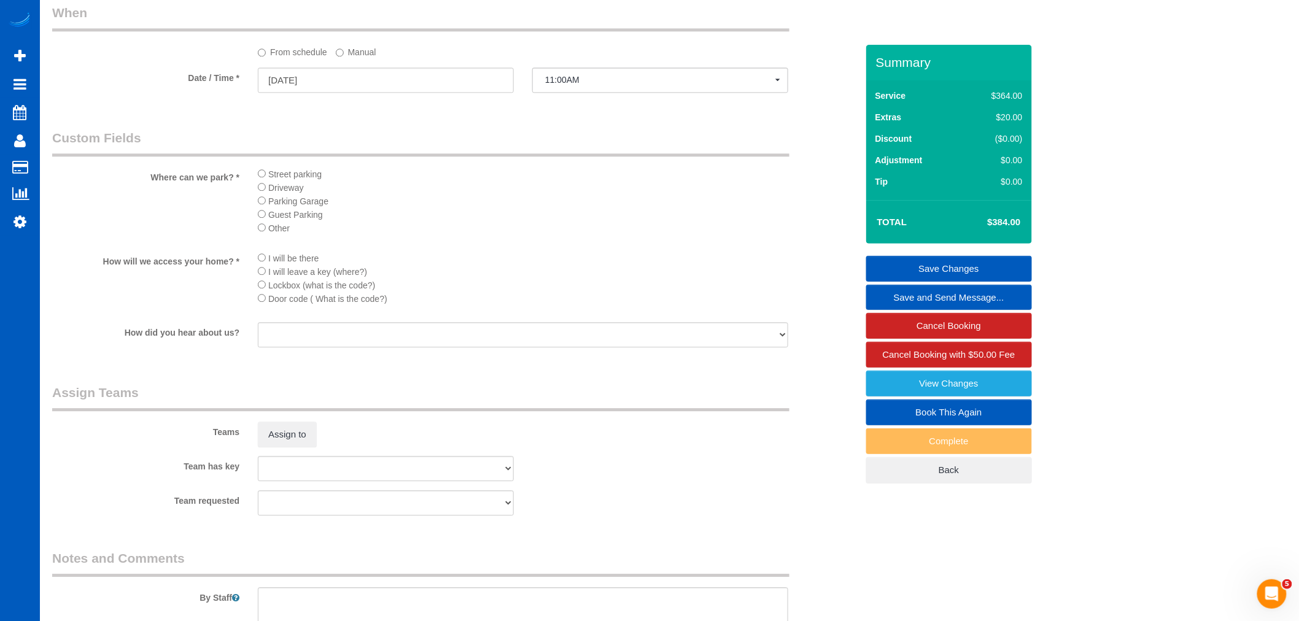
scroll to position [1489, 0]
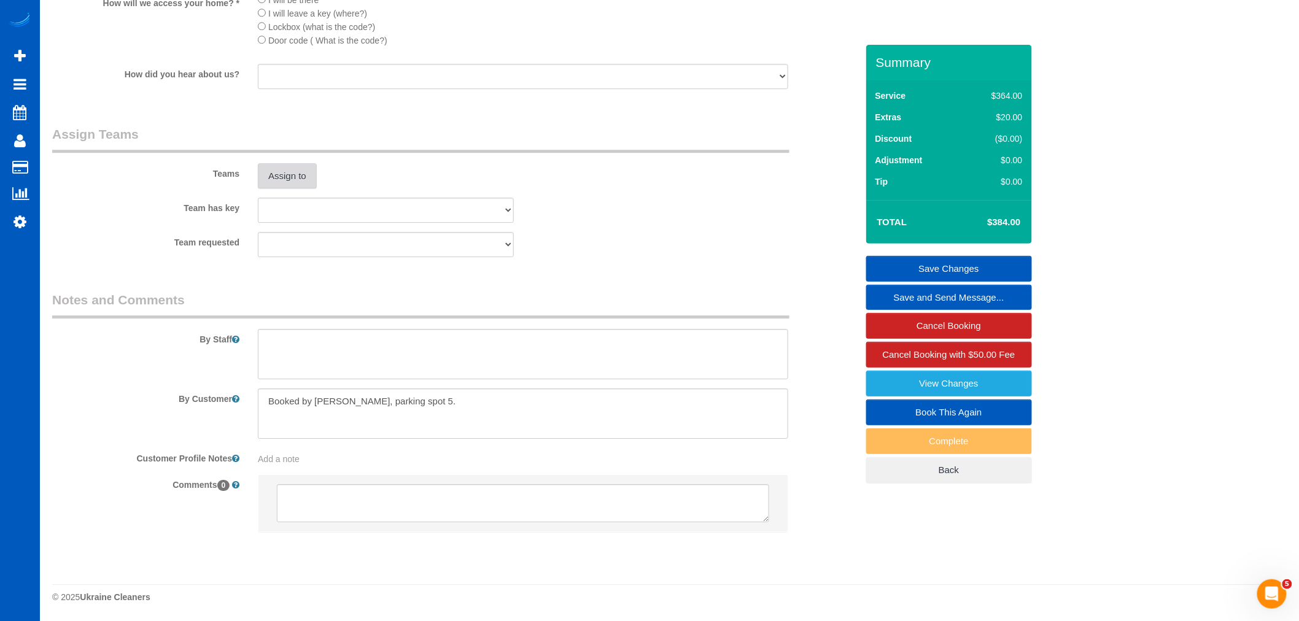
click at [284, 181] on button "Assign to" at bounding box center [287, 176] width 59 height 26
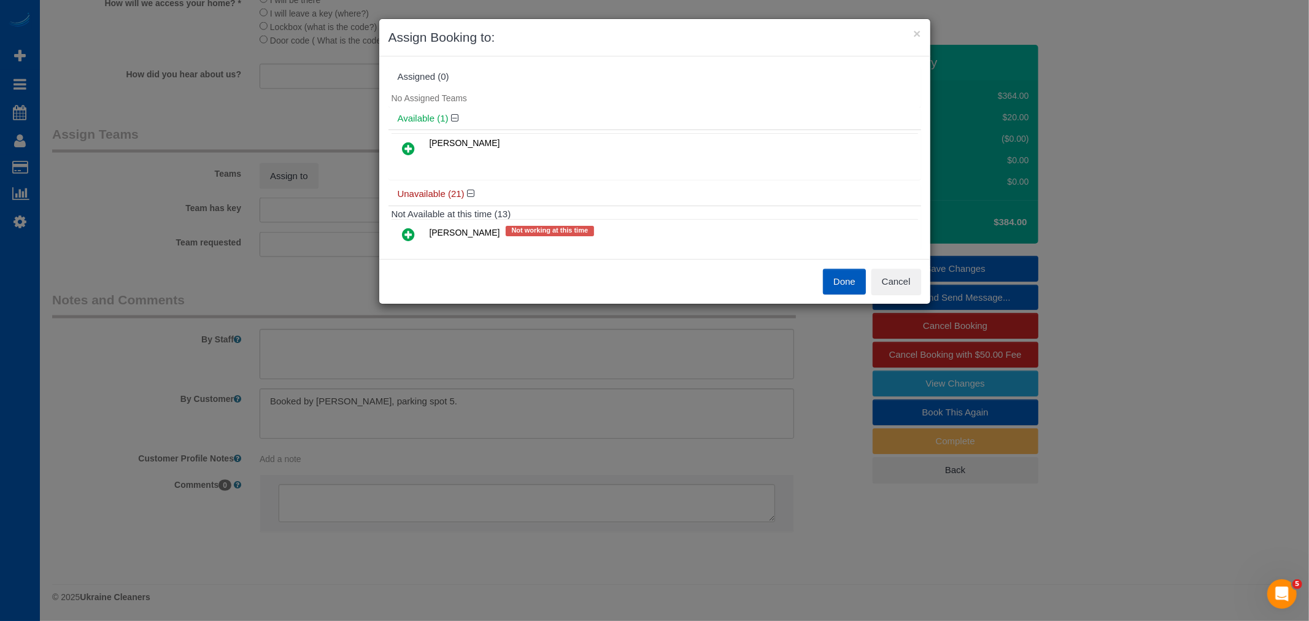
click at [406, 149] on icon at bounding box center [409, 148] width 13 height 15
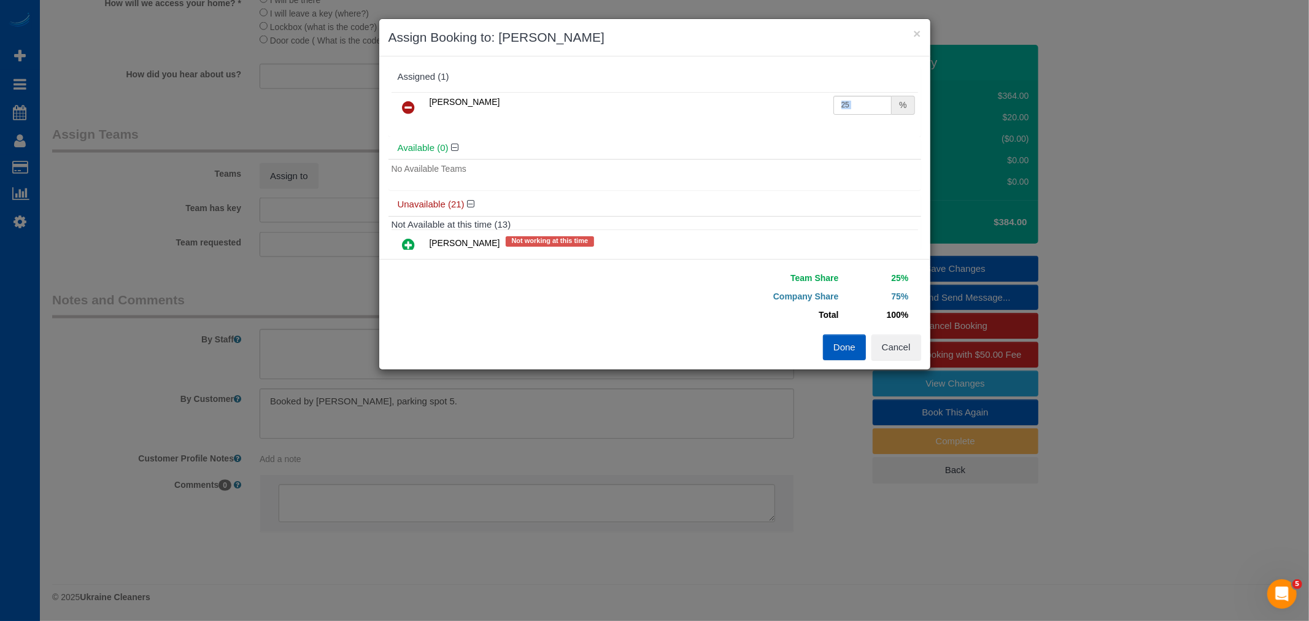
drag, startPoint x: 887, startPoint y: 103, endPoint x: 794, endPoint y: 101, distance: 93.9
click at [794, 101] on tr "Sarah Morozov 25 %" at bounding box center [655, 107] width 527 height 31
click at [860, 106] on input "25" at bounding box center [862, 105] width 59 height 19
drag, startPoint x: 854, startPoint y: 106, endPoint x: 771, endPoint y: 107, distance: 82.9
click at [771, 107] on tr "Sarah Morozov 25 %" at bounding box center [655, 107] width 527 height 31
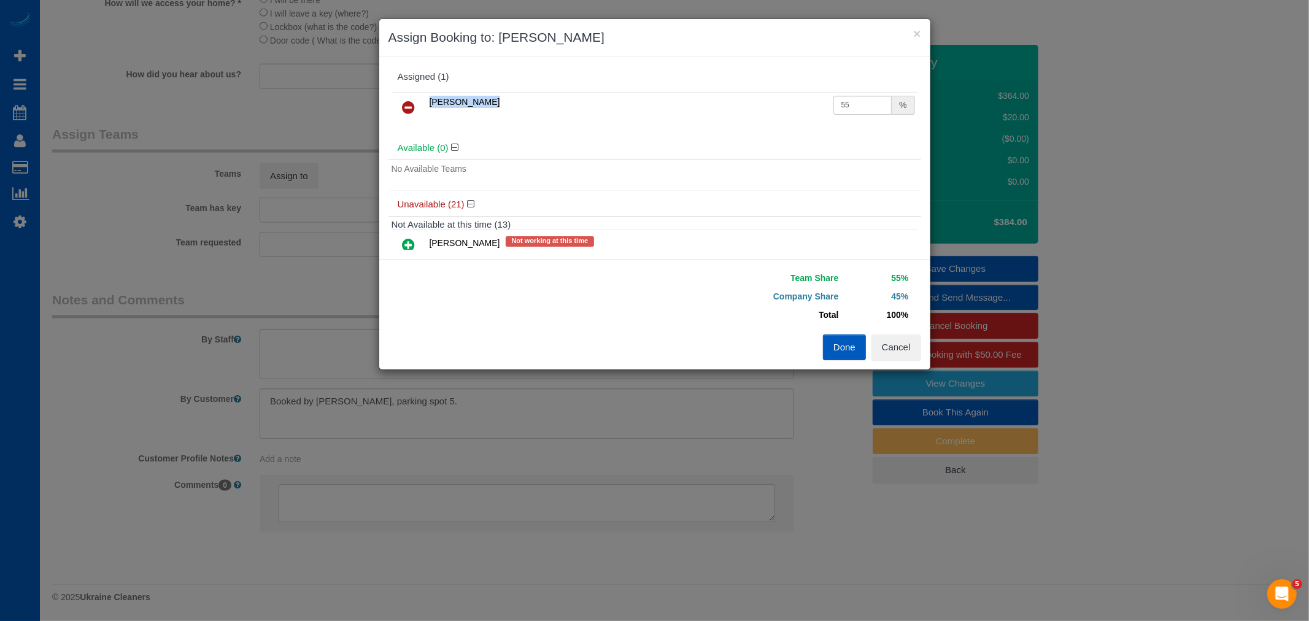
drag, startPoint x: 851, startPoint y: 90, endPoint x: 844, endPoint y: 118, distance: 28.9
click at [827, 119] on div "Sarah Morozov 55 %" at bounding box center [654, 113] width 533 height 48
click at [851, 101] on input "55" at bounding box center [862, 105] width 59 height 19
drag, startPoint x: 857, startPoint y: 101, endPoint x: 727, endPoint y: 102, distance: 130.7
click at [727, 102] on tr "Sarah Morozov 55 %" at bounding box center [655, 107] width 527 height 31
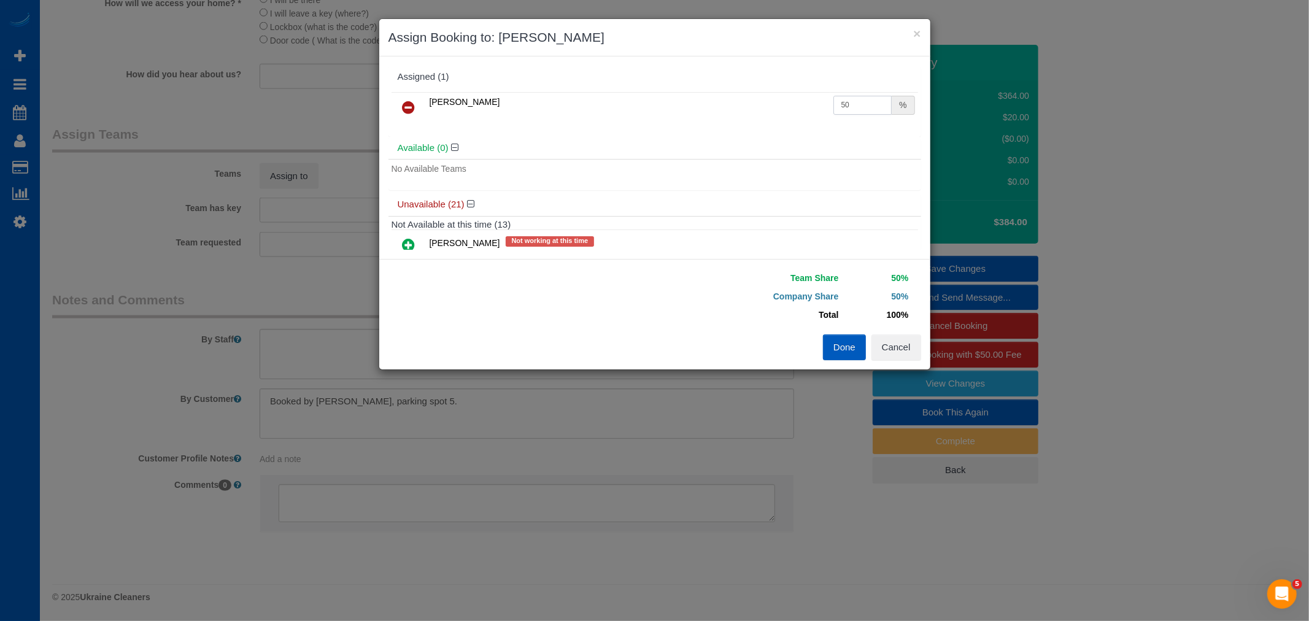
type input "50"
click at [832, 339] on button "Done" at bounding box center [844, 347] width 43 height 26
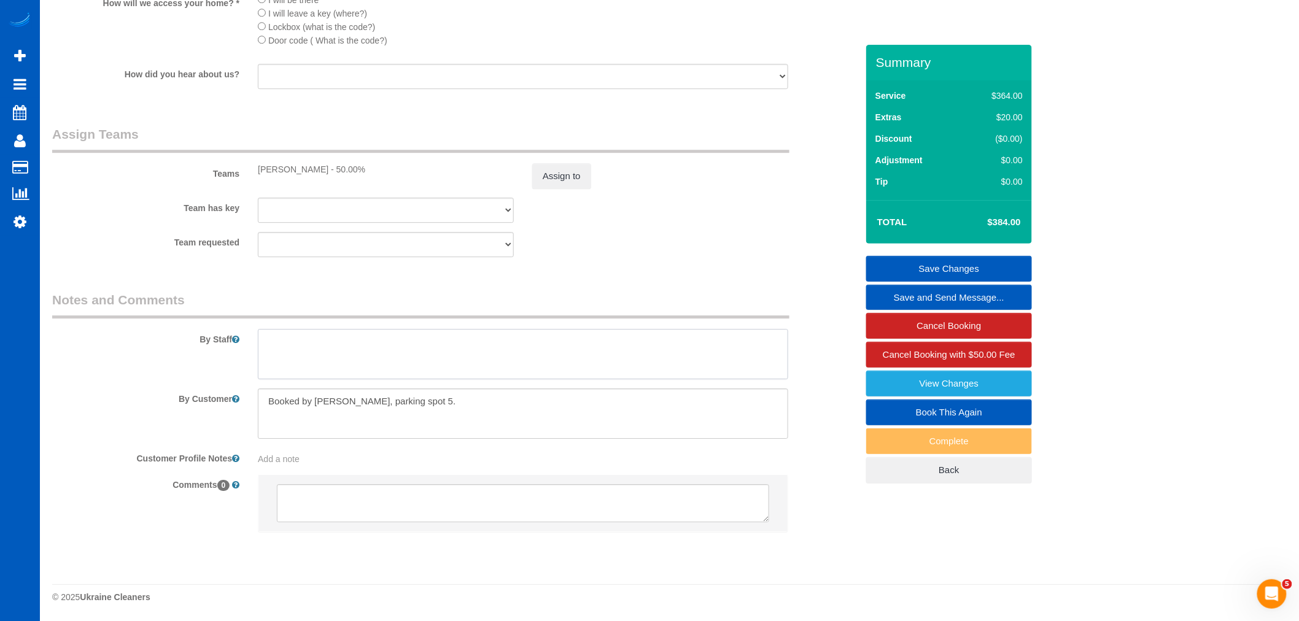
click at [415, 360] on textarea at bounding box center [523, 354] width 530 height 50
click at [313, 352] on textarea at bounding box center [523, 354] width 530 height 50
drag, startPoint x: 313, startPoint y: 352, endPoint x: 304, endPoint y: 355, distance: 8.9
click at [304, 355] on textarea at bounding box center [523, 354] width 530 height 50
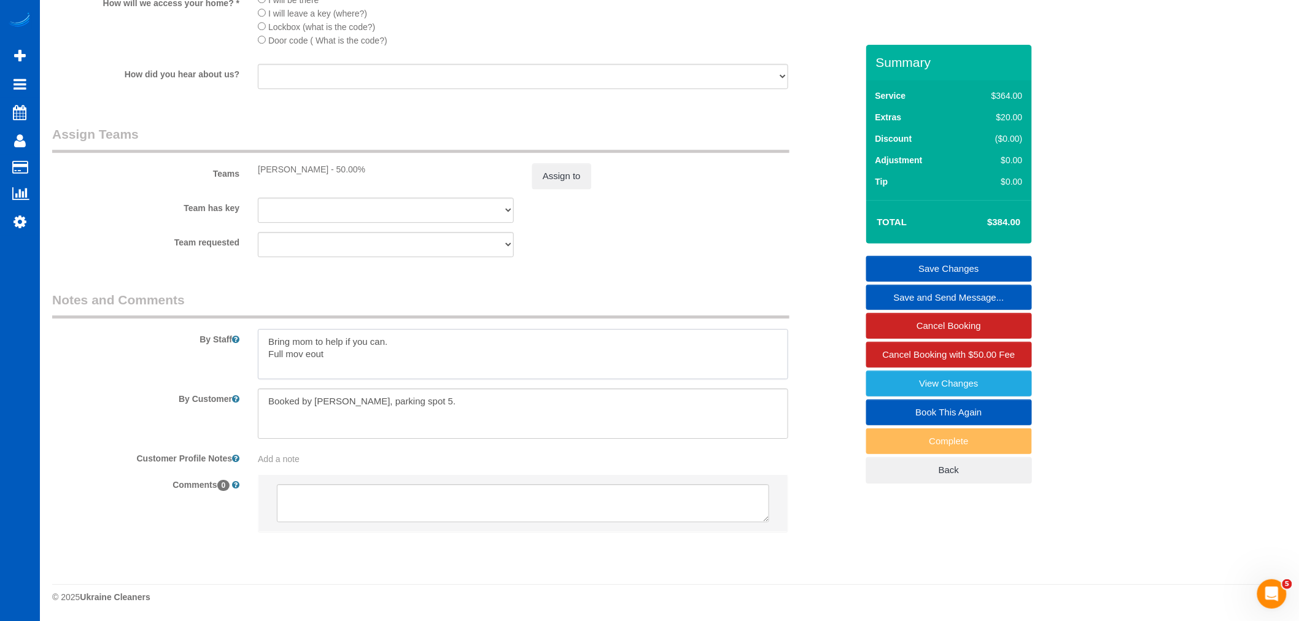
click at [304, 355] on textarea at bounding box center [523, 354] width 530 height 50
click at [409, 371] on textarea at bounding box center [523, 354] width 530 height 50
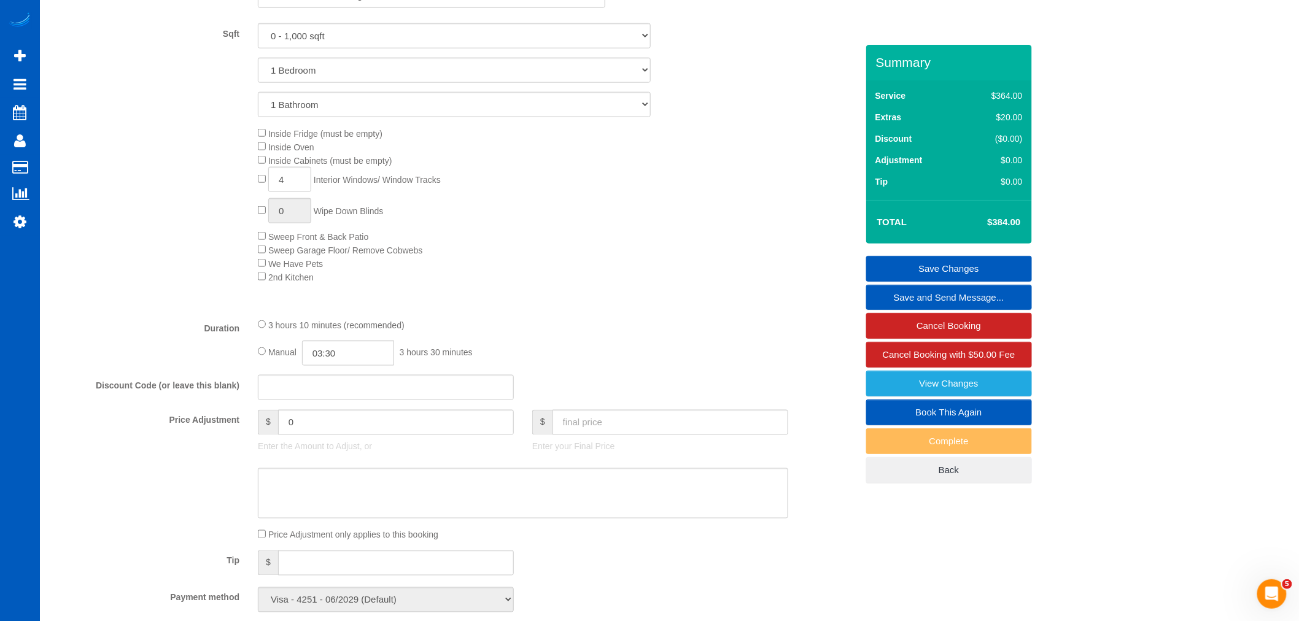
scroll to position [399, 0]
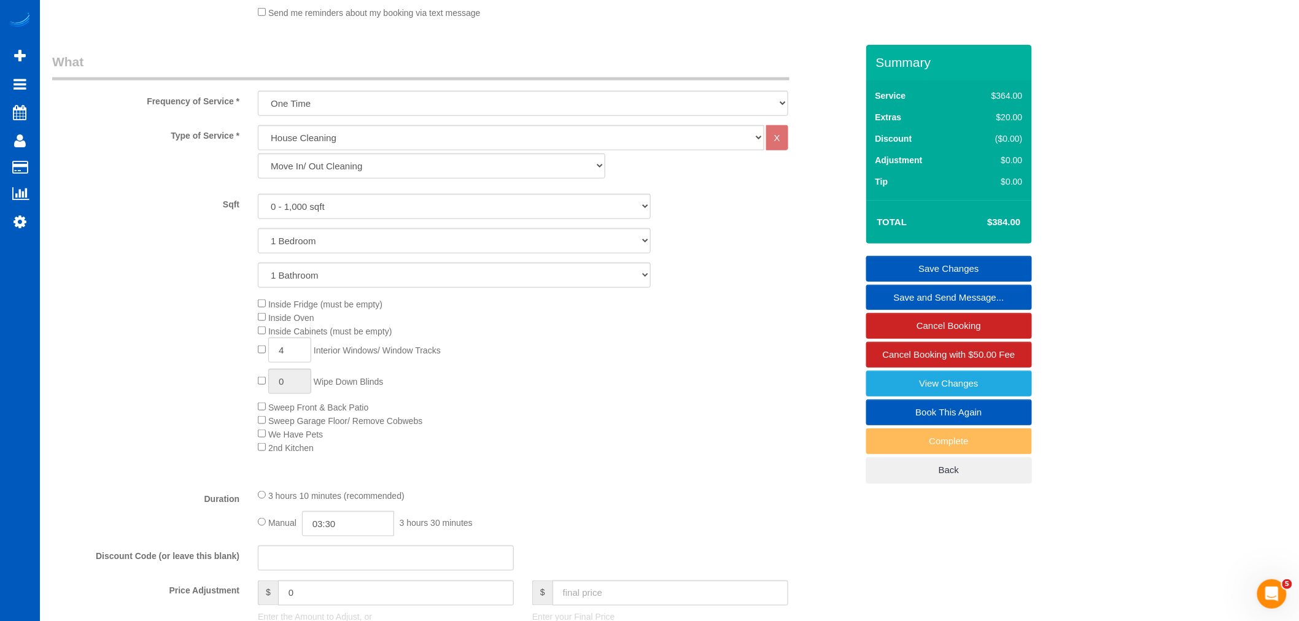
type textarea "Bring mom to help if you can. Full move out"
click at [940, 255] on div "Summary Service $364.00 Extras $20.00 Discount ($0.00) Adjustment $0.00 Tip $0.…" at bounding box center [949, 276] width 166 height 463
click at [937, 265] on link "Save Changes" at bounding box center [949, 269] width 166 height 26
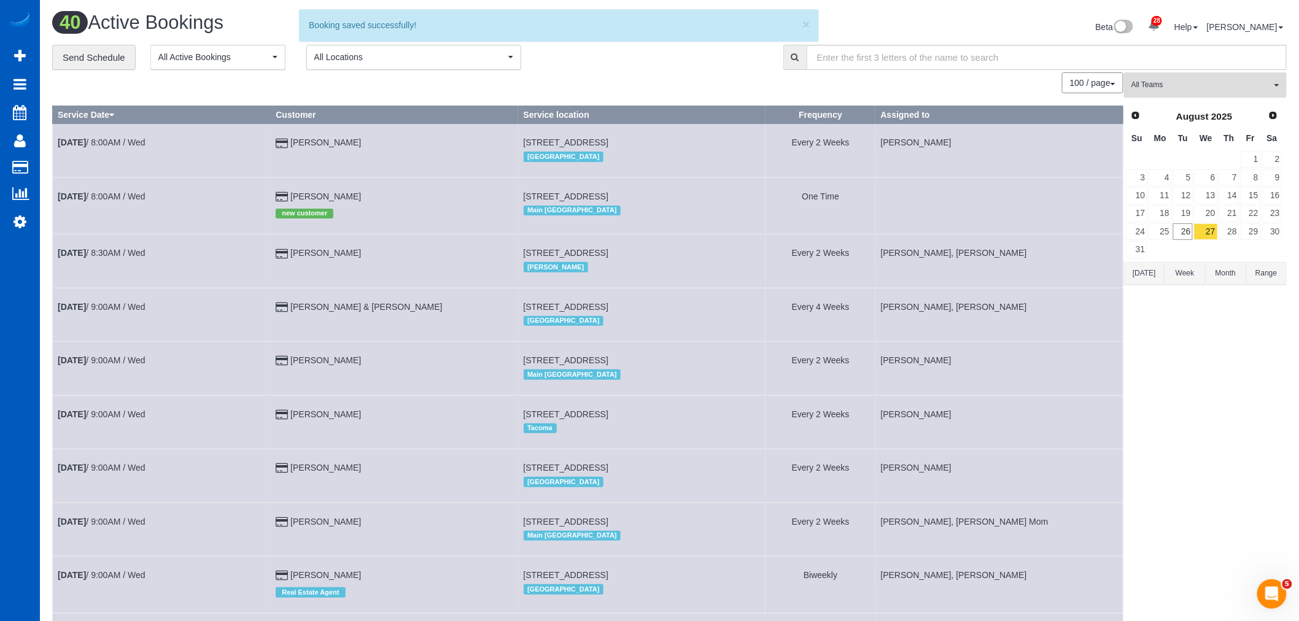
click at [1176, 87] on span "All Teams" at bounding box center [1201, 85] width 140 height 10
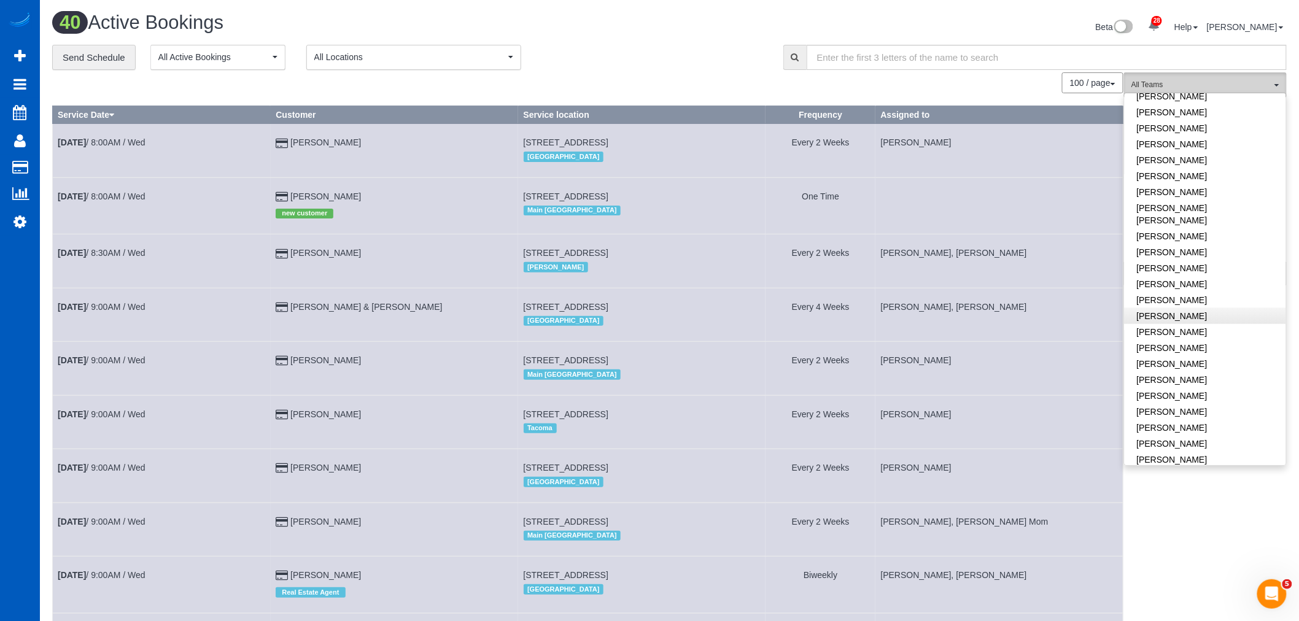
scroll to position [545, 0]
click at [1175, 274] on link "[PERSON_NAME]" at bounding box center [1204, 282] width 161 height 16
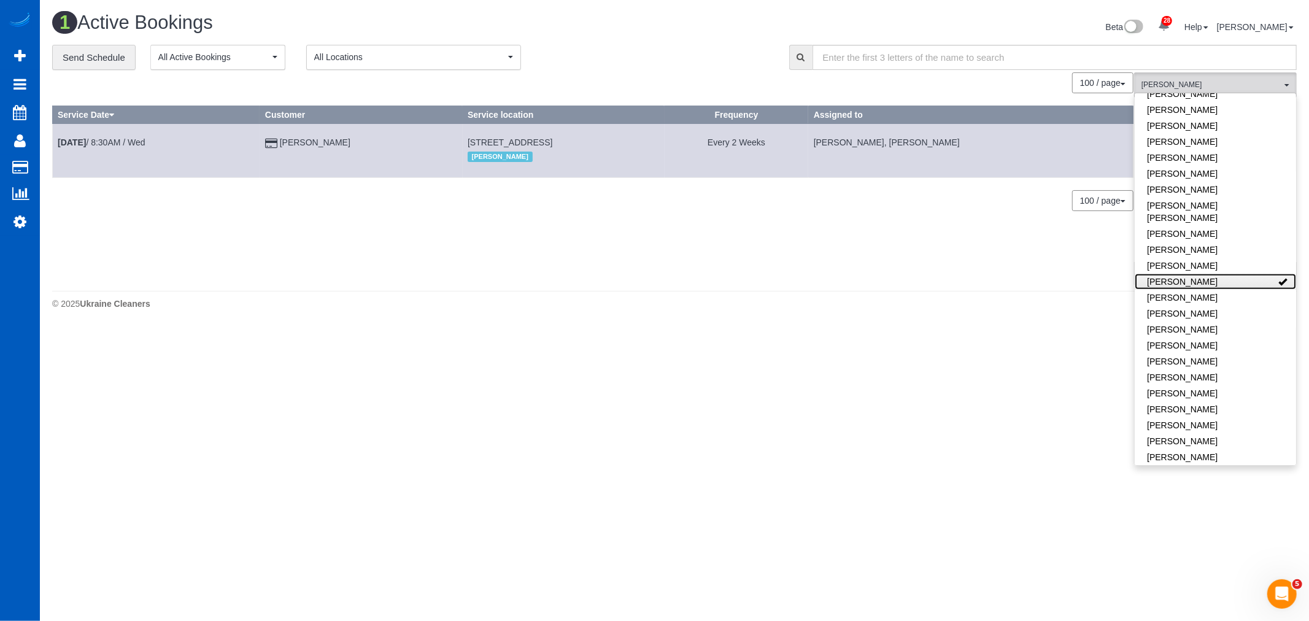
click at [1223, 274] on link "[PERSON_NAME]" at bounding box center [1215, 282] width 161 height 16
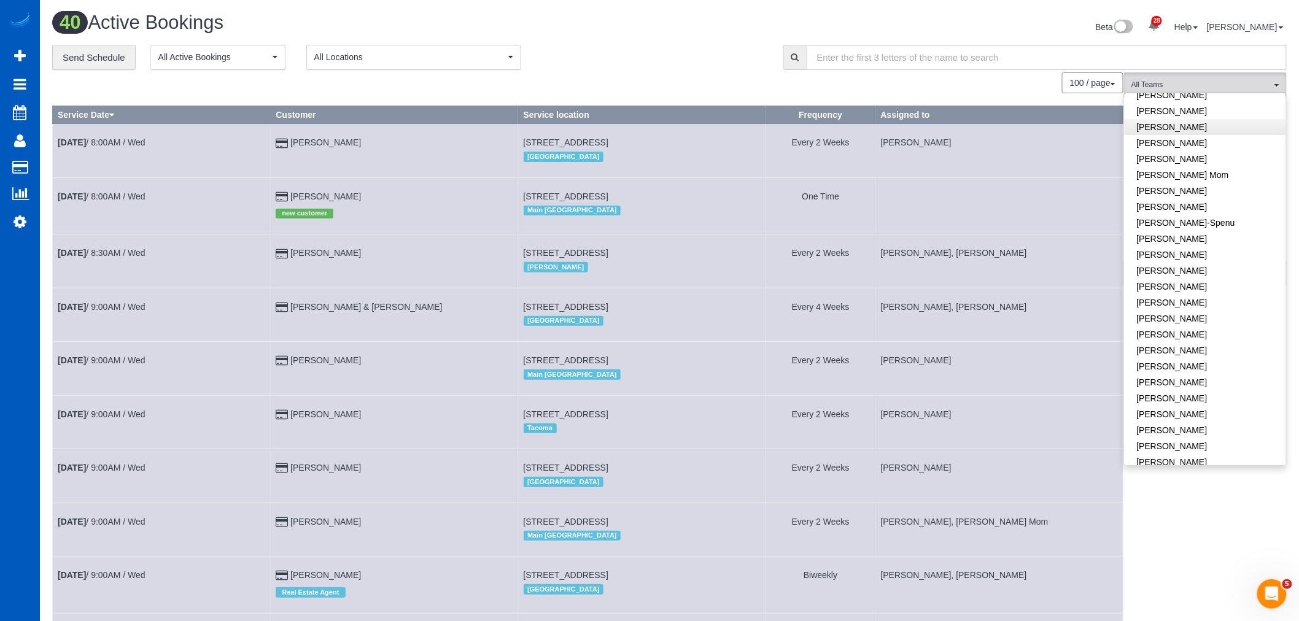
scroll to position [0, 0]
click at [1182, 112] on link "Remove Team Filters" at bounding box center [1204, 104] width 161 height 16
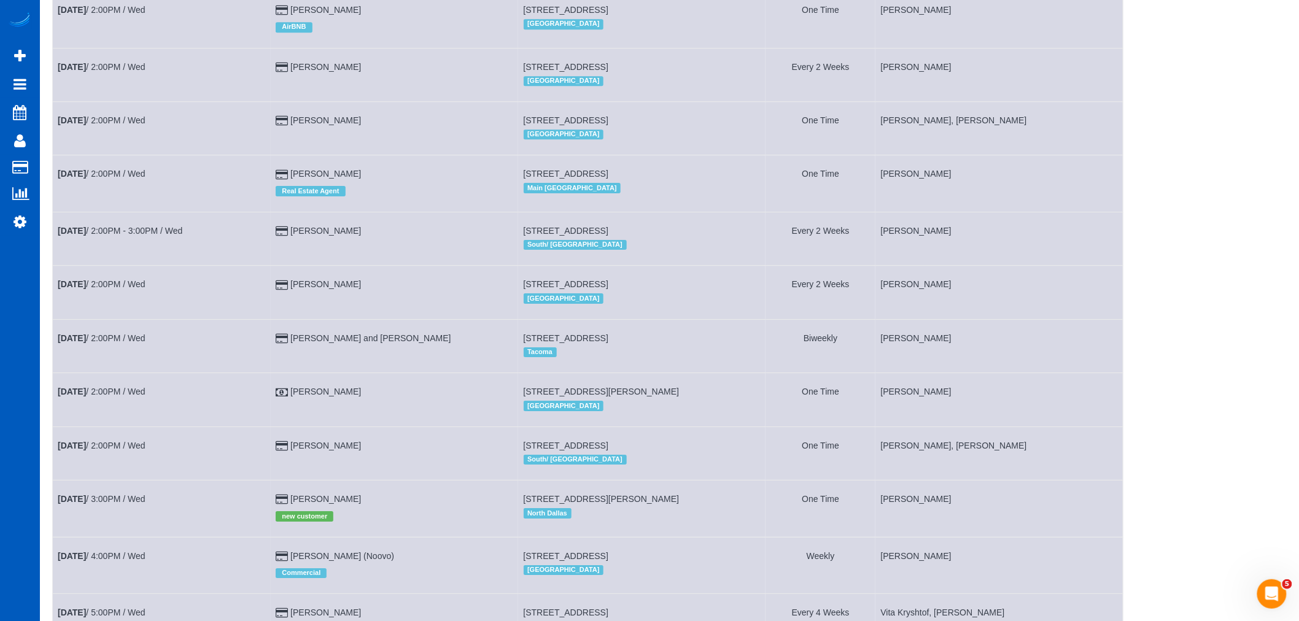
scroll to position [1479, 0]
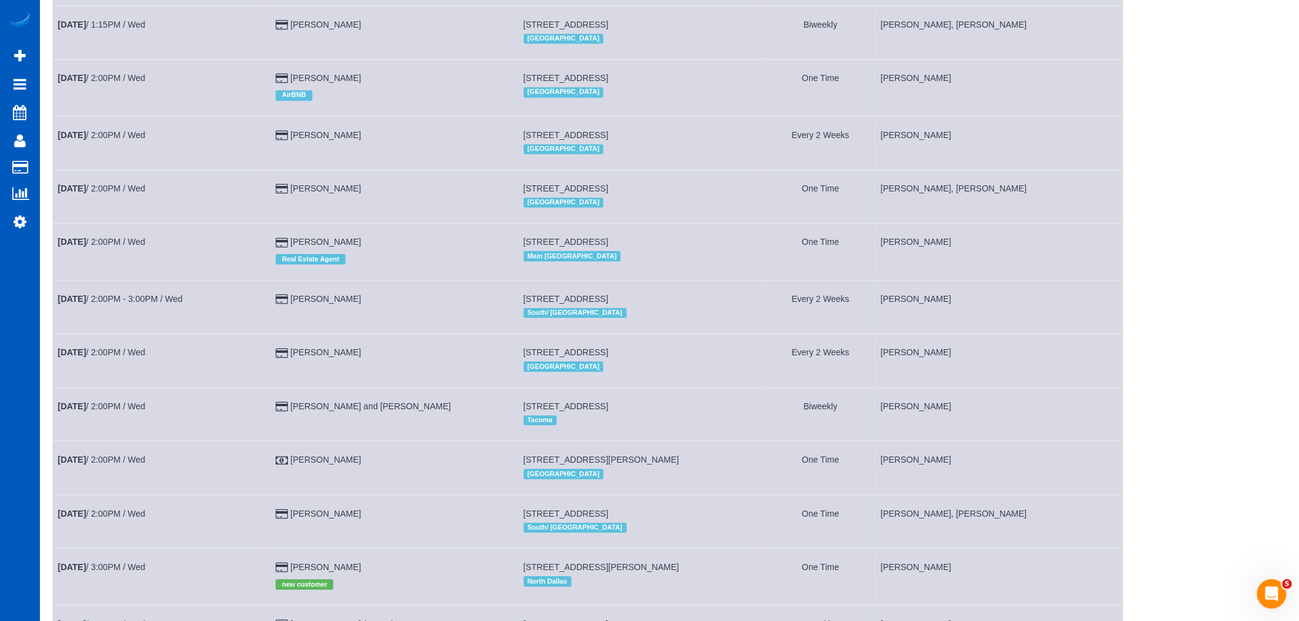
click at [109, 264] on td "Aug 27th / 2:00PM / Wed" at bounding box center [162, 251] width 218 height 56
click at [101, 268] on td "Aug 27th / 2:00PM / Wed" at bounding box center [162, 251] width 218 height 56
click at [101, 247] on link "Aug 27th / 2:00PM / Wed" at bounding box center [102, 242] width 88 height 10
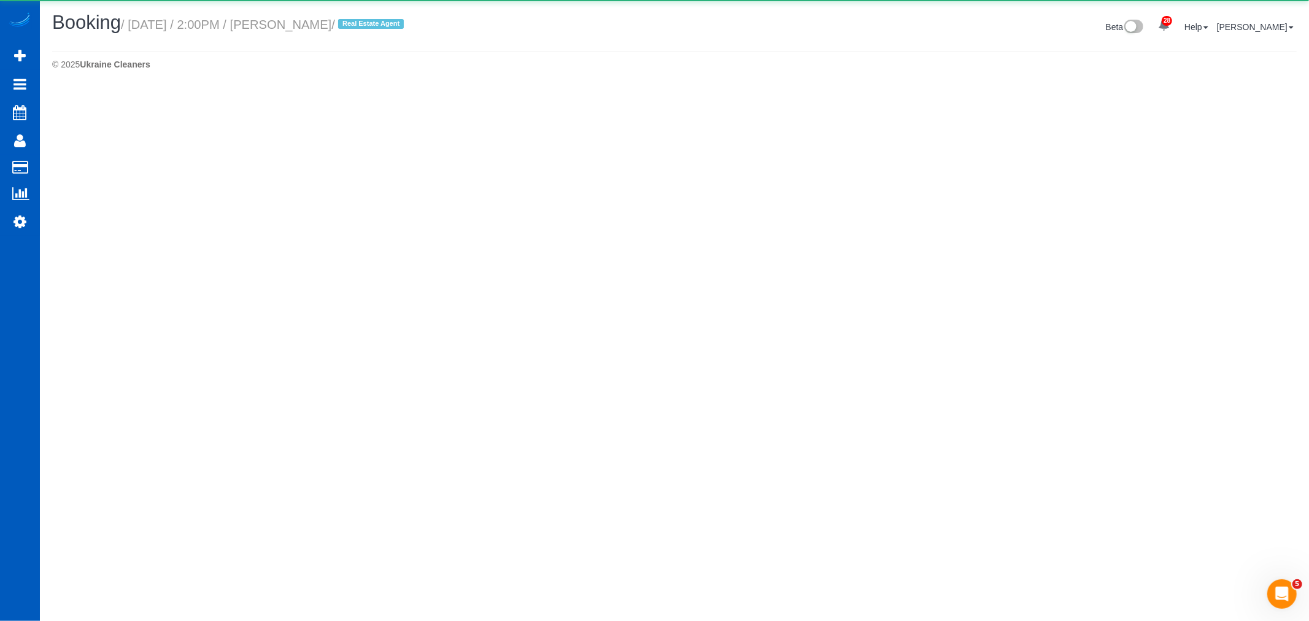
select select "WA"
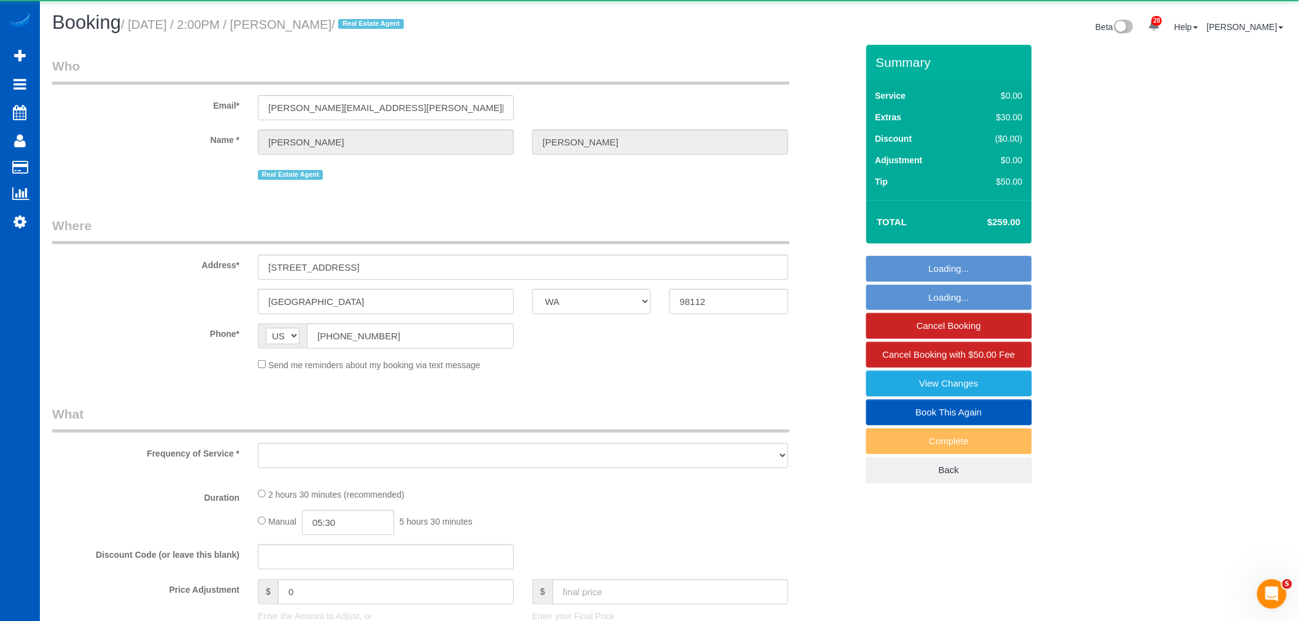
select select "object:40764"
select select "string:fspay-cc66f0fc-464d-4450-9b7f-2eafa87a196b"
select select "199"
select select "1001"
select select "2"
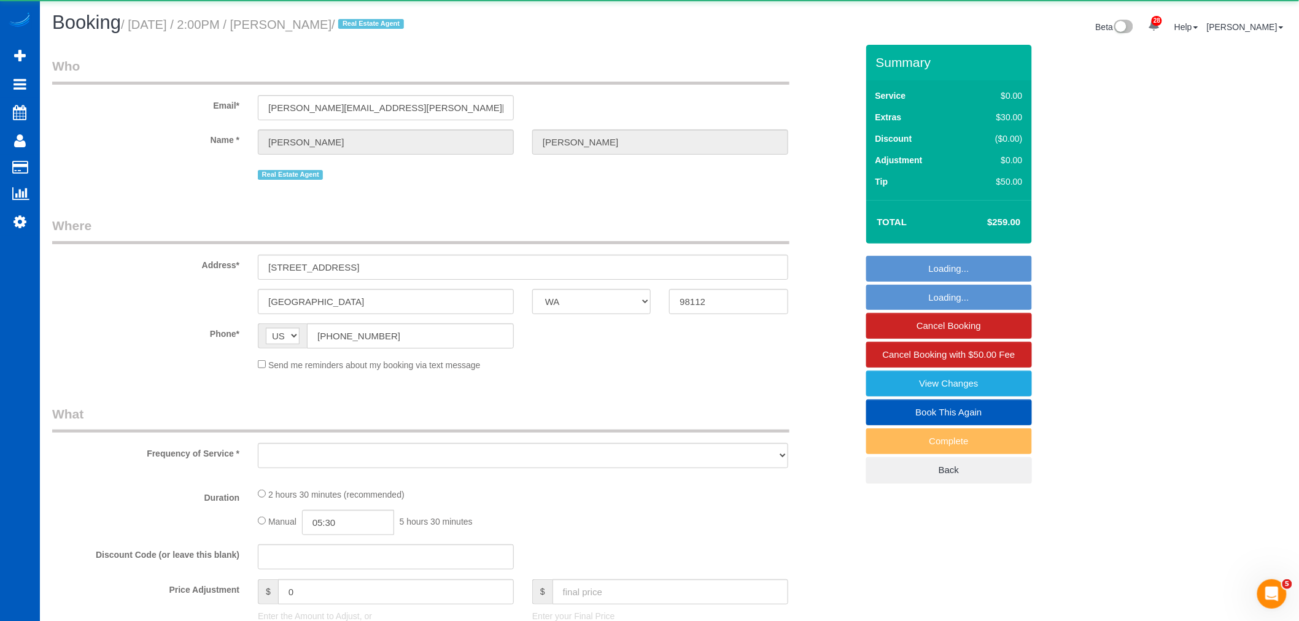
select select "2"
select select "spot110"
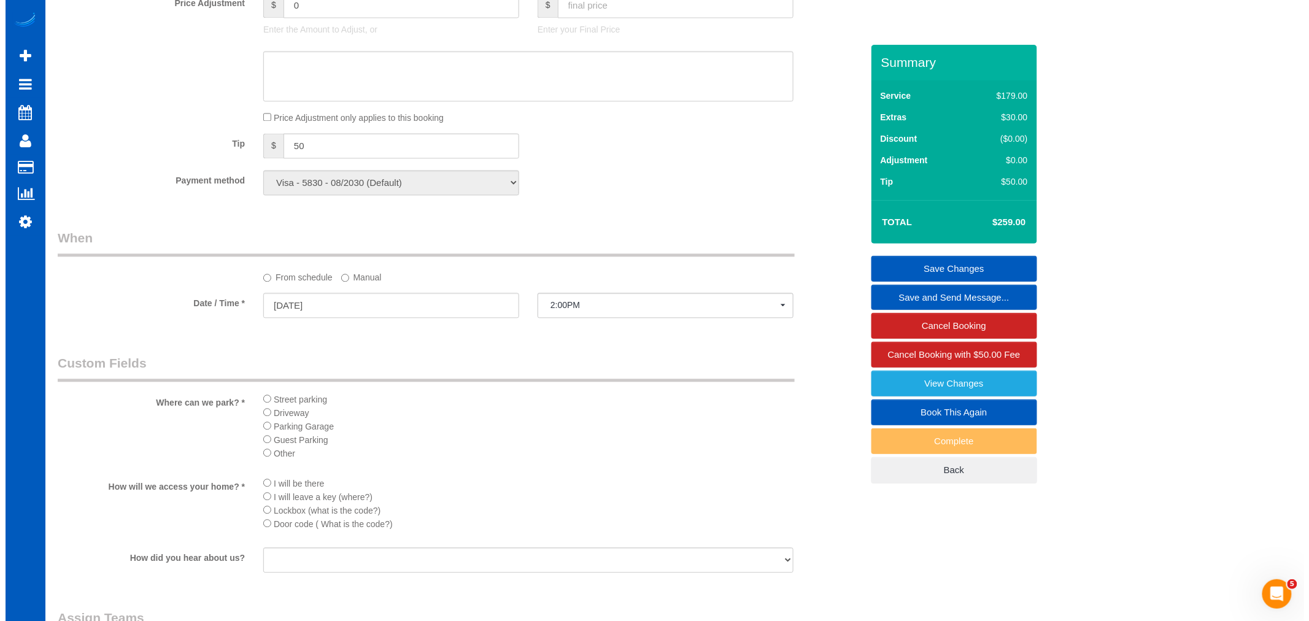
scroll to position [1364, 0]
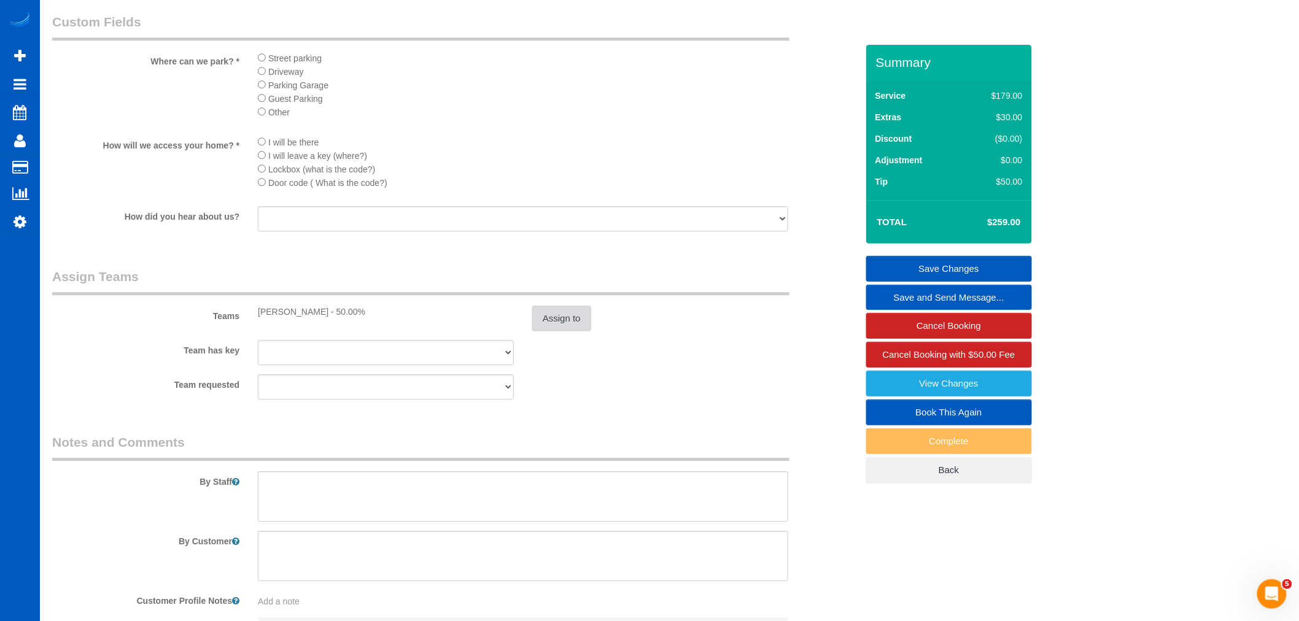
click at [582, 331] on button "Assign to" at bounding box center [561, 319] width 59 height 26
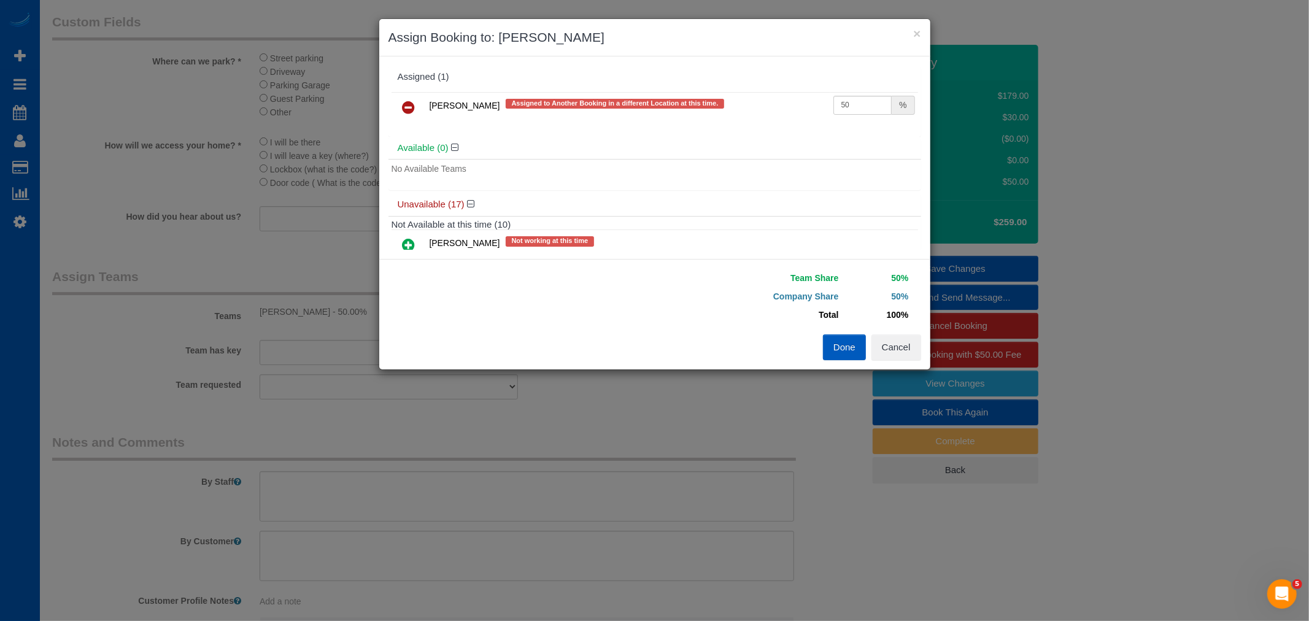
click at [405, 110] on icon at bounding box center [409, 107] width 13 height 15
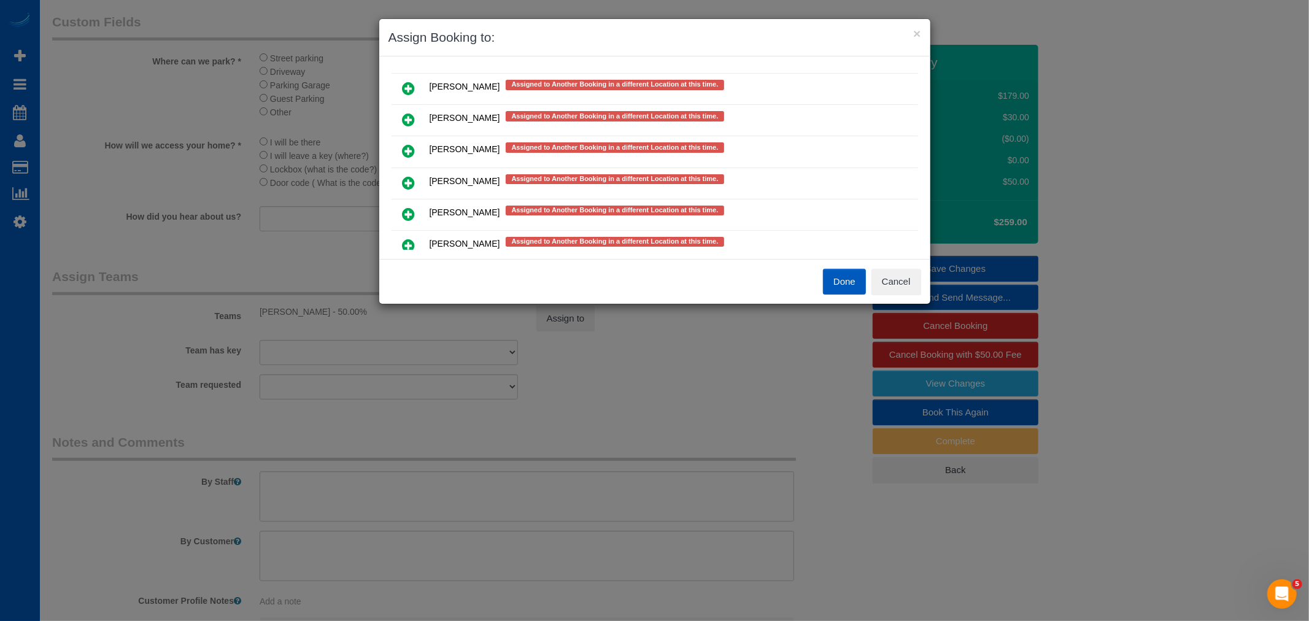
scroll to position [545, 0]
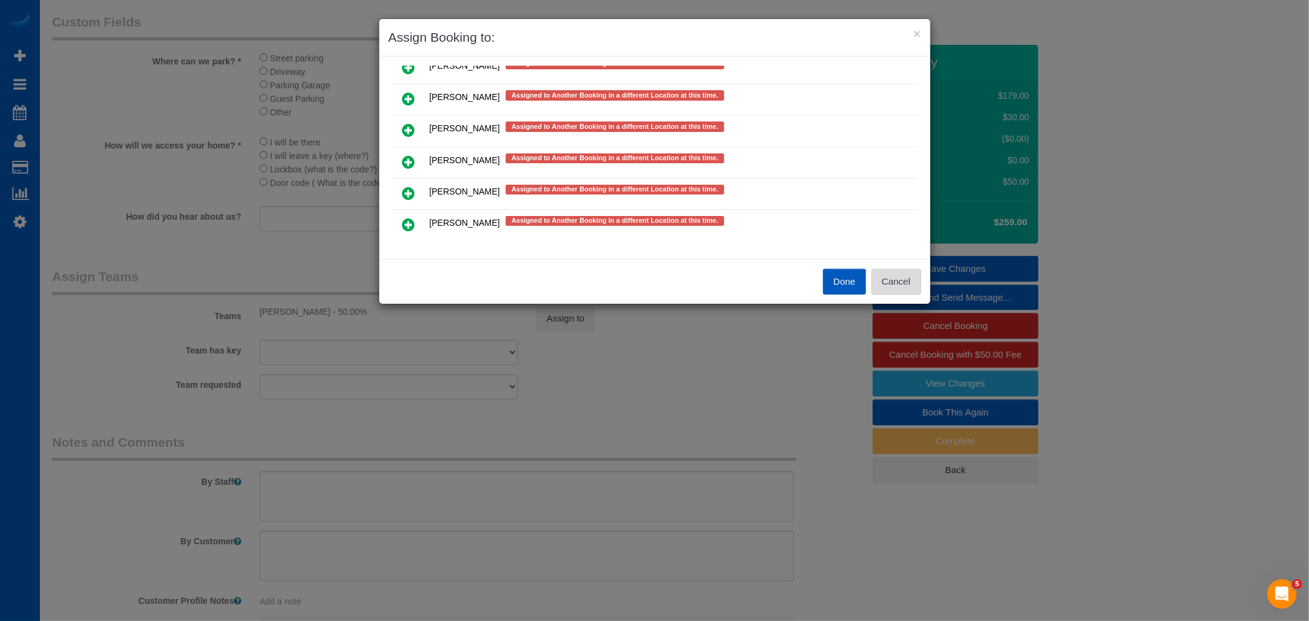
click at [894, 271] on button "Cancel" at bounding box center [896, 282] width 50 height 26
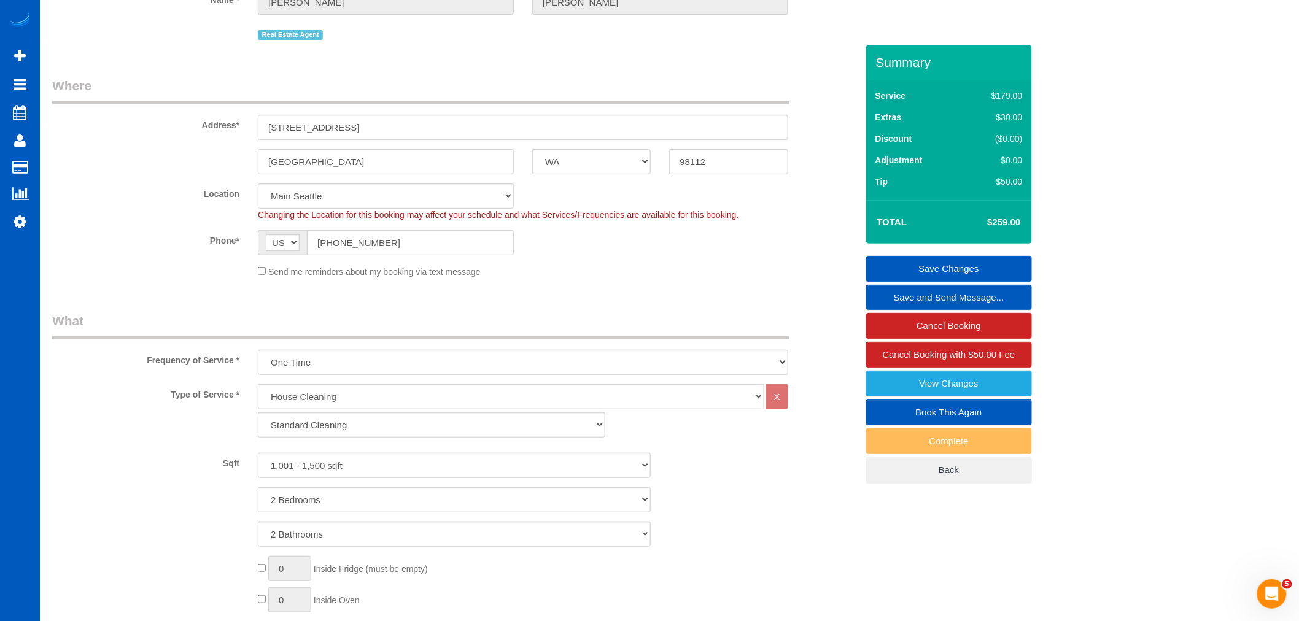
scroll to position [136, 0]
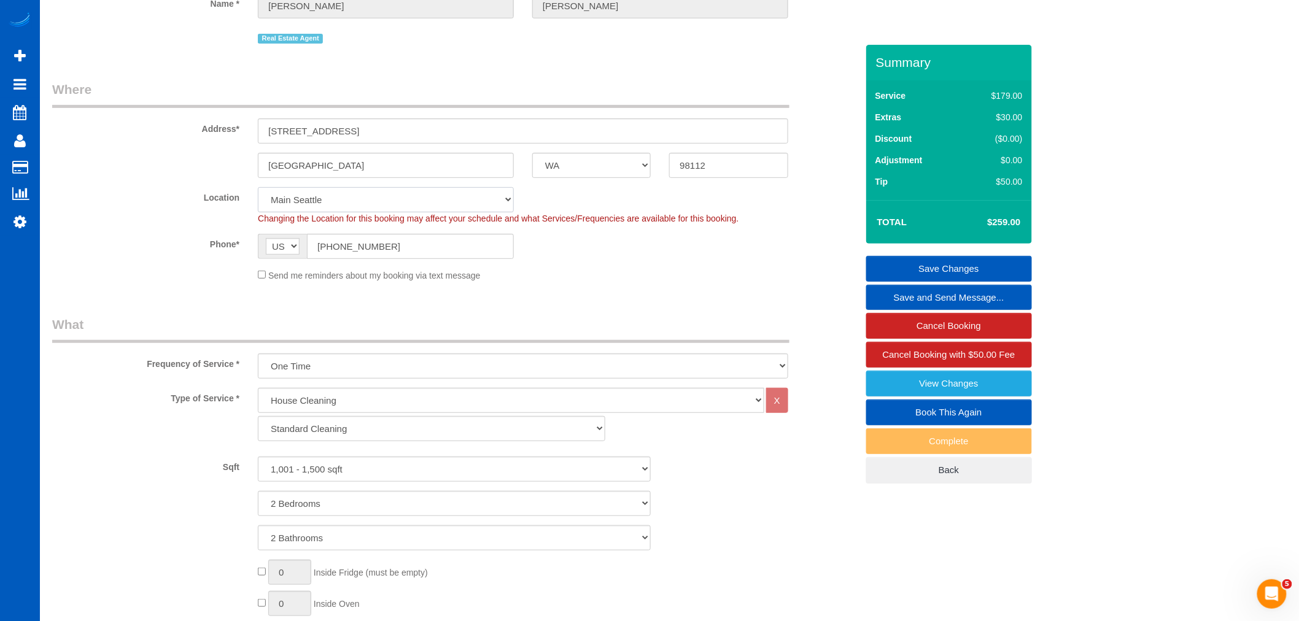
click at [328, 203] on select "North Seattle Atlanta GA Denver Everett Fort Worth TX Las Vegas Main Dallas Mai…" at bounding box center [386, 199] width 256 height 25
click at [334, 201] on select "North Seattle Atlanta GA Denver Everett Fort Worth TX Las Vegas Main Dallas Mai…" at bounding box center [386, 199] width 256 height 25
select select "1"
click at [258, 188] on select "North Seattle Atlanta GA Denver Everett Fort Worth TX Las Vegas Main Dallas Mai…" at bounding box center [386, 199] width 256 height 25
select select "object:41353"
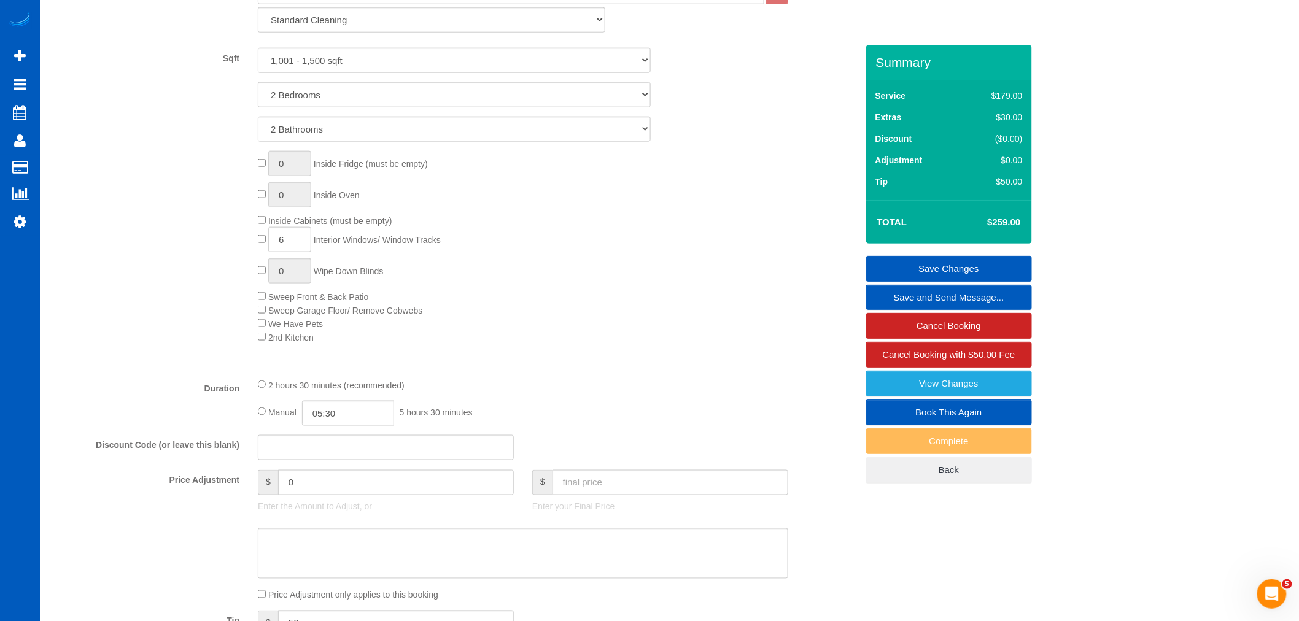
select select "1001"
select select "2"
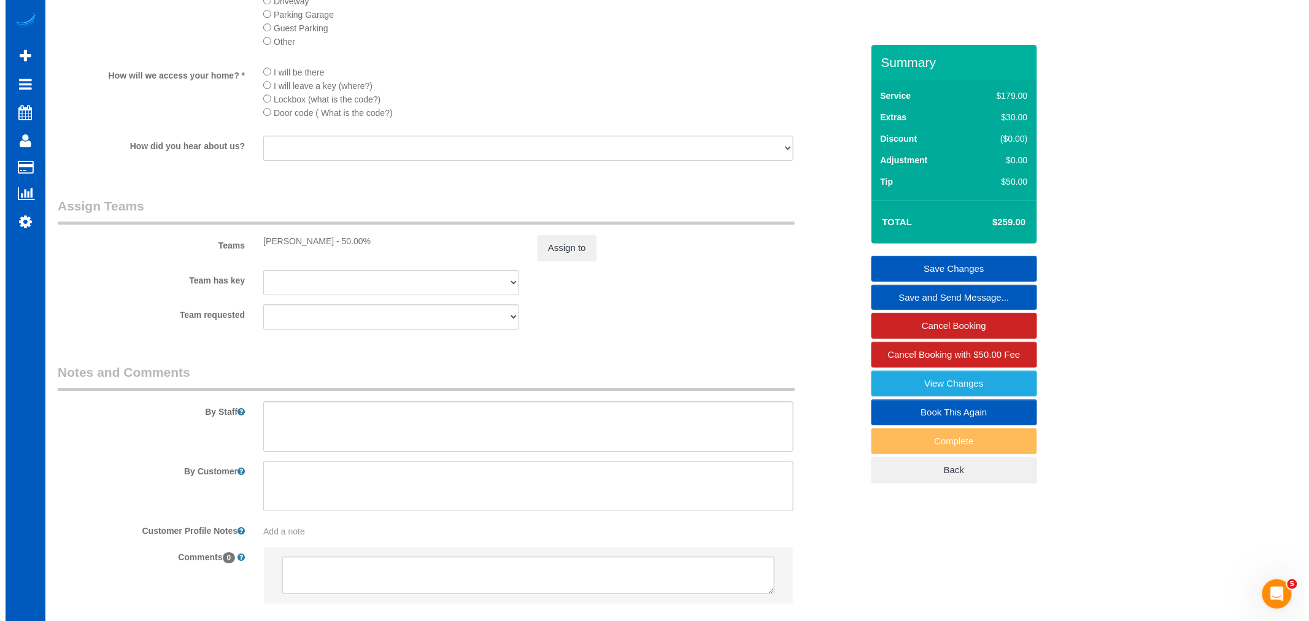
scroll to position [1568, 0]
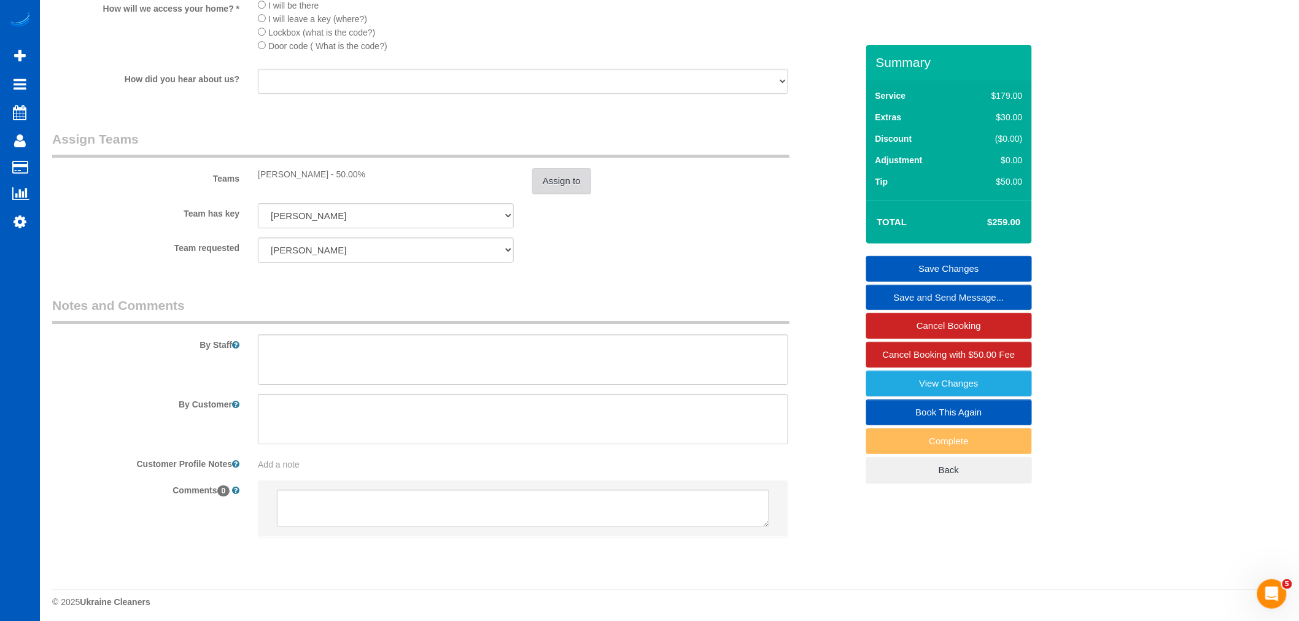
click at [554, 194] on button "Assign to" at bounding box center [561, 181] width 59 height 26
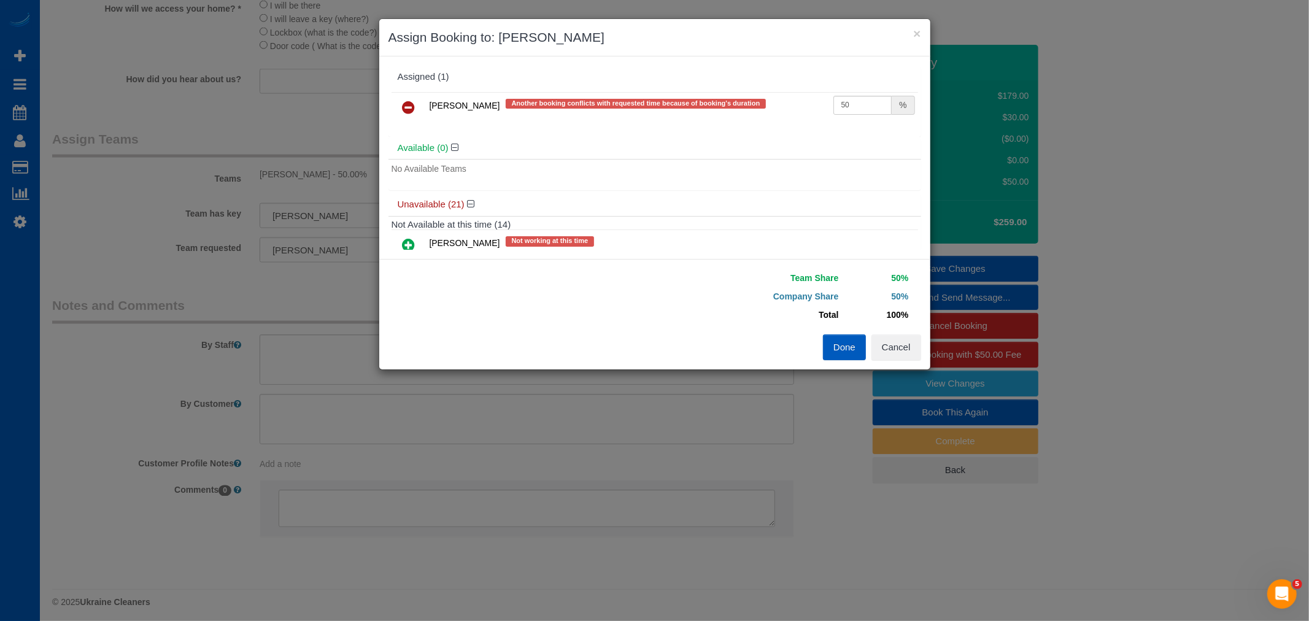
click at [415, 107] on link at bounding box center [409, 108] width 29 height 25
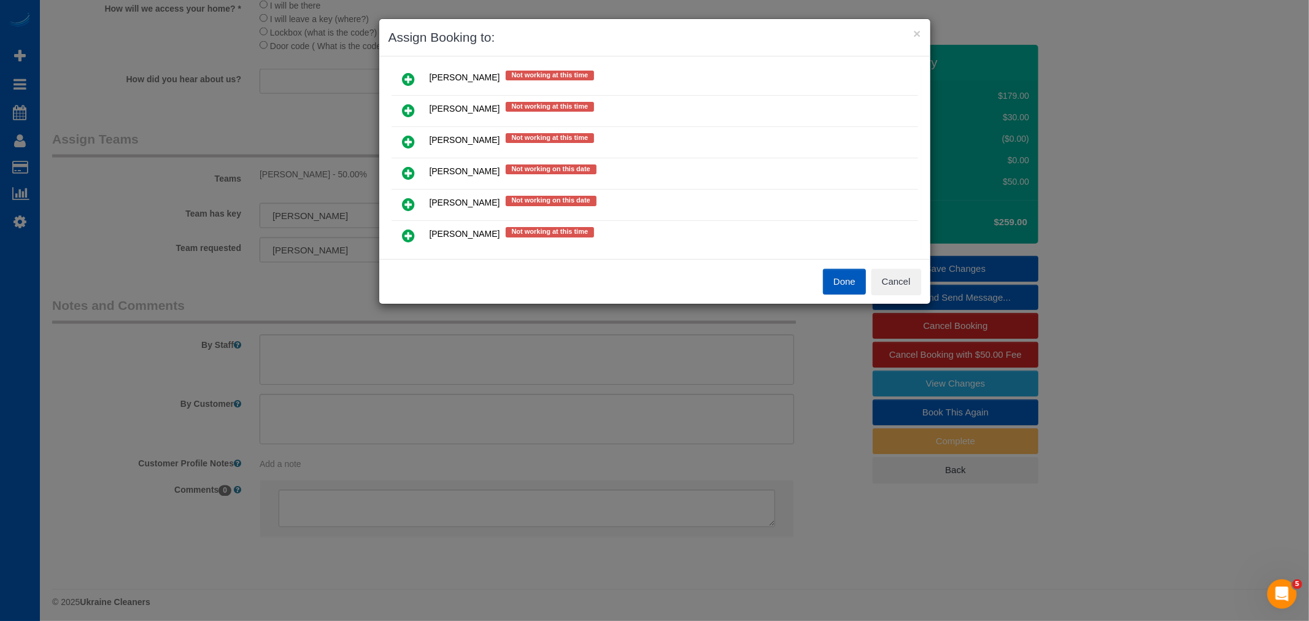
scroll to position [265, 0]
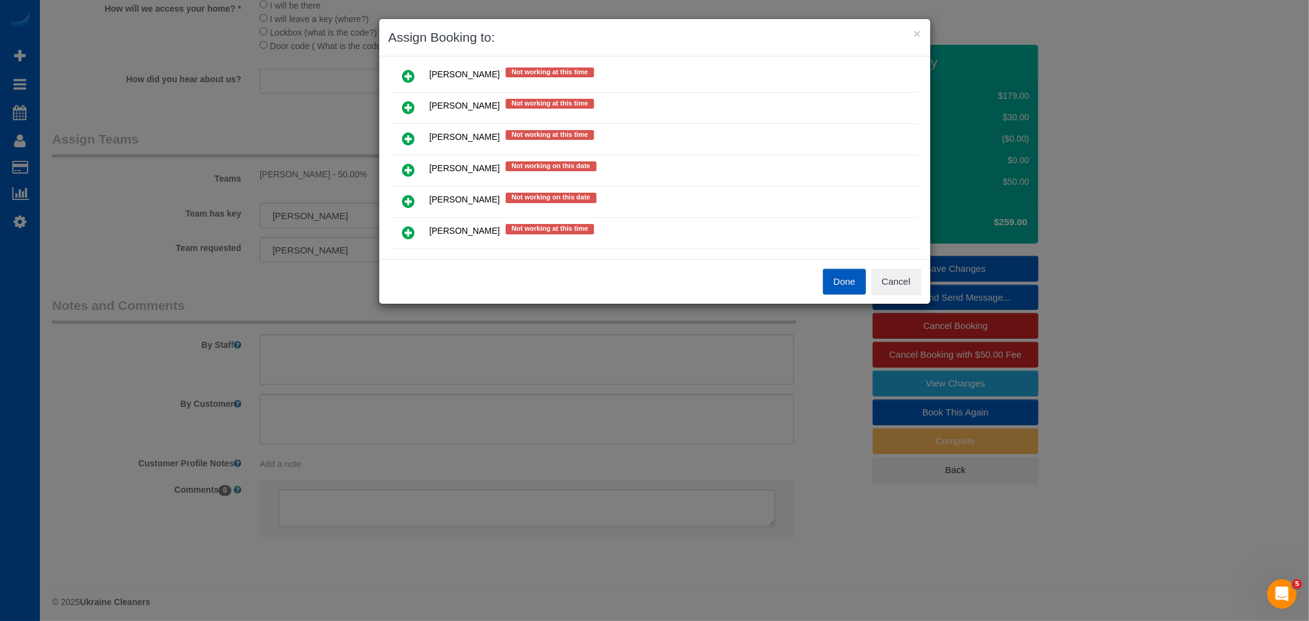
click at [412, 225] on icon at bounding box center [409, 232] width 13 height 15
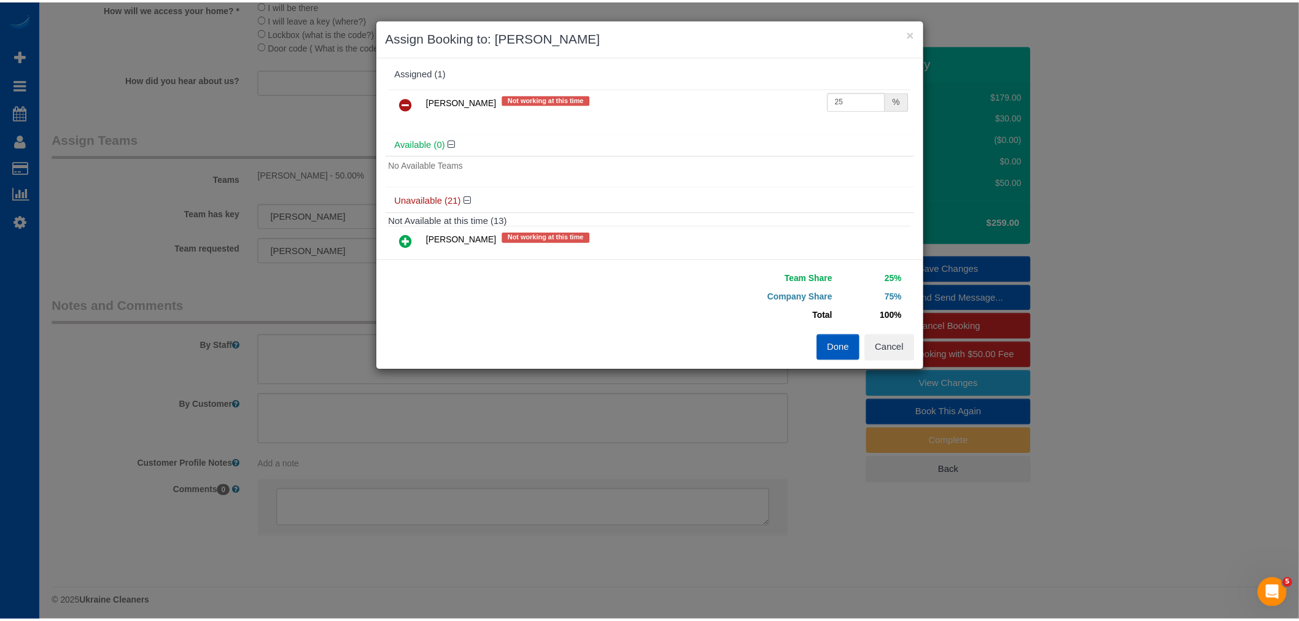
scroll to position [0, 0]
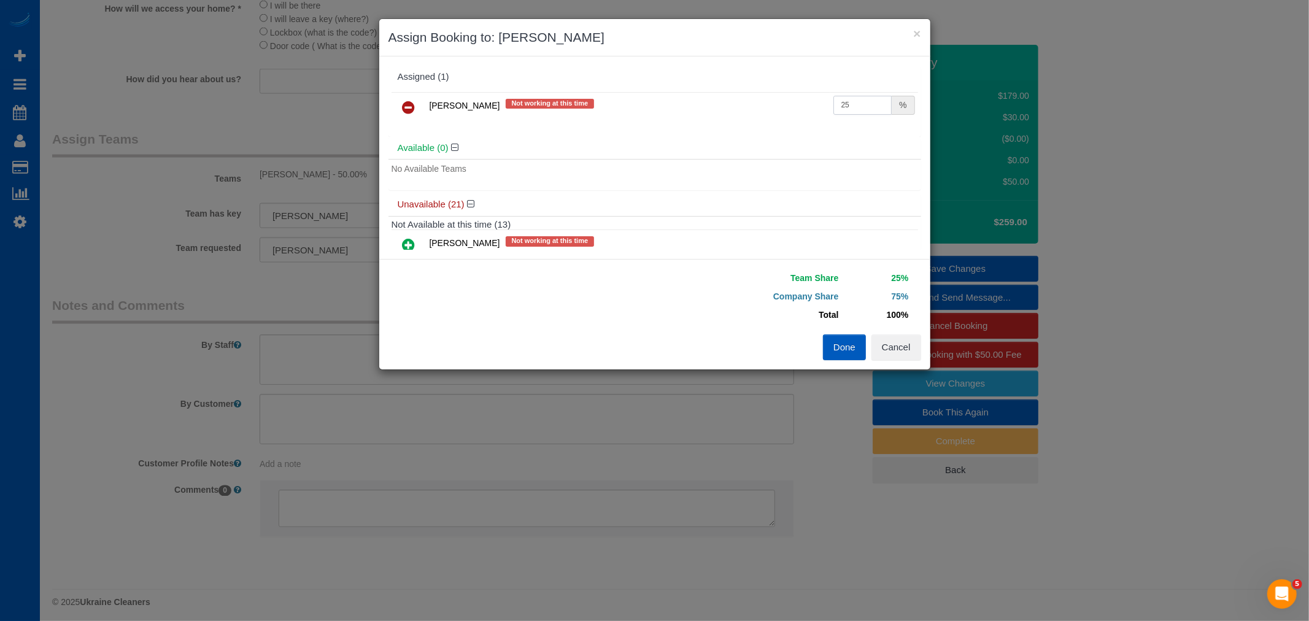
drag, startPoint x: 853, startPoint y: 97, endPoint x: 748, endPoint y: 97, distance: 105.6
click at [748, 97] on tr "Nataliia Moskalenko Not working at this time 25 %" at bounding box center [655, 107] width 527 height 31
drag, startPoint x: 843, startPoint y: 107, endPoint x: 800, endPoint y: 114, distance: 43.5
click at [800, 114] on tr "Nataliia Moskalenko Not working at this time 55 %" at bounding box center [655, 107] width 527 height 31
type input "50"
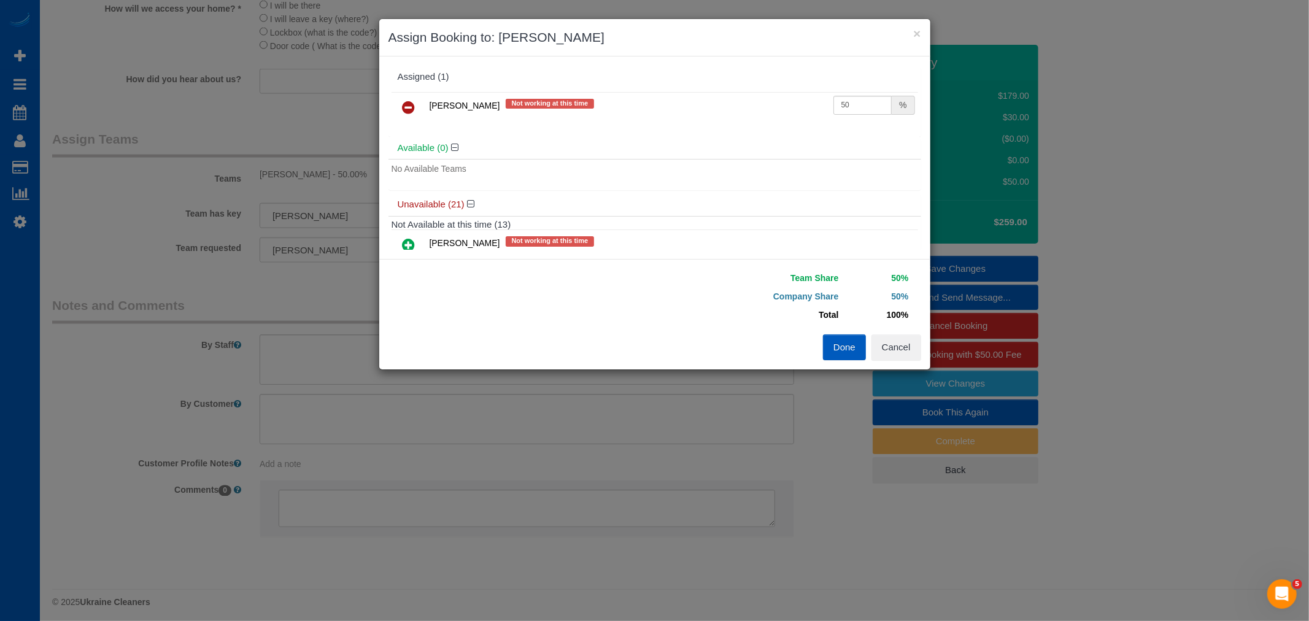
click at [854, 345] on button "Done" at bounding box center [844, 347] width 43 height 26
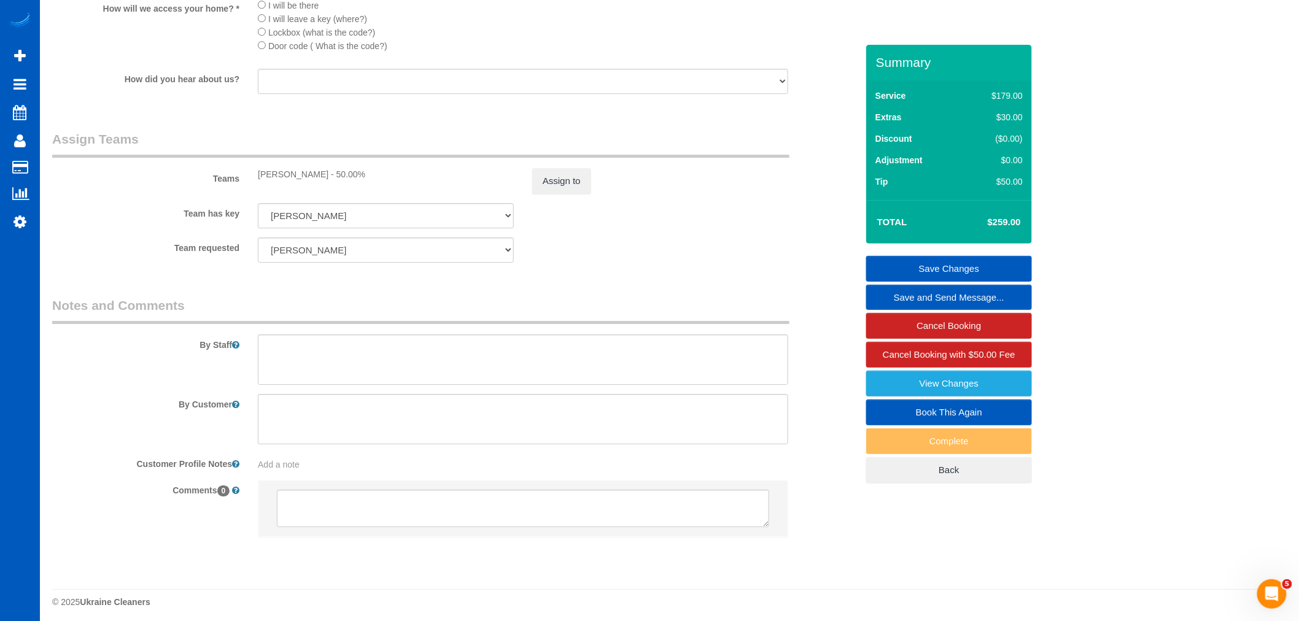
click at [959, 266] on link "Save Changes" at bounding box center [949, 269] width 166 height 26
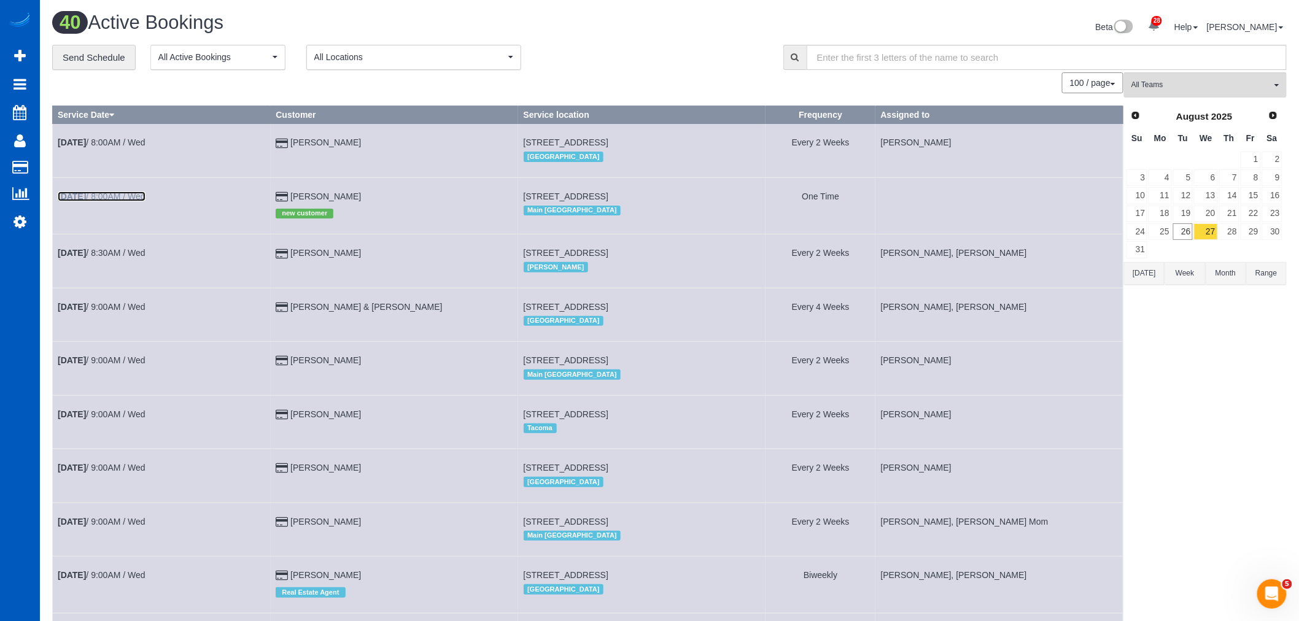
click at [98, 193] on link "Aug 27th / 8:00AM / Wed" at bounding box center [102, 196] width 88 height 10
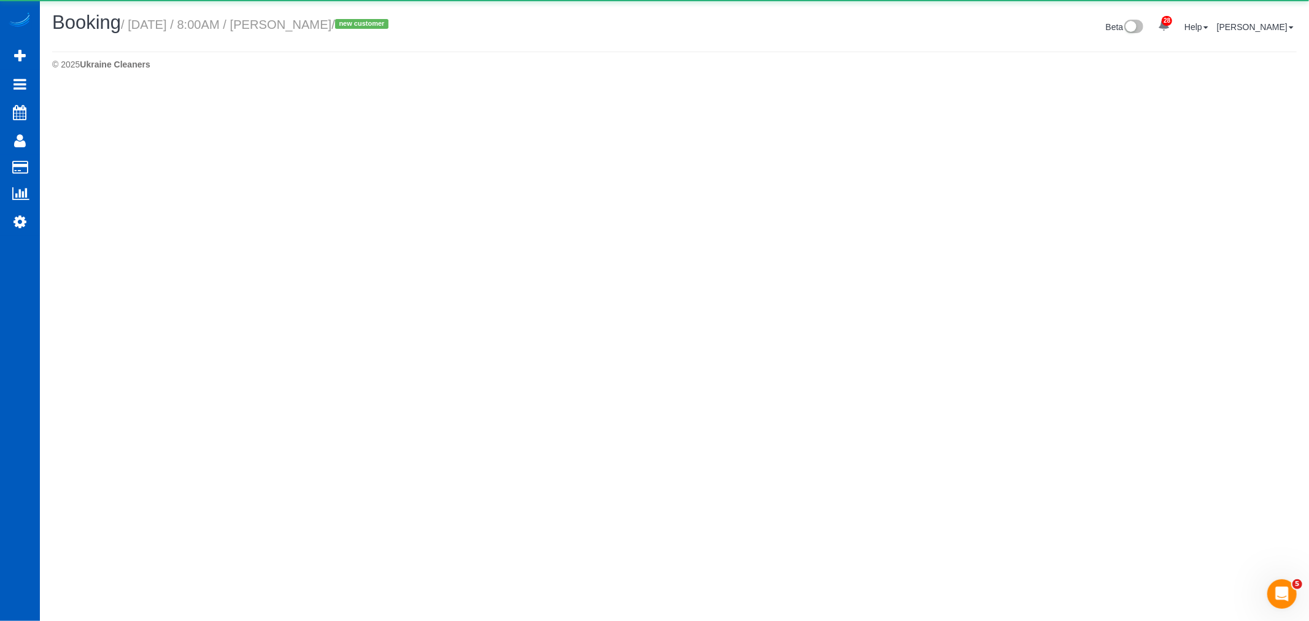
select select "WA"
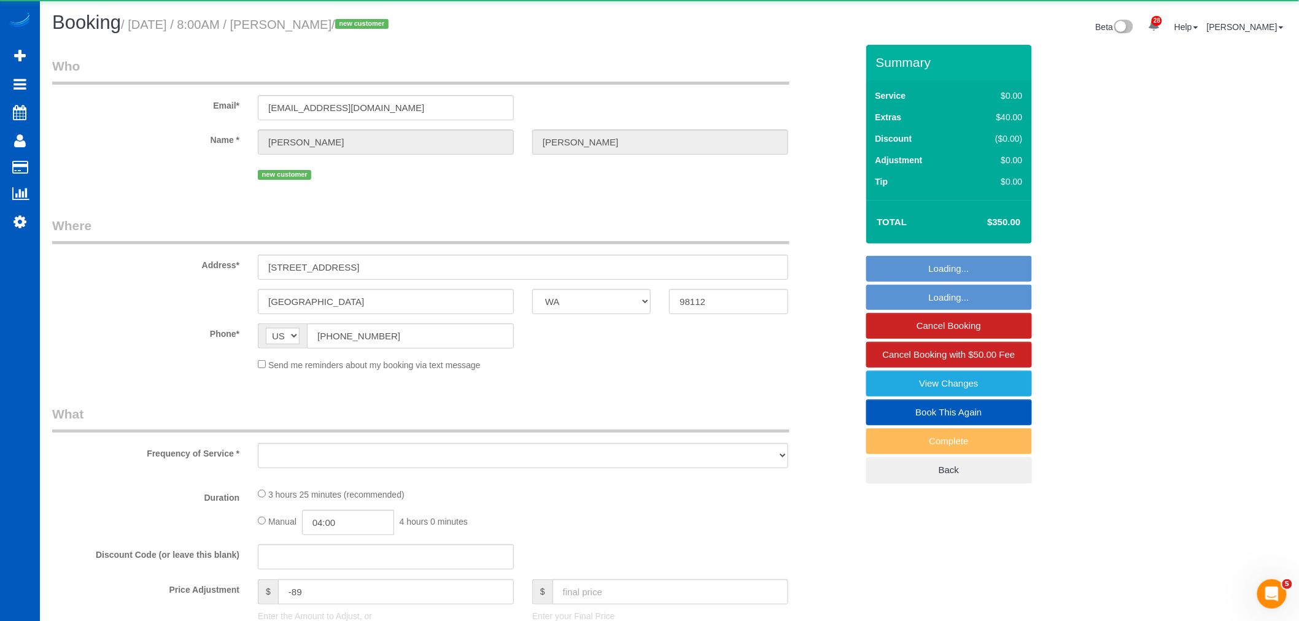
select select "object:43543"
select select "string:fspay-3a35f751-22be-476c-a4af-4f1b20a6d370"
select select "199"
select select "3501"
select select "4"
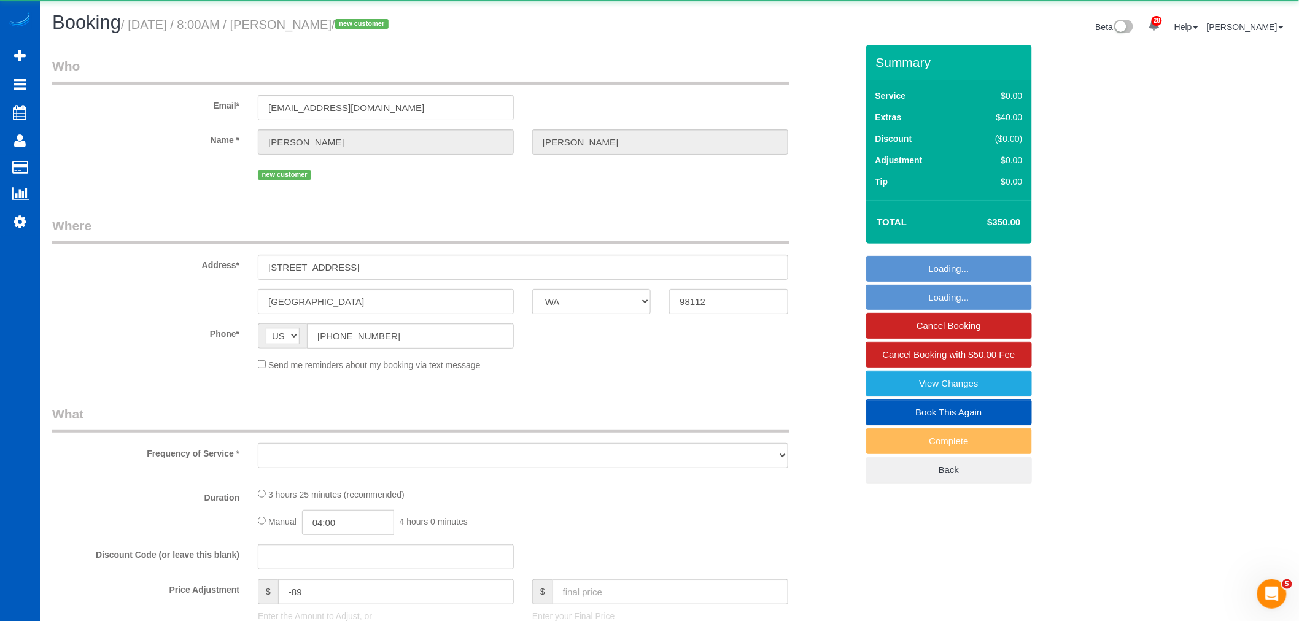
select select "4"
select select "spot124"
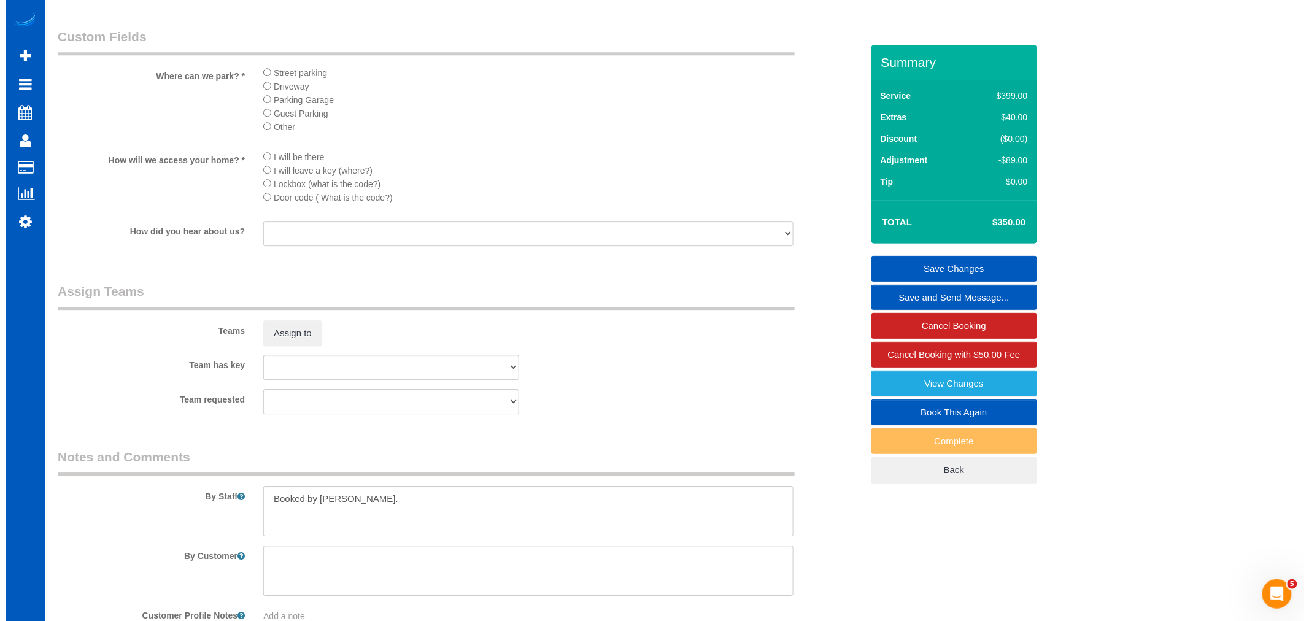
scroll to position [1364, 0]
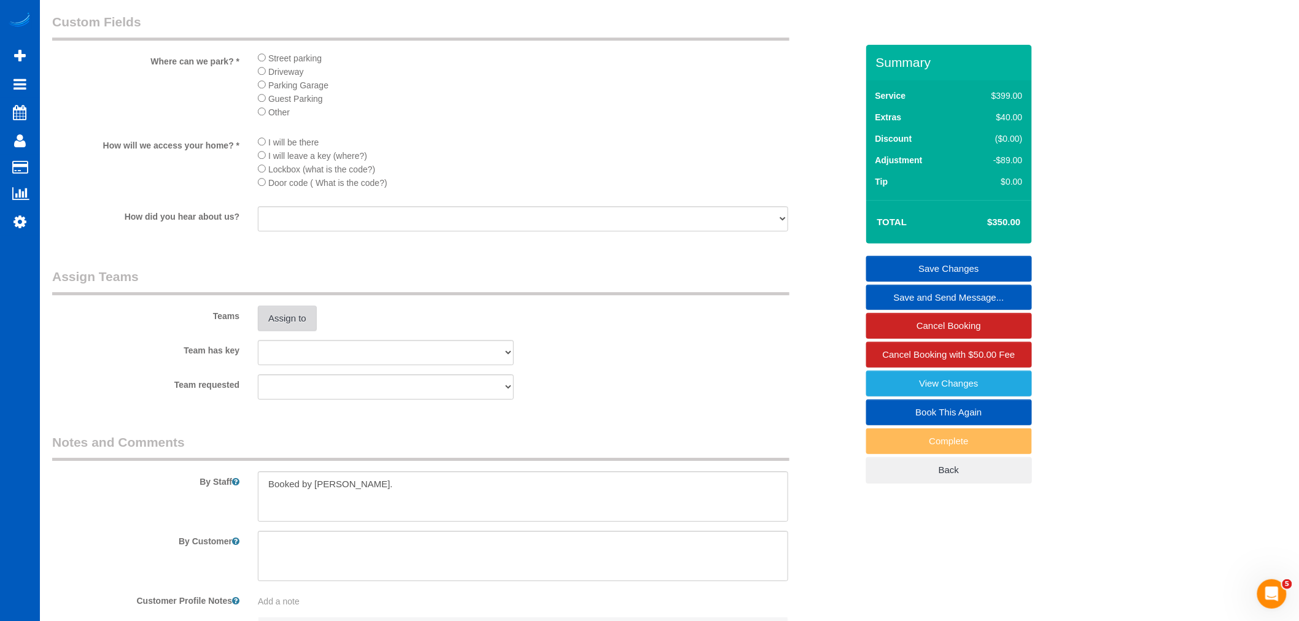
click at [290, 331] on button "Assign to" at bounding box center [287, 319] width 59 height 26
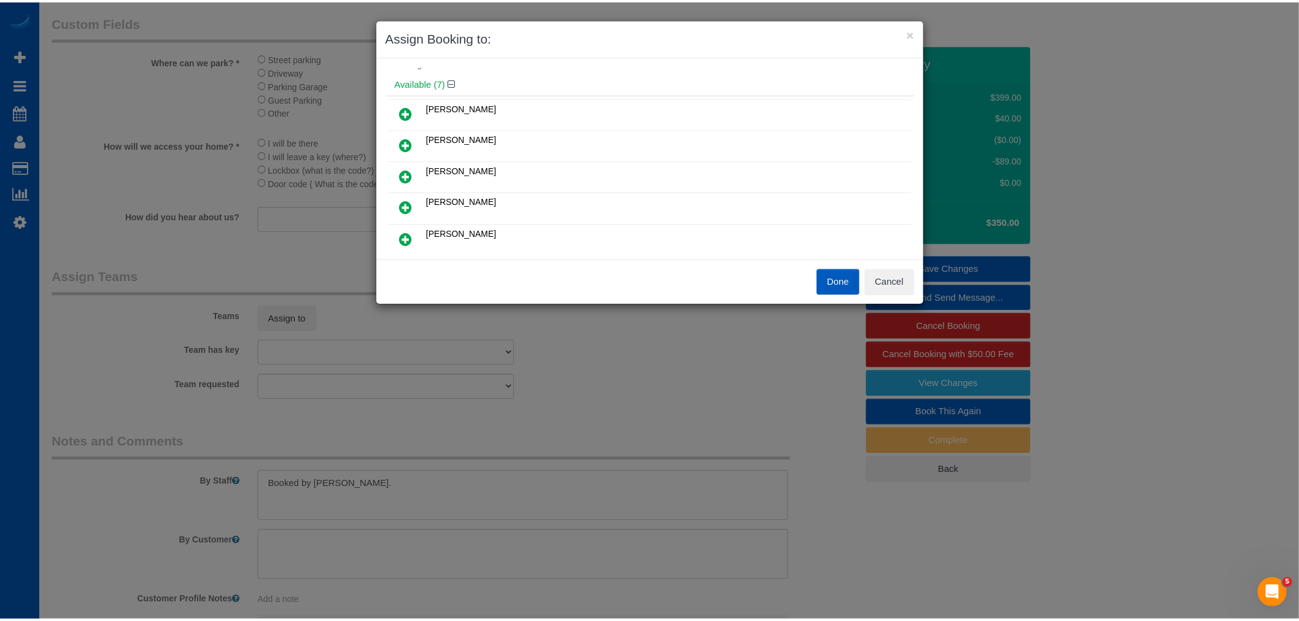
scroll to position [136, 0]
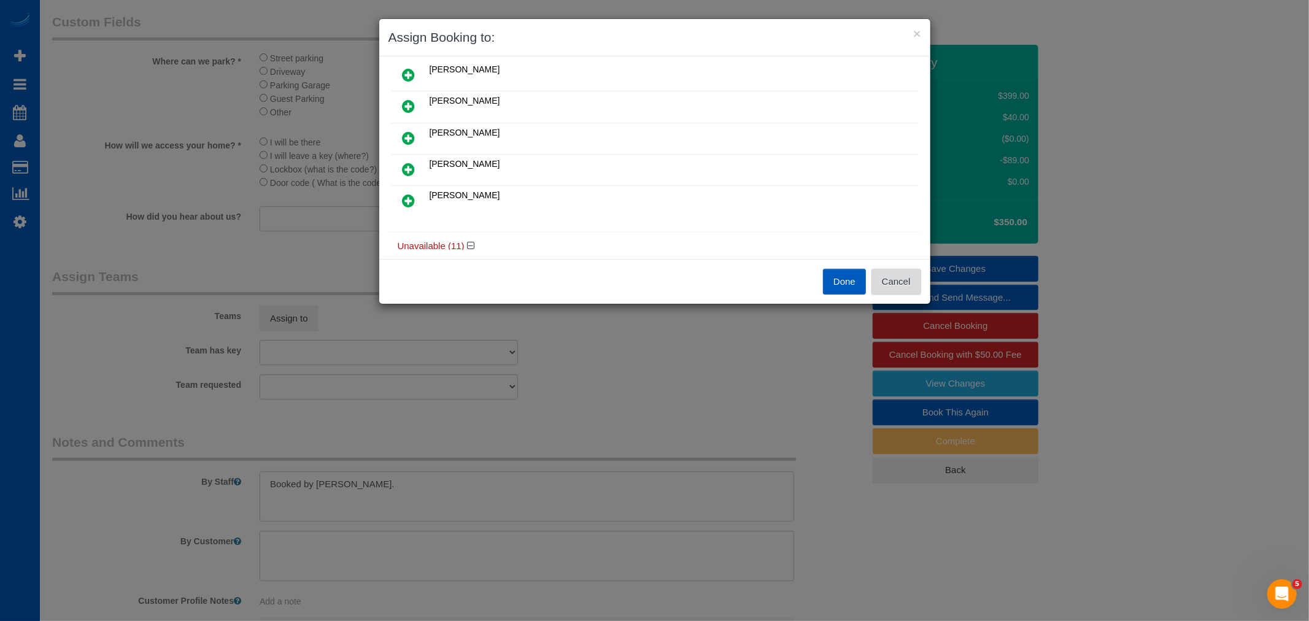
click at [891, 287] on button "Cancel" at bounding box center [896, 282] width 50 height 26
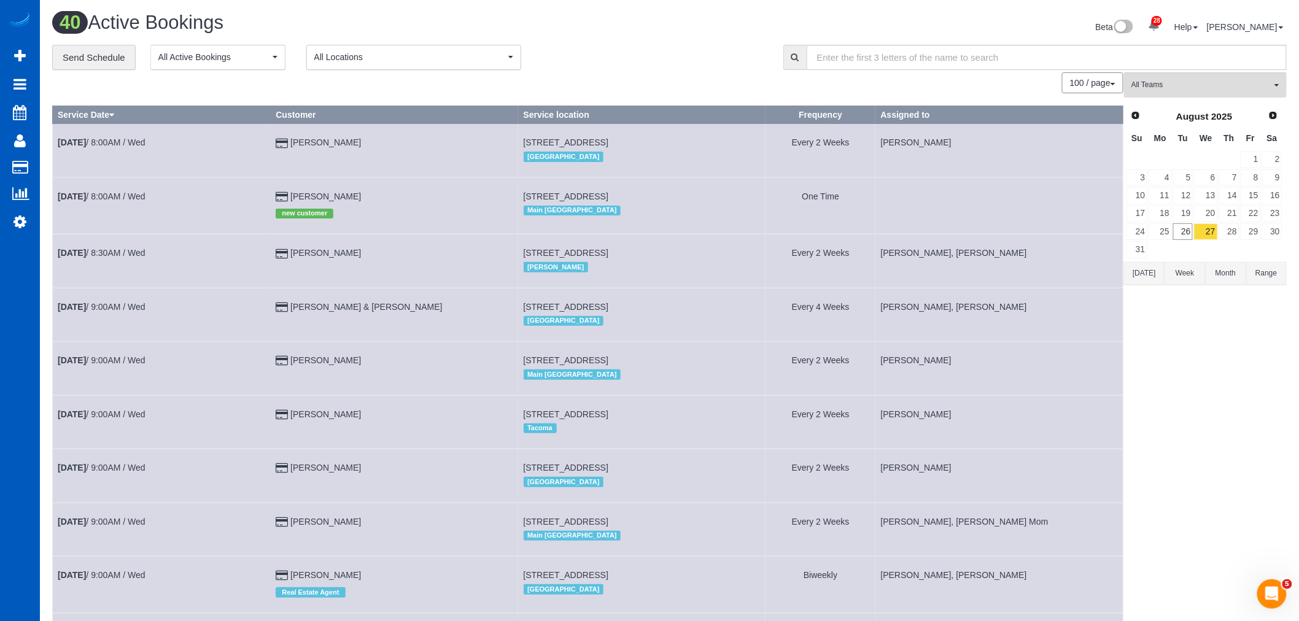
click at [1203, 80] on span "All Teams" at bounding box center [1201, 85] width 140 height 10
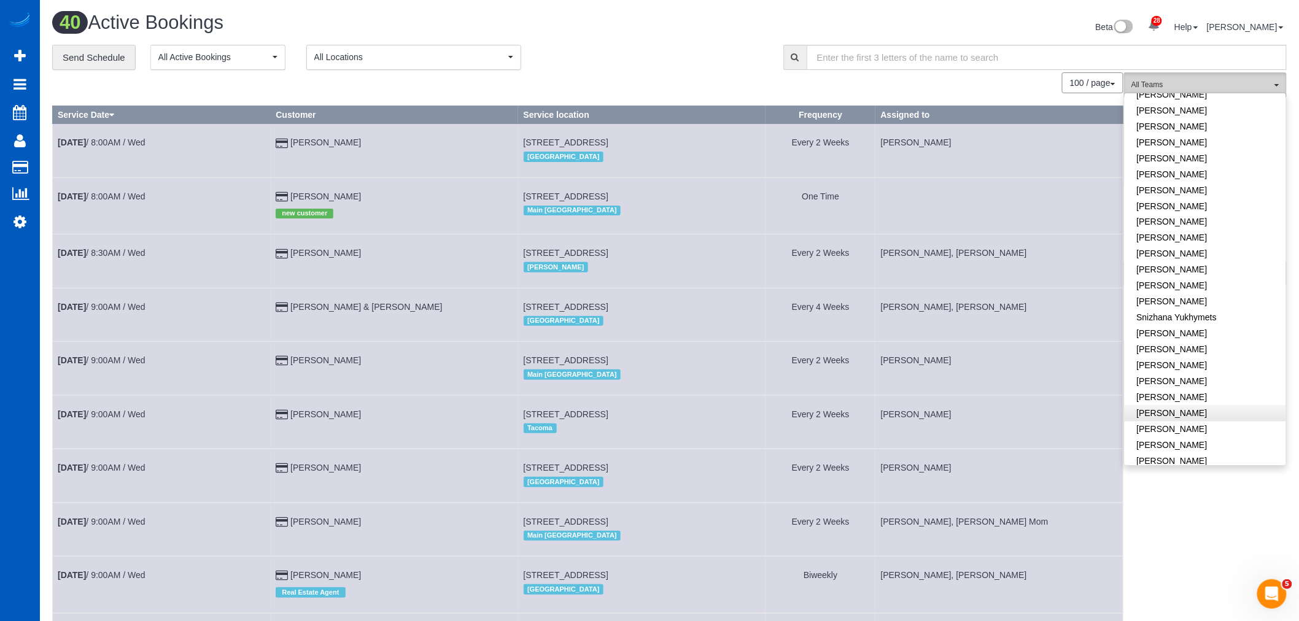
scroll to position [856, 0]
click at [1192, 425] on link "[PERSON_NAME]" at bounding box center [1204, 433] width 161 height 16
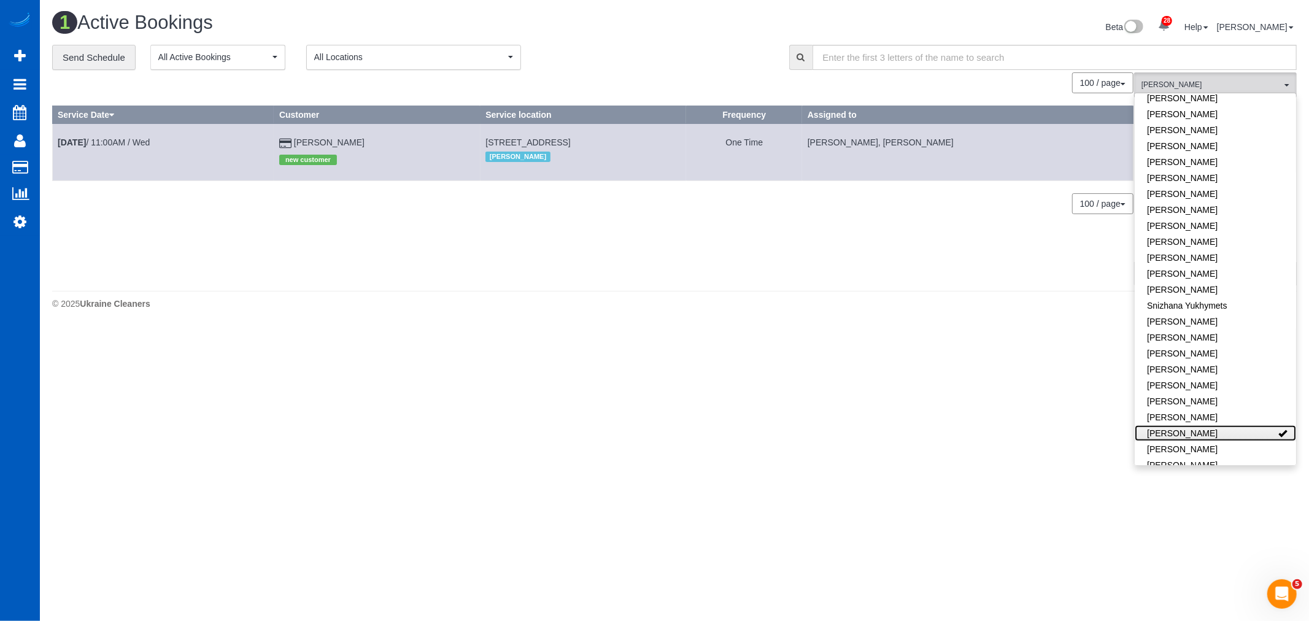
click at [1192, 425] on link "[PERSON_NAME]" at bounding box center [1215, 433] width 161 height 16
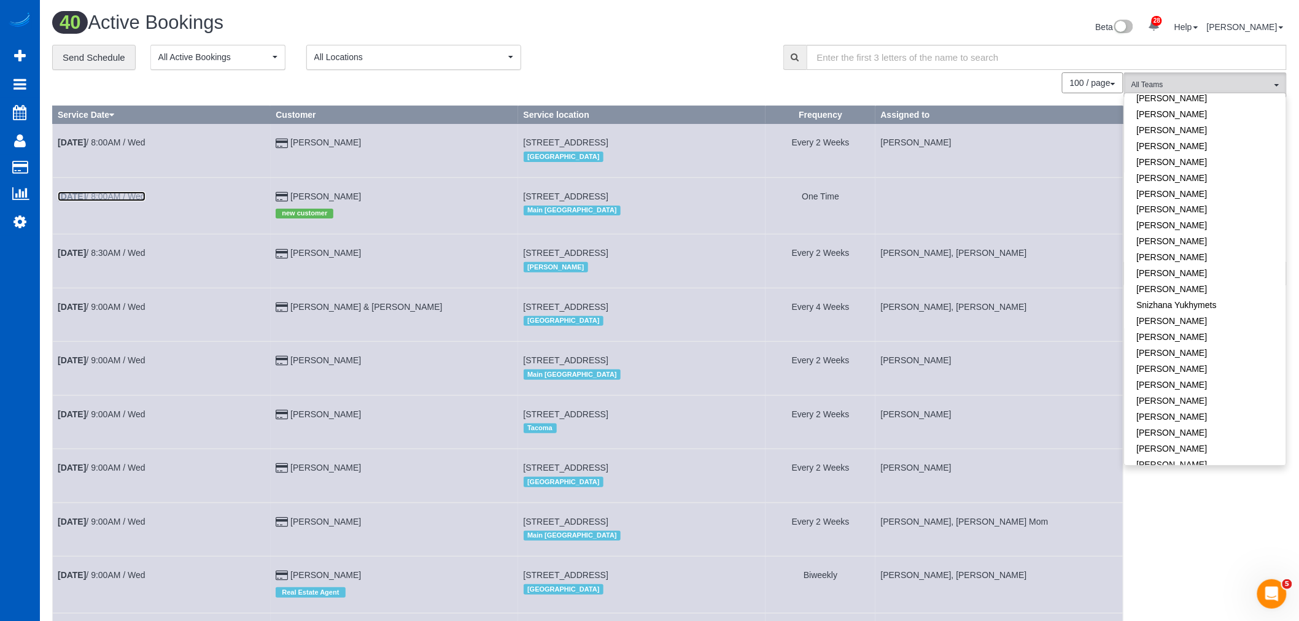
click at [126, 194] on link "Aug 27th / 8:00AM / Wed" at bounding box center [102, 196] width 88 height 10
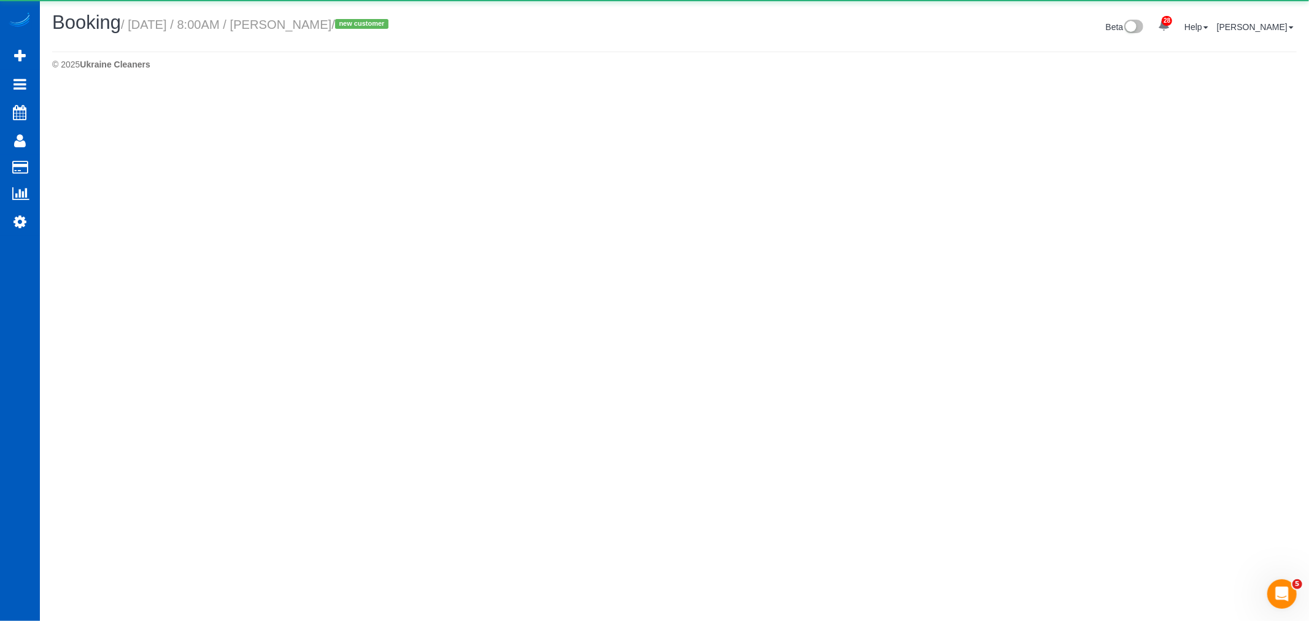
select select "WA"
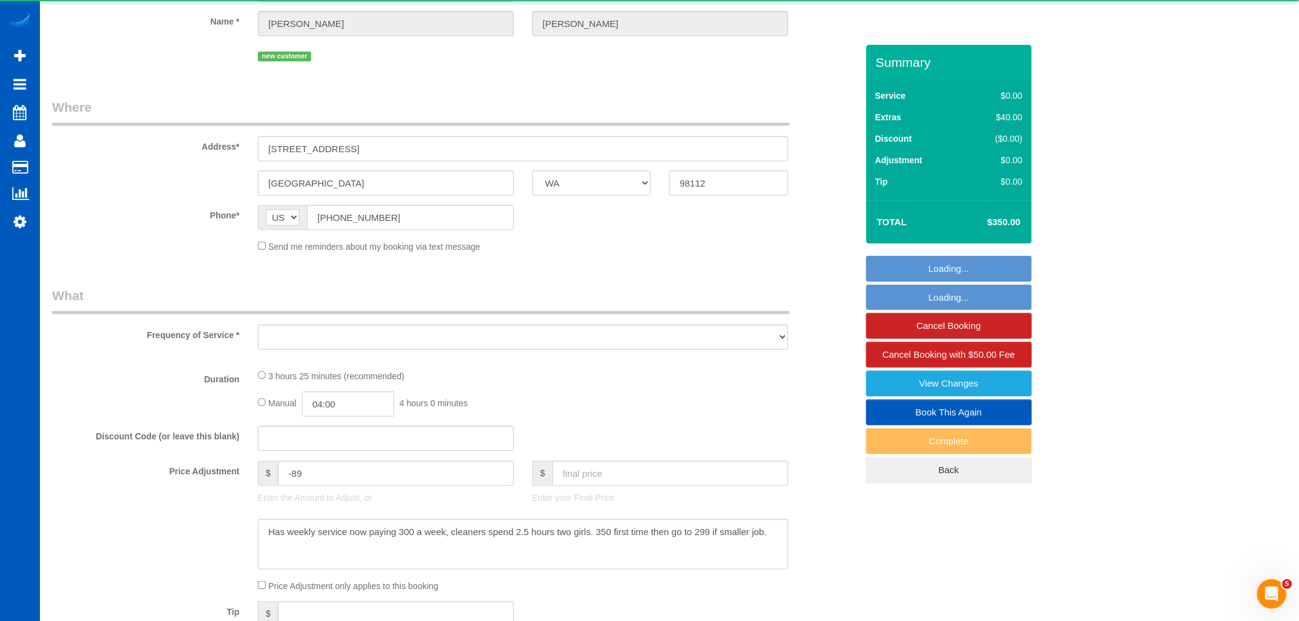
scroll to position [477, 0]
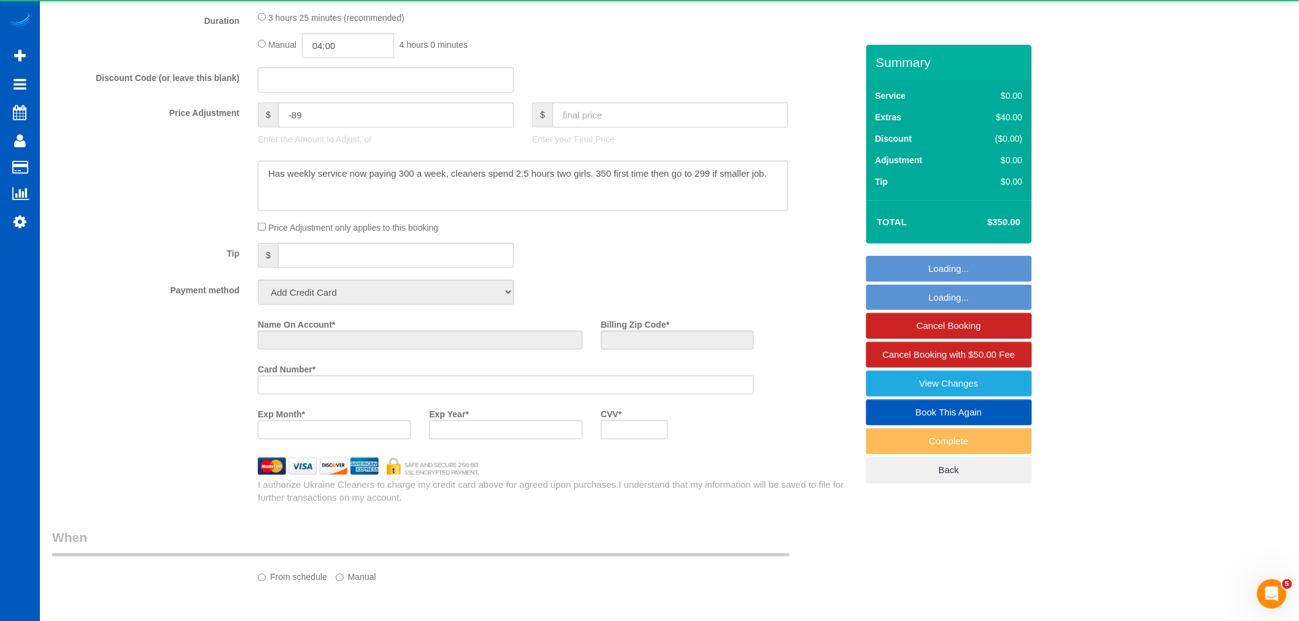
select select "object:45791"
select select "string:fspay-3a35f751-22be-476c-a4af-4f1b20a6d370"
select select "199"
select select "spot132"
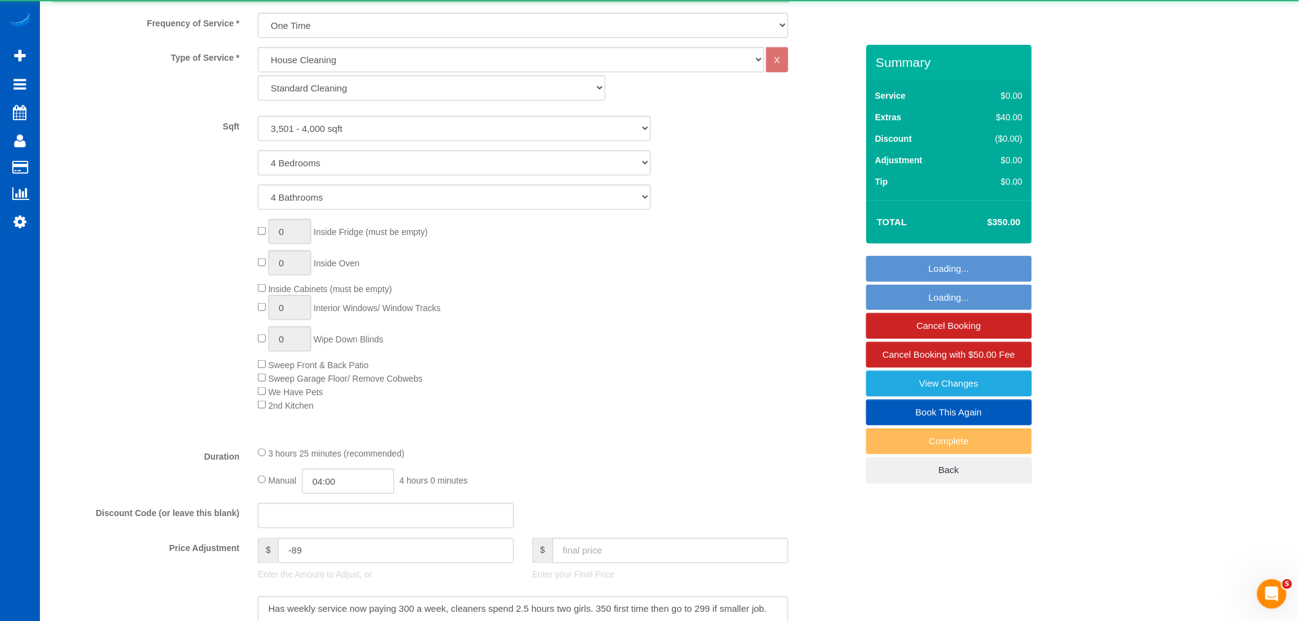
select select "object:45981"
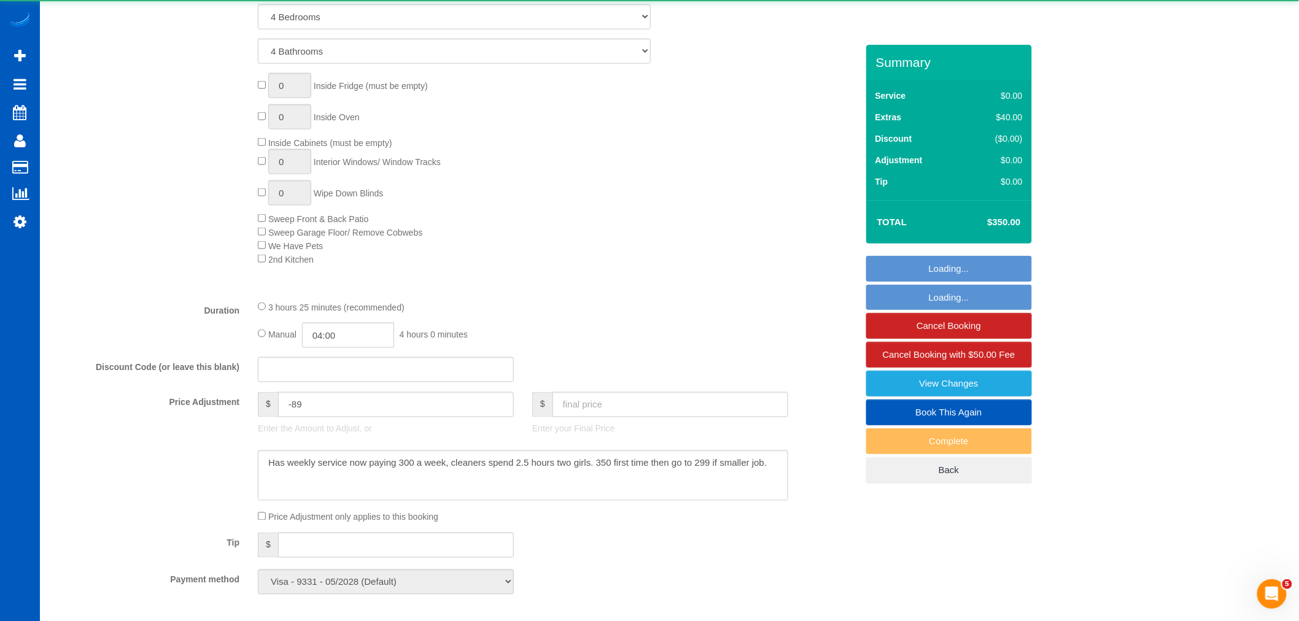
select select "3501"
select select "4"
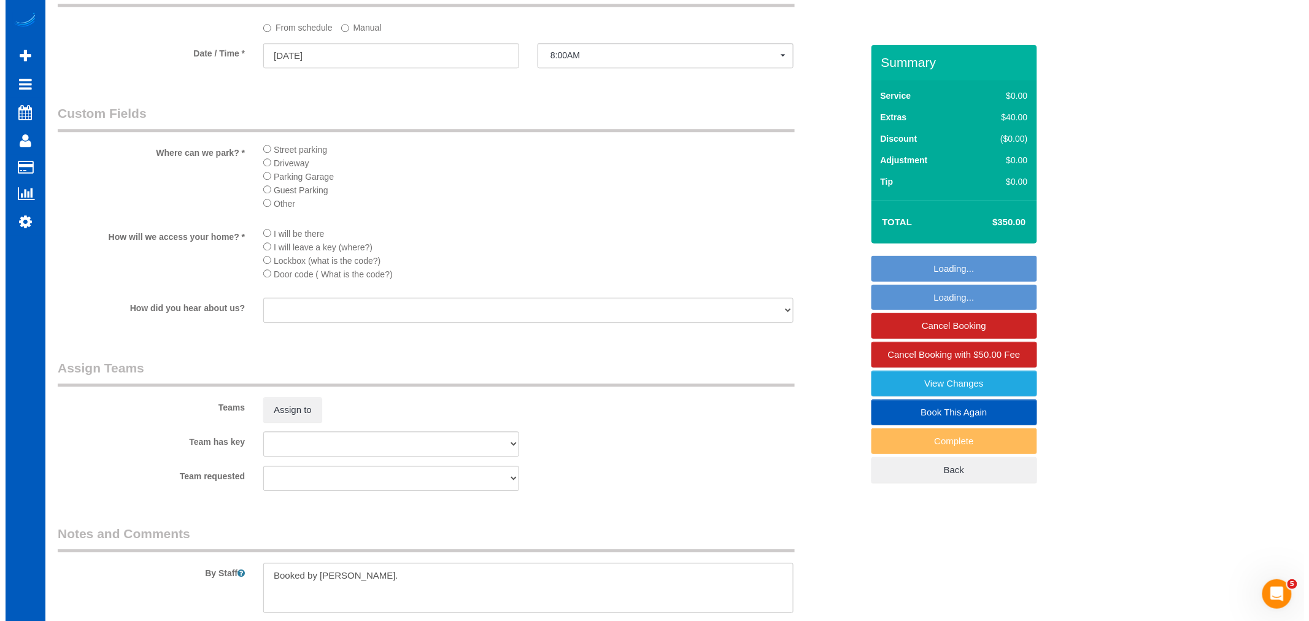
scroll to position [1500, 0]
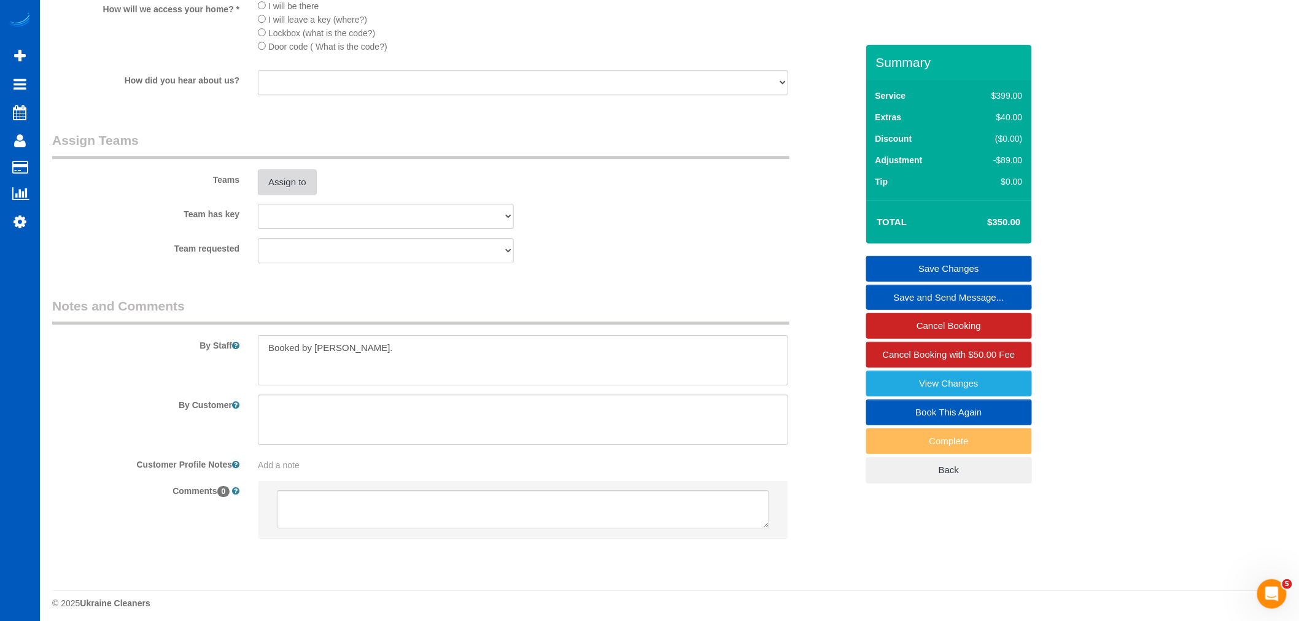
click at [272, 195] on button "Assign to" at bounding box center [287, 182] width 59 height 26
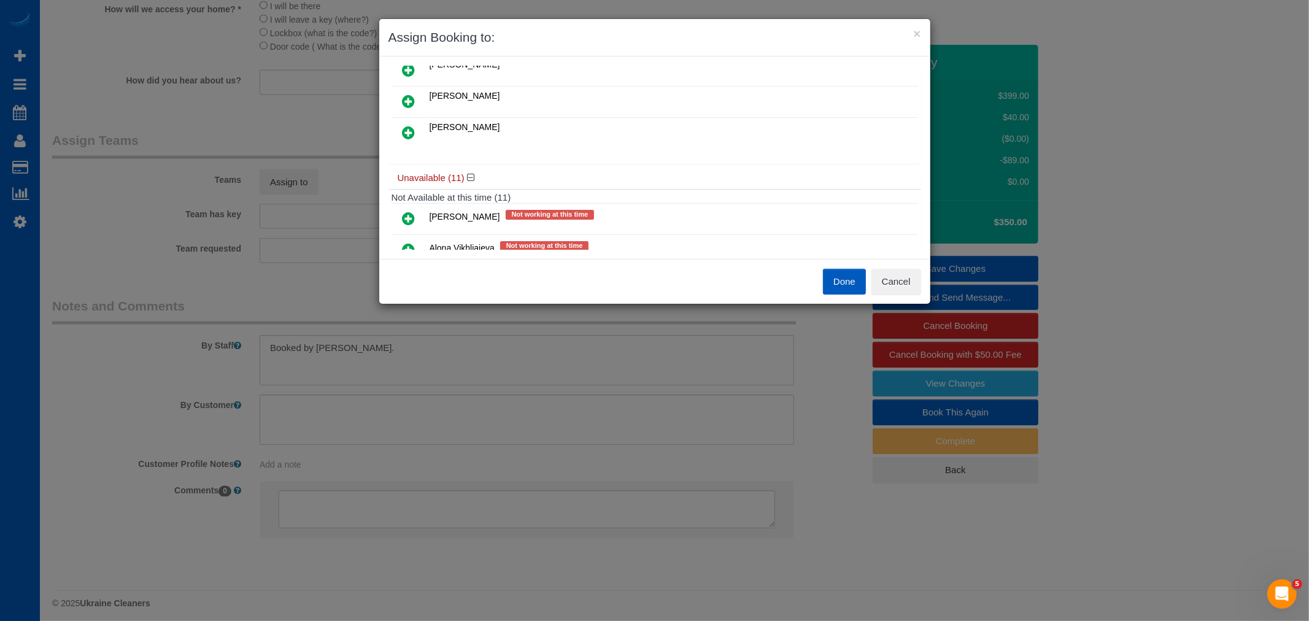
click at [421, 130] on link at bounding box center [409, 133] width 29 height 25
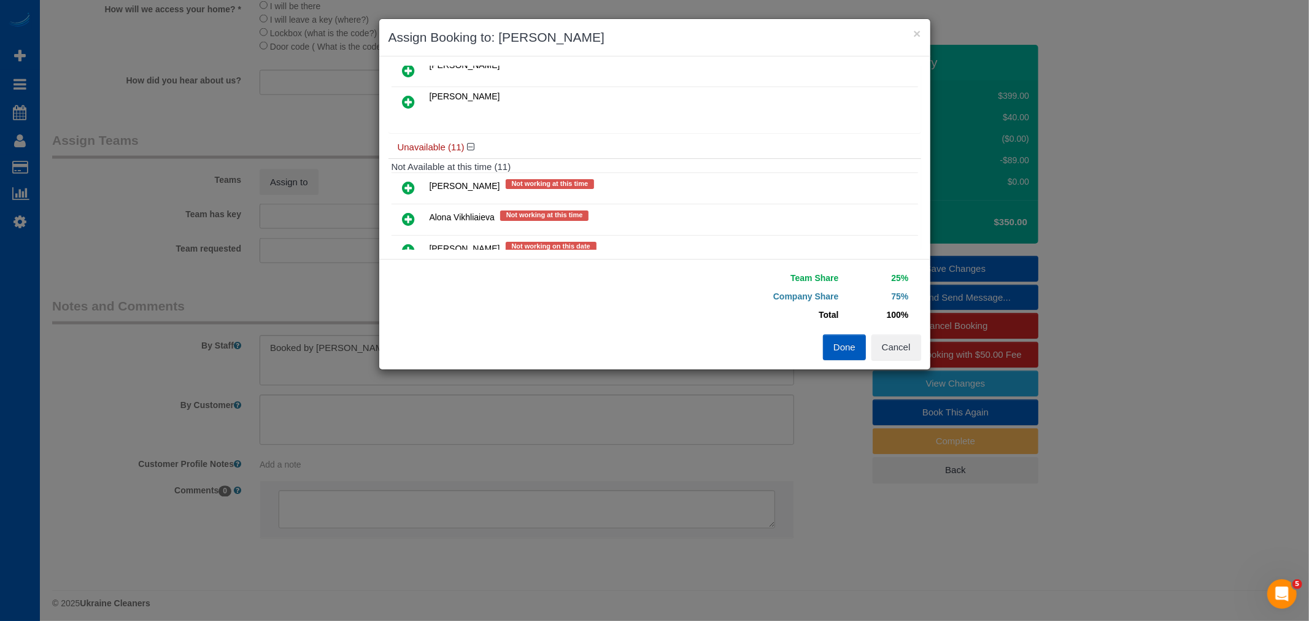
click at [408, 106] on icon at bounding box center [409, 102] width 13 height 15
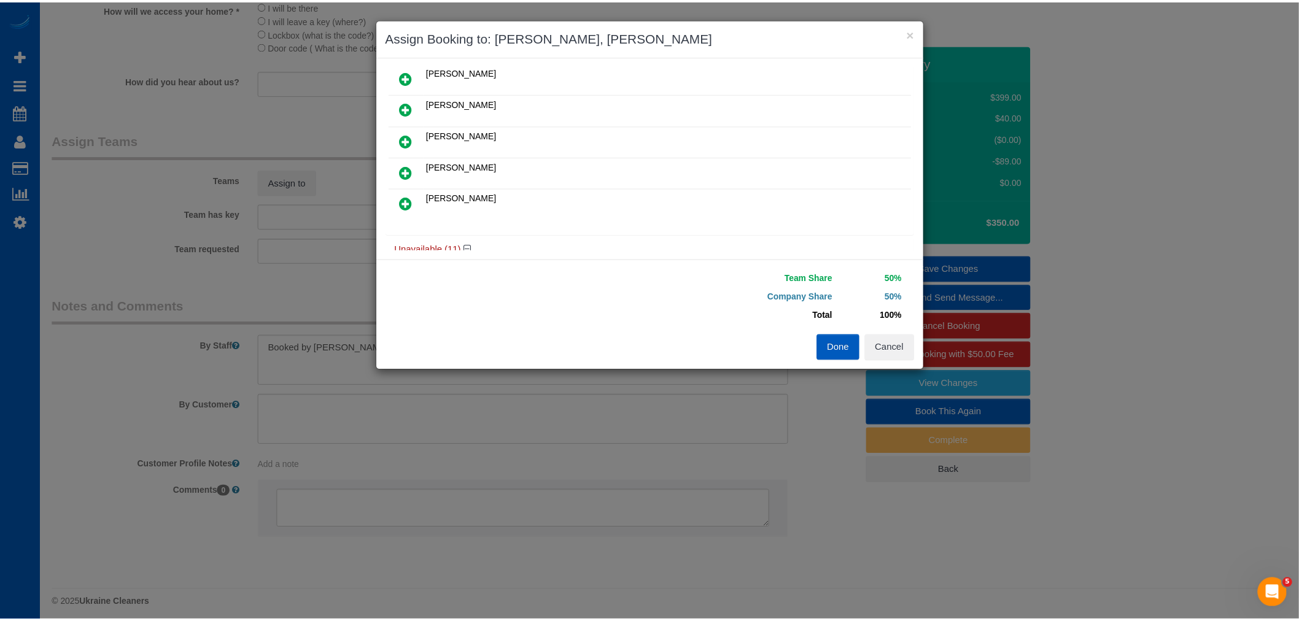
scroll to position [0, 0]
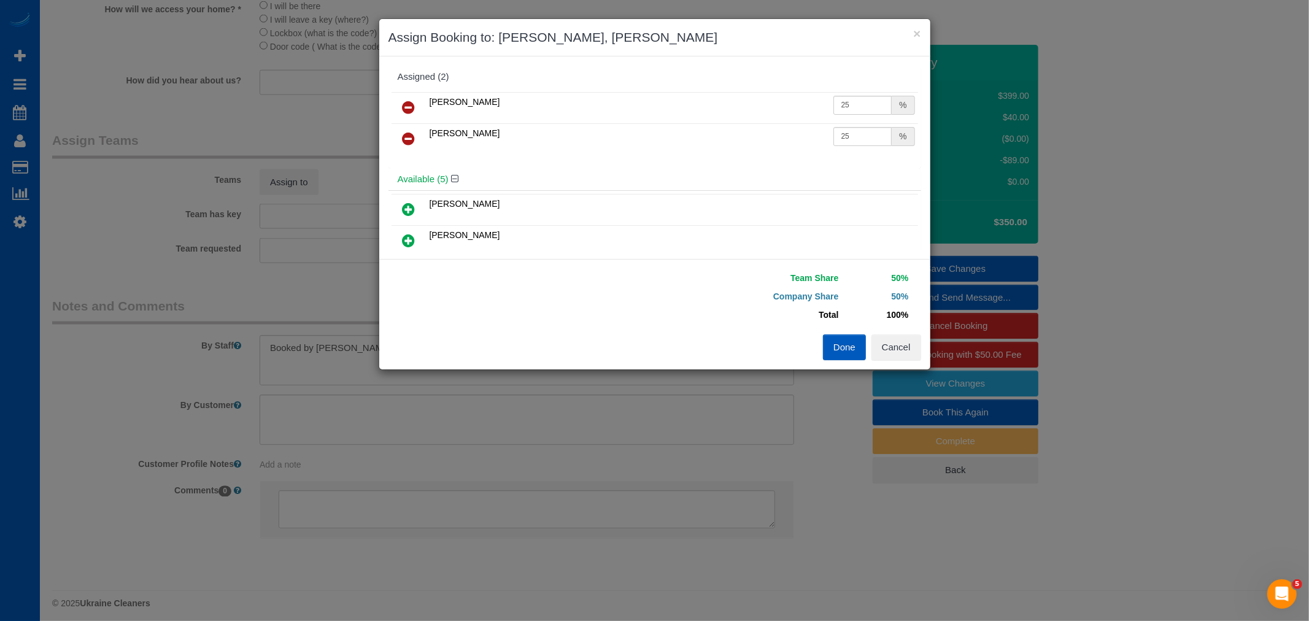
click at [849, 342] on button "Done" at bounding box center [844, 347] width 43 height 26
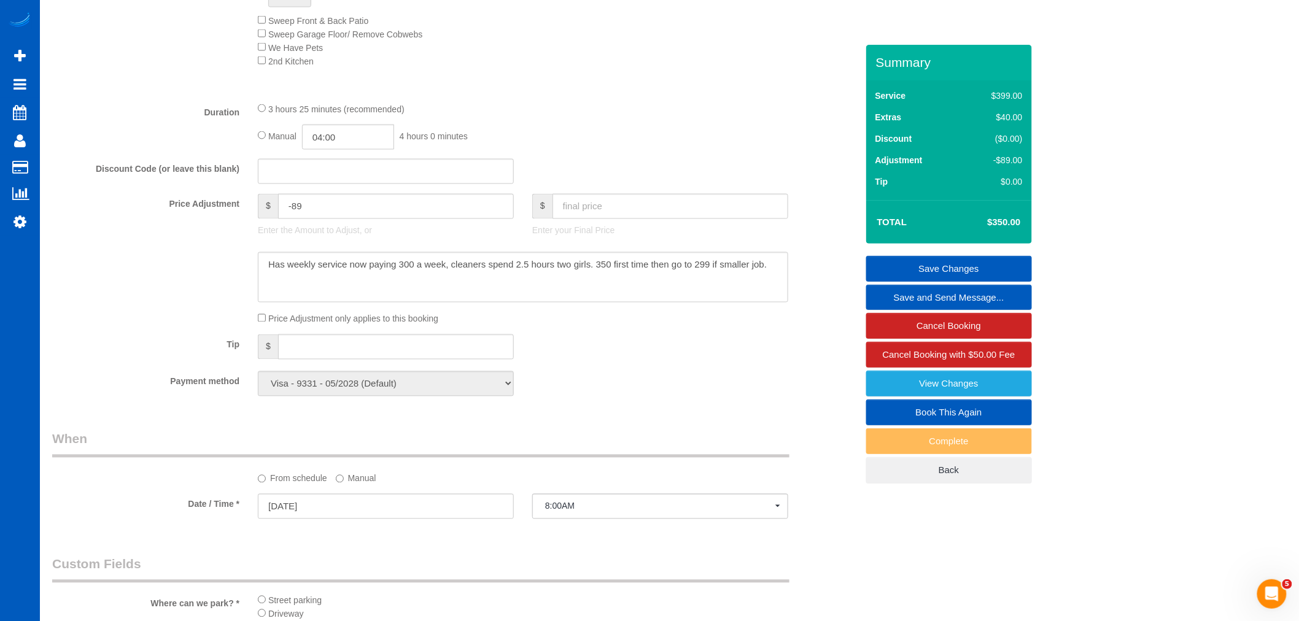
scroll to position [818, 0]
click at [922, 247] on div "Summary Service $399.00 Extras $40.00 Discount ($0.00) Adjustment -$89.00 Tip $…" at bounding box center [949, 276] width 166 height 463
click at [921, 261] on link "Save Changes" at bounding box center [949, 269] width 166 height 26
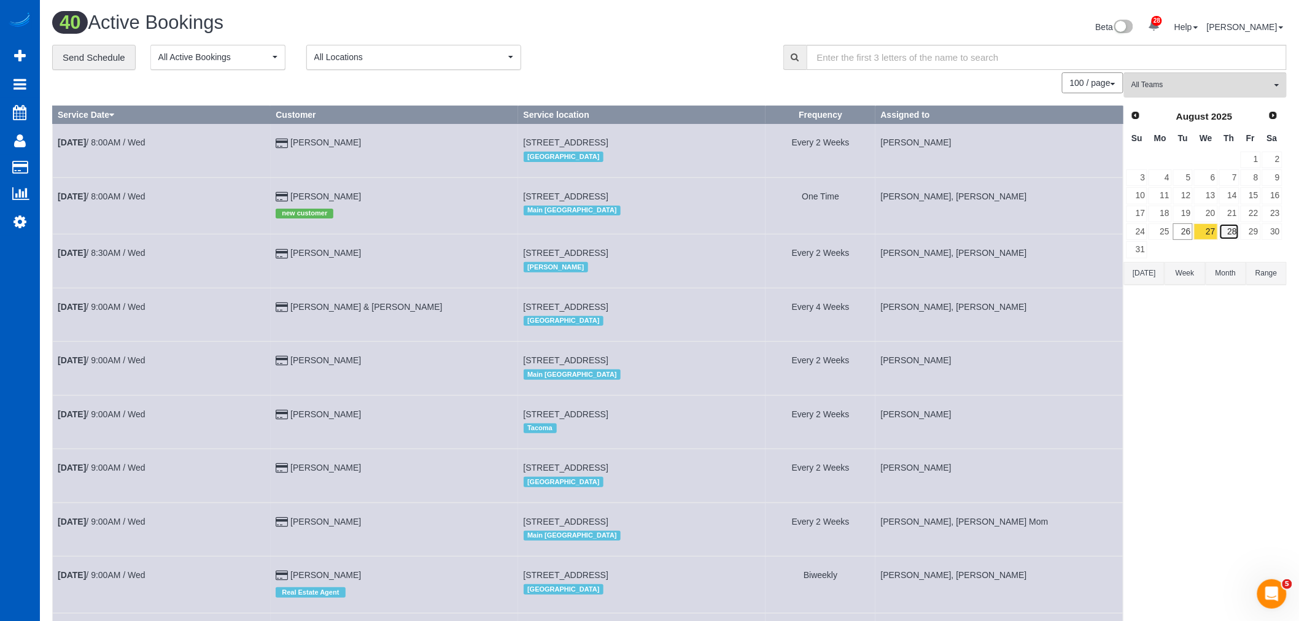
click at [1226, 229] on link "28" at bounding box center [1229, 231] width 20 height 17
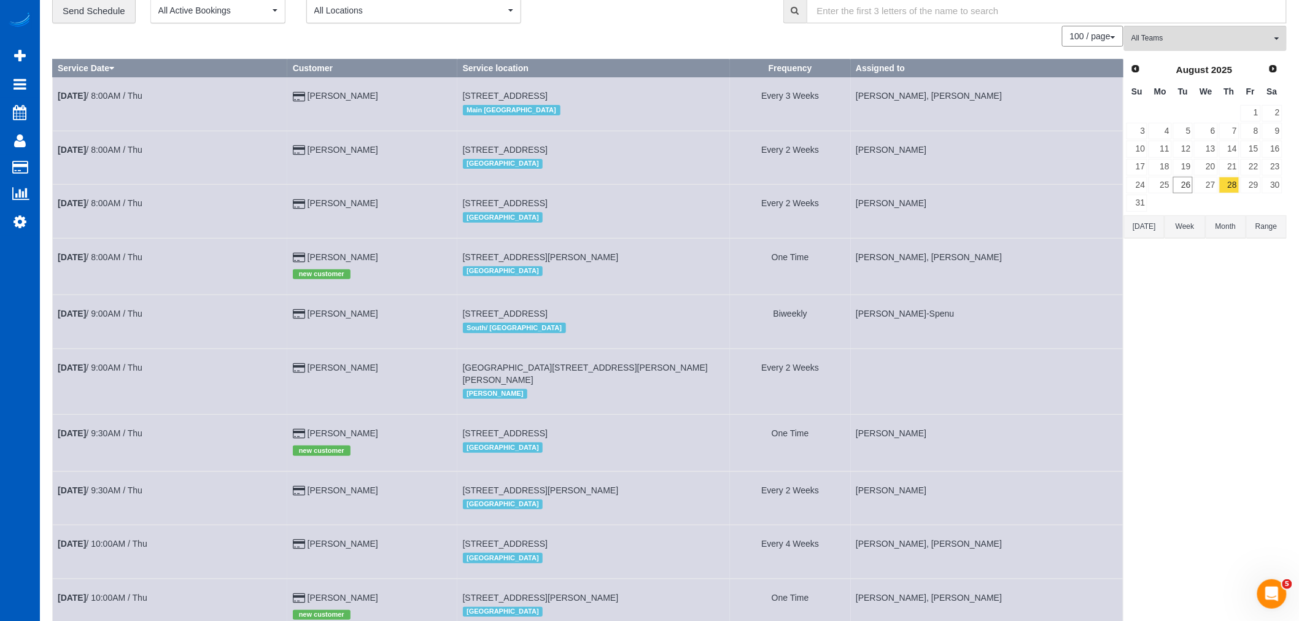
scroll to position [136, 0]
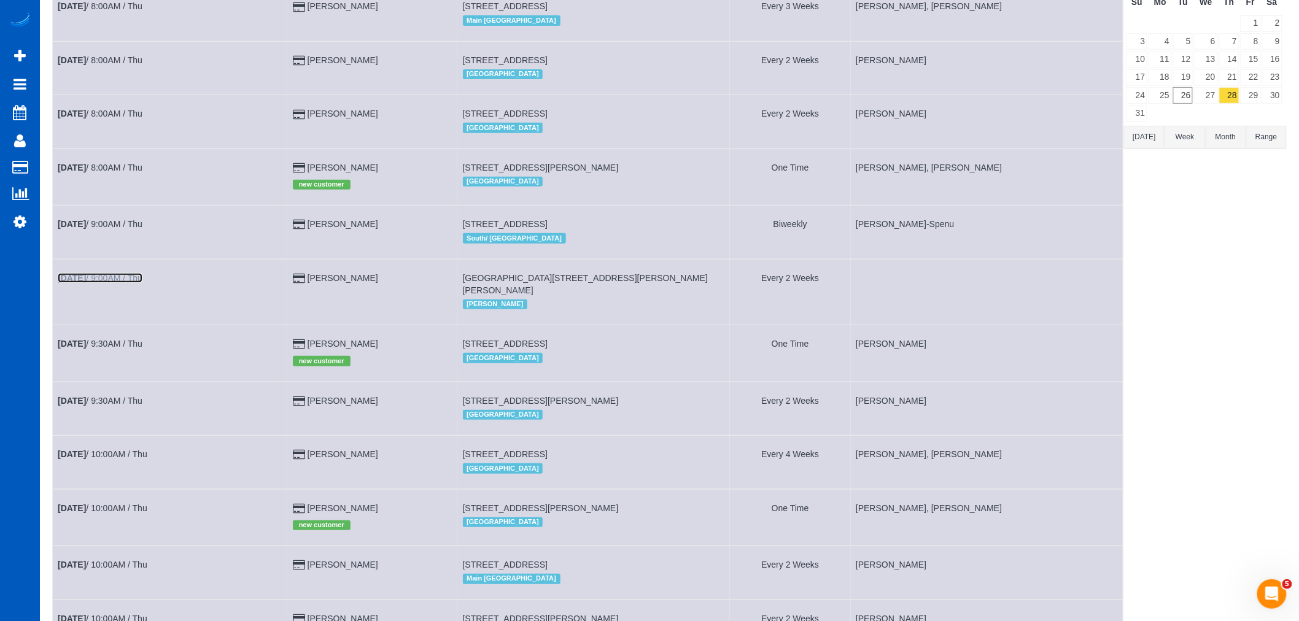
click at [107, 280] on link "Aug 28th / 9:00AM / Thu" at bounding box center [100, 278] width 85 height 10
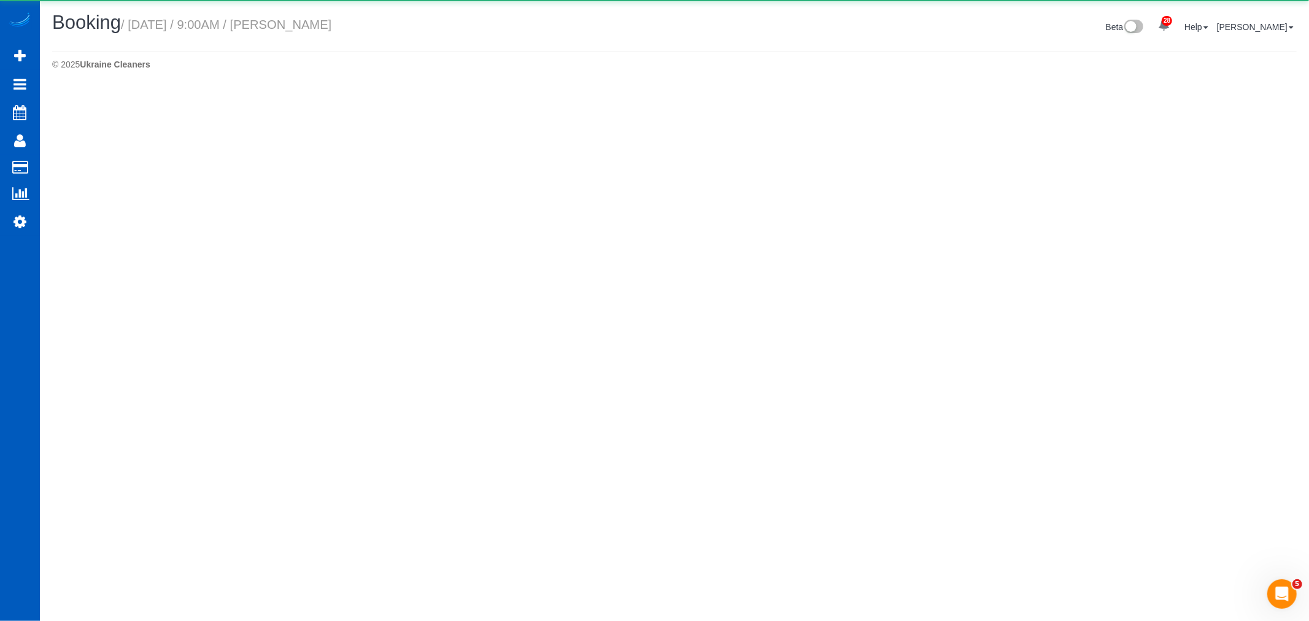
select select "WA"
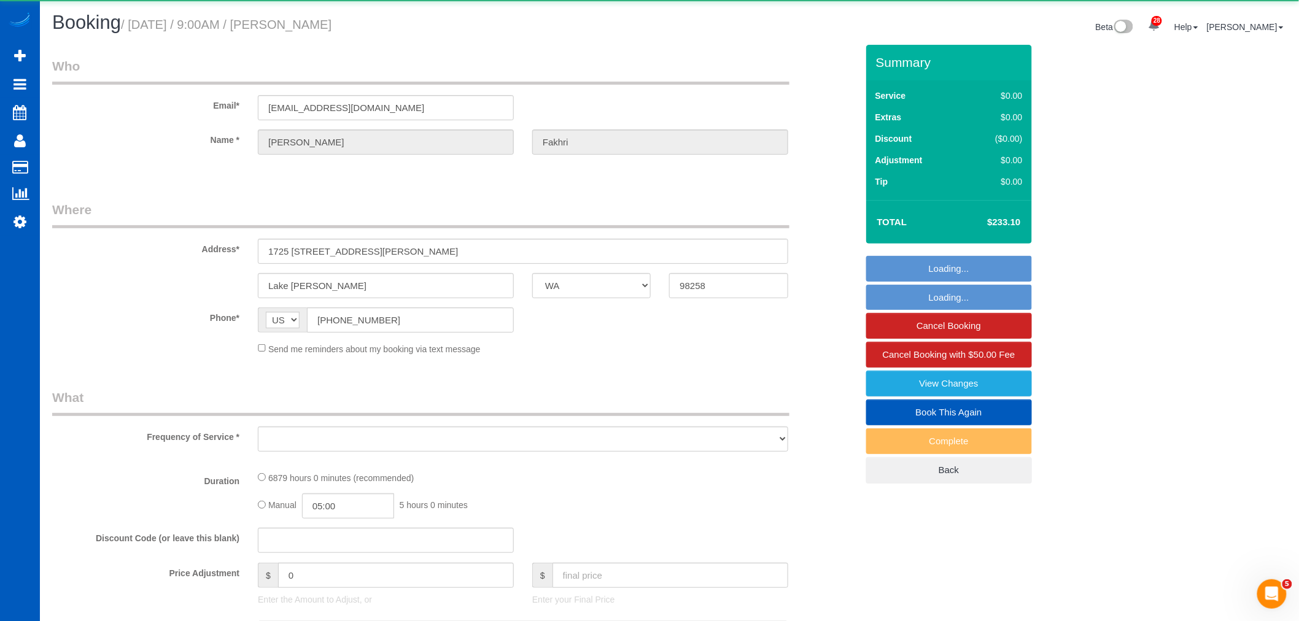
select select "object:48092"
select select "string:fspay-bff5b314-2399-4744-bb4a-a8a5f029815d"
select select "2501"
select select "3"
select select "number:8"
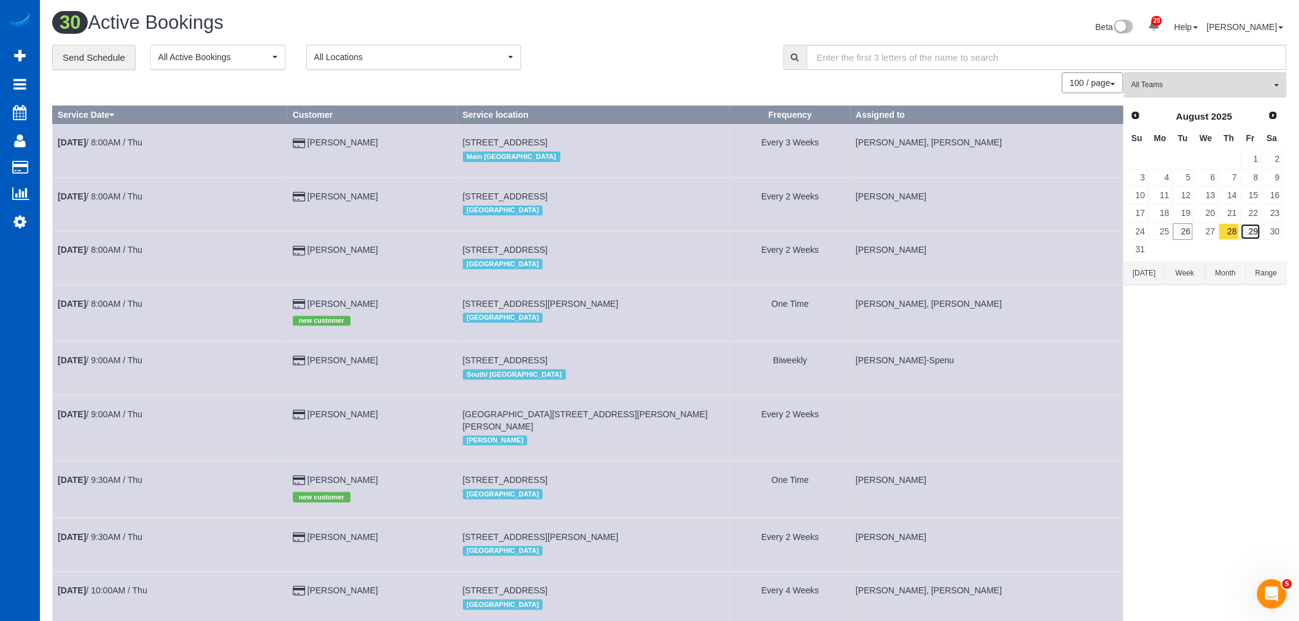
click at [1253, 234] on link "29" at bounding box center [1250, 231] width 20 height 17
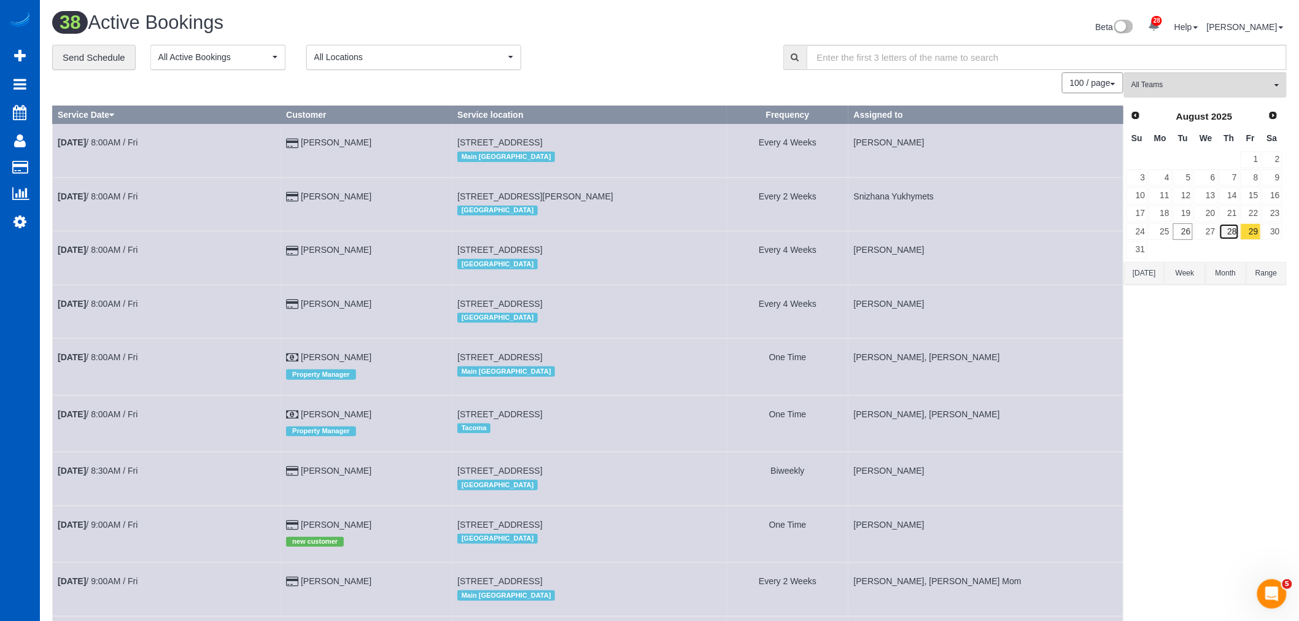
click at [1231, 229] on link "28" at bounding box center [1229, 231] width 20 height 17
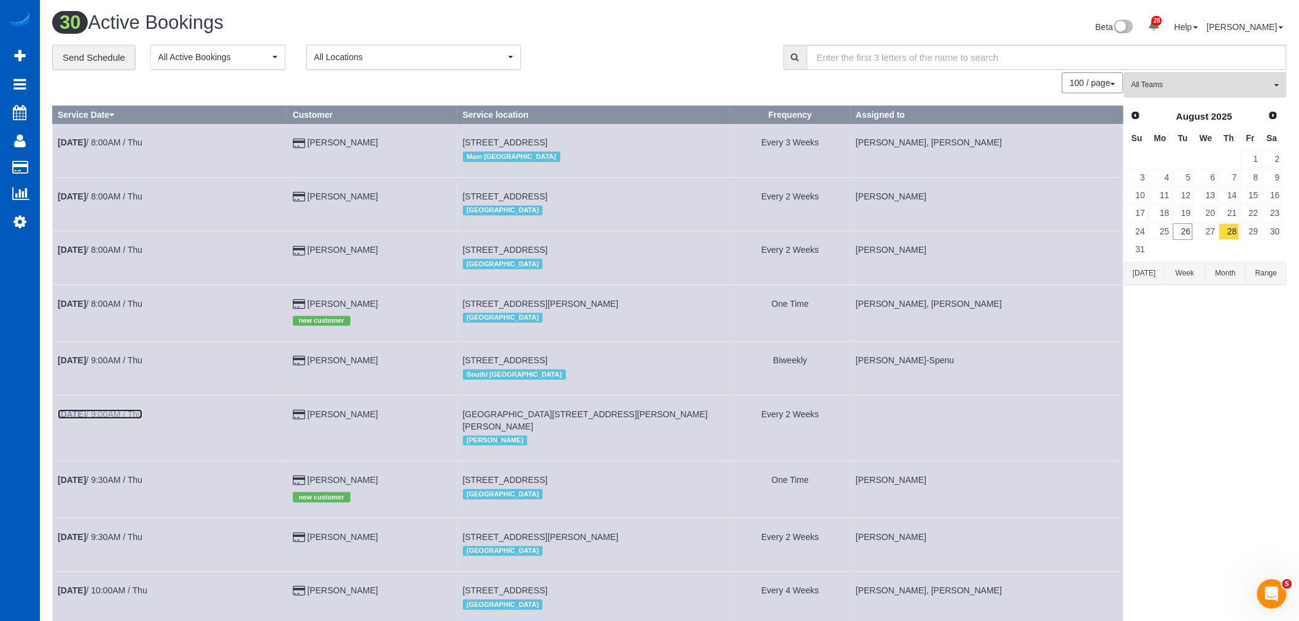
click at [103, 419] on link "Aug 28th / 9:00AM / Thu" at bounding box center [100, 414] width 85 height 10
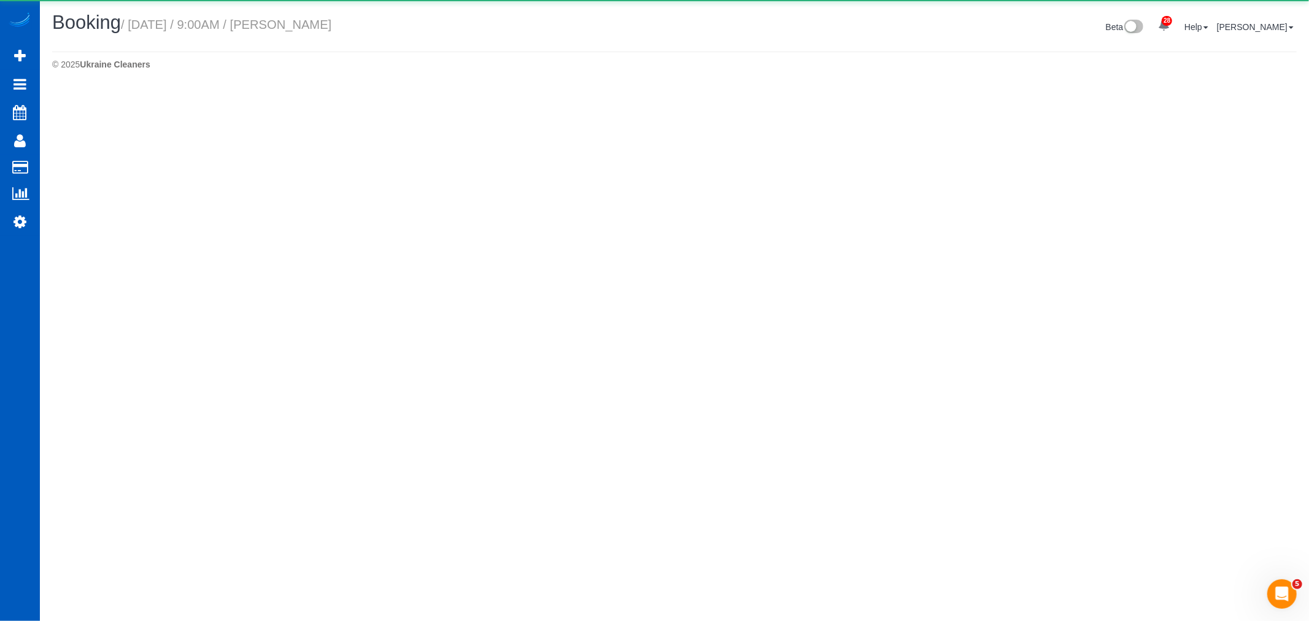
select select "WA"
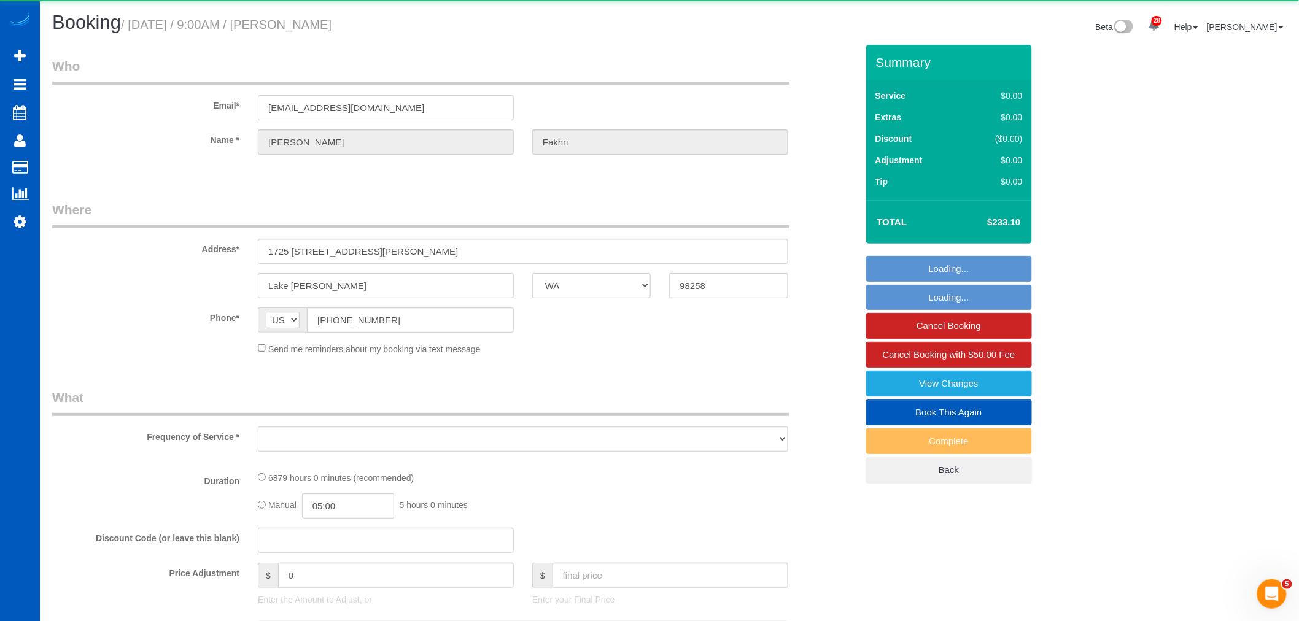
select select "object:50460"
select select "string:fspay-bff5b314-2399-4744-bb4a-a8a5f029815d"
select select "2501"
select select "3"
select select "number:8"
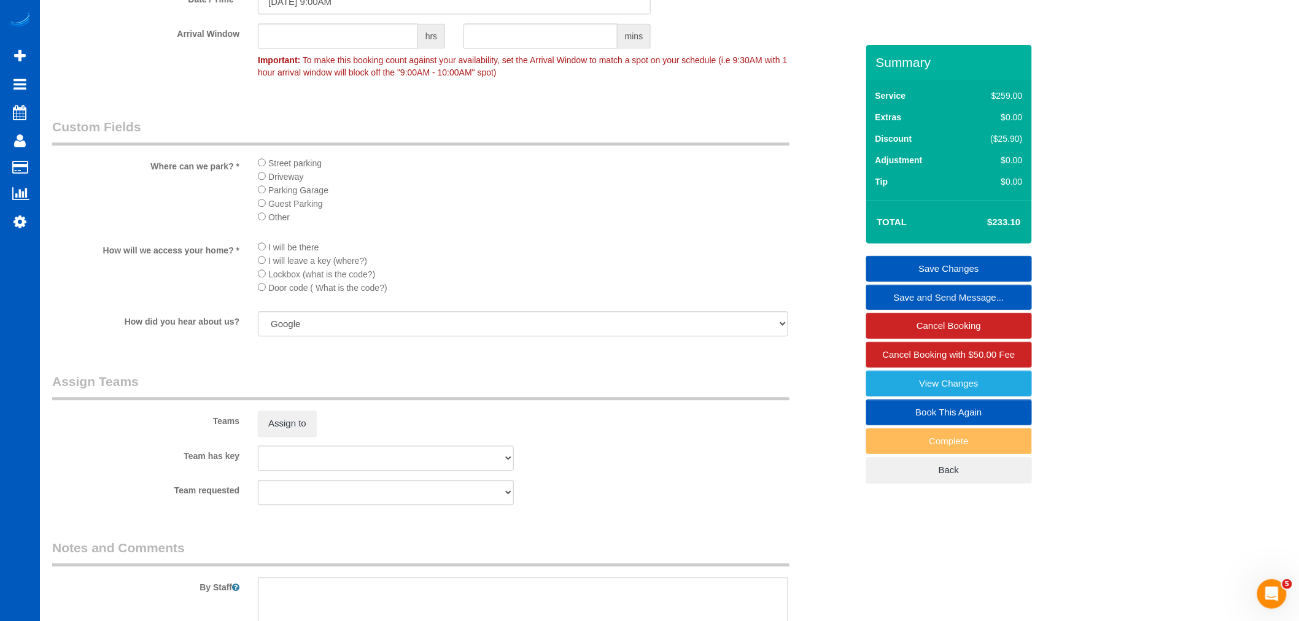
scroll to position [1091, 0]
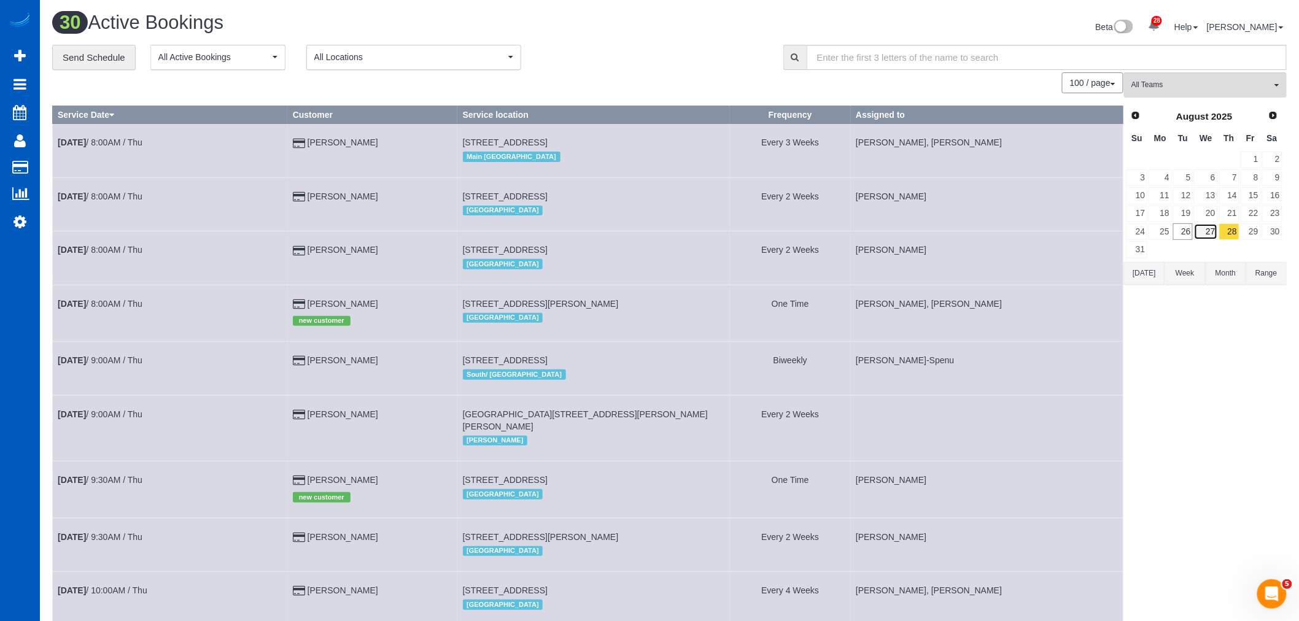
click at [1206, 228] on link "27" at bounding box center [1205, 231] width 23 height 17
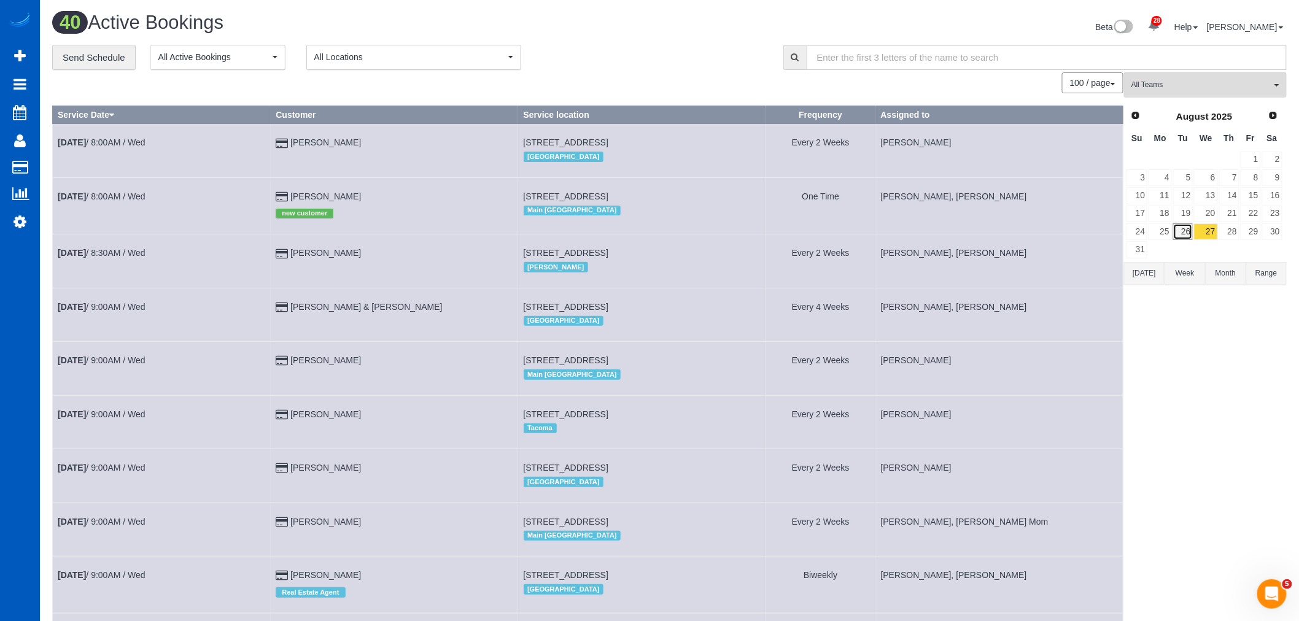
click at [1186, 229] on link "26" at bounding box center [1183, 231] width 20 height 17
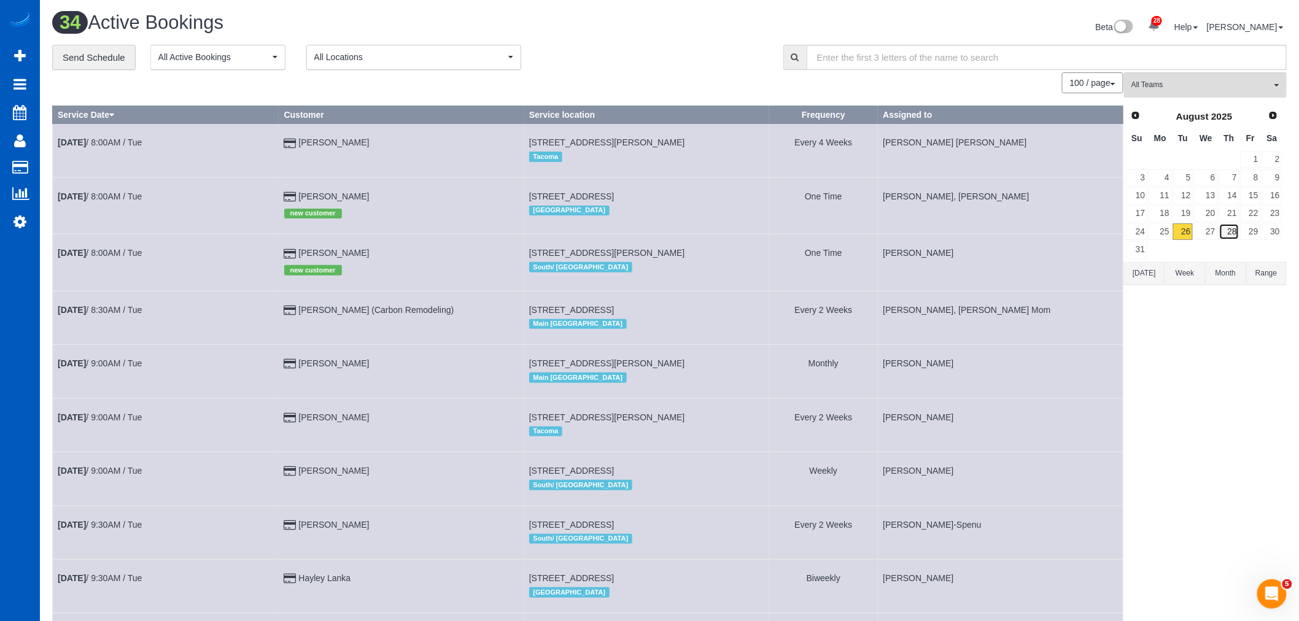
click at [1228, 234] on link "28" at bounding box center [1229, 231] width 20 height 17
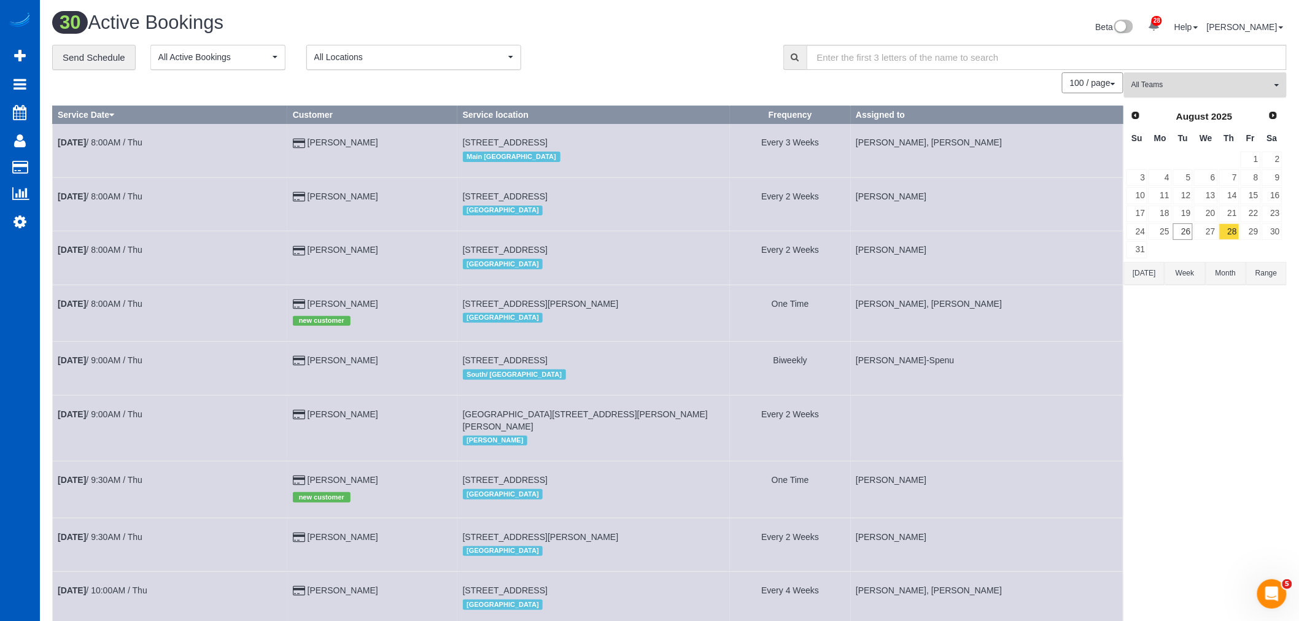
click at [1191, 83] on span "All Teams" at bounding box center [1201, 85] width 140 height 10
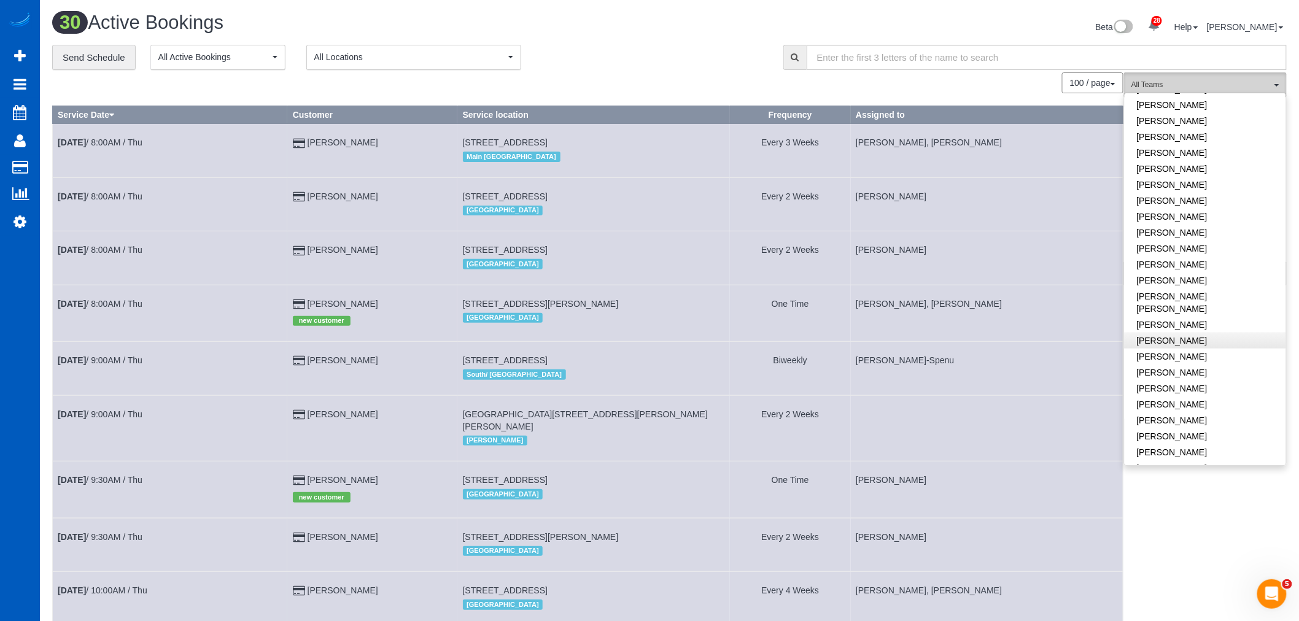
scroll to position [477, 0]
click at [1198, 342] on link "[PERSON_NAME]" at bounding box center [1204, 350] width 161 height 16
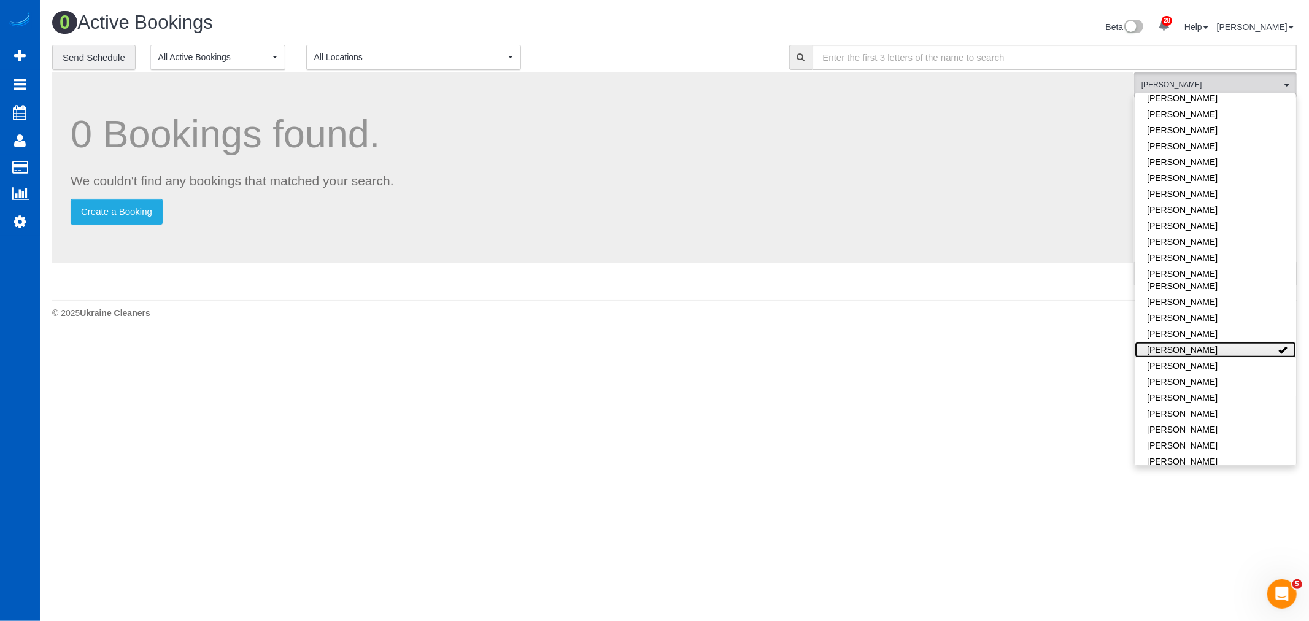
click at [1198, 342] on link "[PERSON_NAME]" at bounding box center [1215, 350] width 161 height 16
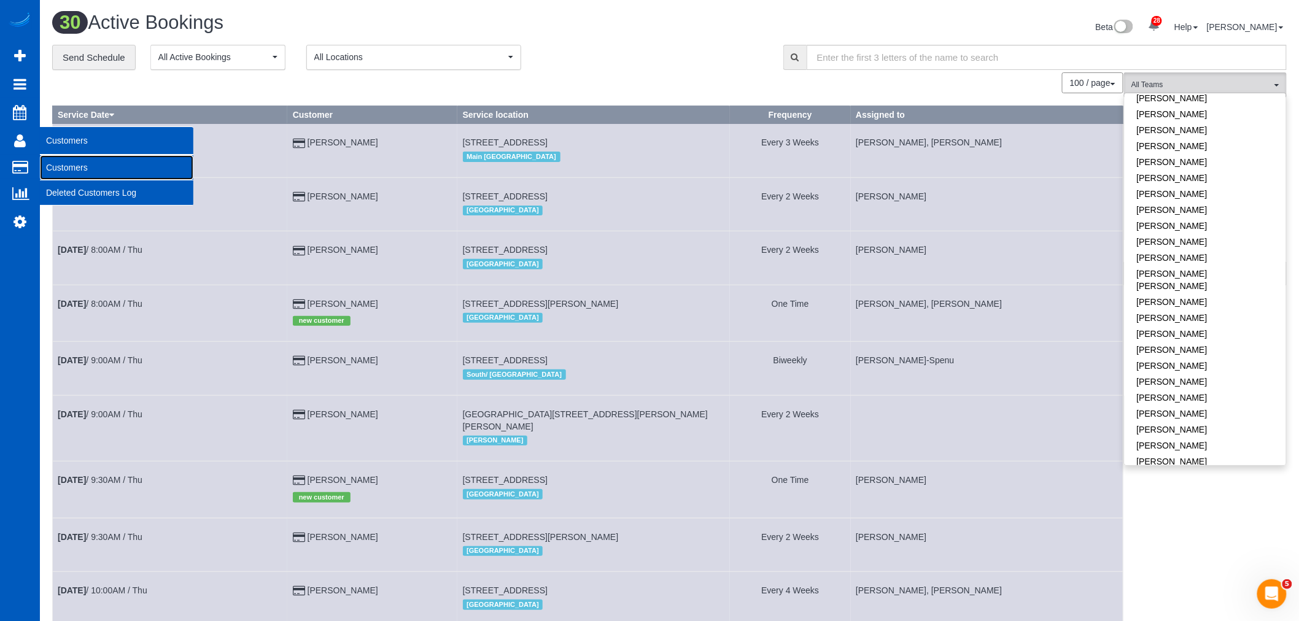
click at [68, 164] on link "Customers" at bounding box center [116, 167] width 153 height 25
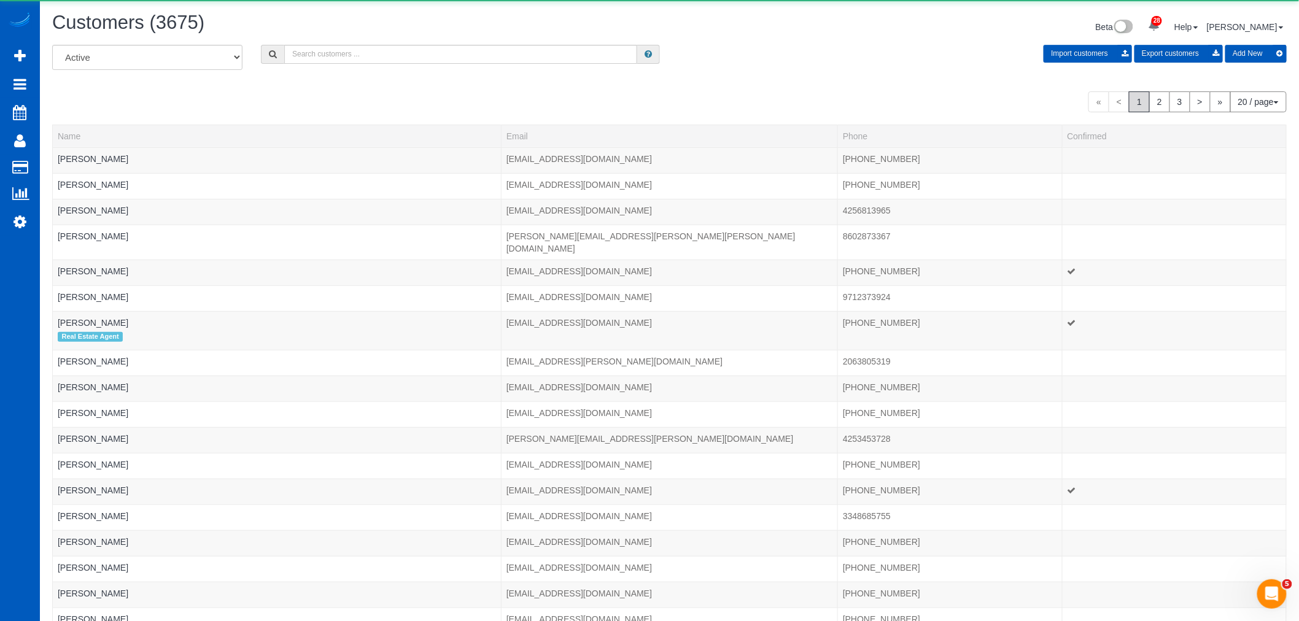
drag, startPoint x: 426, startPoint y: 68, endPoint x: 430, endPoint y: 63, distance: 7.0
click at [426, 68] on div "All Active Archived Import customers Export customers Add New" at bounding box center [669, 62] width 1253 height 34
click at [430, 62] on input "text" at bounding box center [460, 54] width 353 height 19
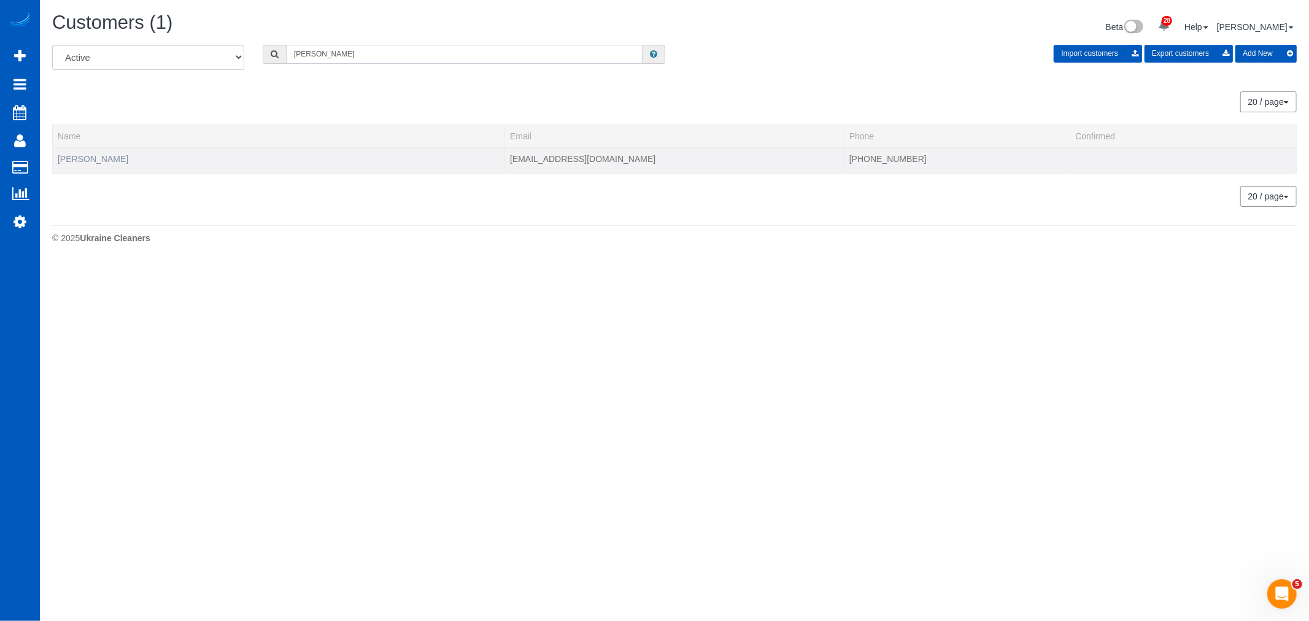
type input "tom olsen"
click at [72, 156] on link "Tom Olsen" at bounding box center [93, 159] width 71 height 10
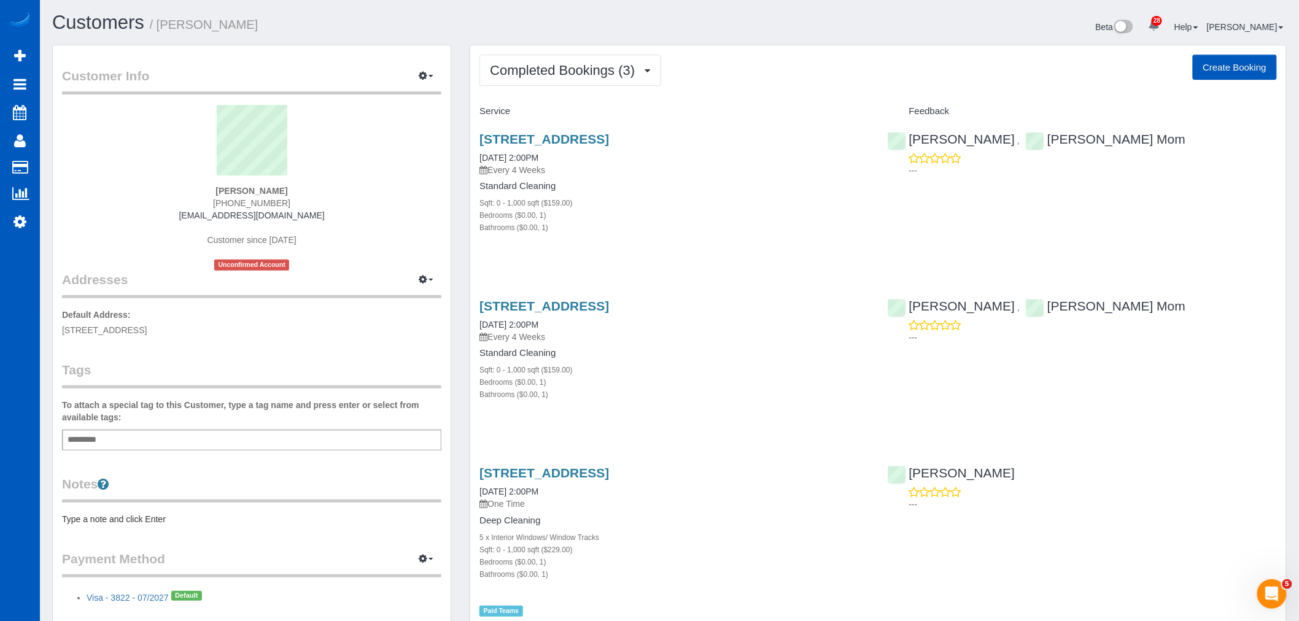
drag, startPoint x: 241, startPoint y: 320, endPoint x: 71, endPoint y: 317, distance: 169.4
click at [71, 317] on p "Default Address: 5041 Guava AVE #208, La Mesa, CA 91942" at bounding box center [251, 323] width 379 height 28
drag, startPoint x: 64, startPoint y: 332, endPoint x: 189, endPoint y: 326, distance: 124.7
click at [147, 326] on span "5041 Guava AVE #208, La Mesa, CA 91942" at bounding box center [104, 330] width 85 height 10
click at [93, 326] on span "5041 Guava AVE #208, La Mesa, CA 91942" at bounding box center [104, 330] width 85 height 10
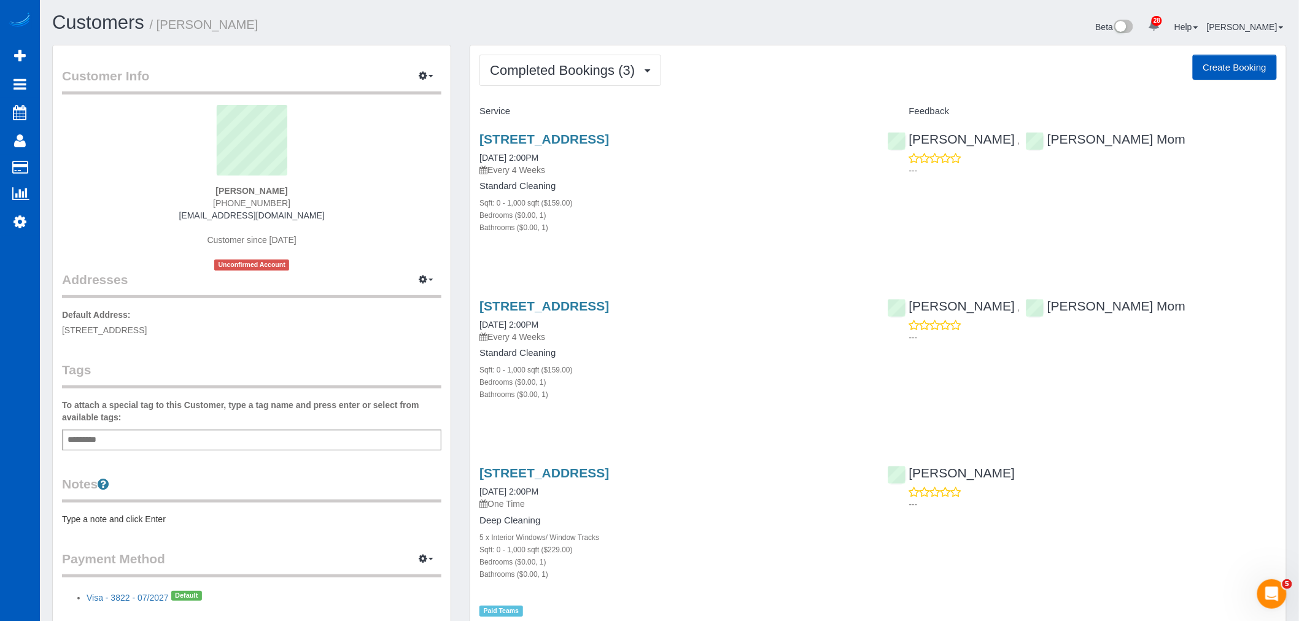
drag, startPoint x: 62, startPoint y: 330, endPoint x: 272, endPoint y: 330, distance: 209.9
click at [272, 330] on p "Default Address: 5041 Guava AVE #208, La Mesa, CA 91942" at bounding box center [251, 323] width 379 height 28
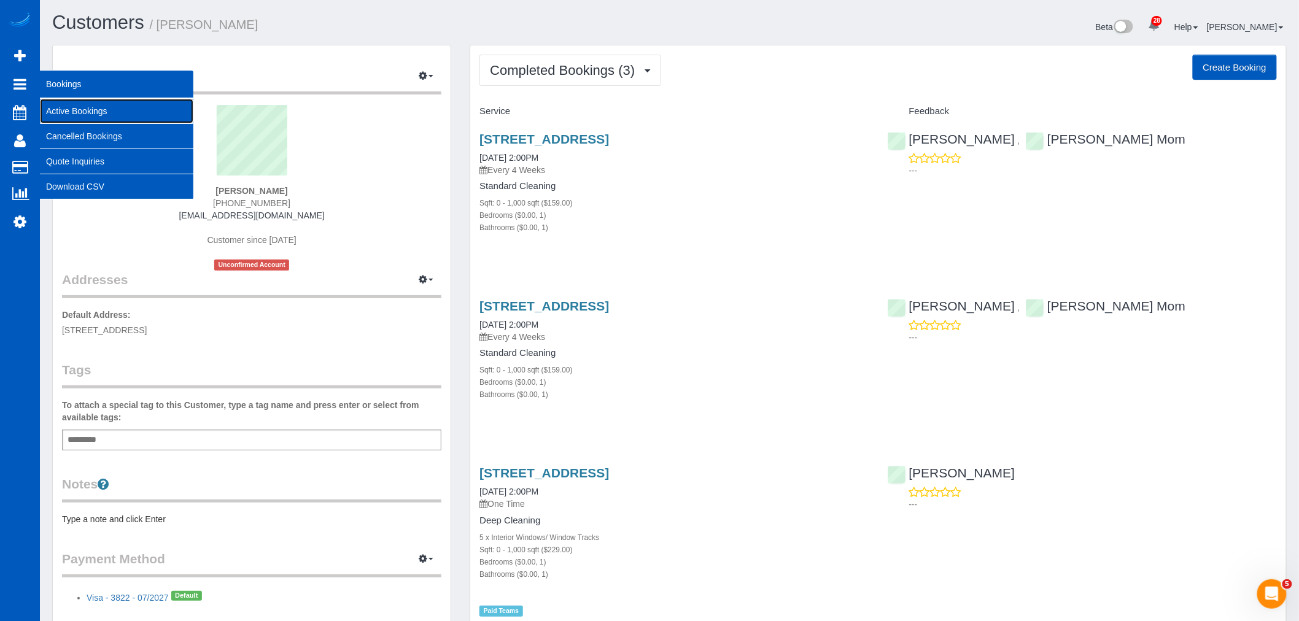
click at [93, 115] on link "Active Bookings" at bounding box center [116, 111] width 153 height 25
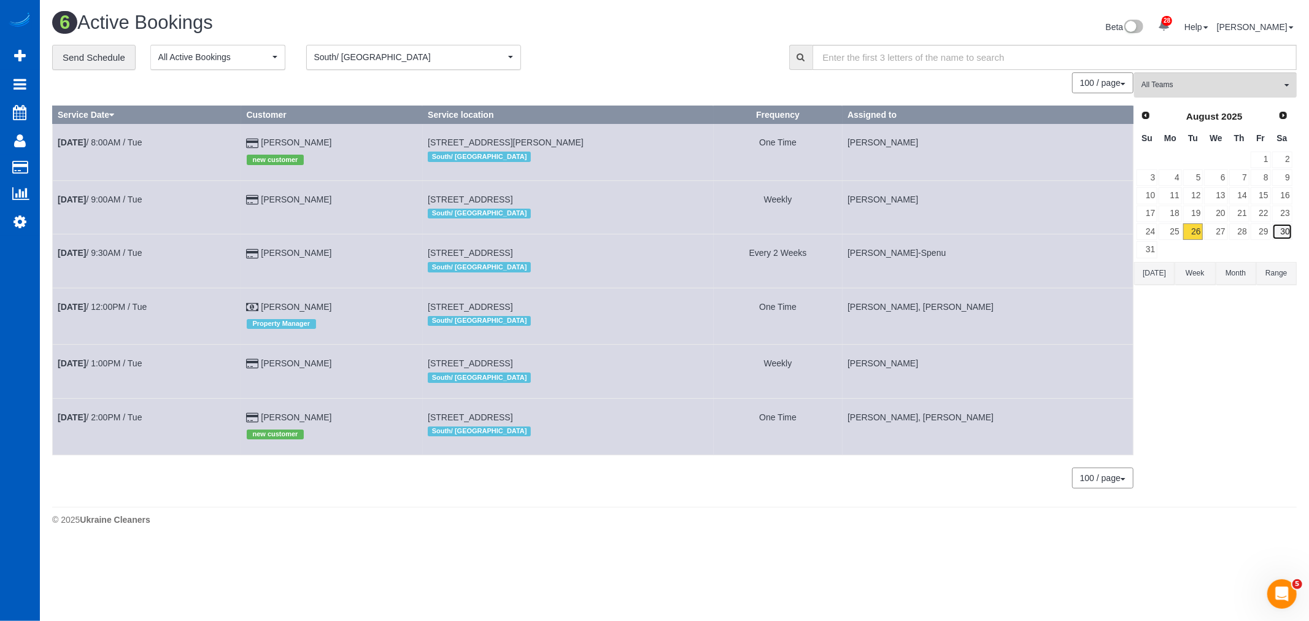
click at [1285, 229] on link "30" at bounding box center [1282, 231] width 20 height 17
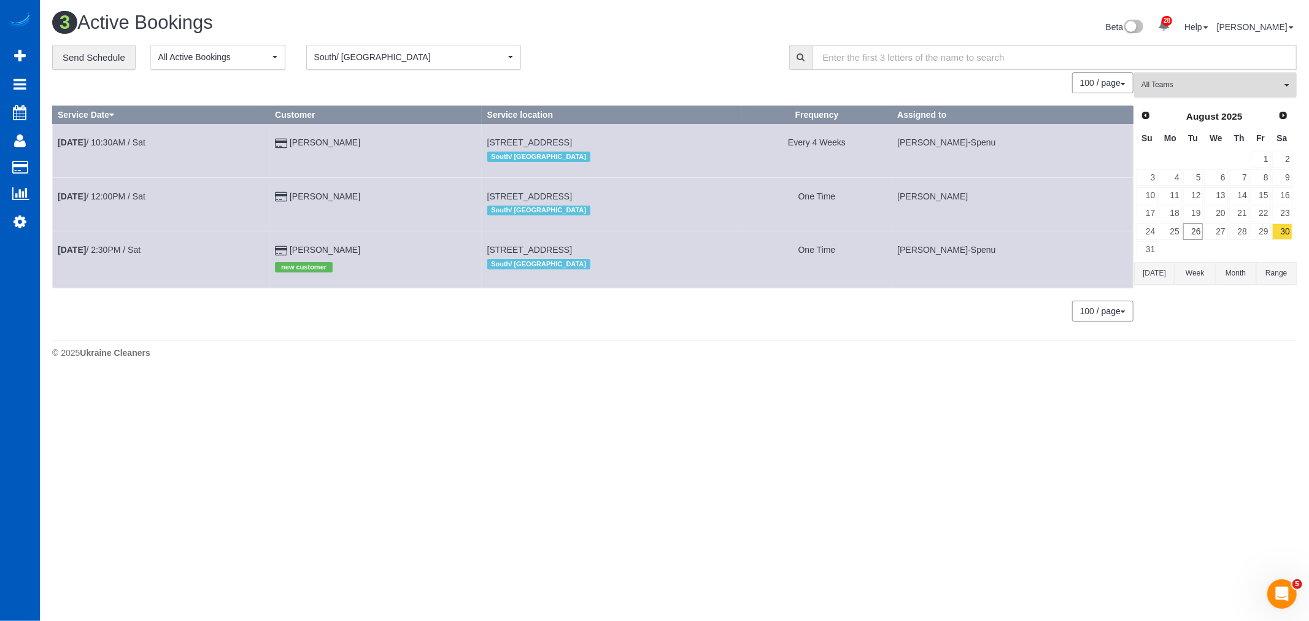
click at [1229, 94] on button "All Teams" at bounding box center [1215, 84] width 163 height 25
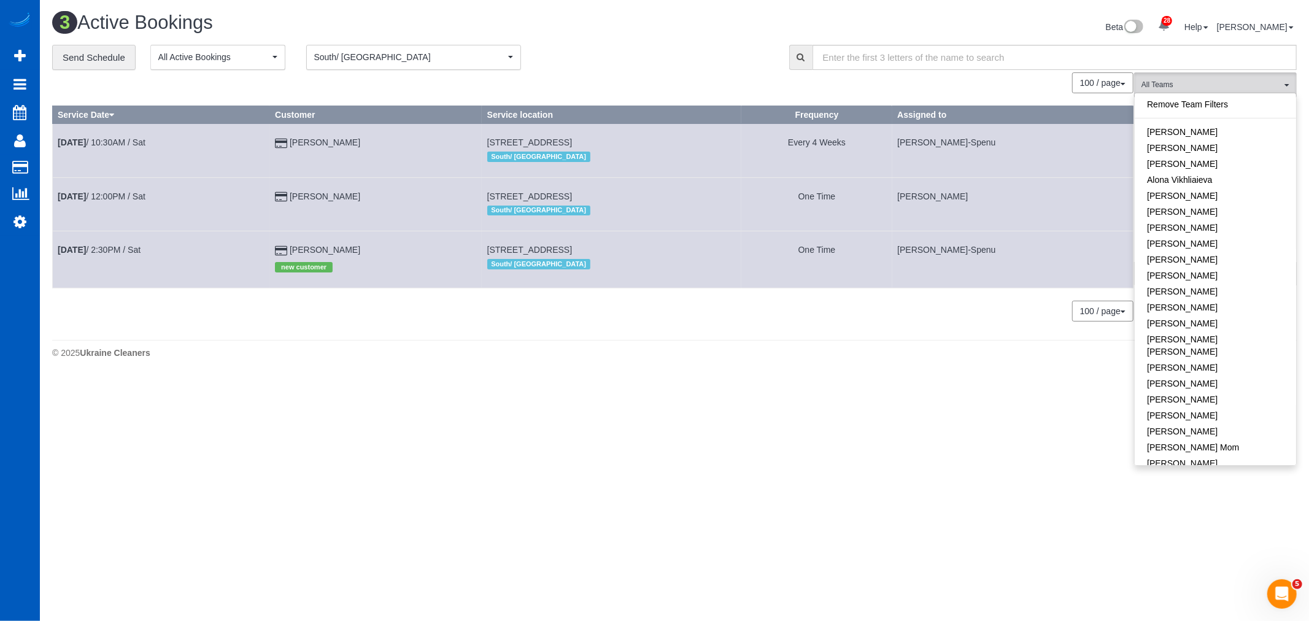
click at [1217, 104] on link "Remove Team Filters" at bounding box center [1215, 104] width 161 height 16
click at [1205, 256] on link "[PERSON_NAME]" at bounding box center [1215, 260] width 161 height 16
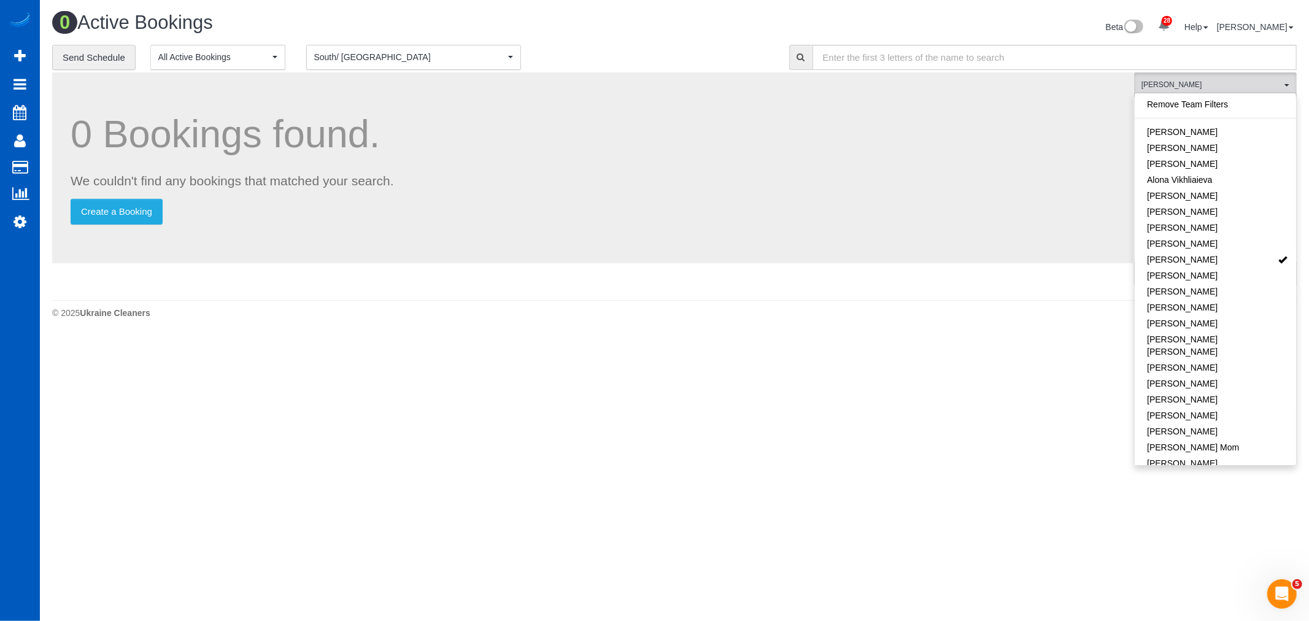
click at [503, 55] on span "South/ [GEOGRAPHIC_DATA]" at bounding box center [409, 57] width 191 height 12
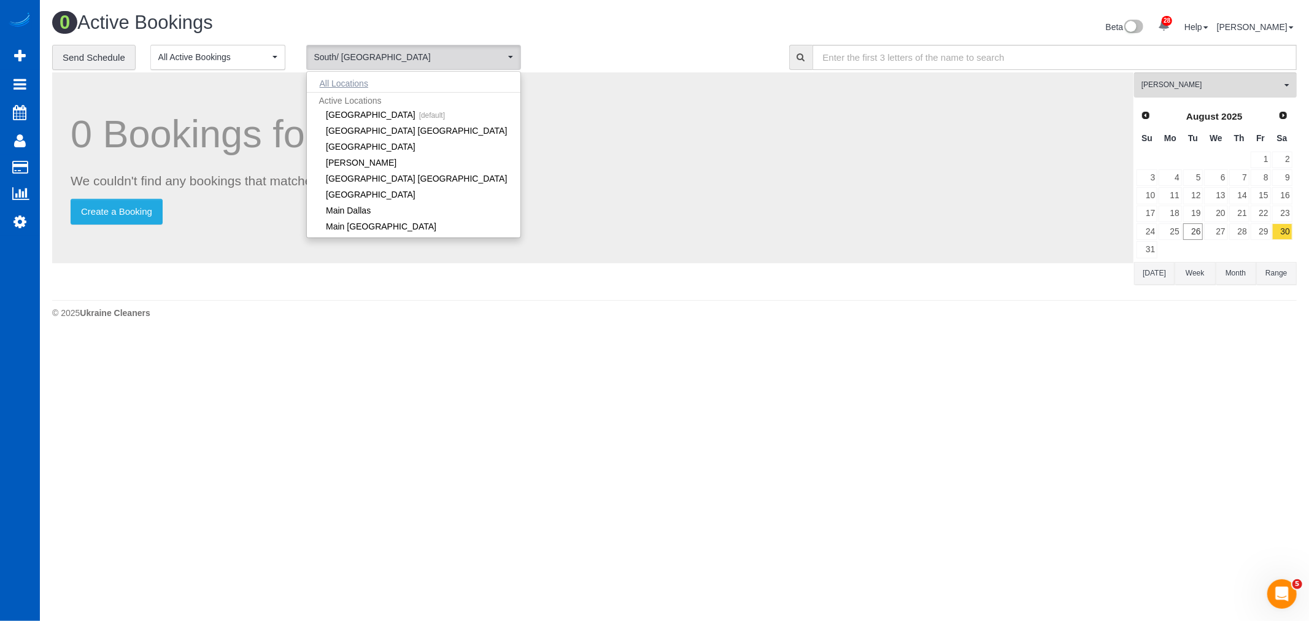
click at [354, 90] on button "All Locations" at bounding box center [344, 83] width 74 height 17
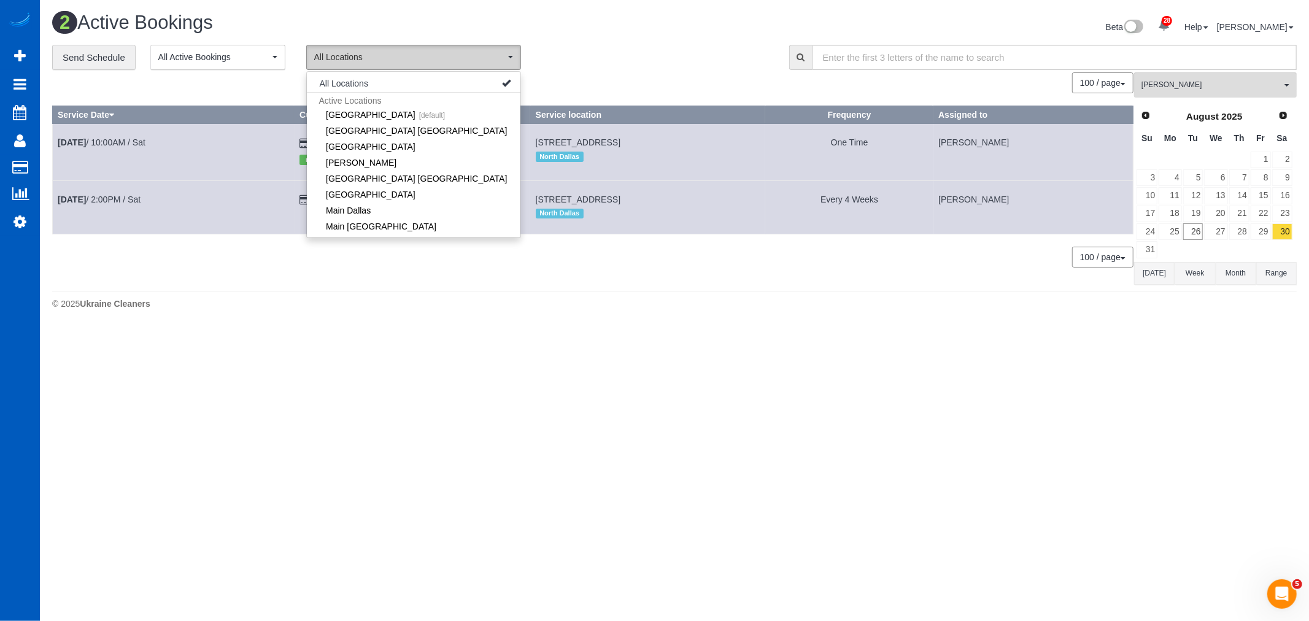
click at [401, 51] on button "All Locations" at bounding box center [413, 57] width 215 height 25
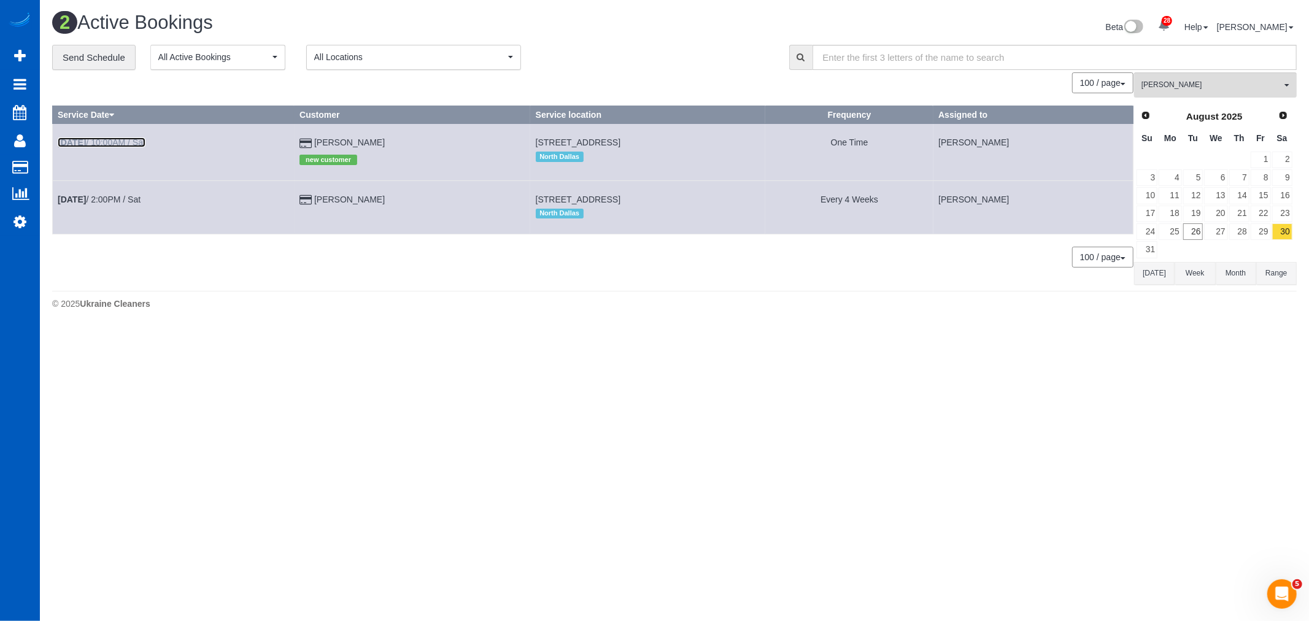
click at [100, 139] on link "Aug 30th / 10:00AM / Sat" at bounding box center [102, 142] width 88 height 10
select select "[GEOGRAPHIC_DATA]"
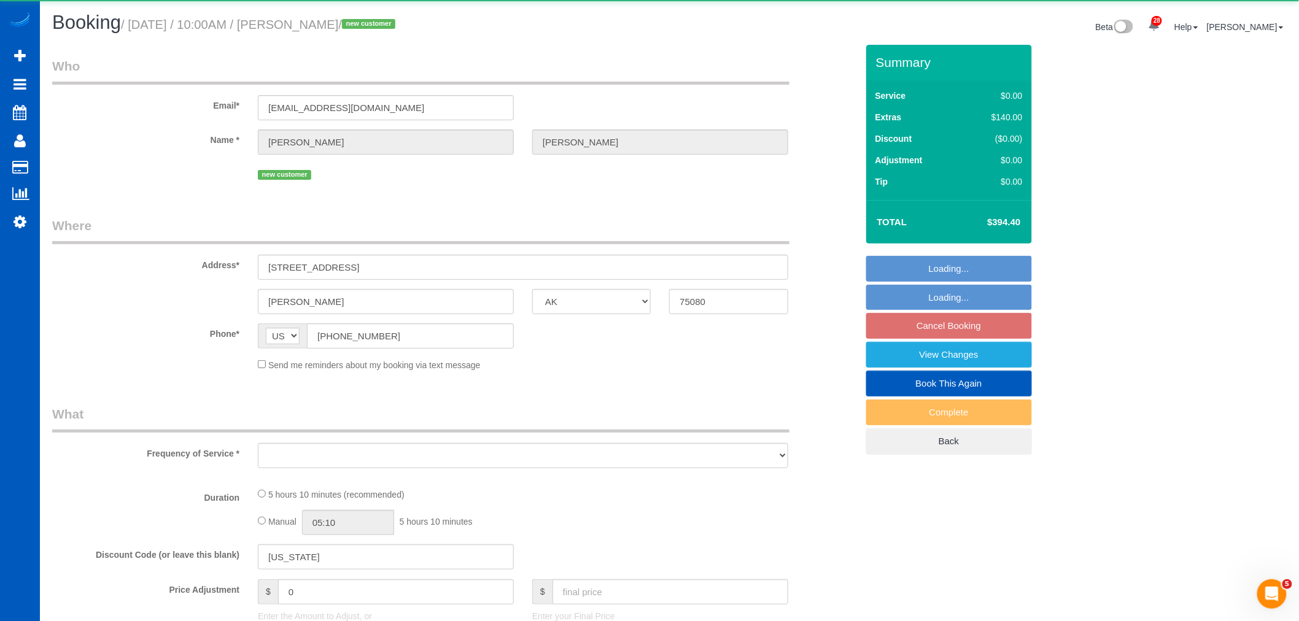
select select "object:54531"
select select "string:fspay-3a43fc15-2661-4537-b995-e336f3e4797d"
select select "199"
select select "1501"
select select "3"
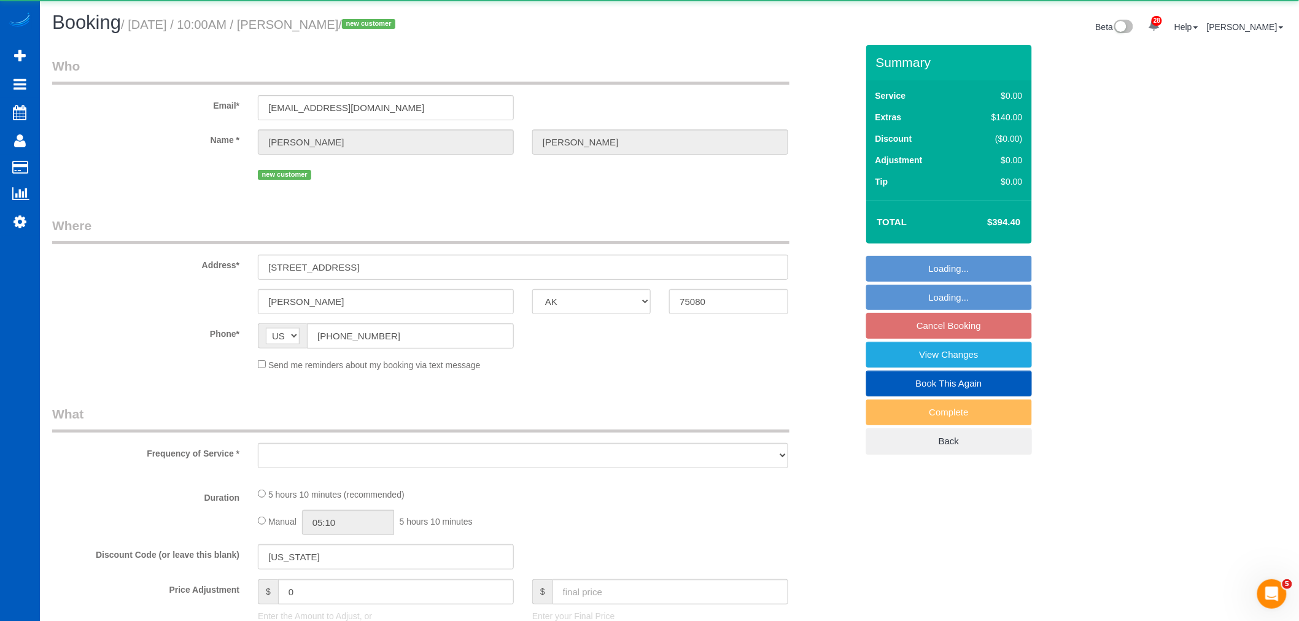
select select "3"
select select "spot154"
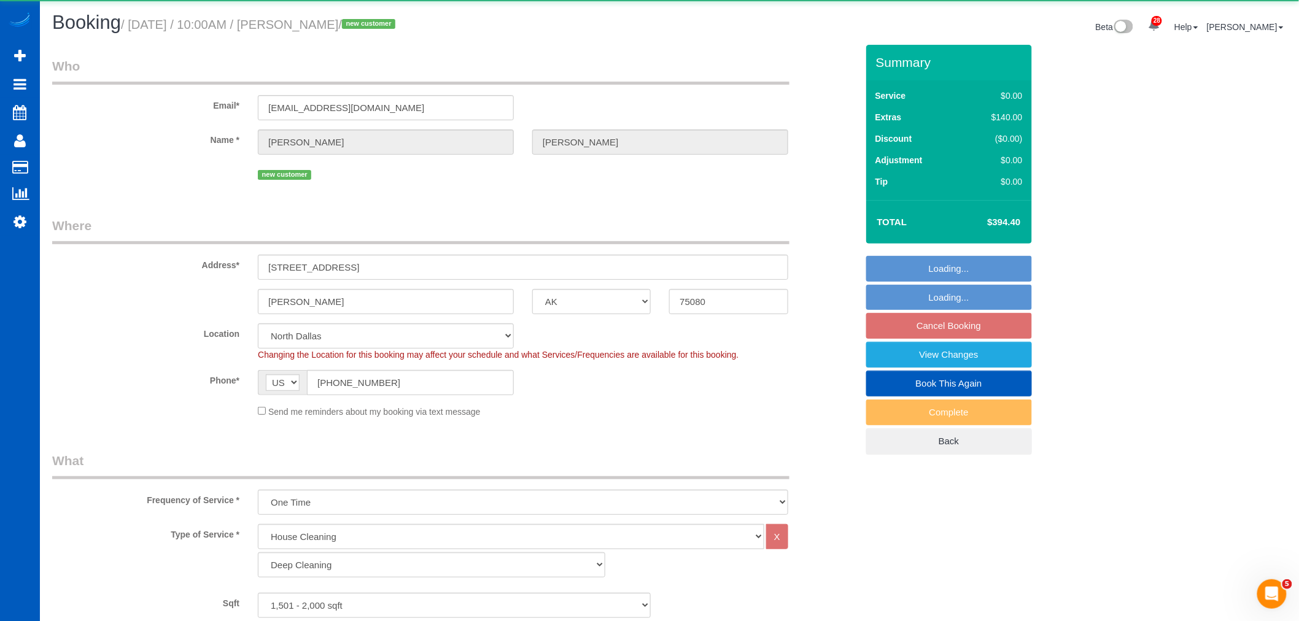
select select "object:54800"
select select "1501"
select select "3"
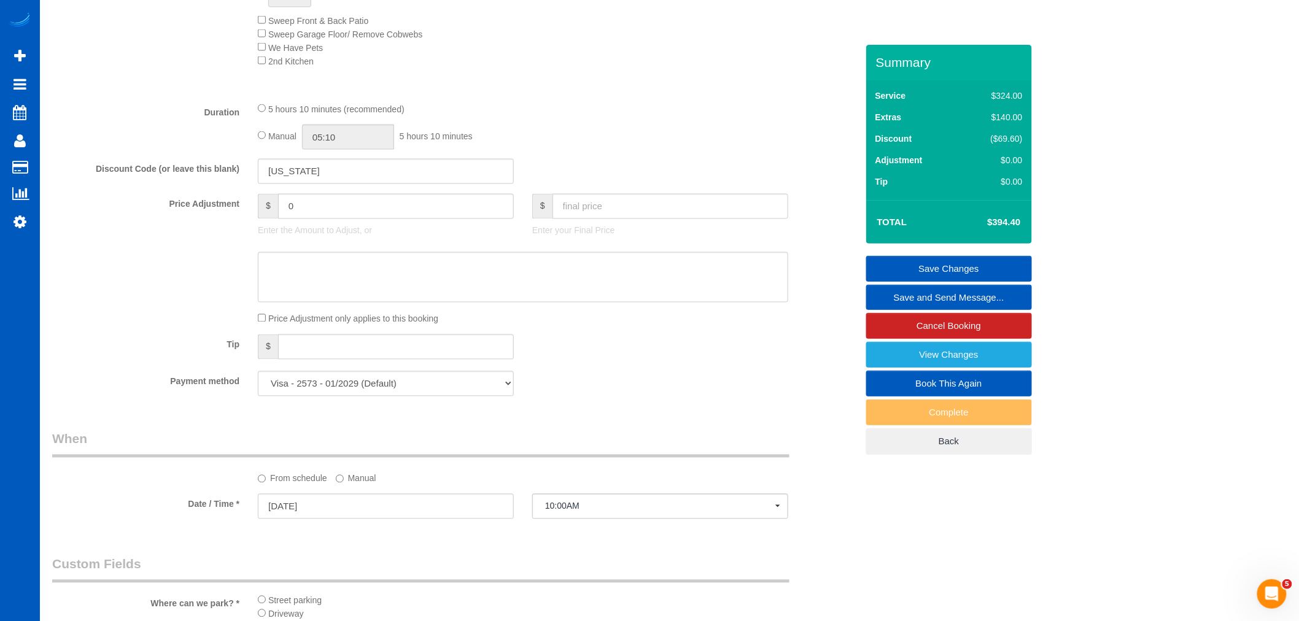
scroll to position [750, 0]
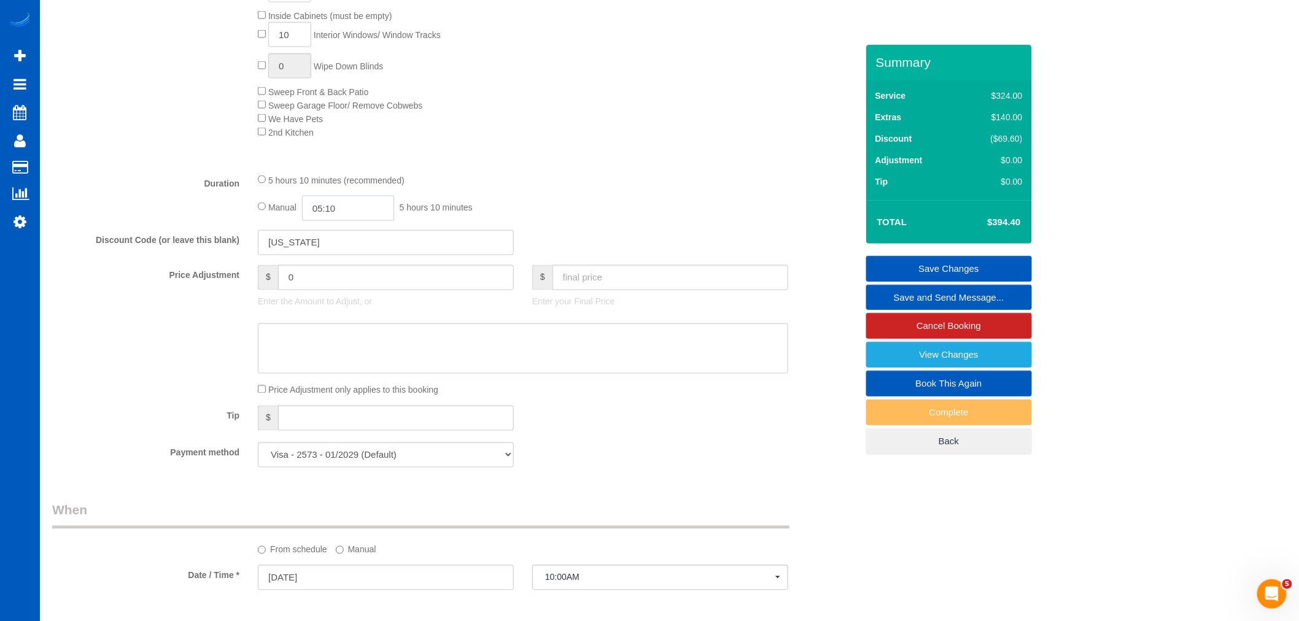
click at [340, 216] on input "05:10" at bounding box center [348, 208] width 92 height 25
type input "04:00"
click at [334, 296] on li "04:00" at bounding box center [334, 297] width 55 height 16
select select "spot159"
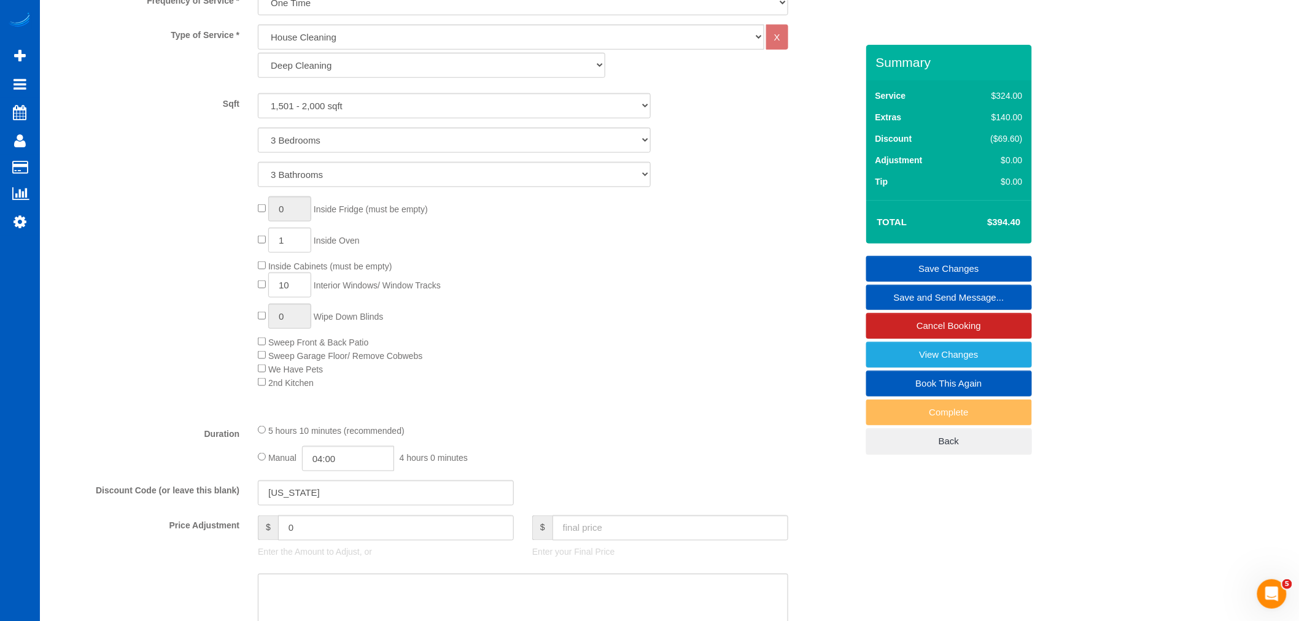
scroll to position [477, 0]
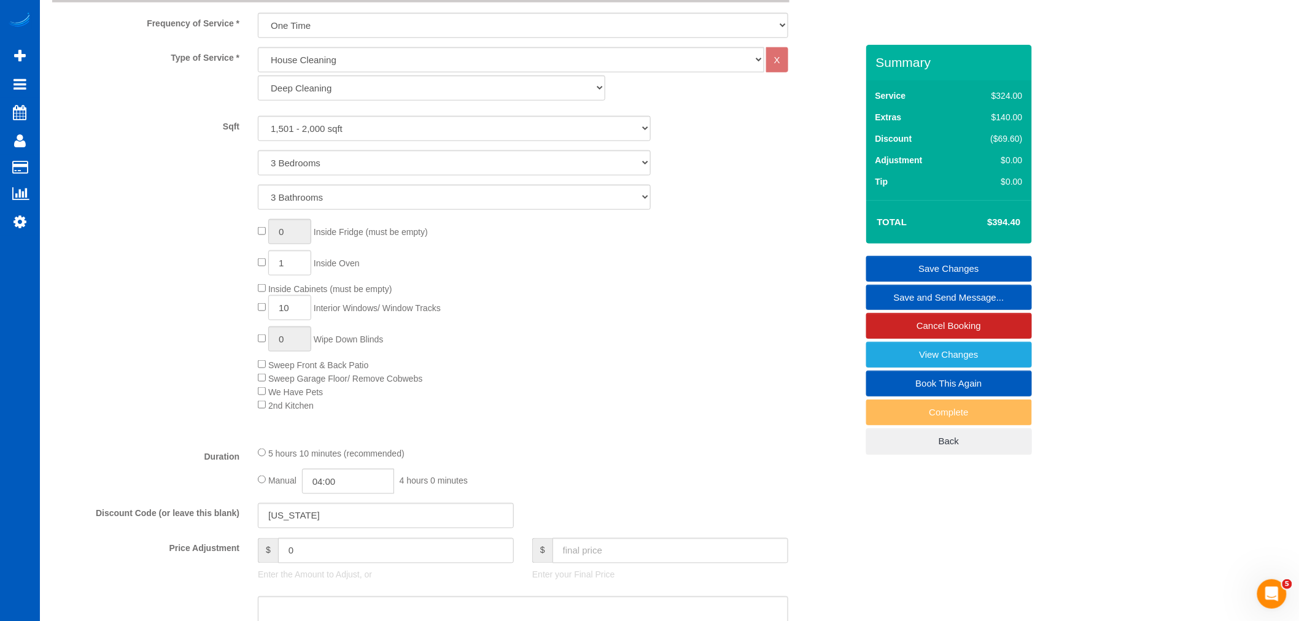
click at [911, 266] on link "Save Changes" at bounding box center [949, 269] width 166 height 26
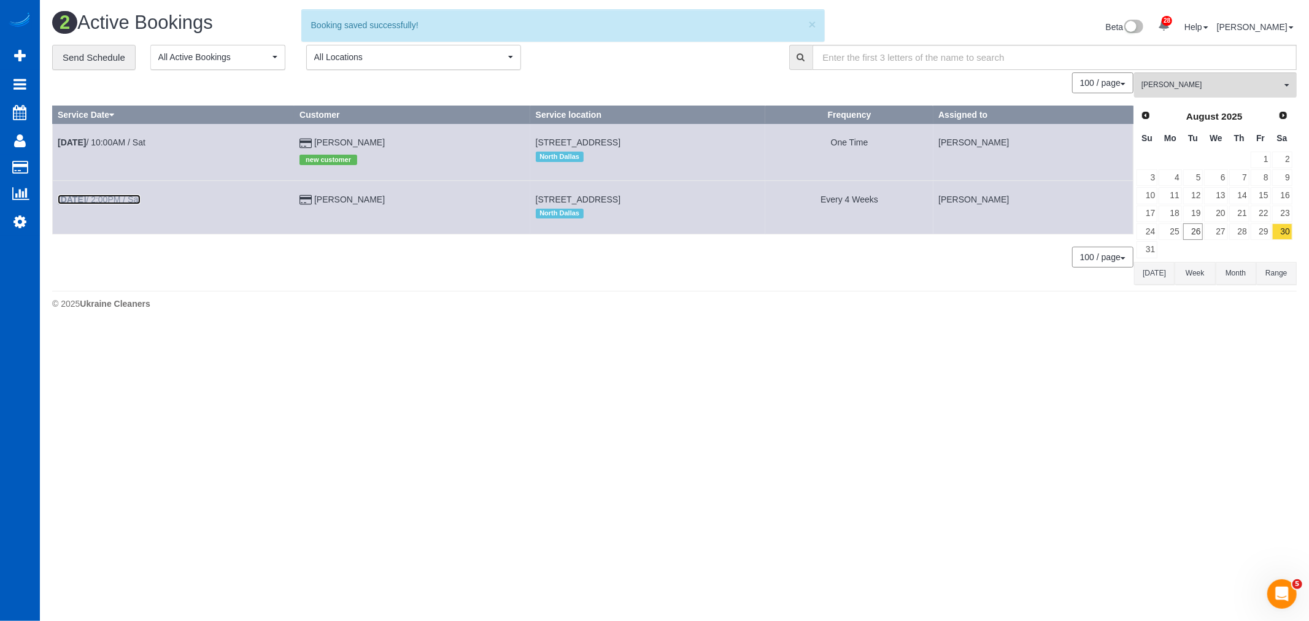
click at [106, 201] on link "Aug 30th / 2:00PM / Sat" at bounding box center [99, 200] width 83 height 10
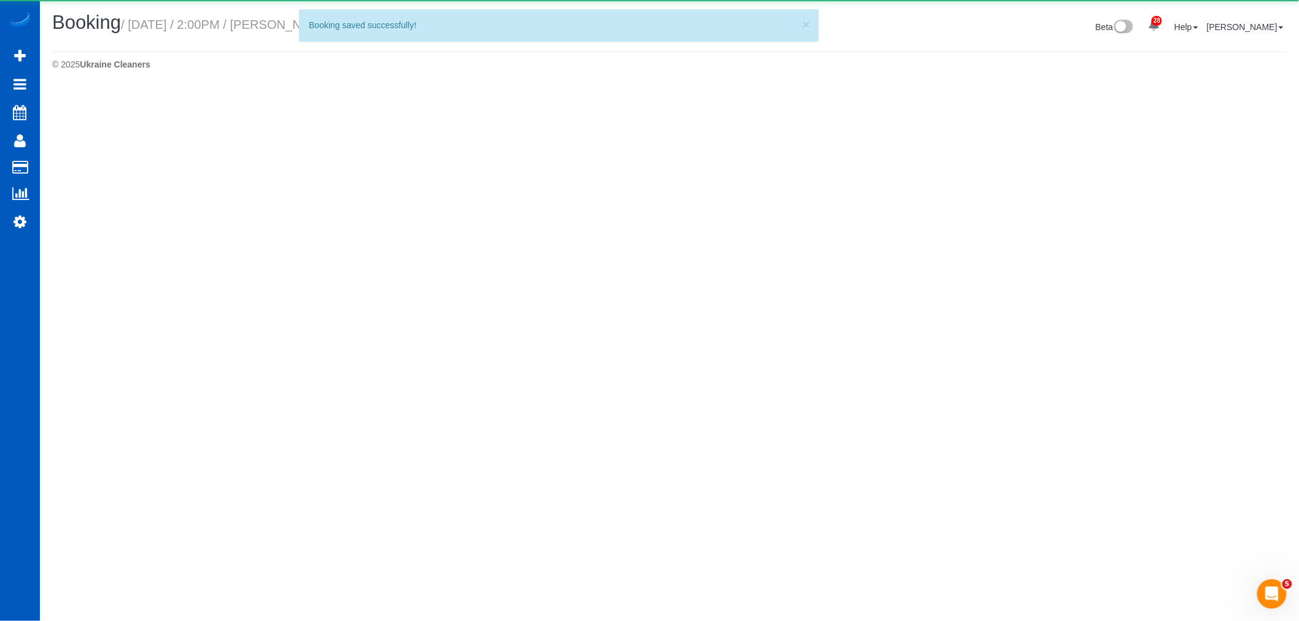
select select "[GEOGRAPHIC_DATA]"
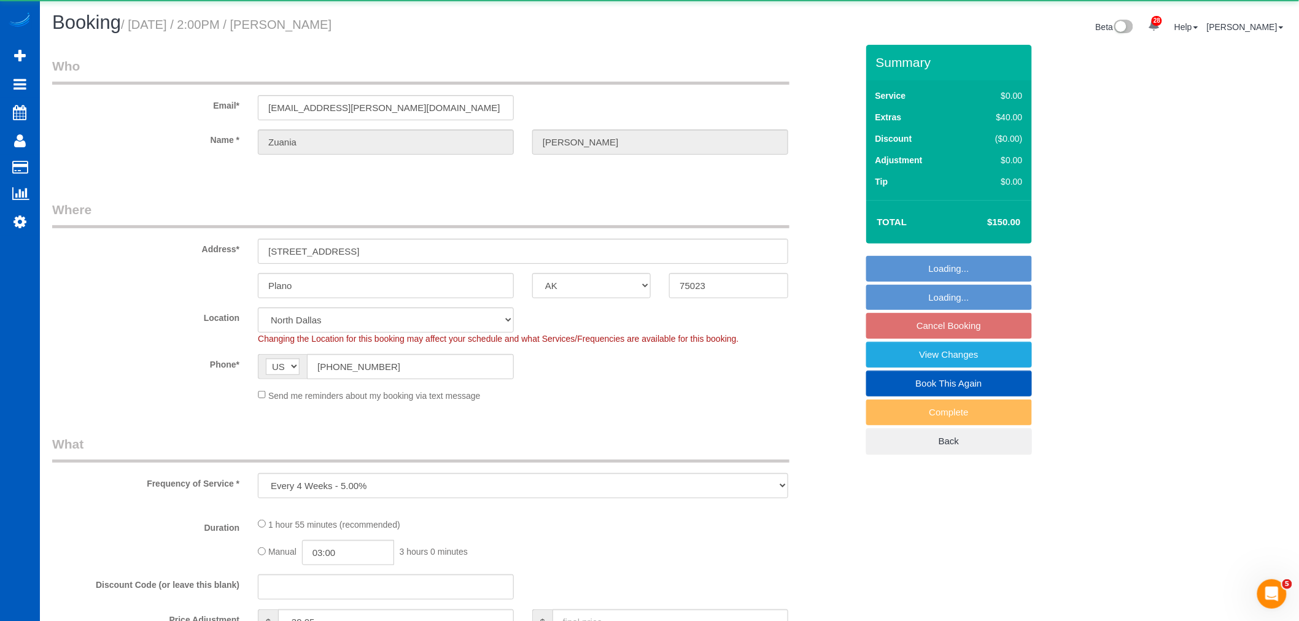
select select "object:55569"
select select "199"
select select "2"
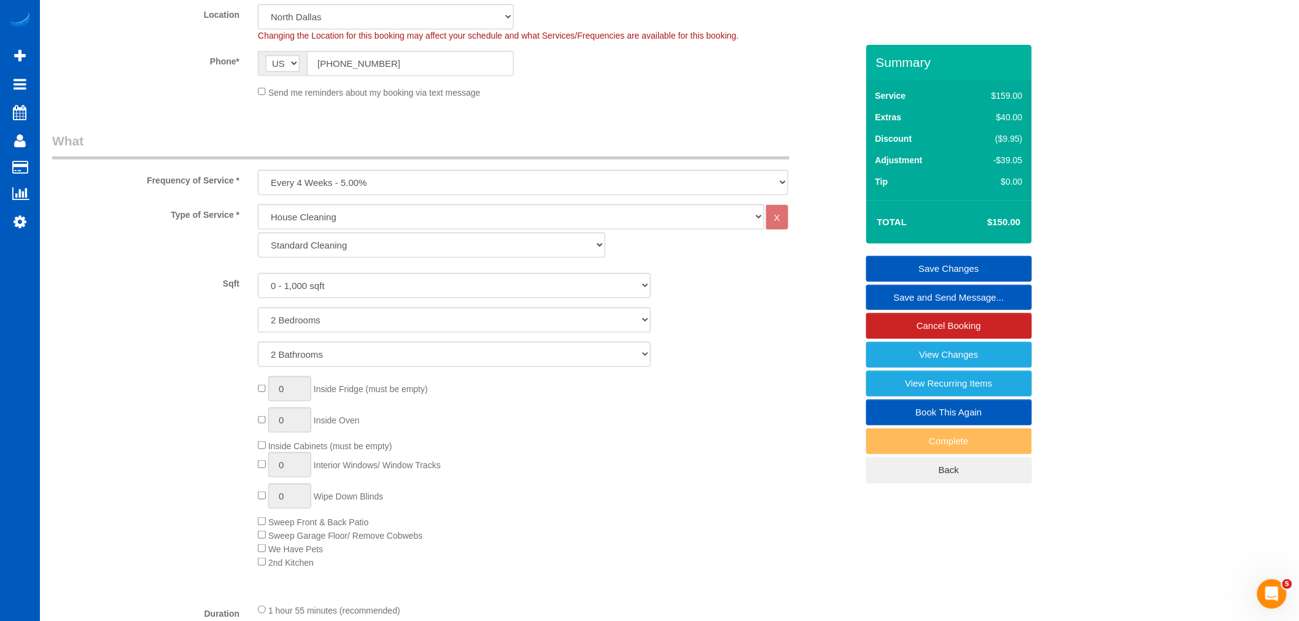
scroll to position [292, 0]
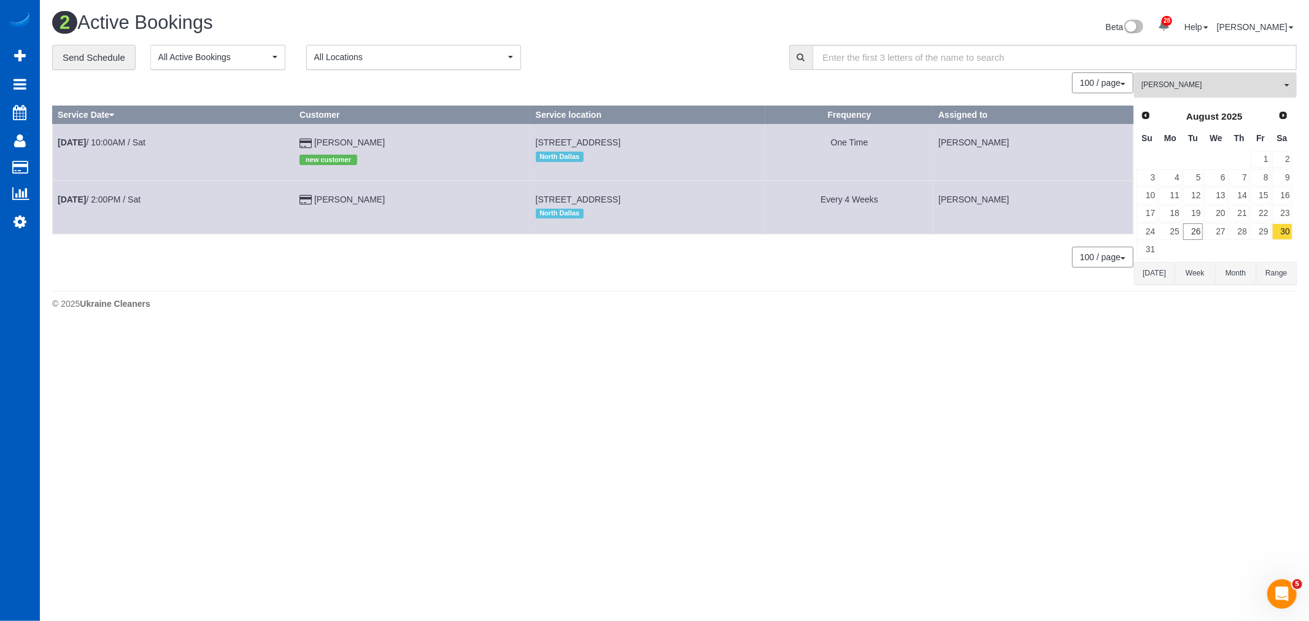
click at [1245, 88] on span "[PERSON_NAME]" at bounding box center [1212, 85] width 140 height 10
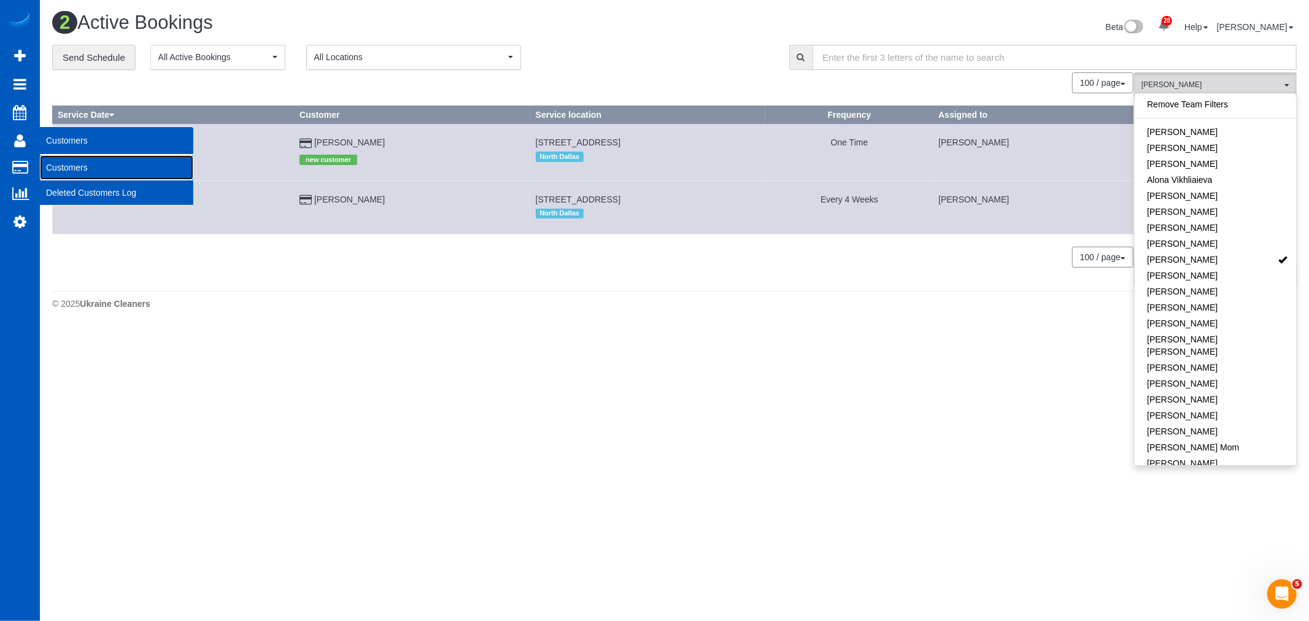
drag, startPoint x: 83, startPoint y: 164, endPoint x: 139, endPoint y: 164, distance: 55.2
click at [83, 164] on link "Customers" at bounding box center [116, 167] width 153 height 25
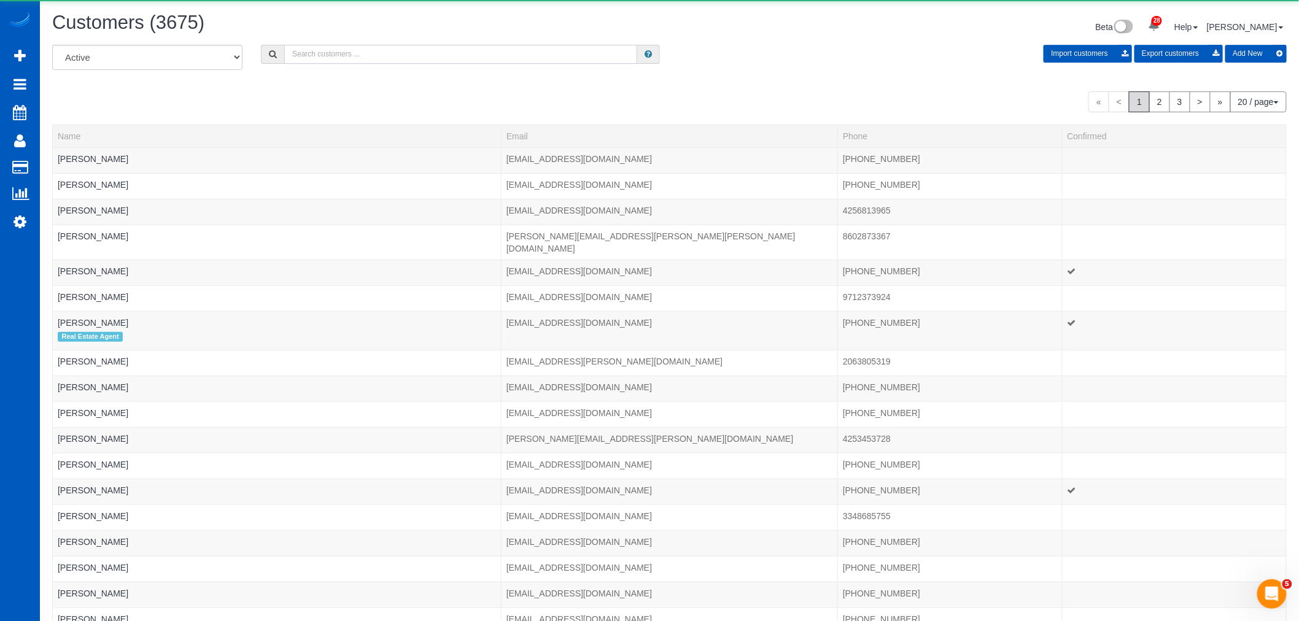
click at [342, 60] on input "text" at bounding box center [460, 54] width 353 height 19
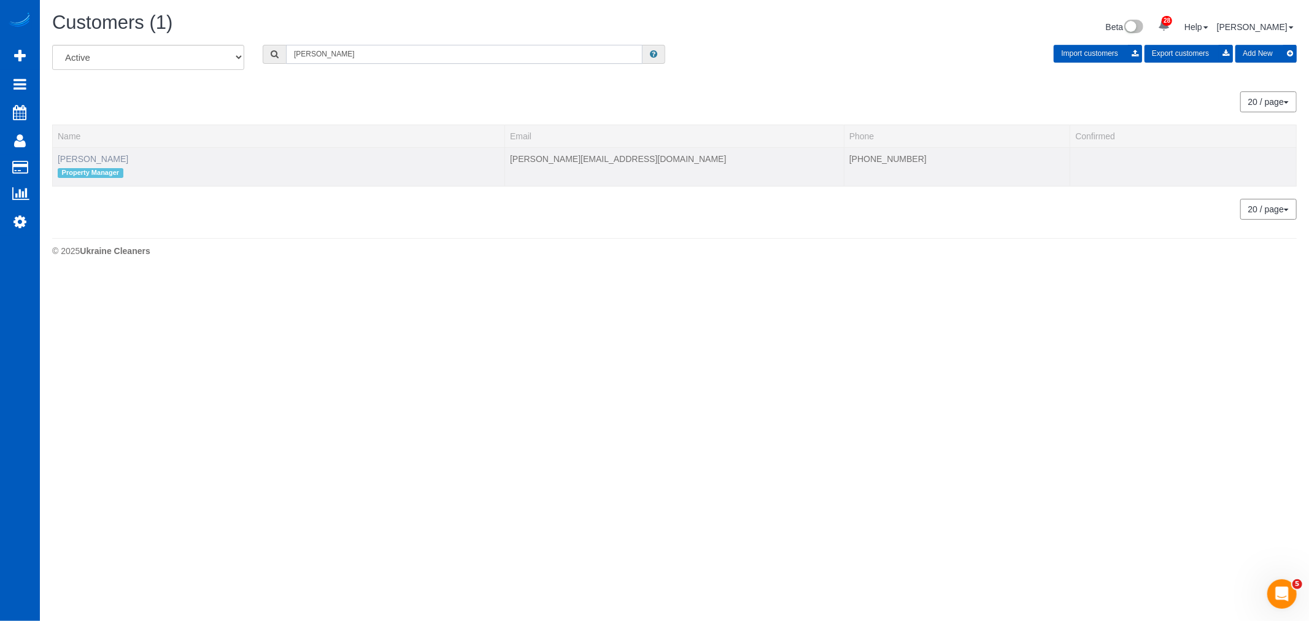
type input "adolfo"
click at [102, 157] on link "Adolfo Martell" at bounding box center [93, 159] width 71 height 10
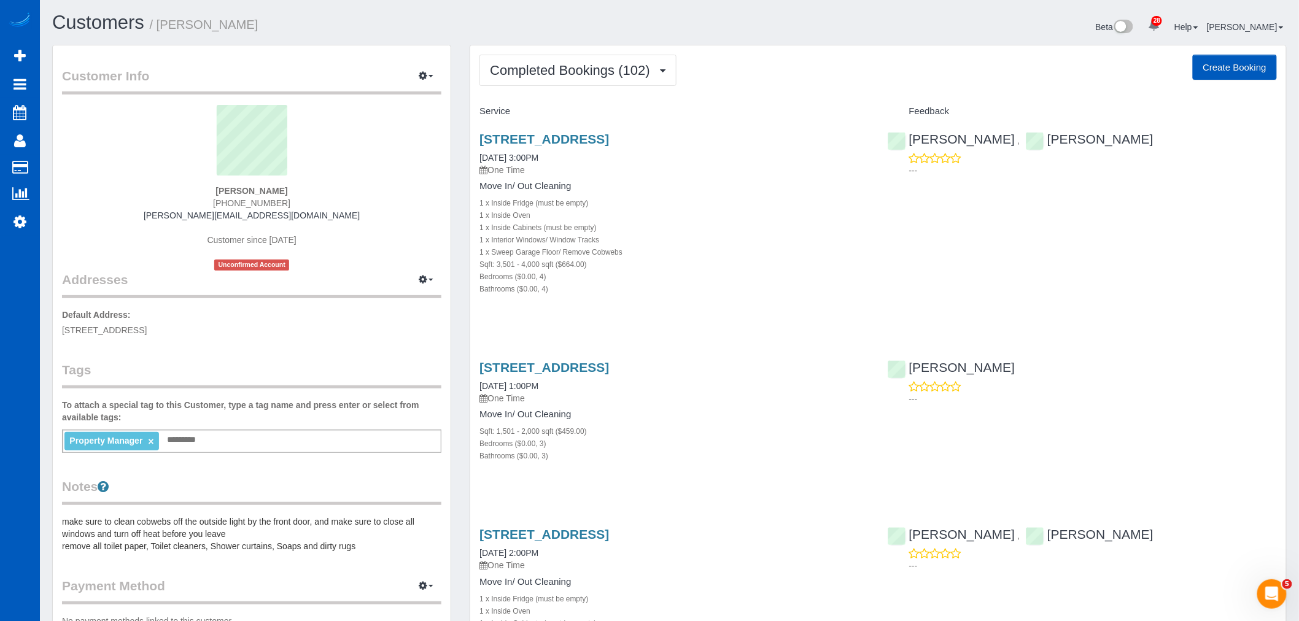
click at [535, 69] on span "Completed Bookings (102)" at bounding box center [573, 70] width 166 height 15
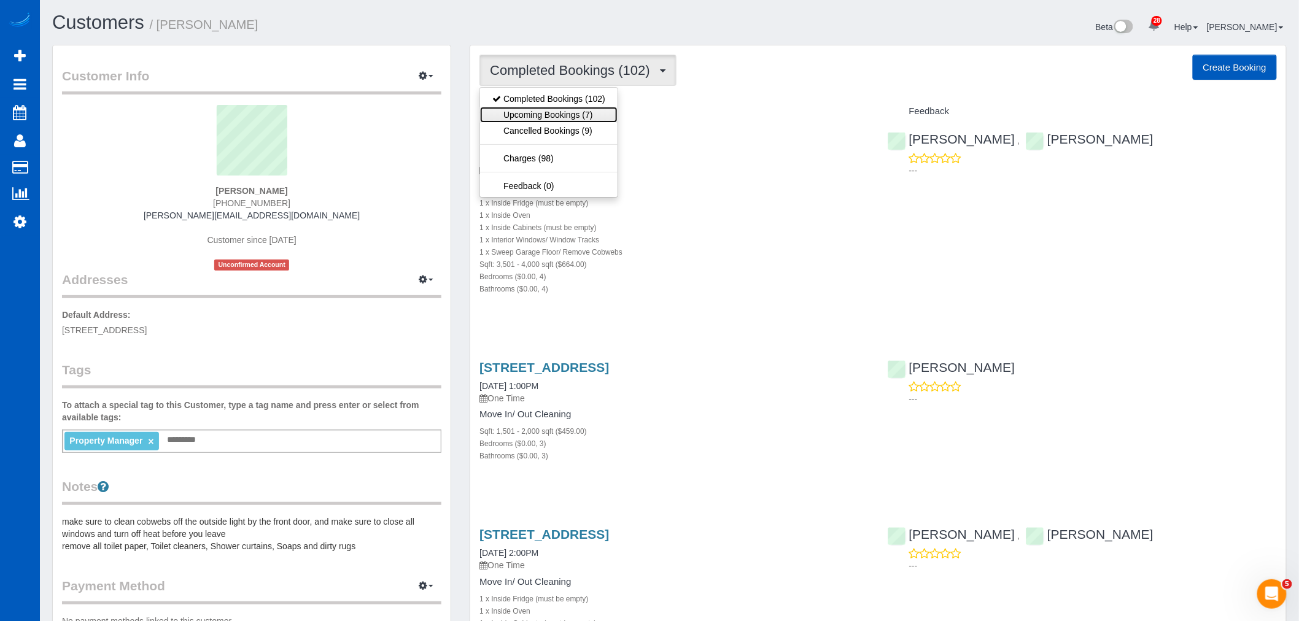
click at [511, 123] on link "Upcoming Bookings (7)" at bounding box center [548, 115] width 137 height 16
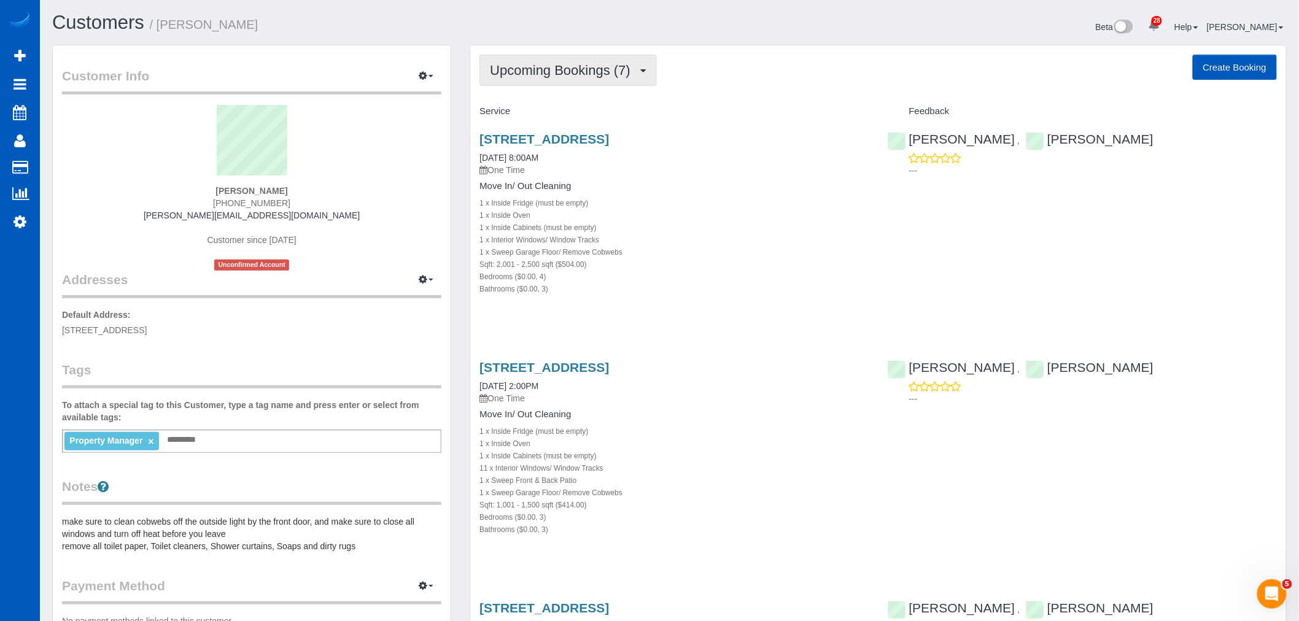
click at [585, 70] on span "Upcoming Bookings (7)" at bounding box center [563, 70] width 147 height 15
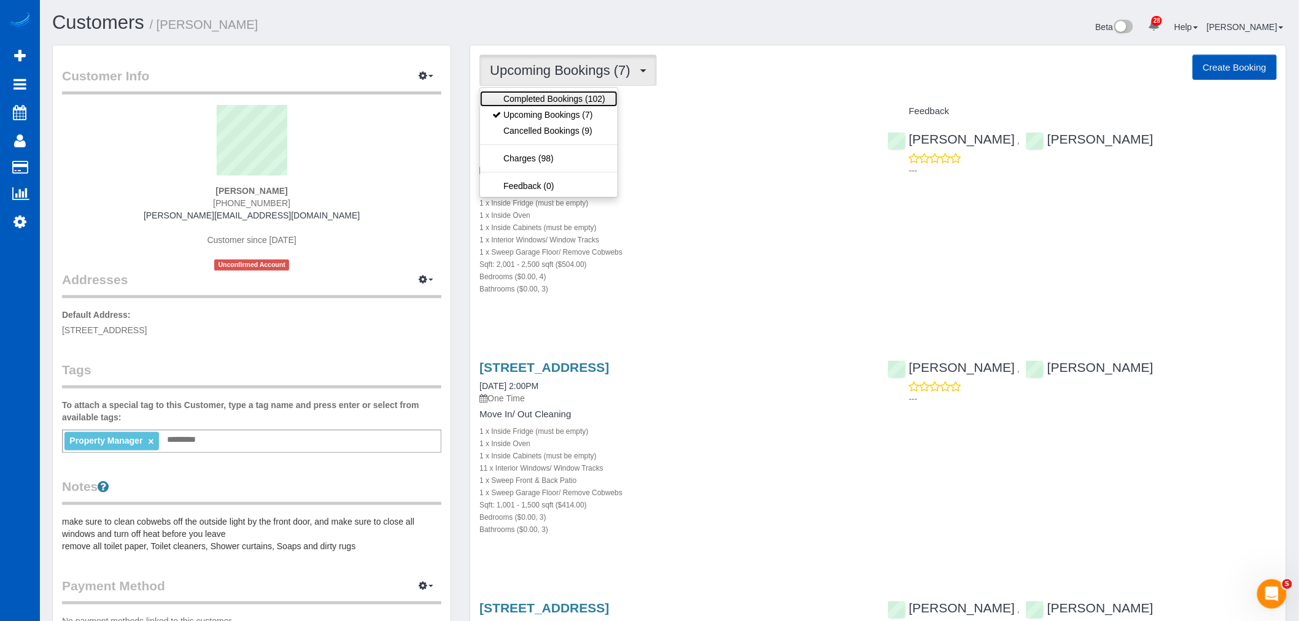
click at [554, 103] on link "Completed Bookings (102)" at bounding box center [548, 99] width 137 height 16
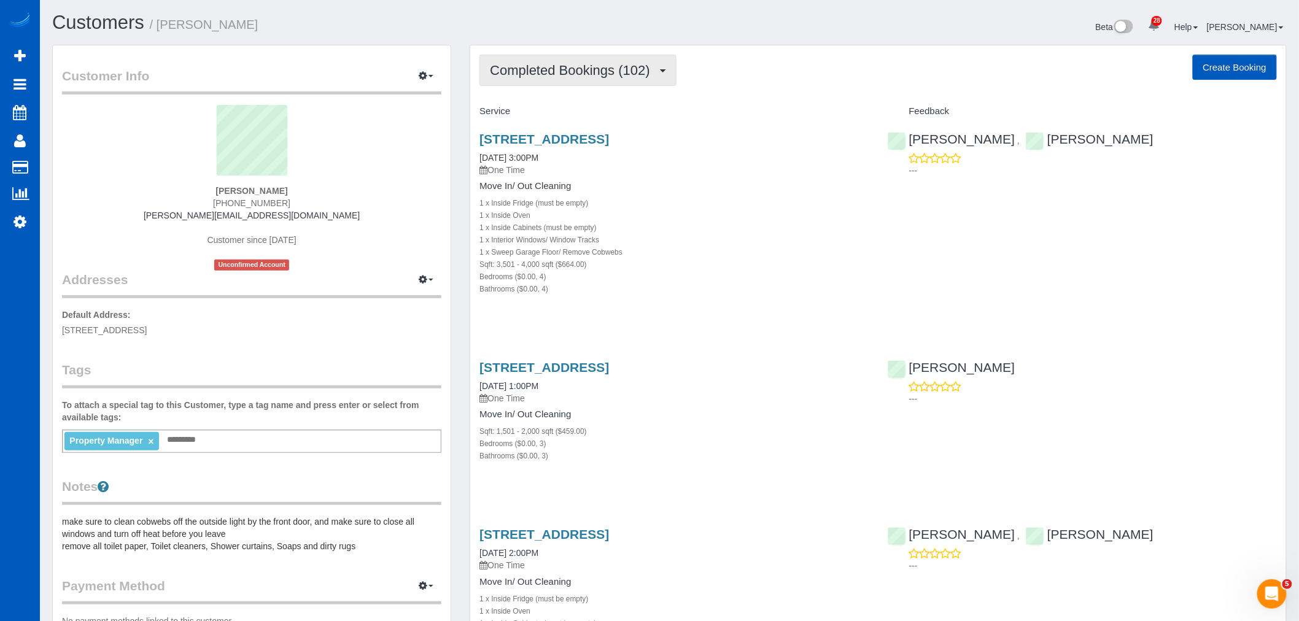
click at [557, 75] on span "Completed Bookings (102)" at bounding box center [573, 70] width 166 height 15
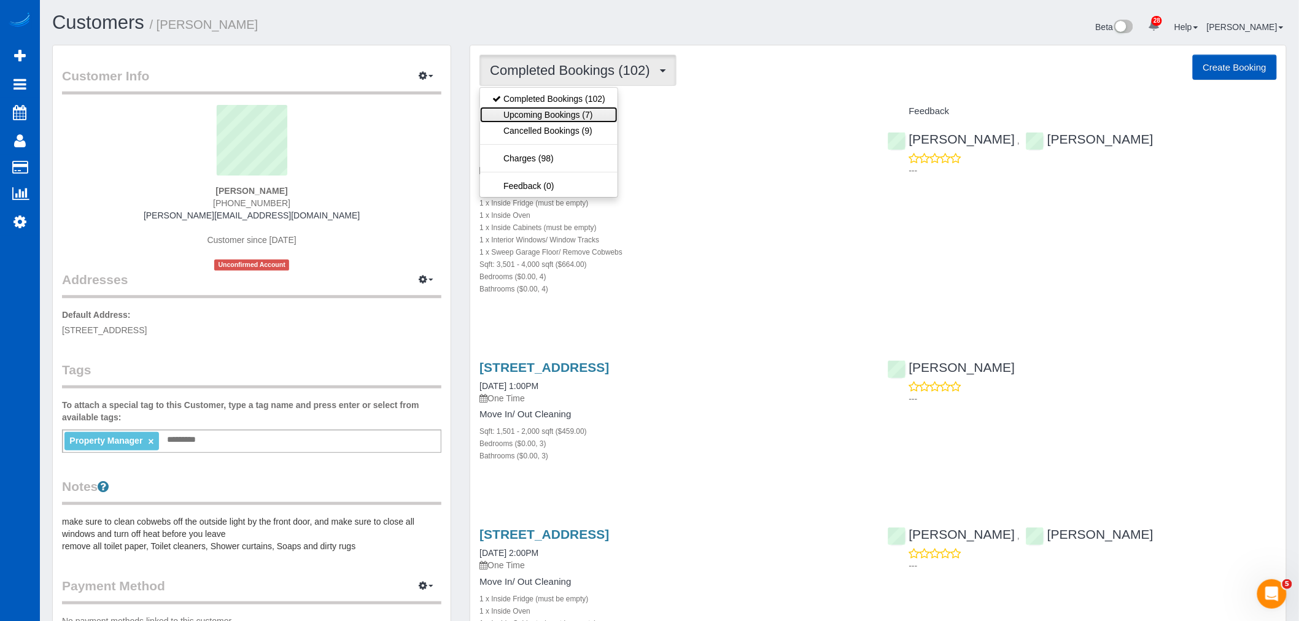
click at [549, 114] on link "Upcoming Bookings (7)" at bounding box center [548, 115] width 137 height 16
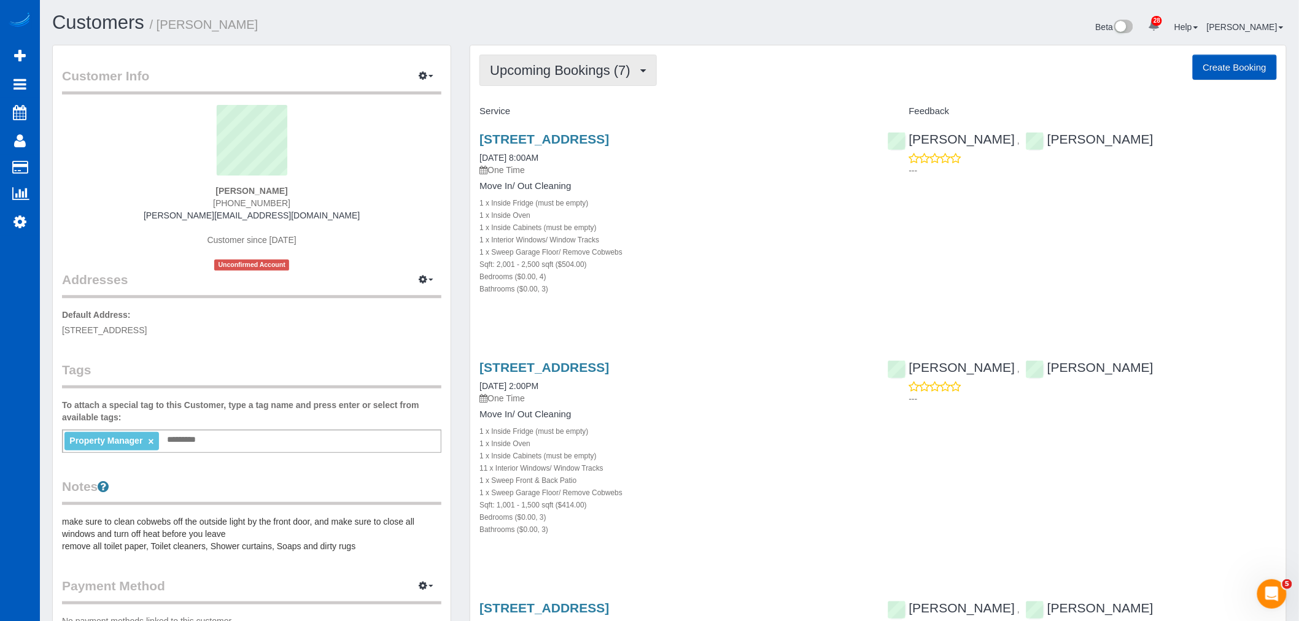
click at [518, 74] on span "Upcoming Bookings (7)" at bounding box center [563, 70] width 147 height 15
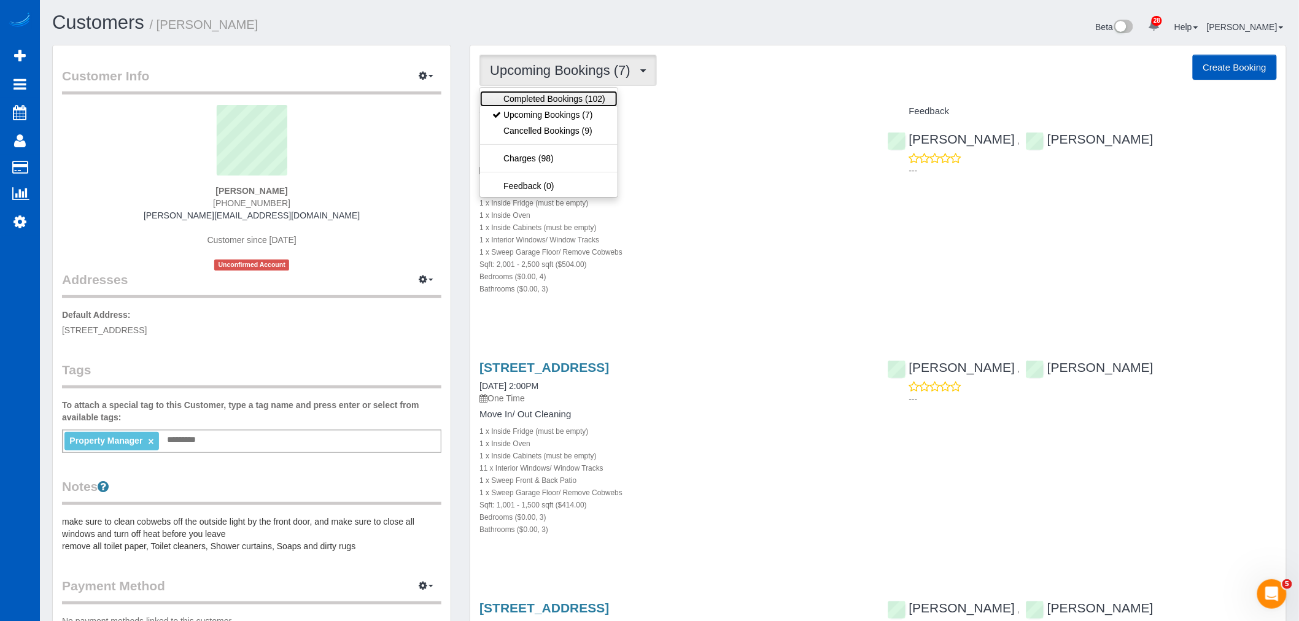
click at [539, 98] on link "Completed Bookings (102)" at bounding box center [548, 99] width 137 height 16
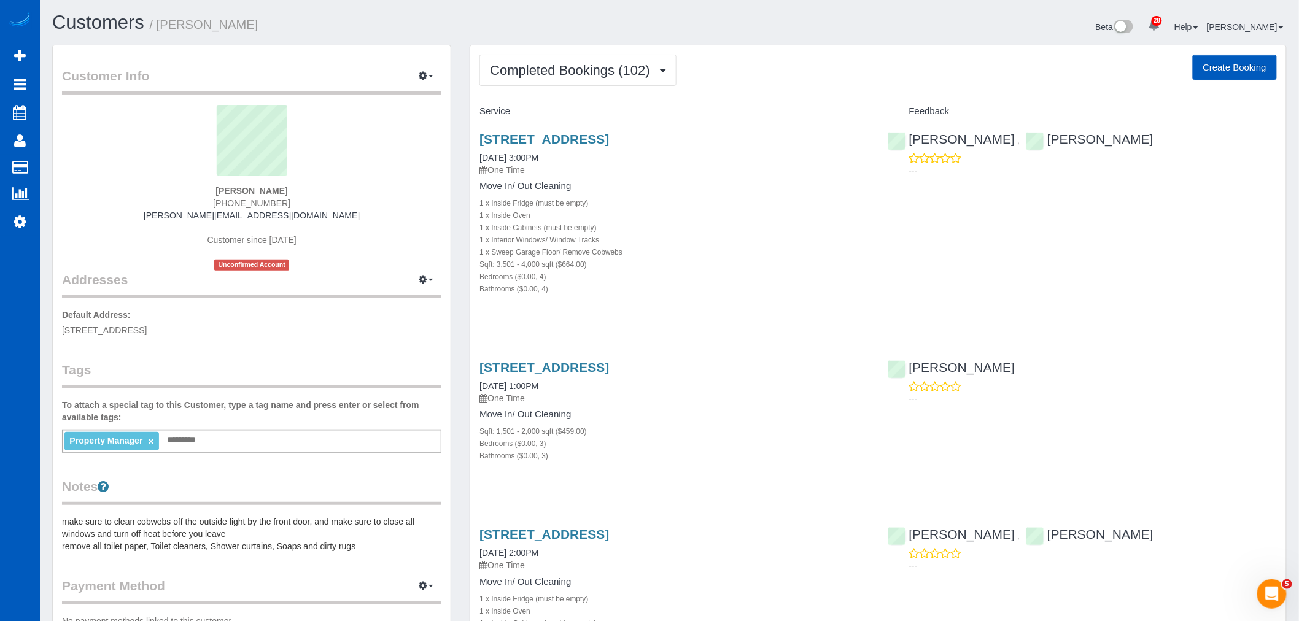
click at [554, 77] on span "Completed Bookings (102)" at bounding box center [573, 70] width 166 height 15
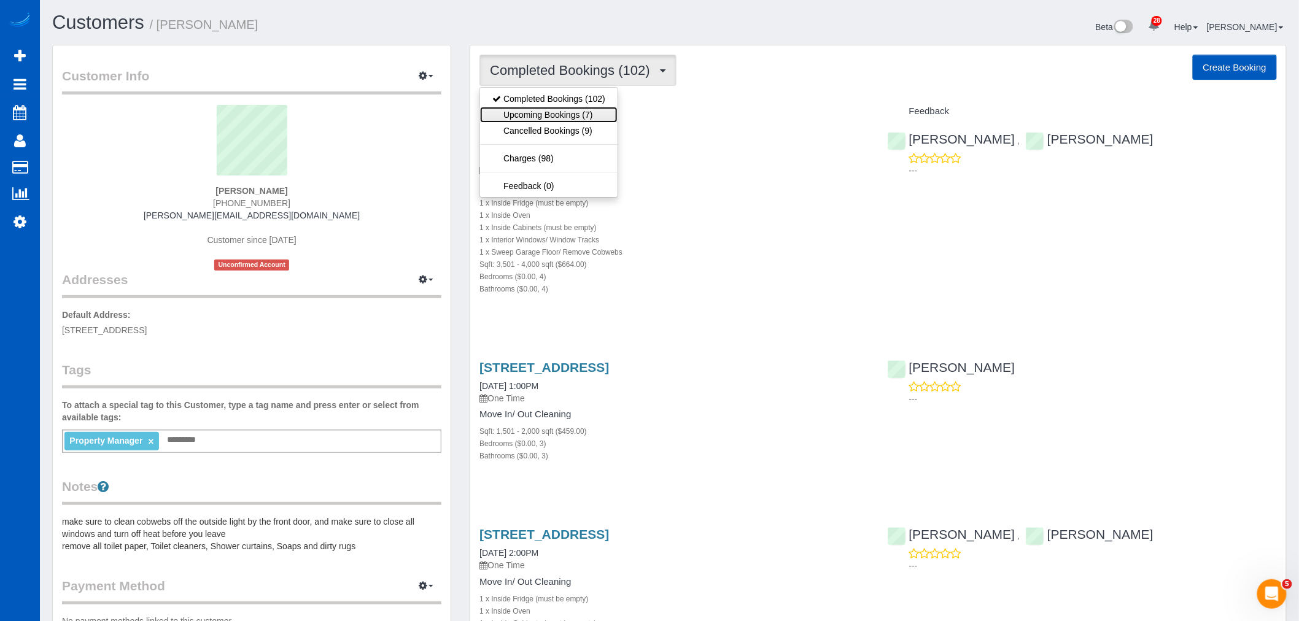
click at [553, 113] on link "Upcoming Bookings (7)" at bounding box center [548, 115] width 137 height 16
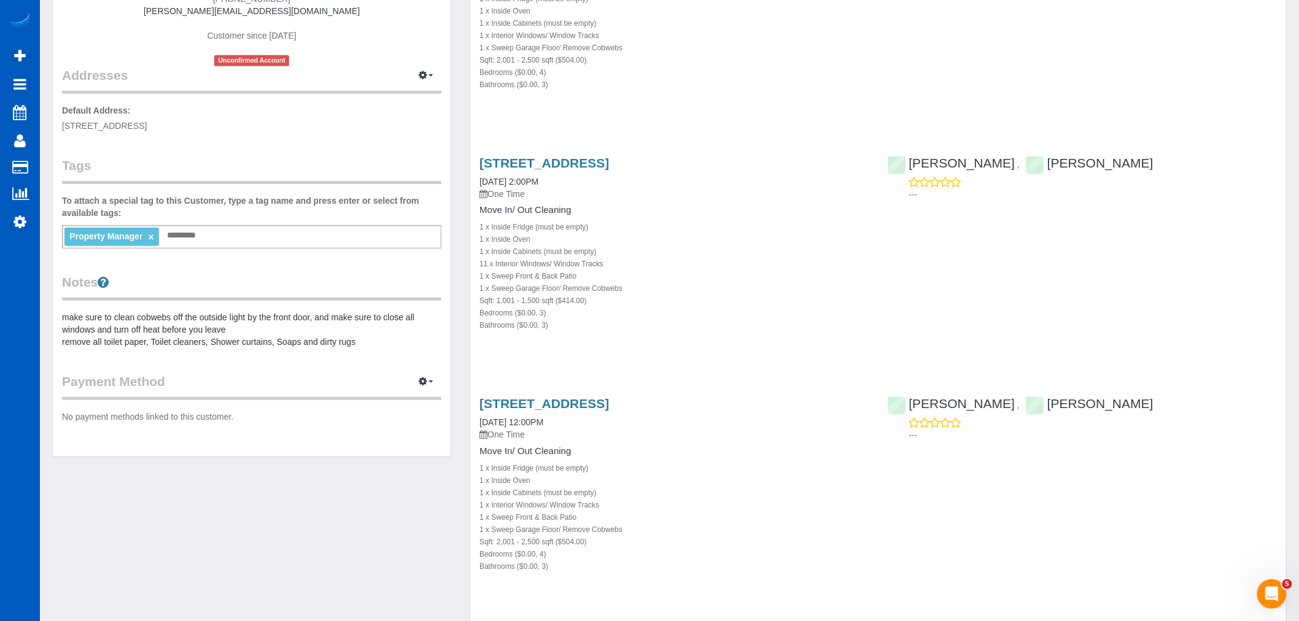
scroll to position [272, 0]
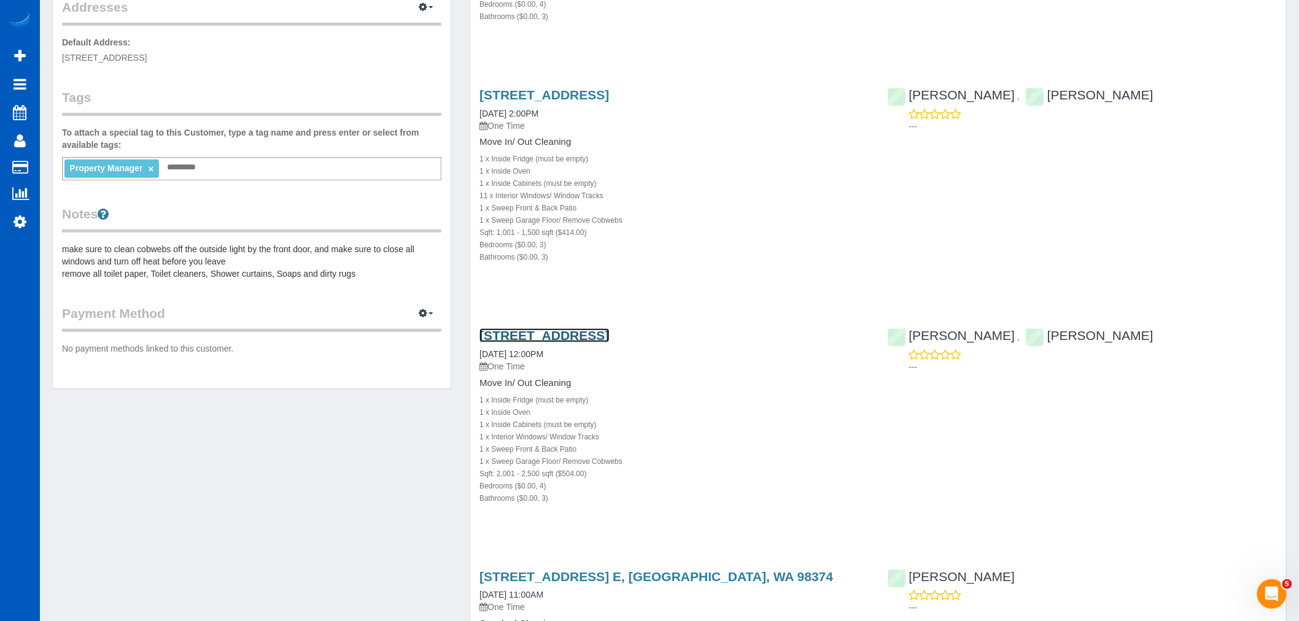
click at [507, 333] on link "24310 117th Ave Se, Kent, WA 98030" at bounding box center [543, 335] width 129 height 14
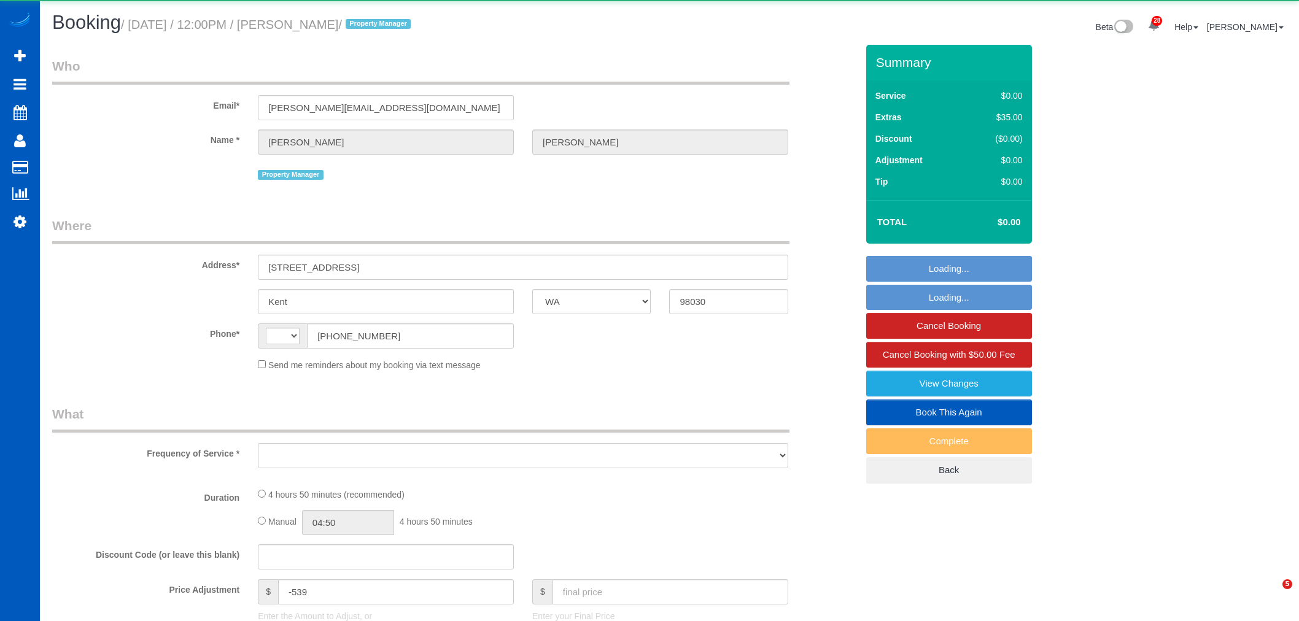
select select "WA"
select select "string:[GEOGRAPHIC_DATA]"
select select "object:1474"
select select "199"
select select "2001"
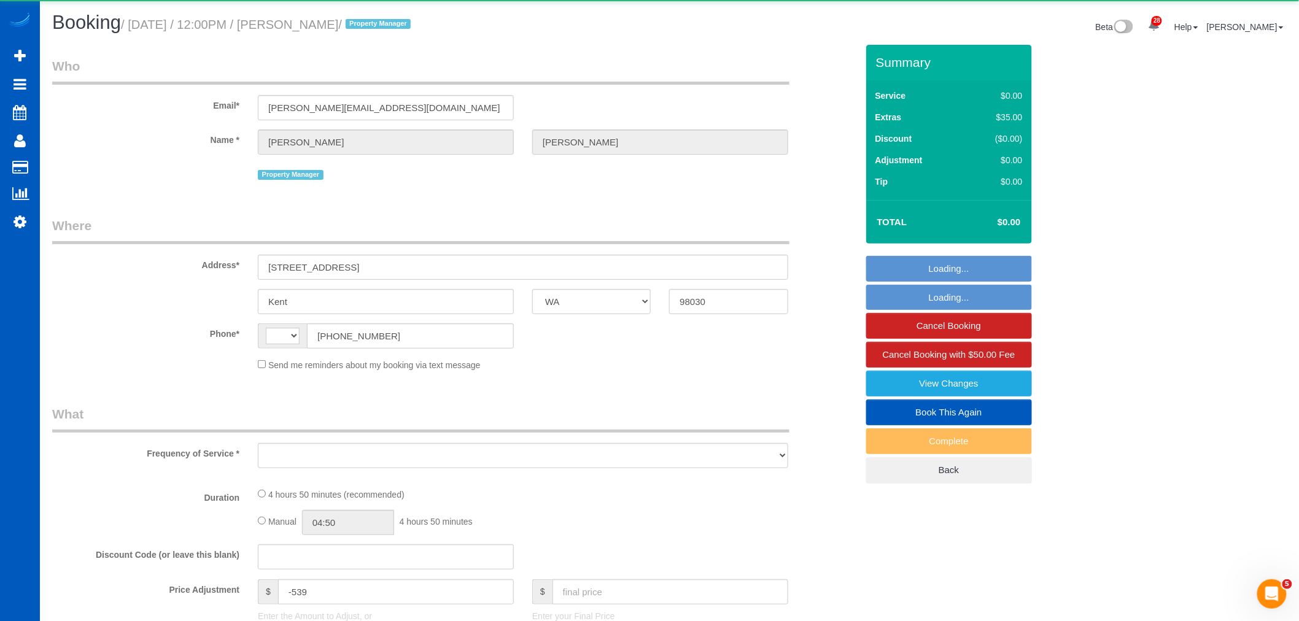
select select "4"
select select "3"
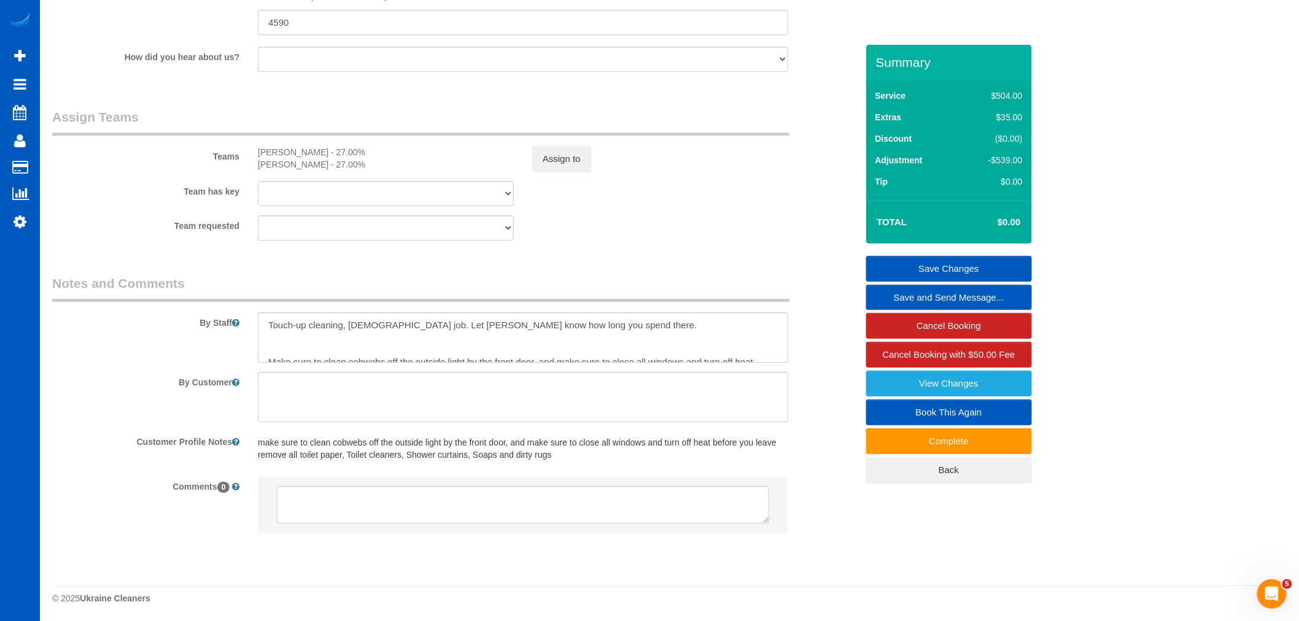
scroll to position [1603, 0]
click at [351, 341] on textarea at bounding box center [523, 336] width 530 height 50
click at [651, 351] on textarea at bounding box center [523, 336] width 530 height 50
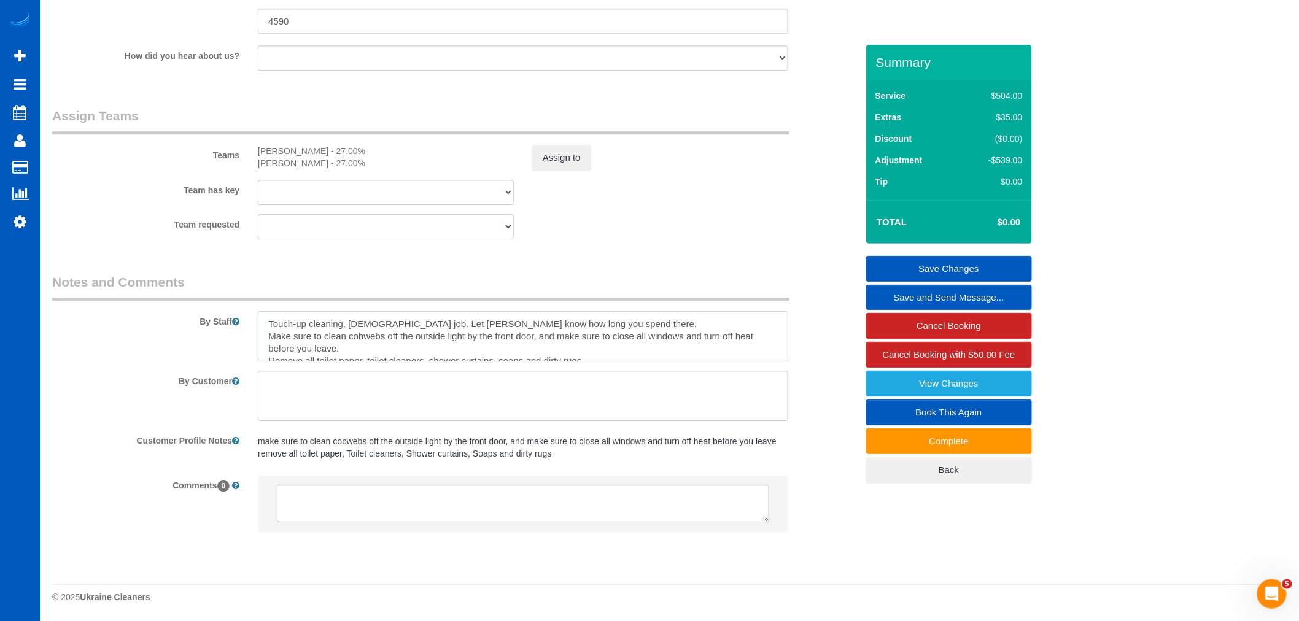
click at [442, 354] on textarea at bounding box center [523, 336] width 530 height 50
type textarea "Touch-up cleaning, hourly job. Let Anna know how long you spend there. Make sur…"
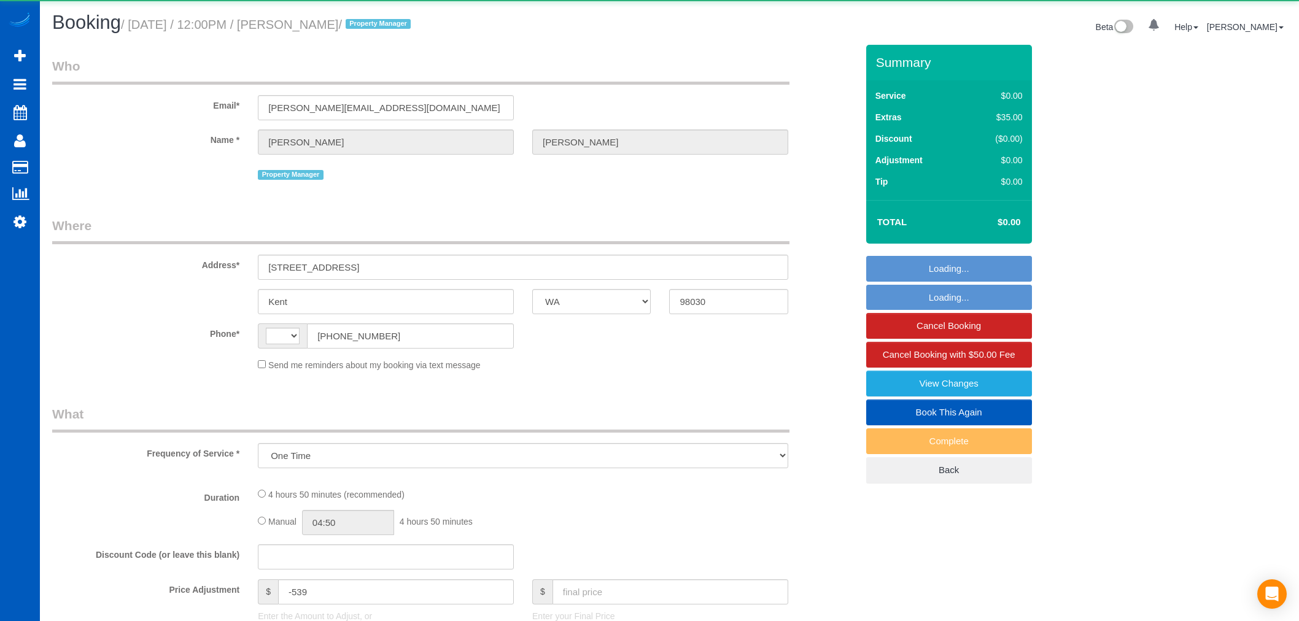
select select "WA"
select select "object:1117"
select select "string:[GEOGRAPHIC_DATA]"
select select "199"
select select "2001"
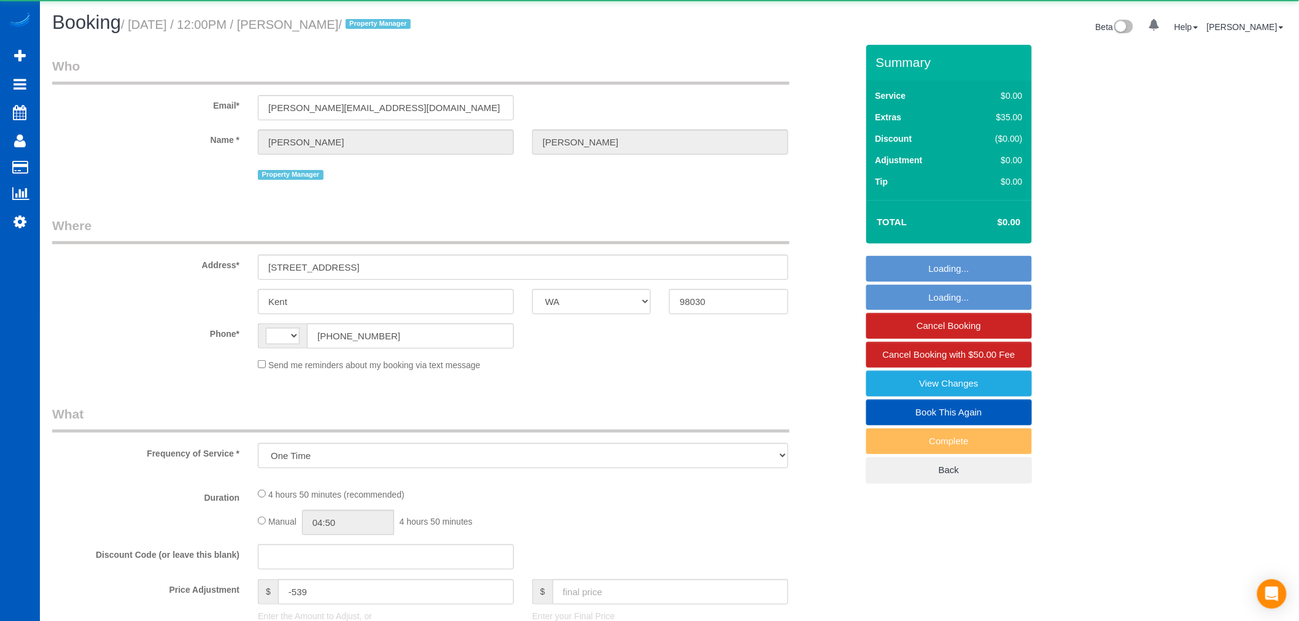
select select "4"
select select "3"
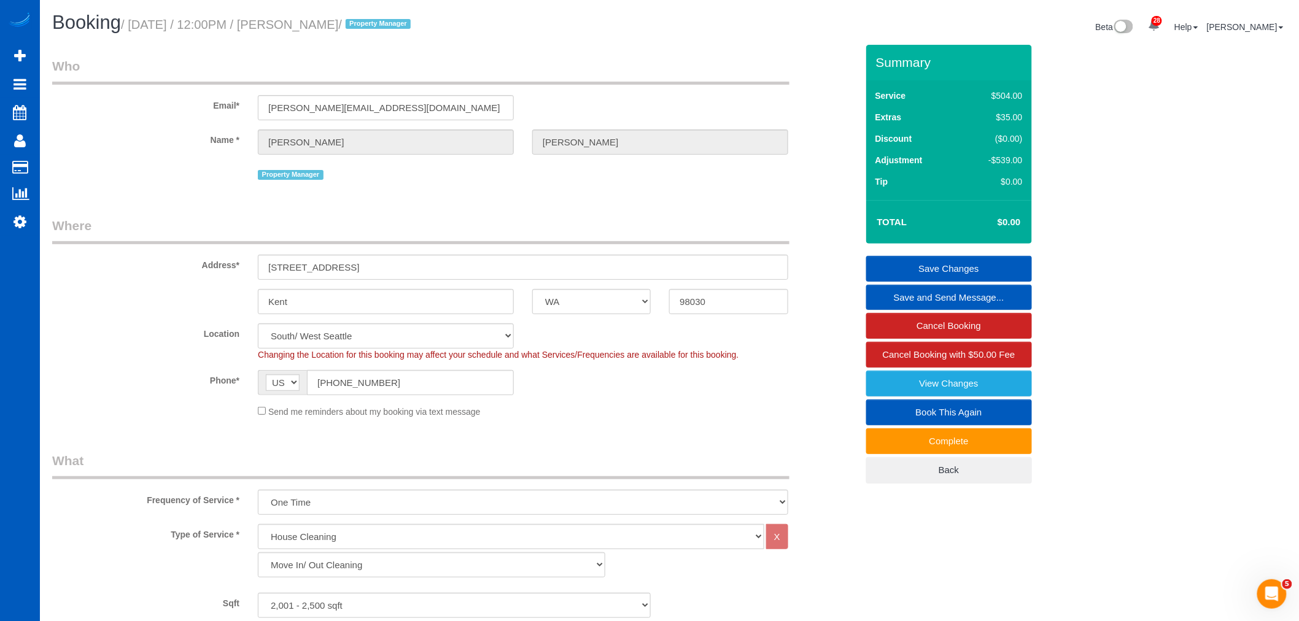
scroll to position [136, 0]
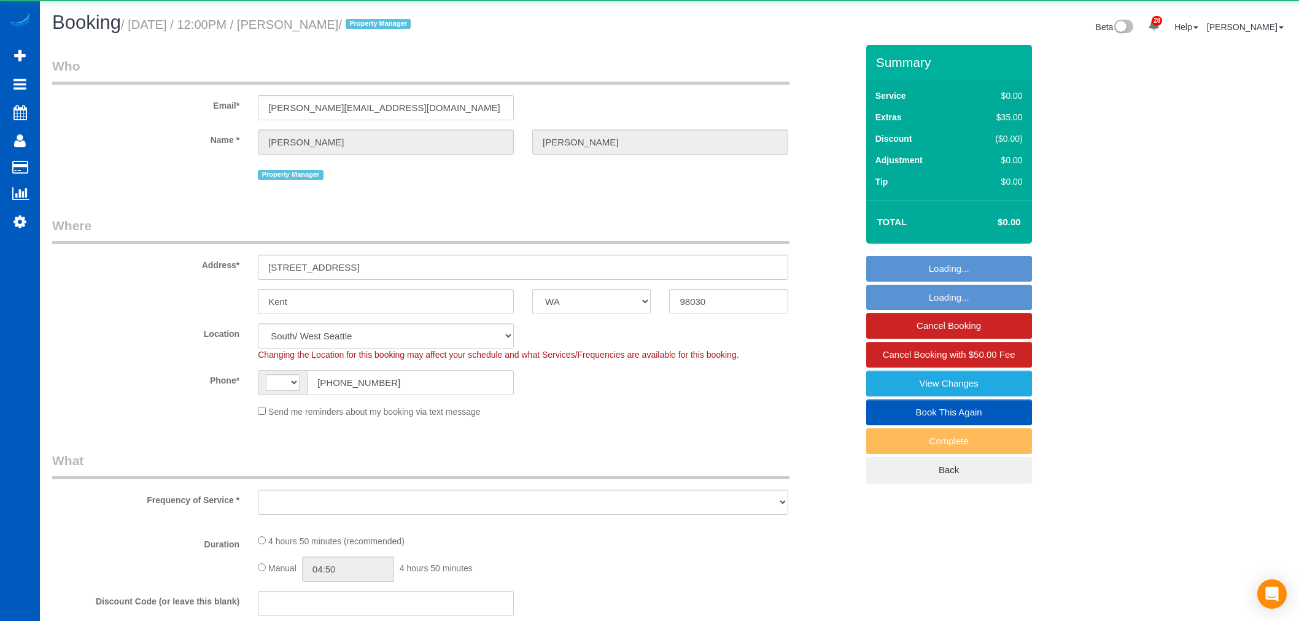
select select "WA"
select select "string:[GEOGRAPHIC_DATA]"
select select "object:1117"
select select "199"
select select "2001"
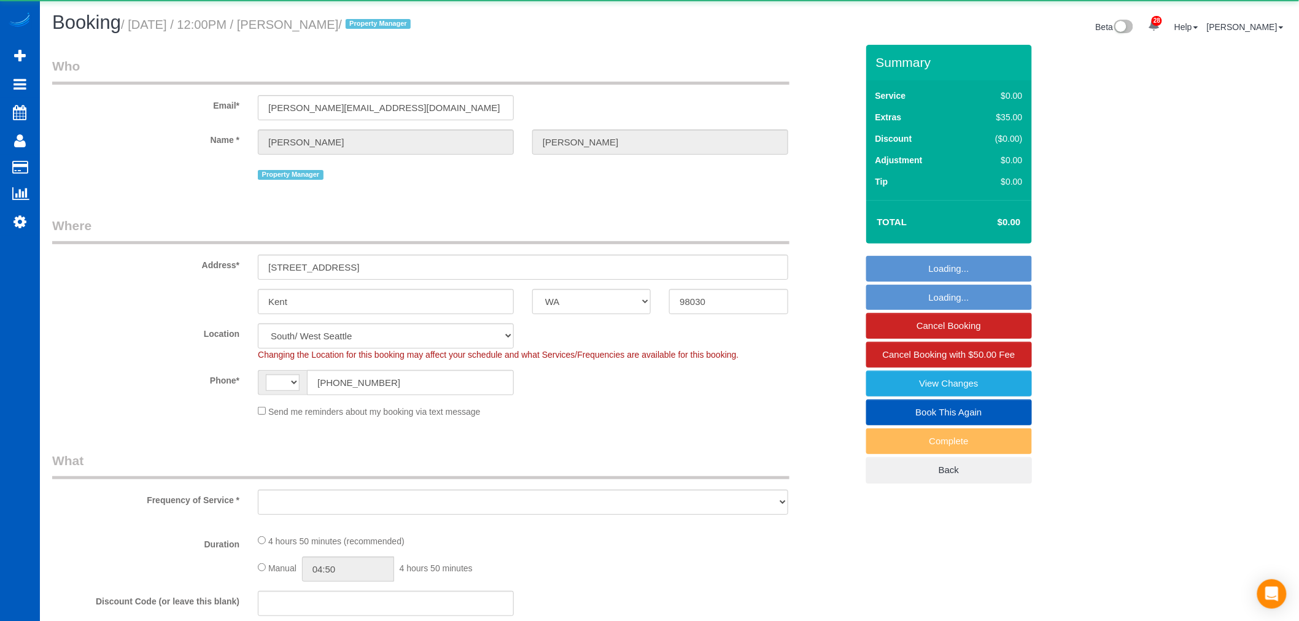
select select "4"
select select "3"
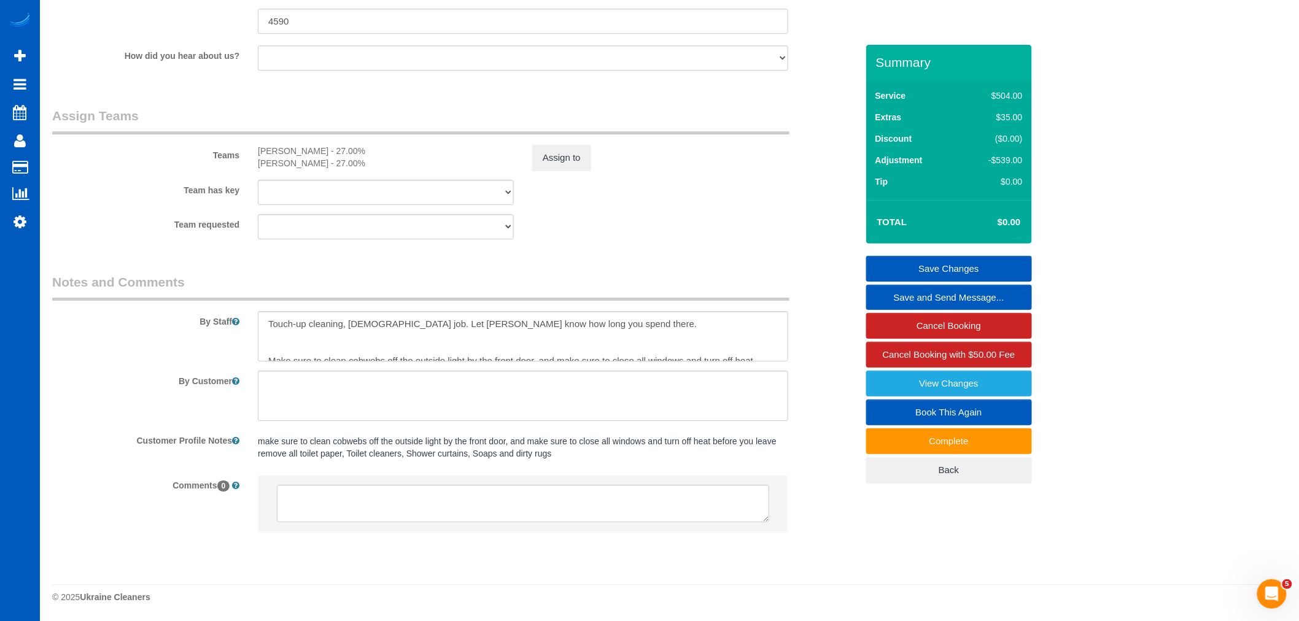
scroll to position [1603, 0]
click at [442, 340] on textarea at bounding box center [523, 336] width 530 height 50
click at [320, 331] on textarea at bounding box center [523, 336] width 530 height 50
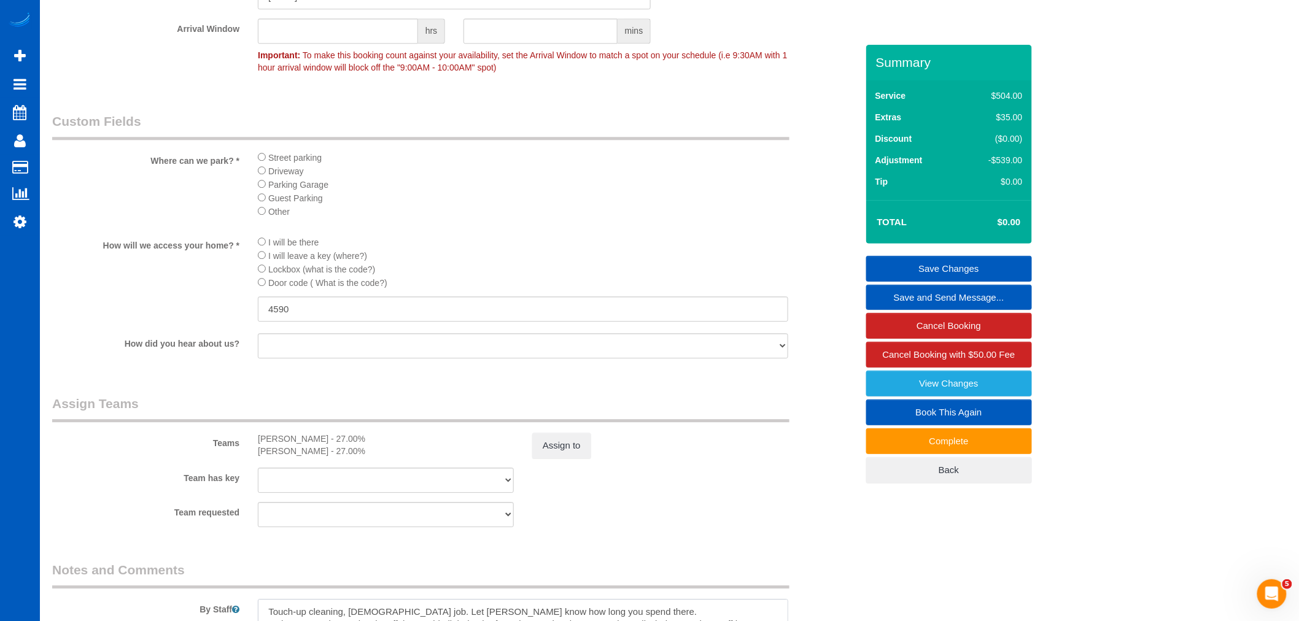
scroll to position [886, 0]
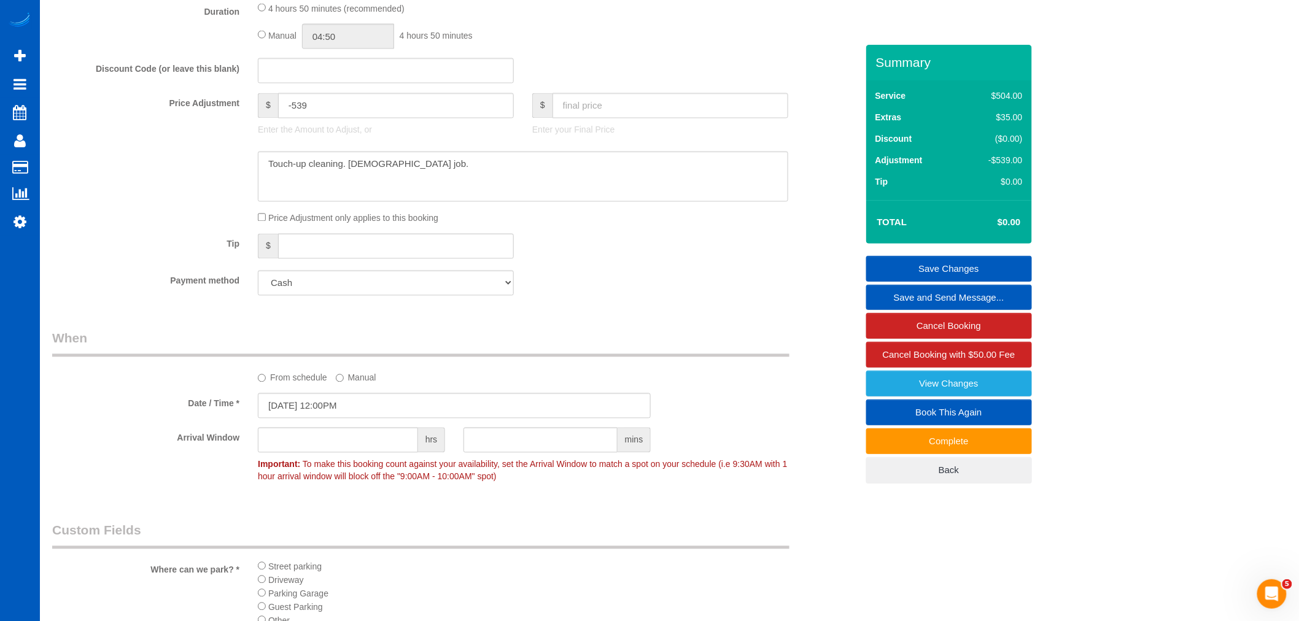
type textarea "Touch-up cleaning, [DEMOGRAPHIC_DATA] job. Let [PERSON_NAME] know how long you …"
drag, startPoint x: 341, startPoint y: 175, endPoint x: 411, endPoint y: 183, distance: 70.4
click at [411, 183] on textarea at bounding box center [523, 177] width 530 height 50
click at [397, 182] on textarea at bounding box center [523, 177] width 530 height 50
drag, startPoint x: 347, startPoint y: 175, endPoint x: 346, endPoint y: 199, distance: 24.0
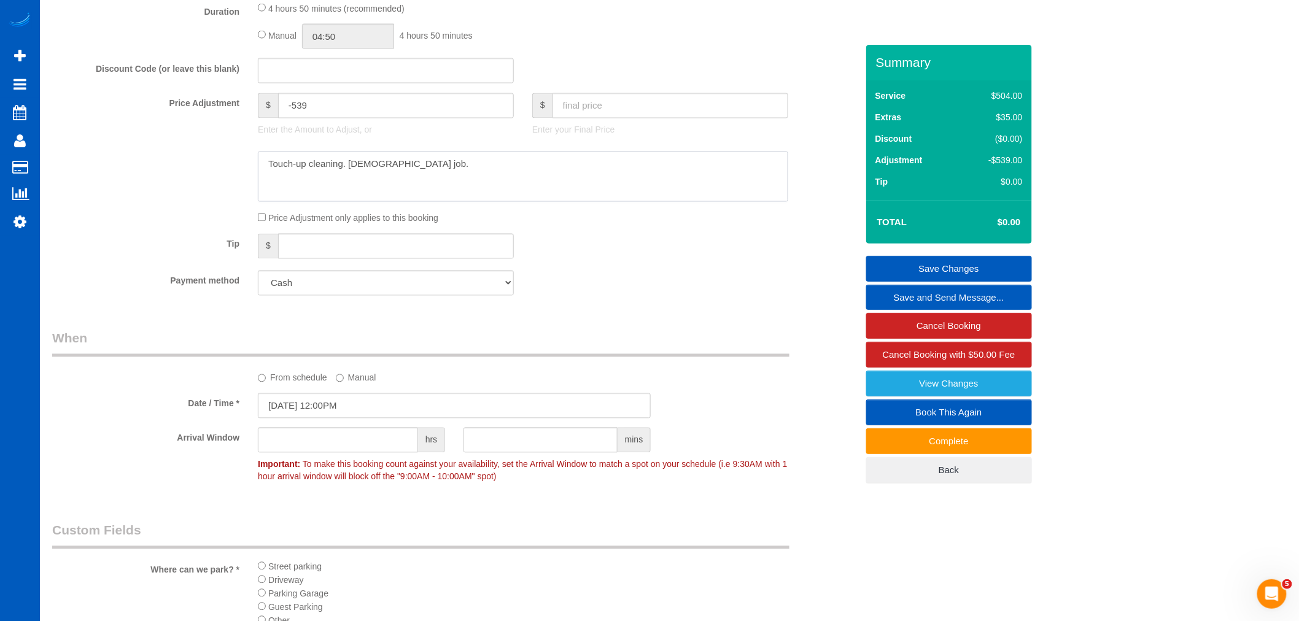
click at [346, 199] on textarea at bounding box center [523, 177] width 530 height 50
click at [415, 180] on textarea at bounding box center [523, 177] width 530 height 50
click at [21, 219] on icon at bounding box center [20, 221] width 13 height 15
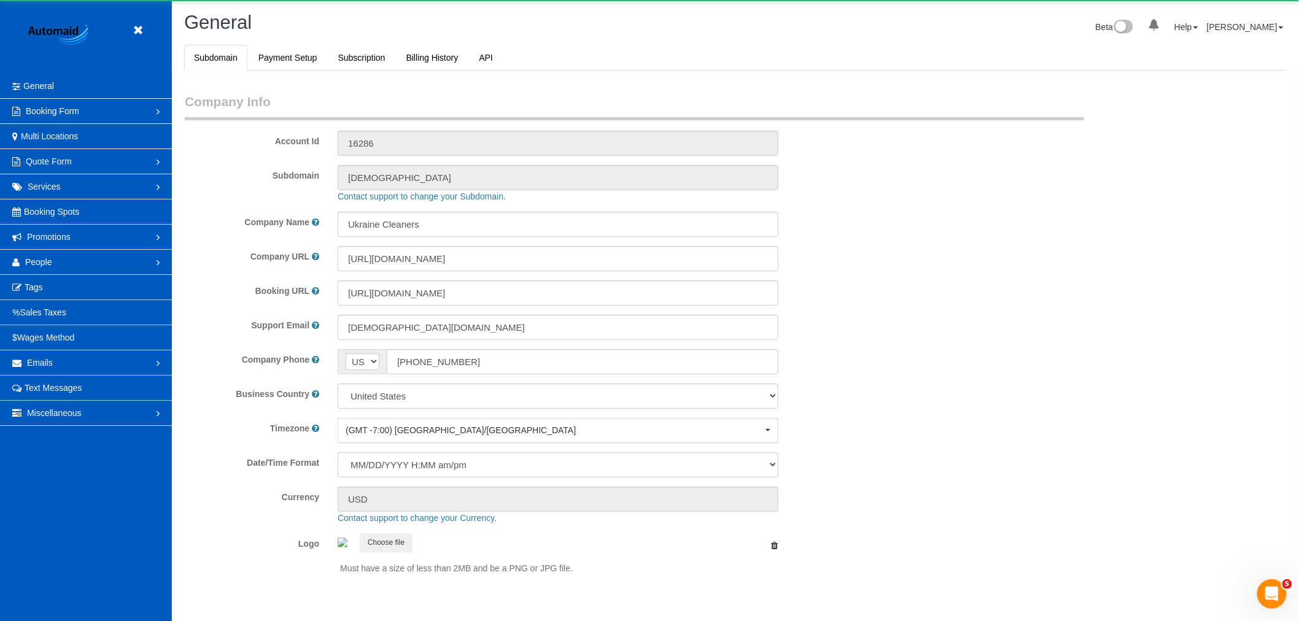
select select "1"
click at [59, 271] on link "People" at bounding box center [86, 262] width 172 height 25
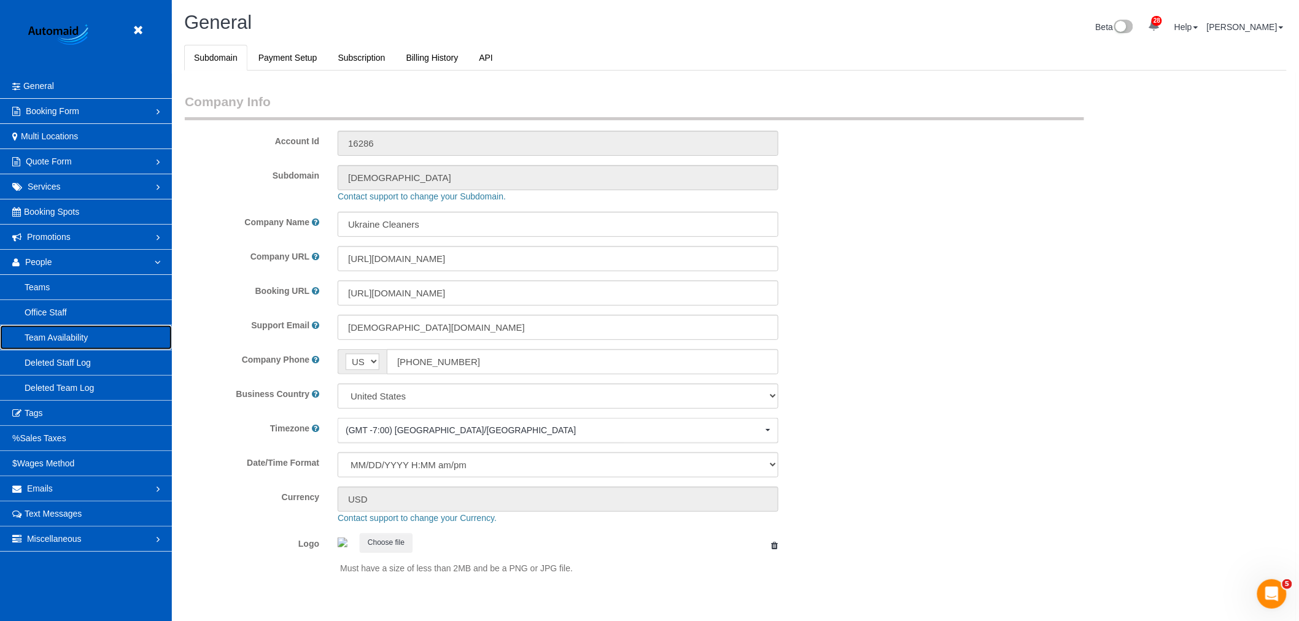
click at [65, 336] on link "Team Availability" at bounding box center [86, 337] width 172 height 25
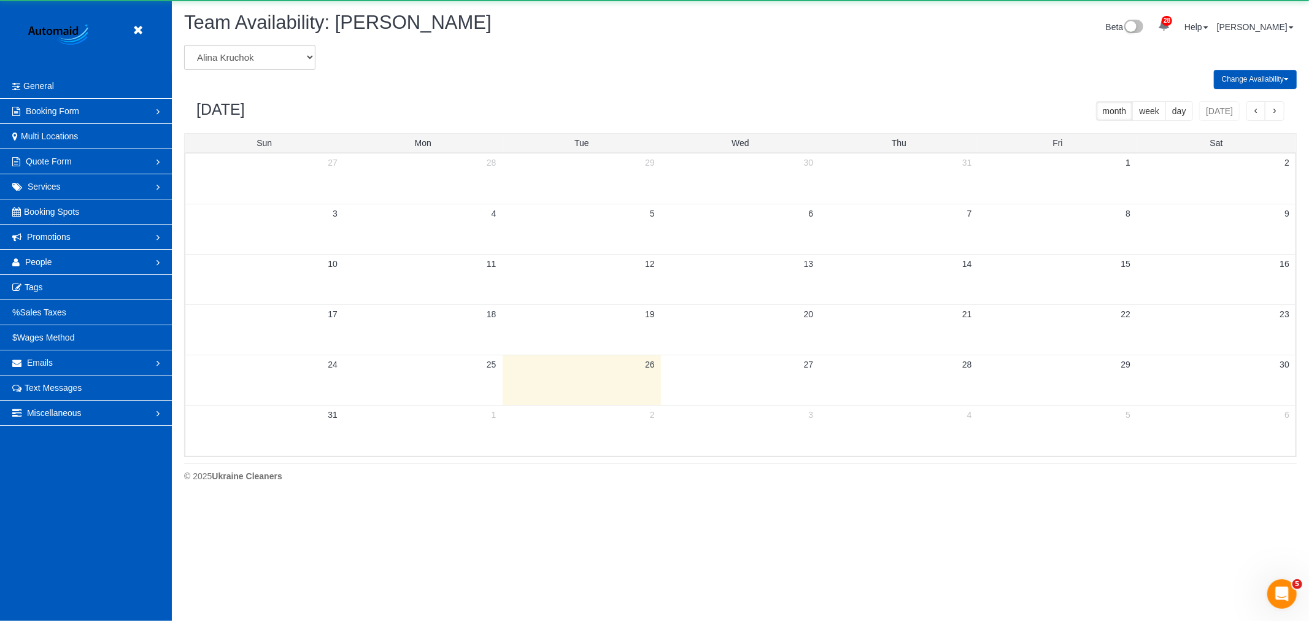
scroll to position [501, 1309]
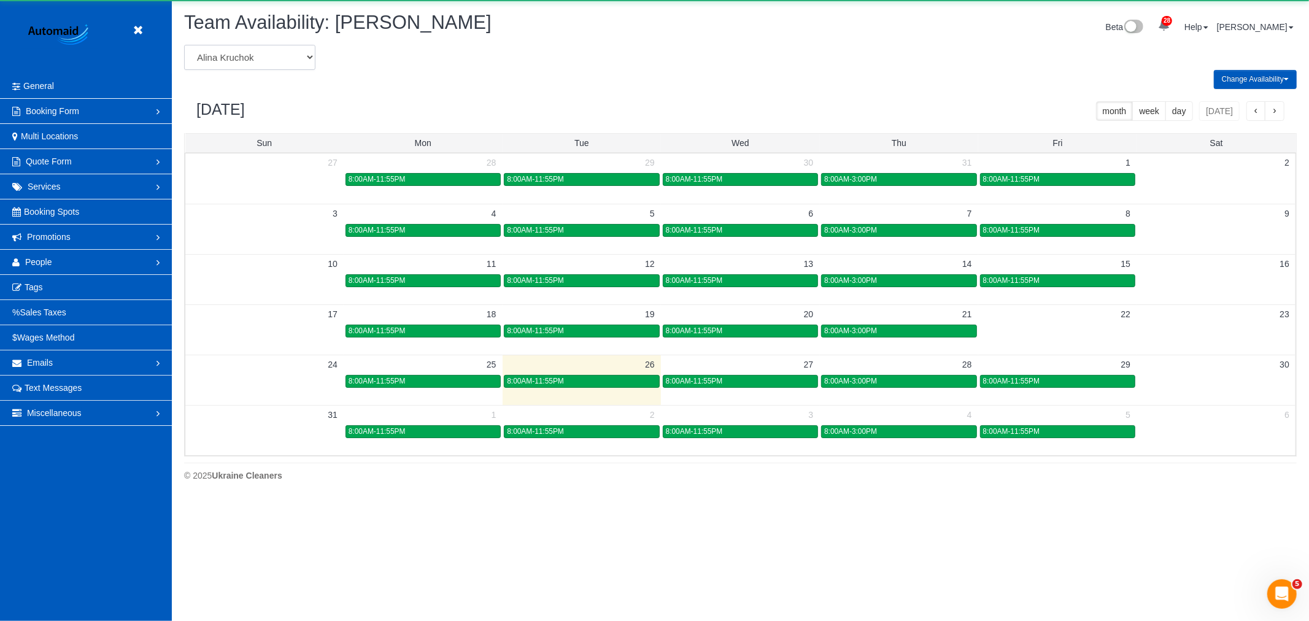
click at [235, 58] on select "Alina Kruchok Alona Kulish Alona Tarasiuk Alona Vikhliaieva Anastasiia Demchenk…" at bounding box center [249, 57] width 131 height 25
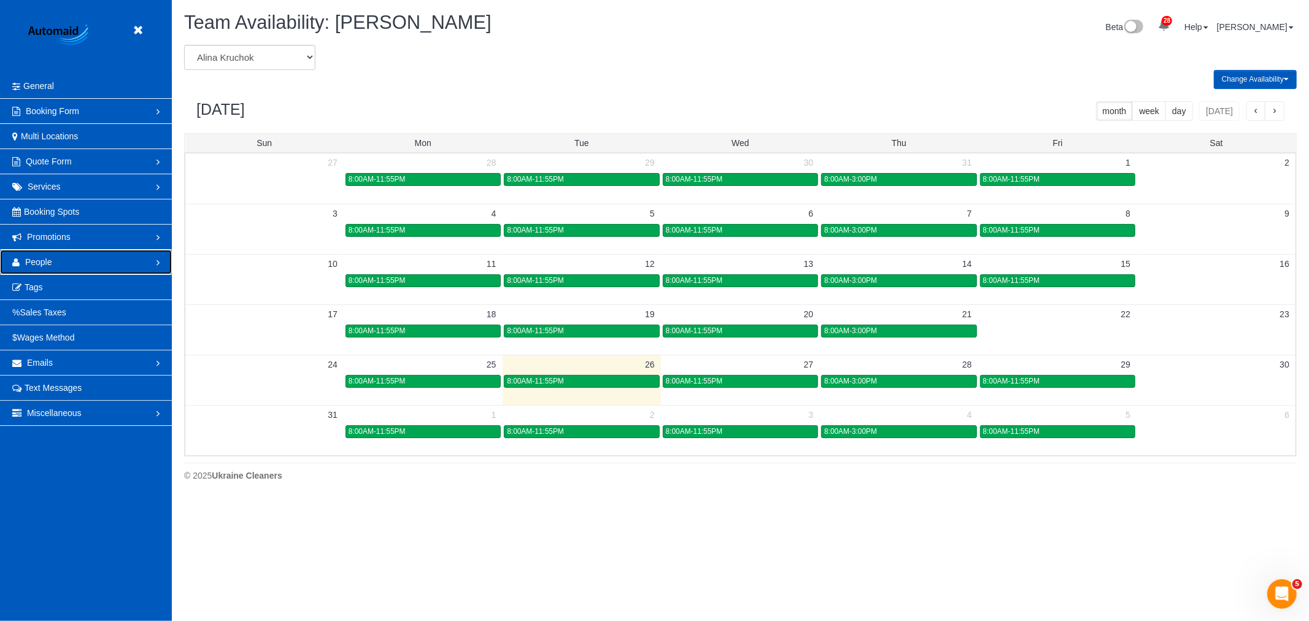
click at [89, 255] on link "People" at bounding box center [86, 262] width 172 height 25
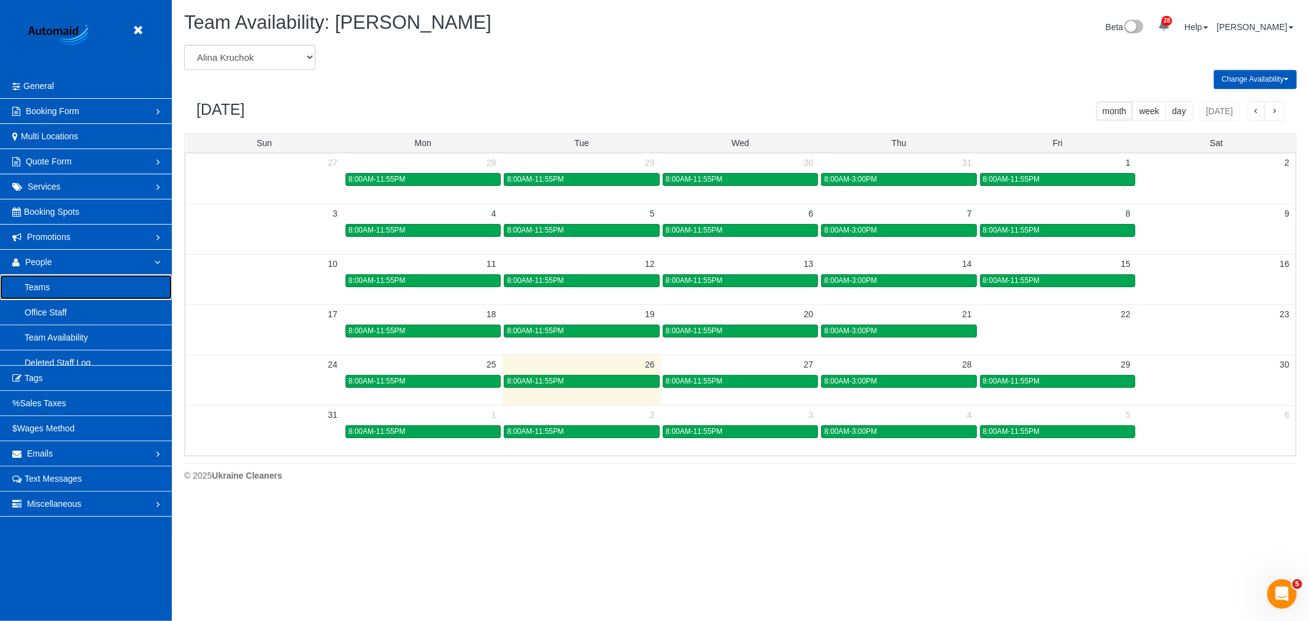
click at [58, 284] on link "Teams" at bounding box center [86, 287] width 172 height 25
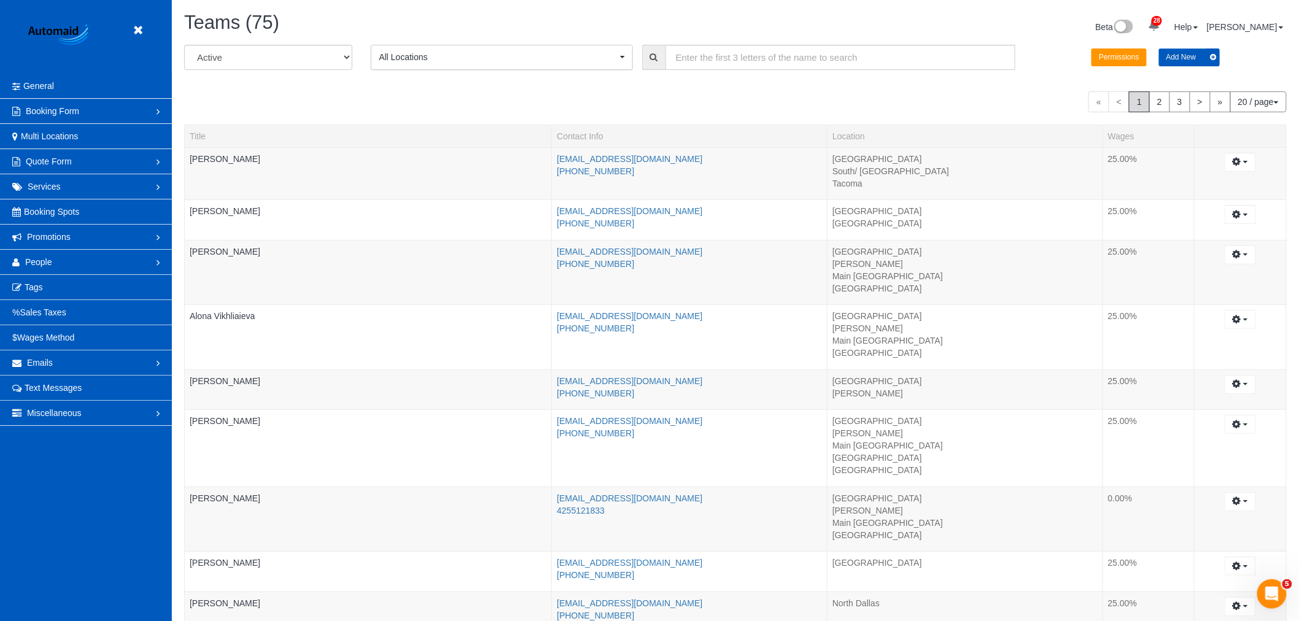
drag, startPoint x: 123, startPoint y: 6, endPoint x: 152, endPoint y: 25, distance: 35.1
click at [145, 20] on header "Beta" at bounding box center [86, 37] width 172 height 74
click at [152, 26] on header "Beta" at bounding box center [86, 37] width 172 height 74
drag, startPoint x: 133, startPoint y: 34, endPoint x: 141, endPoint y: 39, distance: 9.9
click at [133, 35] on icon at bounding box center [137, 30] width 15 height 15
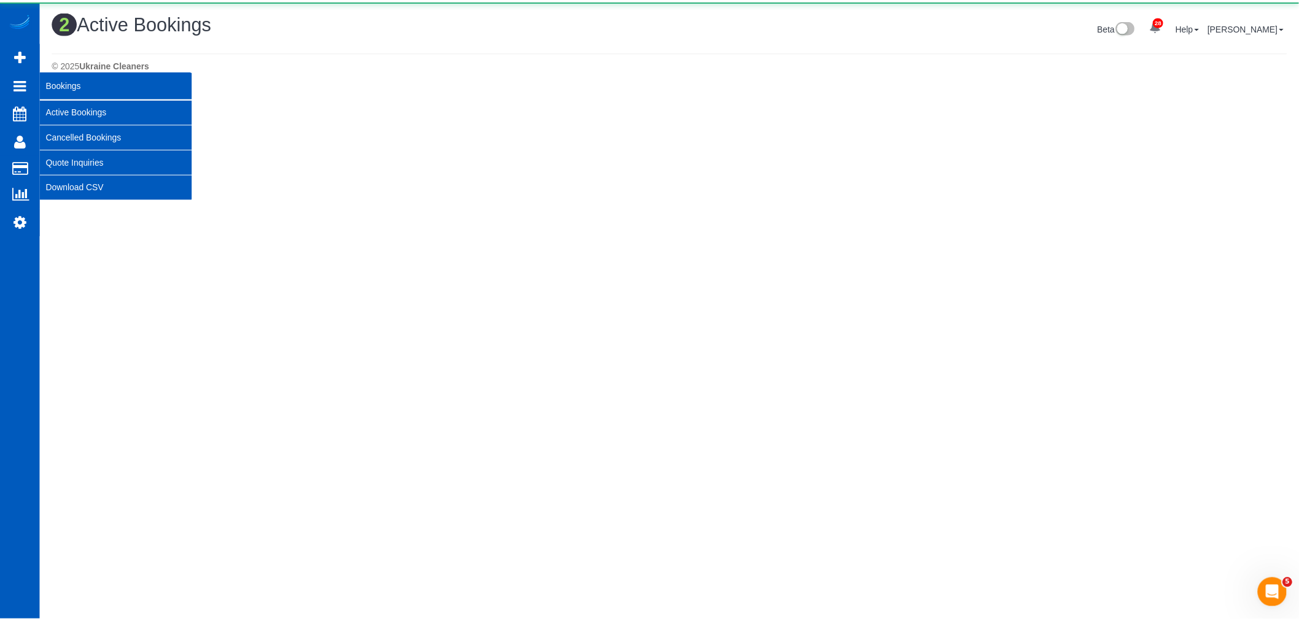
scroll to position [329, 1309]
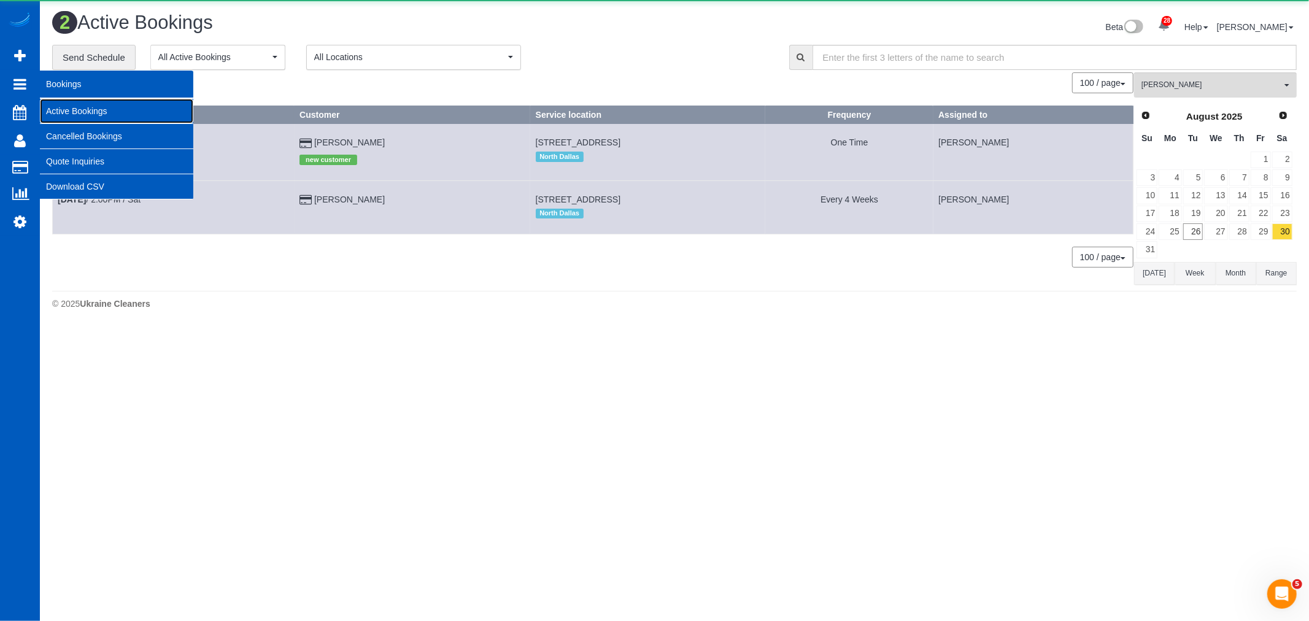
click at [83, 111] on link "Active Bookings" at bounding box center [116, 111] width 153 height 25
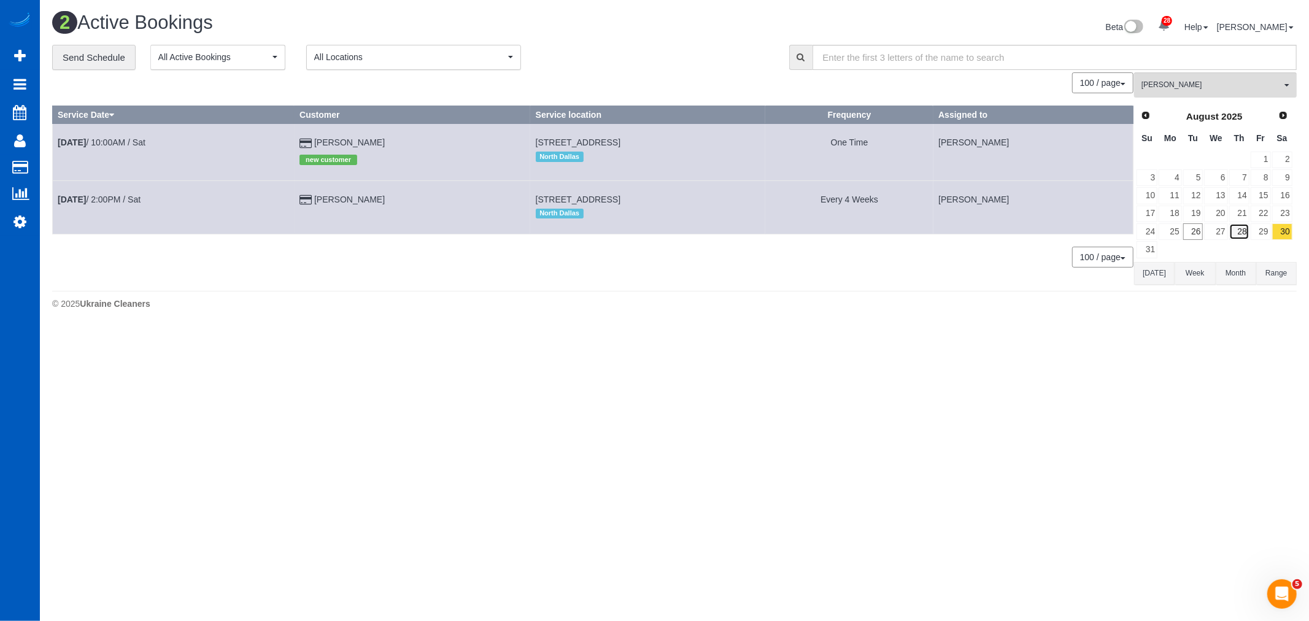
click at [1248, 231] on link "28" at bounding box center [1239, 231] width 20 height 17
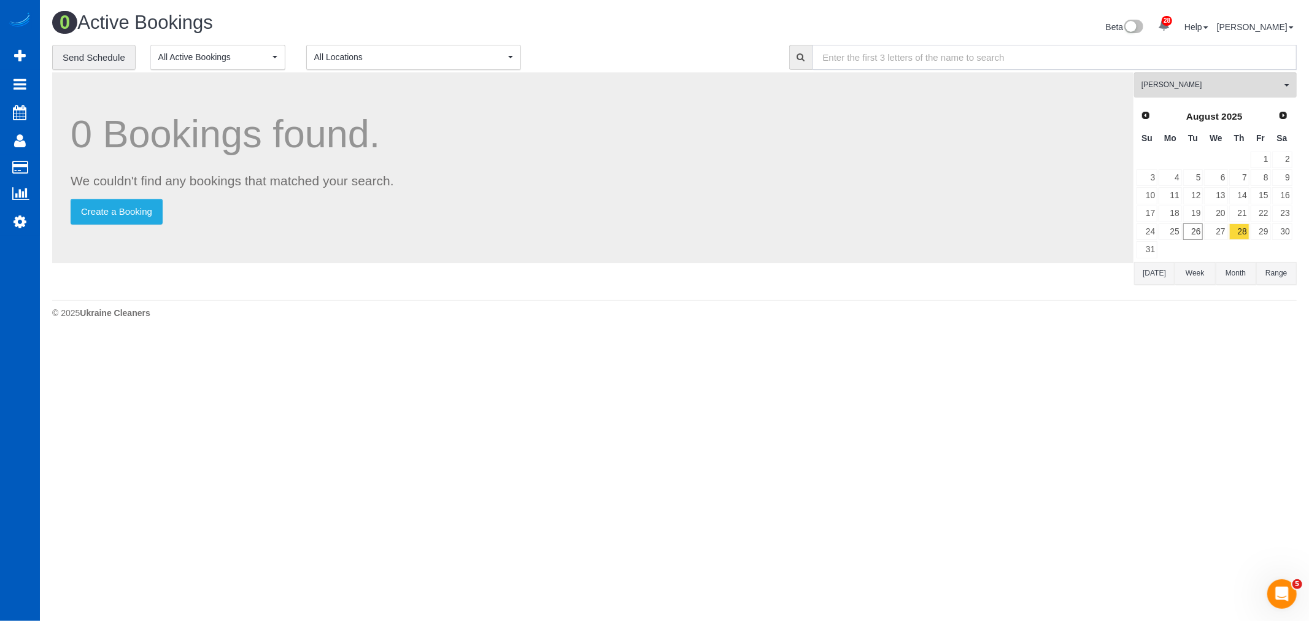
click at [1156, 68] on input "text" at bounding box center [1055, 57] width 485 height 25
drag, startPoint x: 1174, startPoint y: 95, endPoint x: 1180, endPoint y: 99, distance: 7.2
click at [1174, 101] on div "Anna Vakarchuk All Teams Remove Team Filters Alina Kruchok Alona Kulish Alona T…" at bounding box center [1215, 183] width 163 height 222
click at [1191, 90] on span "[PERSON_NAME]" at bounding box center [1212, 85] width 140 height 10
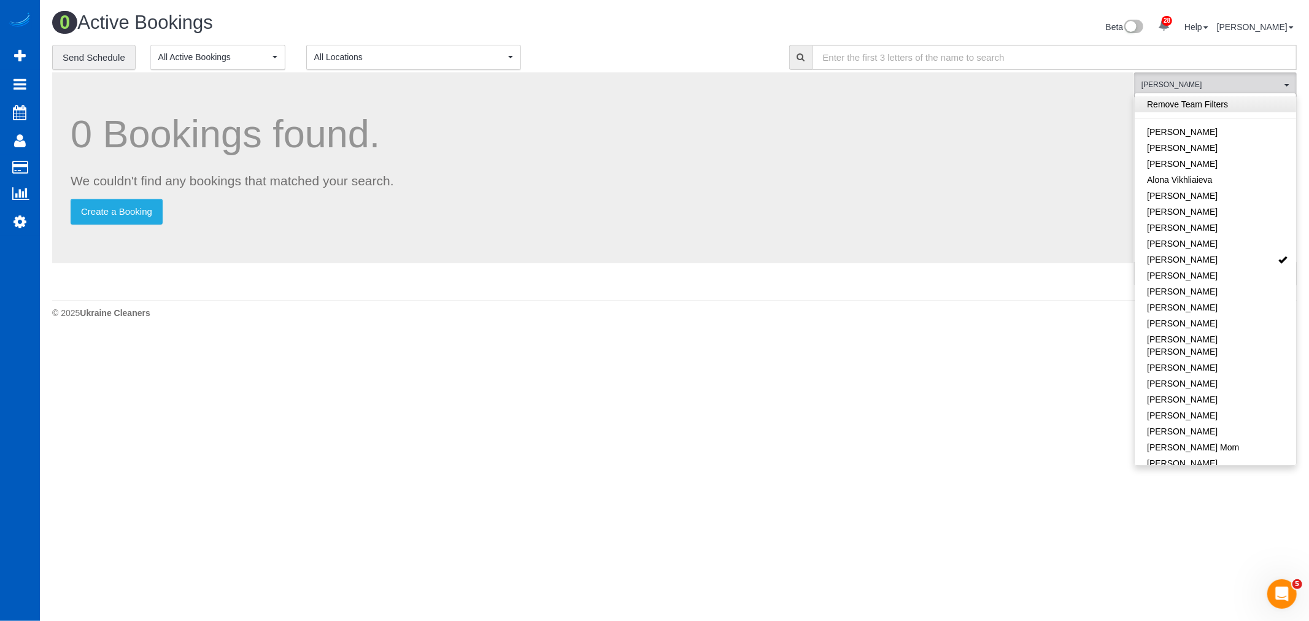
click at [1186, 104] on link "Remove Team Filters" at bounding box center [1215, 104] width 161 height 16
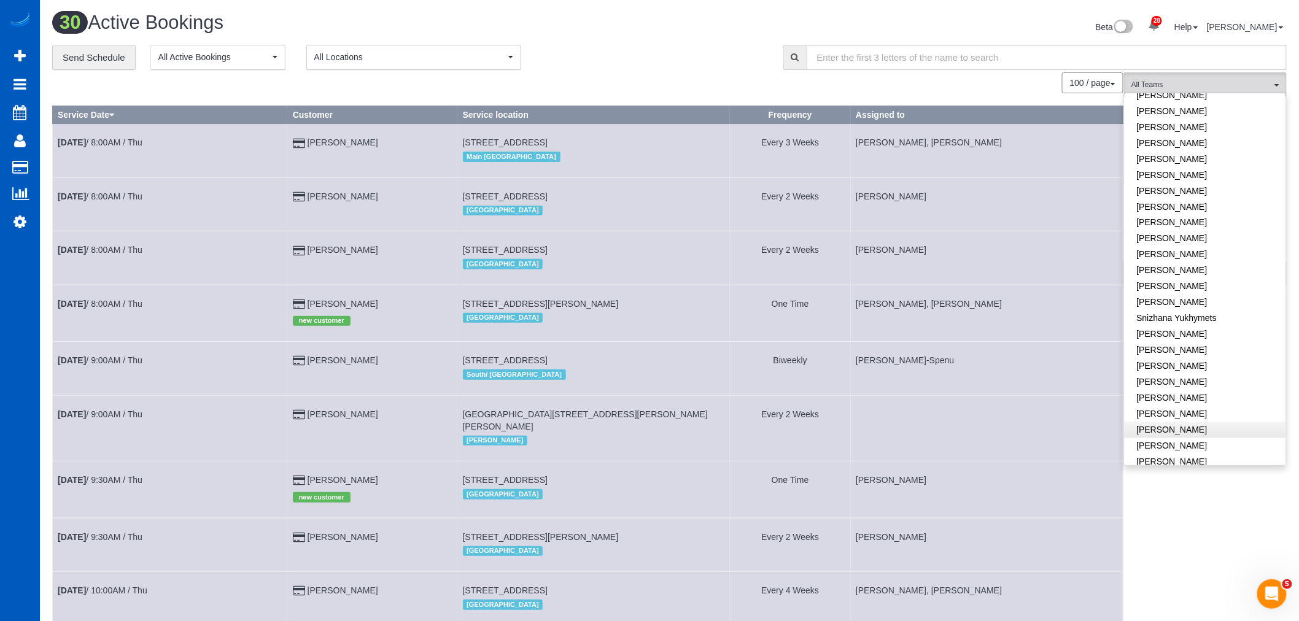
scroll to position [856, 0]
click at [1170, 425] on link "[PERSON_NAME]" at bounding box center [1204, 433] width 161 height 16
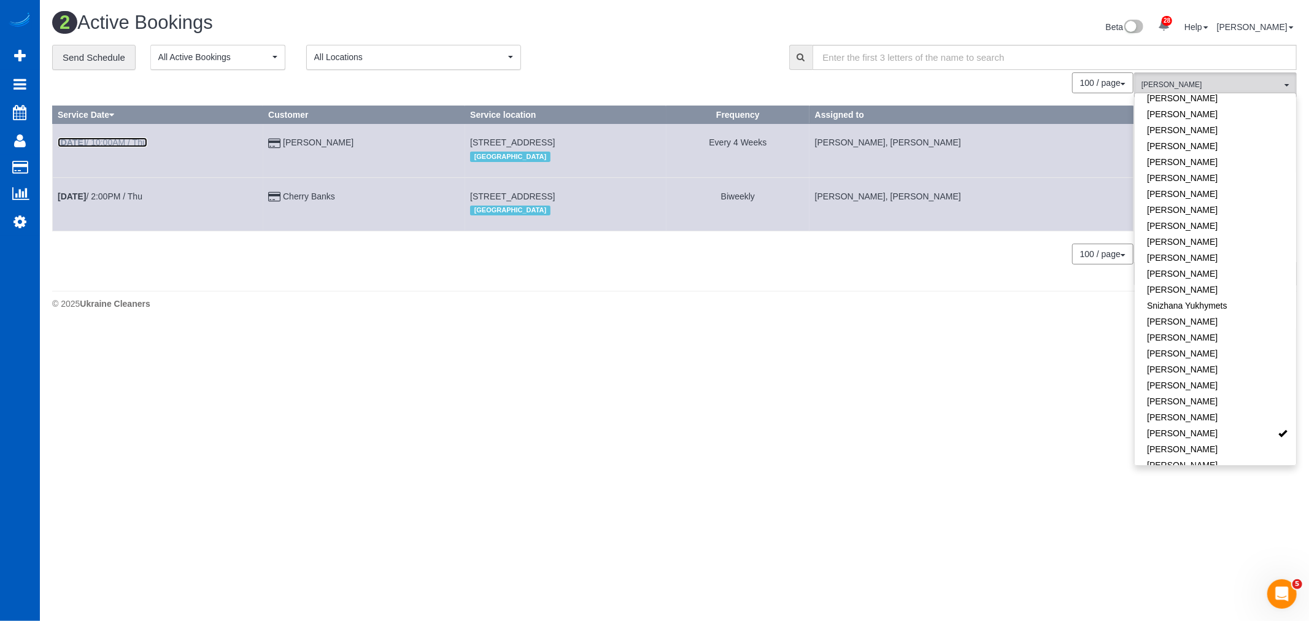
click at [106, 142] on link "Aug 28th / 10:00AM / Thu" at bounding box center [103, 142] width 90 height 10
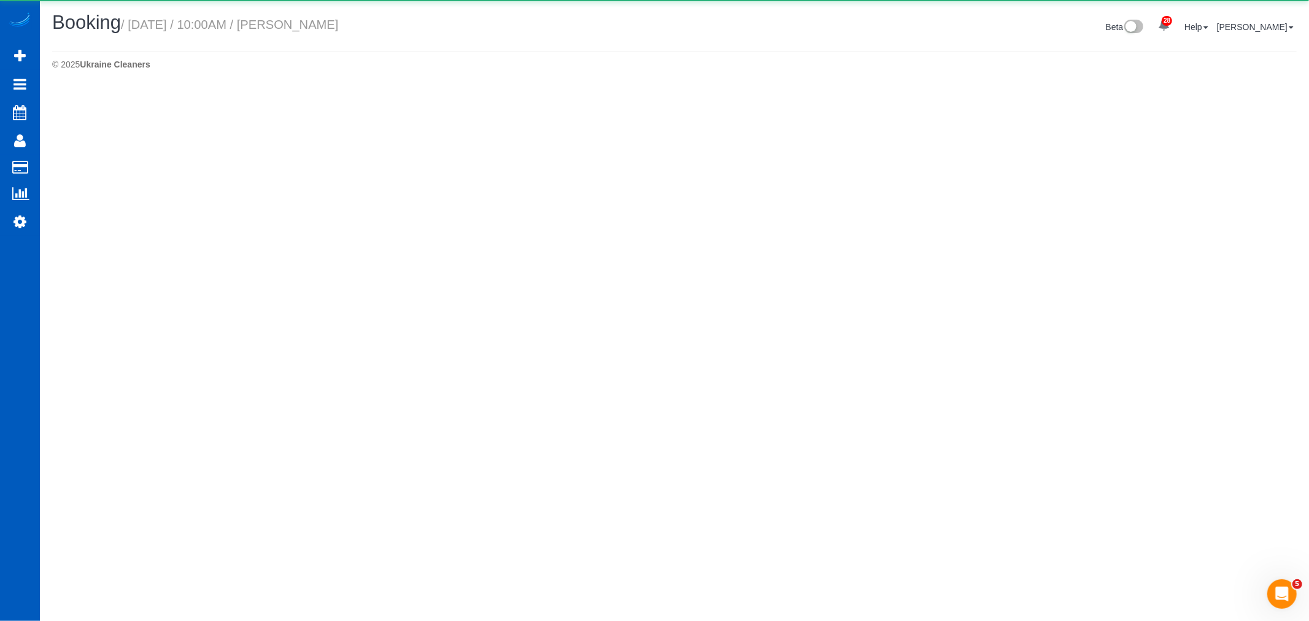
select select "WA"
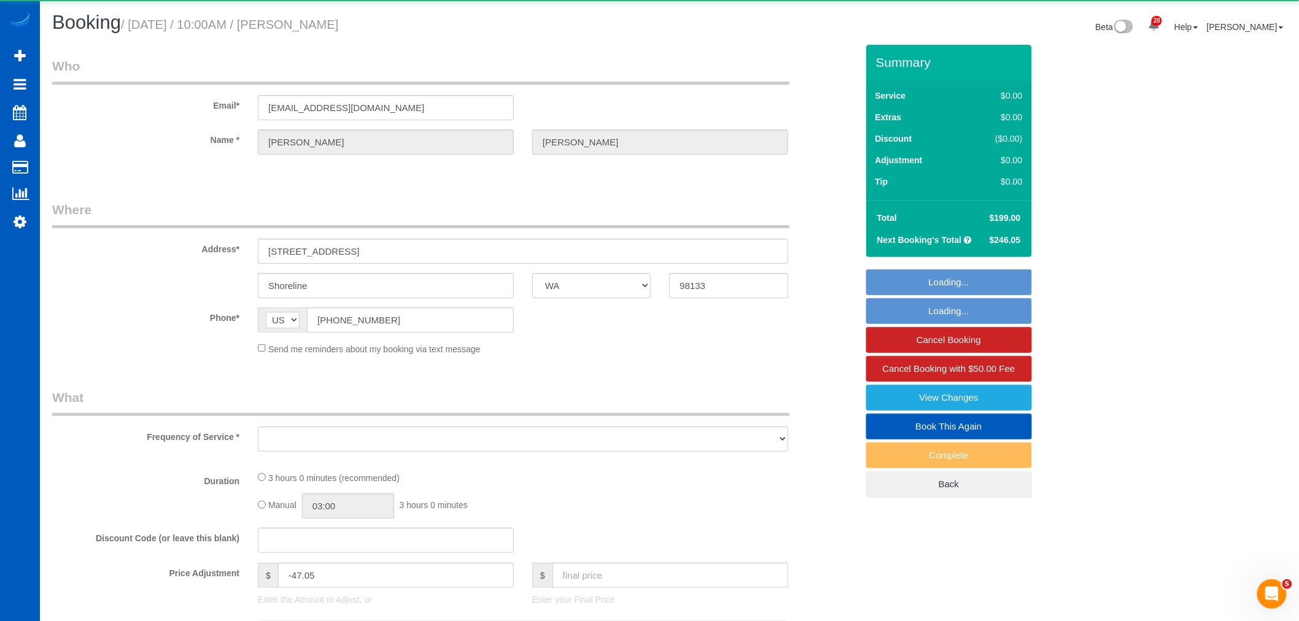
select select "object:5377"
select select "string:fspay-ff4d4baf-930e-4e03-a8cf-f4edfd3e61e7"
select select "199"
select select "2001"
select select "4"
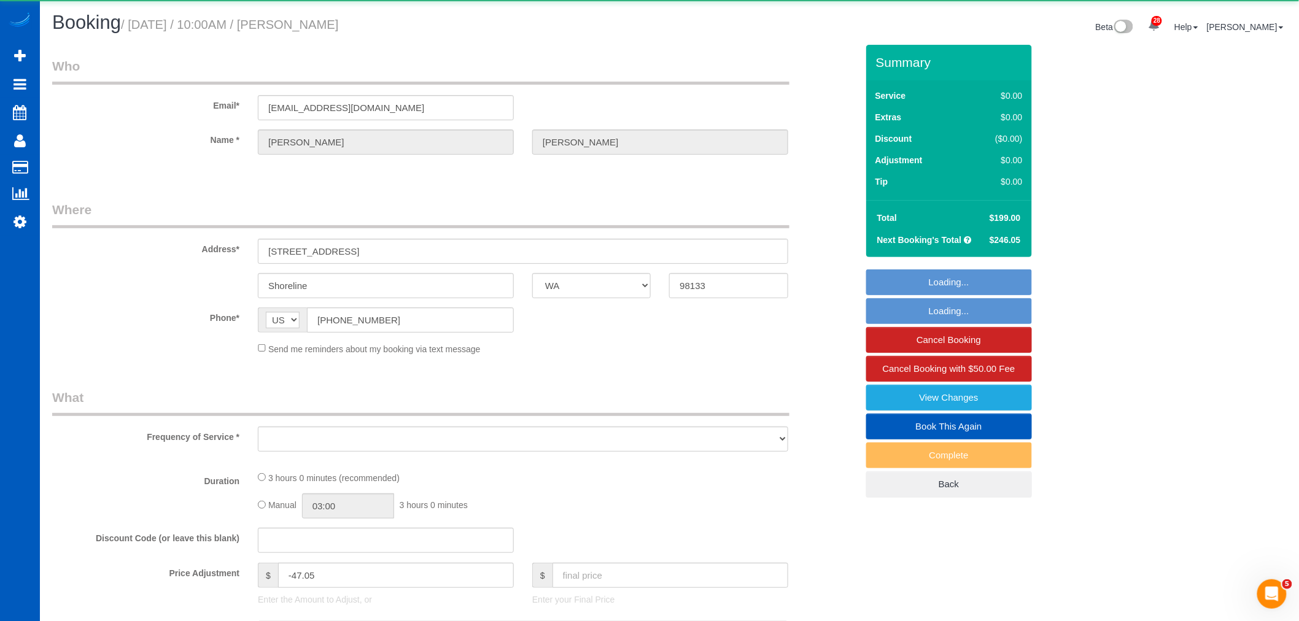
select select "4"
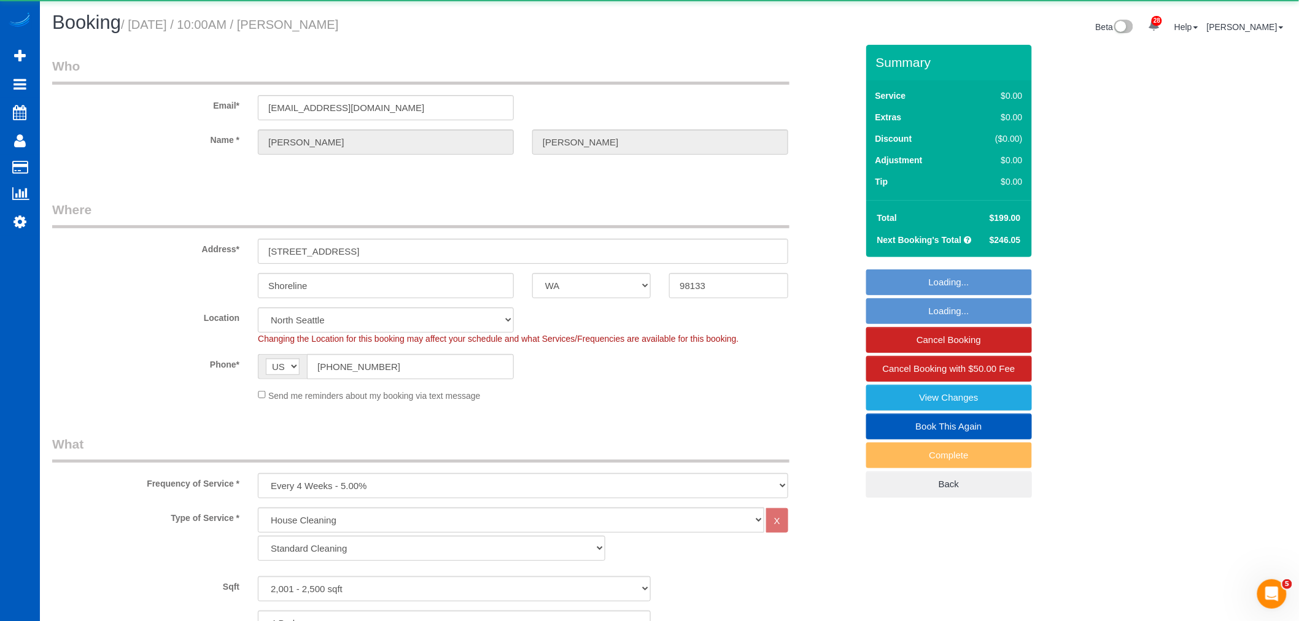
select select "2001"
select select "4"
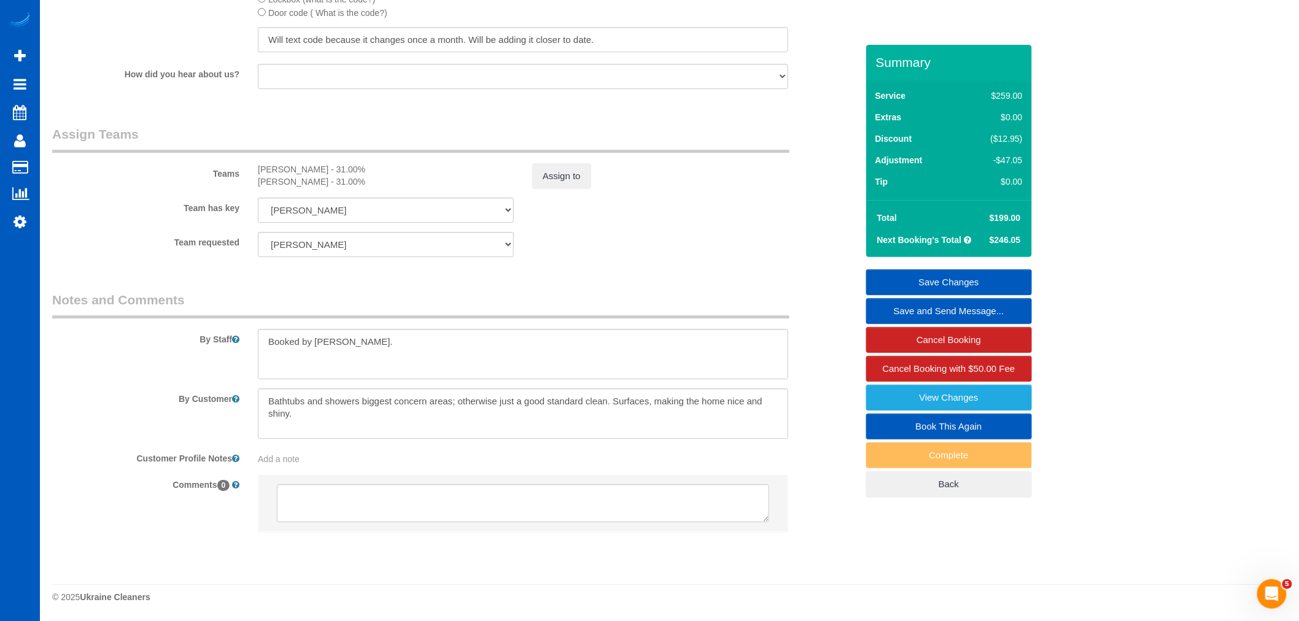
scroll to position [1622, 0]
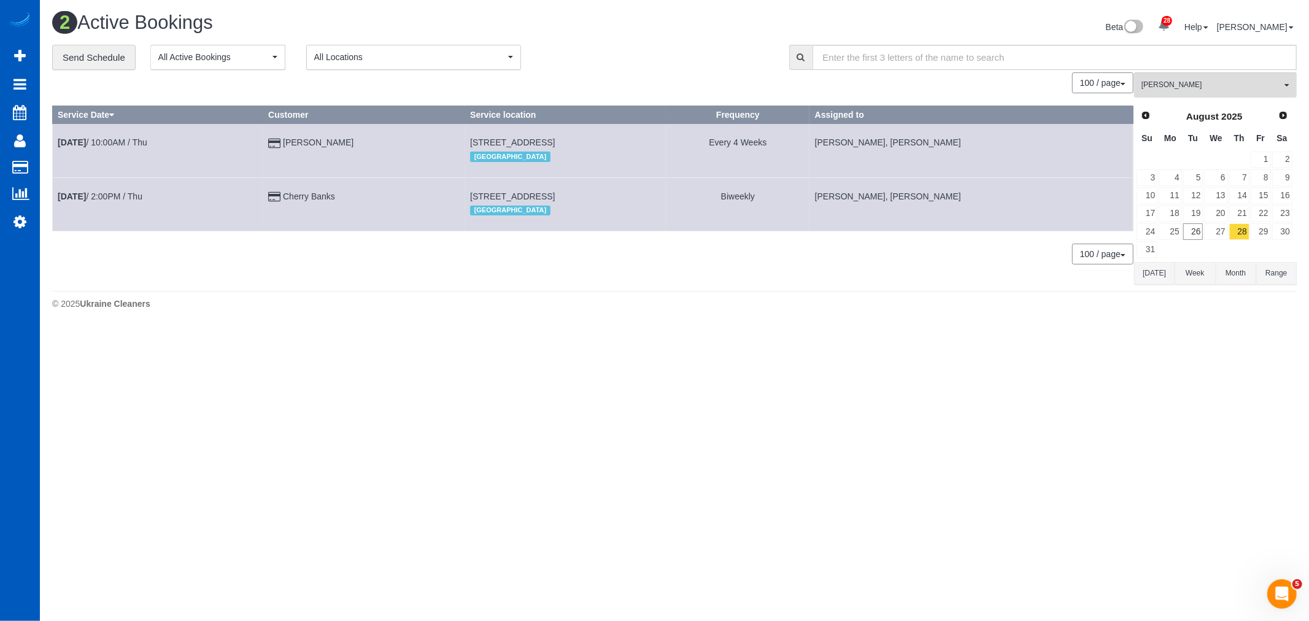
click at [1156, 72] on div "**********" at bounding box center [674, 165] width 1245 height 241
click at [1160, 79] on button "Viktoriia Zhukovska All Teams" at bounding box center [1215, 84] width 163 height 25
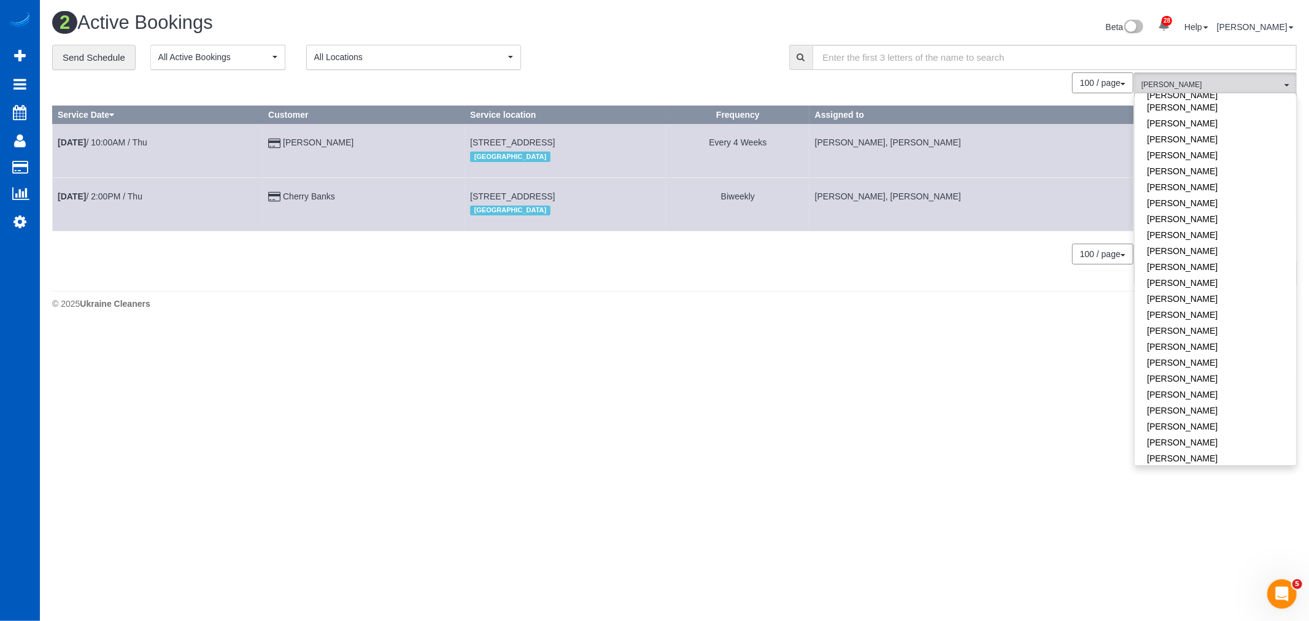
scroll to position [652, 0]
click at [1213, 167] on link "[PERSON_NAME]" at bounding box center [1215, 175] width 161 height 16
click at [1211, 271] on link "[PERSON_NAME]" at bounding box center [1215, 279] width 161 height 16
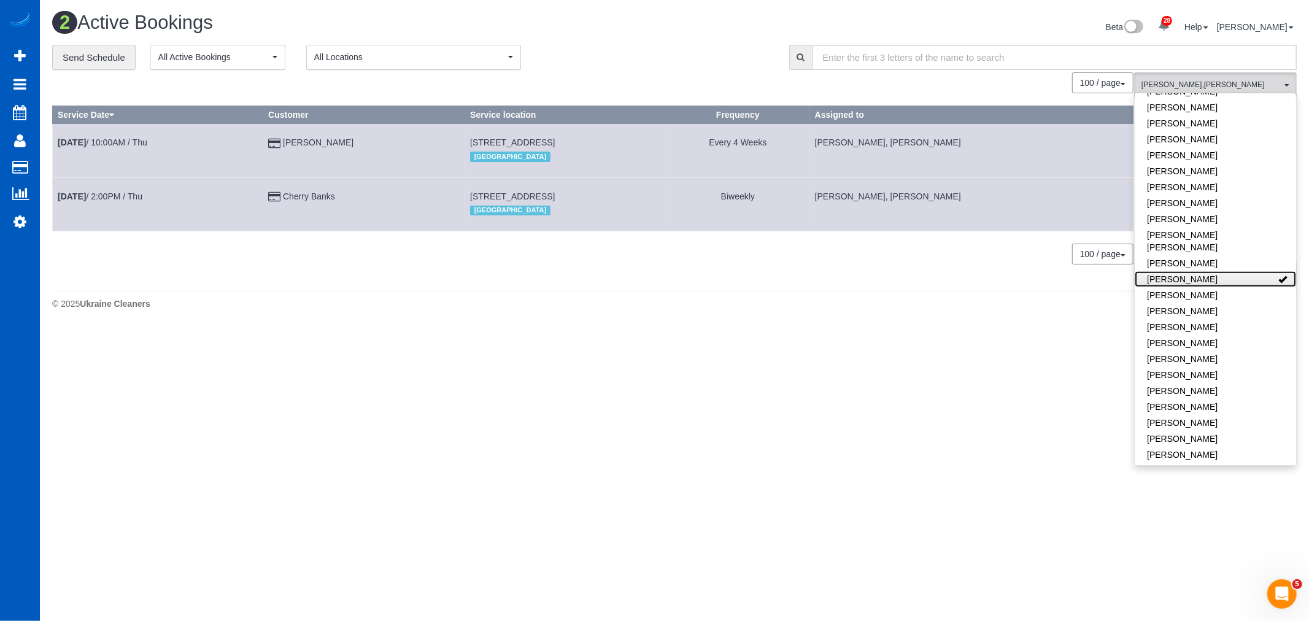
click at [1211, 271] on link "[PERSON_NAME]" at bounding box center [1215, 279] width 161 height 16
click at [1189, 179] on link "[PERSON_NAME]" at bounding box center [1215, 187] width 161 height 16
click at [1195, 82] on span "[PERSON_NAME]" at bounding box center [1212, 85] width 140 height 10
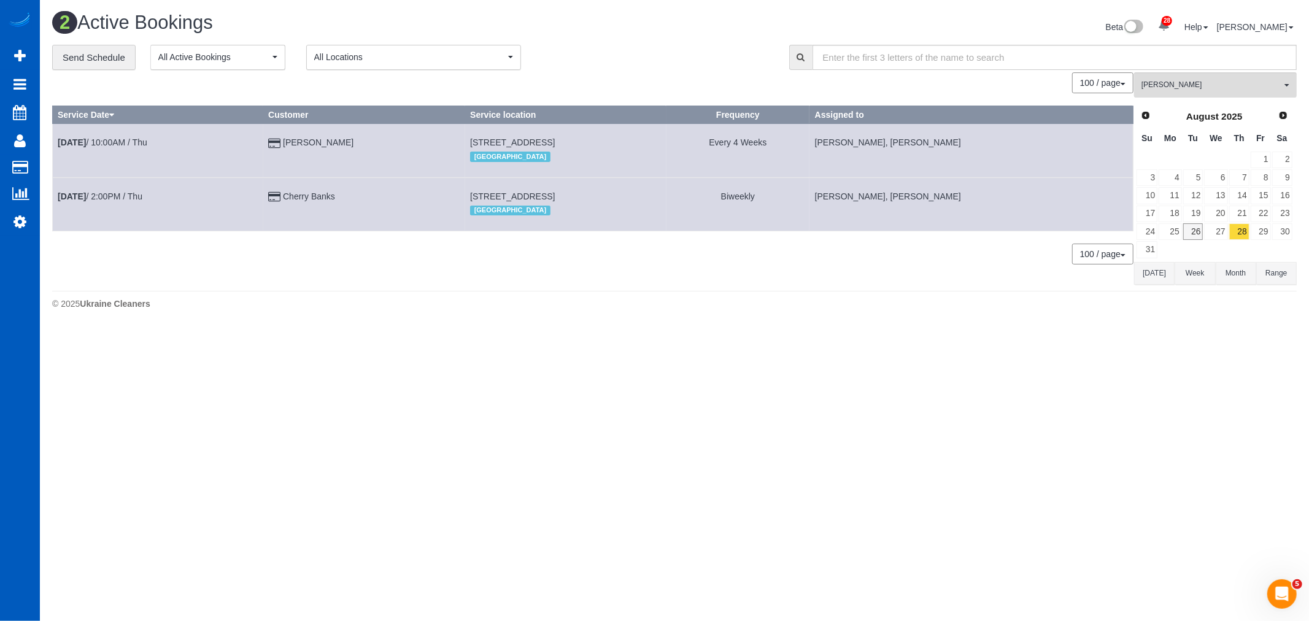
click at [1199, 244] on td at bounding box center [1193, 250] width 21 height 18
click at [1196, 228] on link "26" at bounding box center [1193, 231] width 20 height 17
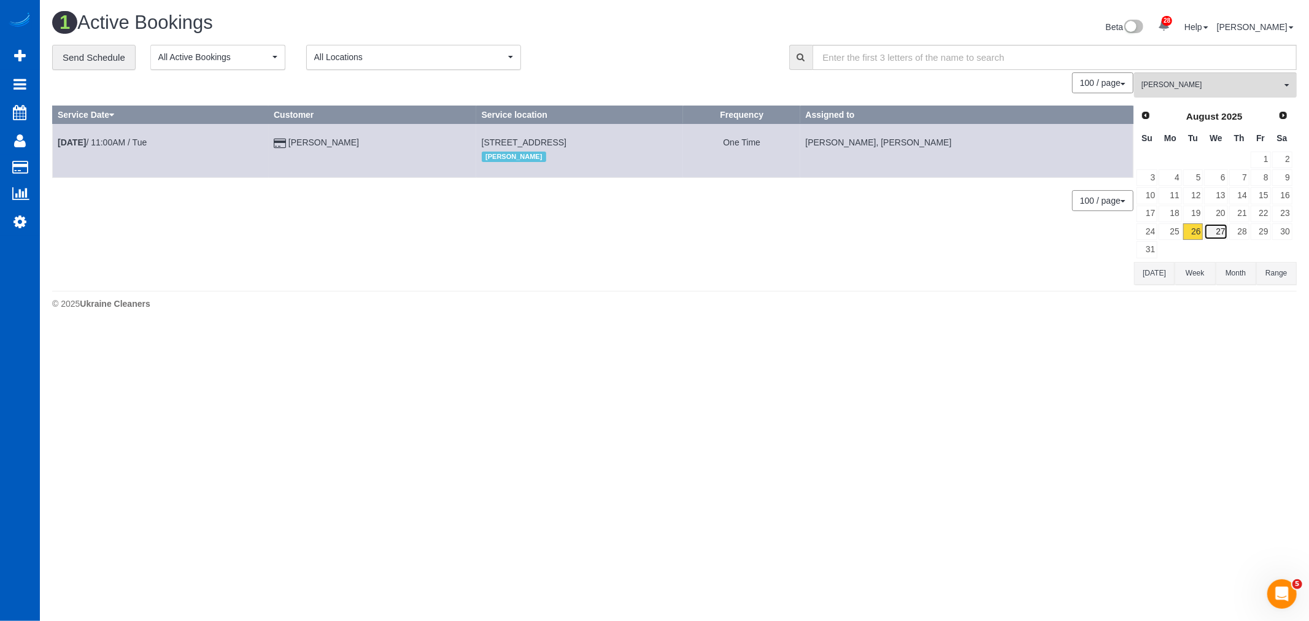
click at [1218, 230] on link "27" at bounding box center [1215, 231] width 23 height 17
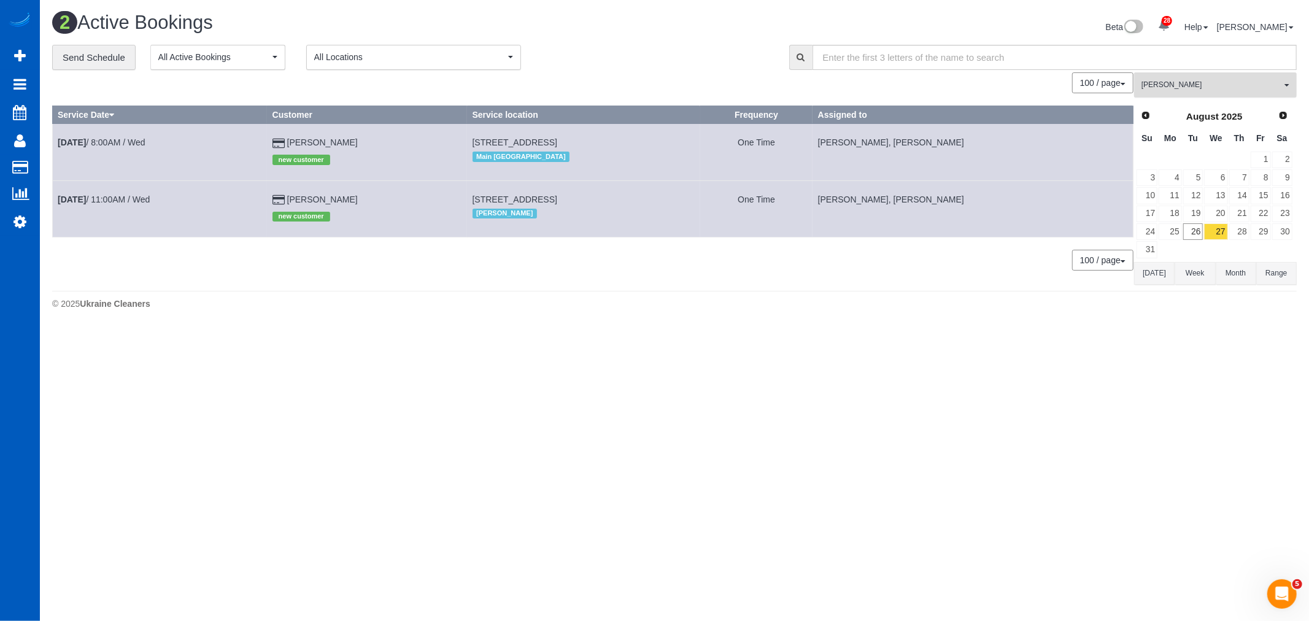
click at [1173, 96] on button "Viktoriia Zhukovska All Teams" at bounding box center [1215, 84] width 163 height 25
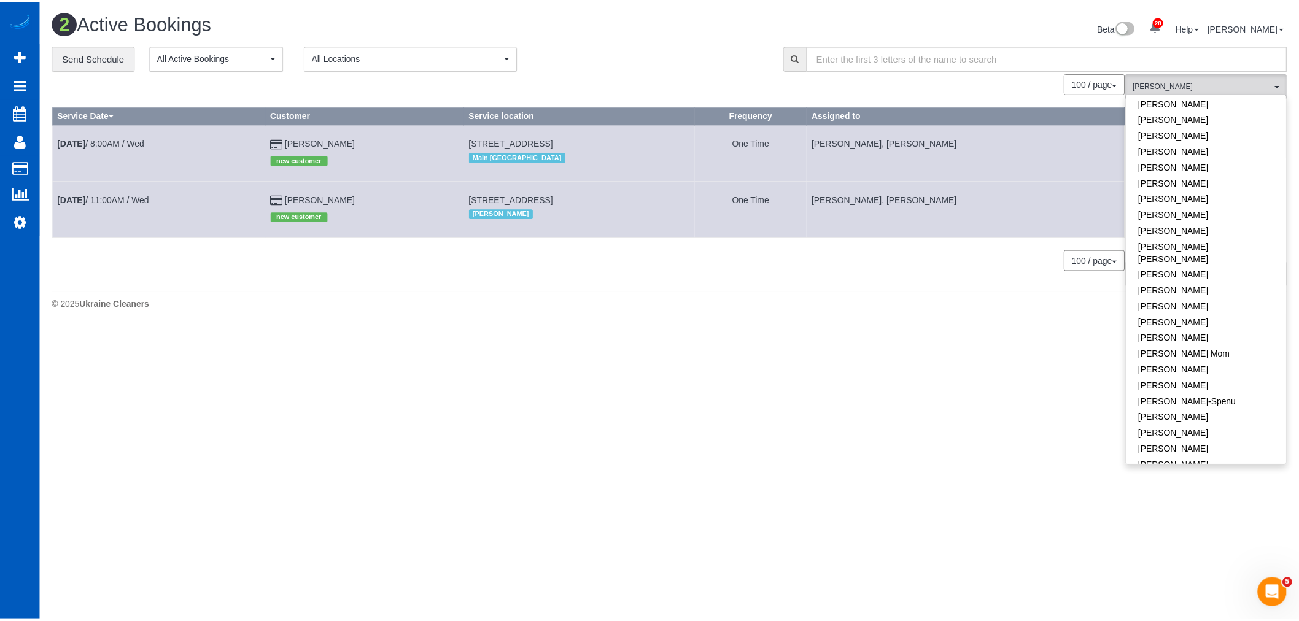
scroll to position [0, 0]
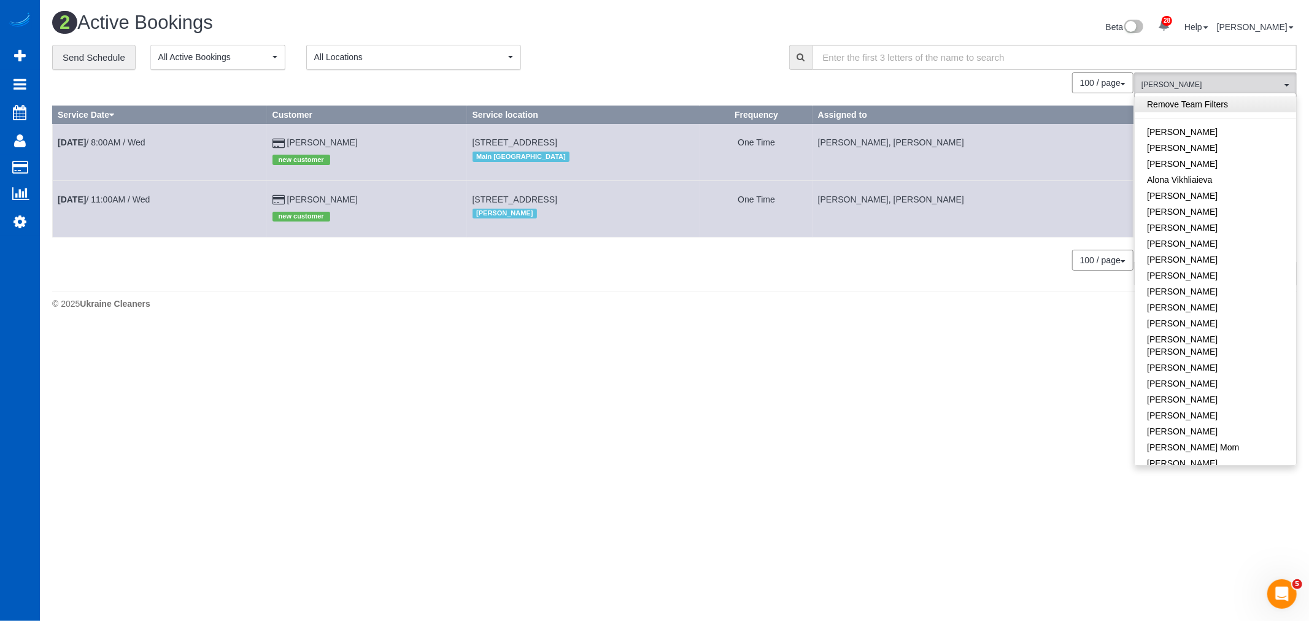
click at [1179, 106] on link "Remove Team Filters" at bounding box center [1215, 104] width 161 height 16
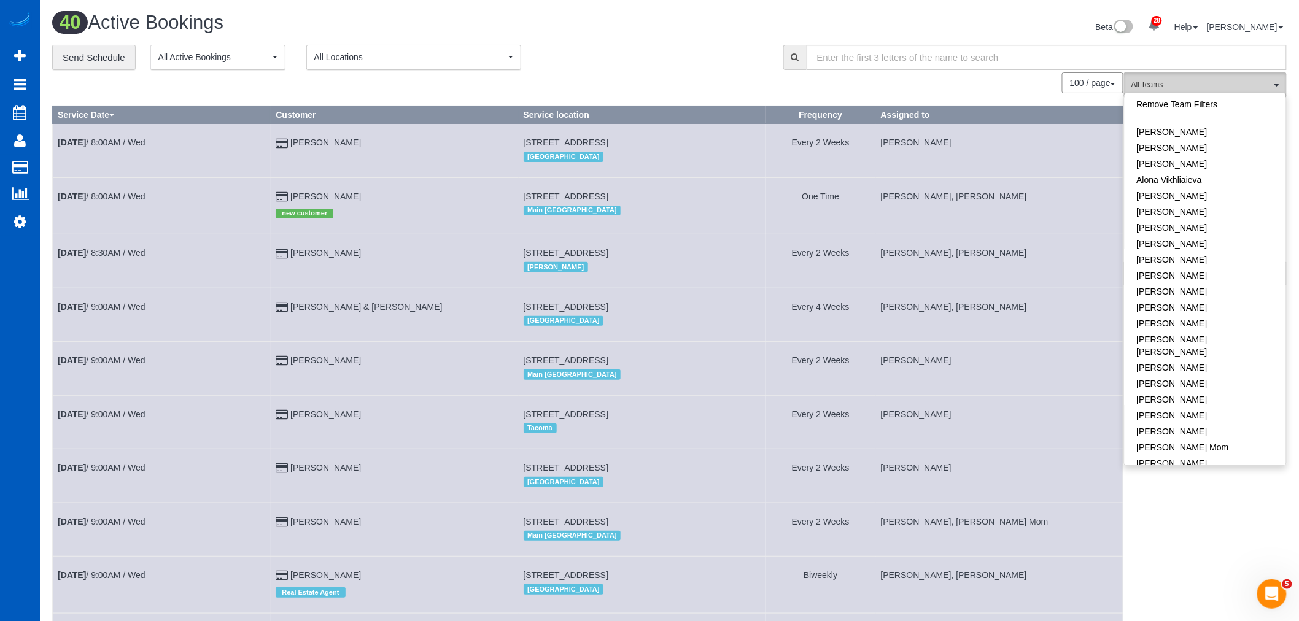
click at [1179, 82] on span "All Teams" at bounding box center [1201, 85] width 140 height 10
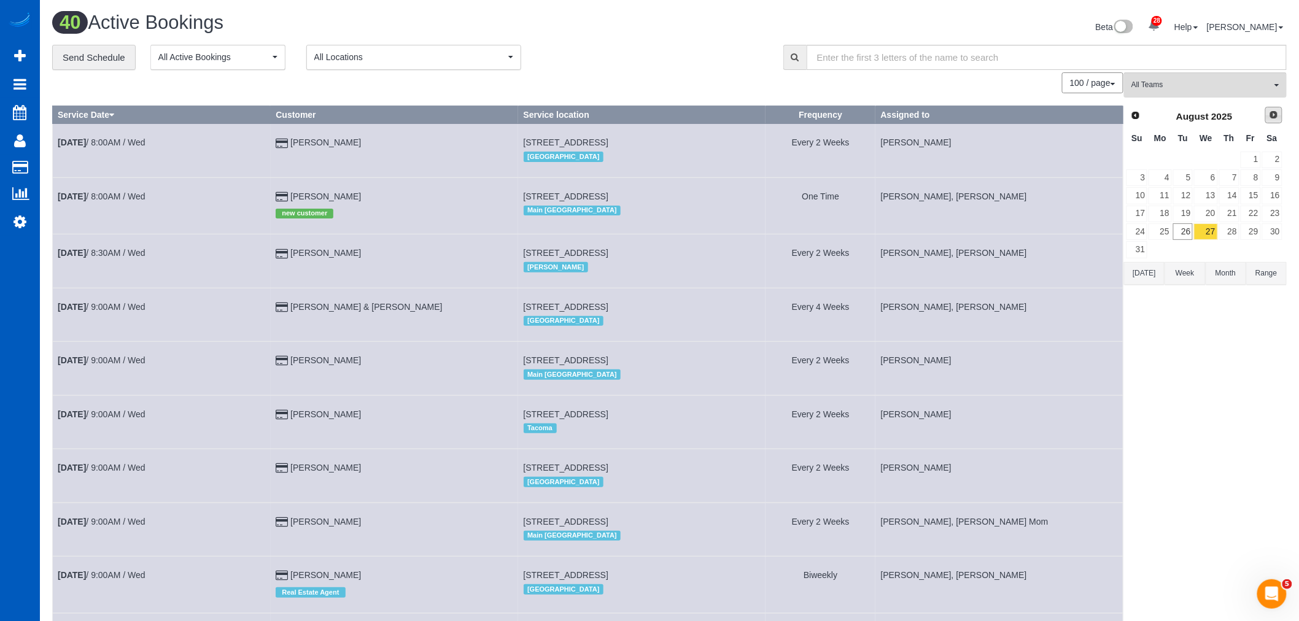
click at [1272, 119] on span "Next" at bounding box center [1274, 115] width 10 height 10
click at [1188, 156] on link "2" at bounding box center [1183, 160] width 20 height 17
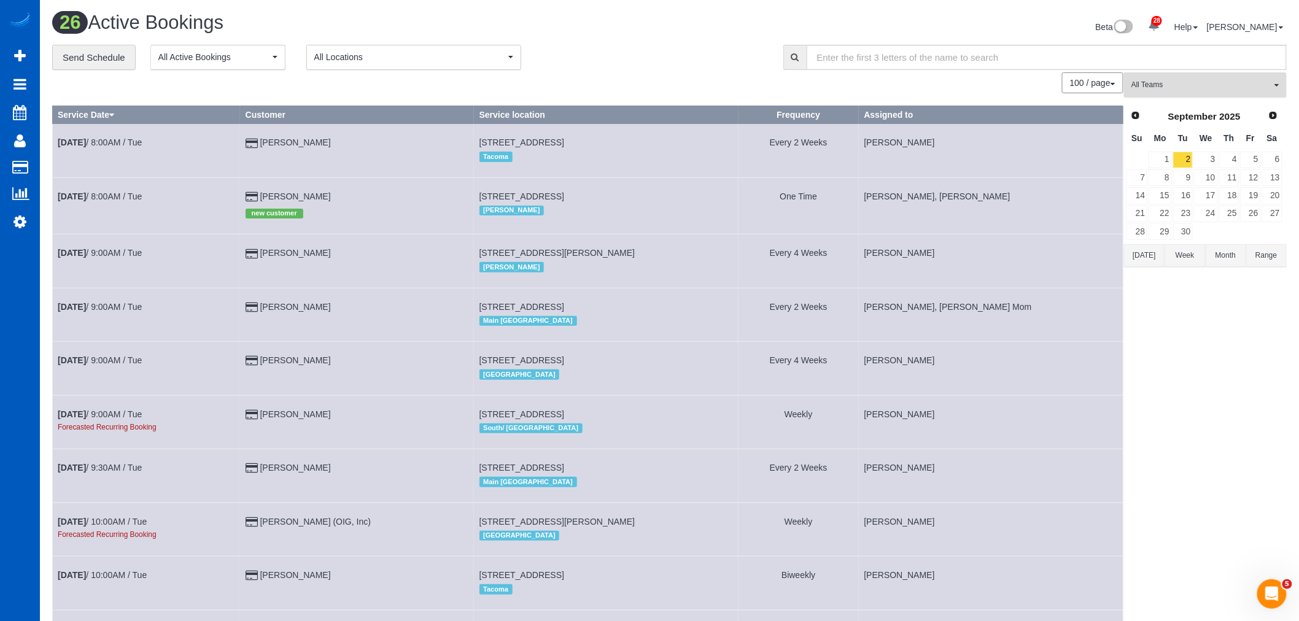
click at [1181, 93] on button "All Teams" at bounding box center [1205, 84] width 163 height 25
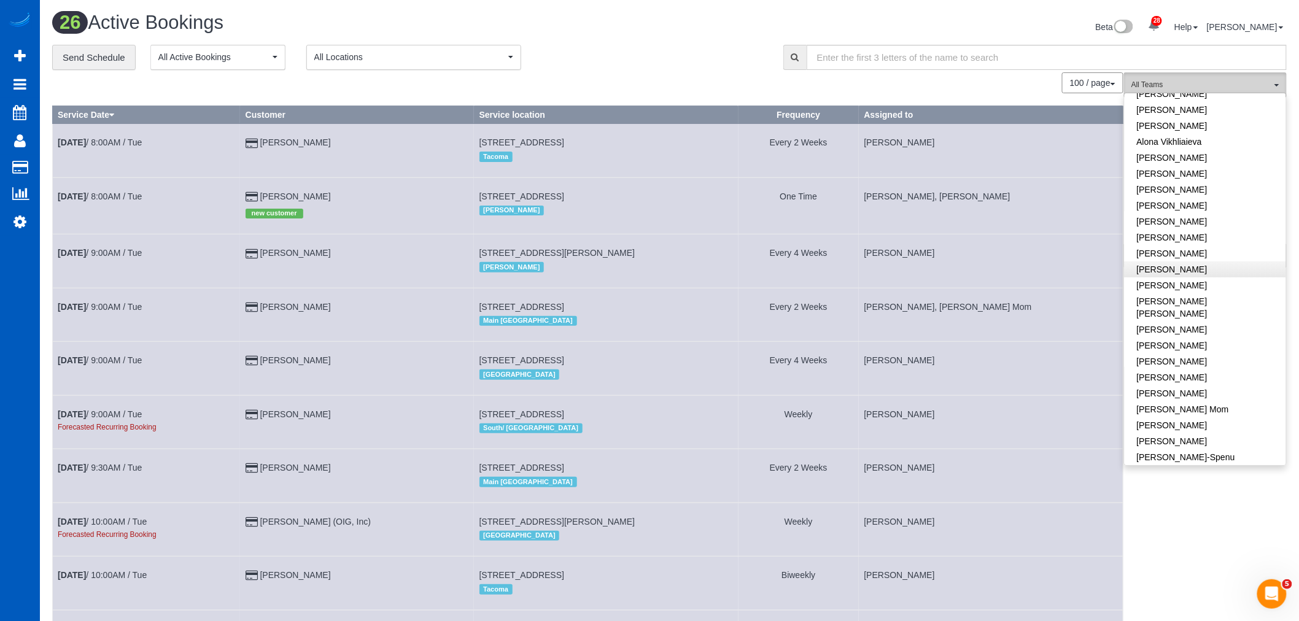
scroll to position [136, 0]
click at [1181, 287] on link "[PERSON_NAME]" at bounding box center [1204, 295] width 161 height 16
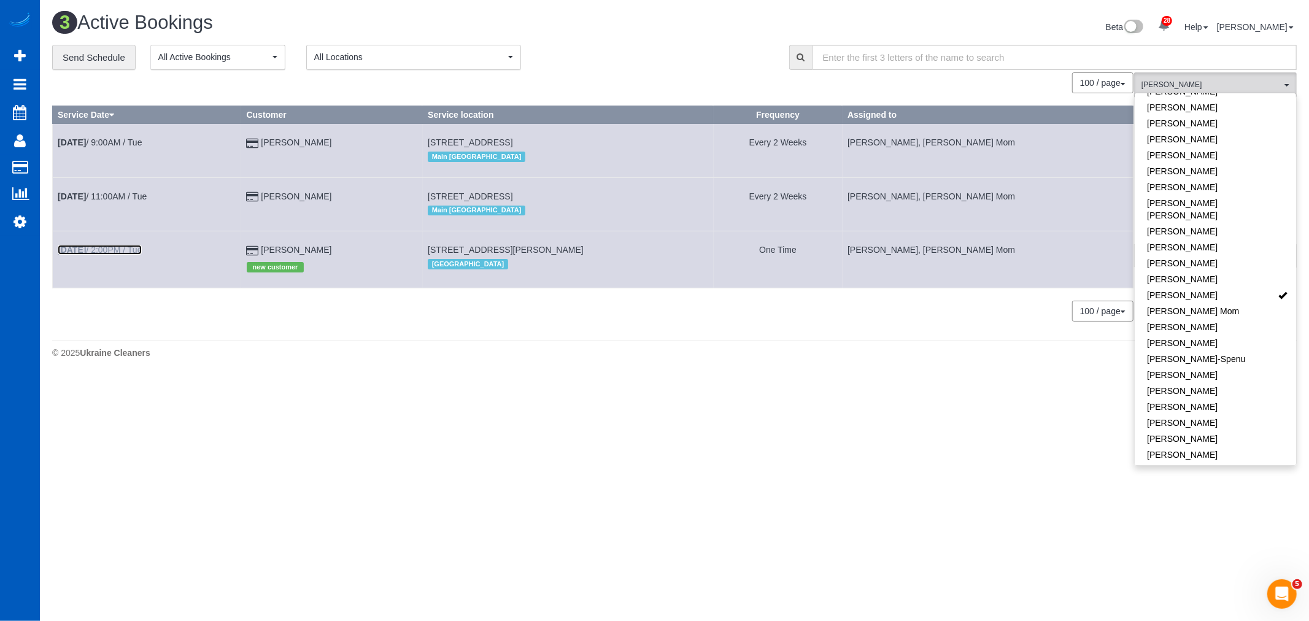
click at [107, 252] on link "Sep 2nd / 2:00PM / Tue" at bounding box center [100, 250] width 84 height 10
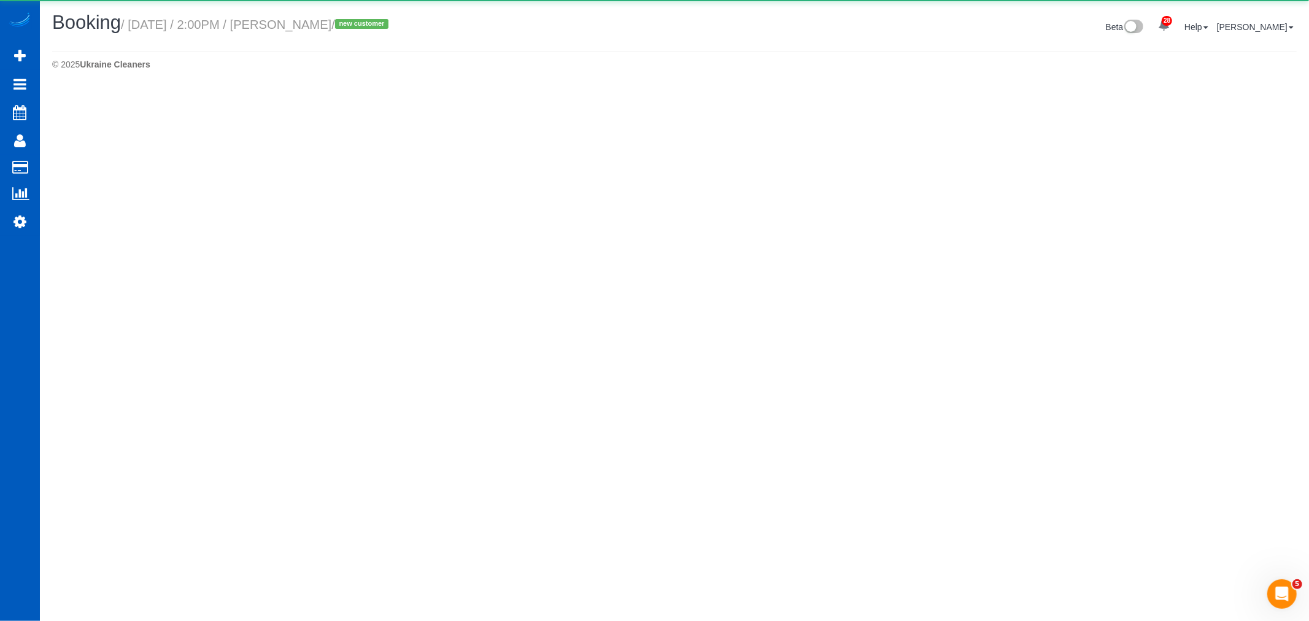
select select "CA"
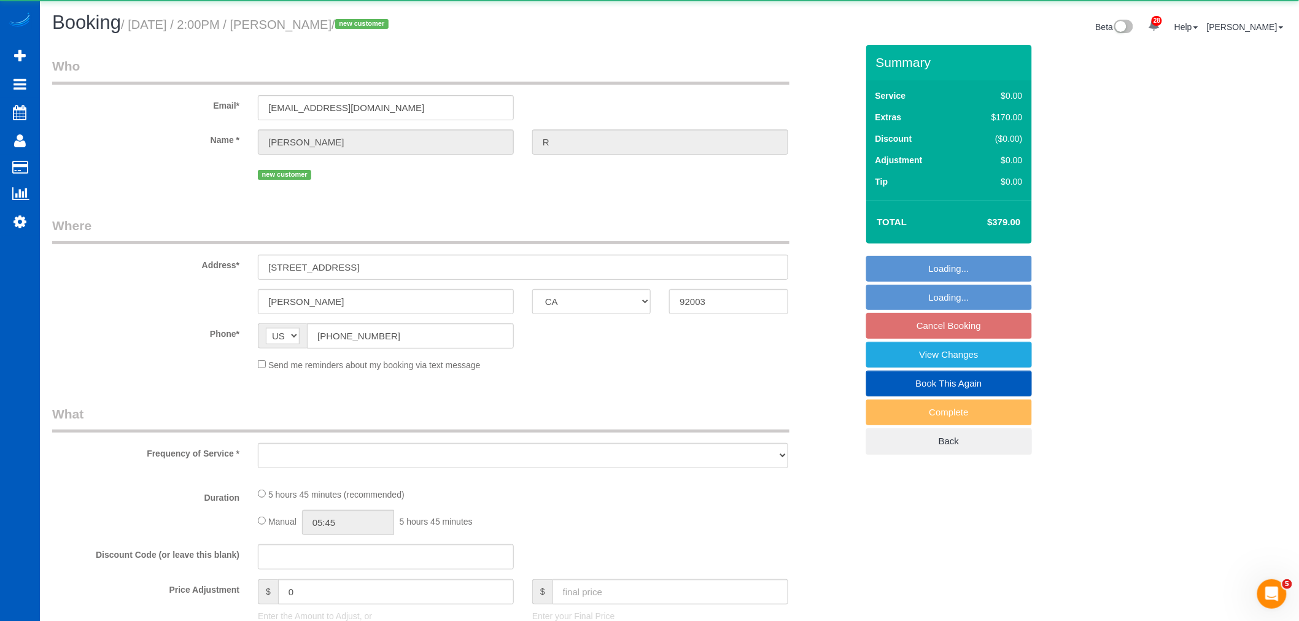
select select "object:7221"
select select "string:fspay-44429169-bcbb-4c25-b5ba-8b79201714f7"
select select "199"
select select "1501"
select select "3"
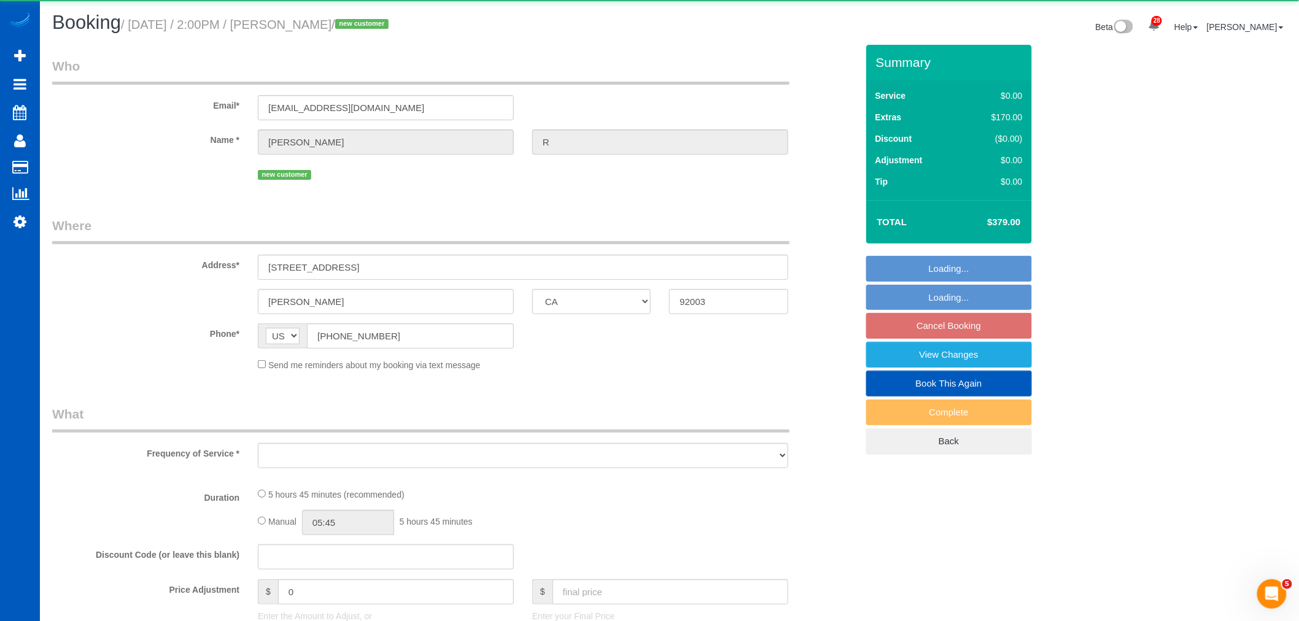
select select "2"
select select "number:10"
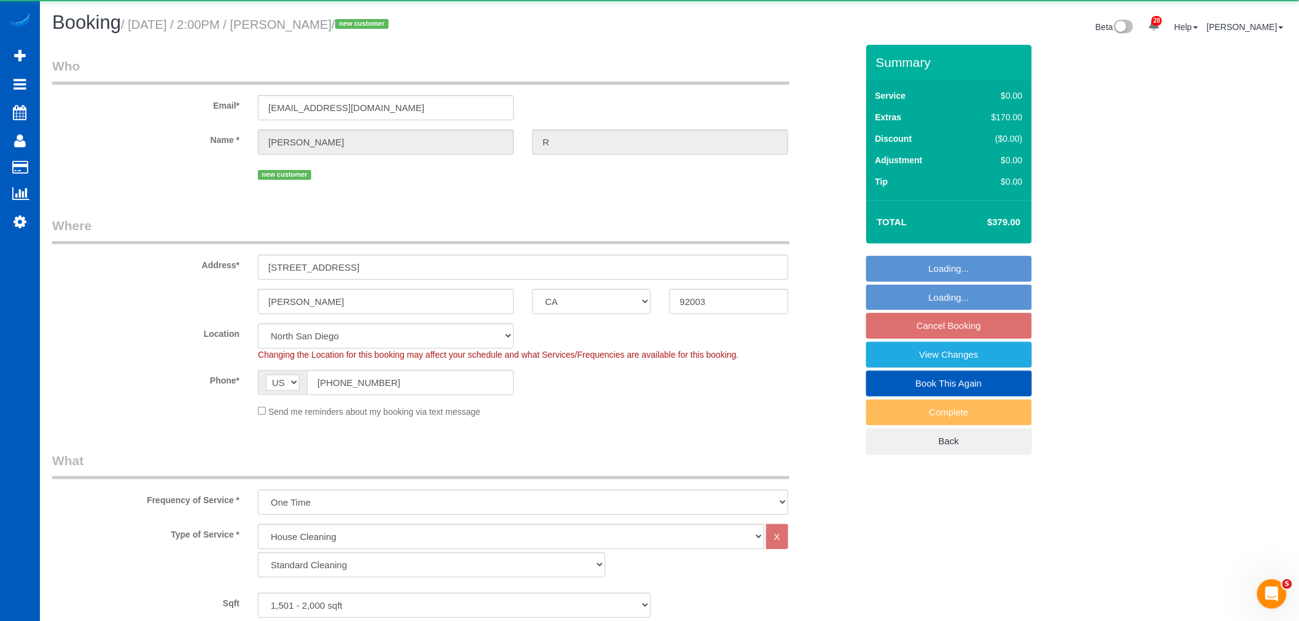
select select "object:7488"
select select "spot19"
select select "1501"
select select "3"
select select "2"
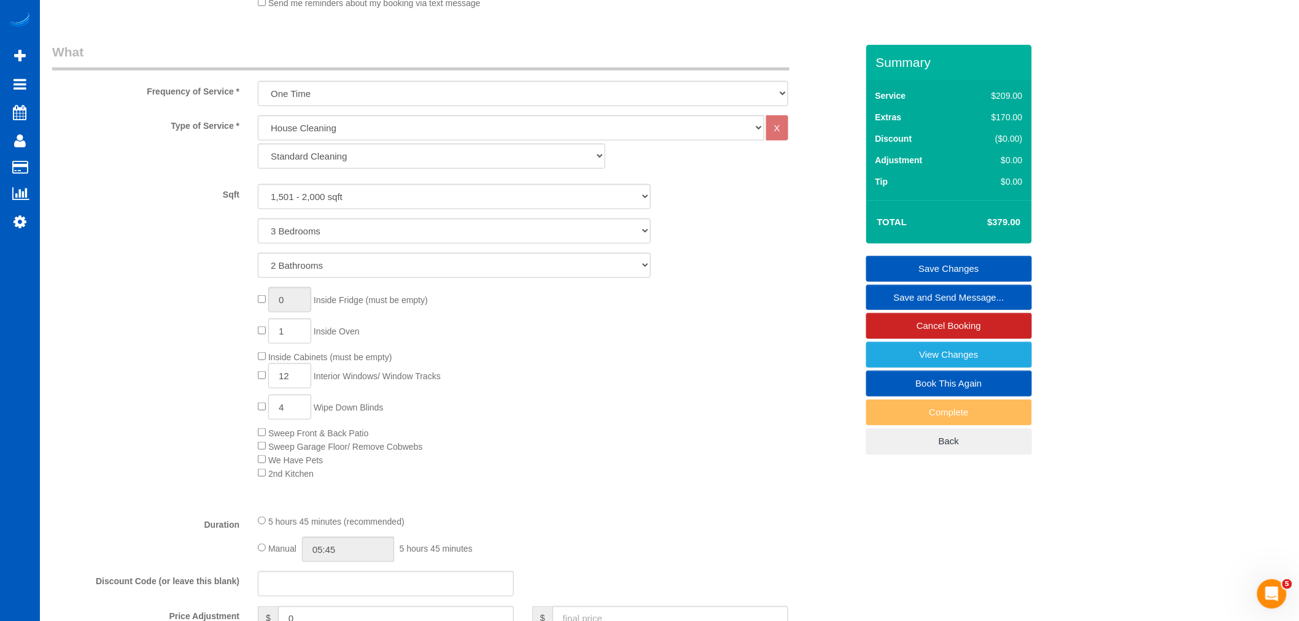
scroll to position [341, 0]
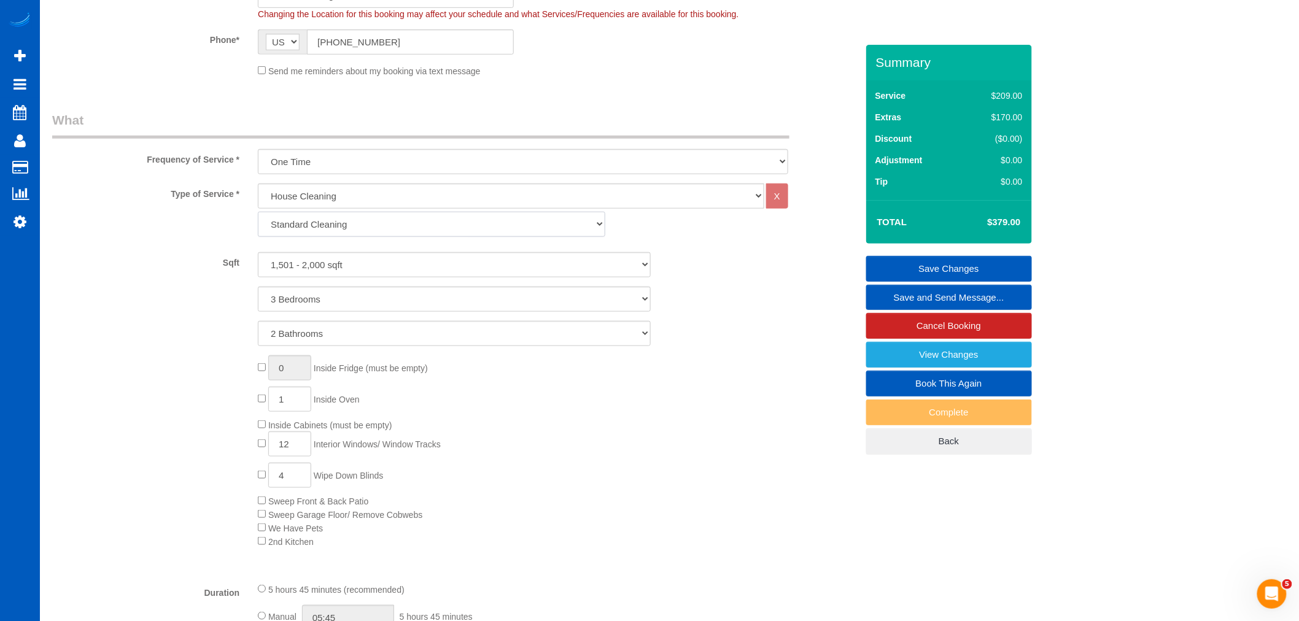
click at [339, 225] on select "Standard Cleaning Deep Cleaning Move In/ Out Cleaning" at bounding box center [431, 224] width 347 height 25
select select "367"
click at [258, 213] on select "Standard Cleaning Deep Cleaning Move In/ Out Cleaning" at bounding box center [431, 224] width 347 height 25
select select "3"
select select "2"
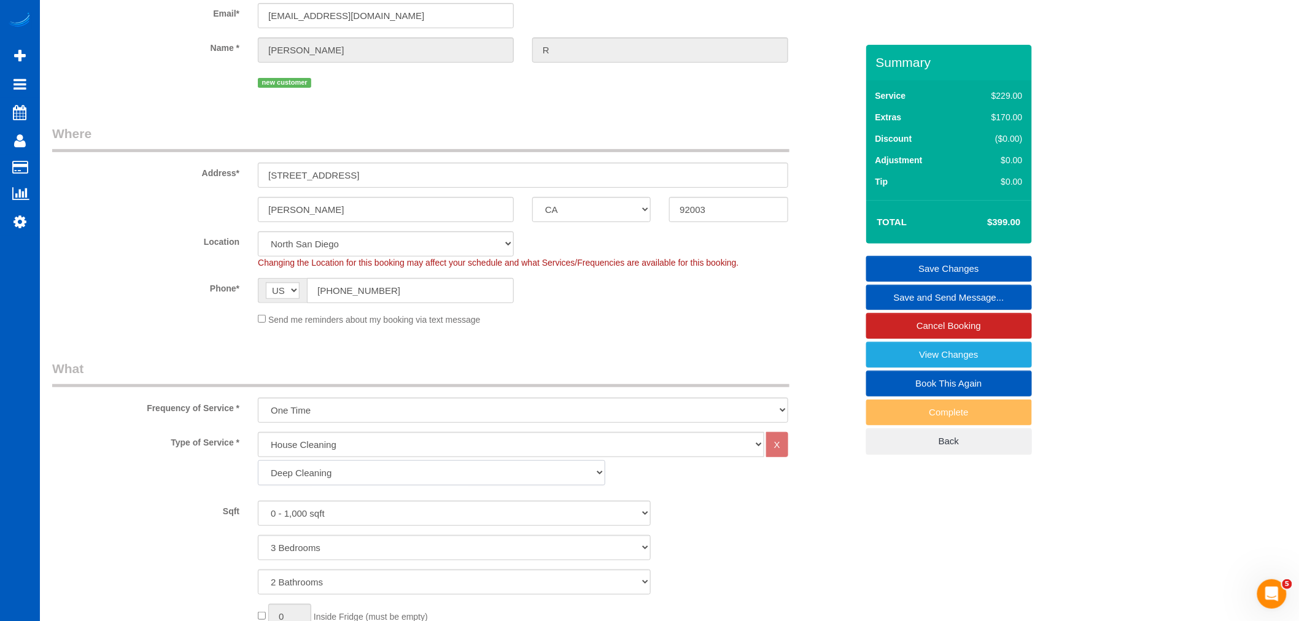
scroll to position [68, 0]
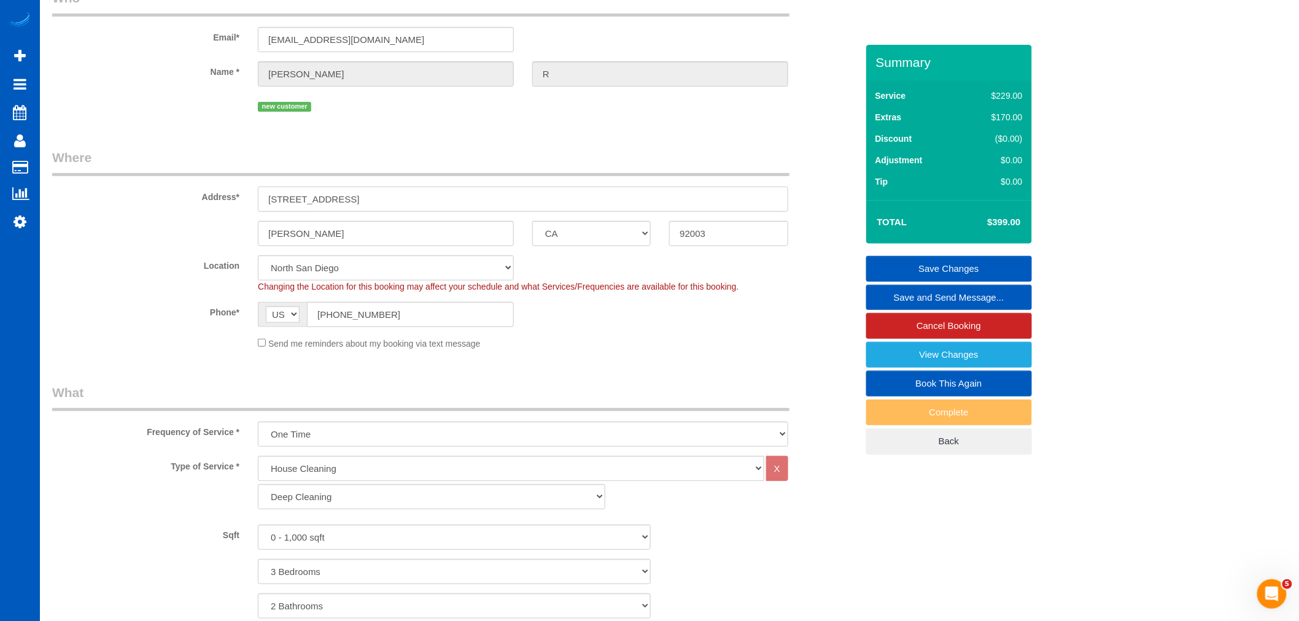
drag, startPoint x: 341, startPoint y: 197, endPoint x: 152, endPoint y: 193, distance: 189.1
click at [152, 193] on div "Address* 33 Via Casitas" at bounding box center [454, 180] width 823 height 63
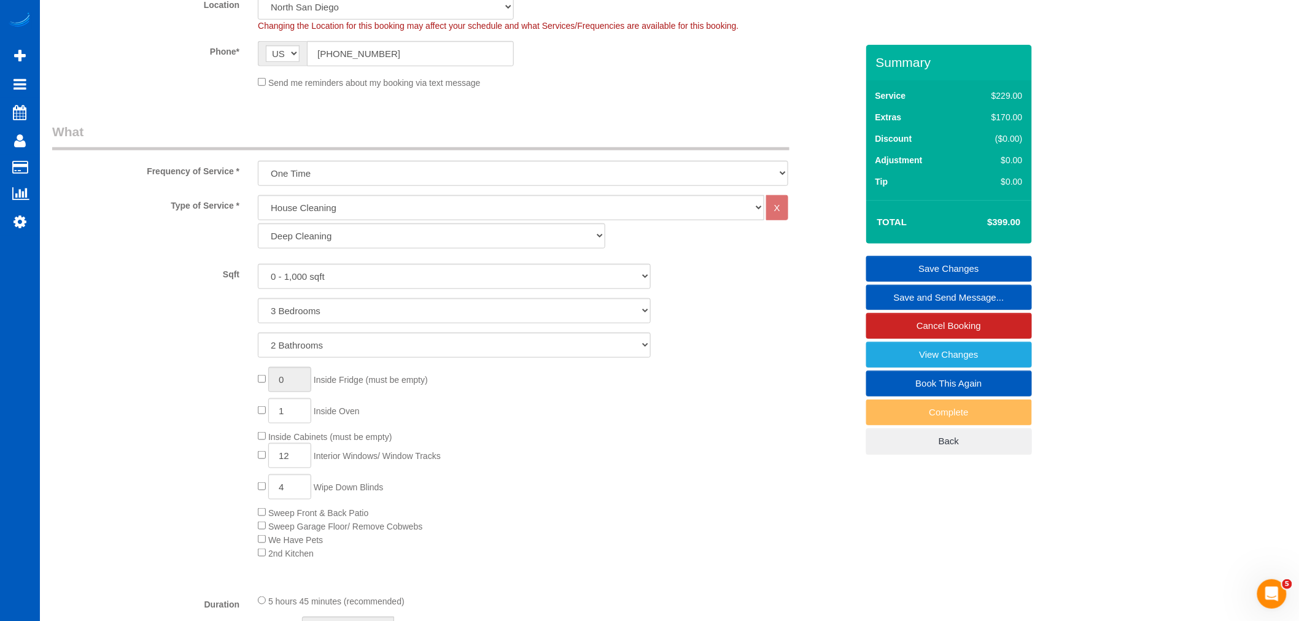
scroll to position [341, 0]
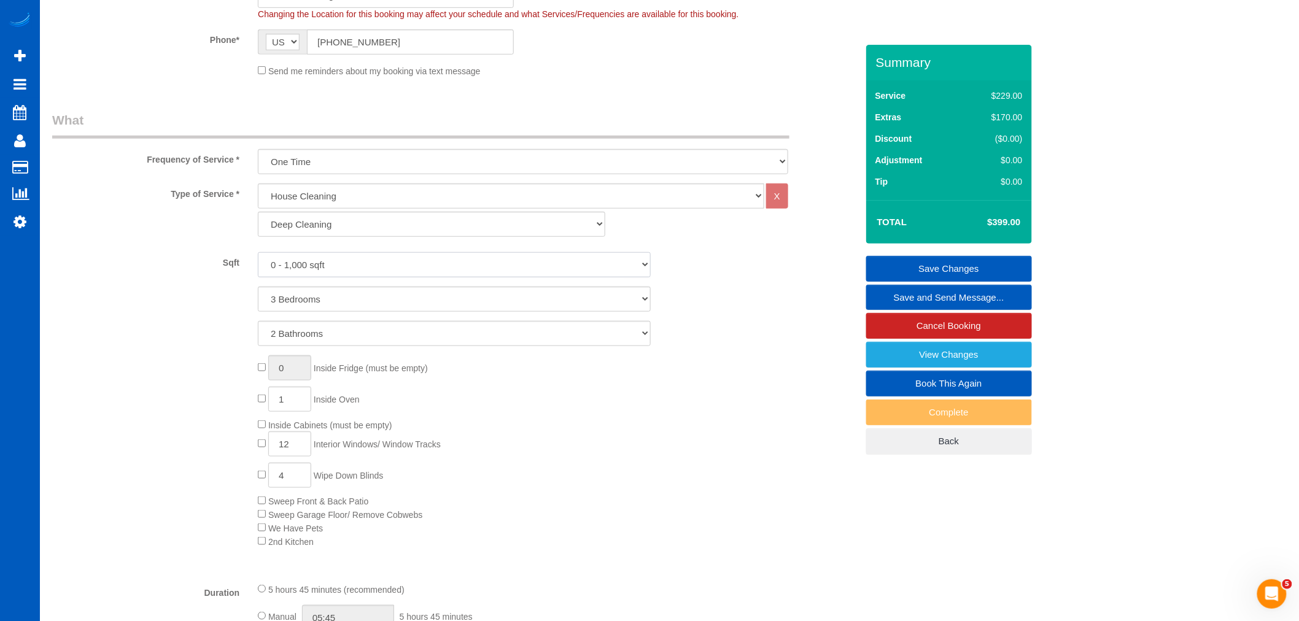
click at [366, 276] on select "0 - 1,000 sqft 1,001 - 1,500 sqft 1,501 - 2,000 sqft 2,001 - 2,500 sqft 2,501 -…" at bounding box center [454, 264] width 393 height 25
select select "1501"
click at [258, 253] on select "0 - 1,000 sqft 1,001 - 1,500 sqft 1,501 - 2,000 sqft 2,001 - 2,500 sqft 2,501 -…" at bounding box center [454, 264] width 393 height 25
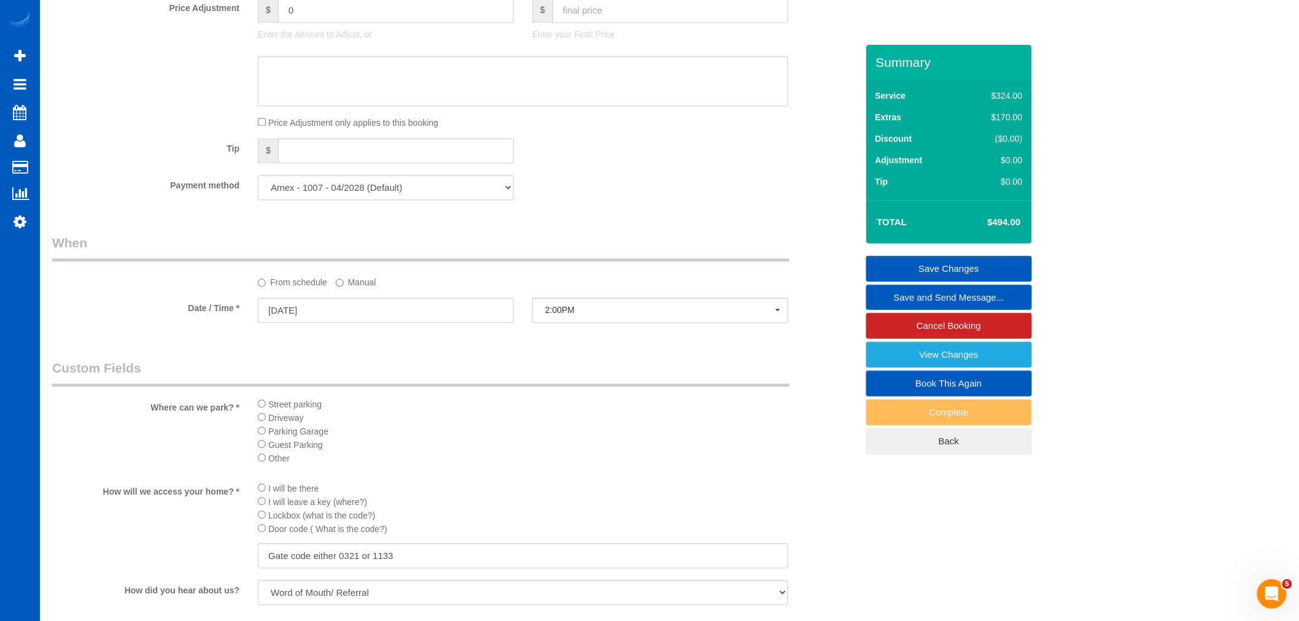
scroll to position [1159, 0]
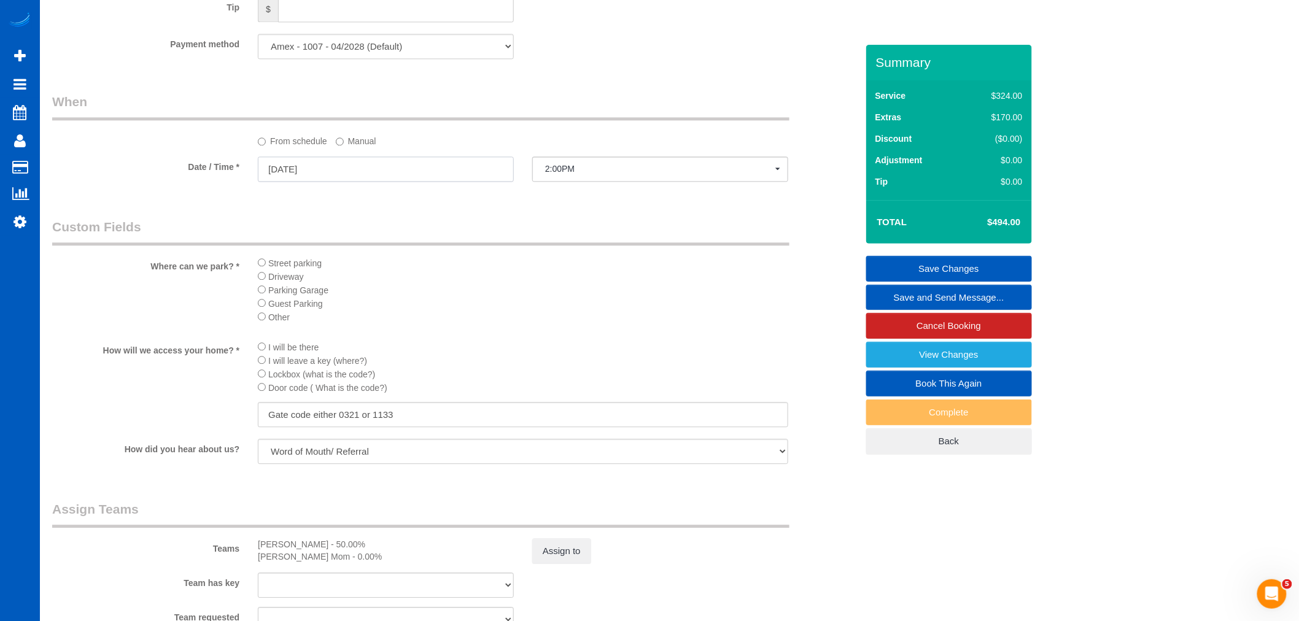
click at [344, 176] on input "09/02/2025" at bounding box center [386, 168] width 256 height 25
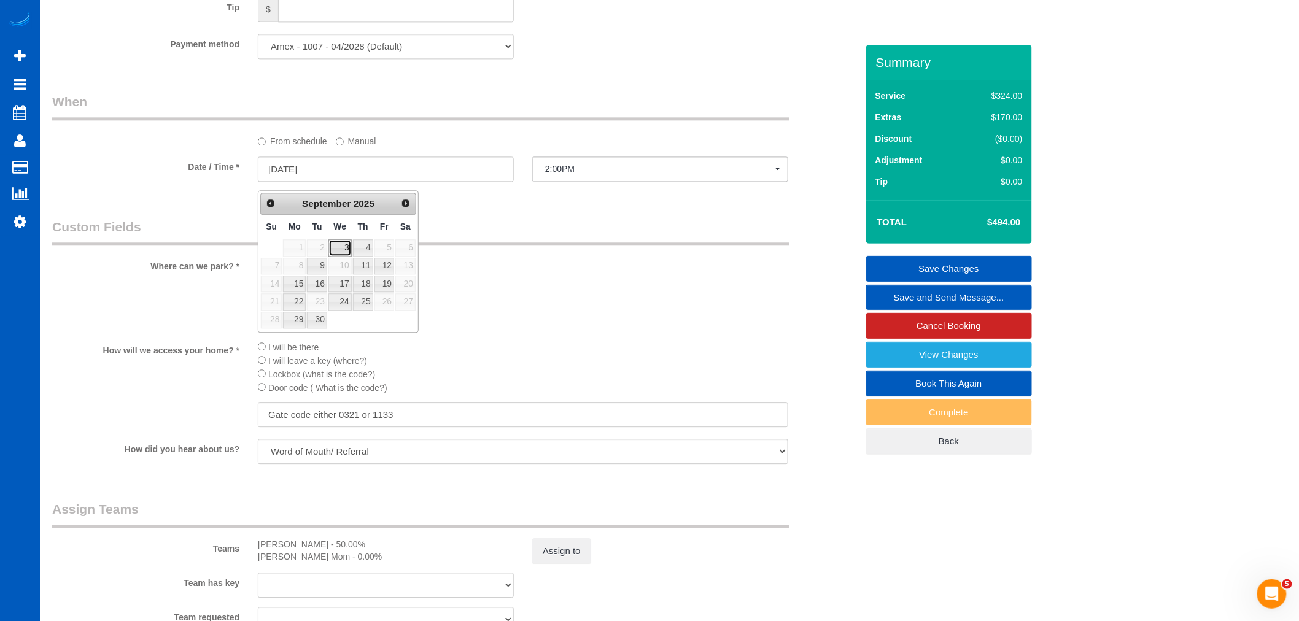
click at [339, 250] on link "3" at bounding box center [339, 247] width 23 height 17
type input "09/03/2025"
select select "spot20"
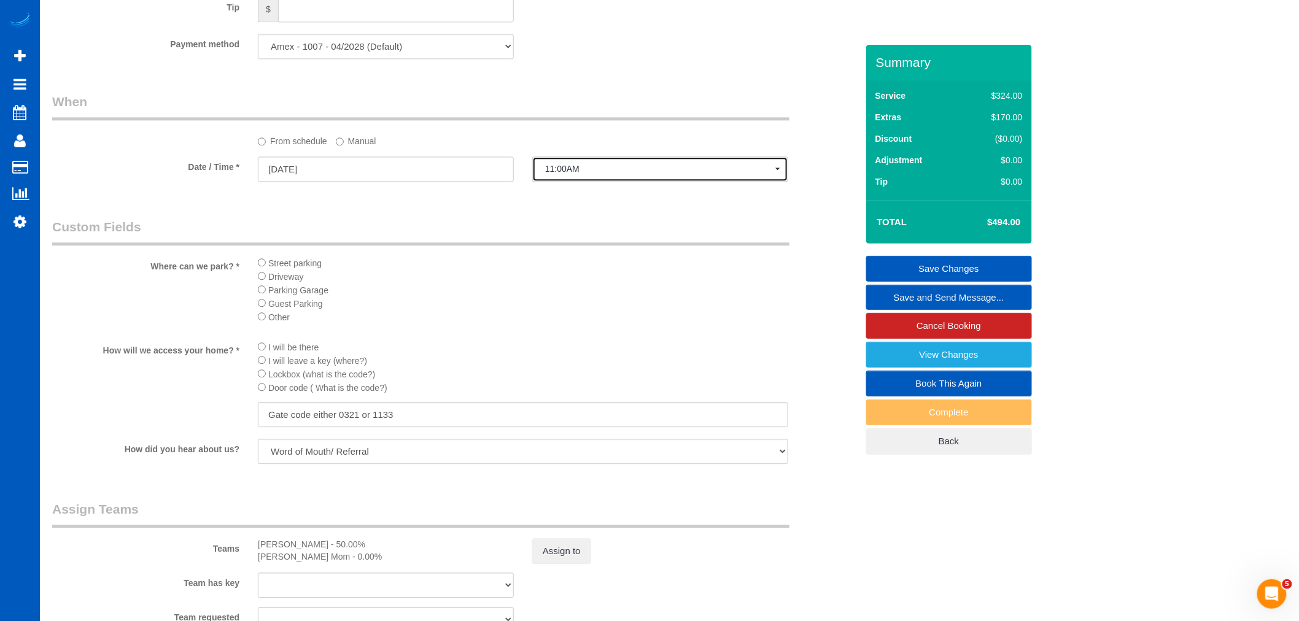
click at [584, 182] on button "11:00AM" at bounding box center [660, 168] width 256 height 25
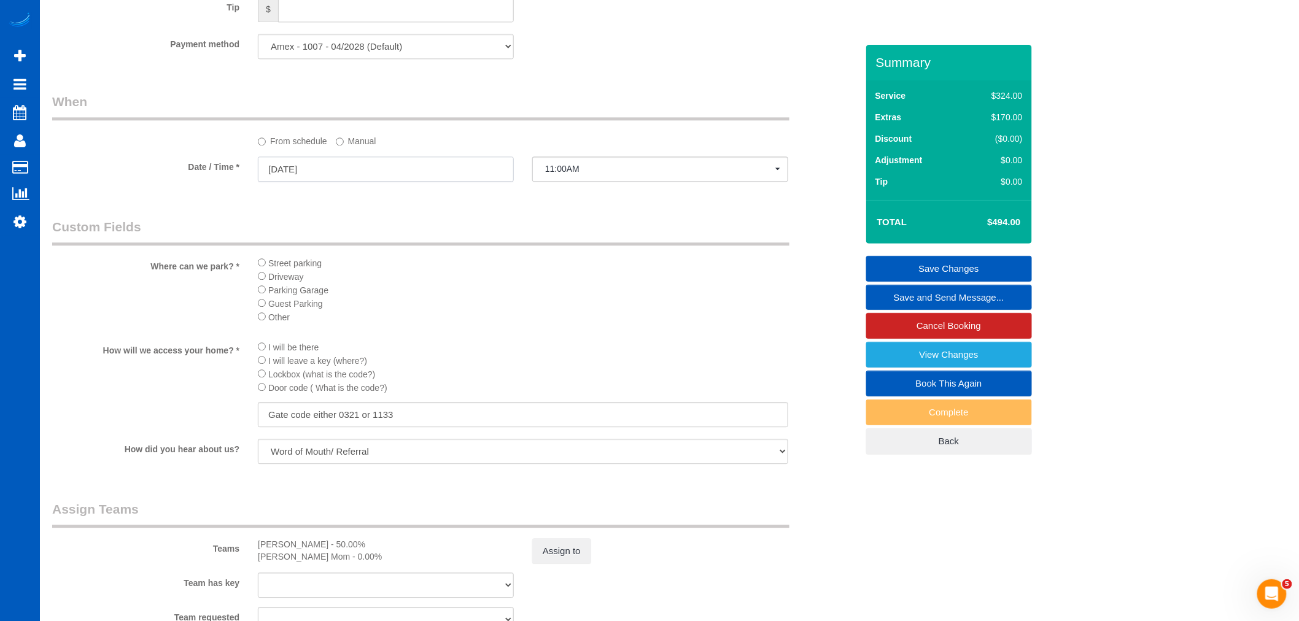
click at [279, 176] on input "09/03/2025" at bounding box center [386, 168] width 256 height 25
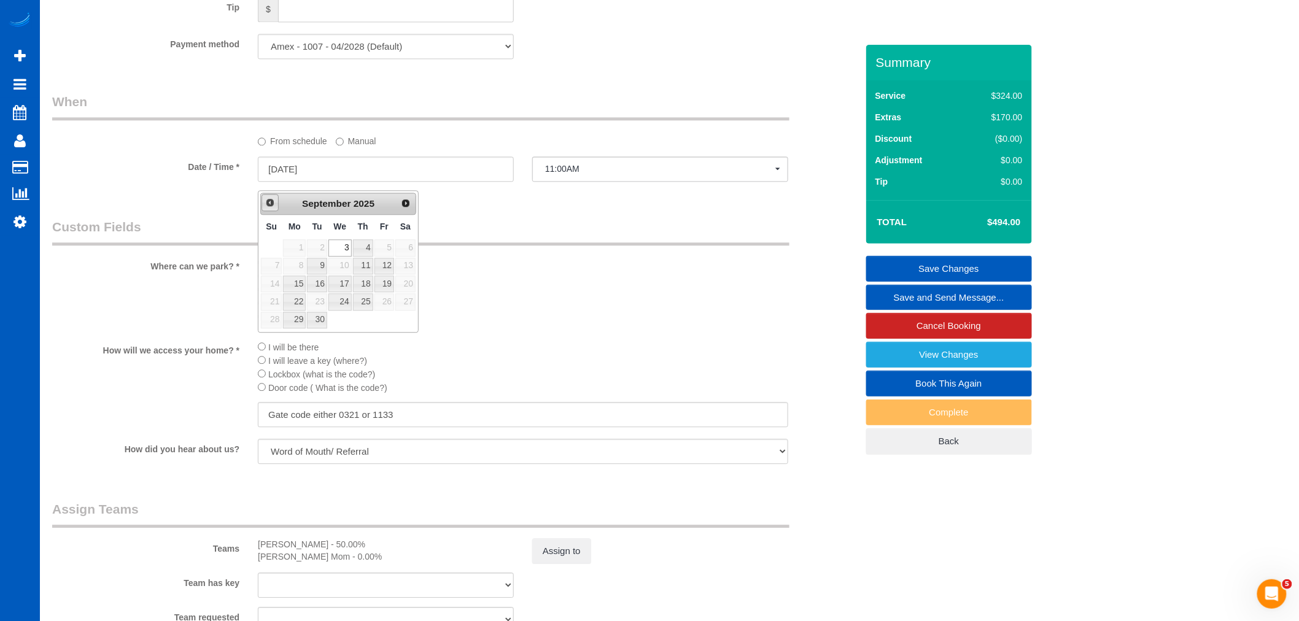
click at [268, 199] on span "Prev" at bounding box center [270, 203] width 10 height 10
click at [338, 317] on link "27" at bounding box center [339, 320] width 23 height 17
type input "08/27/2025"
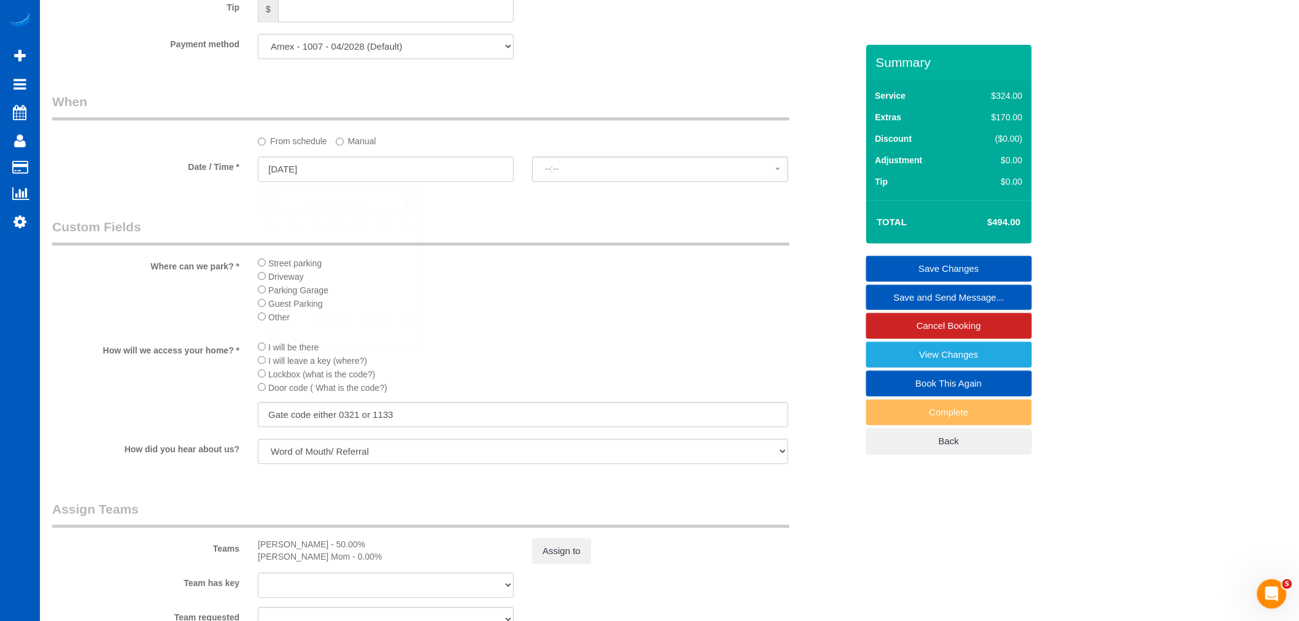
select select "spot26"
click at [574, 174] on span "2:00PM" at bounding box center [660, 169] width 230 height 10
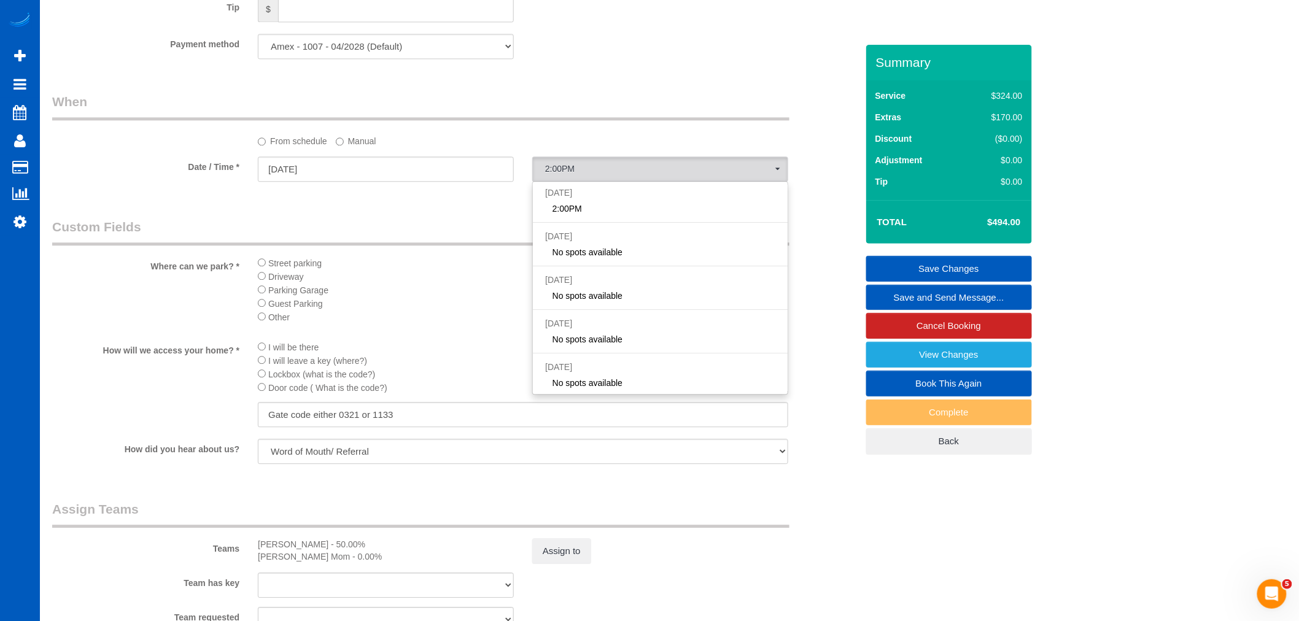
click at [353, 142] on label "Manual" at bounding box center [356, 139] width 41 height 17
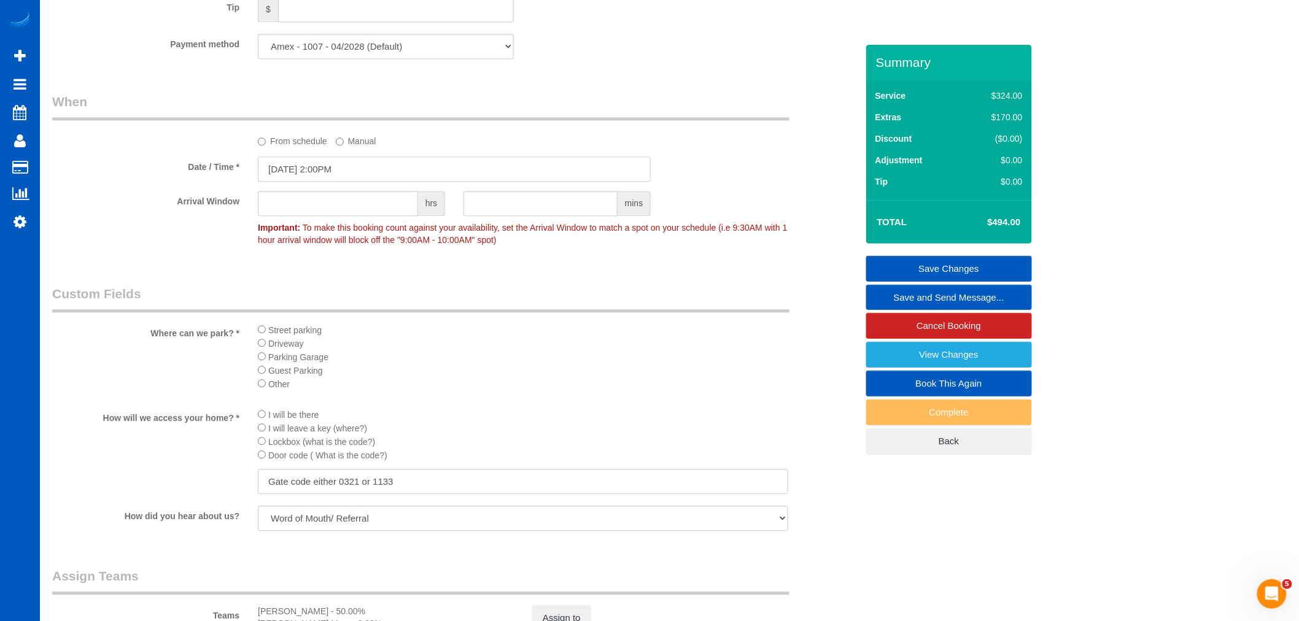
click at [301, 180] on input "08/27/2025 2:00PM" at bounding box center [454, 168] width 393 height 25
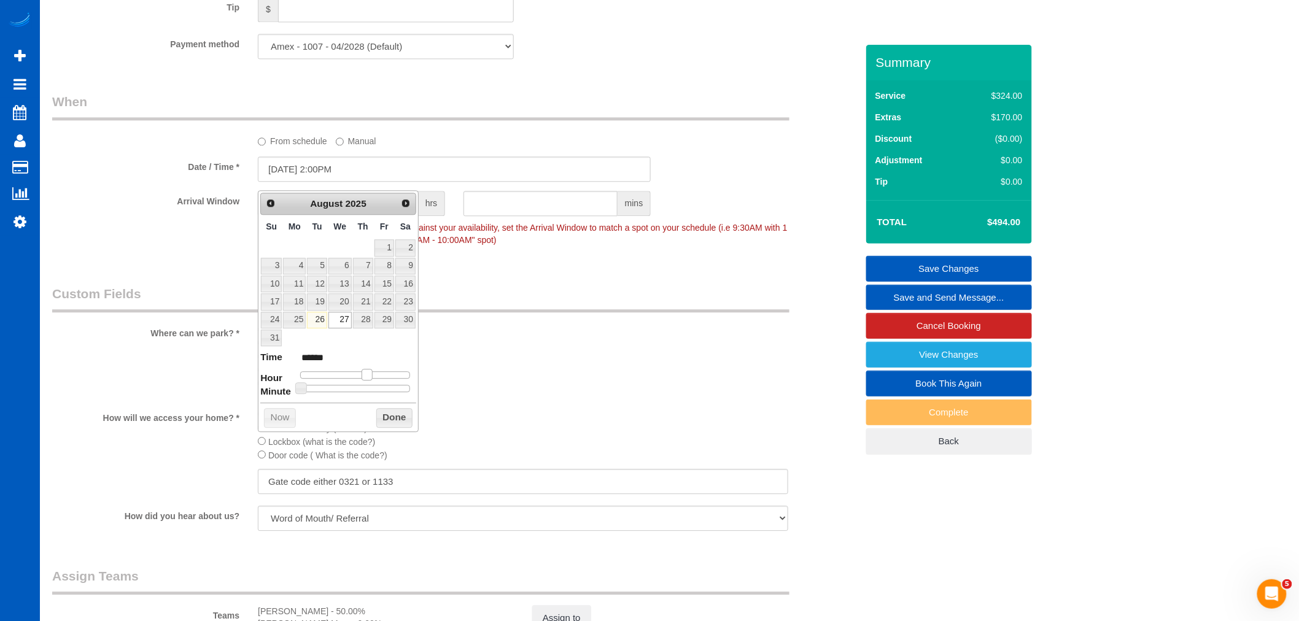
type input "08/27/2025 1:00PM"
type input "******"
type input "[DATE] 12:00PM"
type input "*******"
type input "08/27/2025 11:00AM"
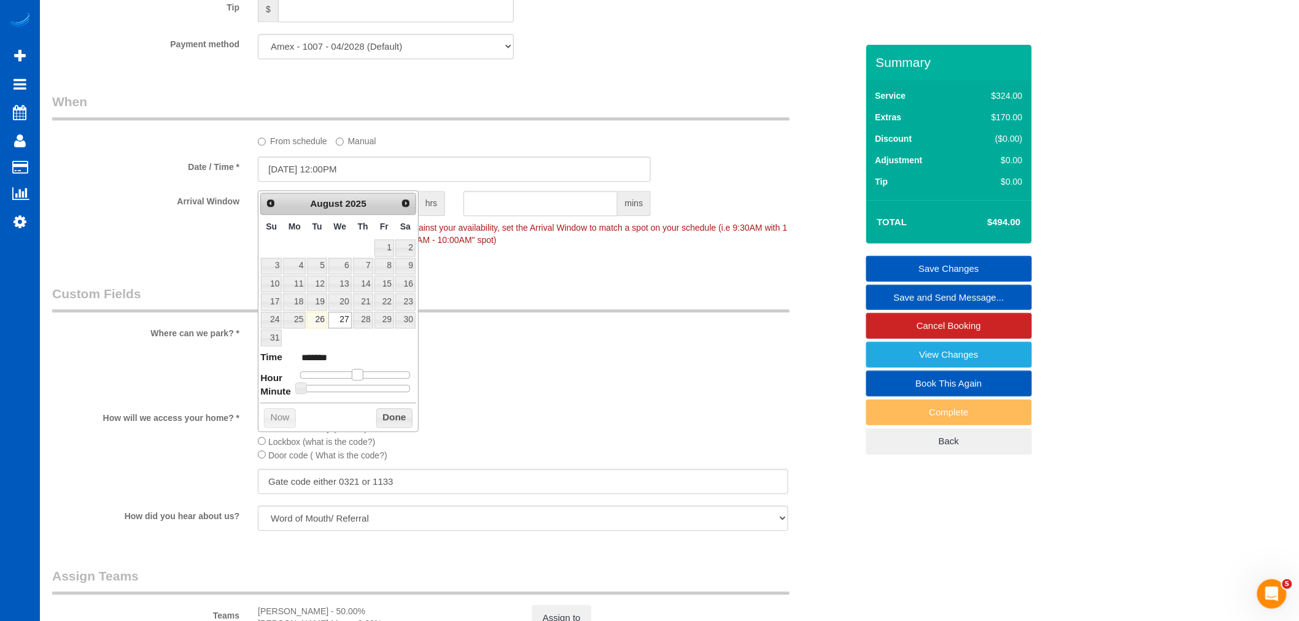
type input "*******"
type input "[DATE] 12:00PM"
type input "*******"
drag, startPoint x: 368, startPoint y: 374, endPoint x: 358, endPoint y: 376, distance: 10.5
click at [358, 376] on span at bounding box center [357, 374] width 11 height 11
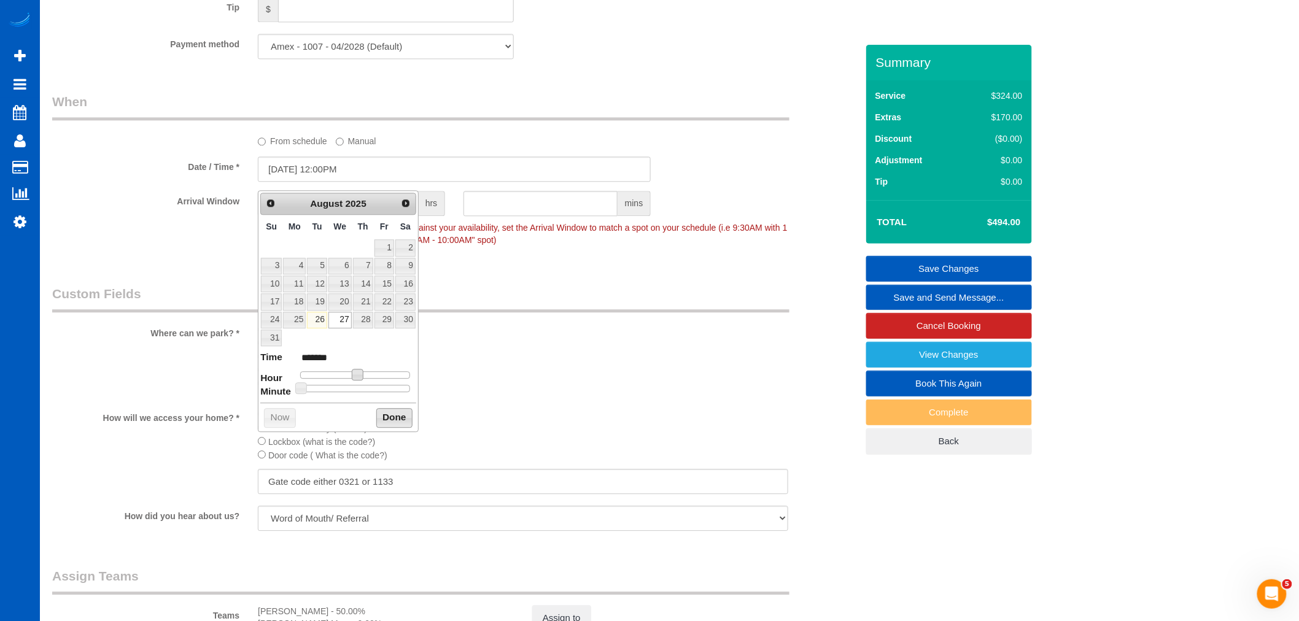
click at [402, 422] on button "Done" at bounding box center [394, 418] width 36 height 20
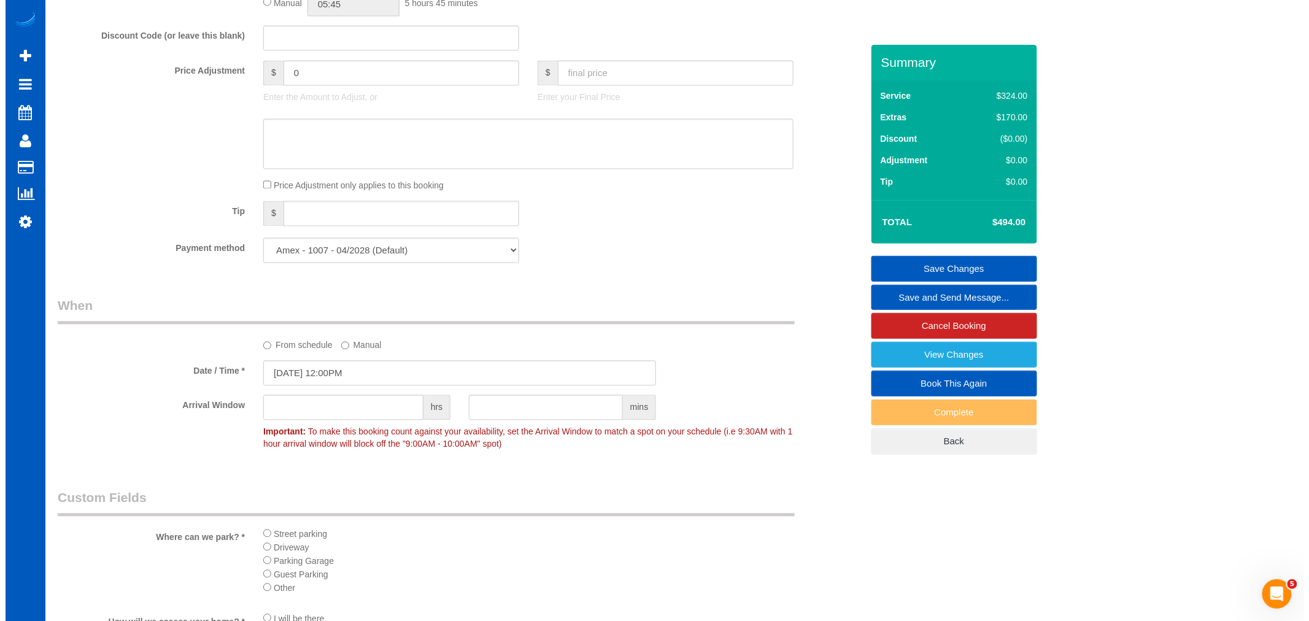
scroll to position [1091, 0]
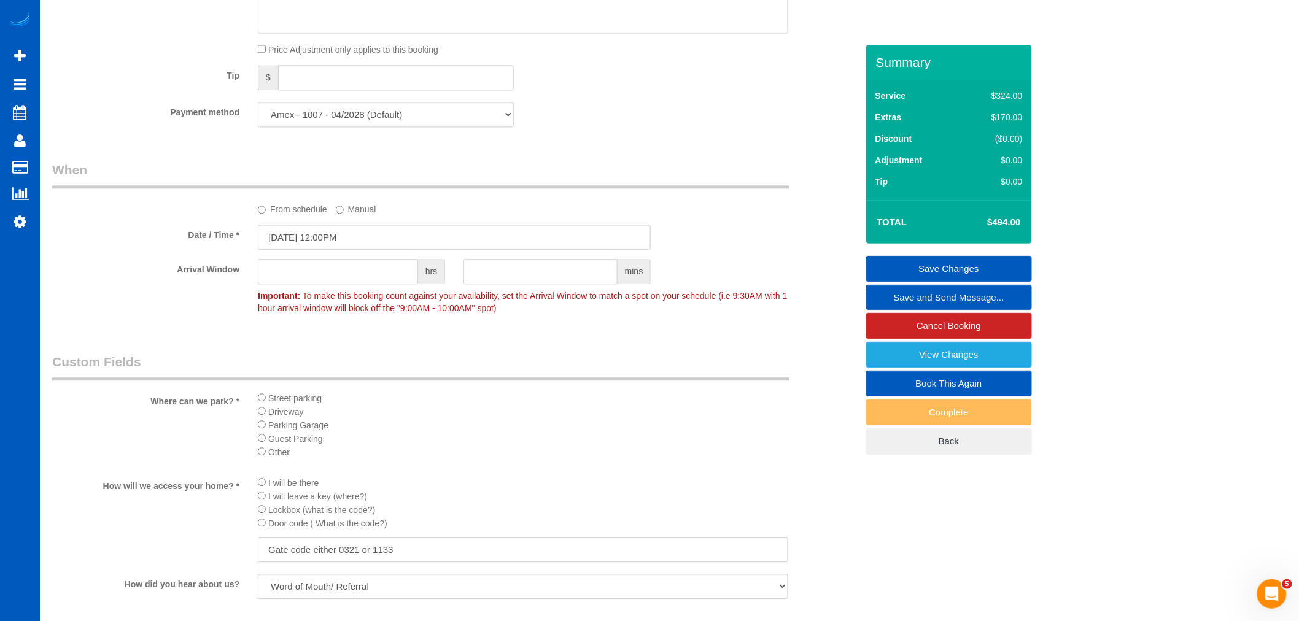
click at [910, 297] on link "Save and Send Message..." at bounding box center [949, 298] width 166 height 26
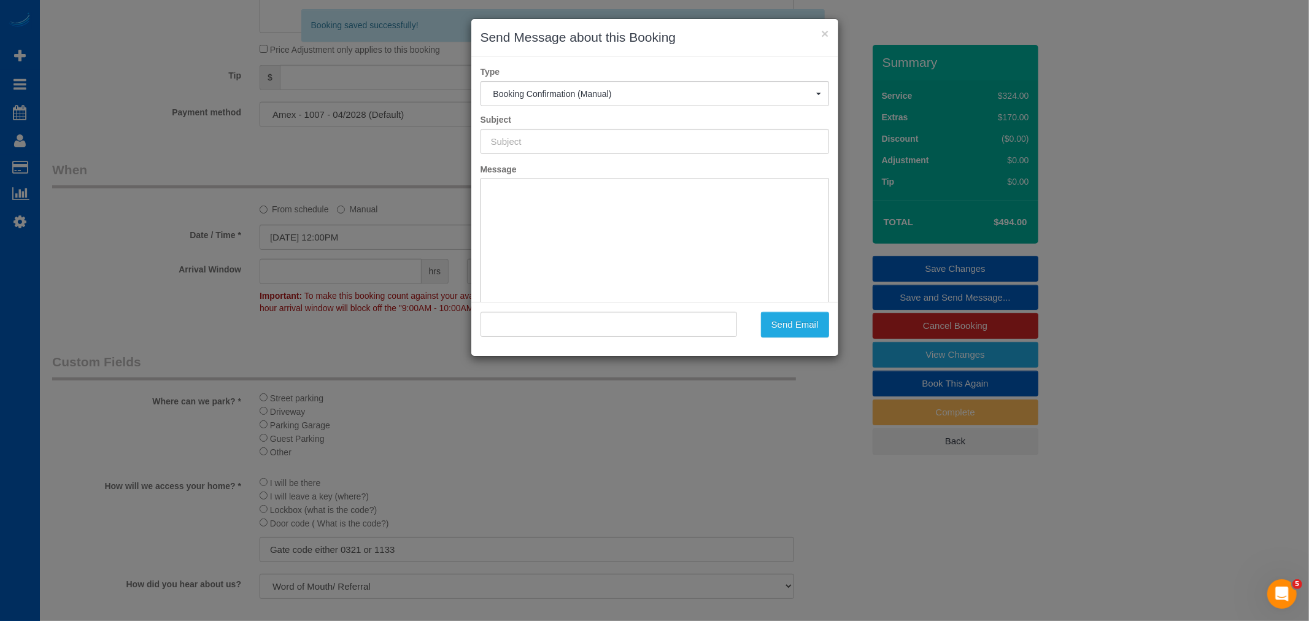
scroll to position [0, 0]
type input "Cleaning Service Confirmed!"
type input ""Michelle R" <withlovetheroys@gmail.com>"
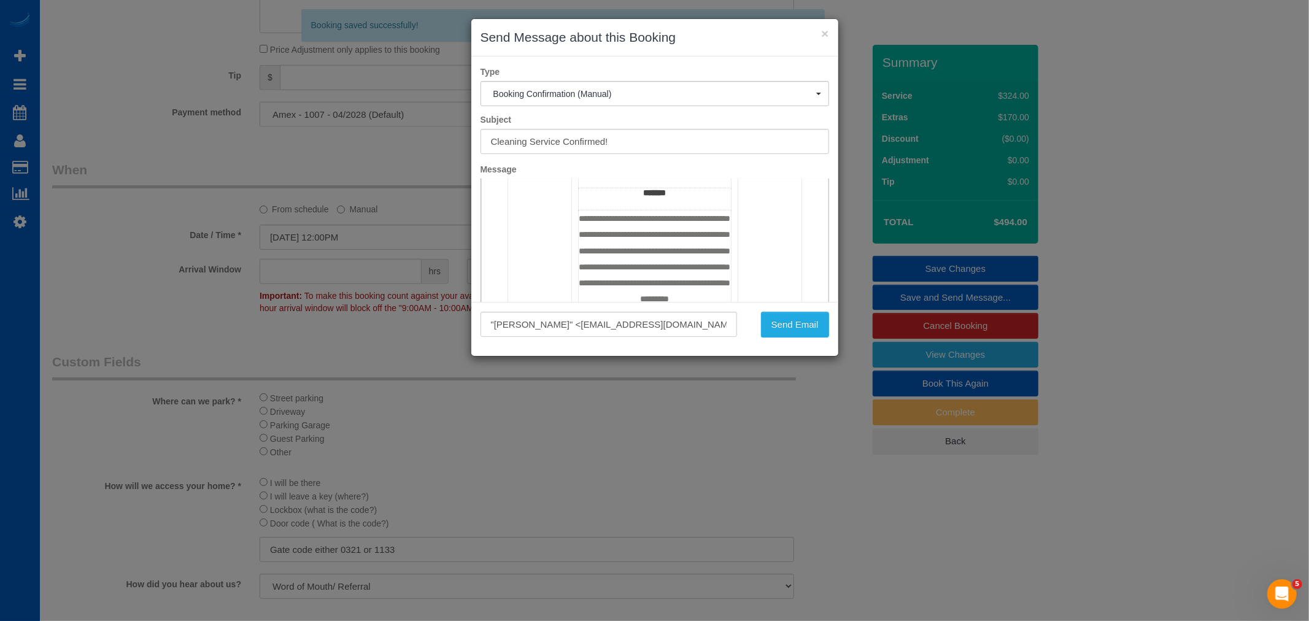
scroll to position [1227, 0]
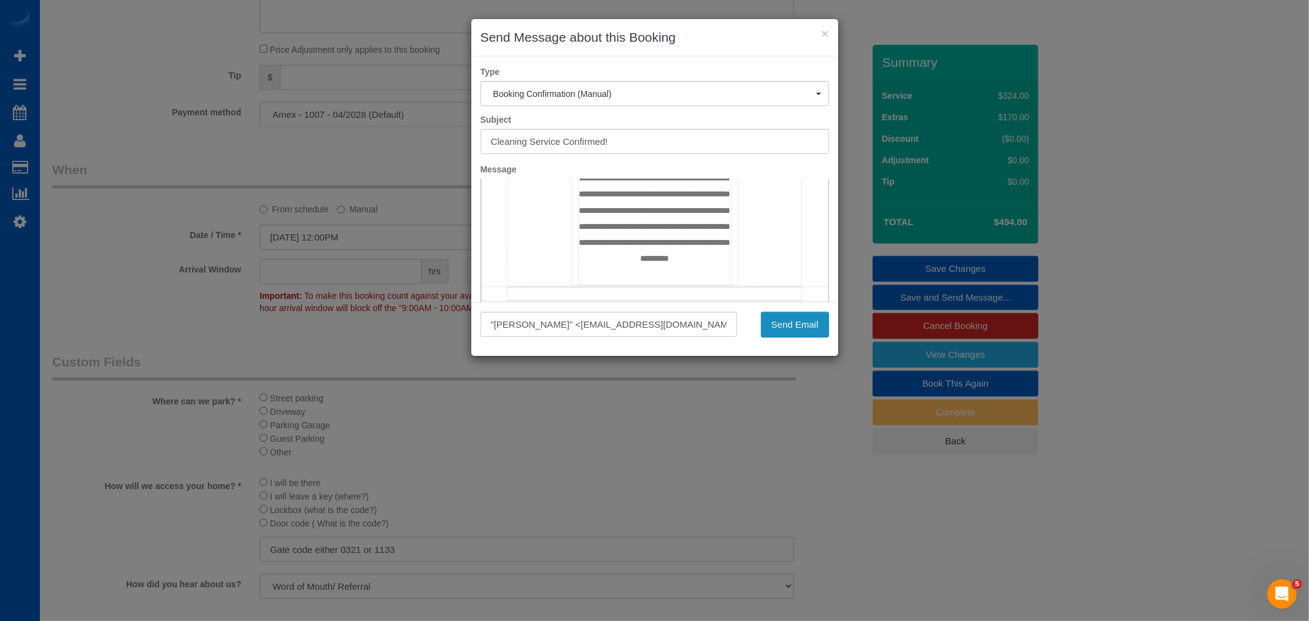
click at [794, 325] on button "Send Email" at bounding box center [795, 325] width 68 height 26
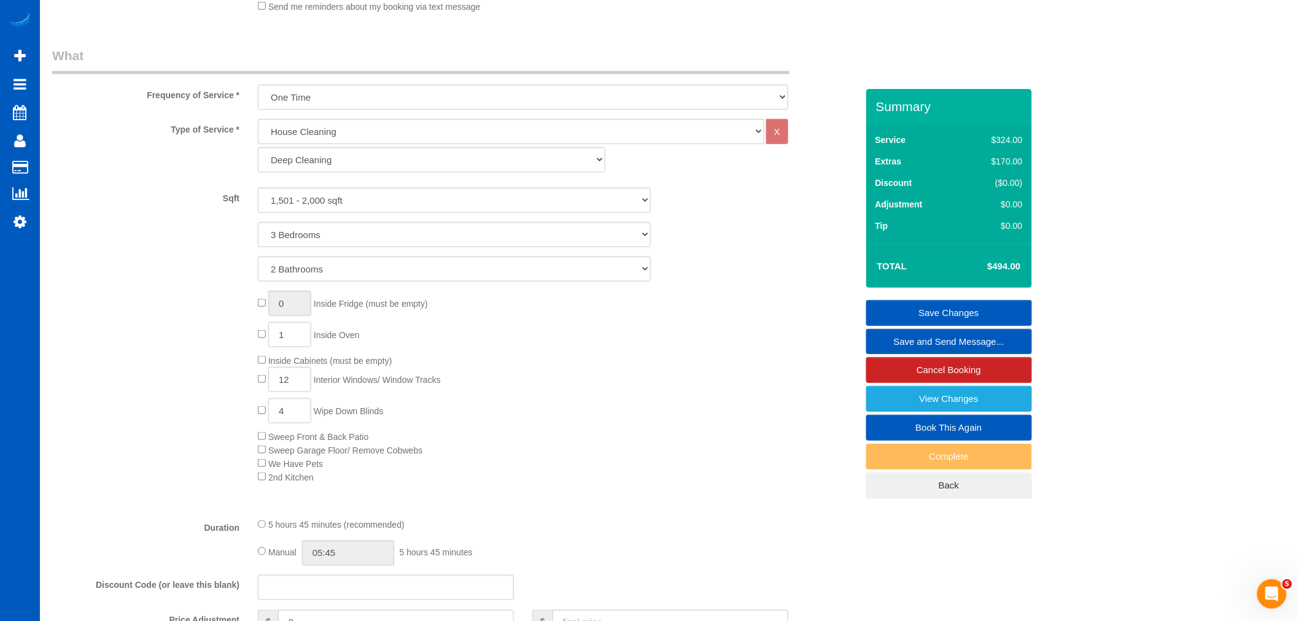
scroll to position [453, 0]
click at [583, 338] on div "0 Inside Fridge (must be empty) 1 Inside Oven Inside Cabinets (must be empty) 1…" at bounding box center [557, 383] width 617 height 193
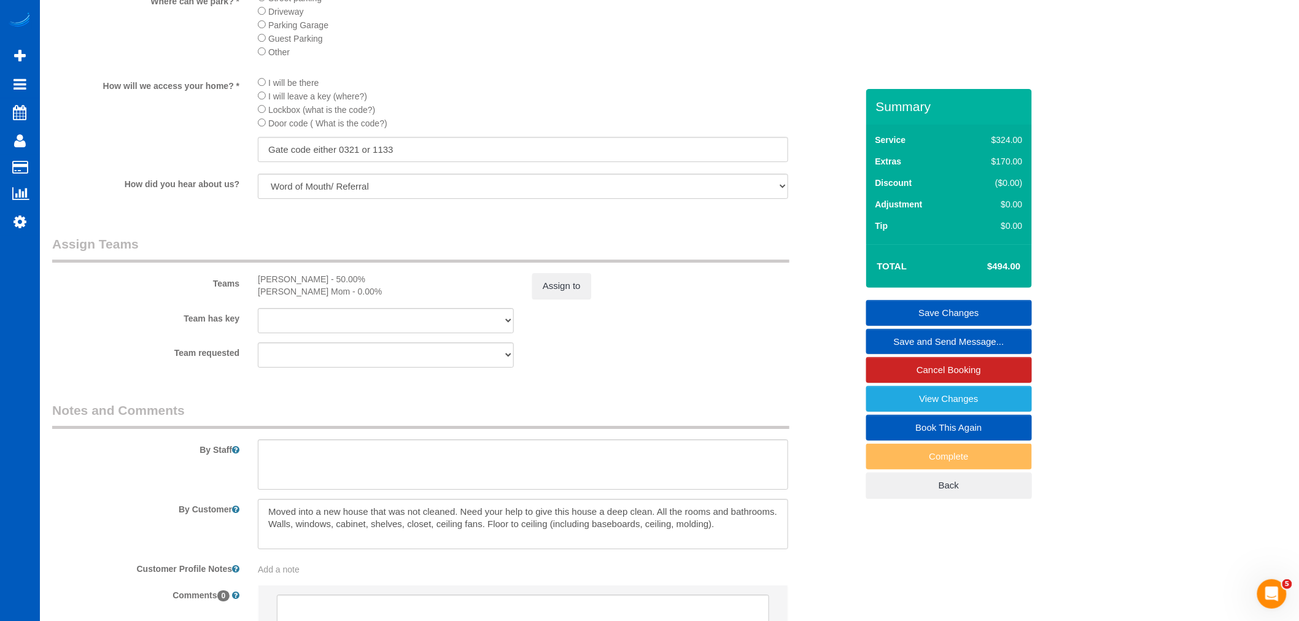
scroll to position [1321, 0]
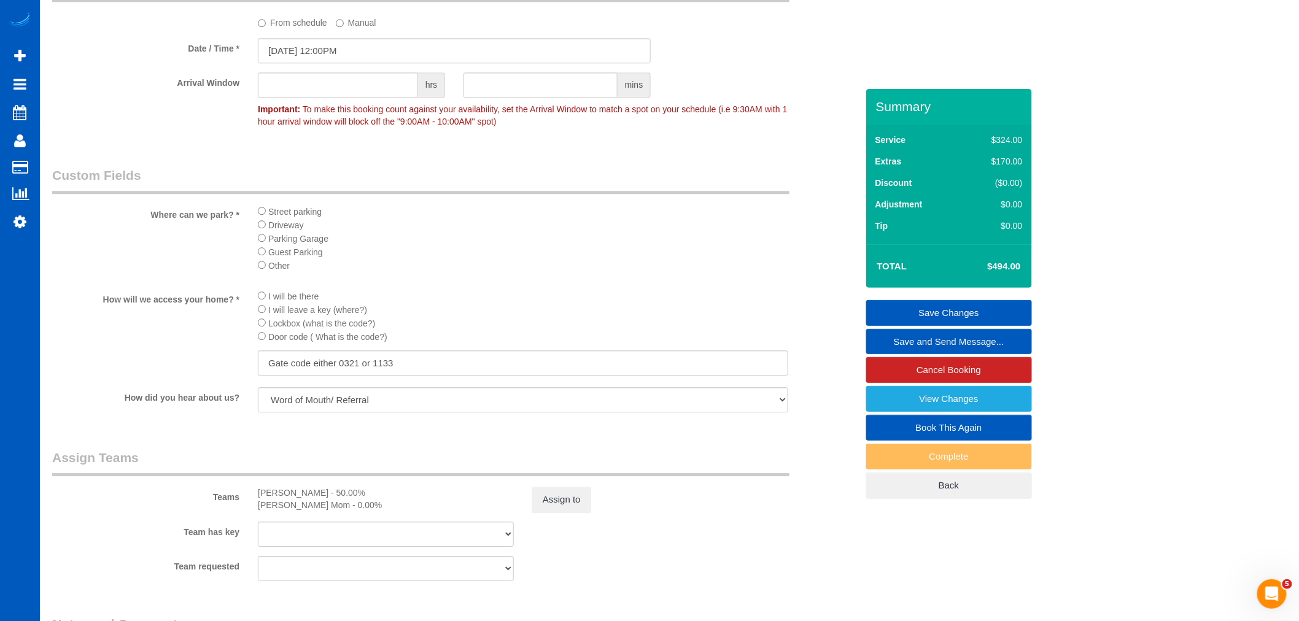
click at [918, 315] on link "Save Changes" at bounding box center [949, 313] width 166 height 26
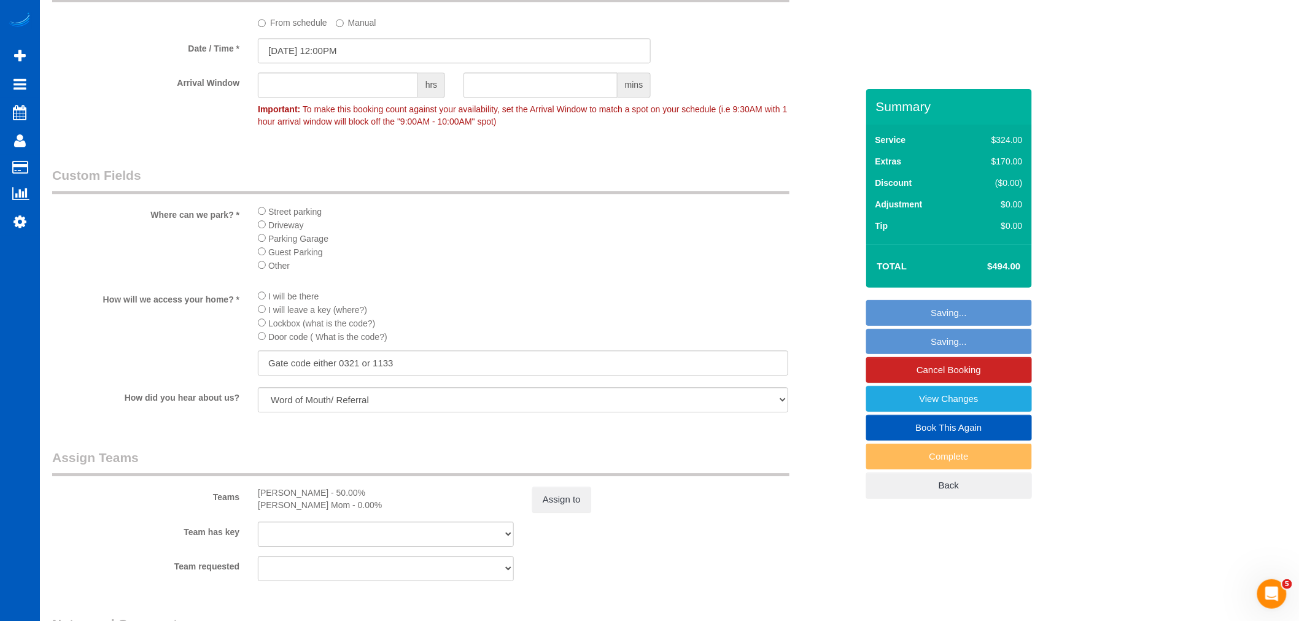
scroll to position [1277, 0]
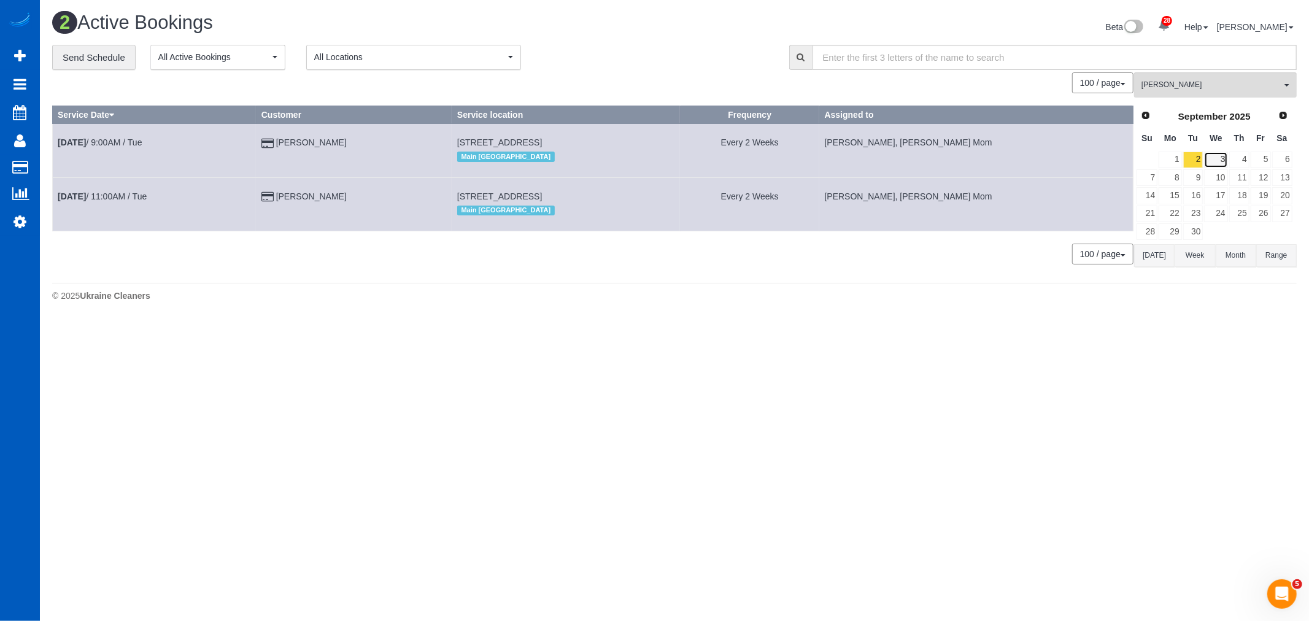
click at [1221, 167] on link "3" at bounding box center [1215, 160] width 23 height 17
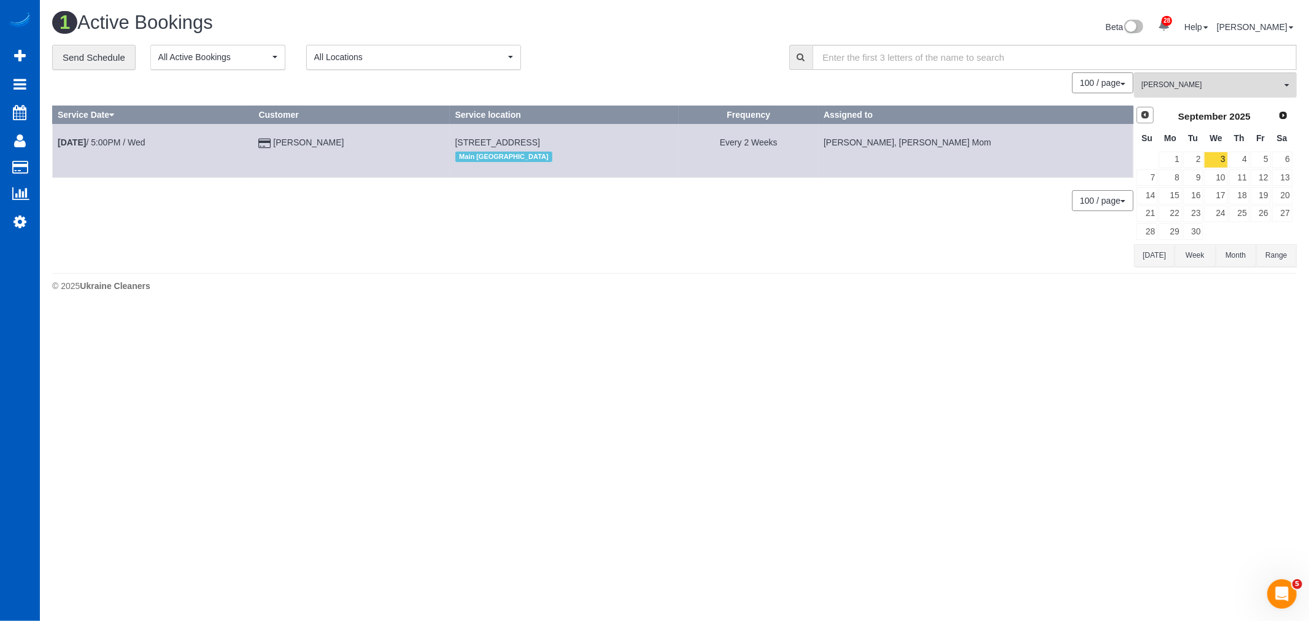
click at [1140, 118] on span "Prev" at bounding box center [1145, 115] width 10 height 10
click at [1216, 236] on link "27" at bounding box center [1215, 231] width 23 height 17
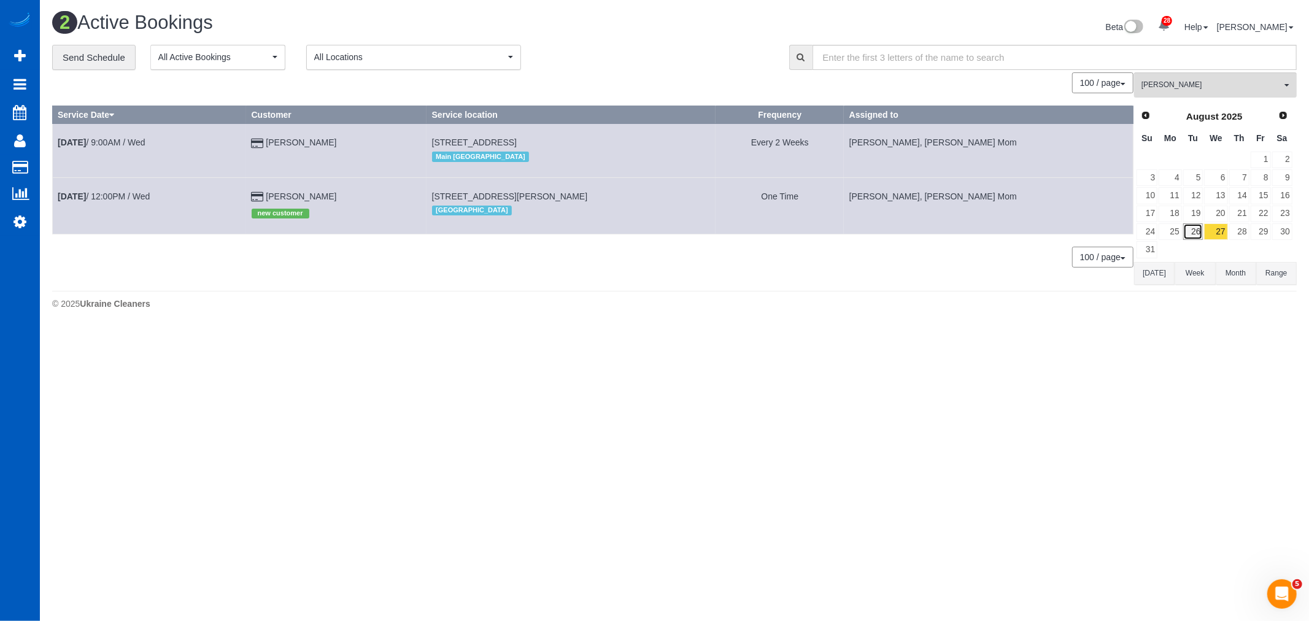
click at [1193, 231] on link "26" at bounding box center [1193, 231] width 20 height 17
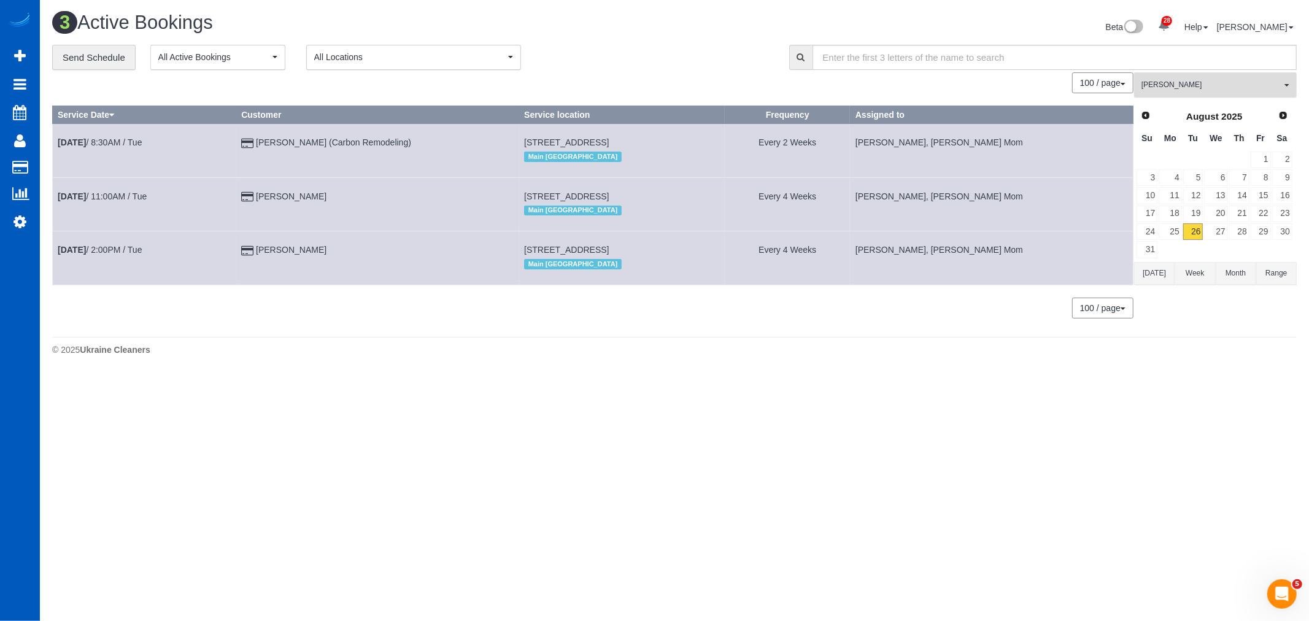
click at [1150, 79] on button "Inna Novytska All Teams" at bounding box center [1215, 84] width 163 height 25
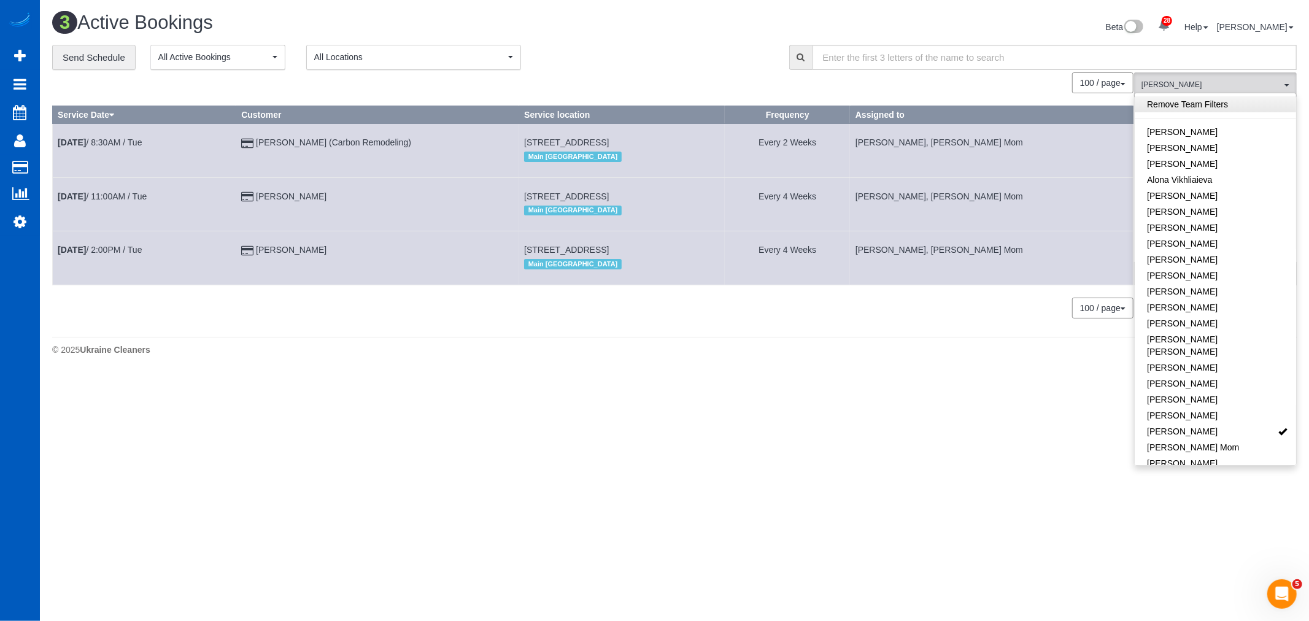
click at [1211, 106] on link "Remove Team Filters" at bounding box center [1215, 104] width 161 height 16
drag, startPoint x: 1227, startPoint y: 377, endPoint x: 1194, endPoint y: 416, distance: 51.3
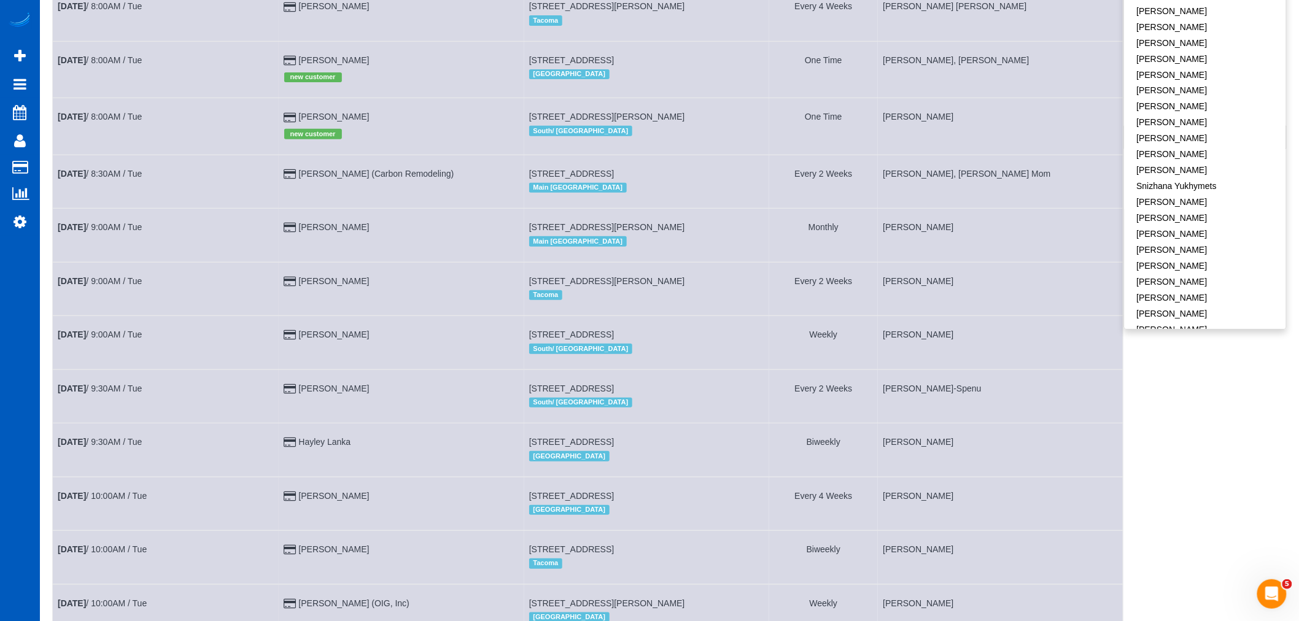
scroll to position [856, 0]
click at [1175, 289] on link "[PERSON_NAME]" at bounding box center [1204, 297] width 161 height 16
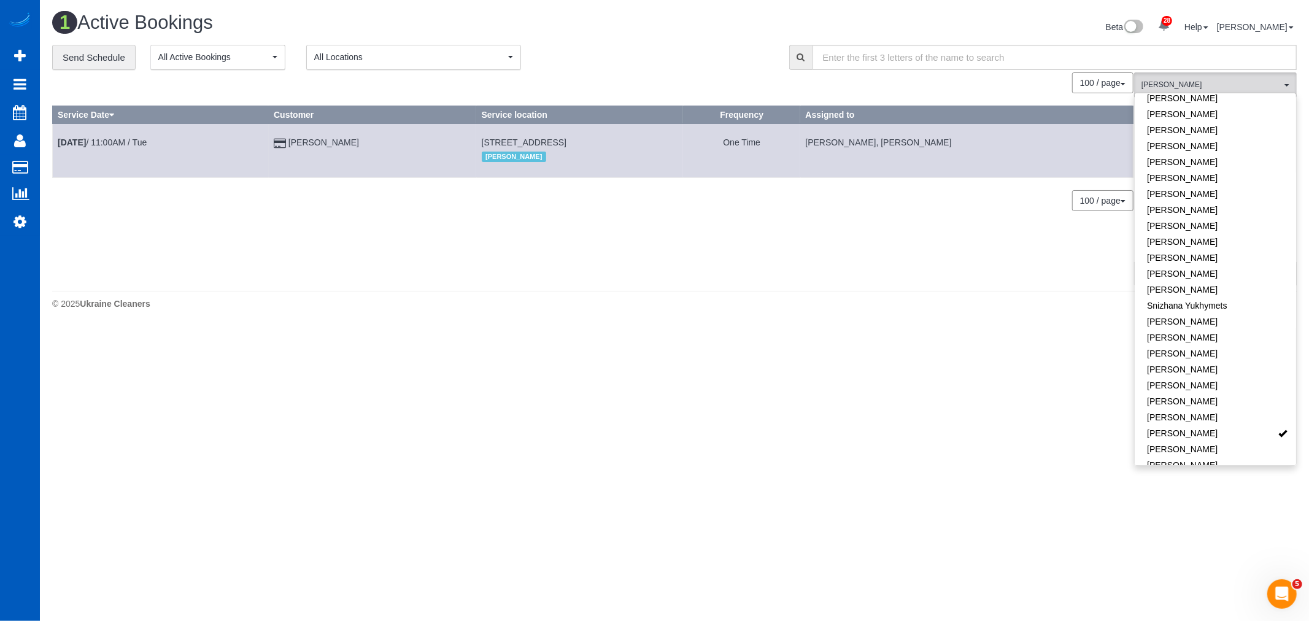
click at [713, 293] on footer "© 2025 Ukraine Cleaners" at bounding box center [674, 303] width 1245 height 25
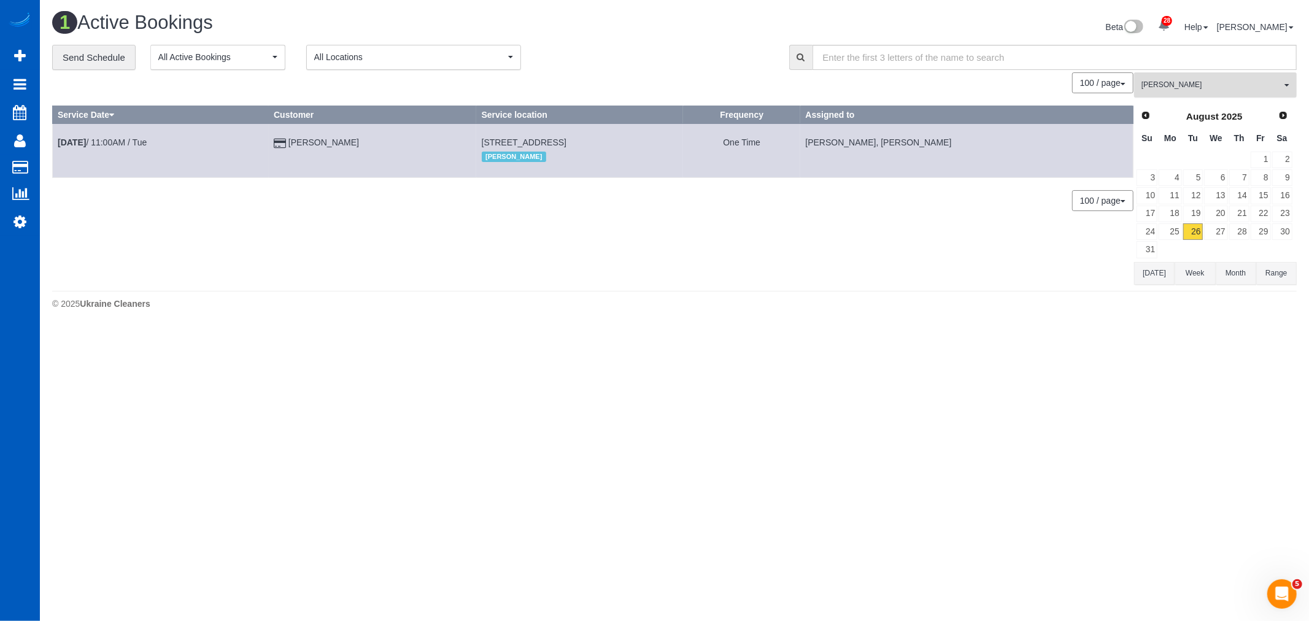
drag, startPoint x: 1191, startPoint y: 78, endPoint x: 1218, endPoint y: 161, distance: 87.5
click at [1191, 77] on button "Viktoriia Zhukovska All Teams" at bounding box center [1215, 84] width 163 height 25
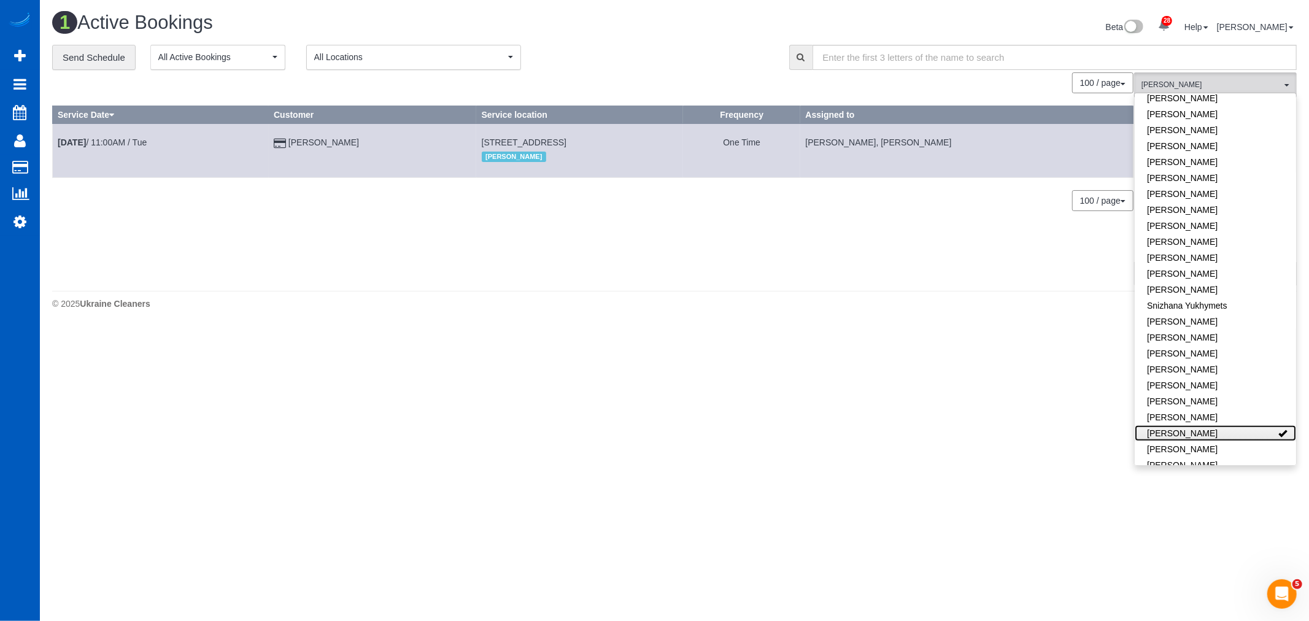
click at [1253, 425] on link "[PERSON_NAME]" at bounding box center [1215, 433] width 161 height 16
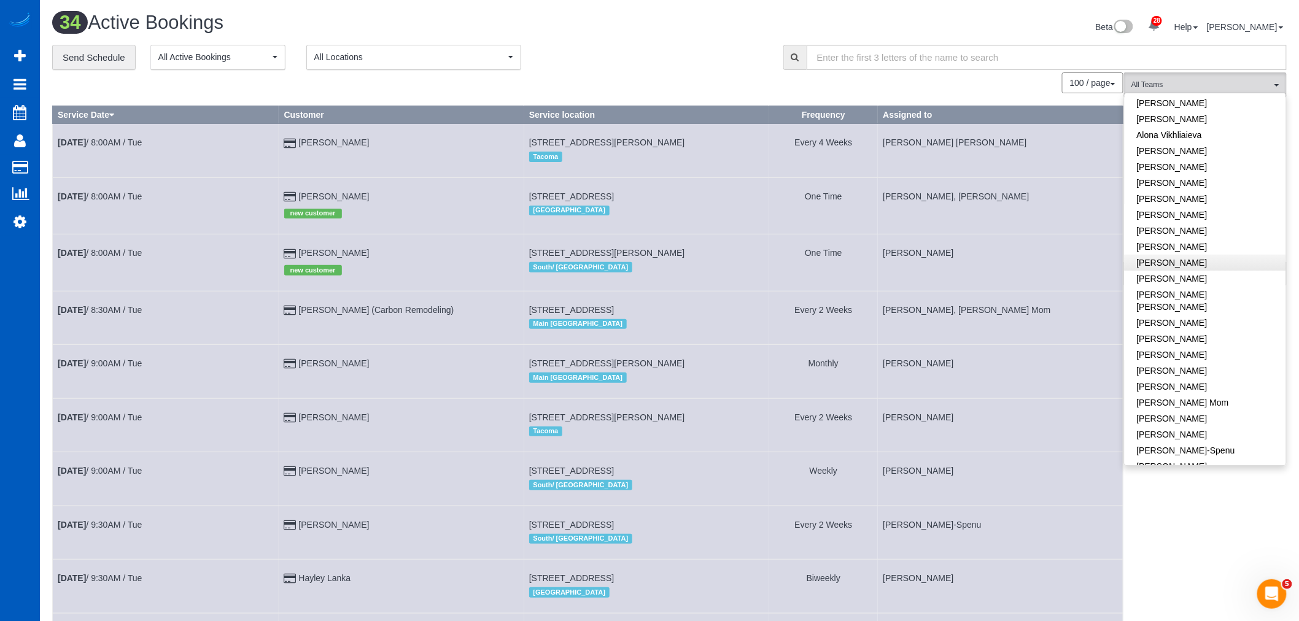
scroll to position [68, 0]
click at [1207, 239] on link "[PERSON_NAME]" at bounding box center [1204, 239] width 161 height 16
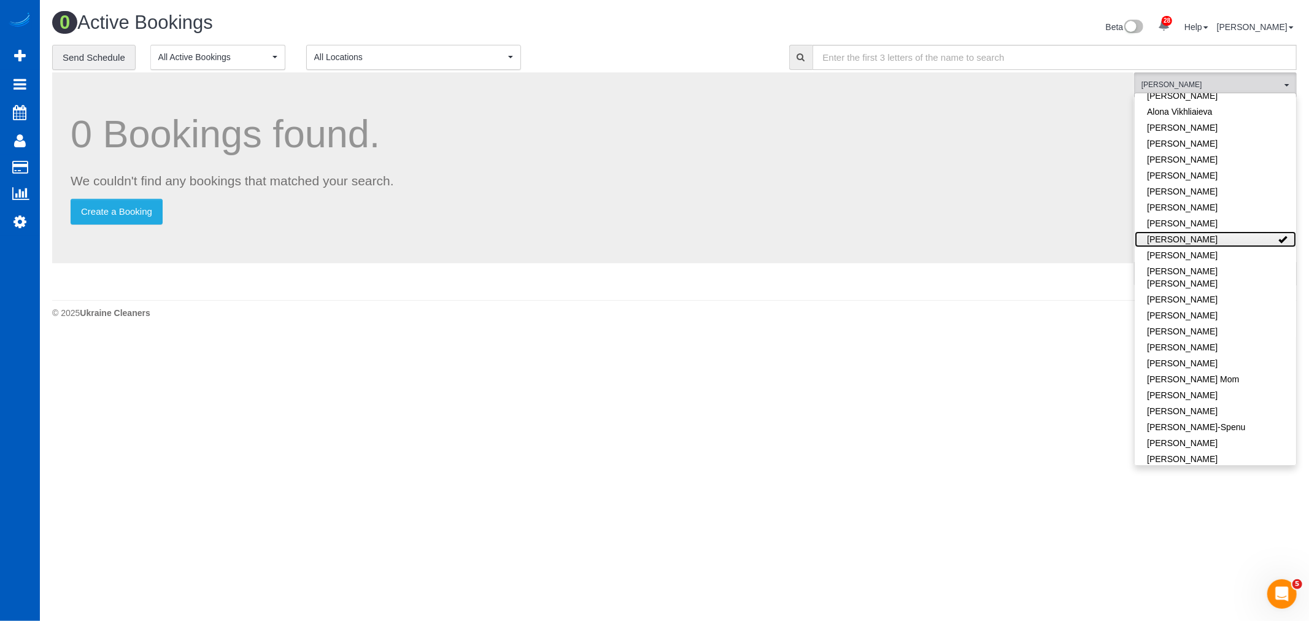
click at [1207, 239] on link "[PERSON_NAME]" at bounding box center [1215, 239] width 161 height 16
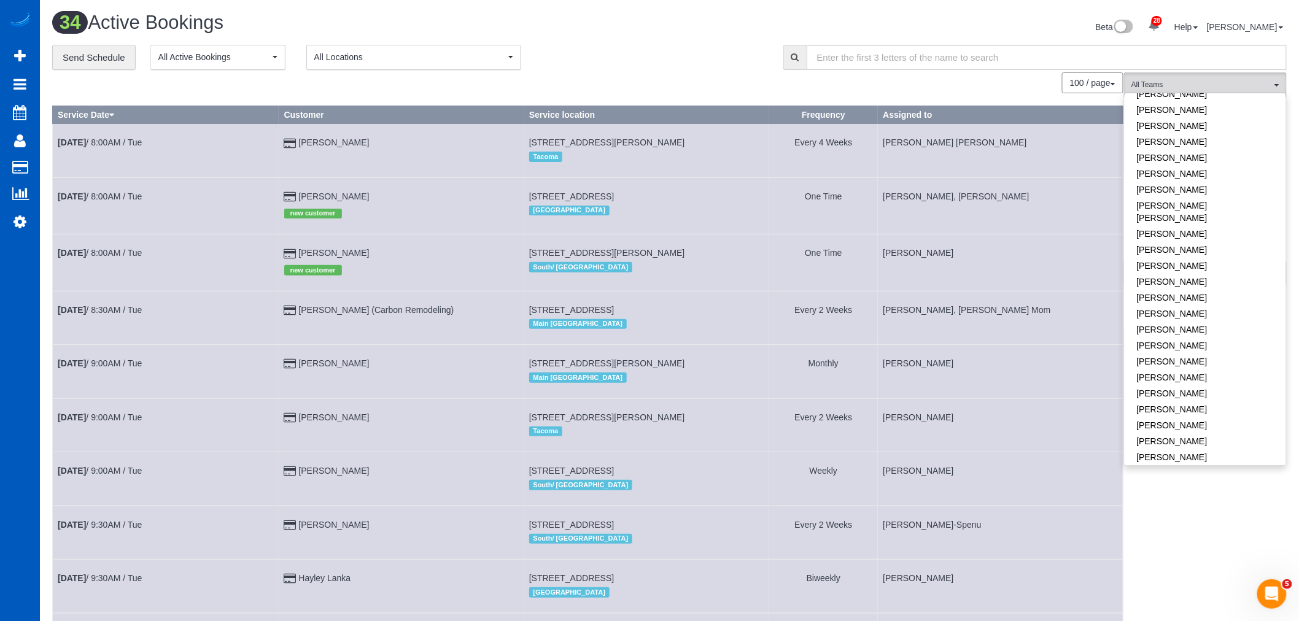
scroll to position [614, 0]
click at [387, 60] on span "All Locations" at bounding box center [409, 57] width 191 height 12
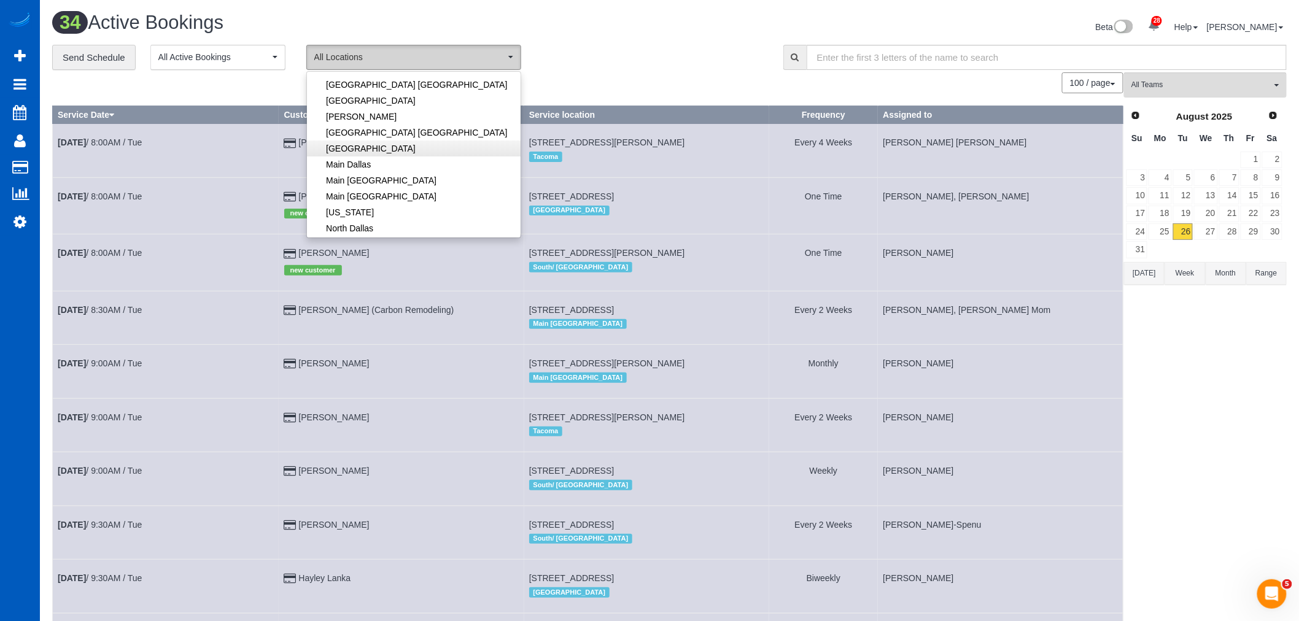
scroll to position [68, 0]
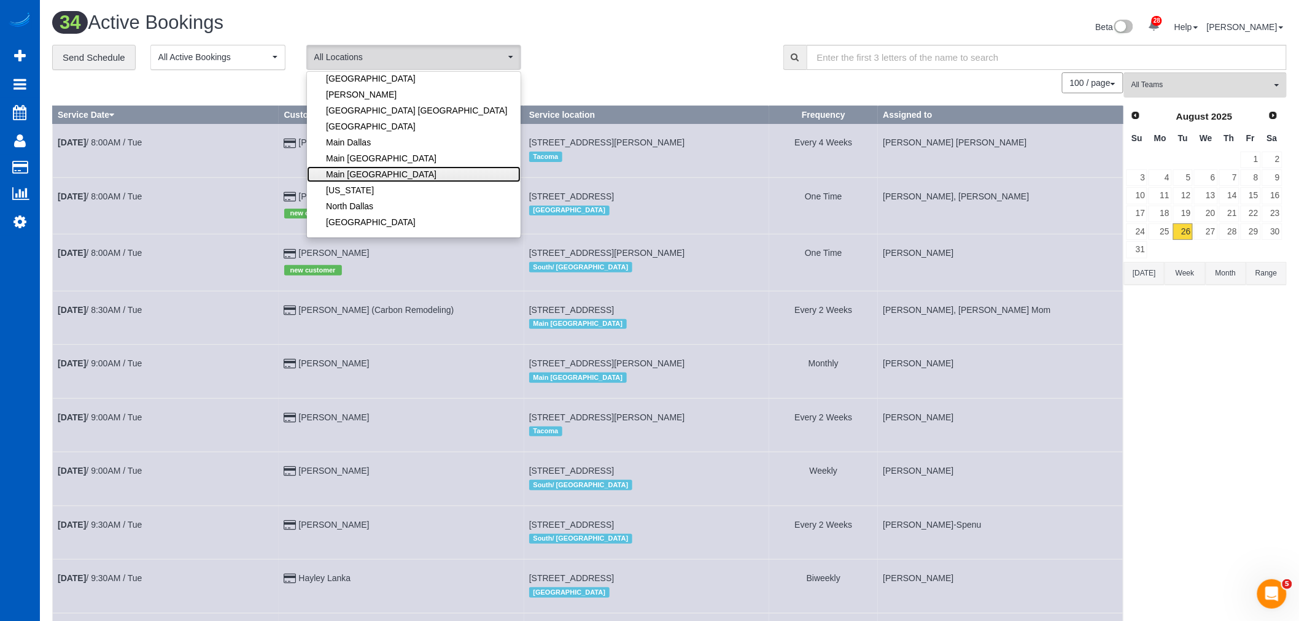
click at [377, 180] on link "Main [GEOGRAPHIC_DATA]" at bounding box center [414, 174] width 214 height 16
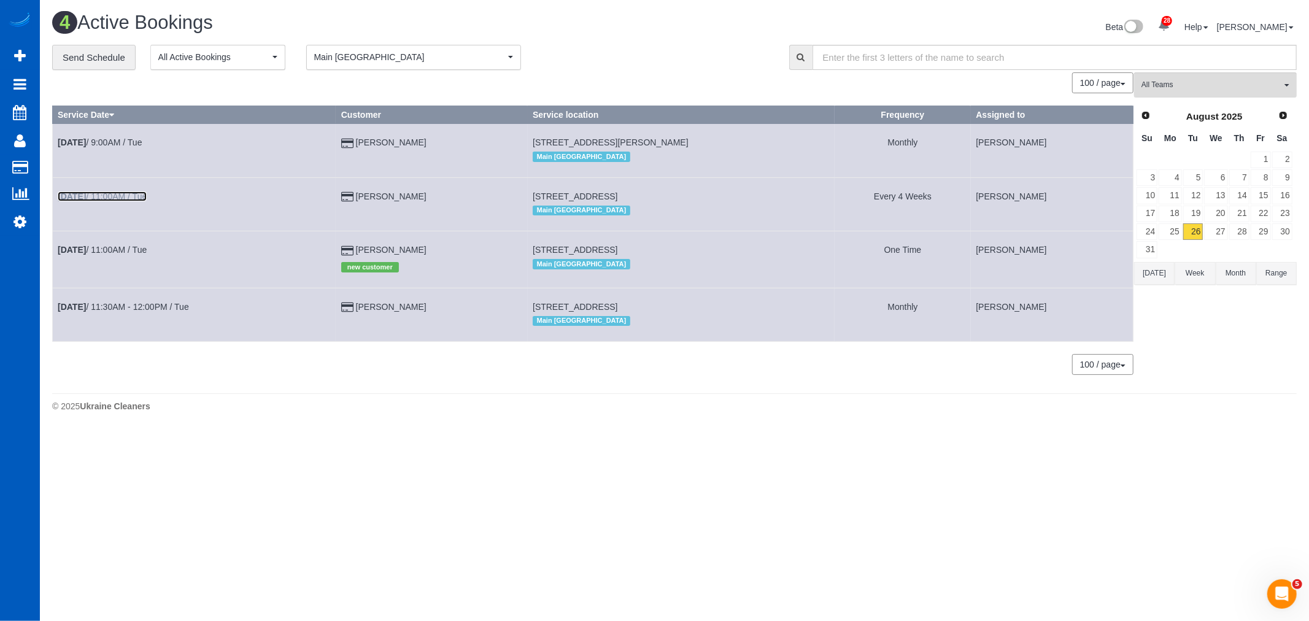
click at [117, 195] on link "Aug 26th / 11:00AM / Tue" at bounding box center [102, 196] width 89 height 10
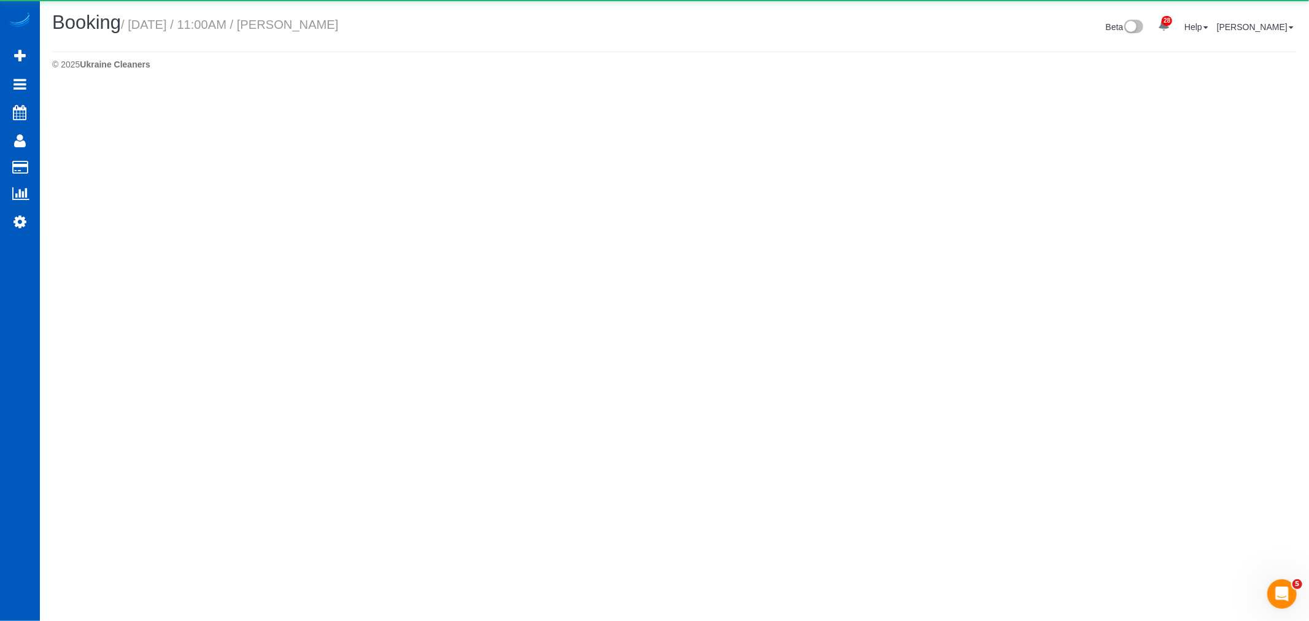
select select "WA"
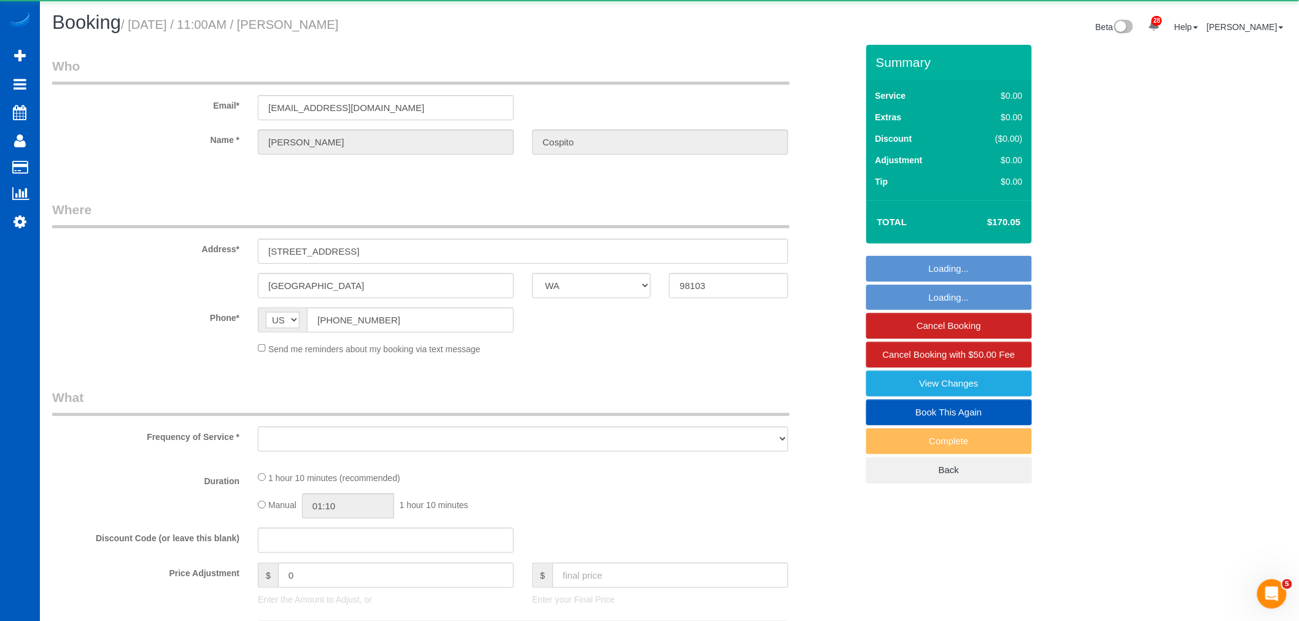
select select "object:10197"
select select "string:fspay-1089413e-64d8-4c9a-b058-e99ed73a6587"
select select "199"
select select "1001"
select select "2"
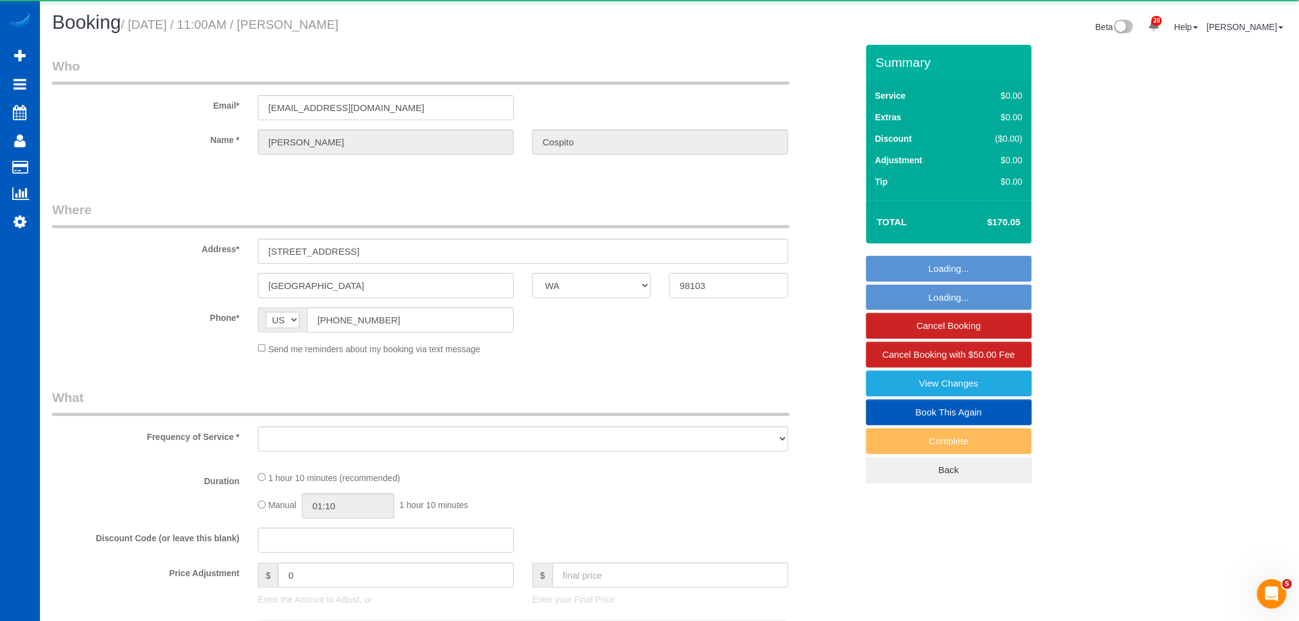
select select "spot31"
select select "number:10"
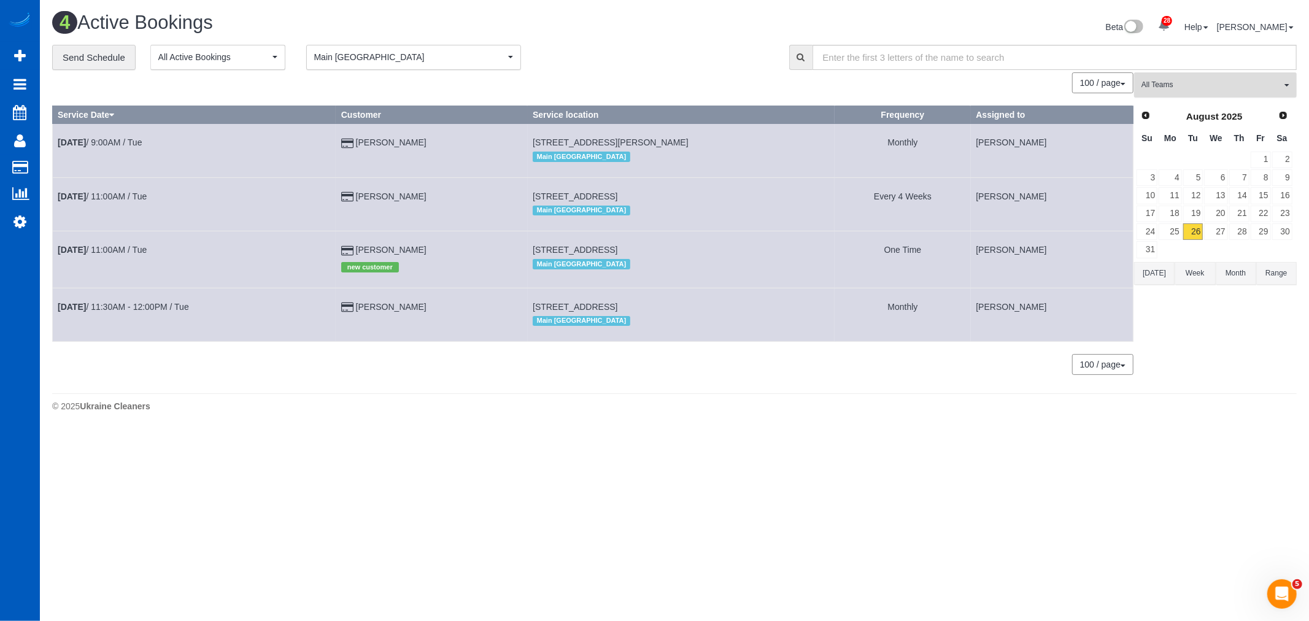
click at [1169, 75] on button "All Teams" at bounding box center [1215, 84] width 163 height 25
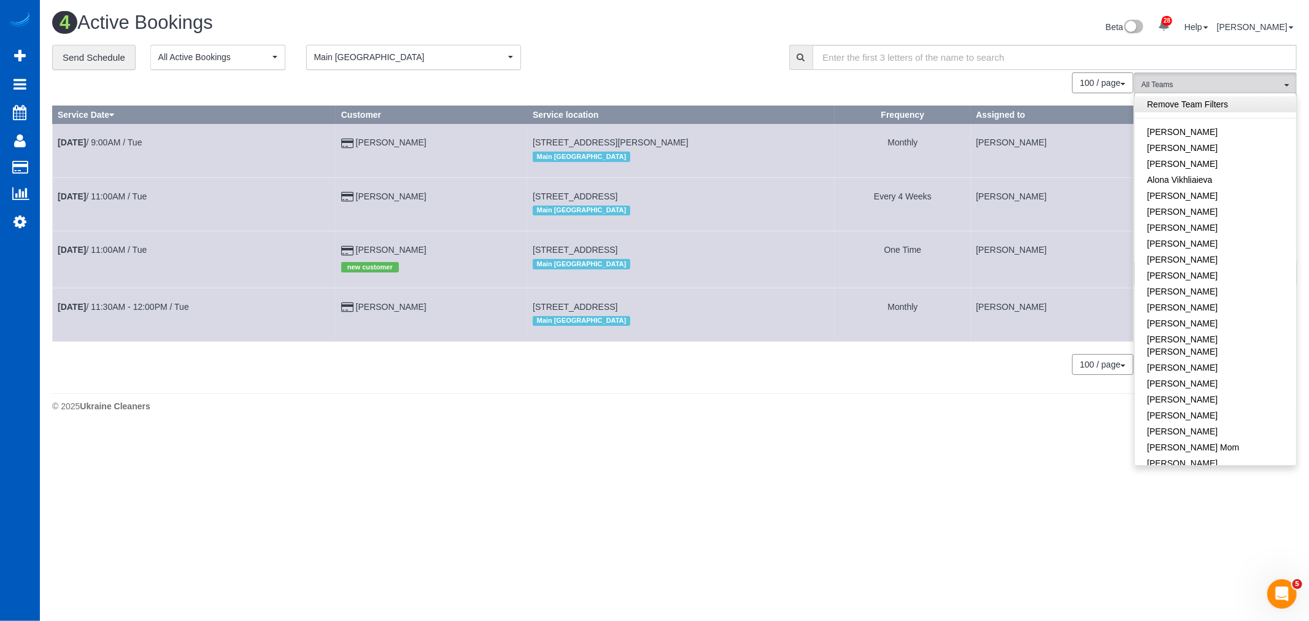
click at [1192, 107] on link "Remove Team Filters" at bounding box center [1215, 104] width 161 height 16
drag, startPoint x: 530, startPoint y: 191, endPoint x: 770, endPoint y: 188, distance: 239.4
click at [770, 188] on td "8845 Midvale Ave N, 204, Seattle, WA 98103 Main Seattle" at bounding box center [681, 203] width 307 height 53
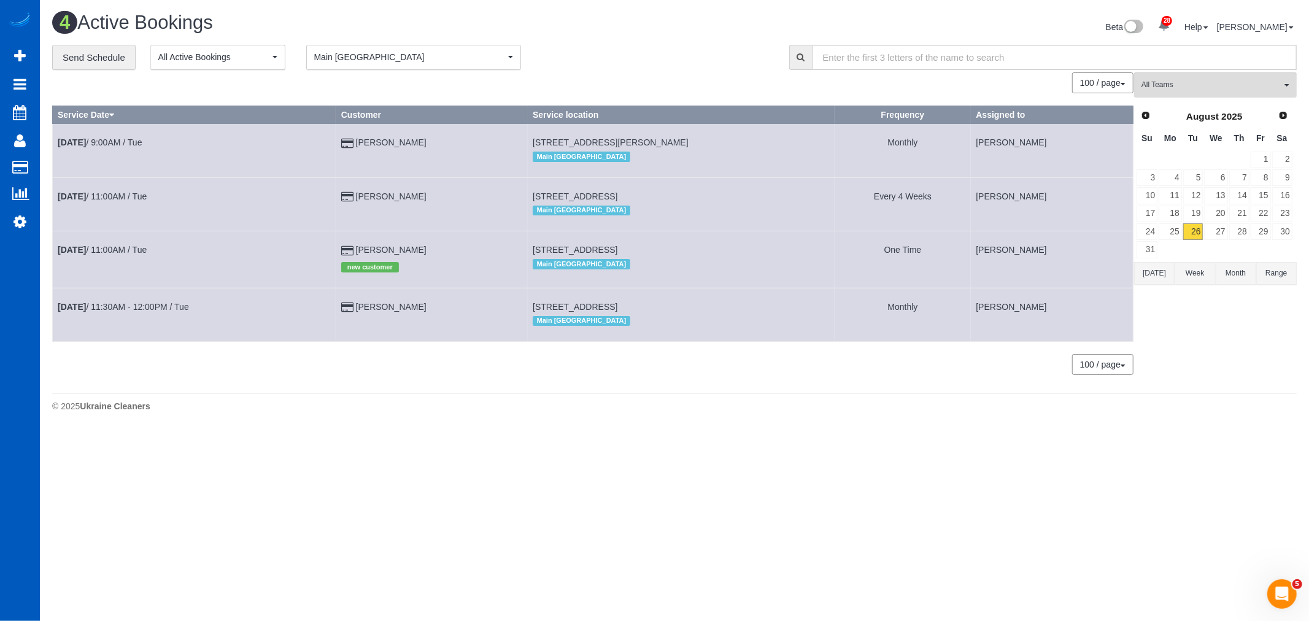
copy span "8845 Midvale Ave N, 204, Seattle, WA 98103"
click at [1207, 93] on button "All Teams" at bounding box center [1215, 84] width 163 height 25
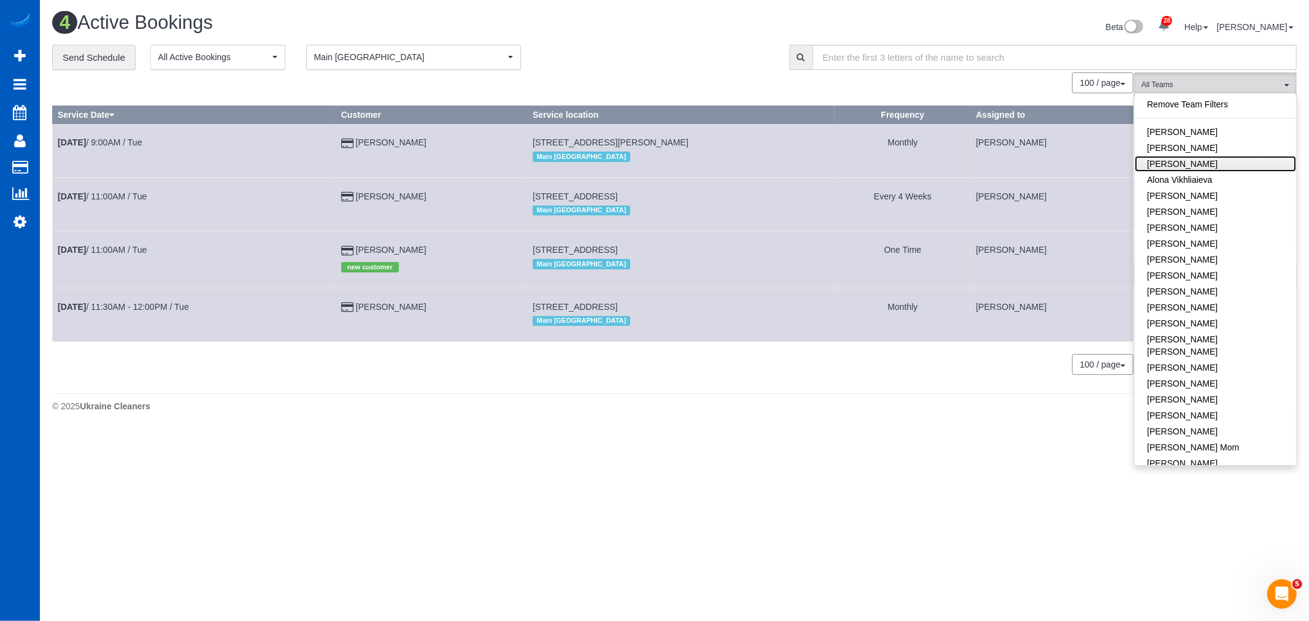
click at [1193, 162] on link "[PERSON_NAME]" at bounding box center [1215, 164] width 161 height 16
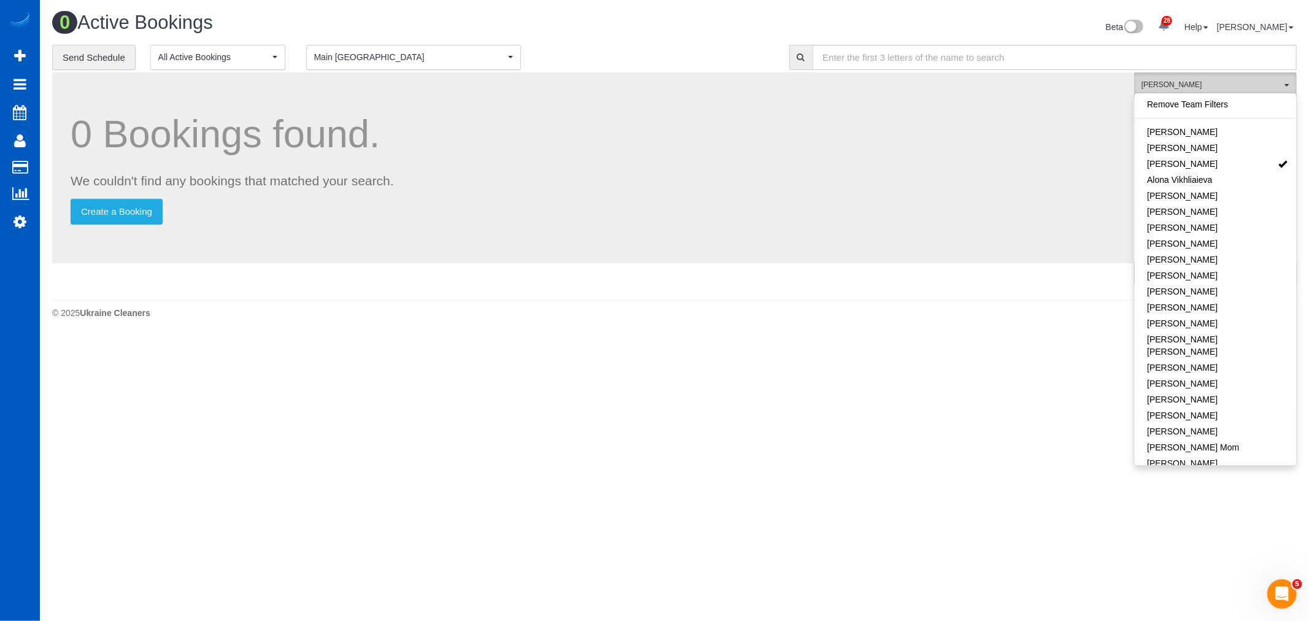
click at [1186, 90] on span "[PERSON_NAME]" at bounding box center [1212, 85] width 140 height 10
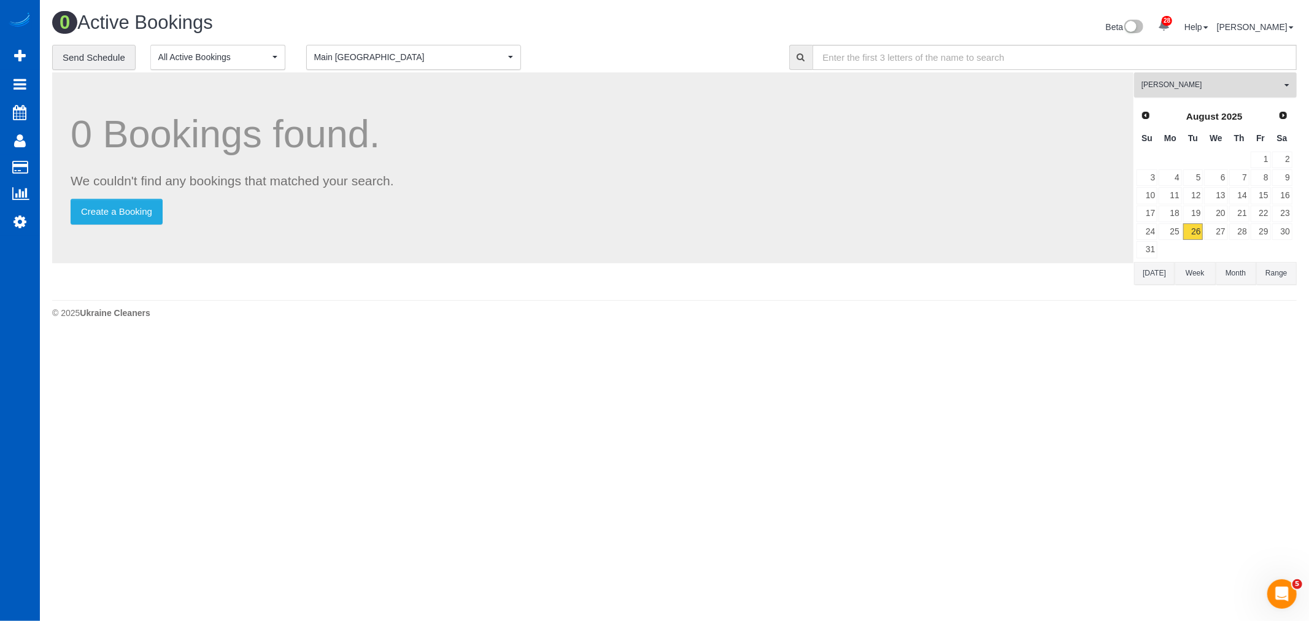
click at [1175, 87] on span "[PERSON_NAME]" at bounding box center [1212, 85] width 140 height 10
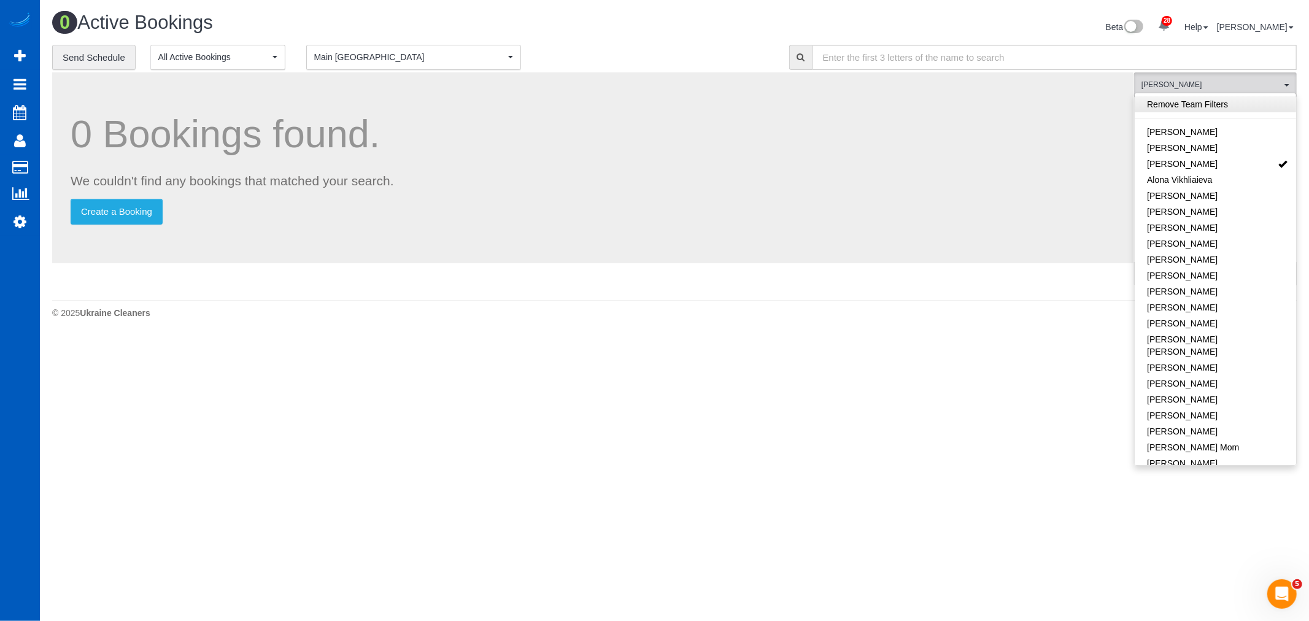
click at [1180, 105] on link "Remove Team Filters" at bounding box center [1215, 104] width 161 height 16
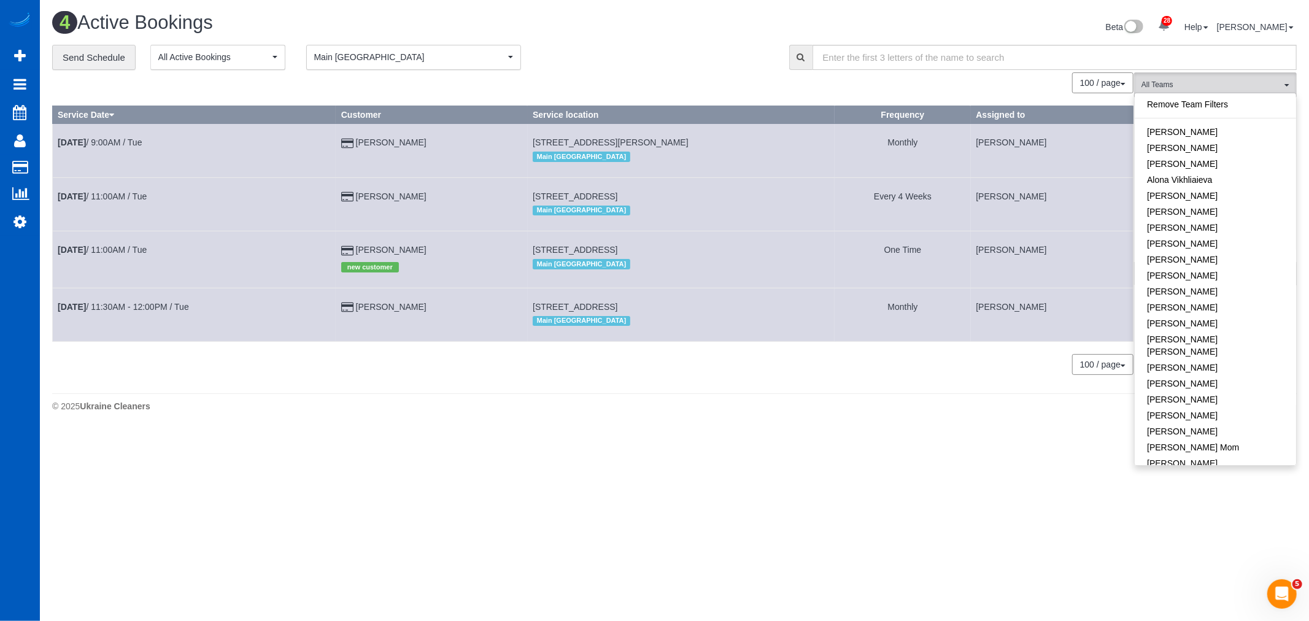
click at [346, 52] on span "Main [GEOGRAPHIC_DATA]" at bounding box center [409, 57] width 191 height 12
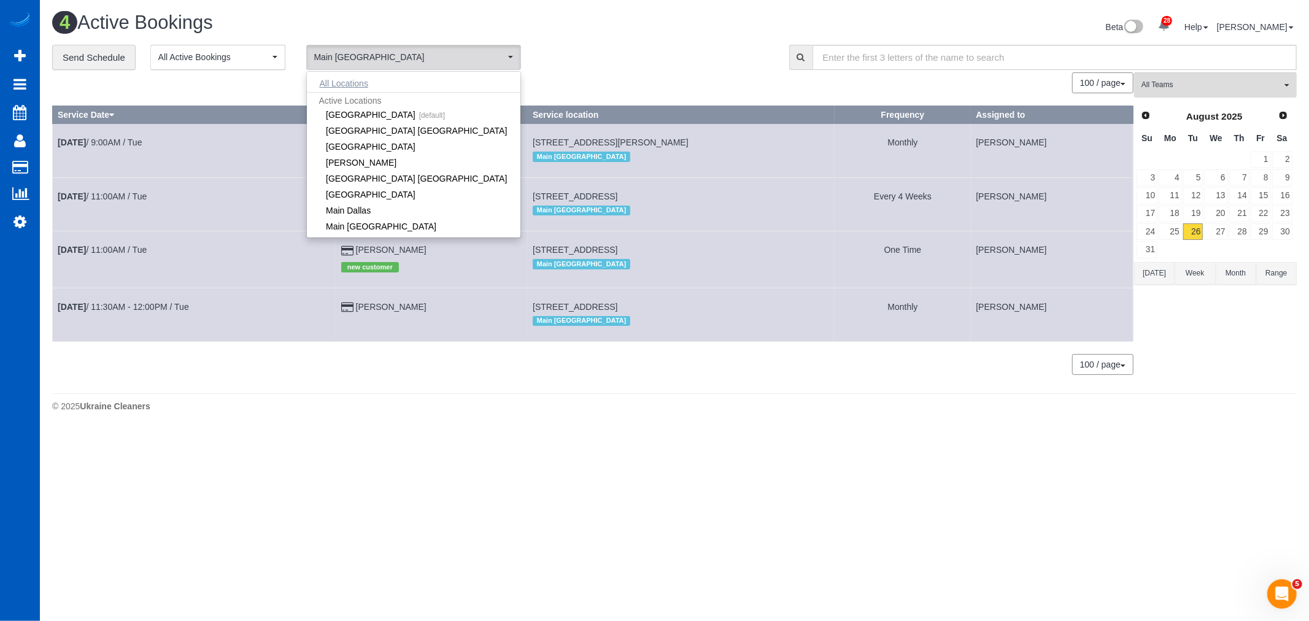
click at [353, 90] on button "All Locations" at bounding box center [344, 83] width 74 height 17
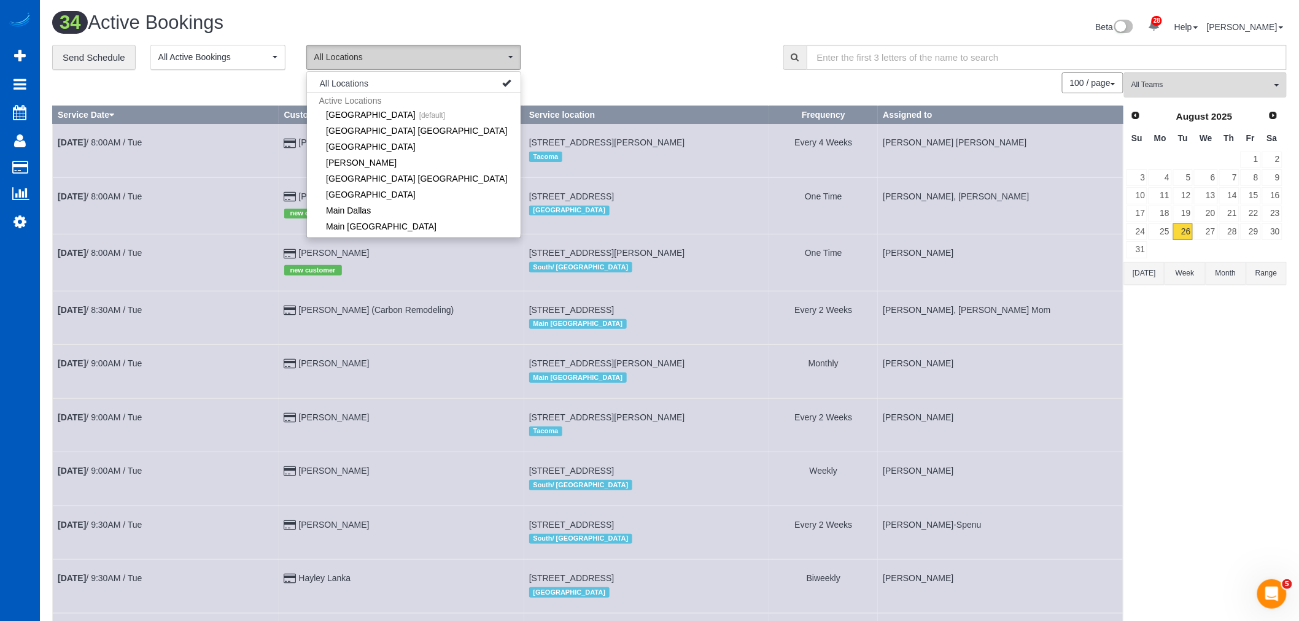
click at [372, 56] on span "All Locations" at bounding box center [409, 57] width 191 height 12
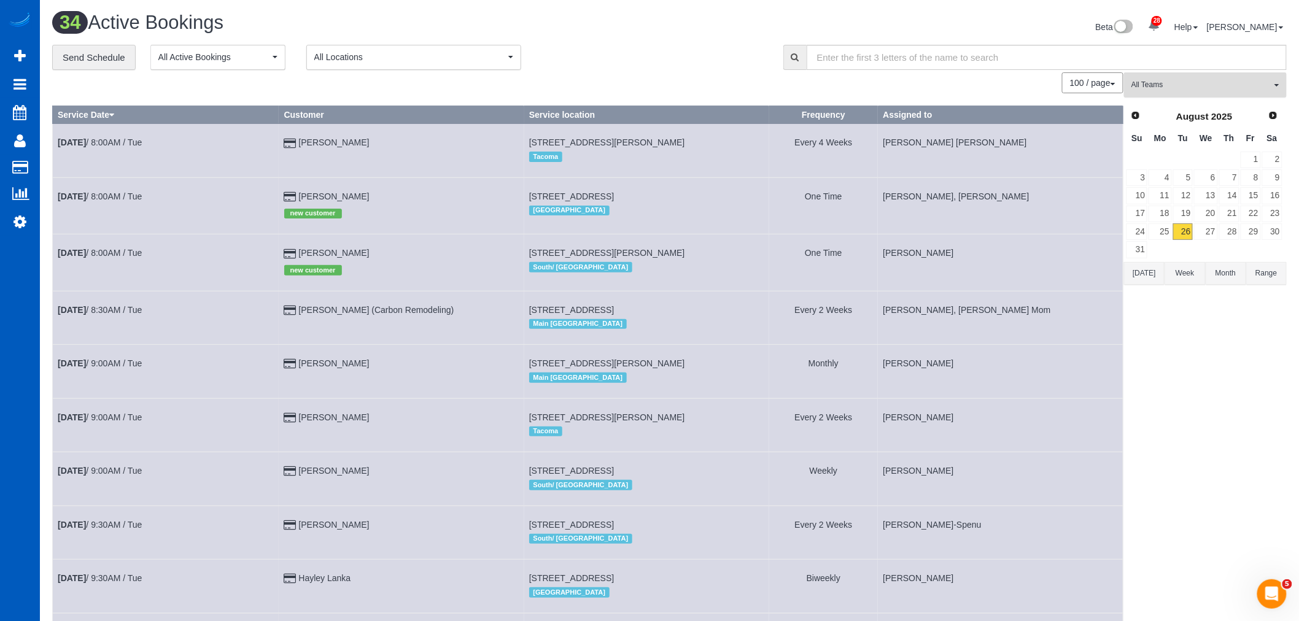
click at [1175, 93] on button "All Teams" at bounding box center [1205, 84] width 163 height 25
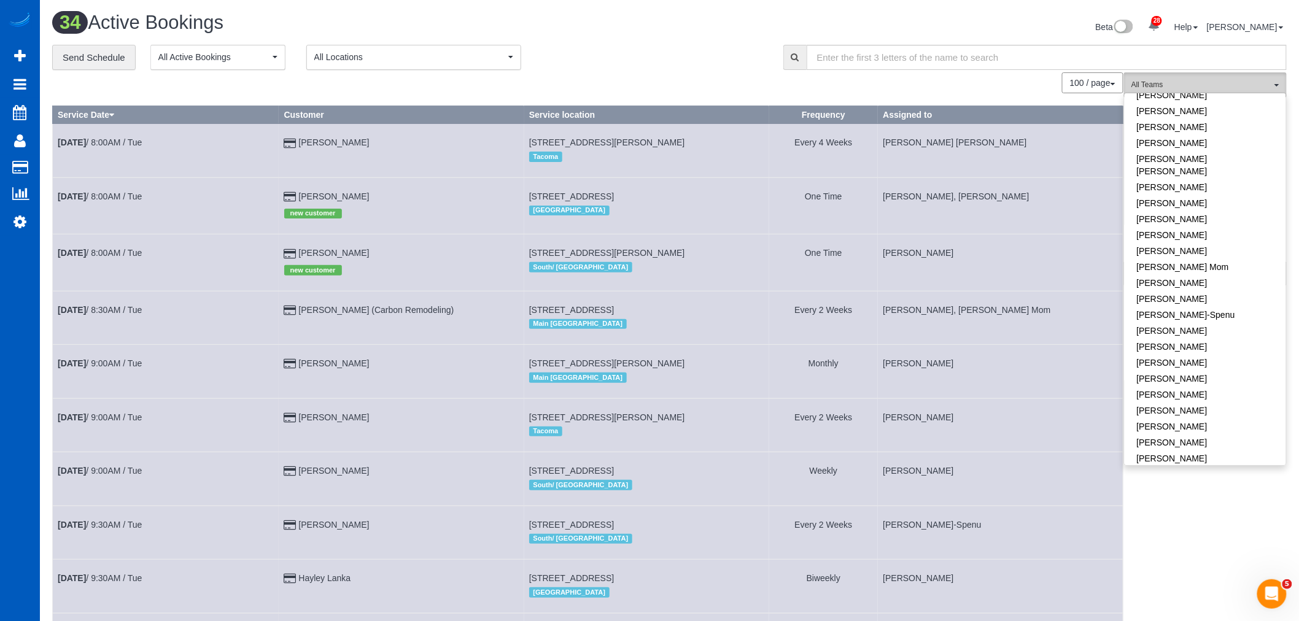
scroll to position [204, 0]
click at [1200, 379] on link "[PERSON_NAME]" at bounding box center [1204, 387] width 161 height 16
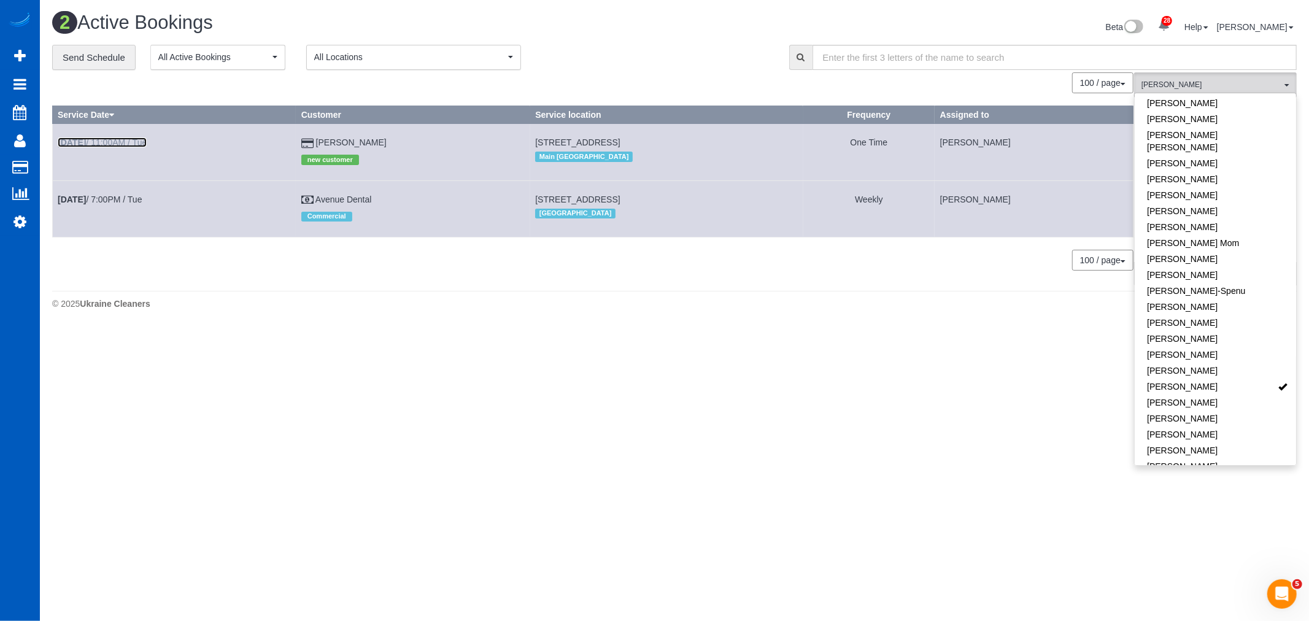
click at [123, 141] on link "Aug 26th / 11:00AM / Tue" at bounding box center [102, 142] width 89 height 10
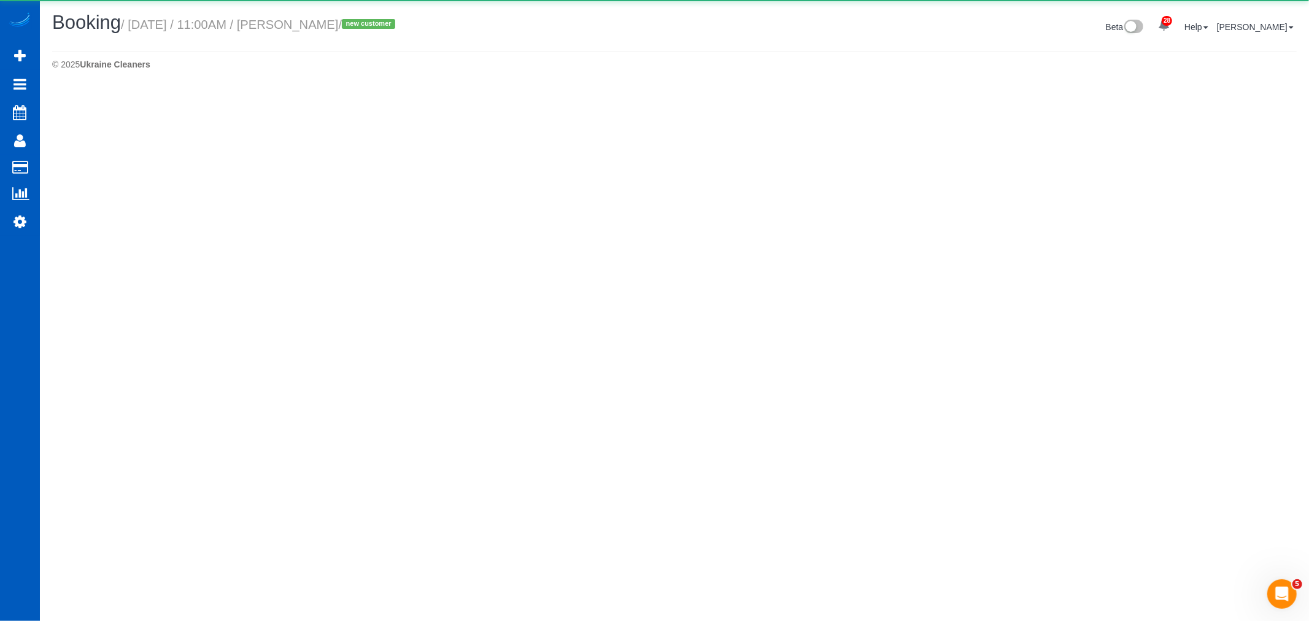
select select "WA"
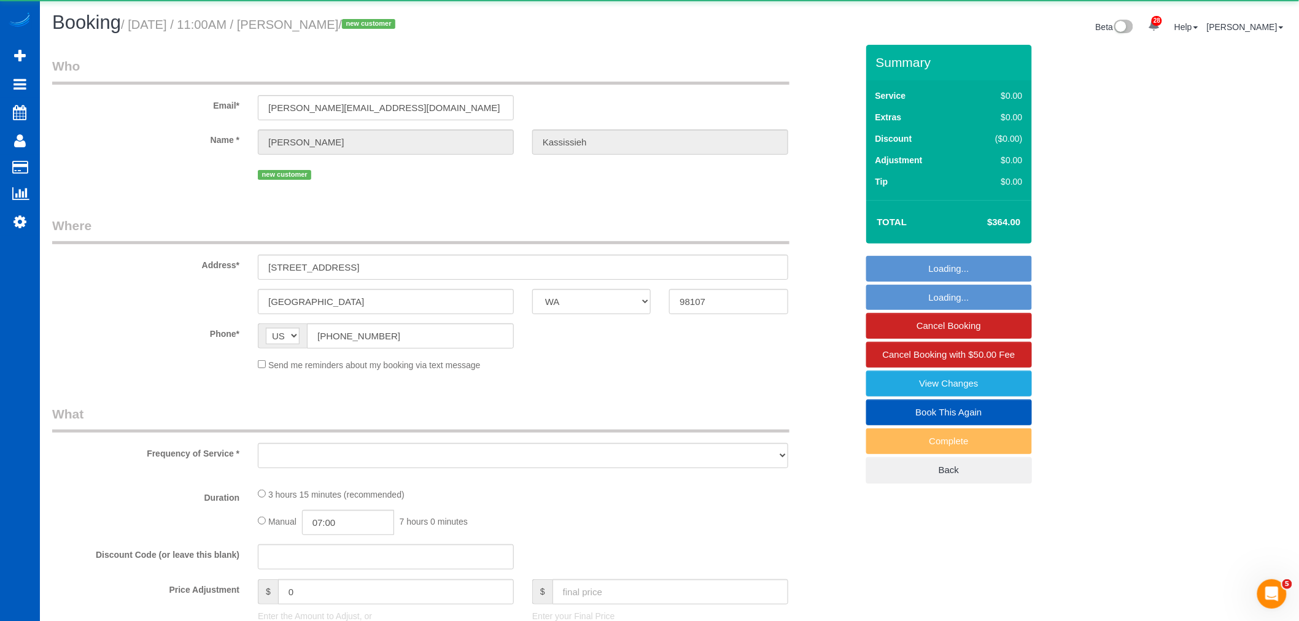
select select "object:11824"
select select "string:fspay-f37232ad-f22d-42d8-917a-c1e37d1ebed2"
select select "199"
select select "2"
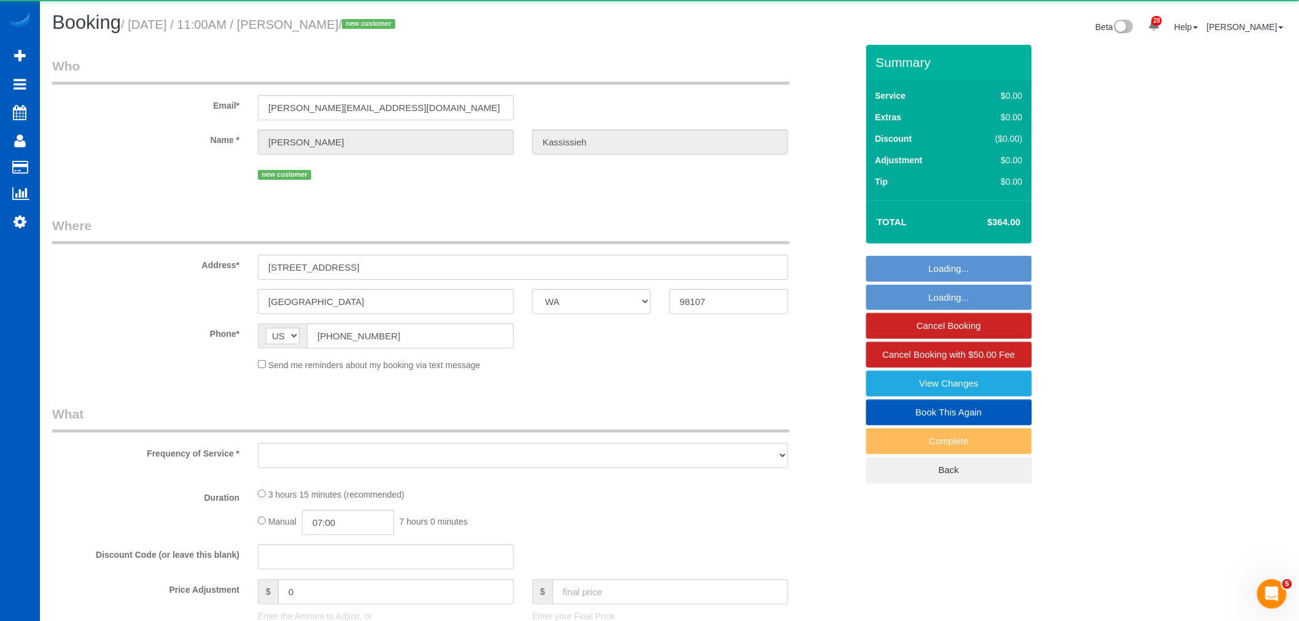
select select "spot38"
select select "number:67"
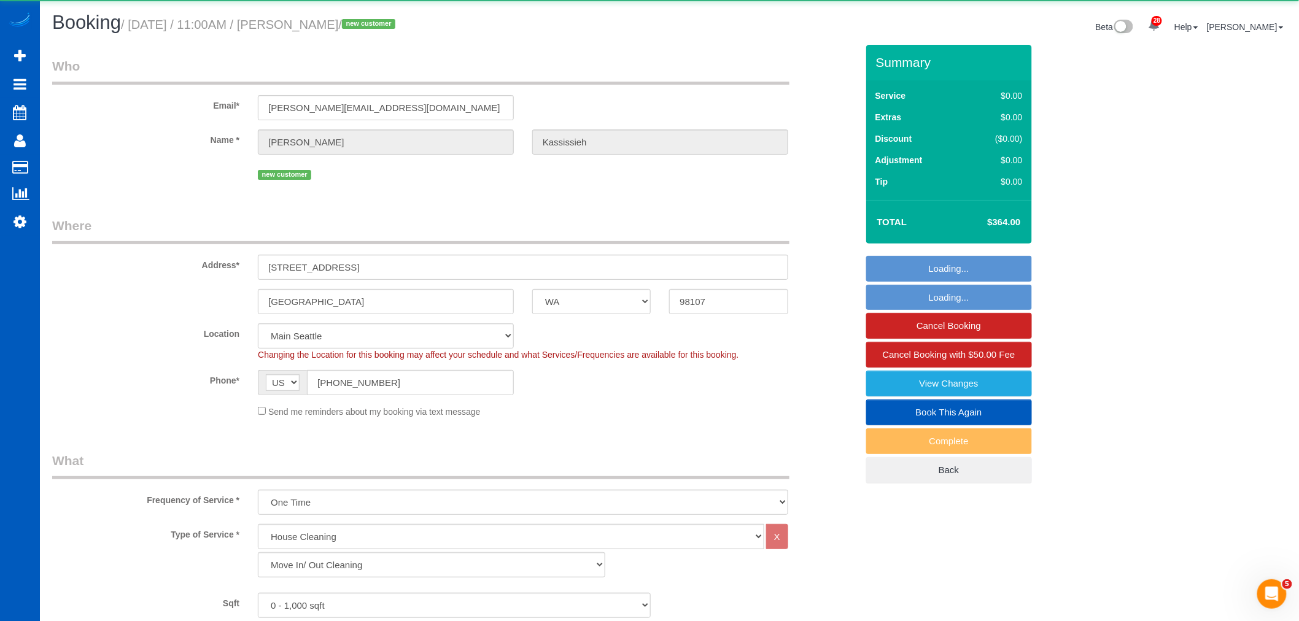
select select "2"
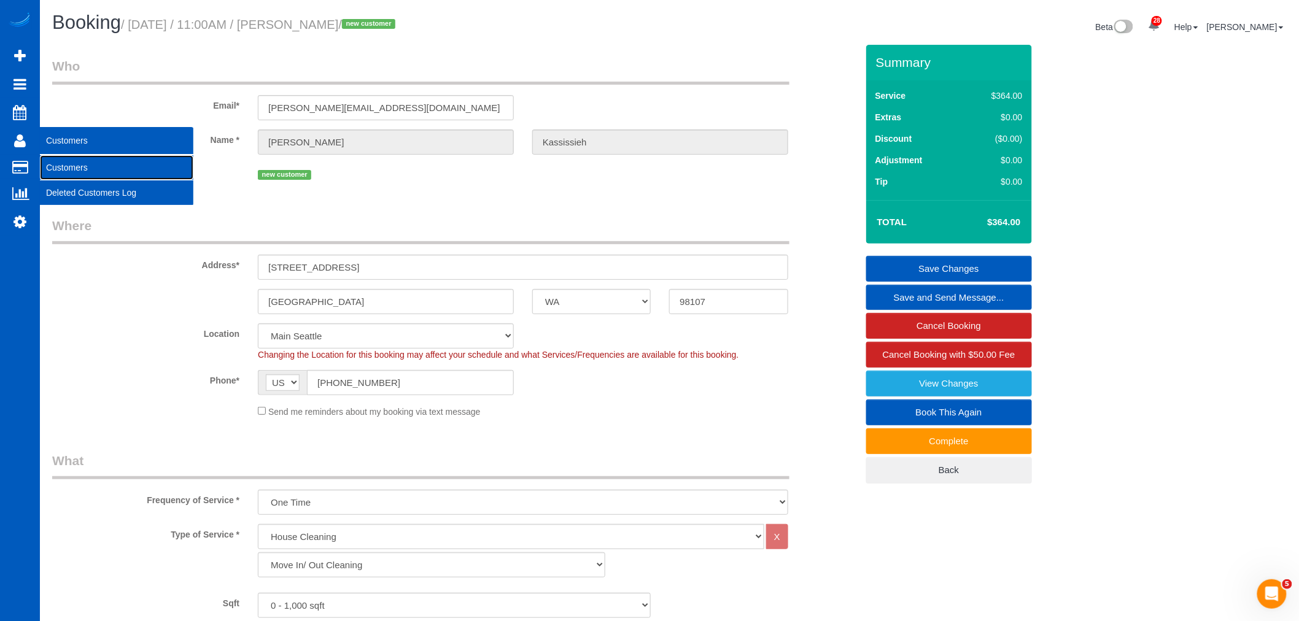
click at [87, 167] on link "Customers" at bounding box center [116, 167] width 153 height 25
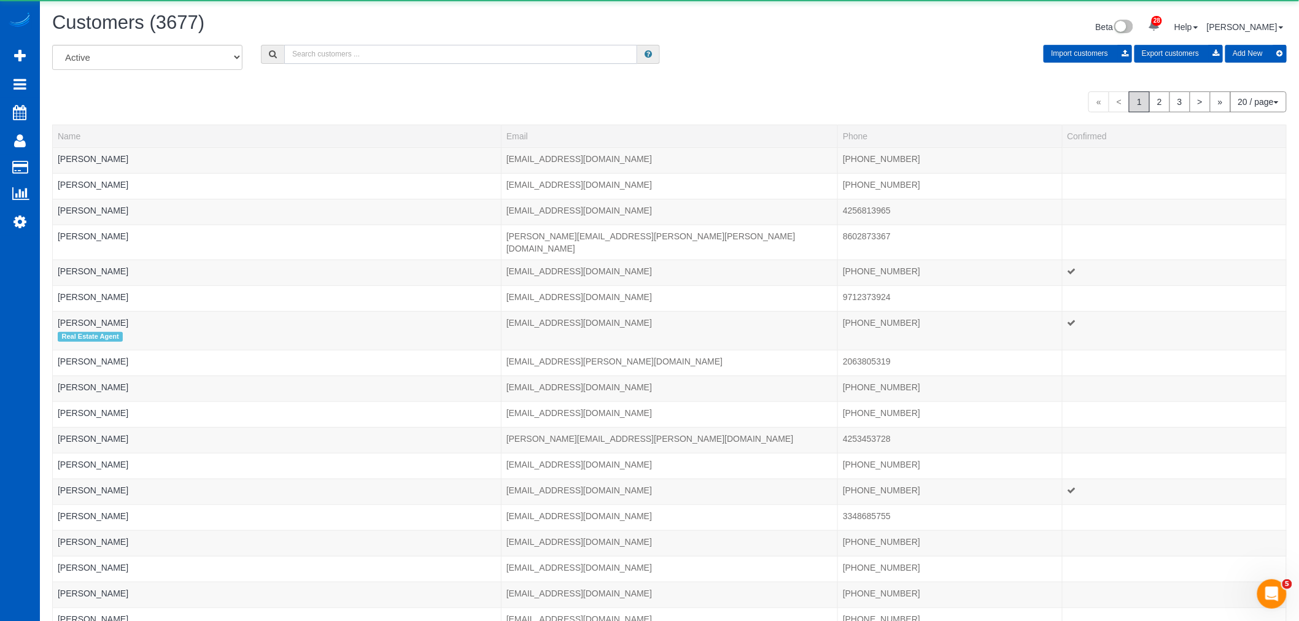
click at [347, 57] on input "text" at bounding box center [460, 54] width 353 height 19
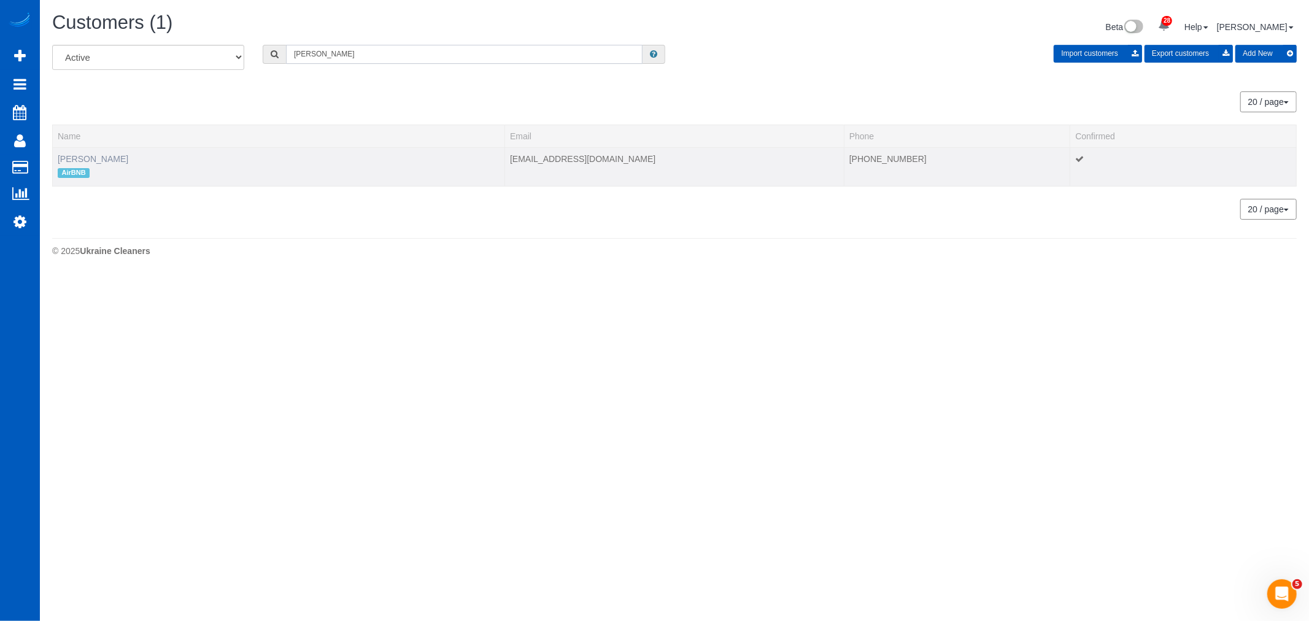
type input "marisa"
click at [110, 160] on link "Marisa Montalvo" at bounding box center [93, 159] width 71 height 10
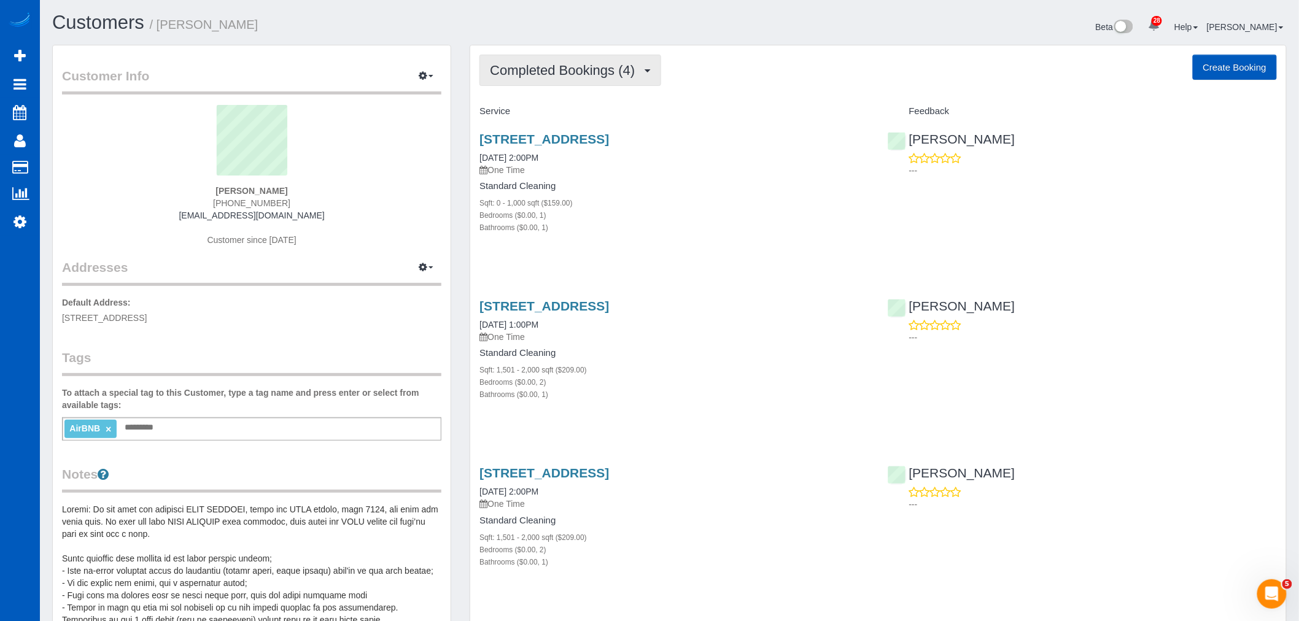
click at [611, 71] on span "Completed Bookings (4)" at bounding box center [565, 70] width 151 height 15
click at [560, 114] on link "Upcoming Bookings (1)" at bounding box center [544, 115] width 128 height 16
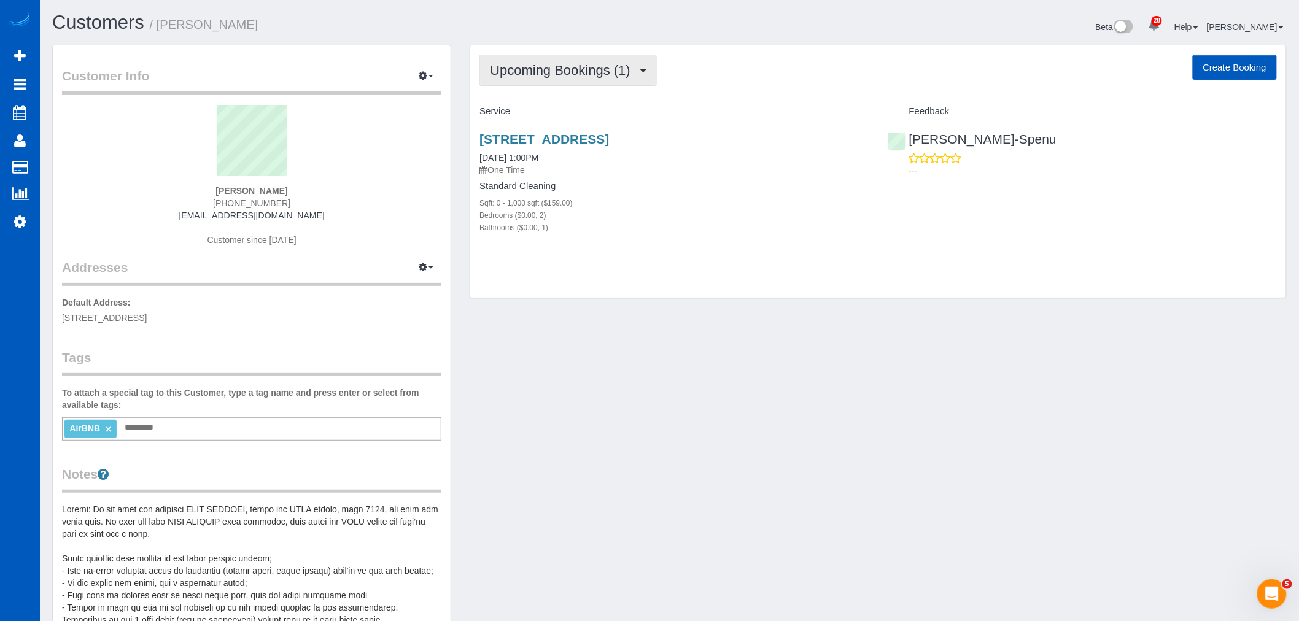
click at [568, 85] on button "Upcoming Bookings (1)" at bounding box center [567, 70] width 177 height 31
click at [743, 203] on div "Sqft: 0 - 1,000 sqft ($159.00)" at bounding box center [673, 202] width 389 height 12
click at [592, 56] on button "Upcoming Bookings (1)" at bounding box center [567, 70] width 177 height 31
click at [566, 99] on link "Completed Bookings (4)" at bounding box center [544, 99] width 128 height 16
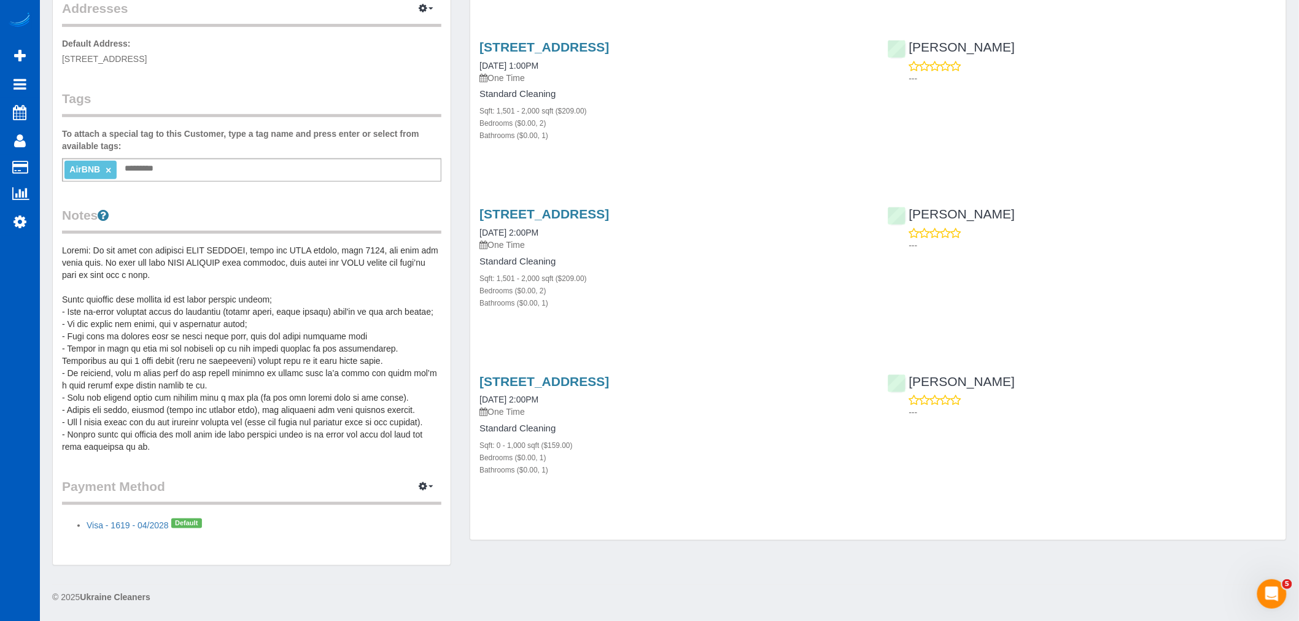
scroll to position [271, 0]
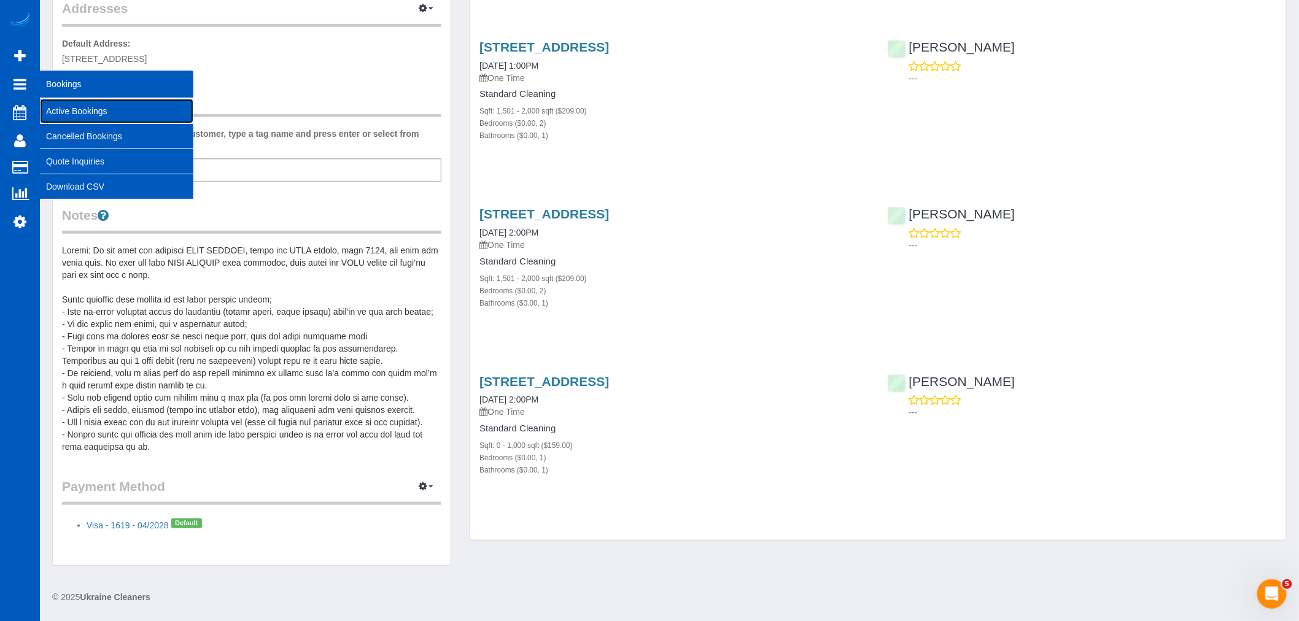
click at [81, 118] on link "Active Bookings" at bounding box center [116, 111] width 153 height 25
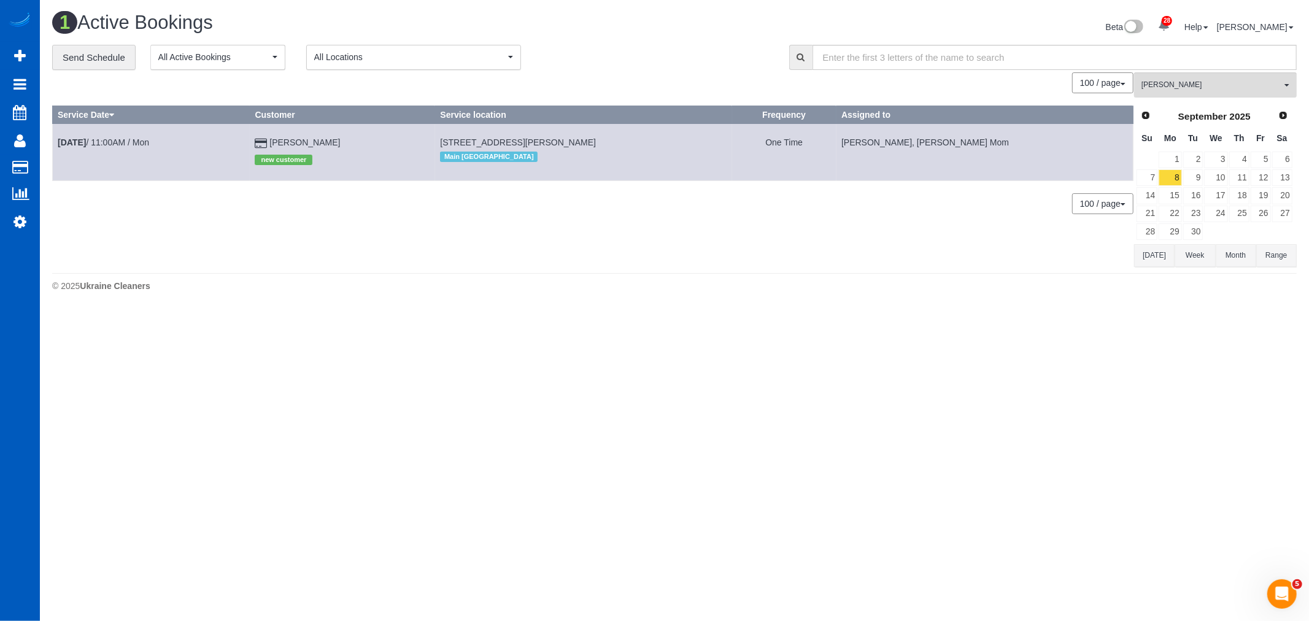
click at [1145, 106] on div "Prev Next September 2025" at bounding box center [1214, 116] width 157 height 21
click at [1170, 87] on span "[PERSON_NAME]" at bounding box center [1212, 85] width 140 height 10
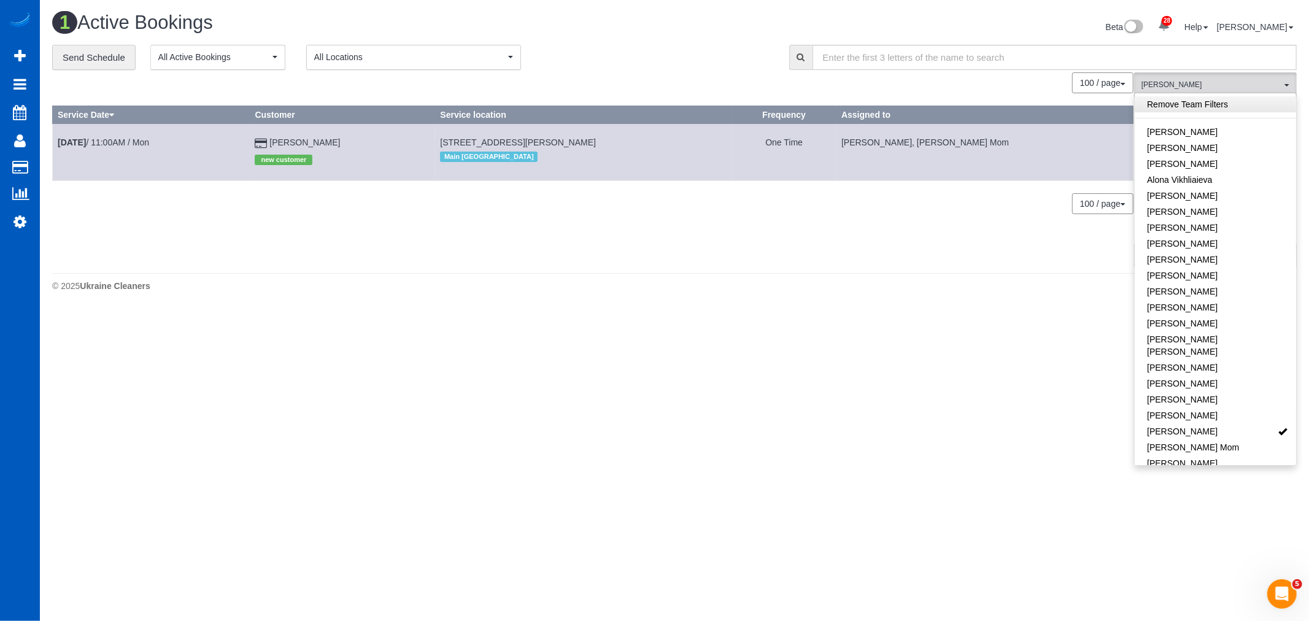
click at [1180, 104] on link "Remove Team Filters" at bounding box center [1215, 104] width 161 height 16
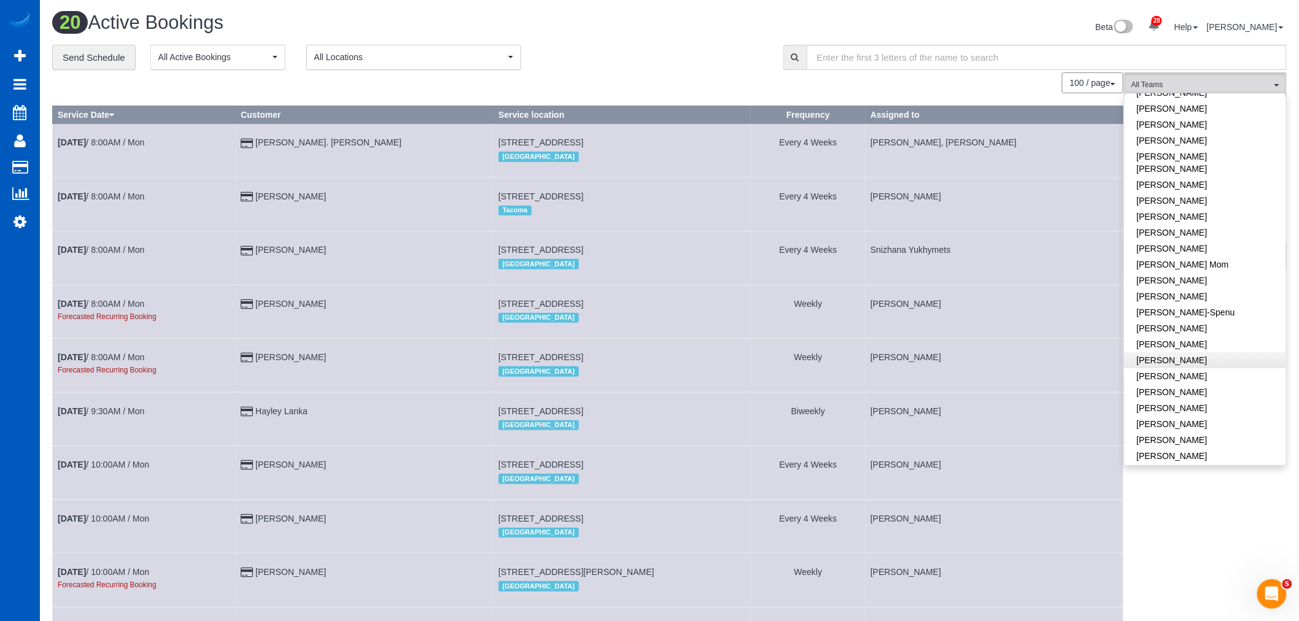
scroll to position [204, 0]
click at [1215, 364] on link "[PERSON_NAME]" at bounding box center [1204, 371] width 161 height 16
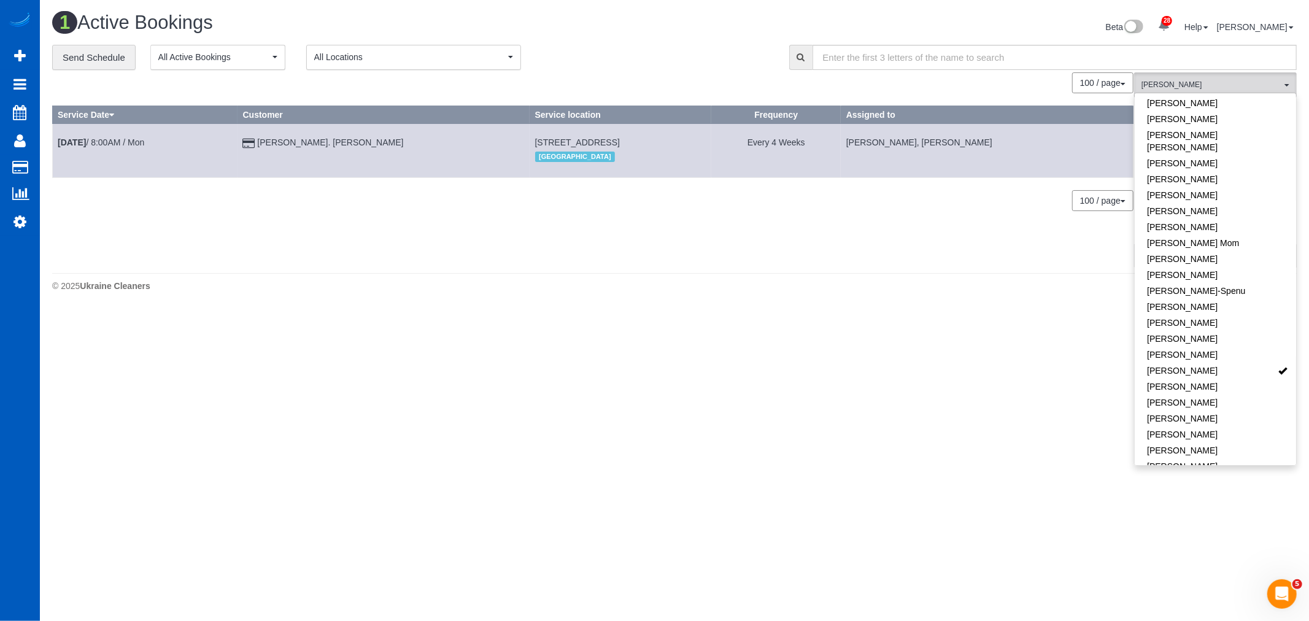
click at [758, 320] on body "28 Beta Your Notifications You have 0 alerts × You have 3 to charge for 08/23/2…" at bounding box center [654, 310] width 1309 height 621
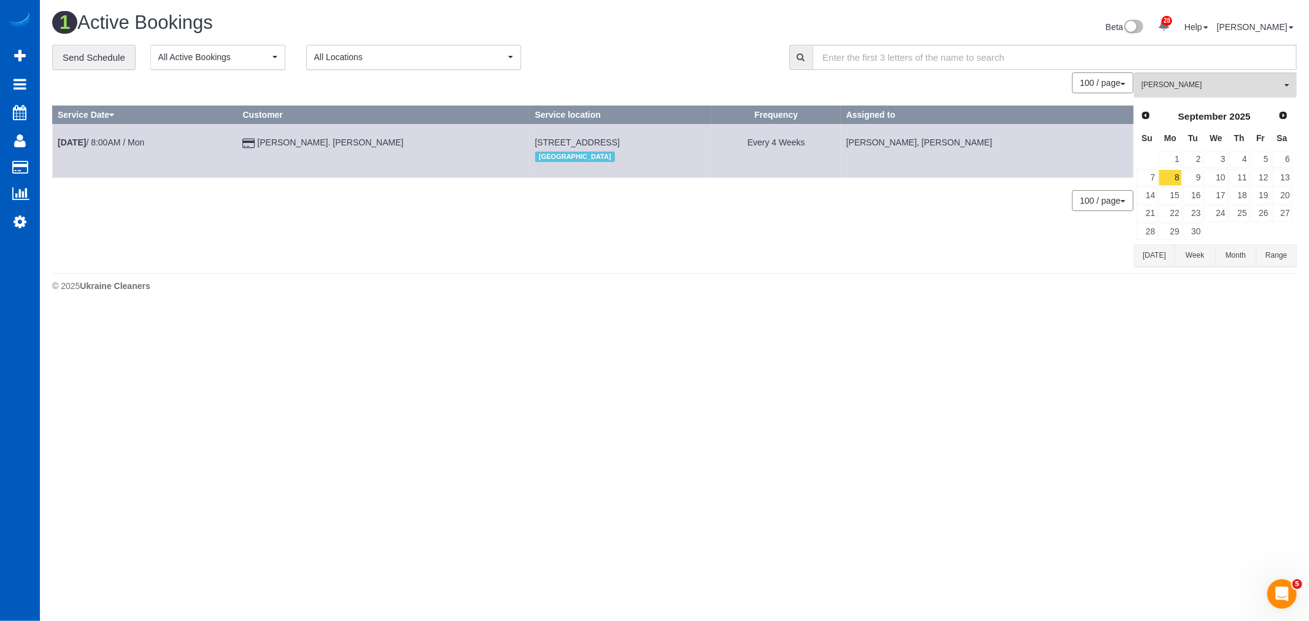
click at [1154, 121] on div "Prev Next September 2025" at bounding box center [1214, 116] width 157 height 21
click at [1149, 117] on span "Prev" at bounding box center [1145, 115] width 10 height 10
click at [1219, 238] on link "27" at bounding box center [1215, 231] width 23 height 17
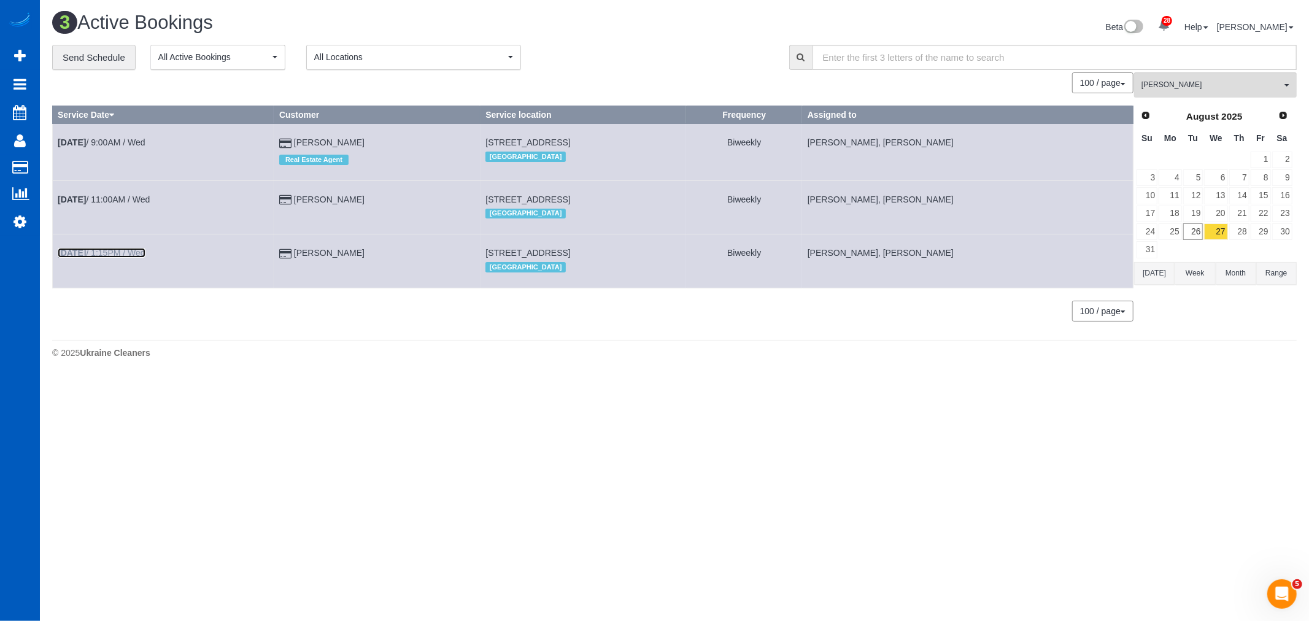
click at [145, 258] on link "Aug 27th / 1:15PM / Wed" at bounding box center [102, 253] width 88 height 10
select select "WA"
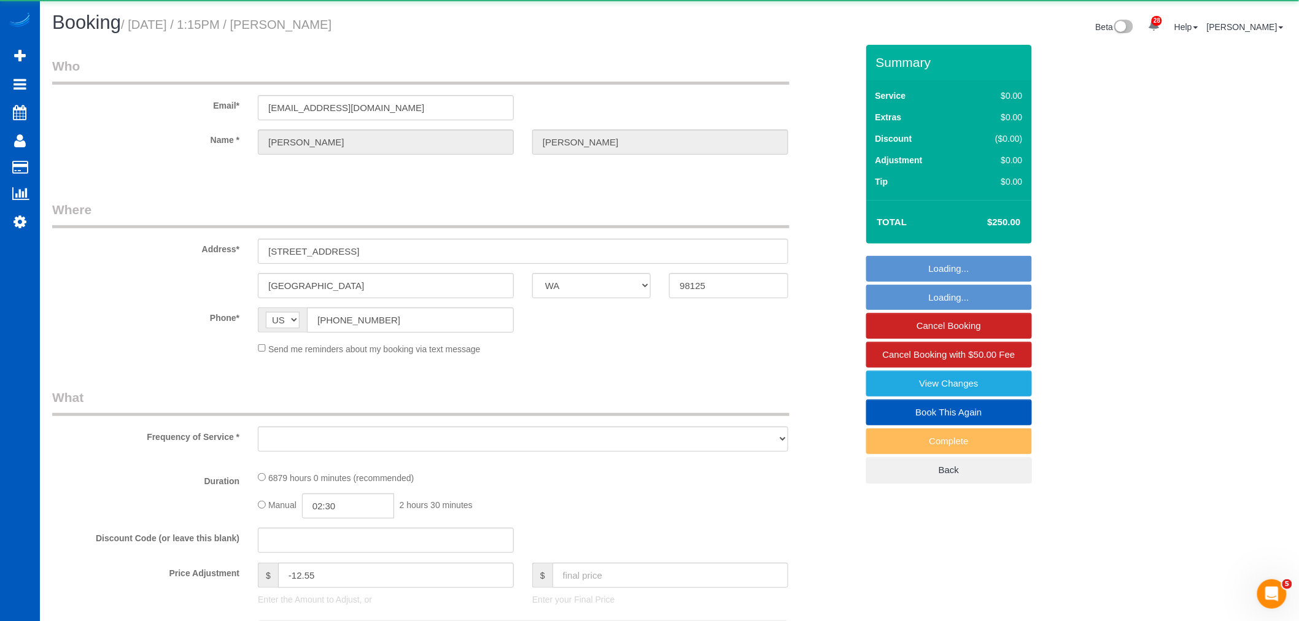
select select "object:13927"
select select "string:fspay-b74ae83c-b86f-46ef-bcfb-c886ef2906a6"
select select "2501"
select select "3"
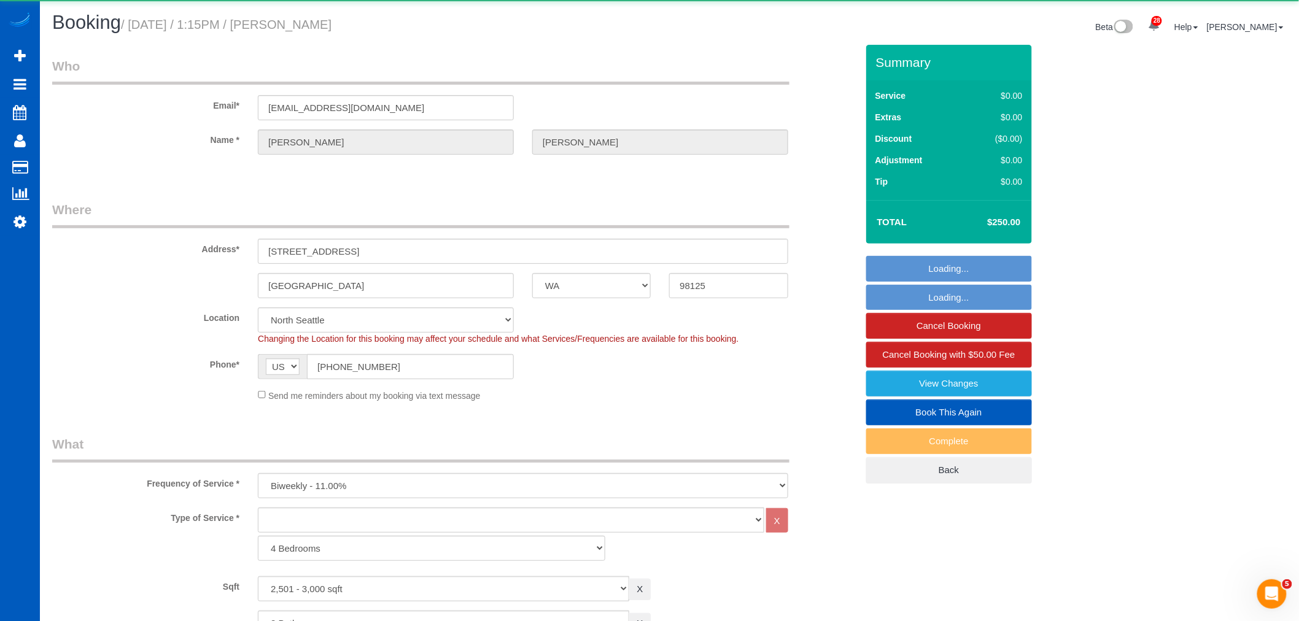
select select "object:14143"
select select "2501"
select select "3"
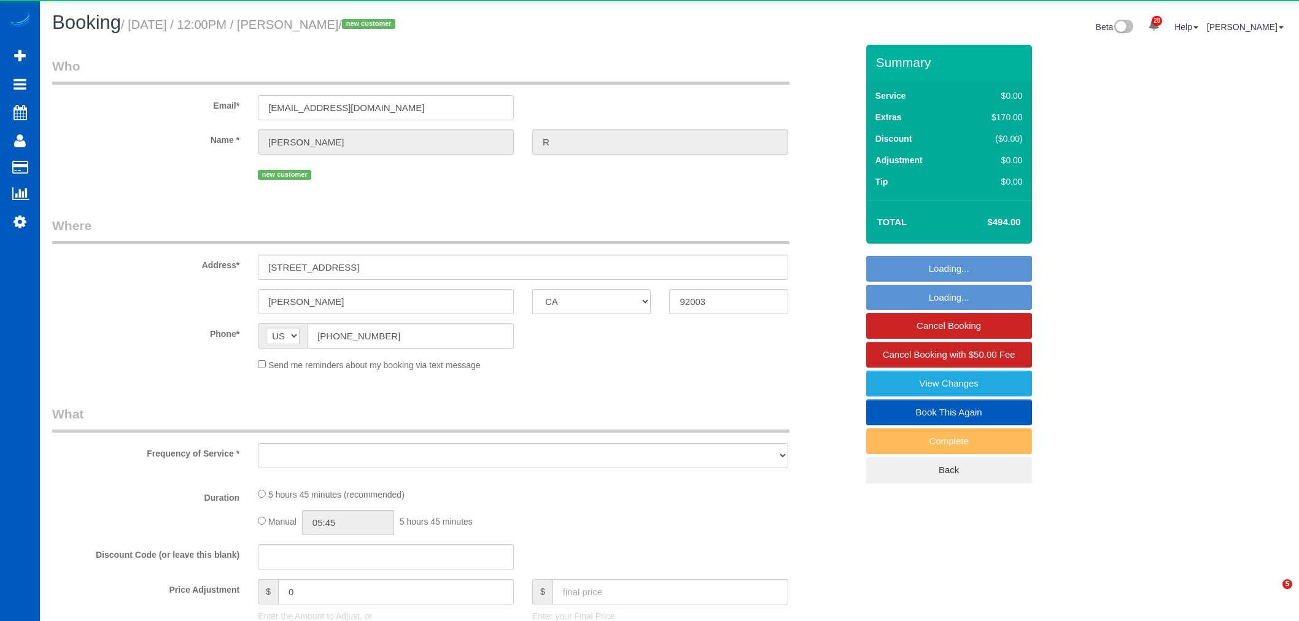
select select "CA"
select select "object:3002"
select select "string:fspay-44429169-bcbb-4c25-b5ba-8b79201714f7"
select select "199"
select select "1501"
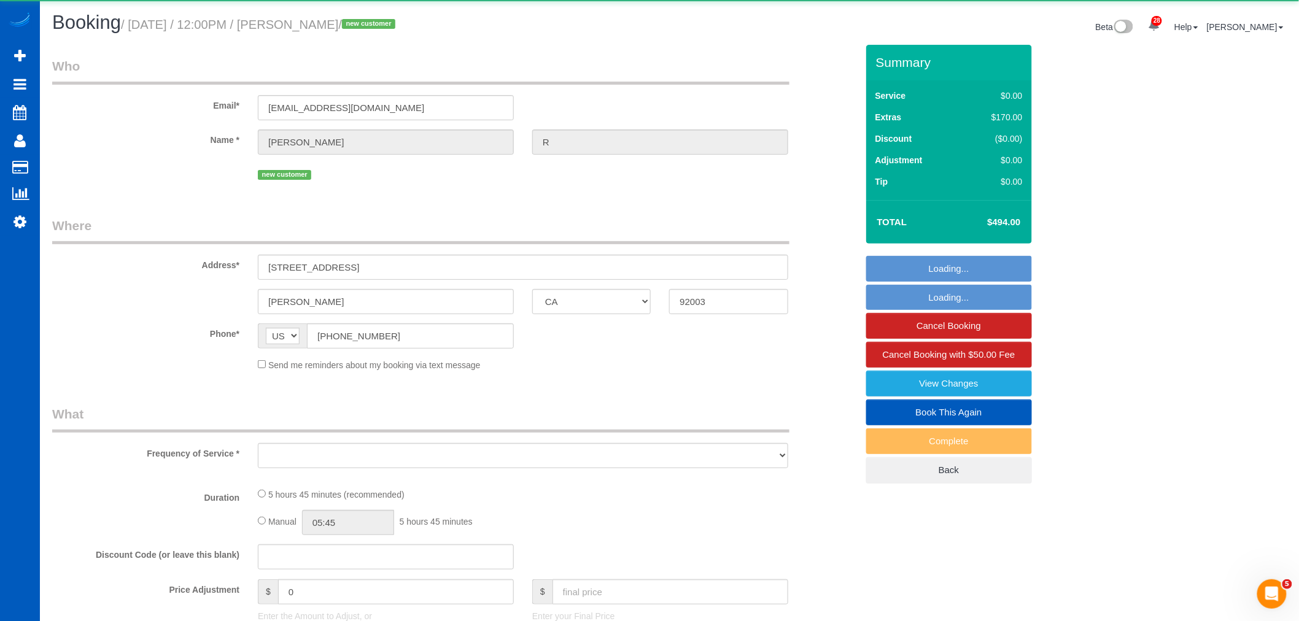
select select "3"
select select "2"
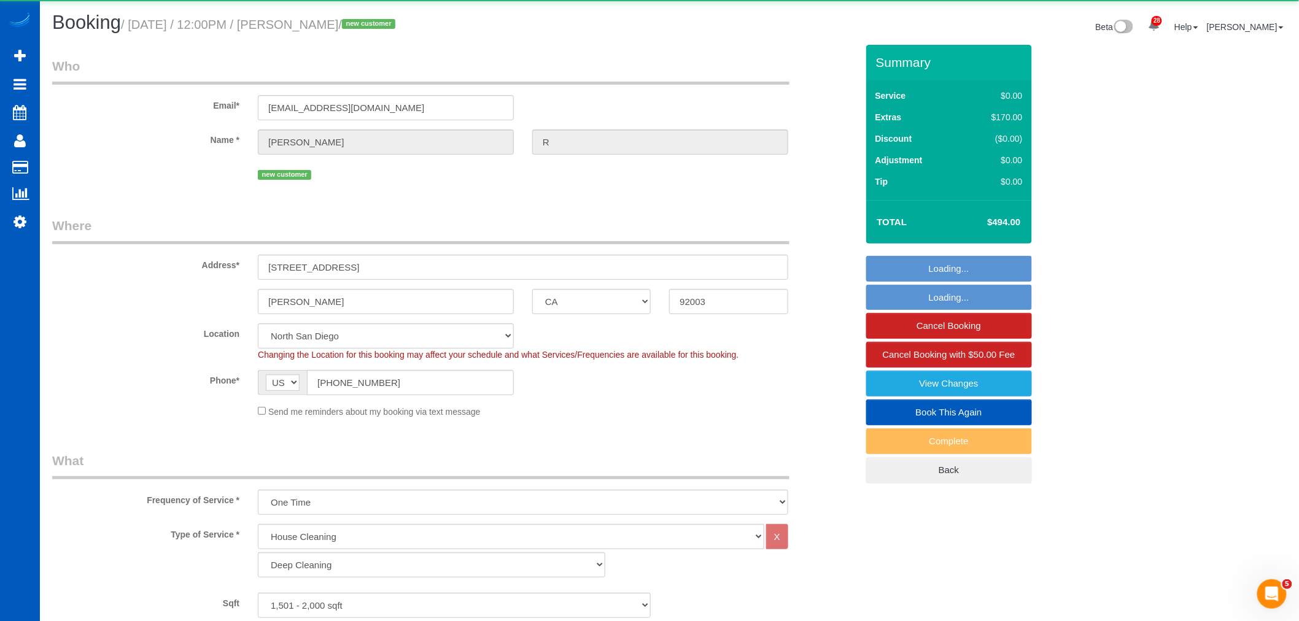
select select "object:3362"
select select "number:10"
select select "1501"
select select "3"
select select "2"
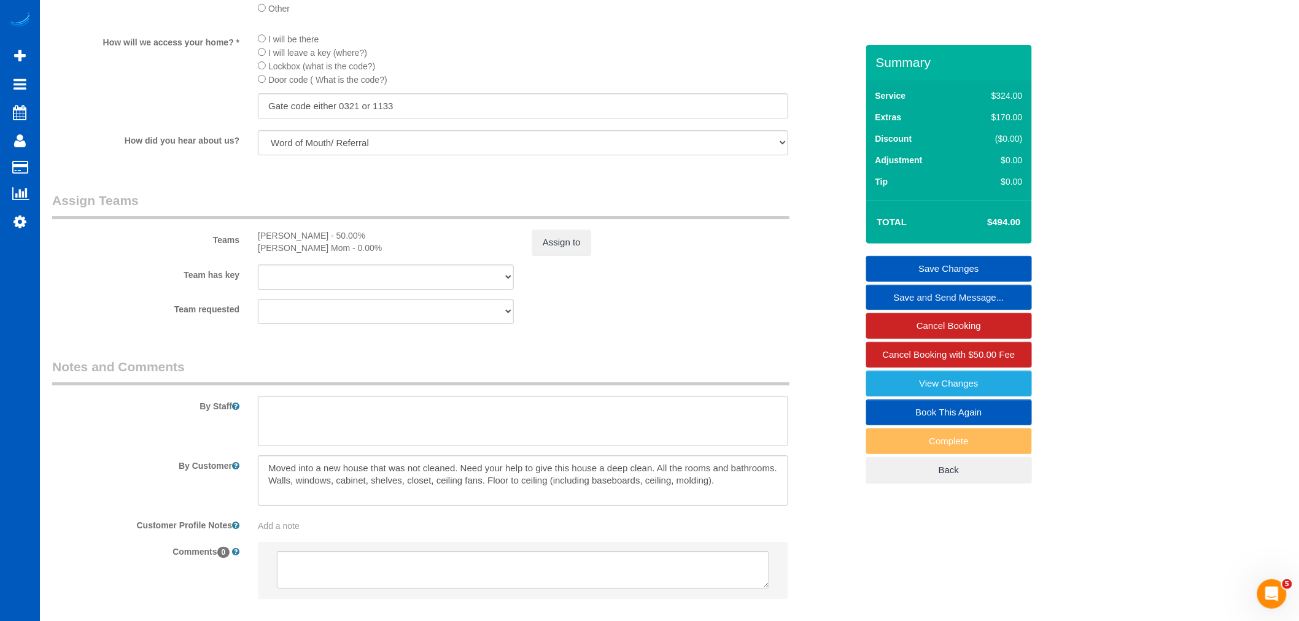
scroll to position [1568, 0]
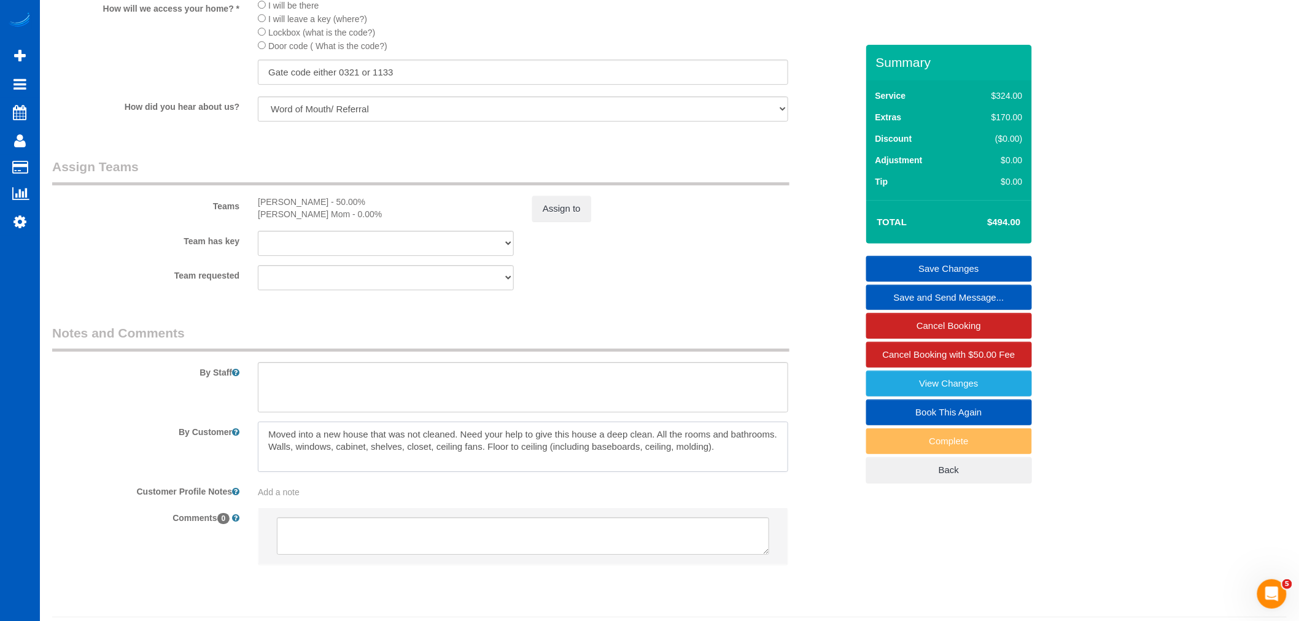
click at [733, 472] on textarea at bounding box center [523, 447] width 530 height 50
drag, startPoint x: 261, startPoint y: 471, endPoint x: 896, endPoint y: 473, distance: 635.2
type textarea "Moved into a new house that was not cleaned. Need your help to give this house …"
click at [996, 272] on link "Save Changes" at bounding box center [949, 269] width 166 height 26
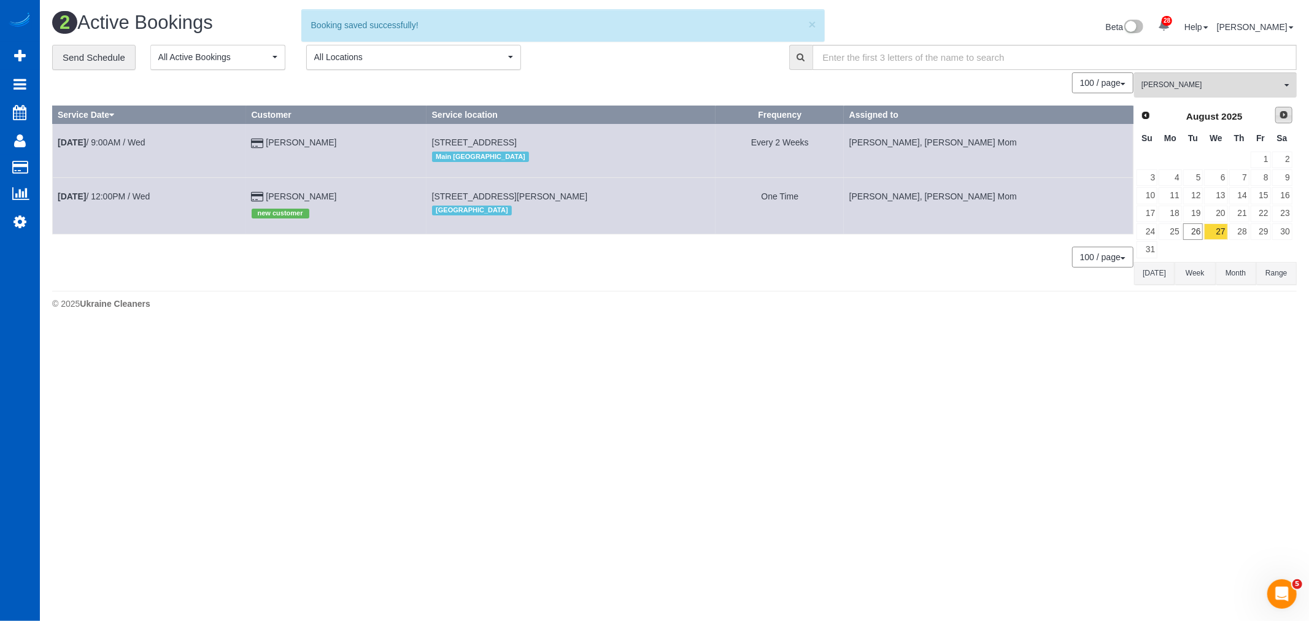
click at [1283, 117] on span "Next" at bounding box center [1284, 115] width 10 height 10
click at [1176, 175] on link "8" at bounding box center [1170, 177] width 23 height 17
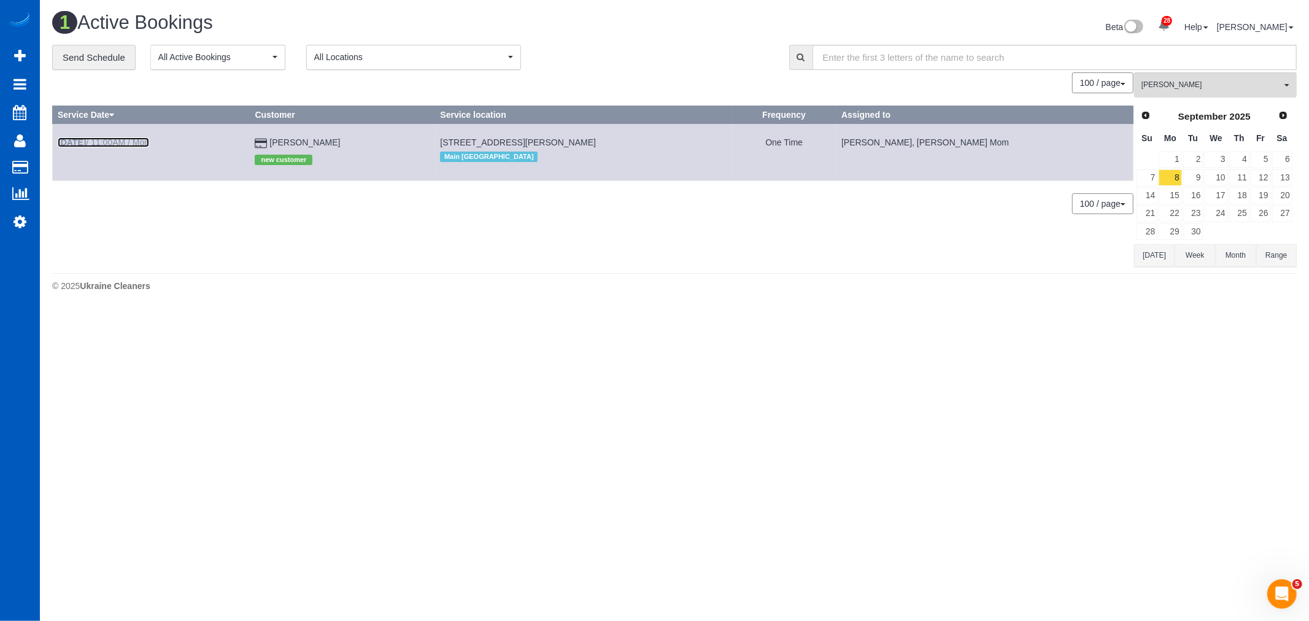
click at [99, 137] on link "[DATE] 11:00AM / Mon" at bounding box center [103, 142] width 91 height 10
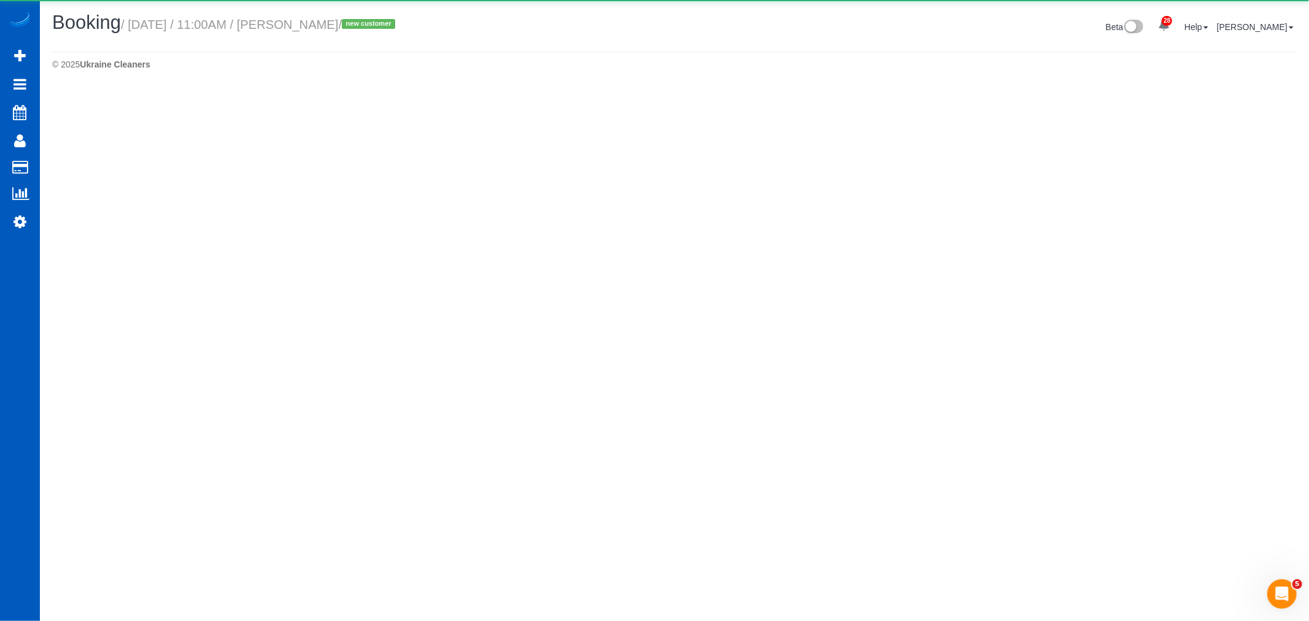
select select "CA"
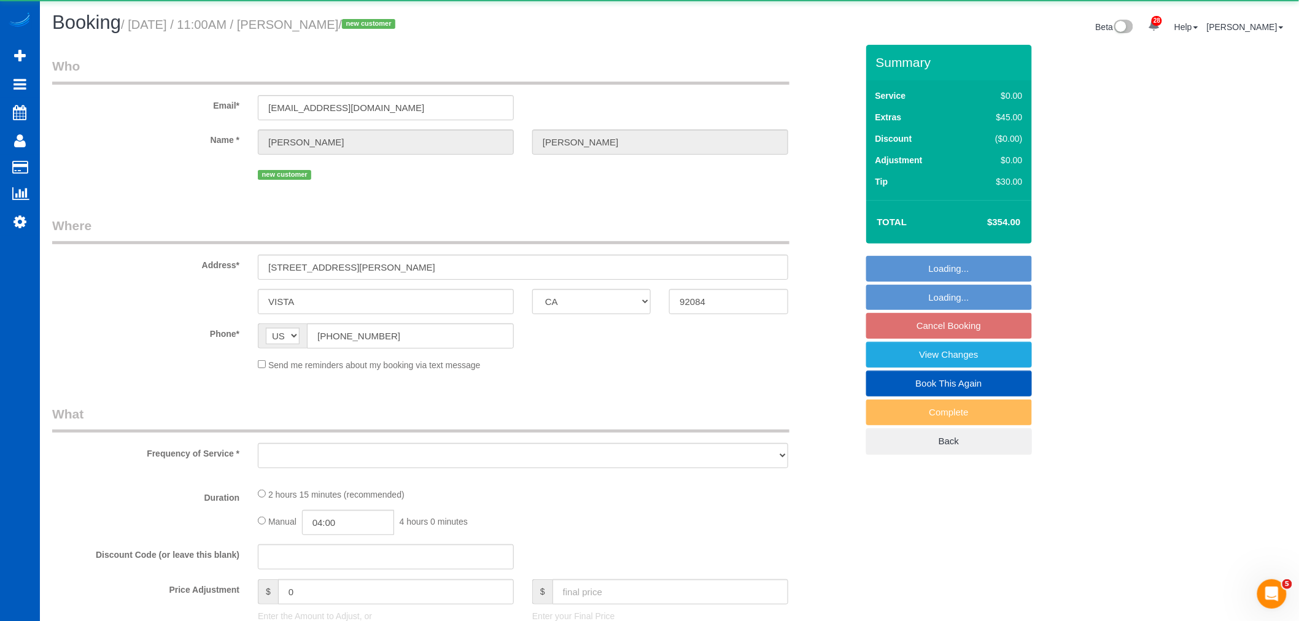
select select "object:4205"
select select "string:fspay-f5571e58-0d13-44b0-b5be-1f50bf27c61b"
select select "199"
select select "1001"
select select "2"
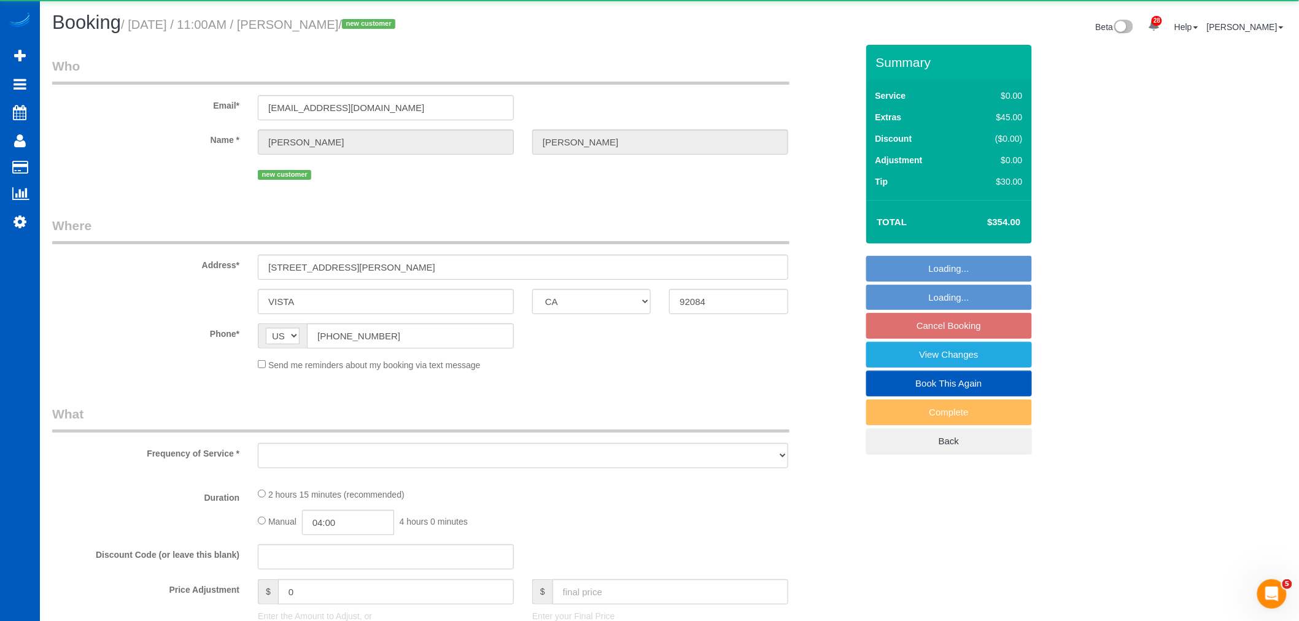
select select "2"
select select "spot17"
select select "number:8"
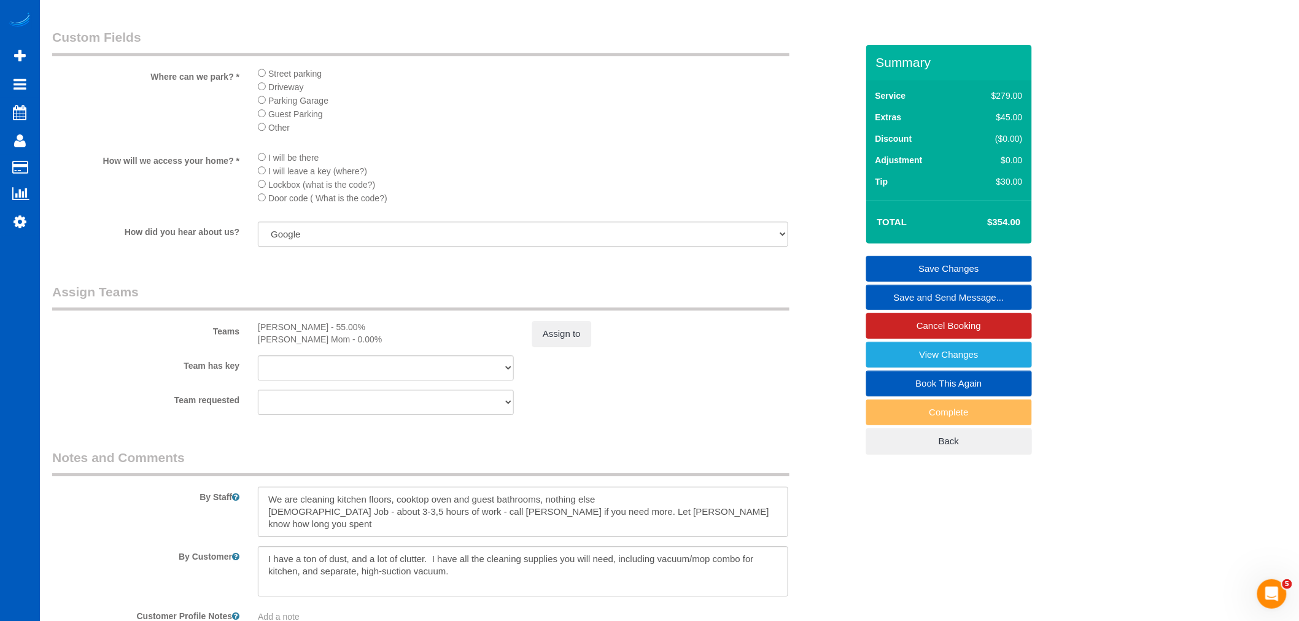
scroll to position [1523, 0]
